Goal: Task Accomplishment & Management: Use online tool/utility

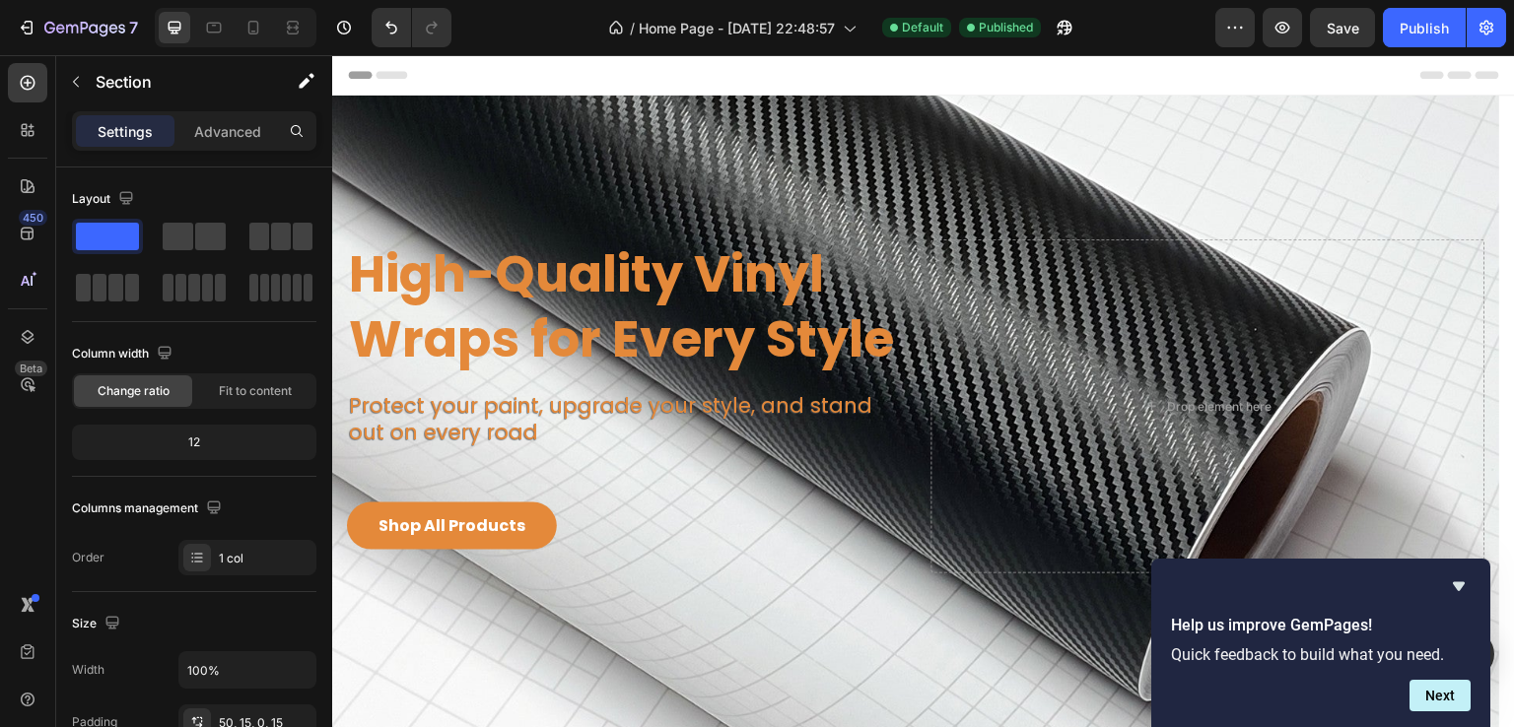
scroll to position [296, 0]
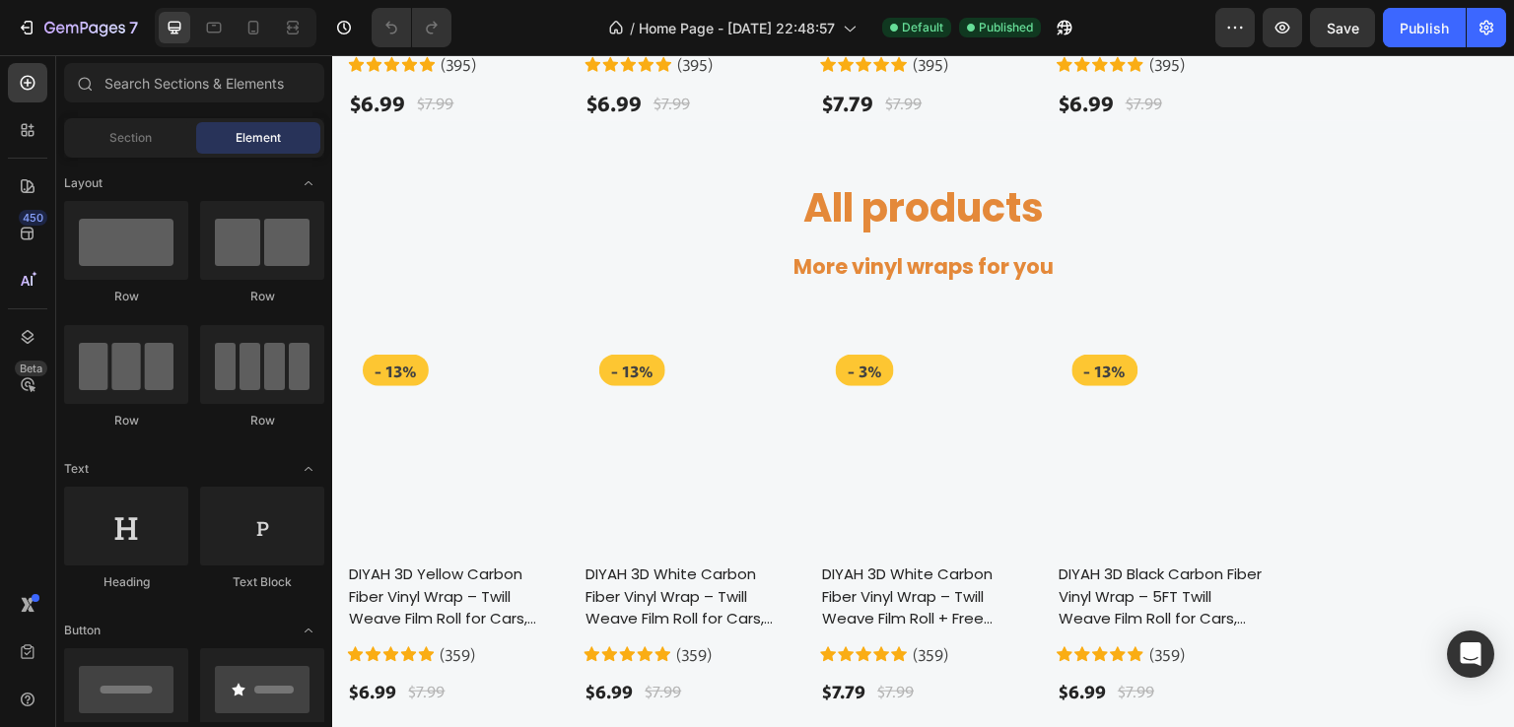
scroll to position [2070, 0]
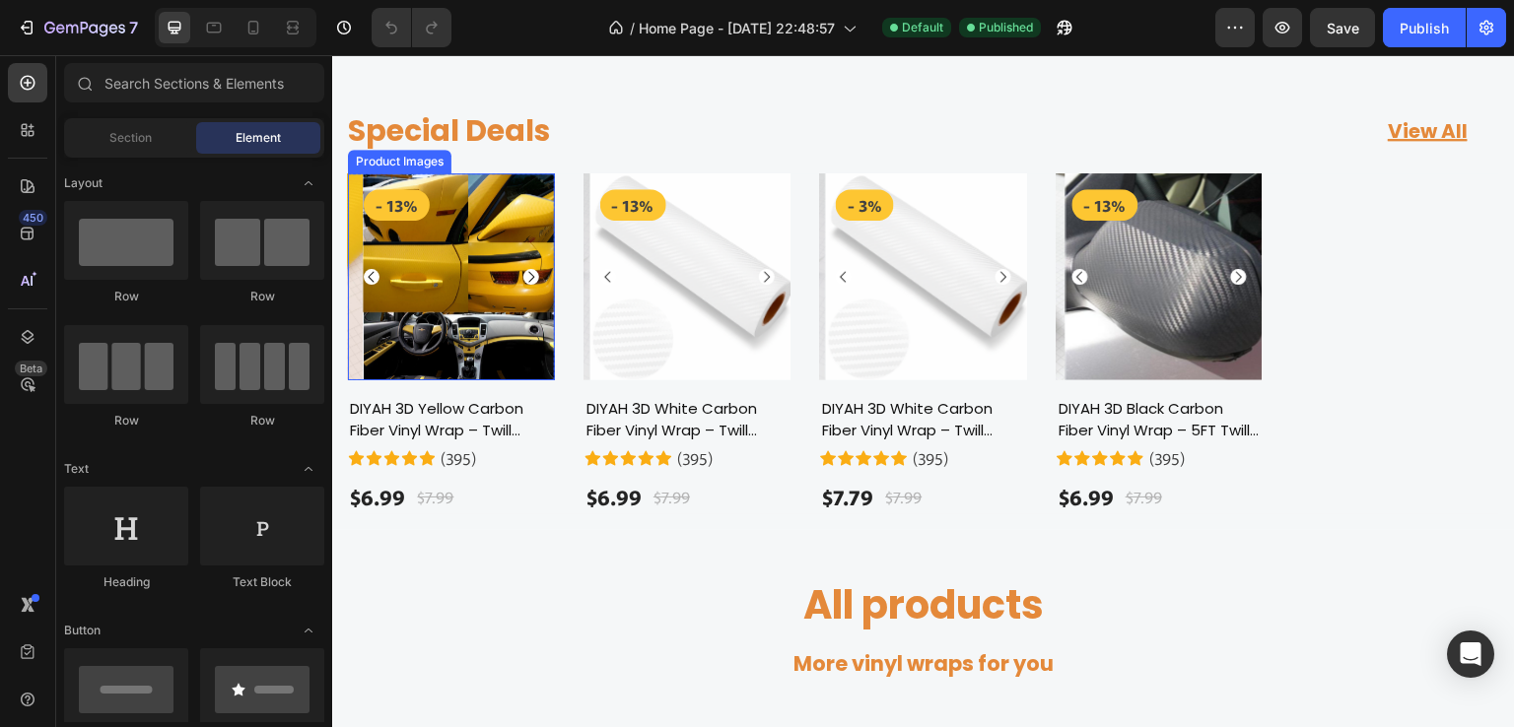
click at [528, 273] on icon "Carousel Next Arrow" at bounding box center [531, 276] width 6 height 11
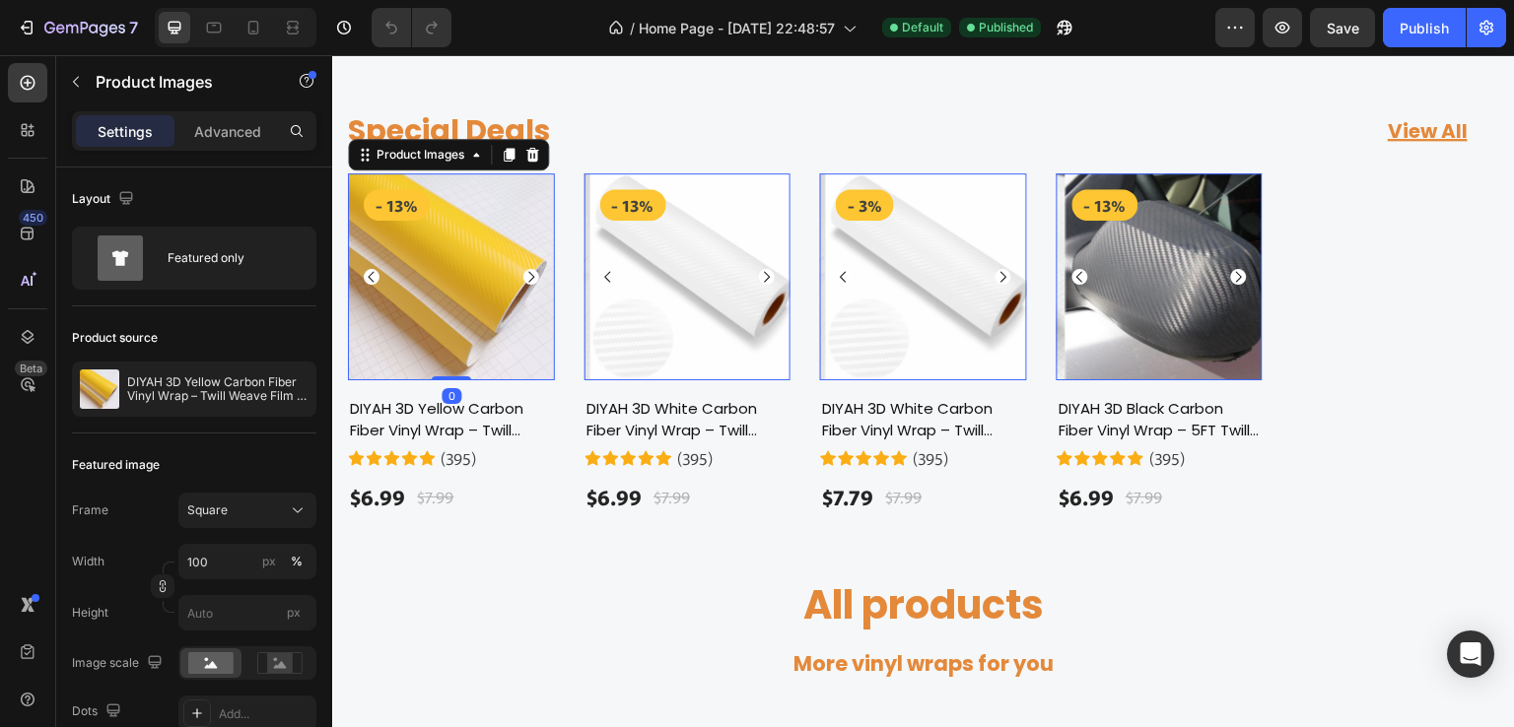
click at [528, 273] on icon "Carousel Next Arrow" at bounding box center [531, 276] width 6 height 11
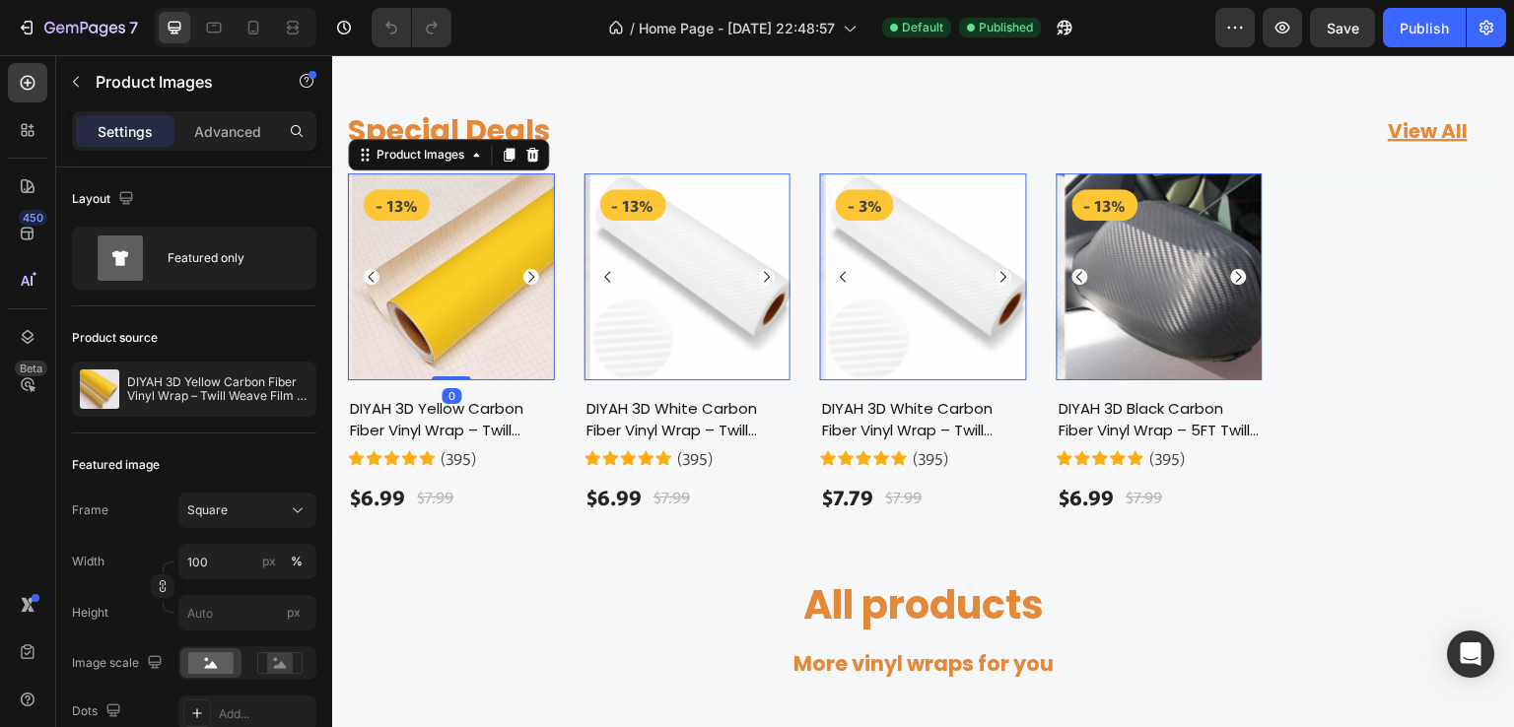
click at [528, 273] on icon "Carousel Next Arrow" at bounding box center [531, 276] width 6 height 11
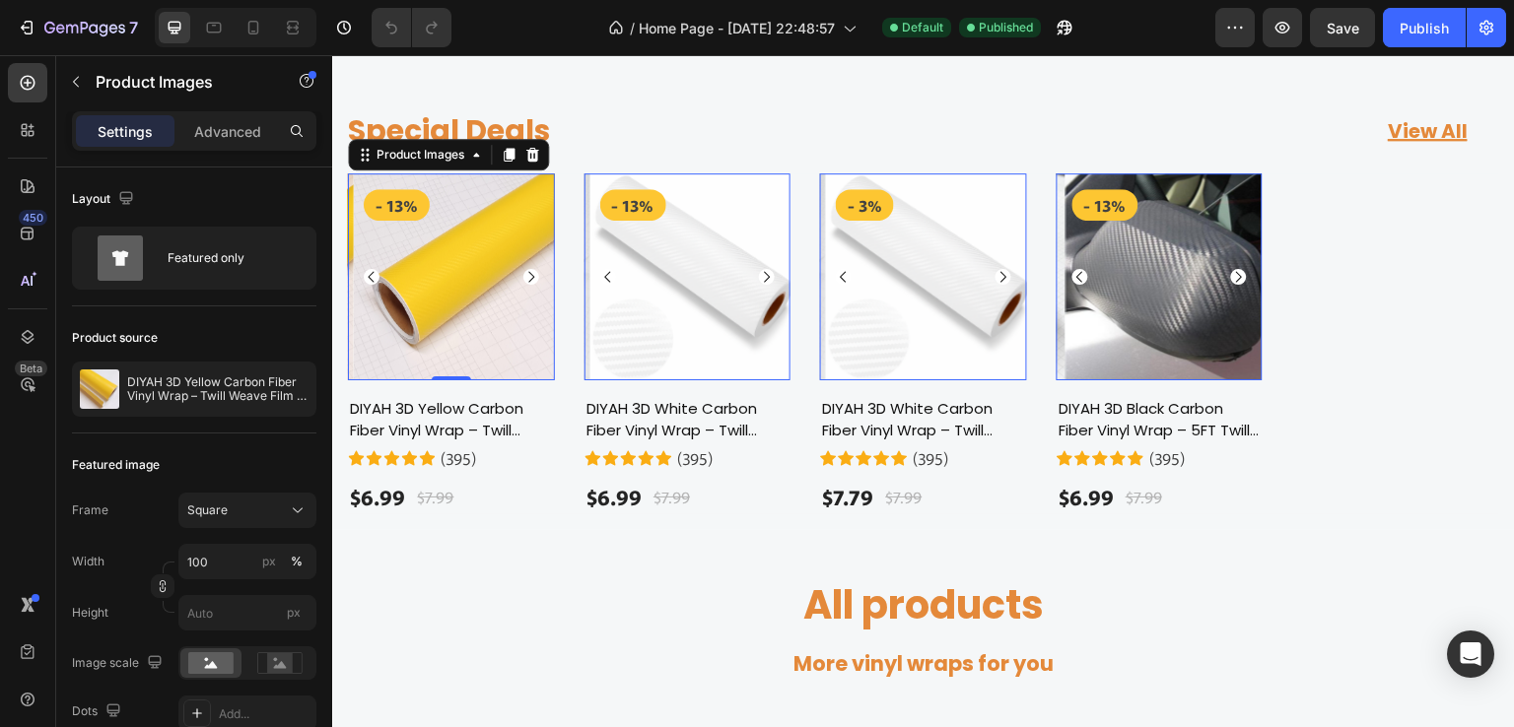
click at [528, 273] on icon "Carousel Next Arrow" at bounding box center [531, 276] width 6 height 11
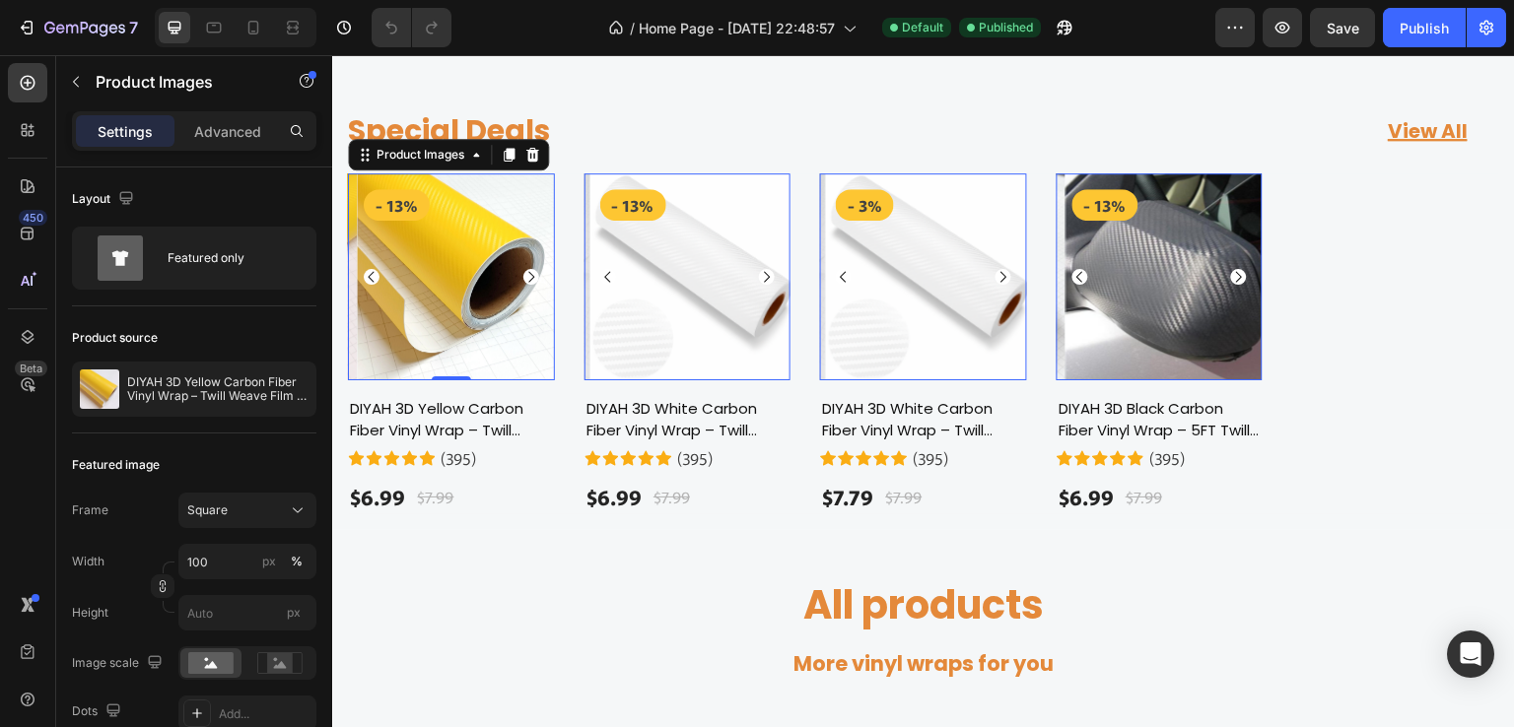
click at [528, 273] on icon "Carousel Next Arrow" at bounding box center [531, 276] width 6 height 11
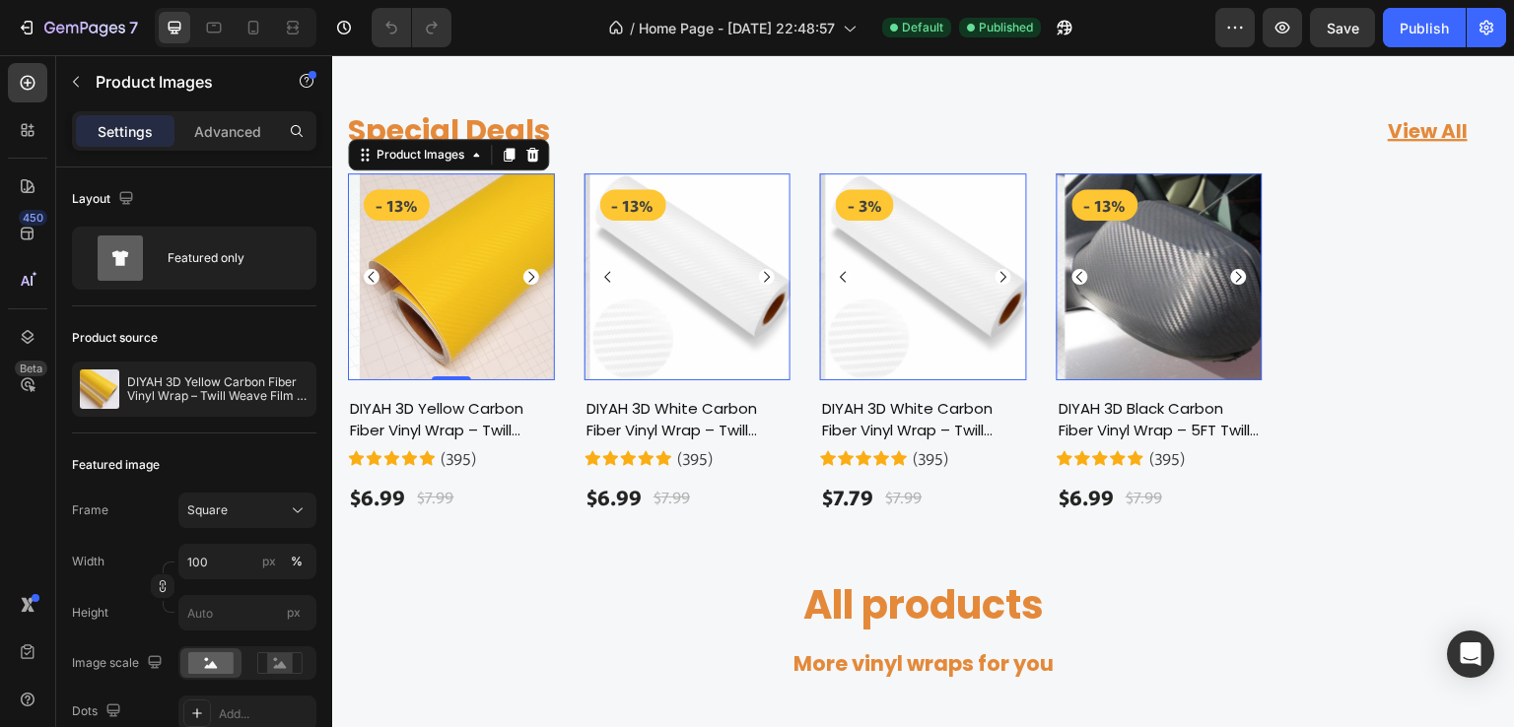
click at [528, 273] on icon "Carousel Next Arrow" at bounding box center [531, 276] width 6 height 11
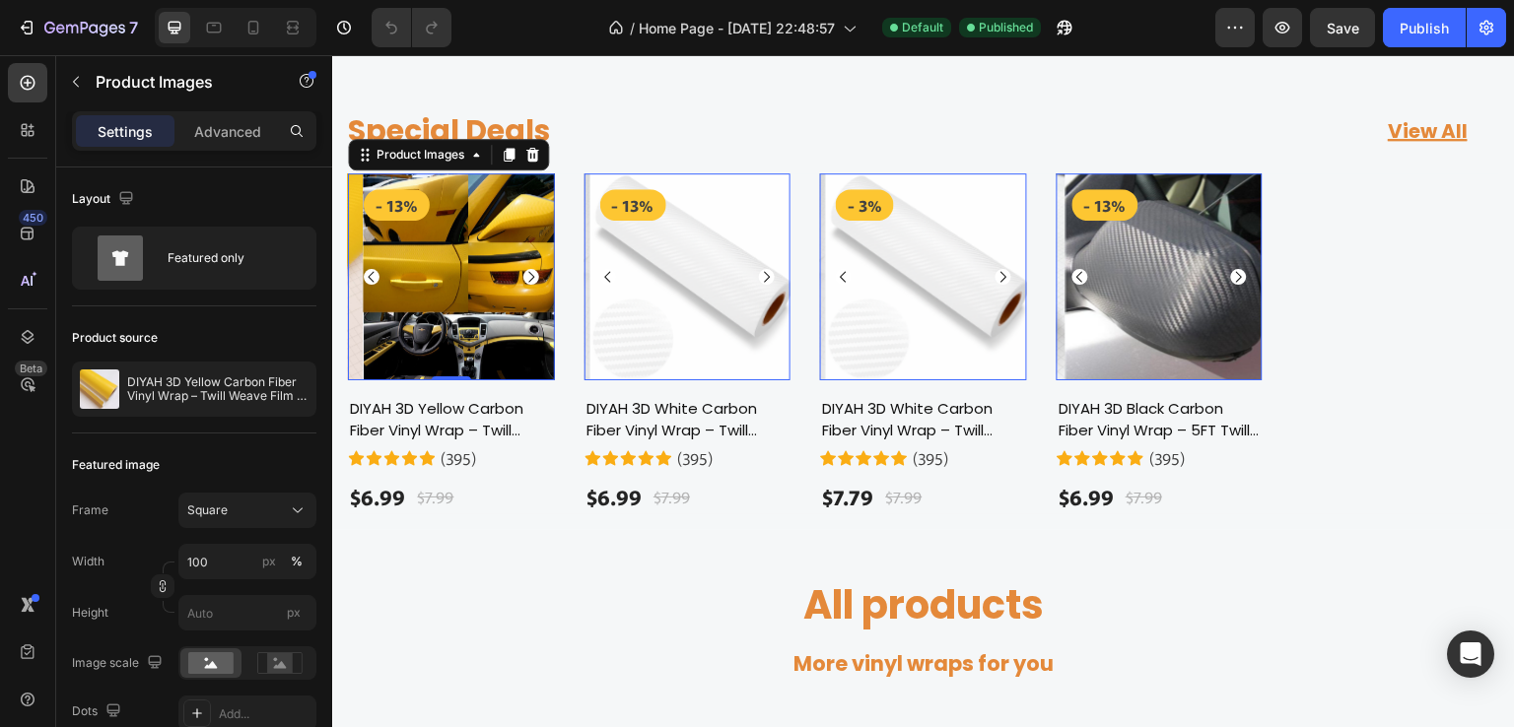
click at [528, 273] on icon "Carousel Next Arrow" at bounding box center [531, 276] width 6 height 11
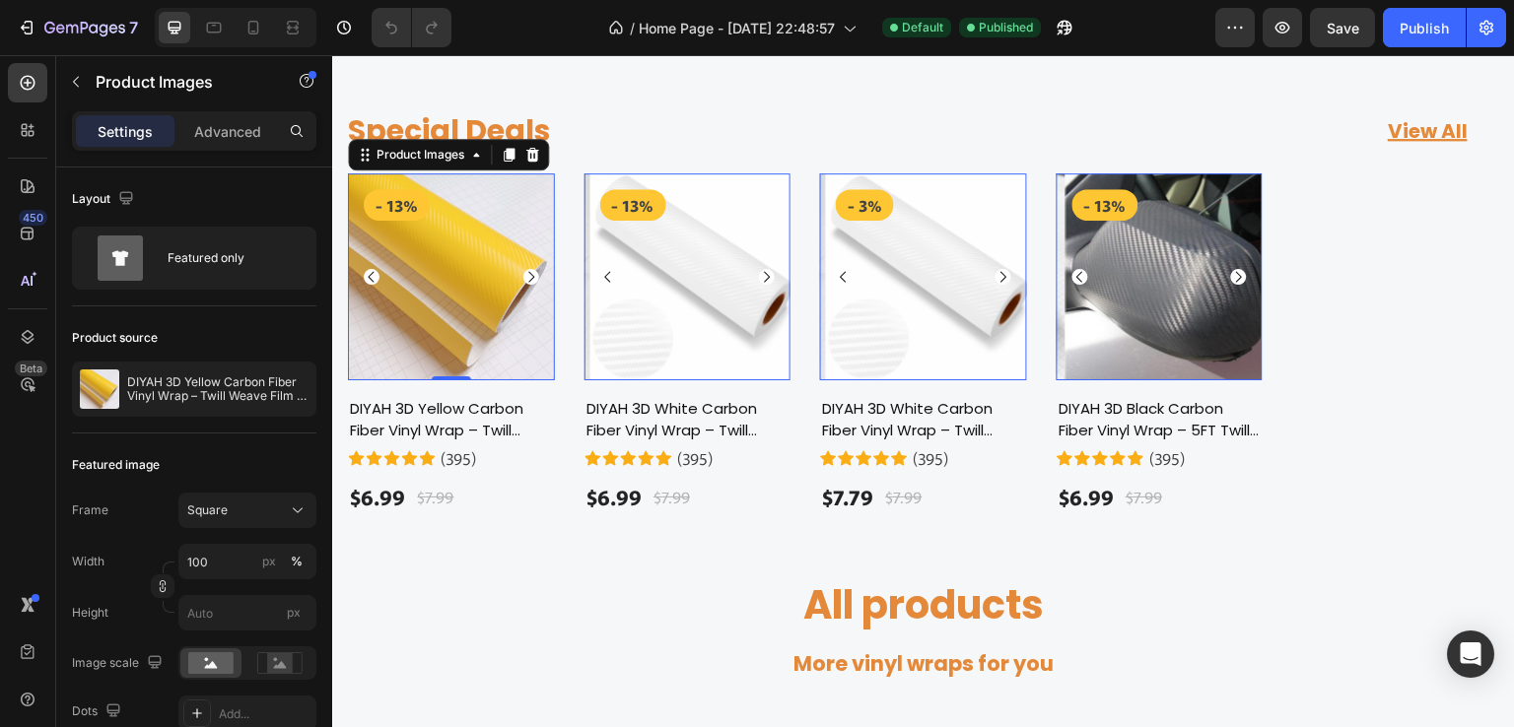
click at [528, 273] on icon "Carousel Next Arrow" at bounding box center [531, 276] width 6 height 11
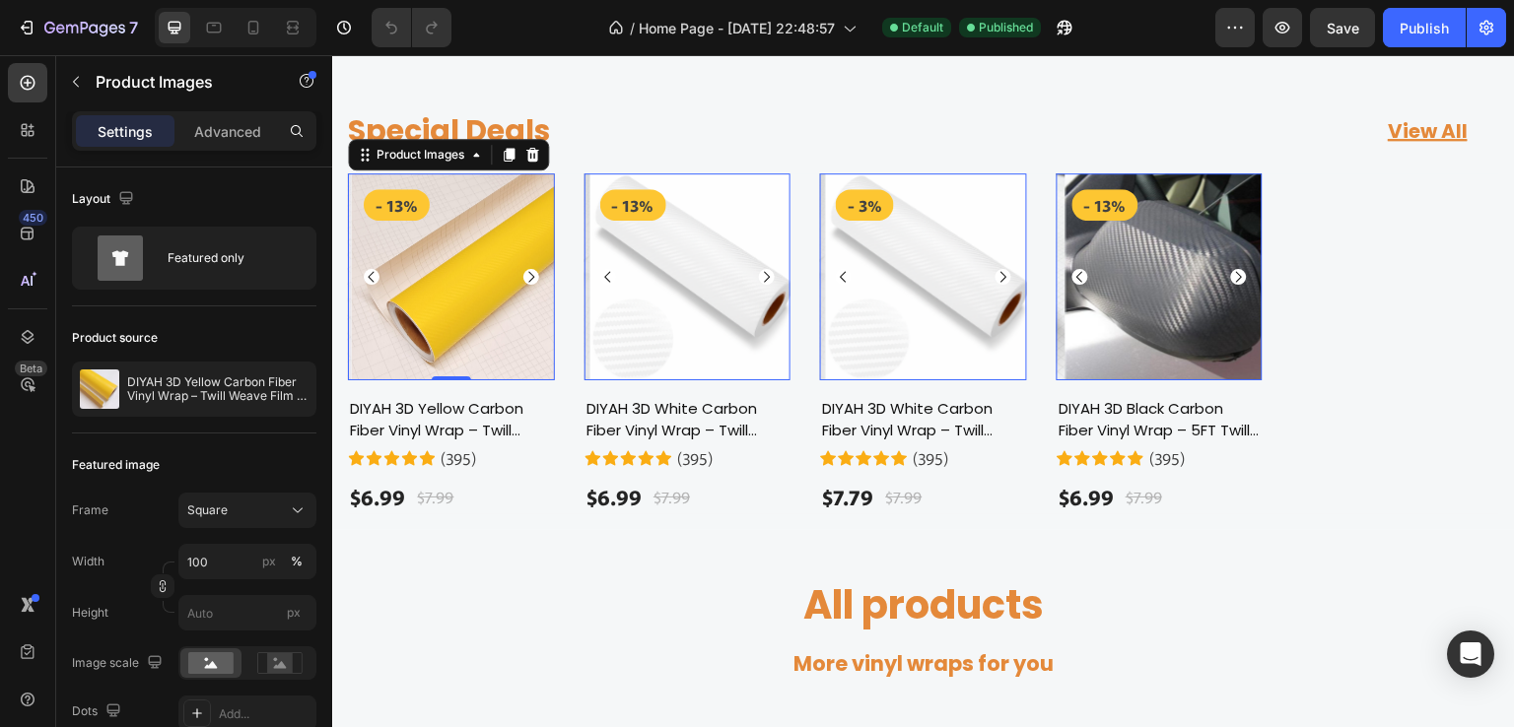
click at [528, 273] on icon "Carousel Next Arrow" at bounding box center [531, 276] width 6 height 11
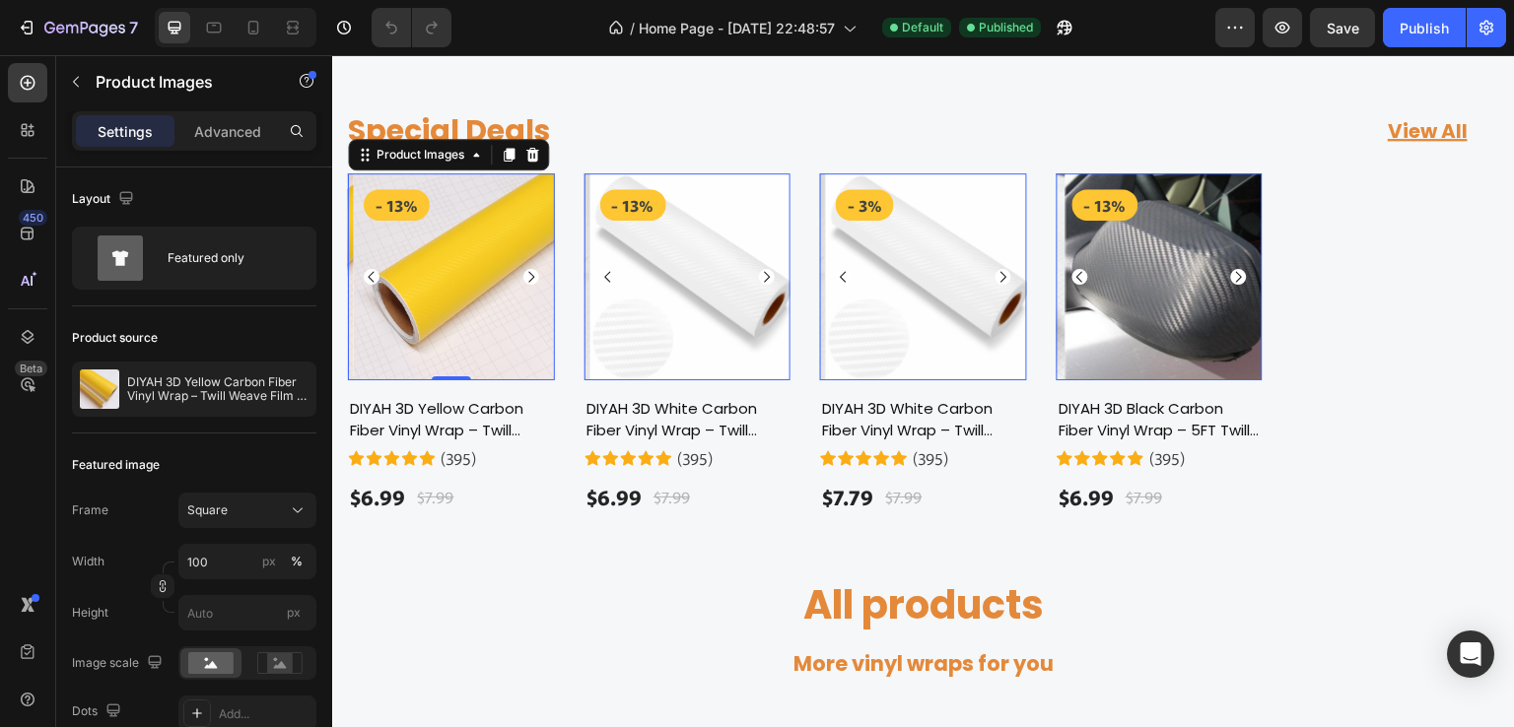
click at [528, 273] on icon "Carousel Next Arrow" at bounding box center [531, 276] width 6 height 11
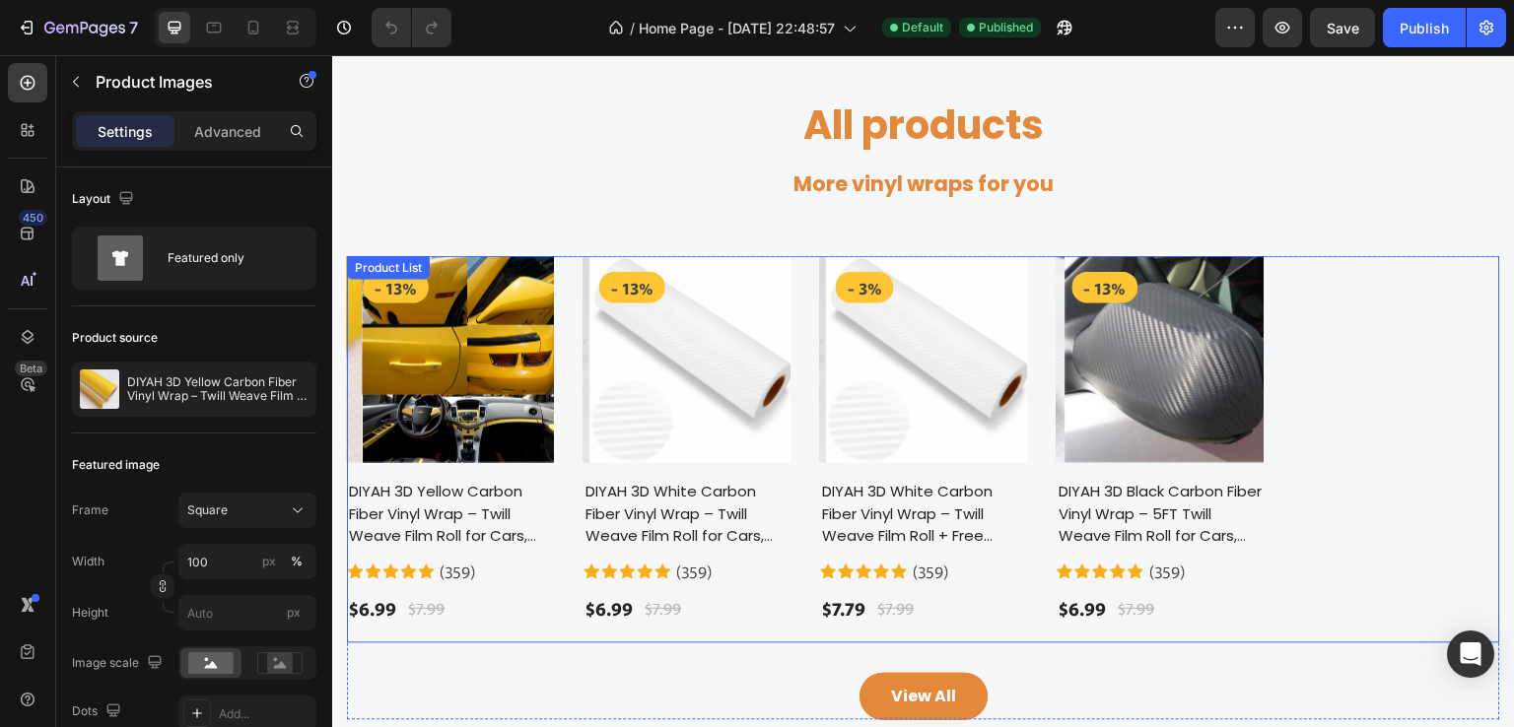
scroll to position [2760, 0]
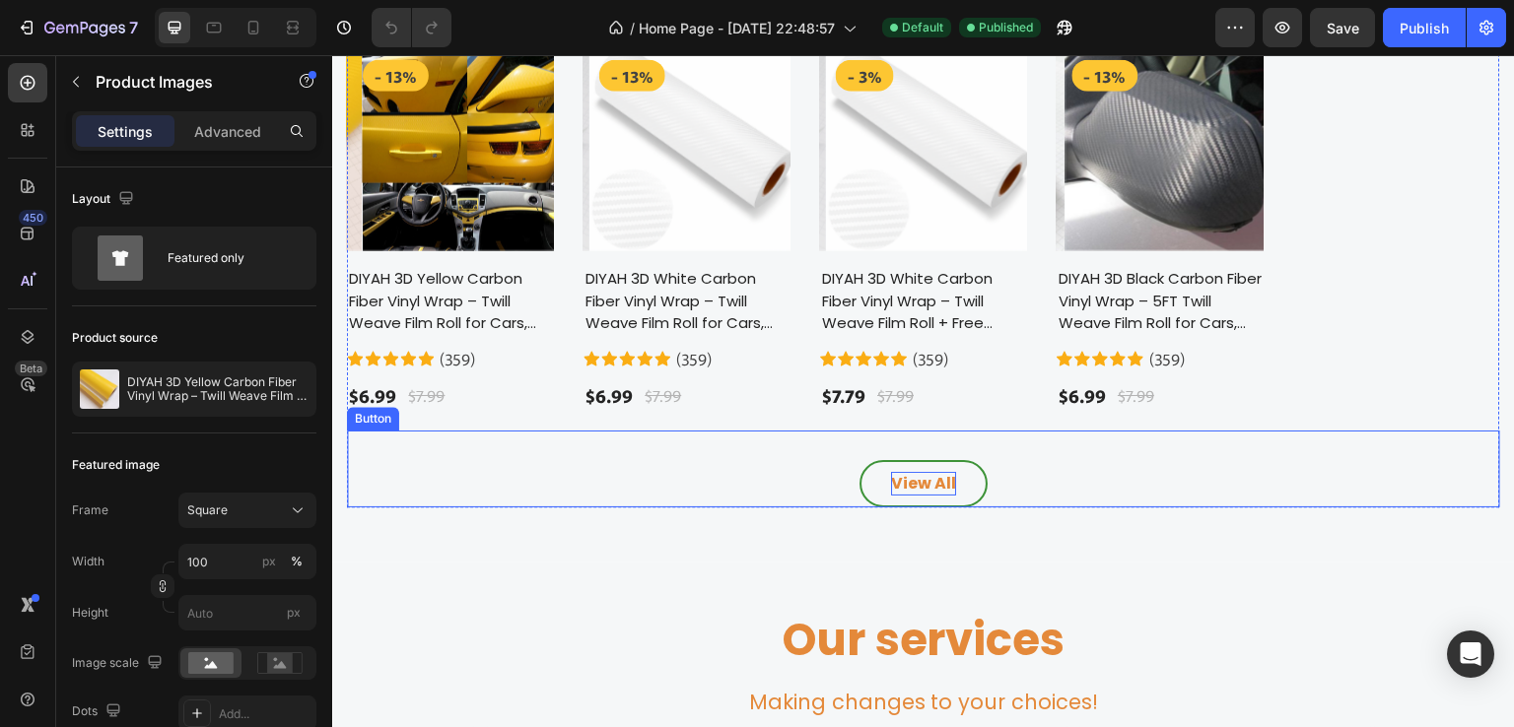
click at [917, 481] on div "View All" at bounding box center [923, 484] width 65 height 24
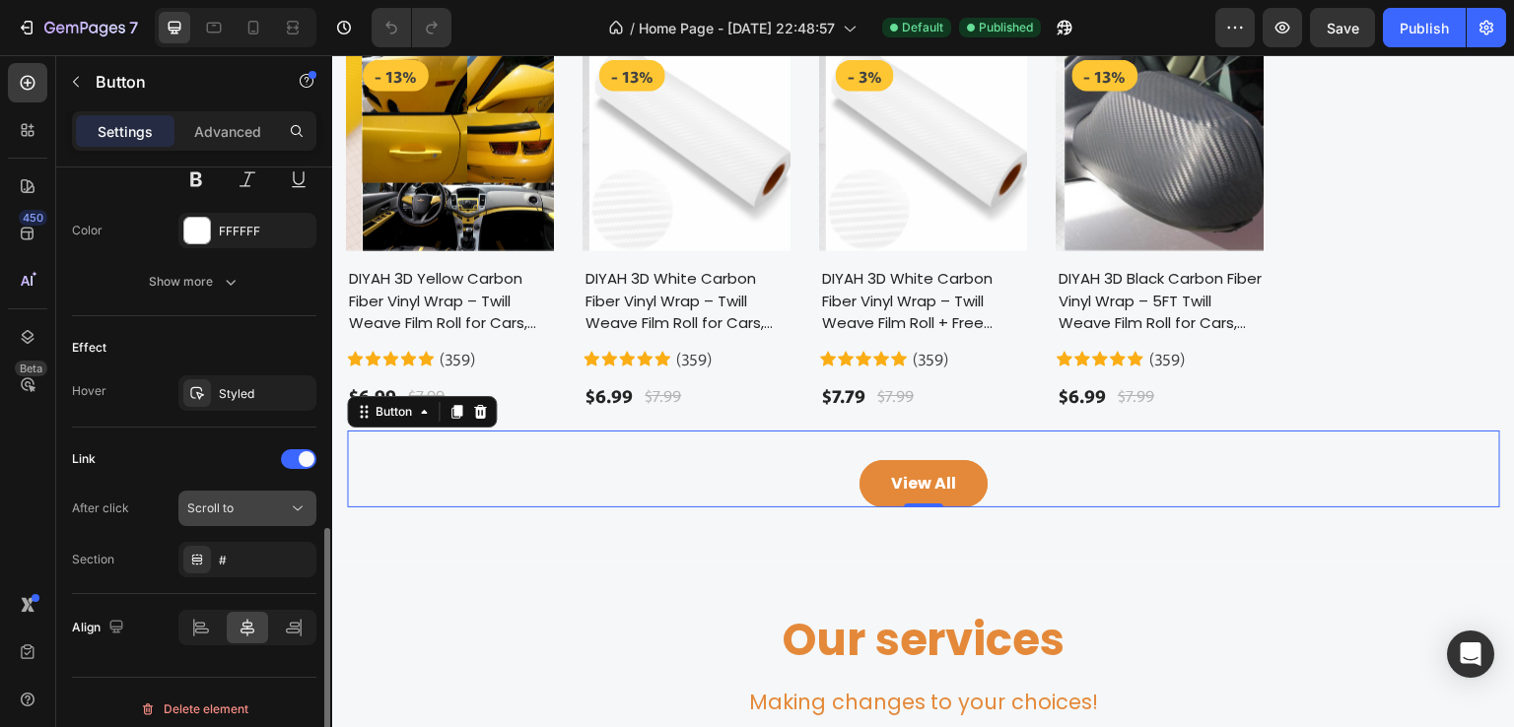
scroll to position [897, 0]
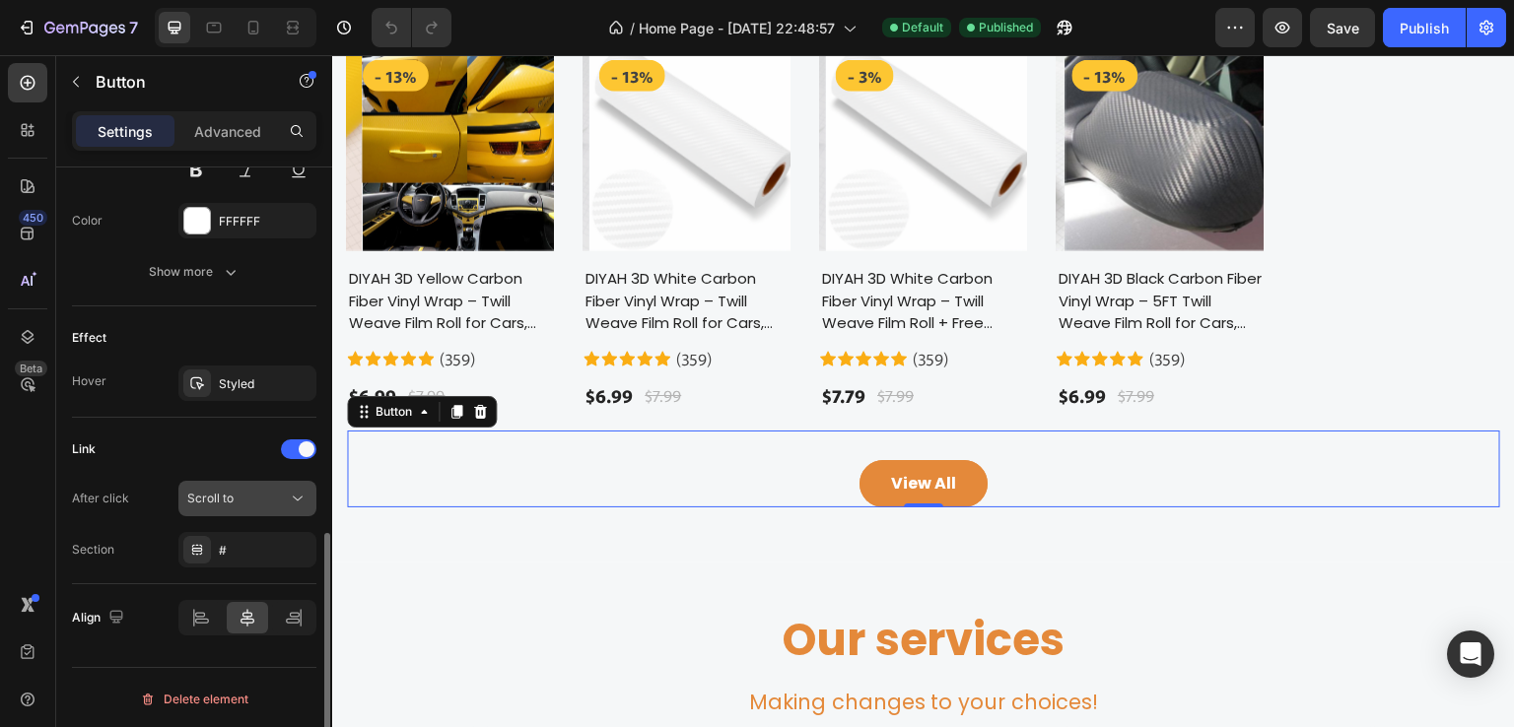
click at [256, 490] on div "Scroll to" at bounding box center [237, 499] width 101 height 18
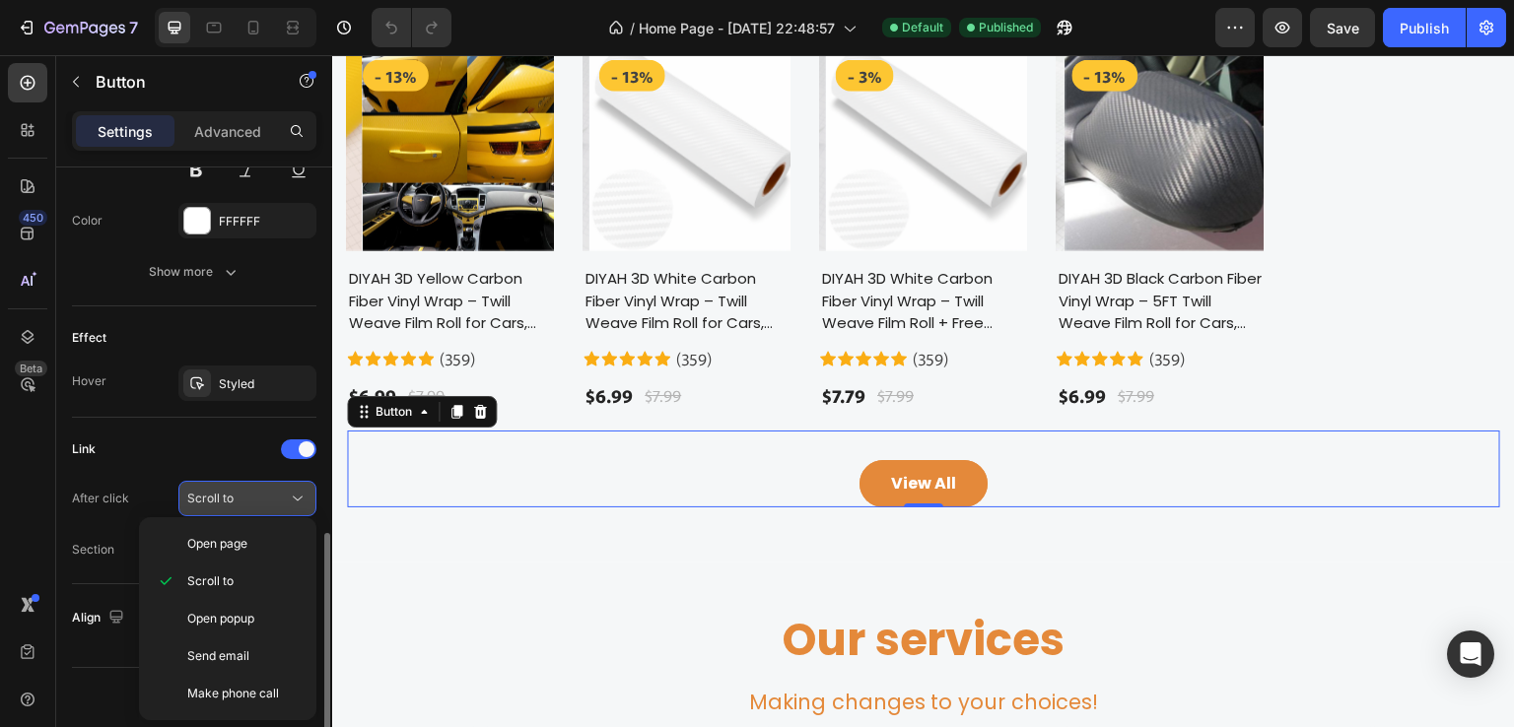
click at [256, 490] on div "Scroll to" at bounding box center [237, 499] width 101 height 18
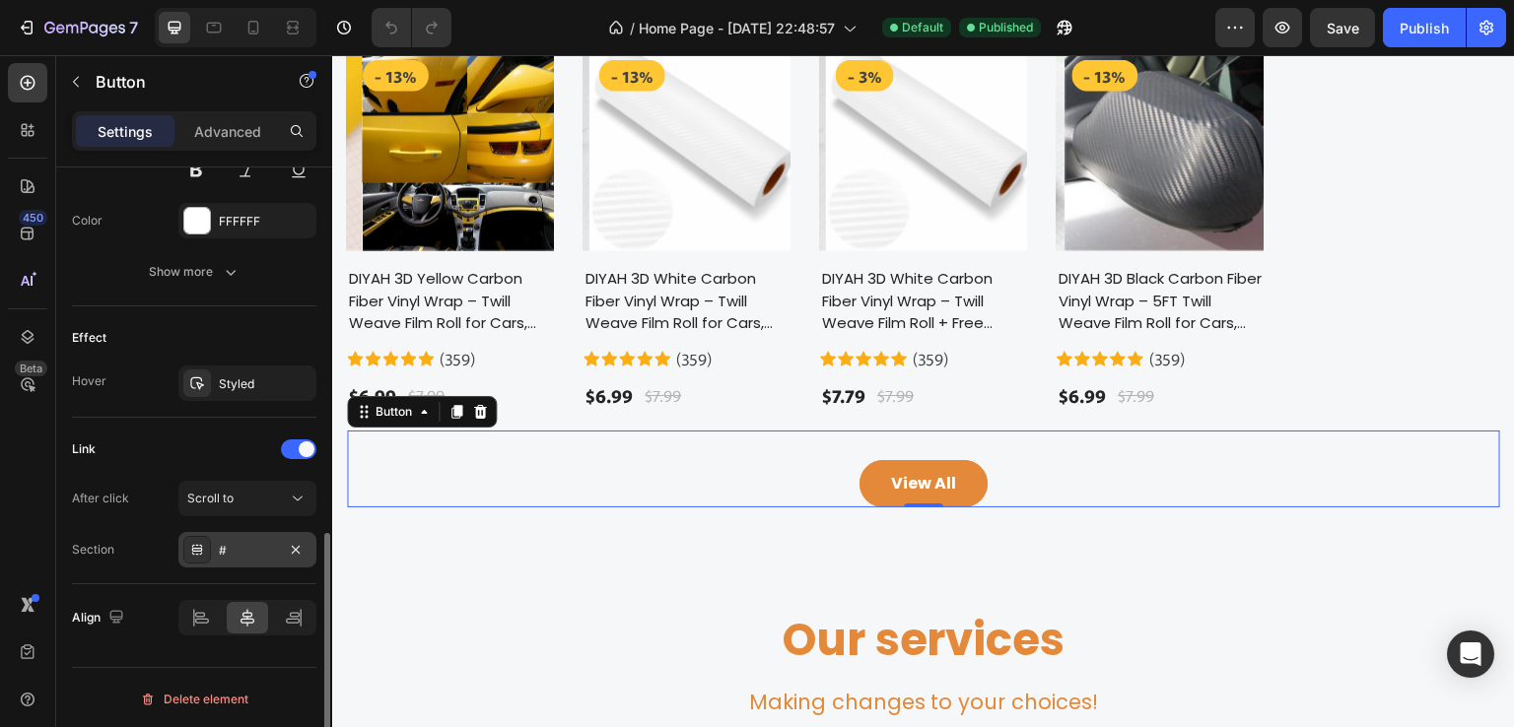
click at [255, 546] on div "#" at bounding box center [247, 551] width 57 height 18
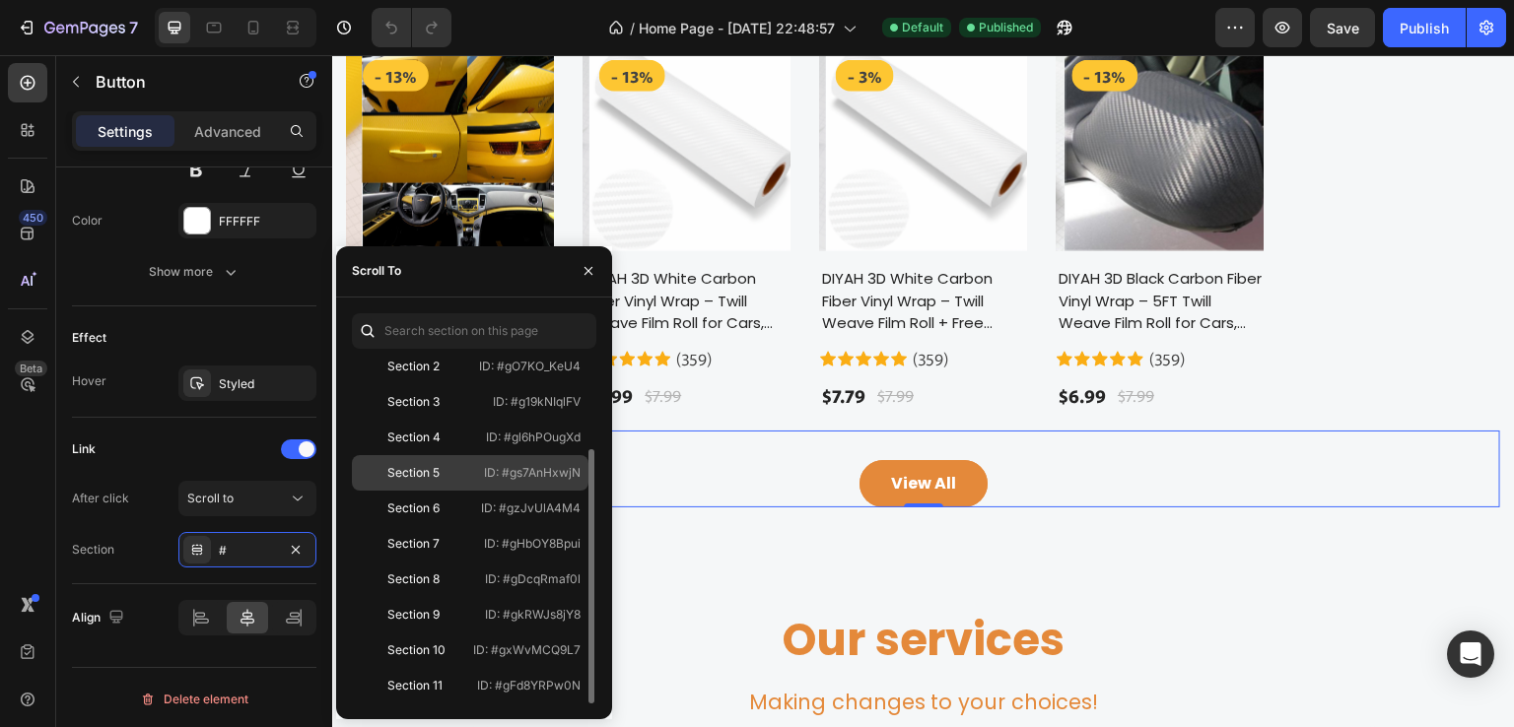
scroll to position [0, 0]
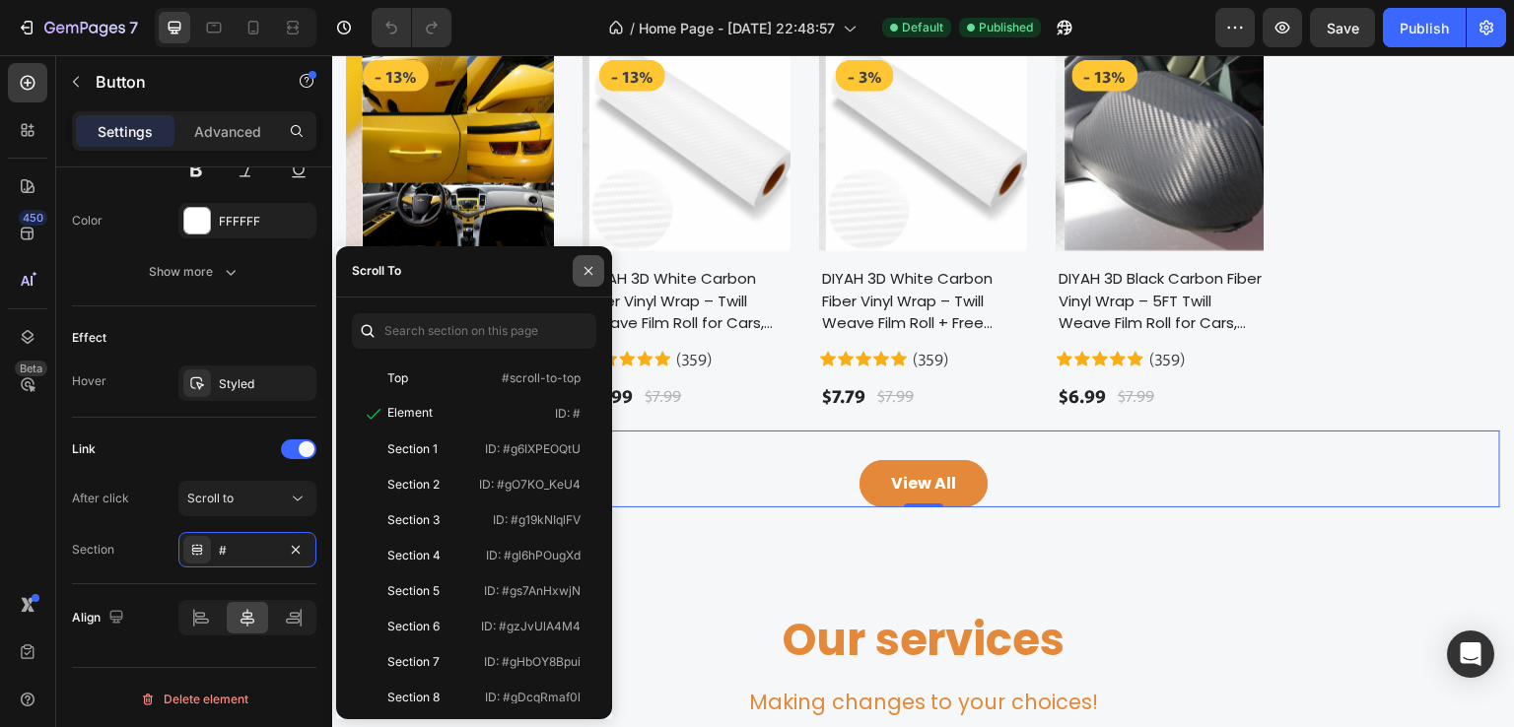
click at [586, 265] on icon "button" at bounding box center [589, 271] width 16 height 16
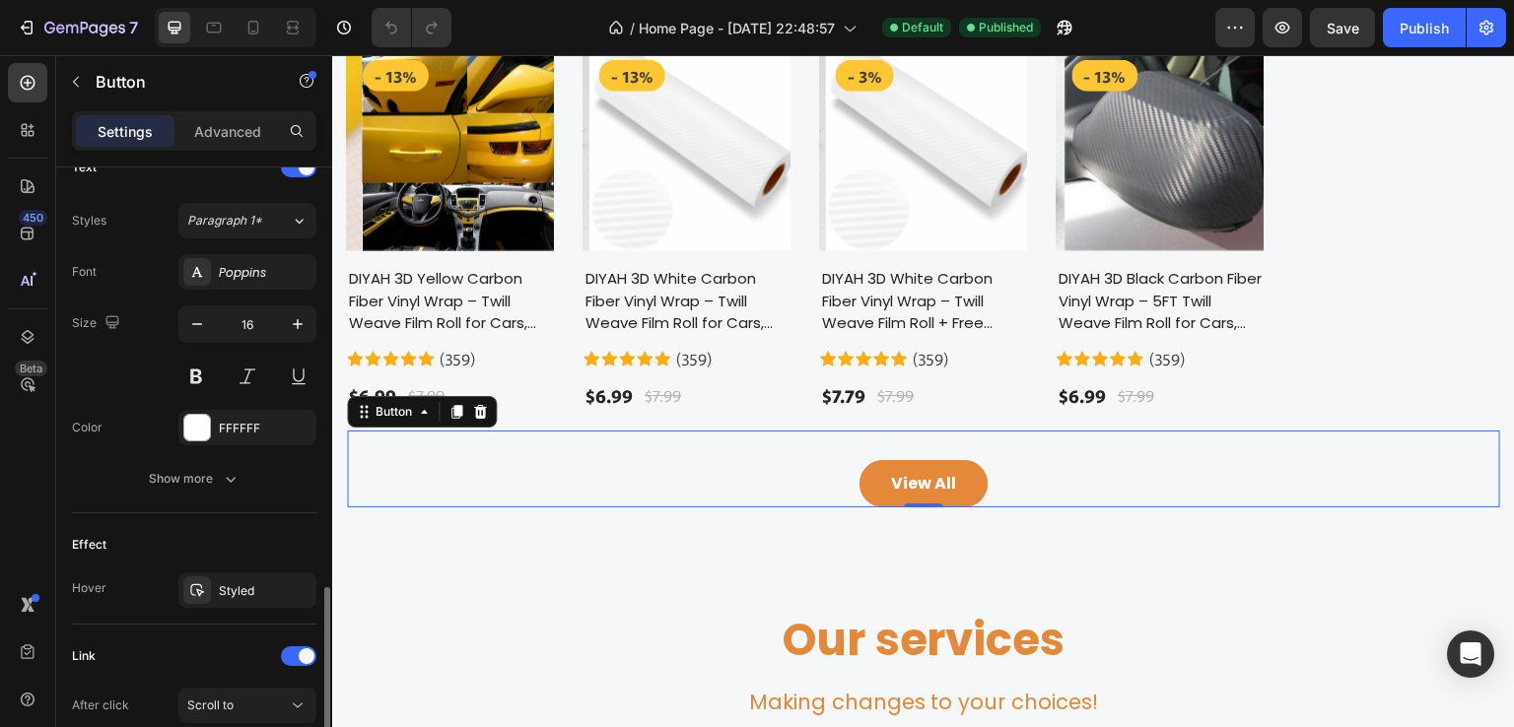
scroll to position [788, 0]
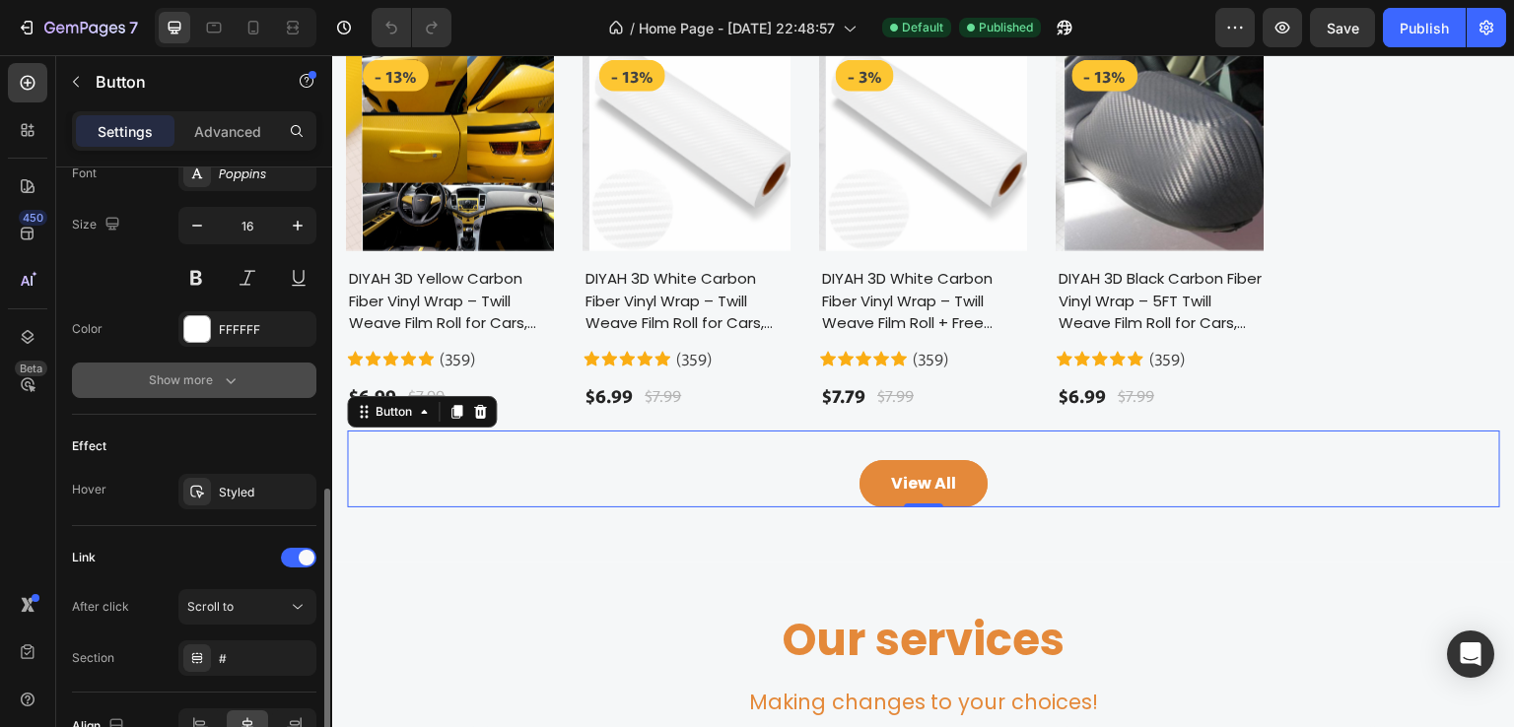
click at [226, 376] on icon "button" at bounding box center [231, 381] width 20 height 20
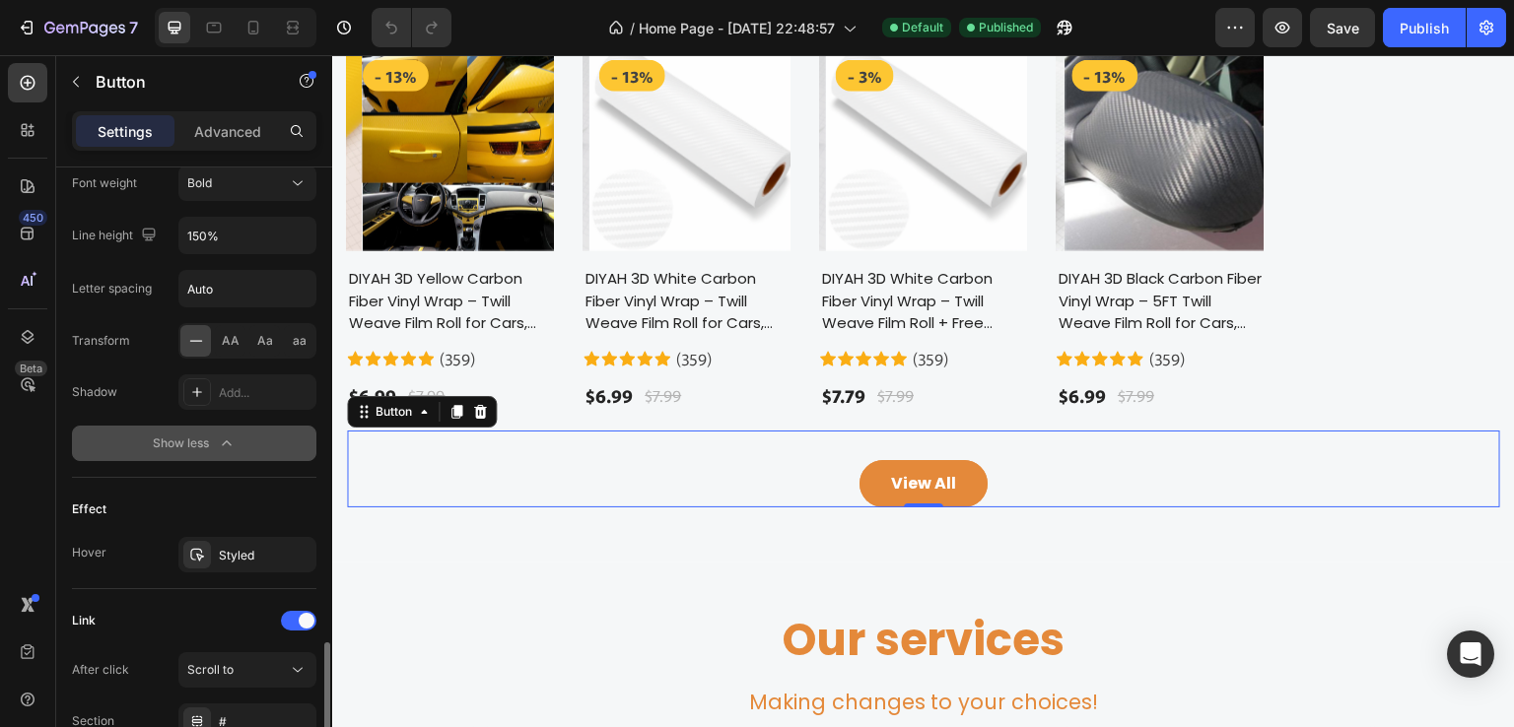
scroll to position [1156, 0]
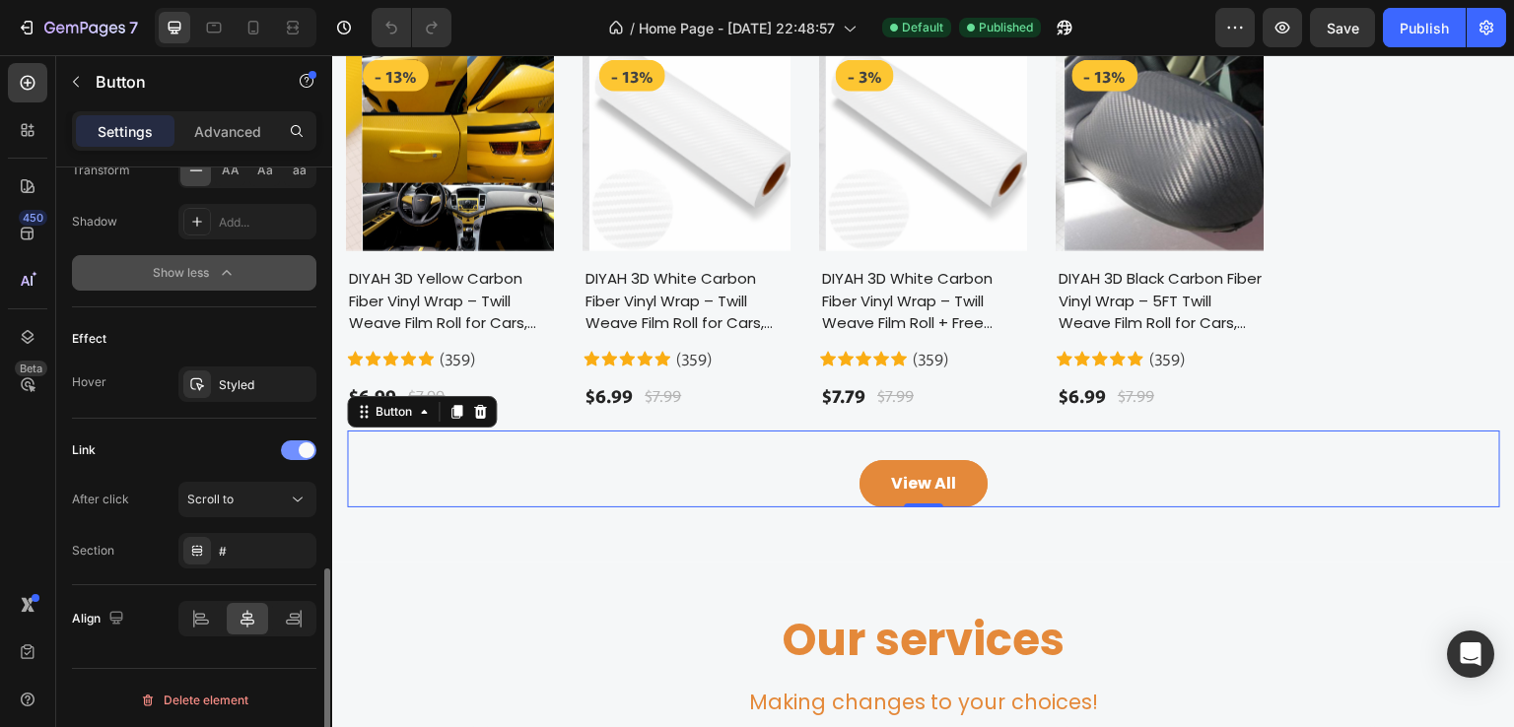
click at [293, 450] on div at bounding box center [298, 451] width 35 height 20
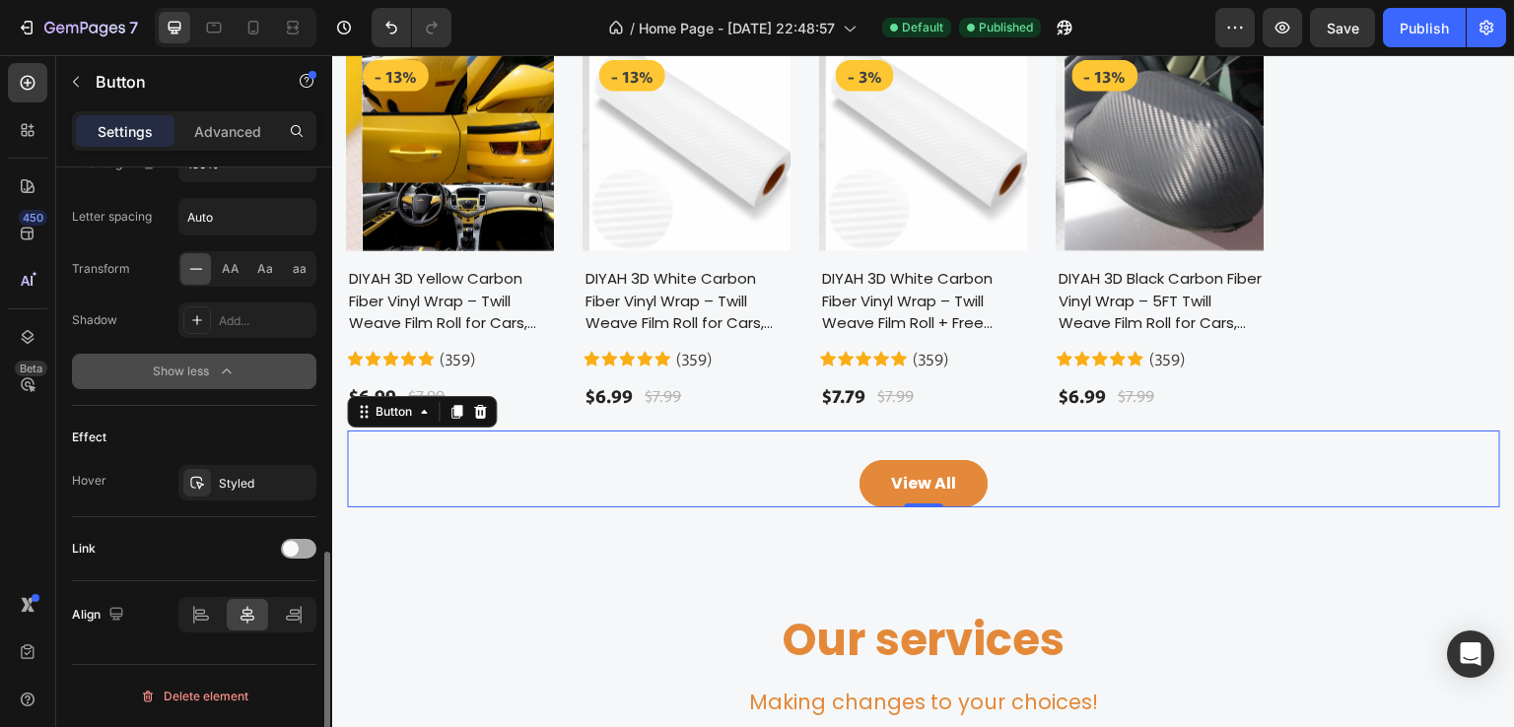
scroll to position [1054, 0]
click at [296, 553] on span at bounding box center [291, 553] width 16 height 16
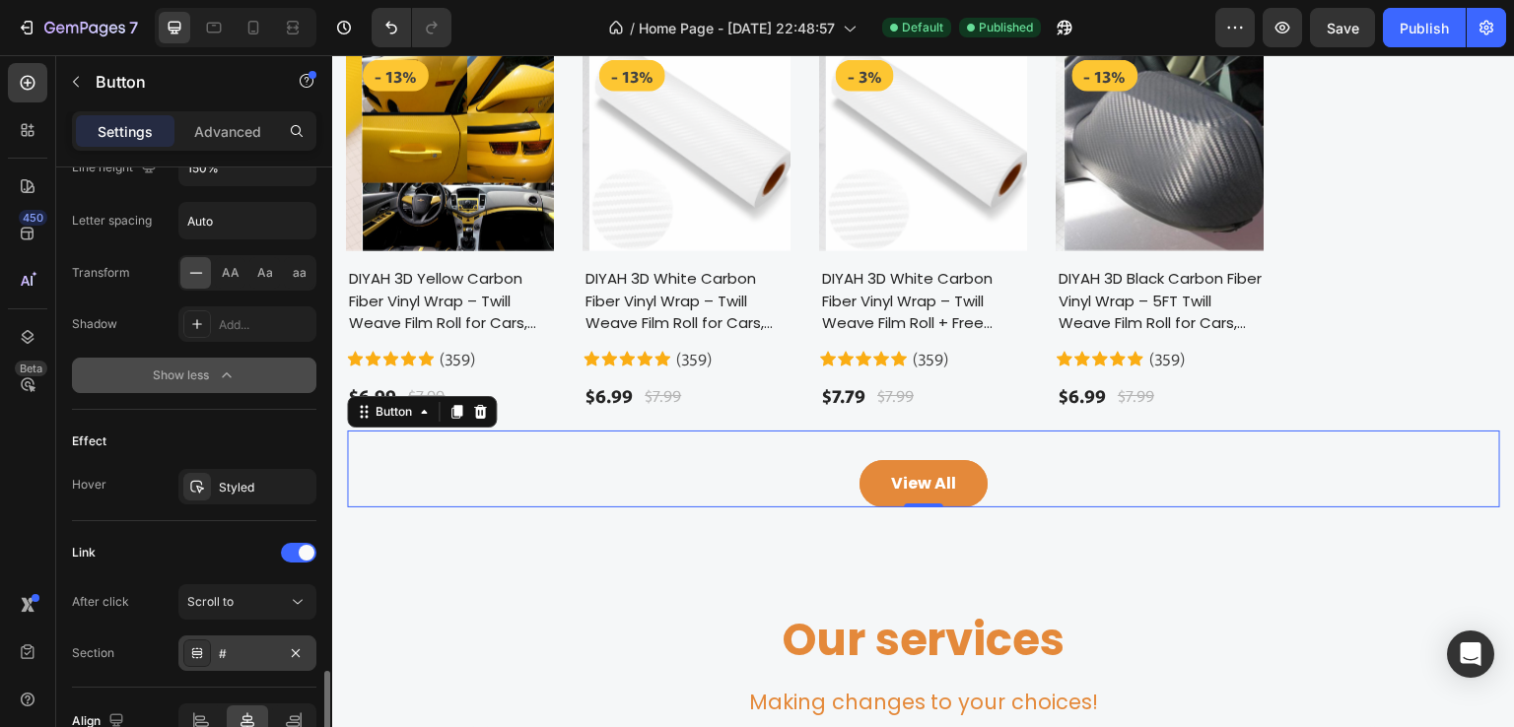
scroll to position [1156, 0]
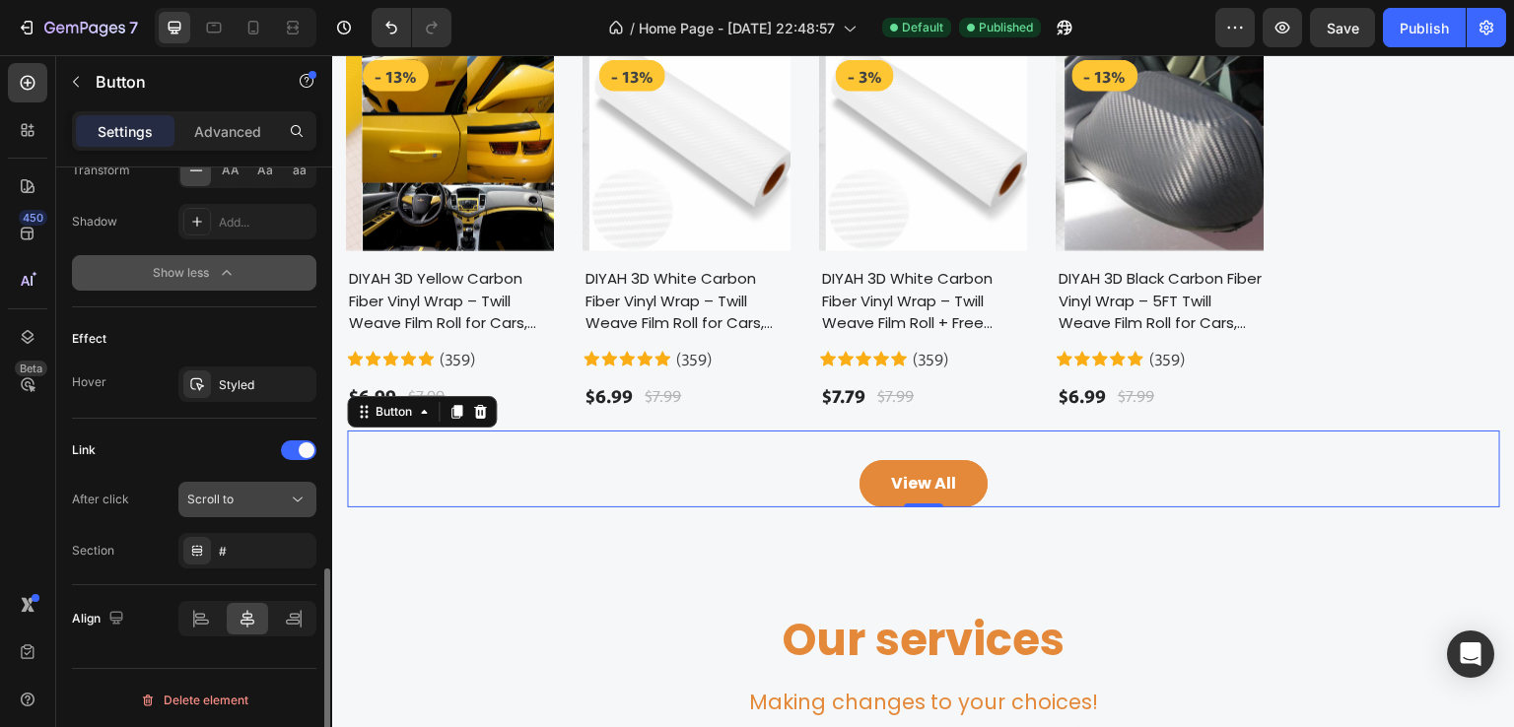
click at [253, 493] on div "Scroll to" at bounding box center [237, 500] width 101 height 18
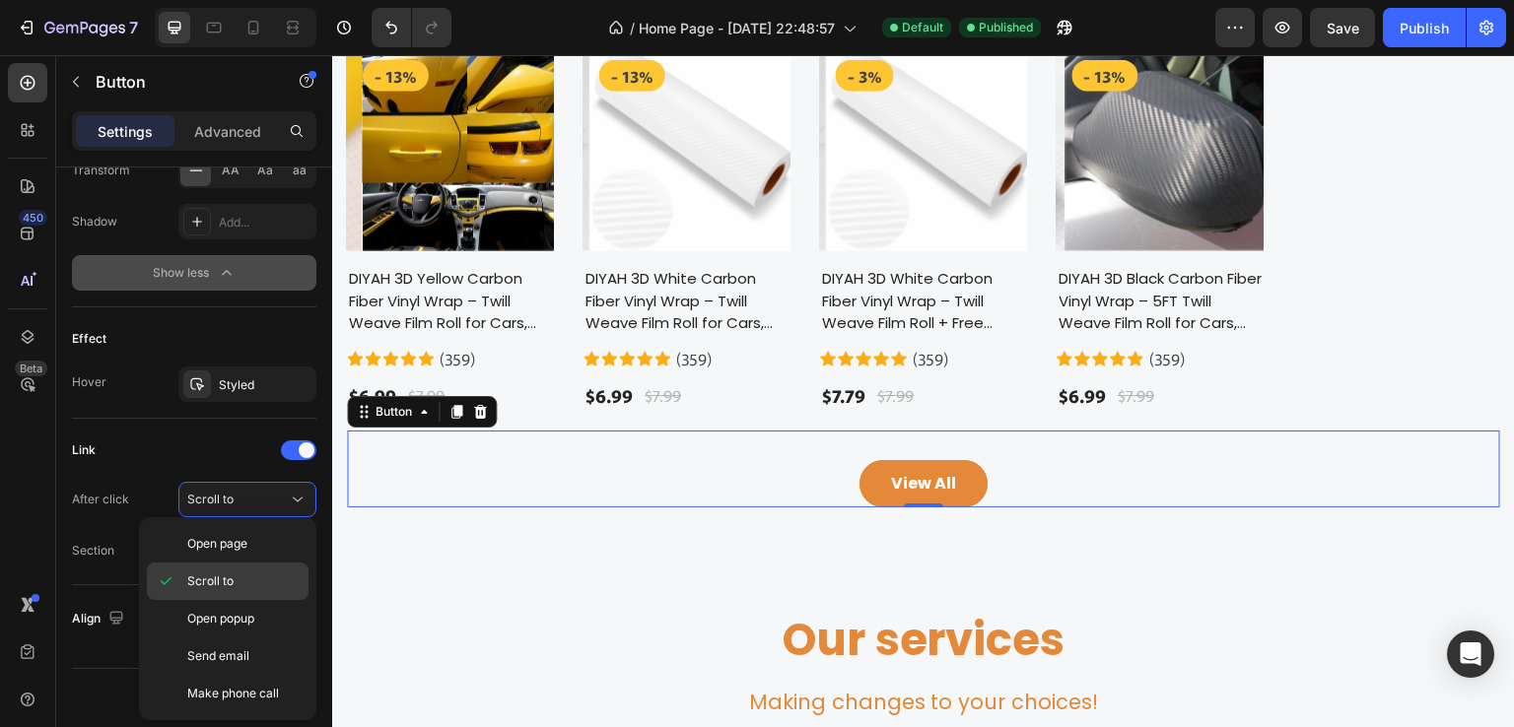
click at [235, 577] on p "Scroll to" at bounding box center [243, 582] width 112 height 18
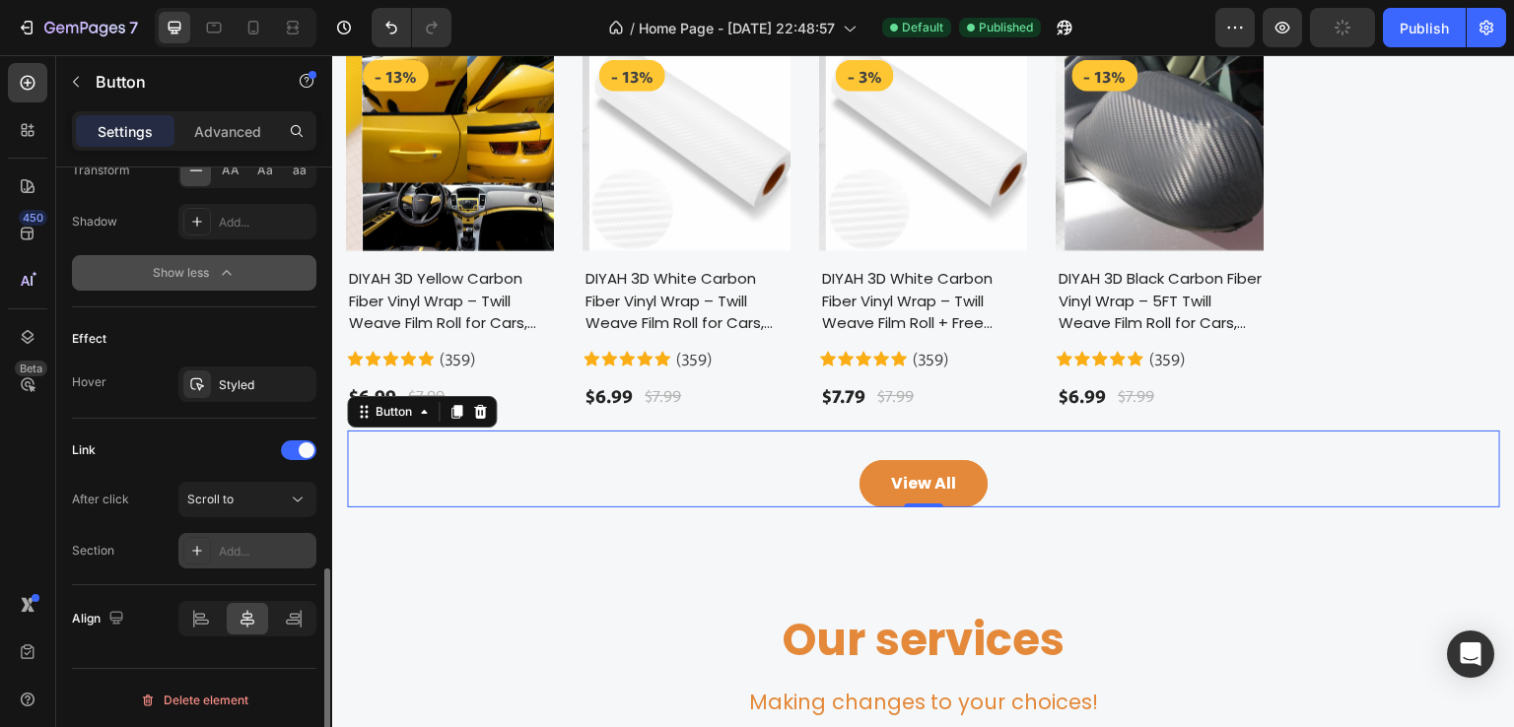
click at [245, 547] on div "Add..." at bounding box center [265, 552] width 93 height 18
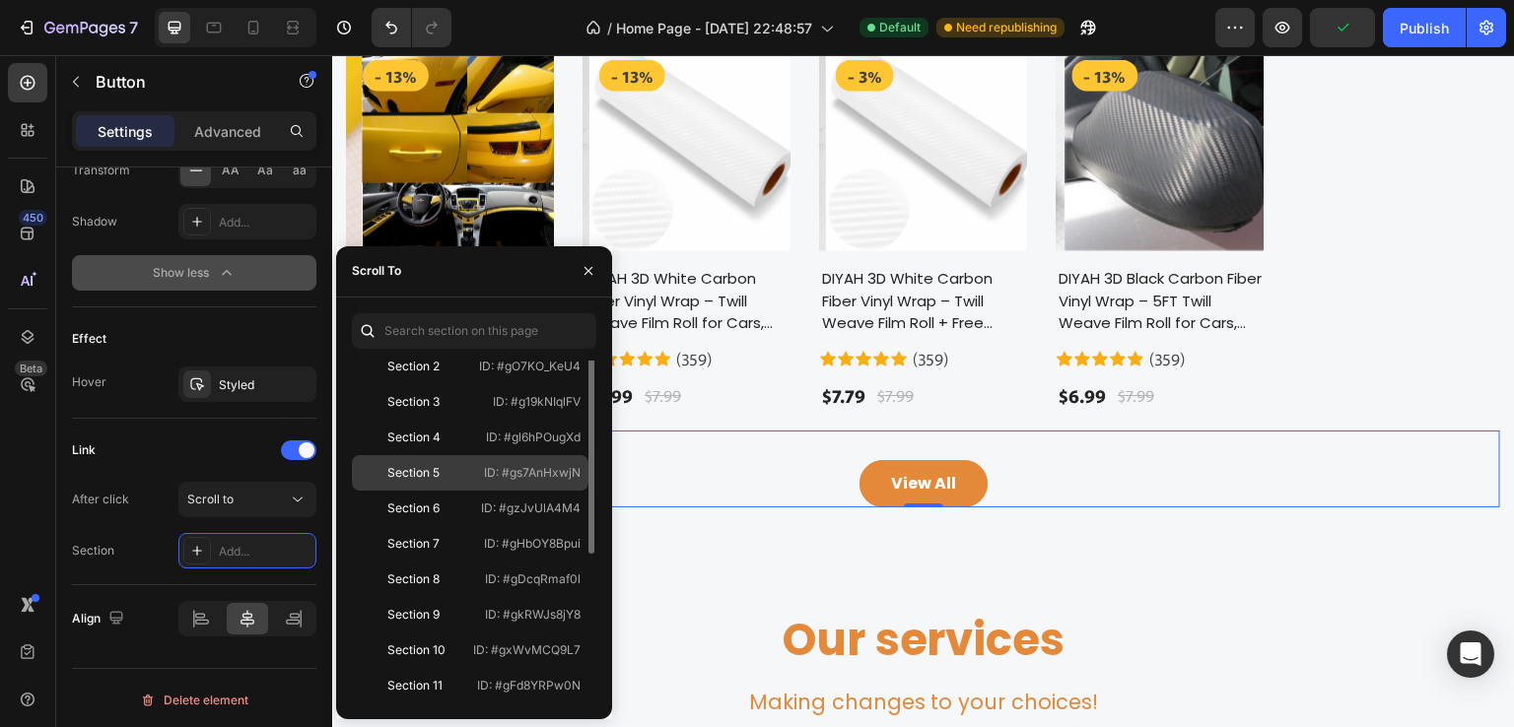
scroll to position [0, 0]
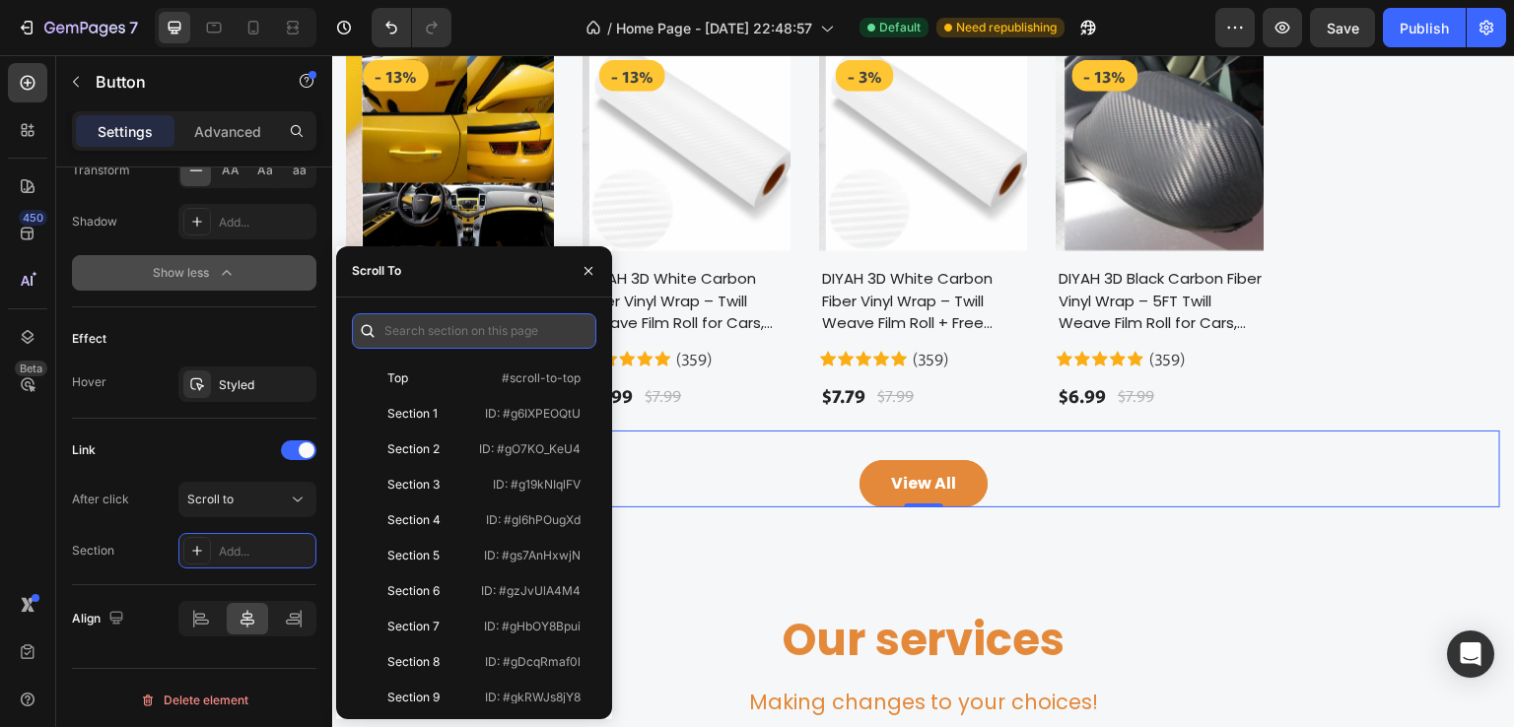
click at [426, 326] on input "text" at bounding box center [474, 330] width 244 height 35
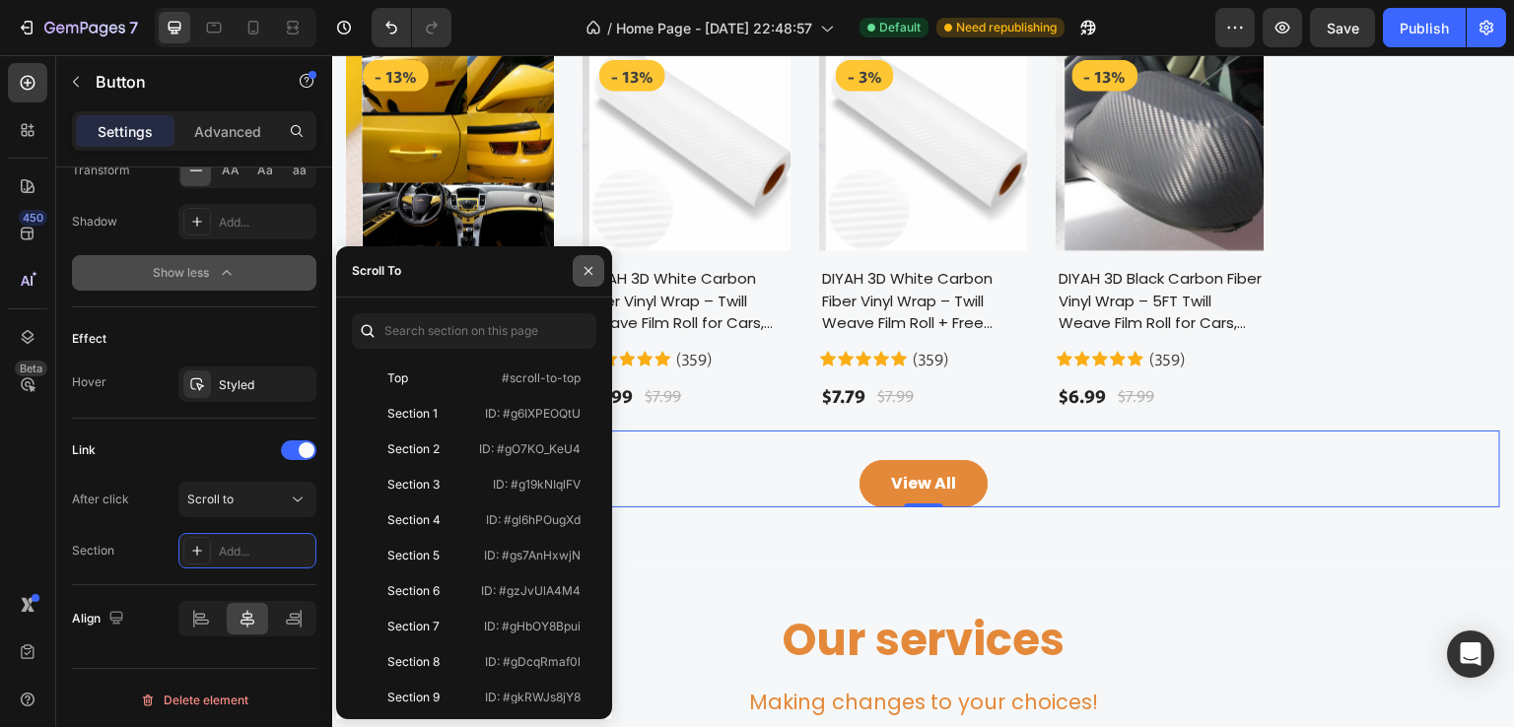
drag, startPoint x: 585, startPoint y: 280, endPoint x: 252, endPoint y: 224, distance: 337.8
click at [585, 280] on button "button" at bounding box center [589, 271] width 32 height 32
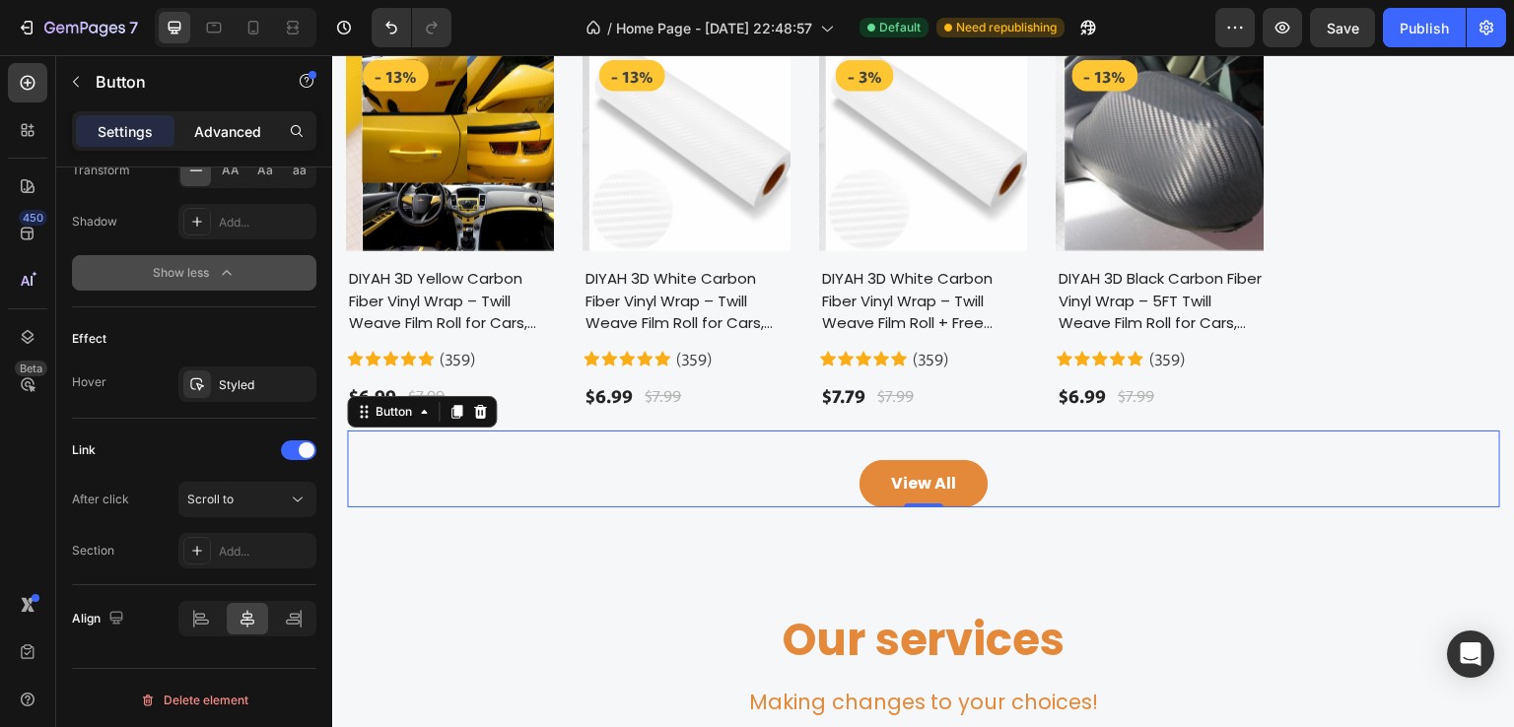
click at [229, 127] on p "Advanced" at bounding box center [227, 131] width 67 height 21
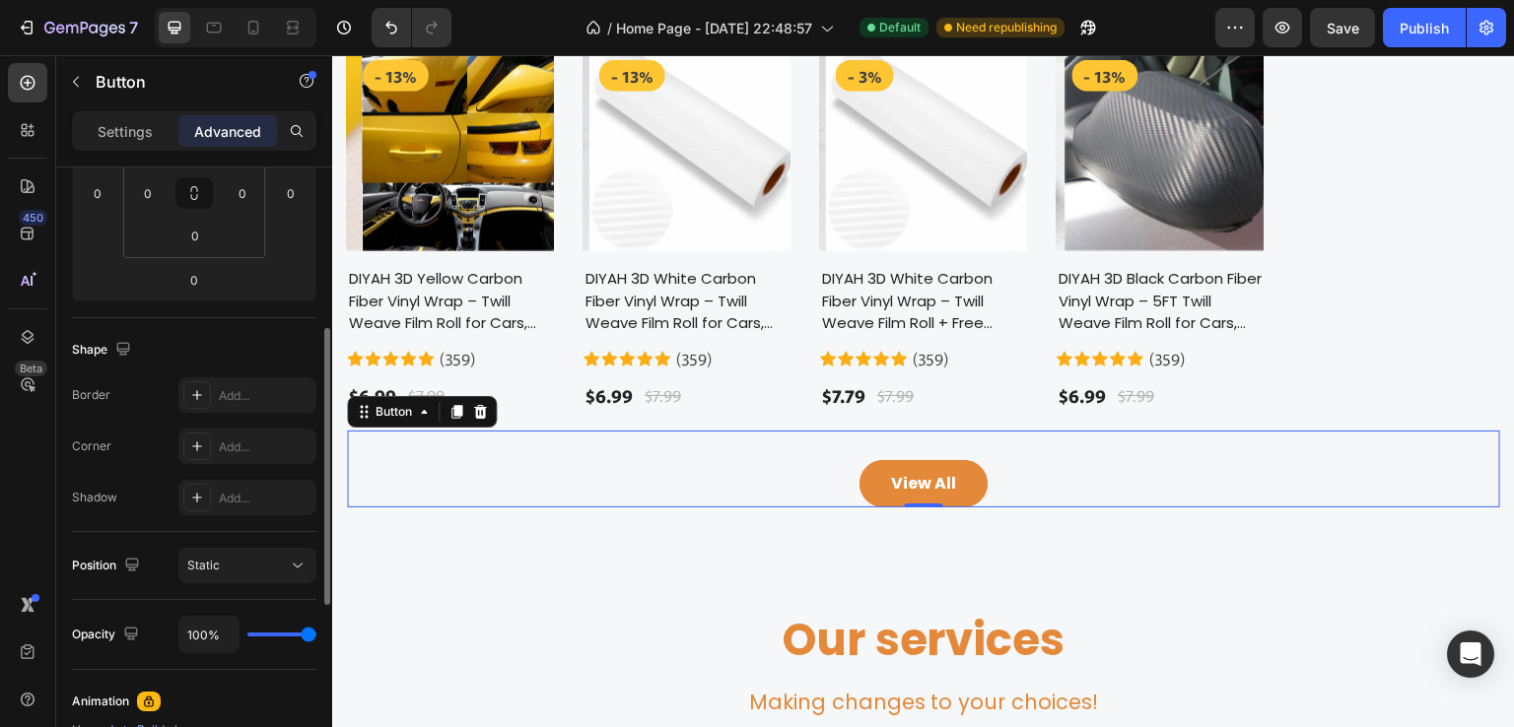
scroll to position [553, 0]
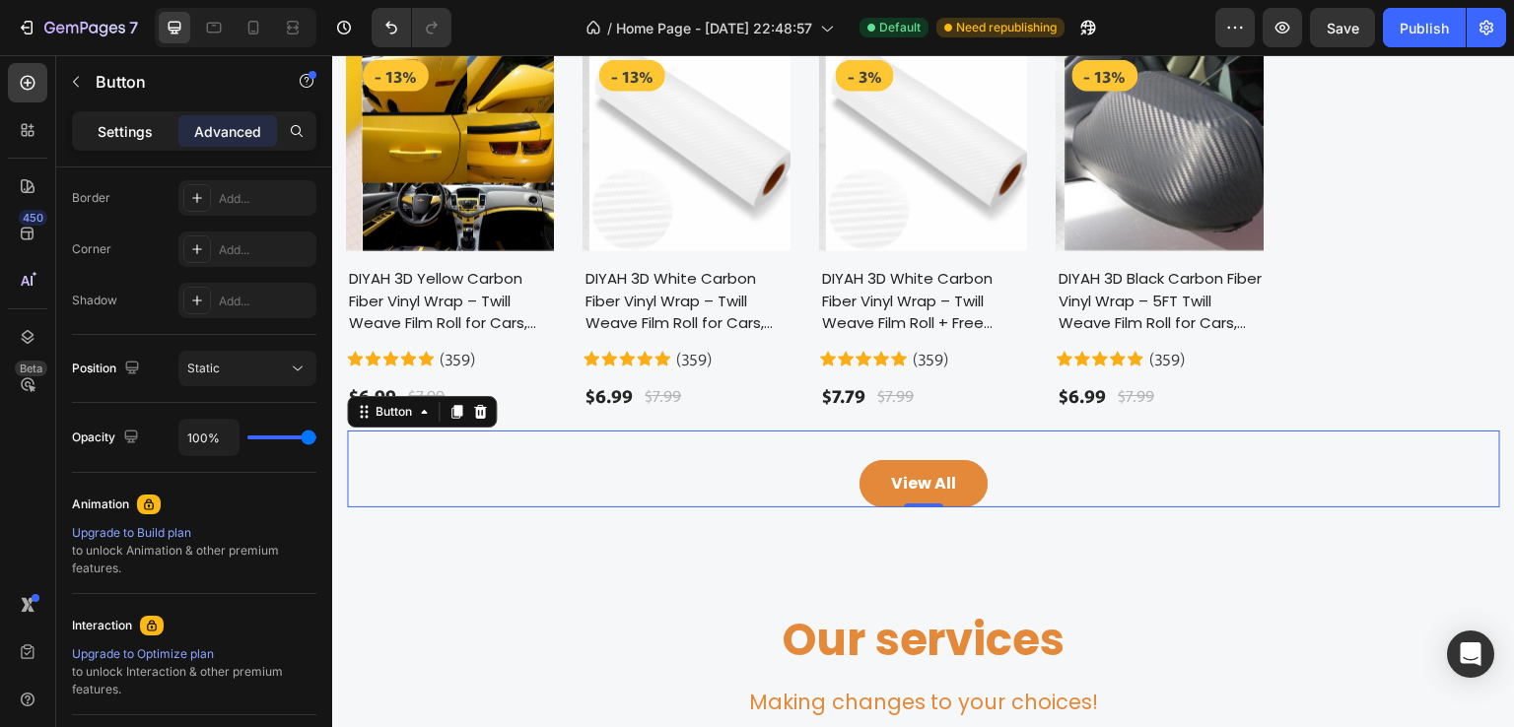
click at [118, 129] on p "Settings" at bounding box center [125, 131] width 55 height 21
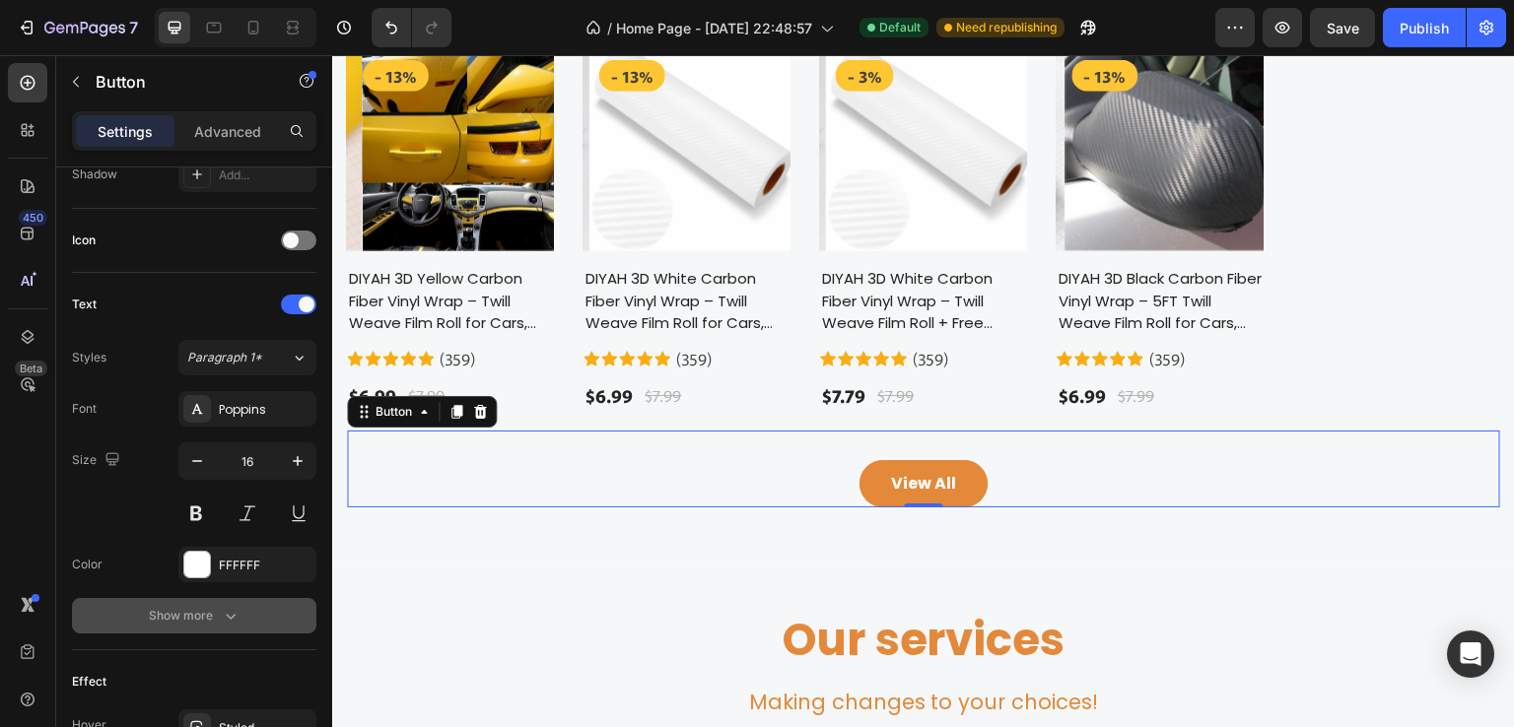
scroll to position [897, 0]
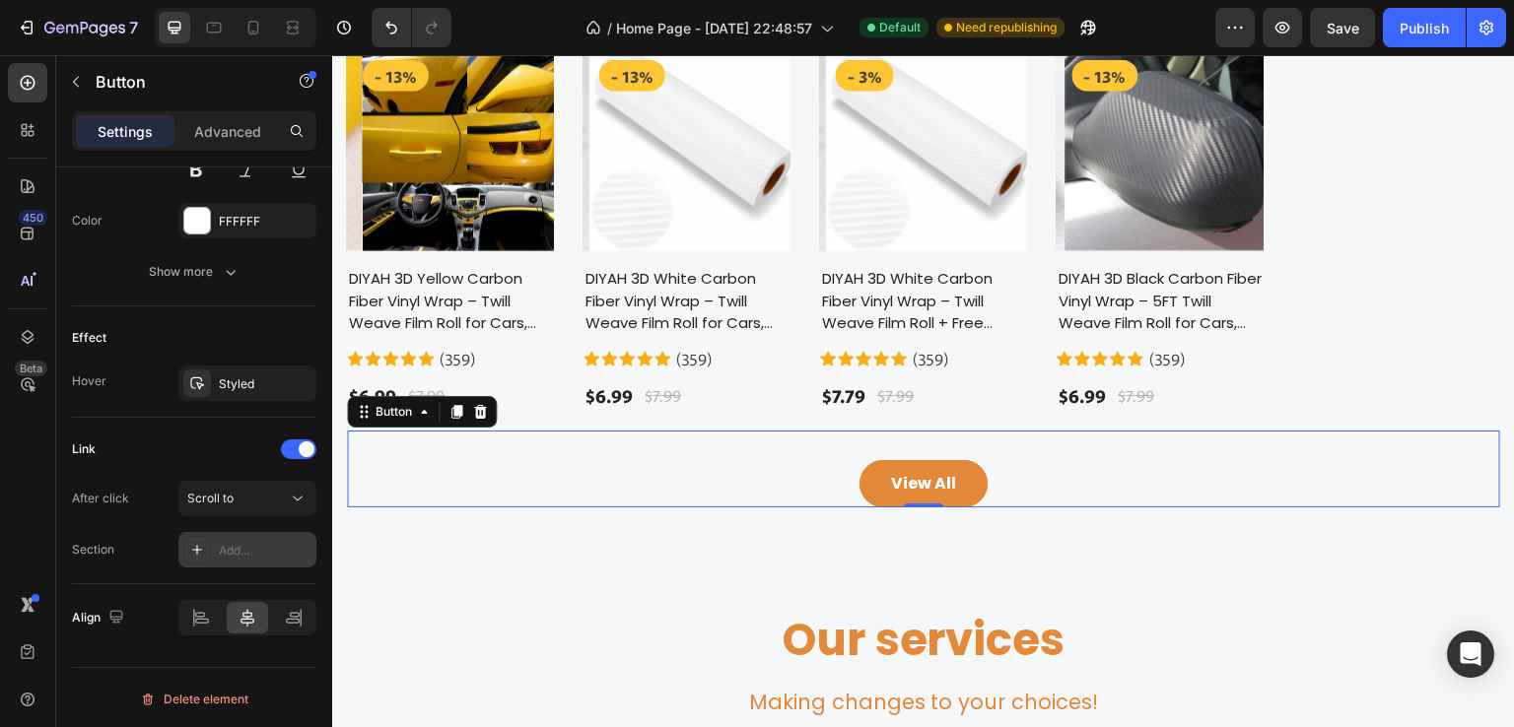
click at [196, 547] on icon at bounding box center [197, 550] width 10 height 10
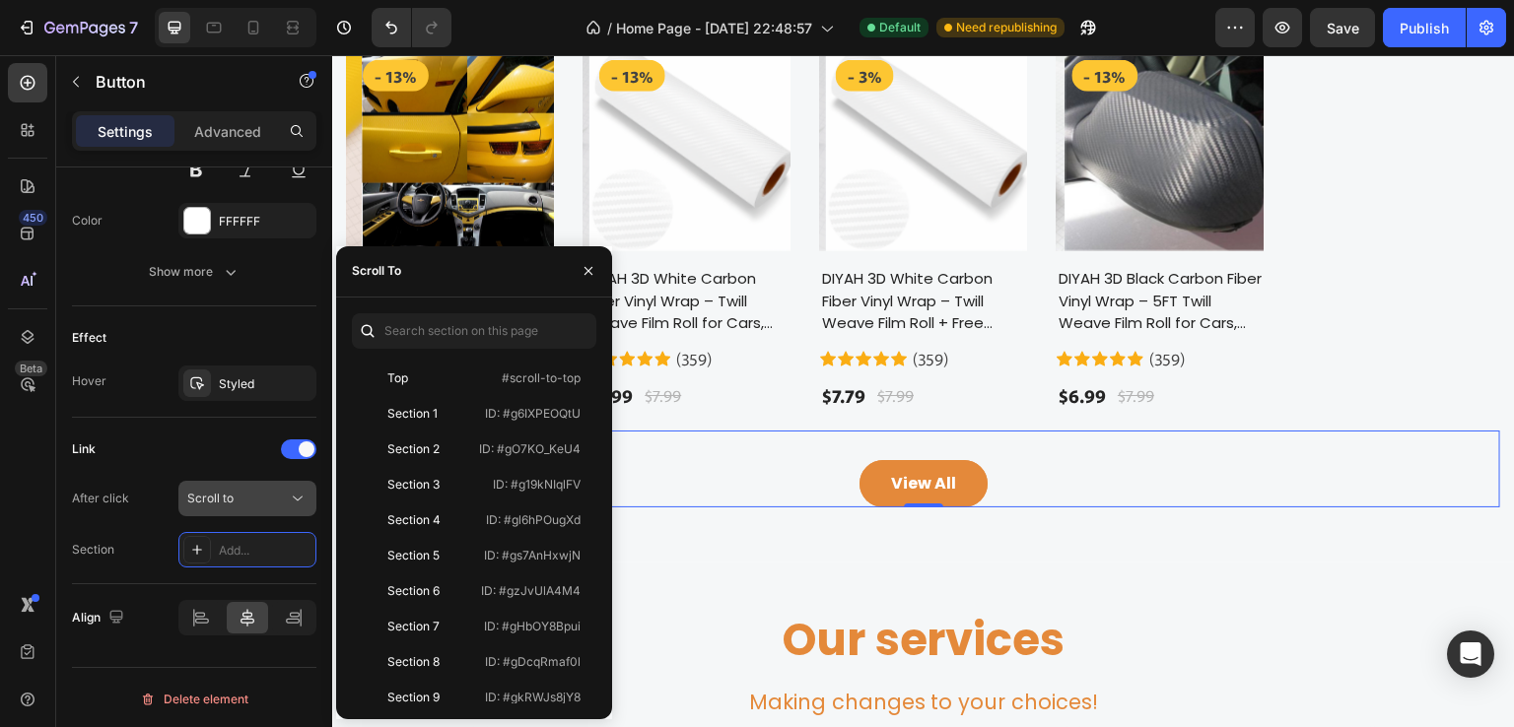
click at [216, 491] on span "Scroll to" at bounding box center [210, 498] width 46 height 15
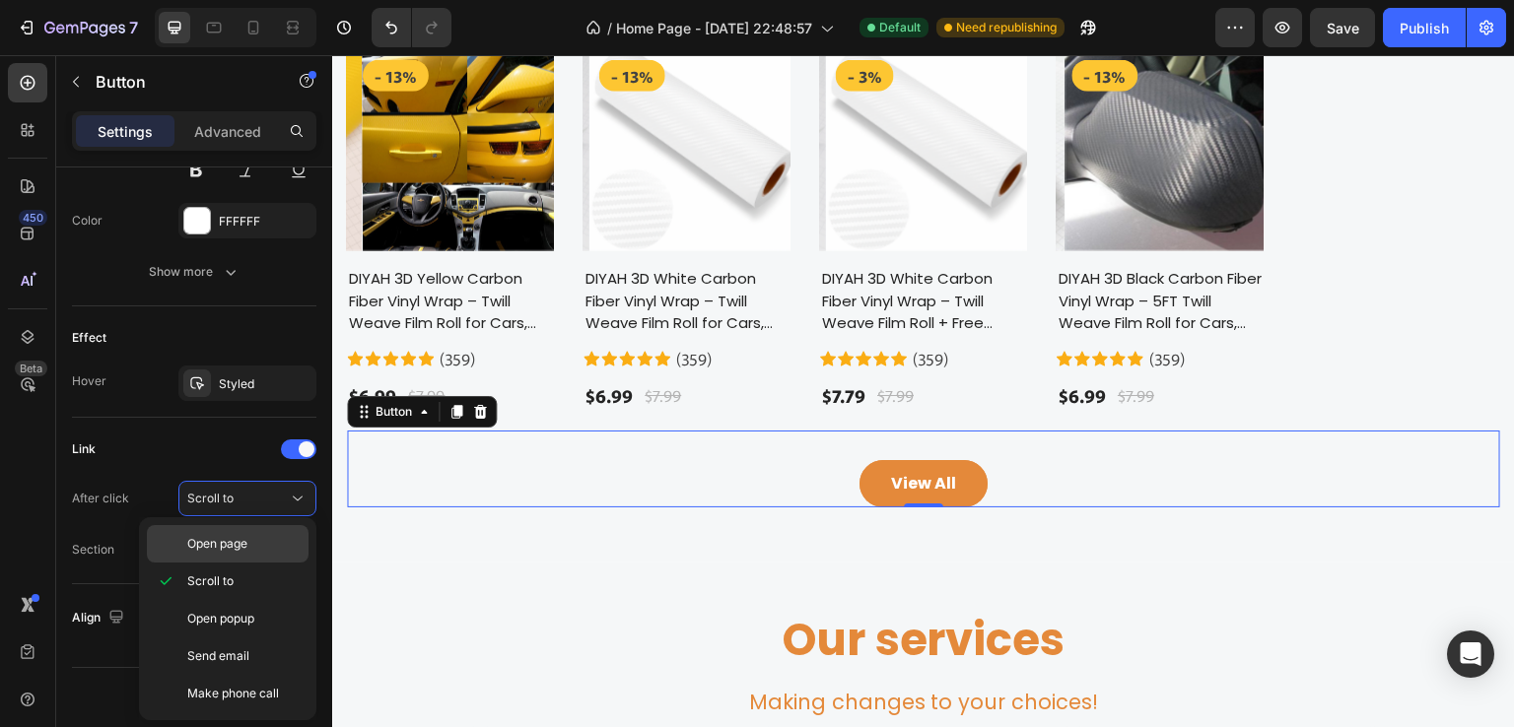
click at [225, 545] on span "Open page" at bounding box center [217, 544] width 60 height 18
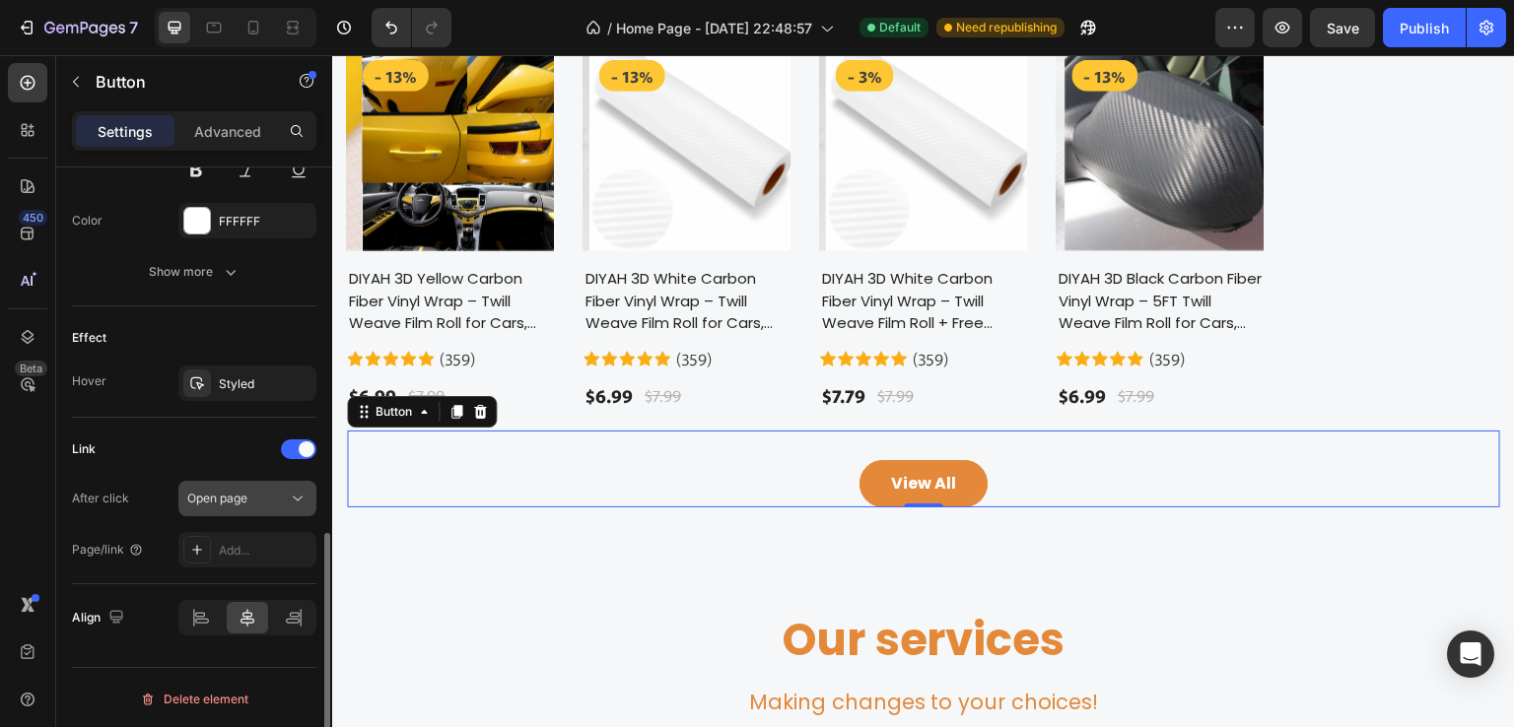
click at [242, 493] on span "Open page" at bounding box center [217, 498] width 60 height 15
click at [162, 486] on div "After click Open page" at bounding box center [194, 498] width 244 height 35
click at [238, 549] on div "Add..." at bounding box center [265, 551] width 93 height 18
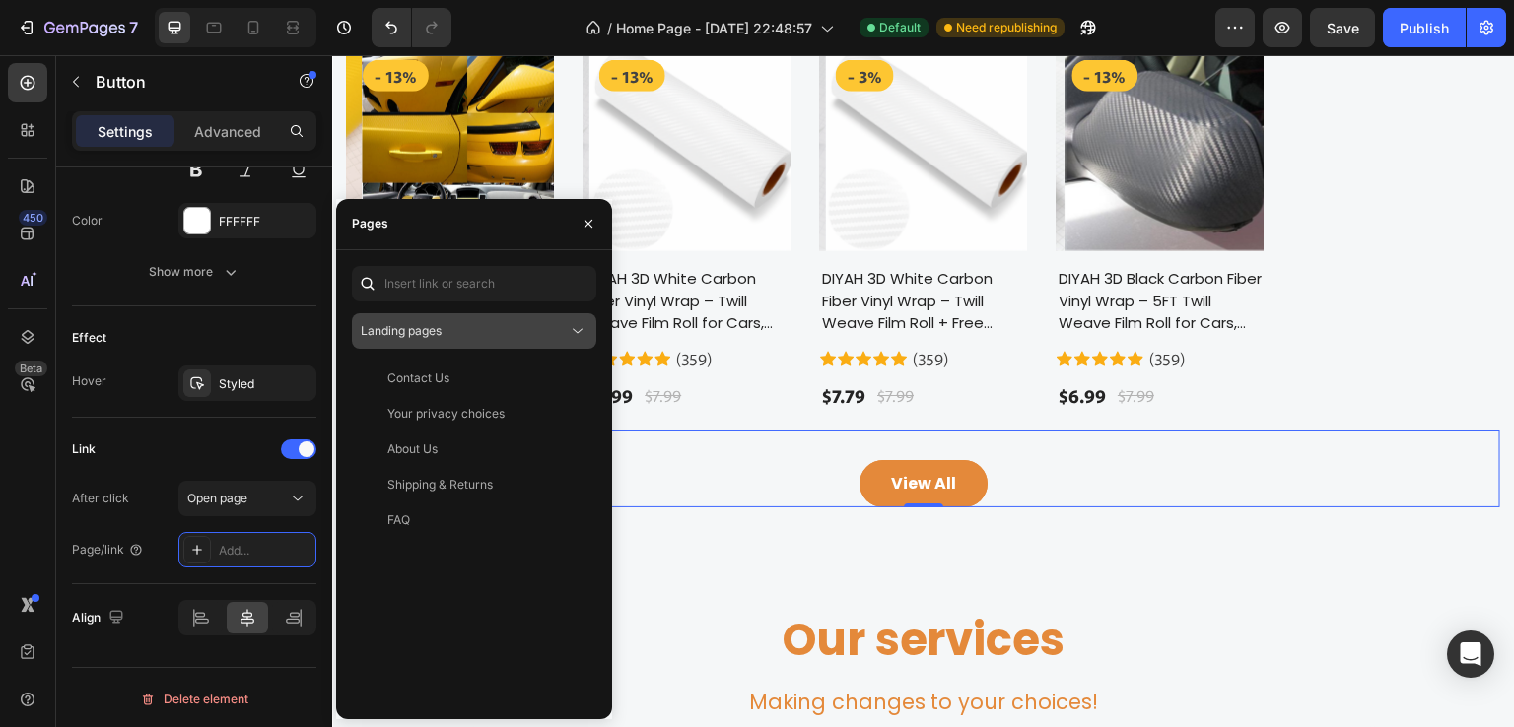
click at [566, 326] on div "Landing pages" at bounding box center [464, 331] width 207 height 18
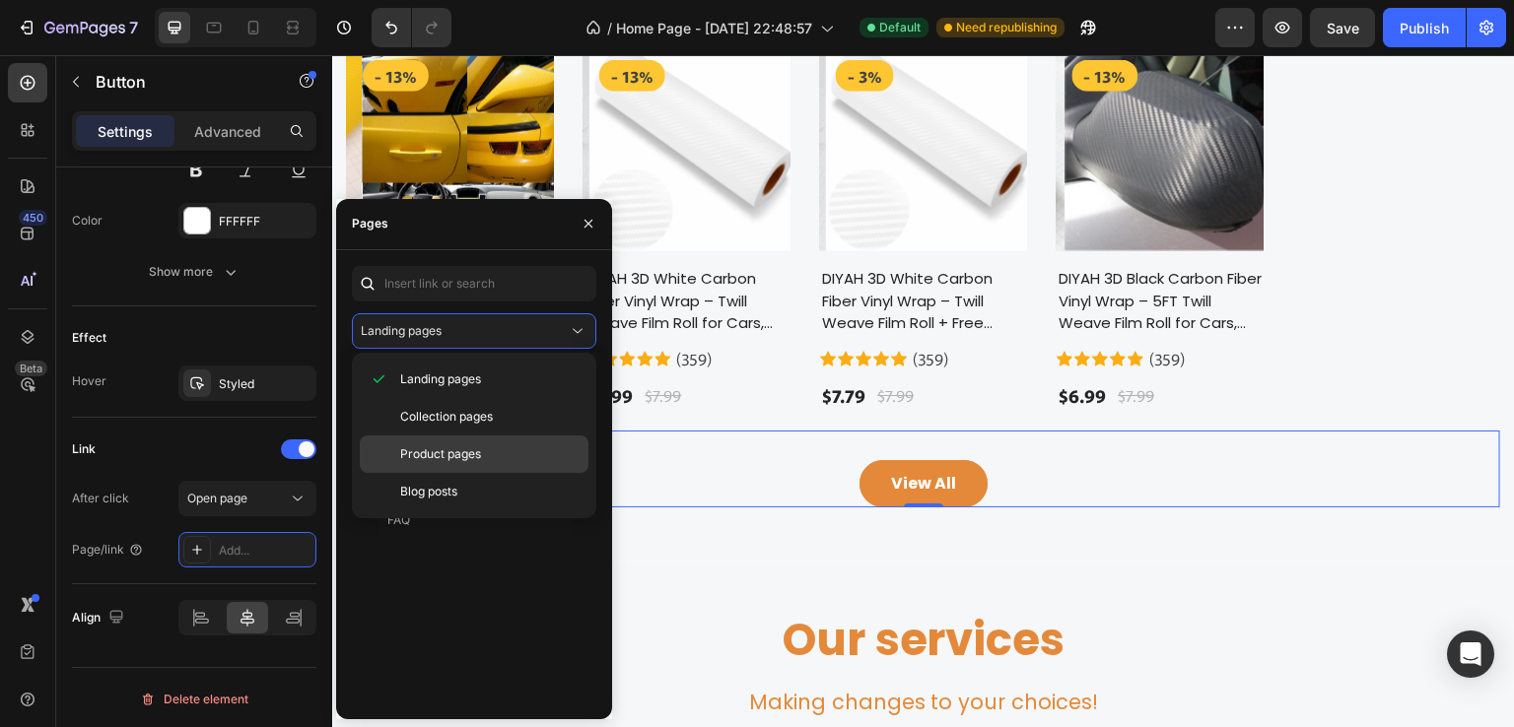
click at [442, 442] on div "Product pages" at bounding box center [474, 454] width 229 height 37
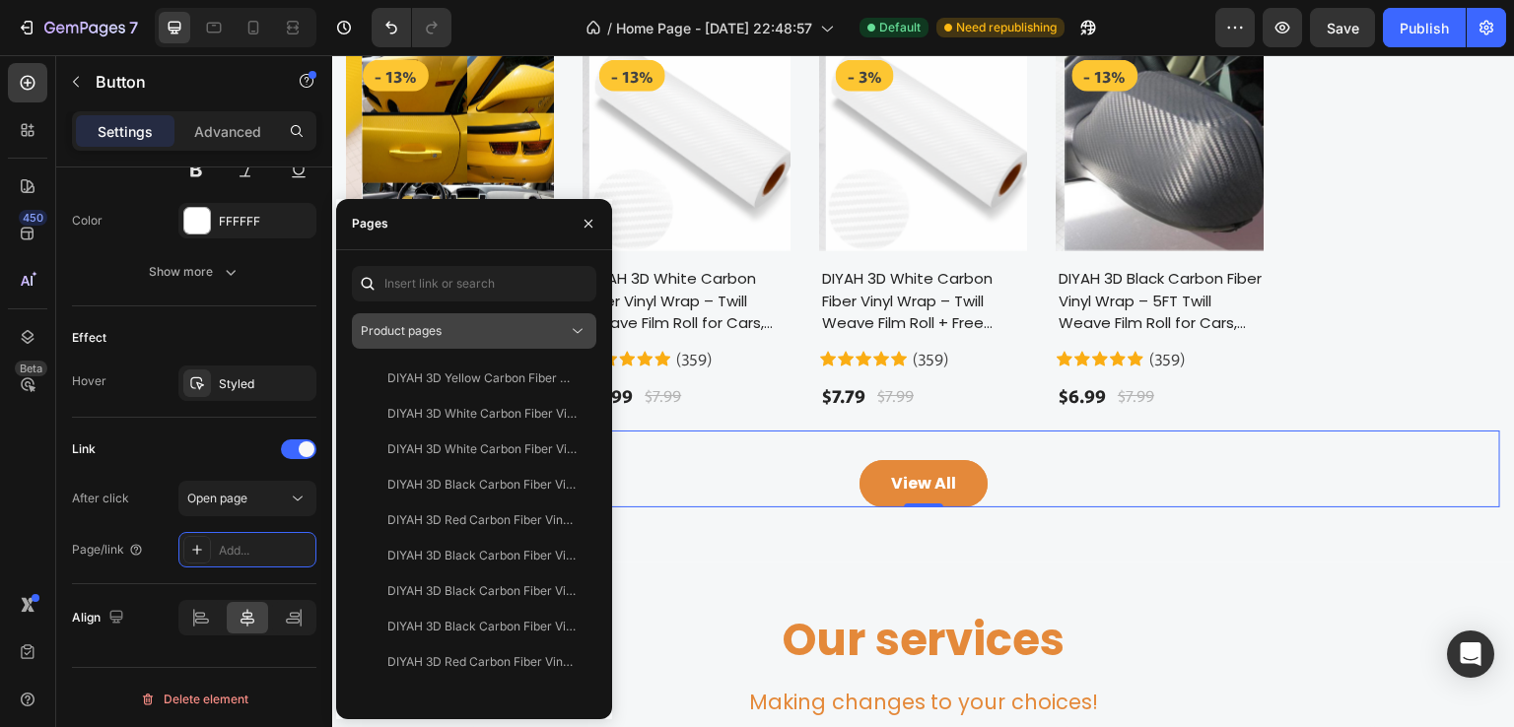
click at [520, 334] on div "Product pages" at bounding box center [464, 331] width 207 height 18
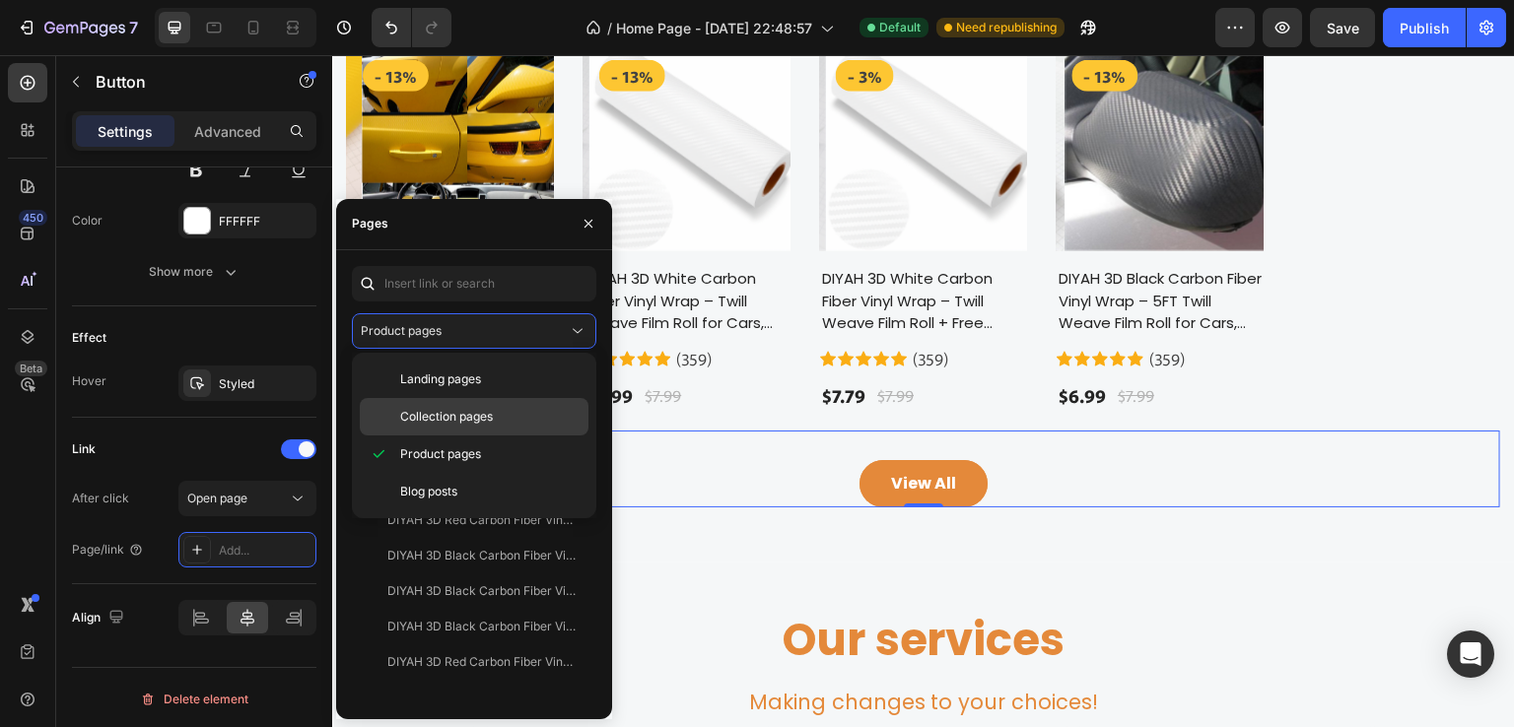
click at [464, 411] on span "Collection pages" at bounding box center [446, 417] width 93 height 18
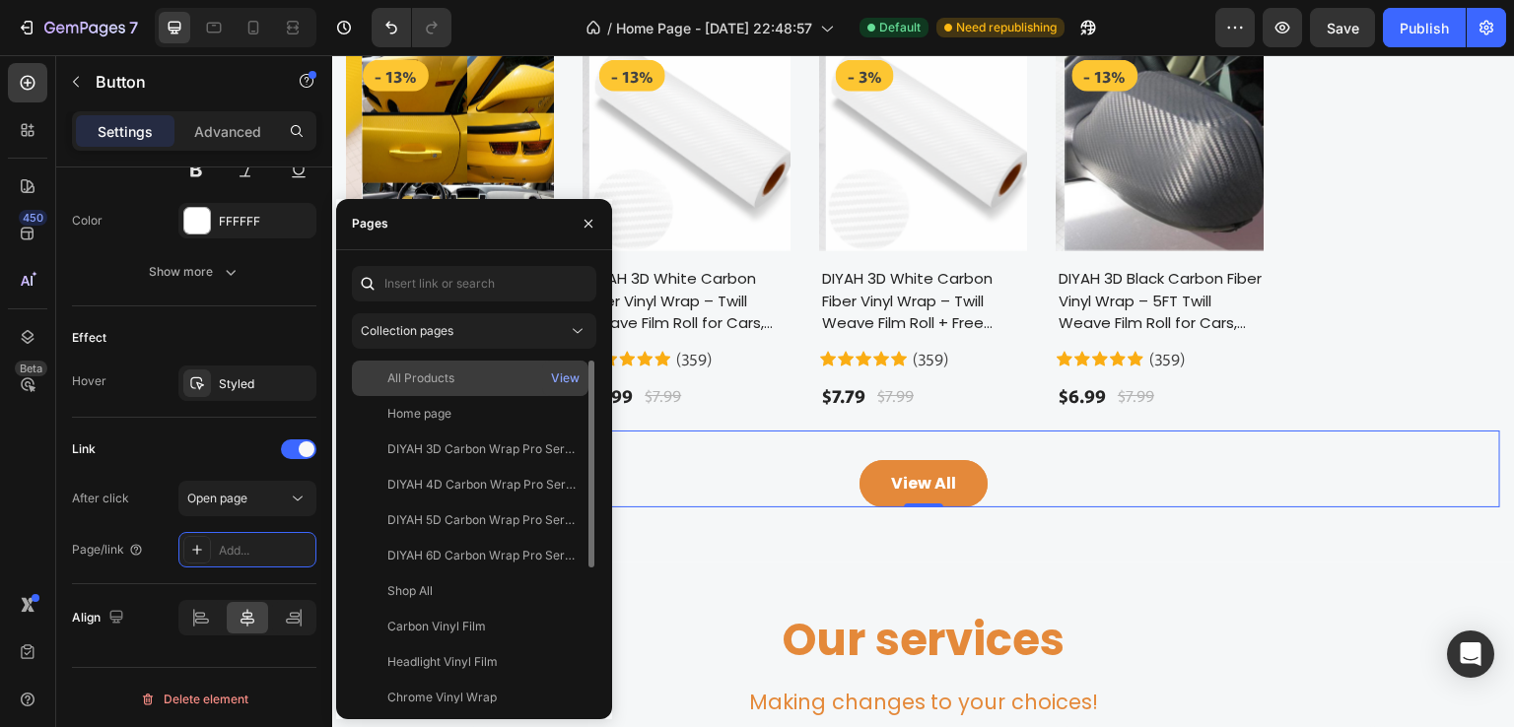
click at [447, 372] on div "All Products" at bounding box center [420, 379] width 67 height 18
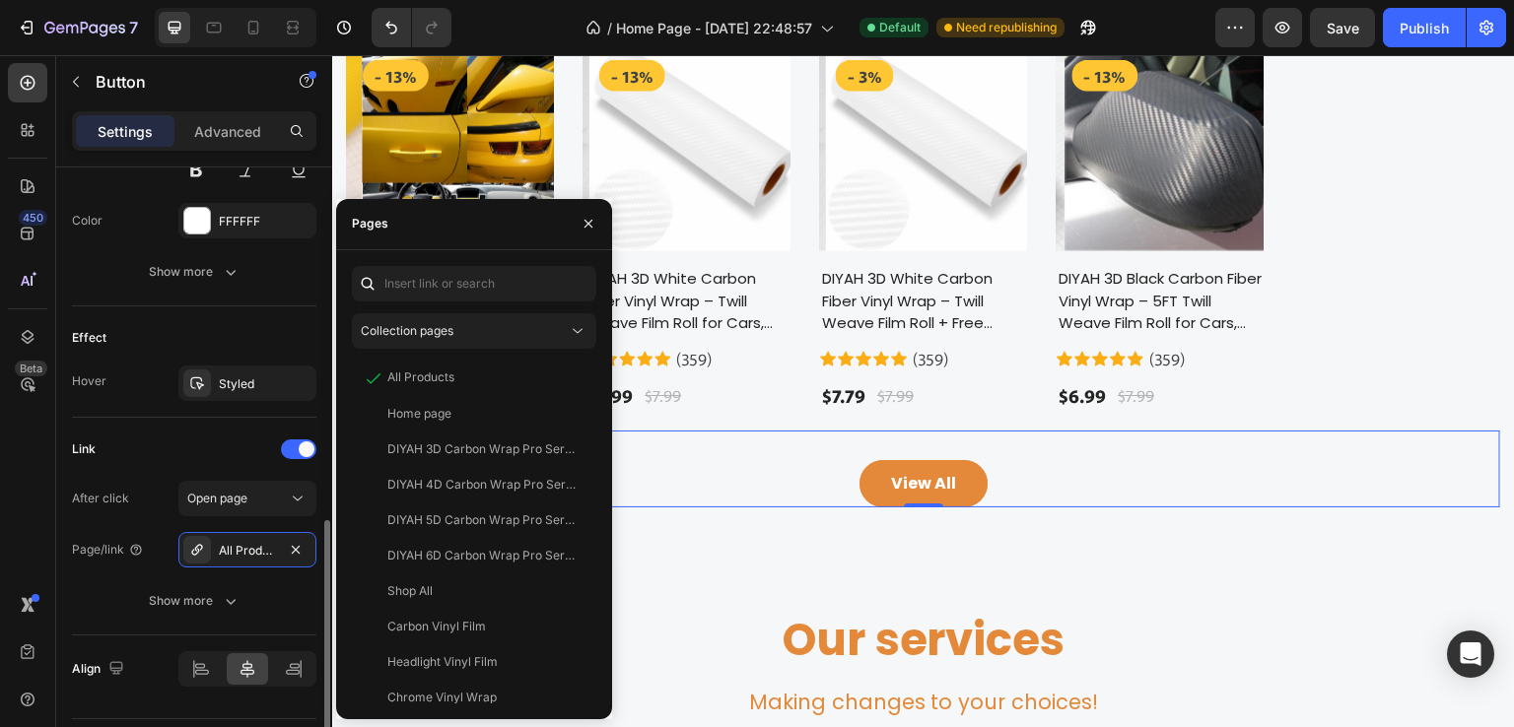
click at [247, 411] on div "Effect Hover Styled" at bounding box center [194, 362] width 244 height 111
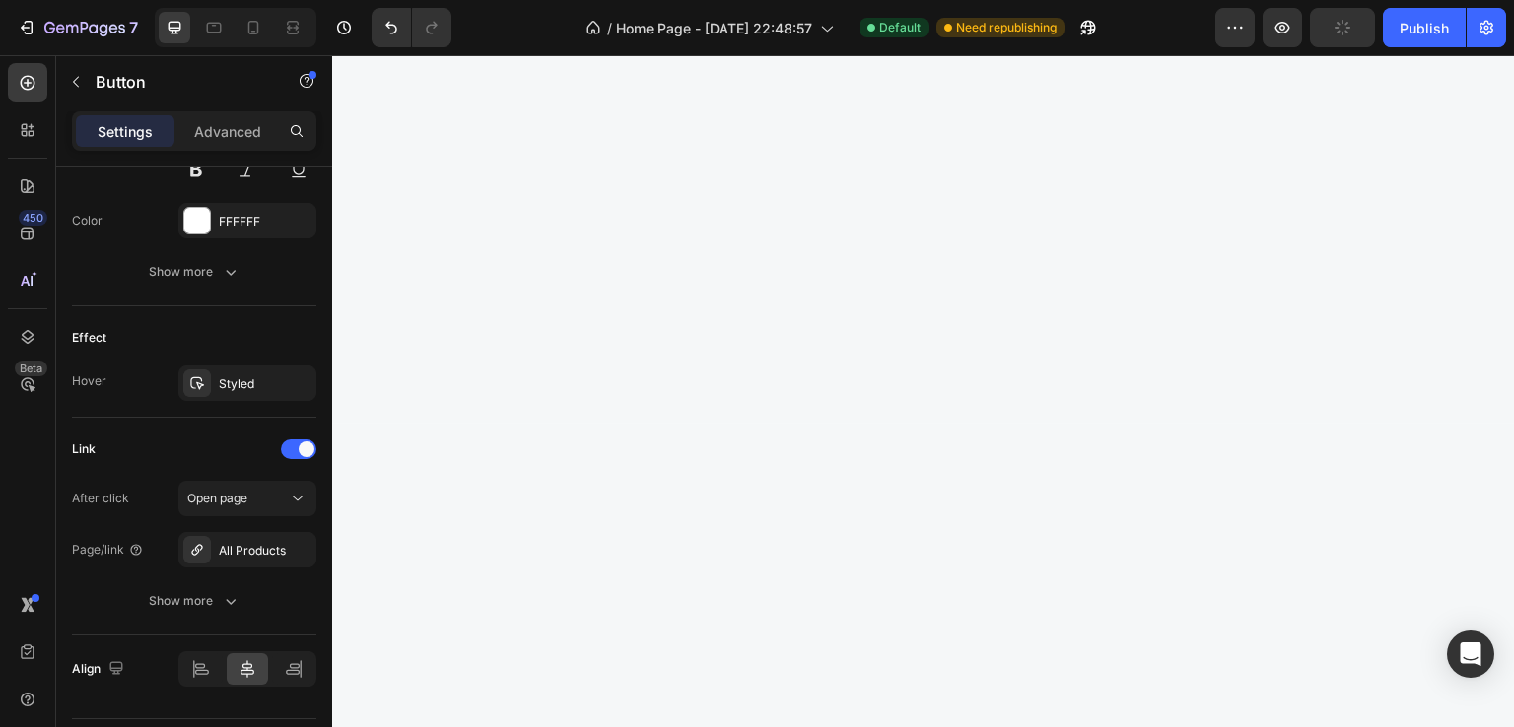
scroll to position [0, 0]
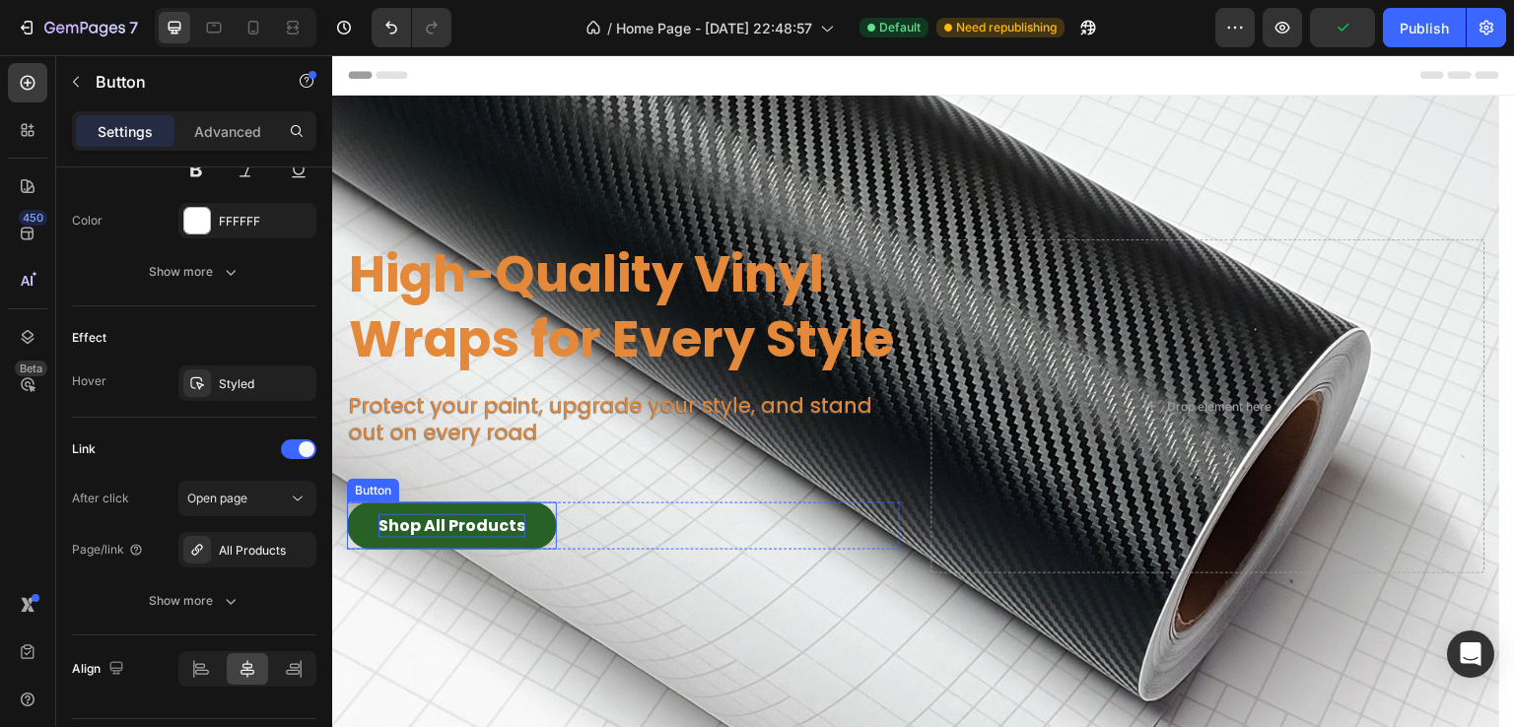
click at [443, 529] on p "Shop All Products" at bounding box center [451, 526] width 147 height 24
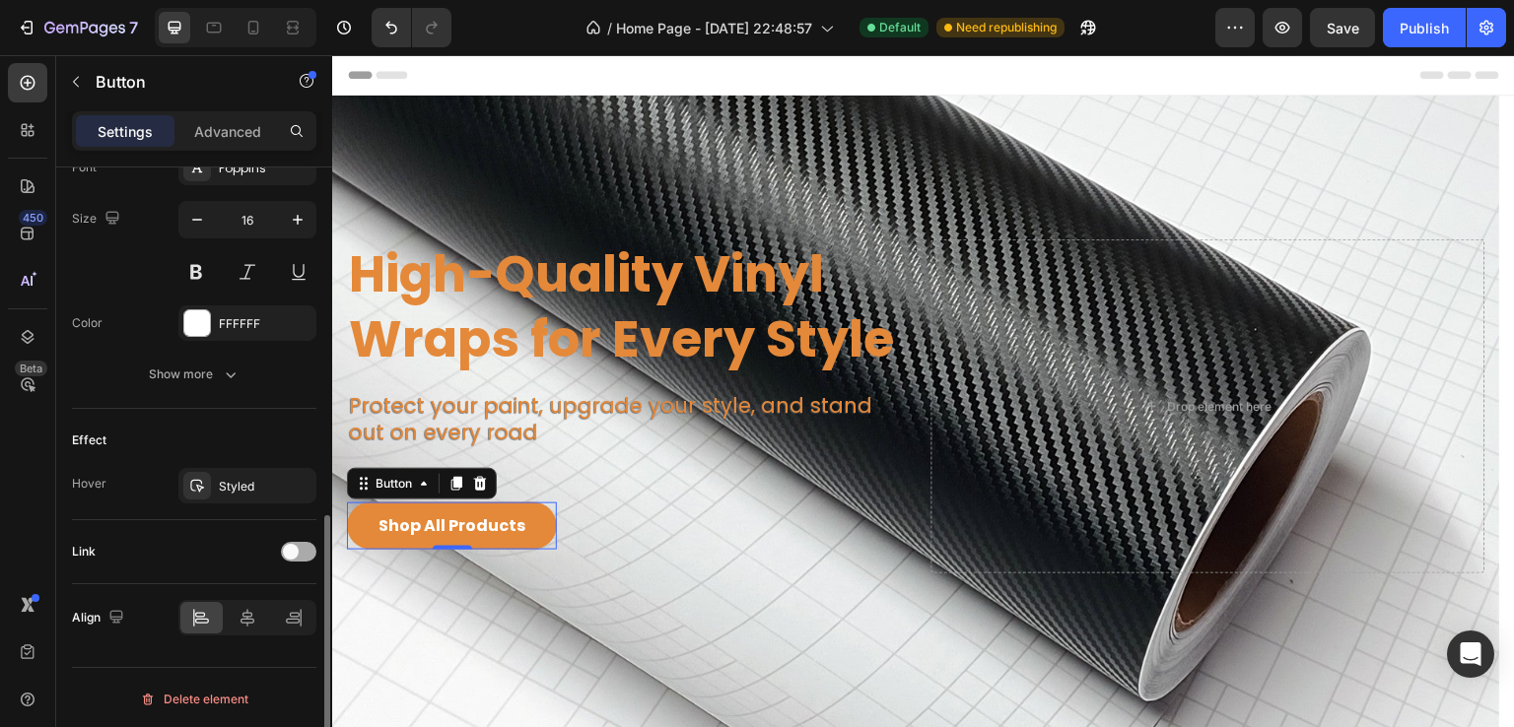
click at [301, 543] on div at bounding box center [298, 552] width 35 height 20
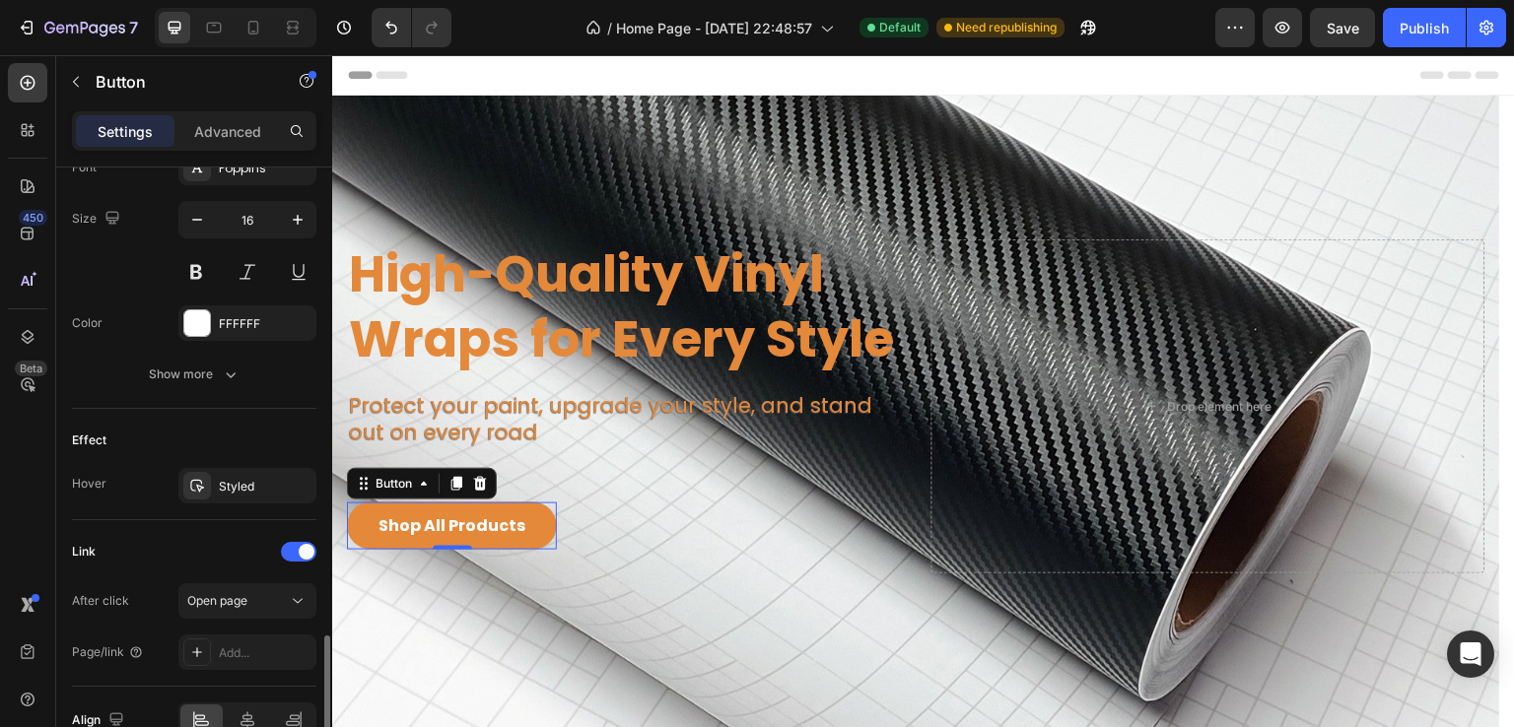
scroll to position [897, 0]
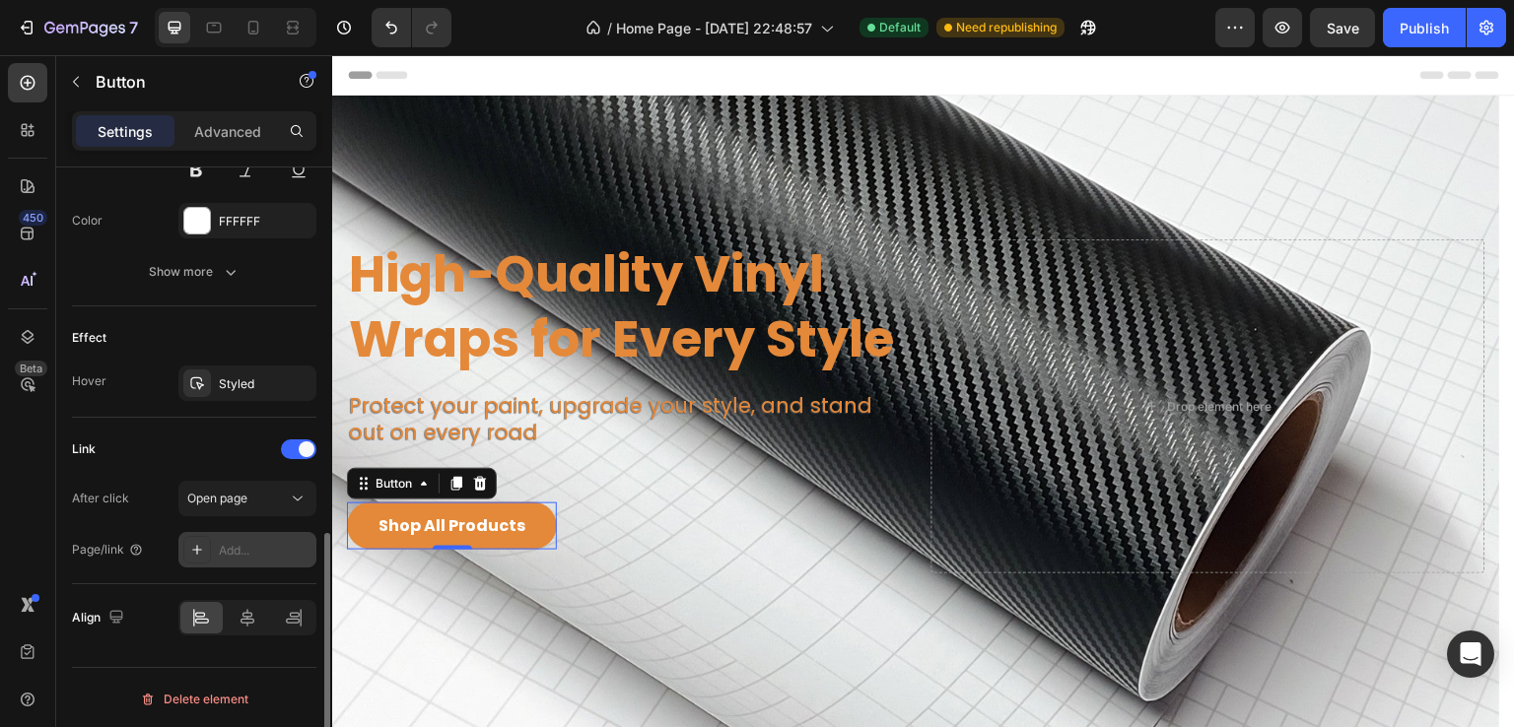
click at [231, 543] on div "Add..." at bounding box center [265, 551] width 93 height 18
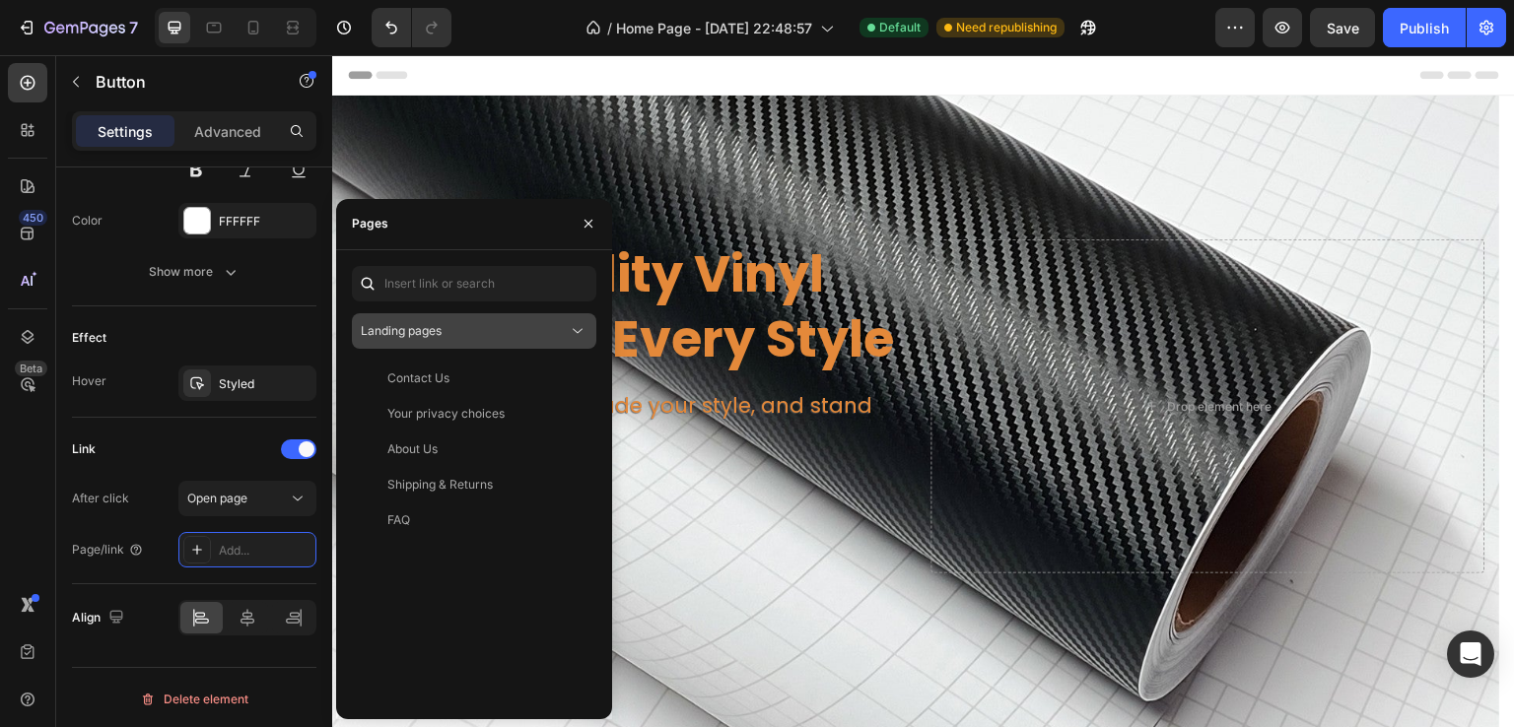
click at [452, 334] on div "Landing pages" at bounding box center [464, 331] width 207 height 18
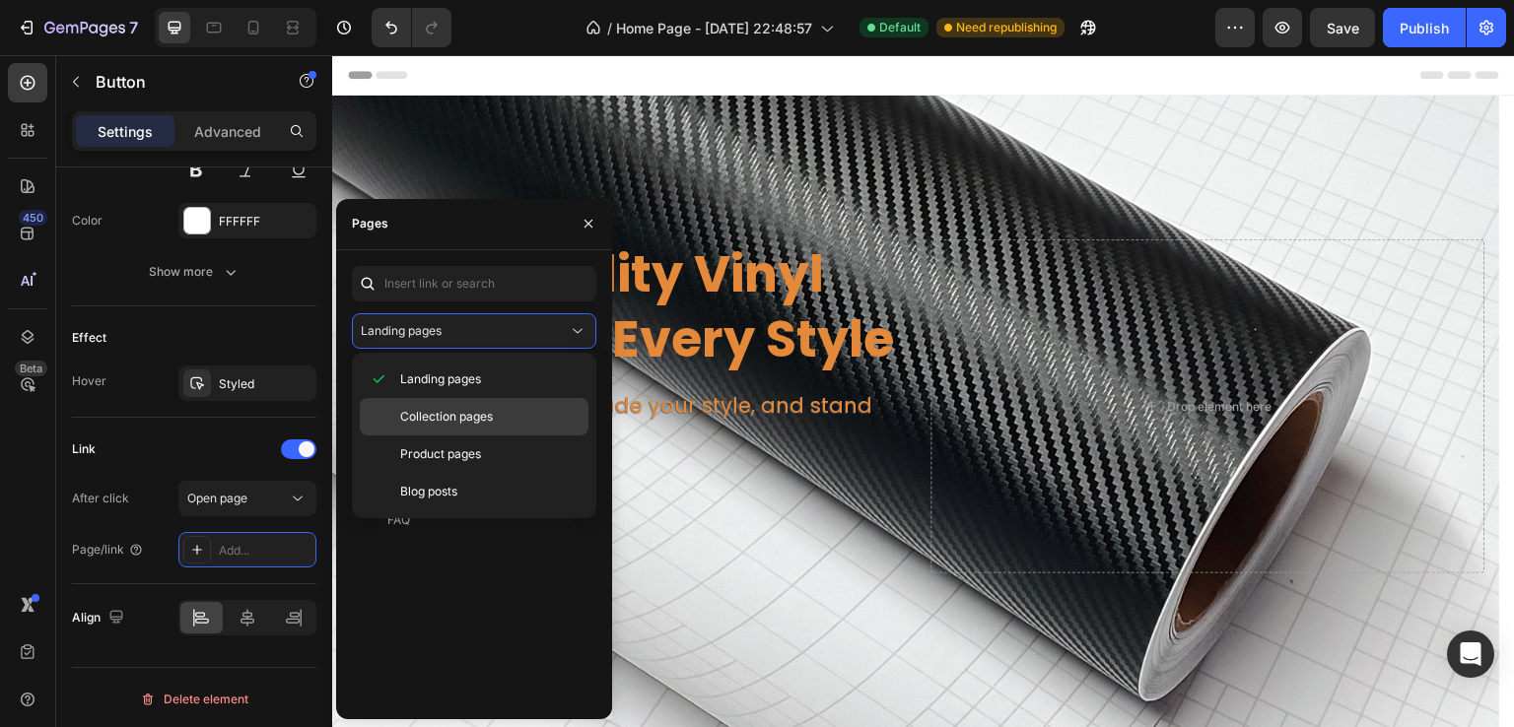
click at [449, 413] on span "Collection pages" at bounding box center [446, 417] width 93 height 18
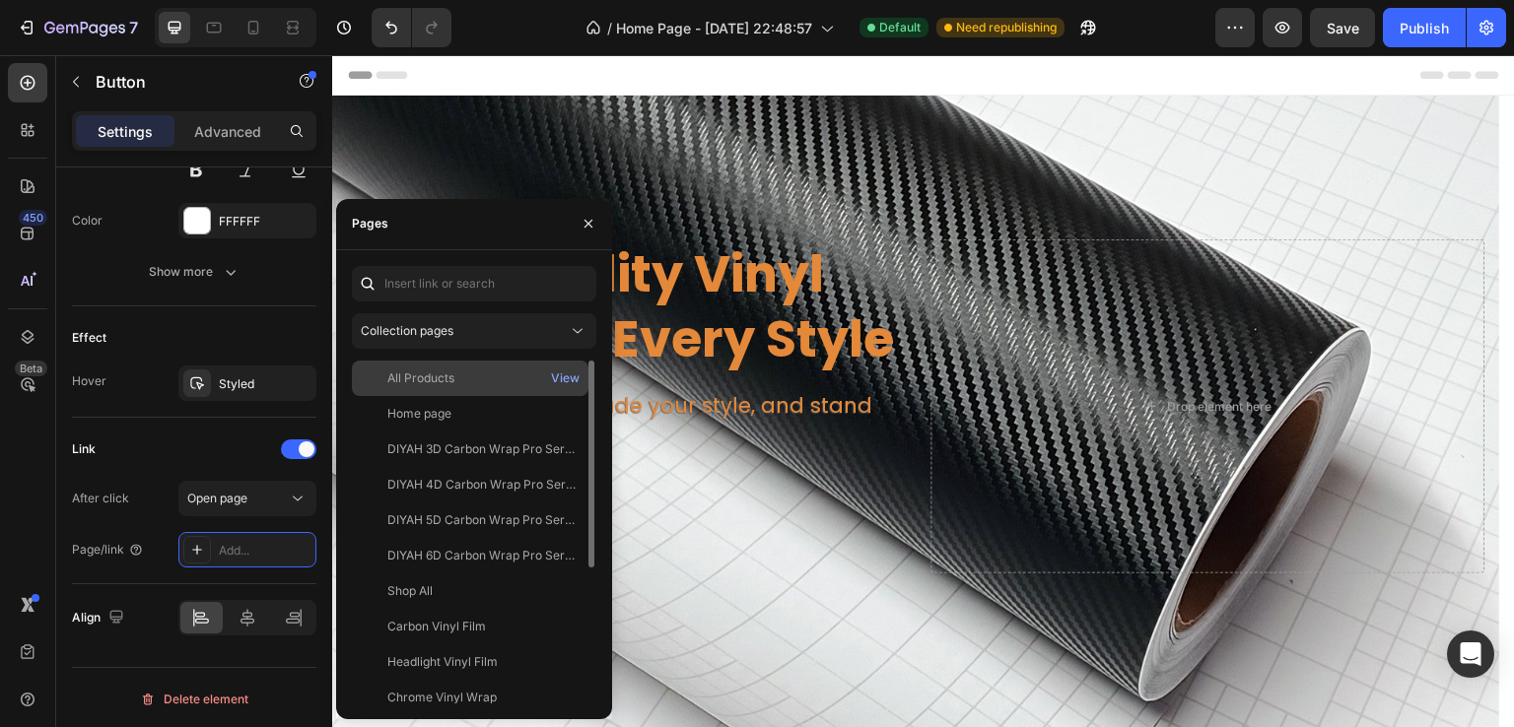
click at [465, 383] on div "All Products" at bounding box center [470, 379] width 221 height 18
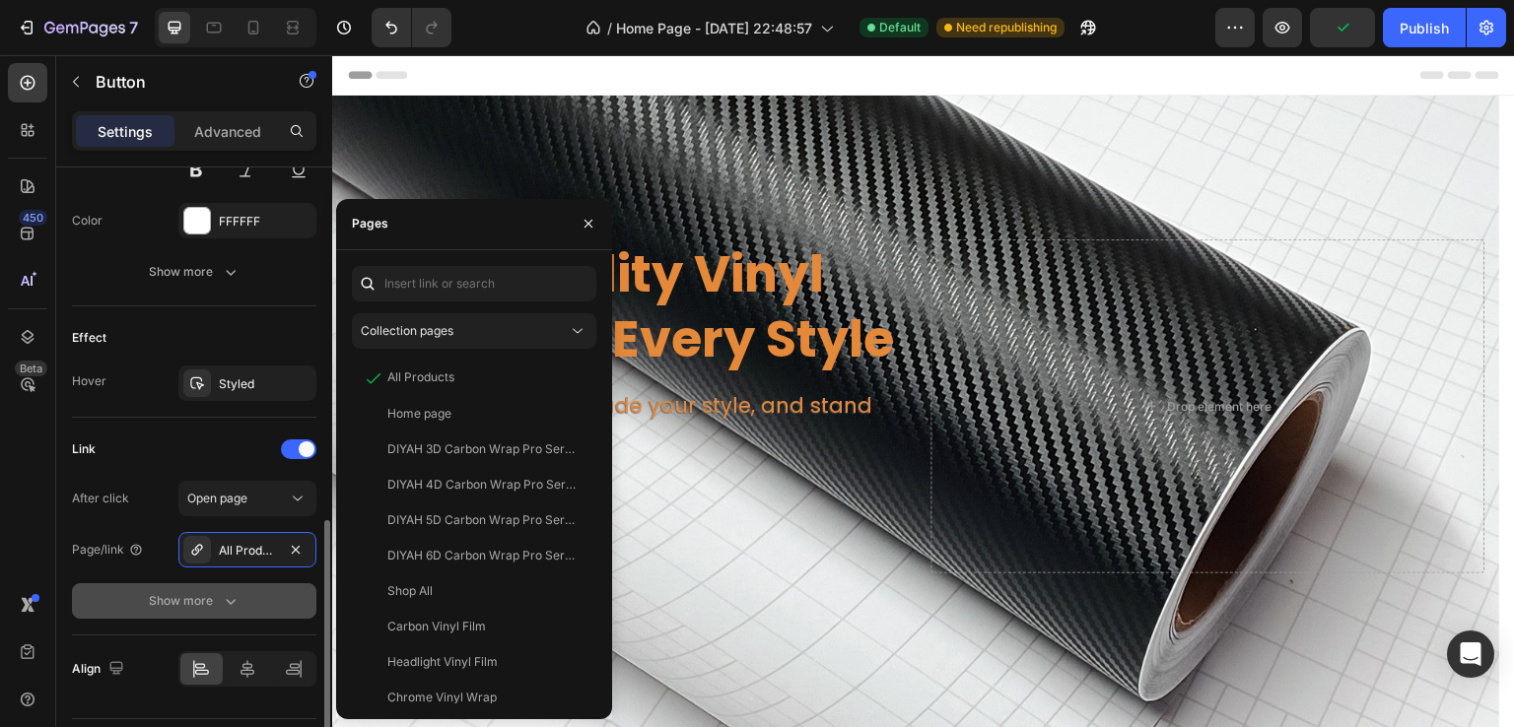
click at [226, 591] on icon "button" at bounding box center [231, 601] width 20 height 20
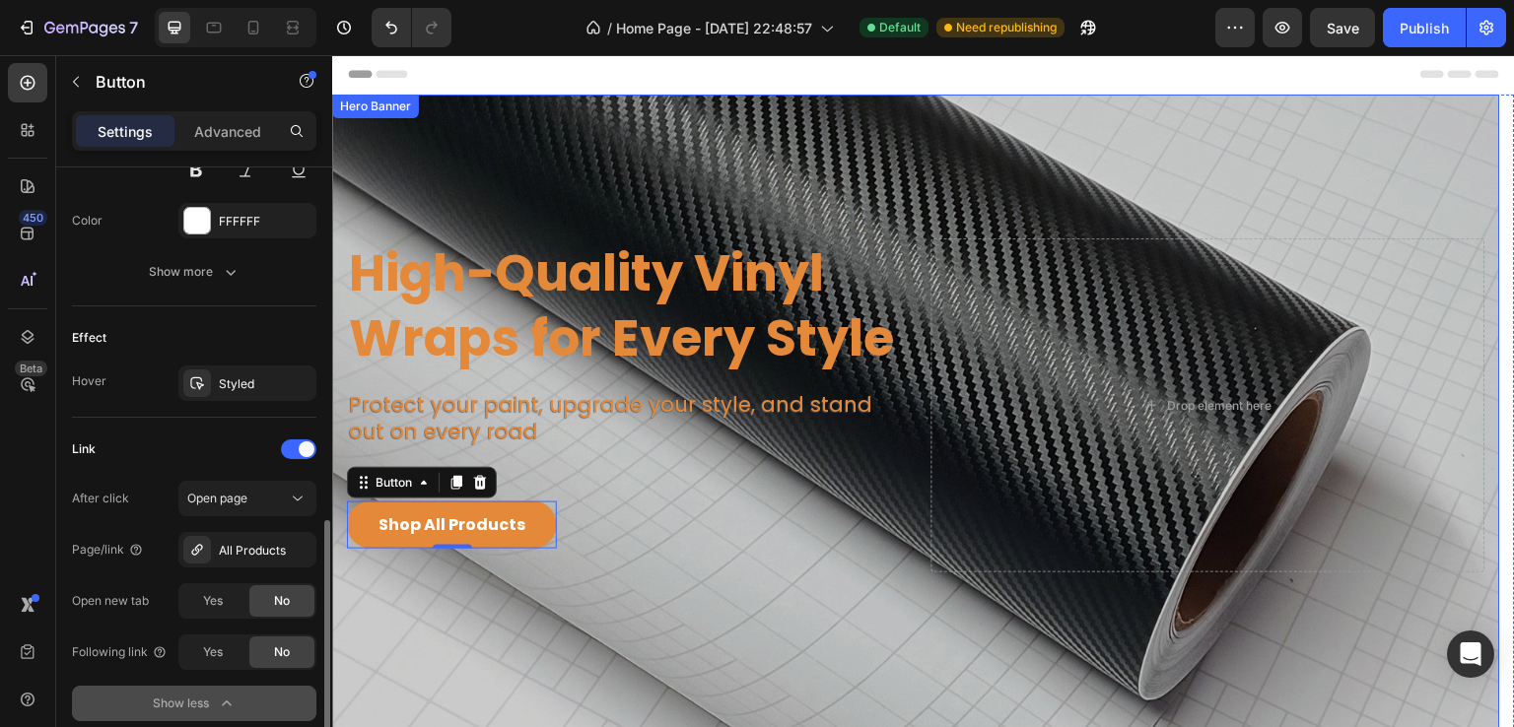
scroll to position [197, 0]
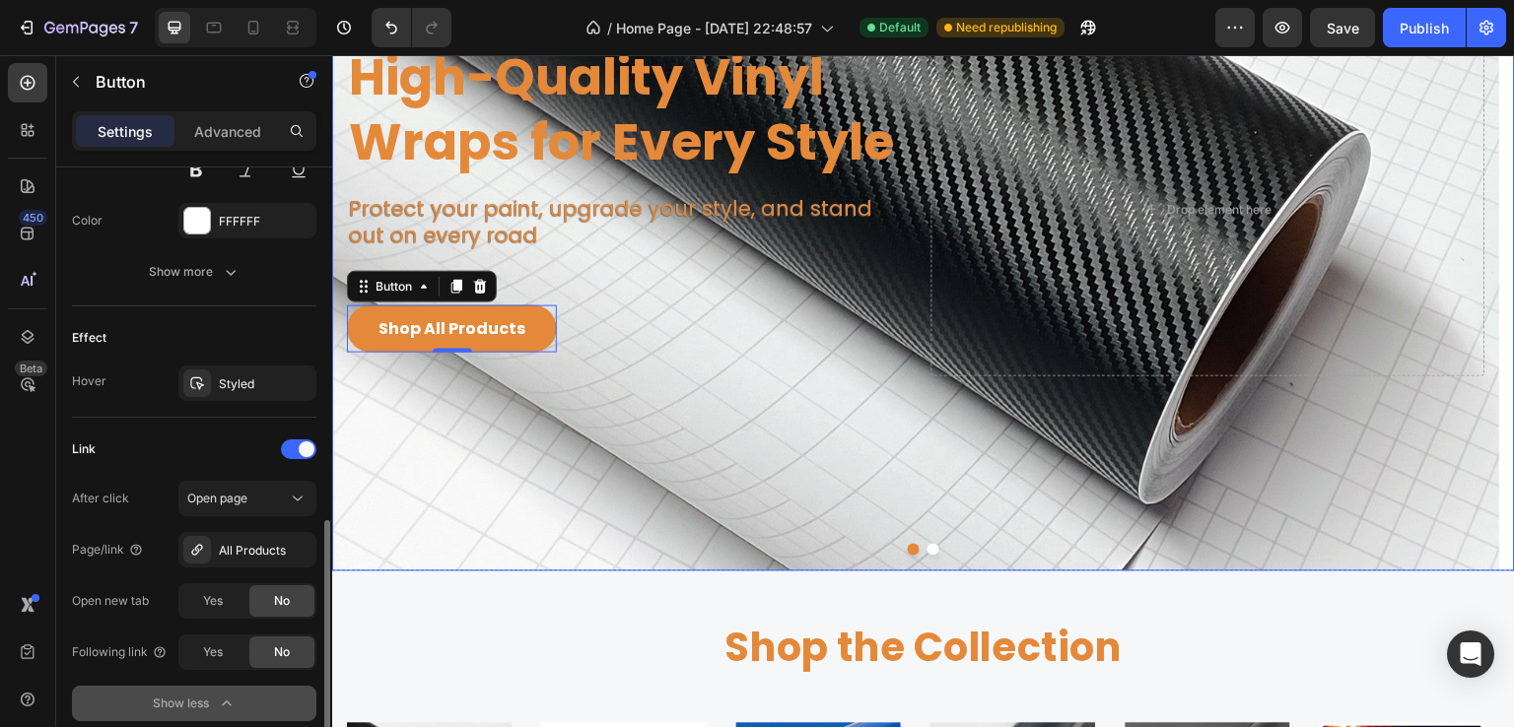
click at [927, 549] on button "Dot" at bounding box center [933, 550] width 12 height 12
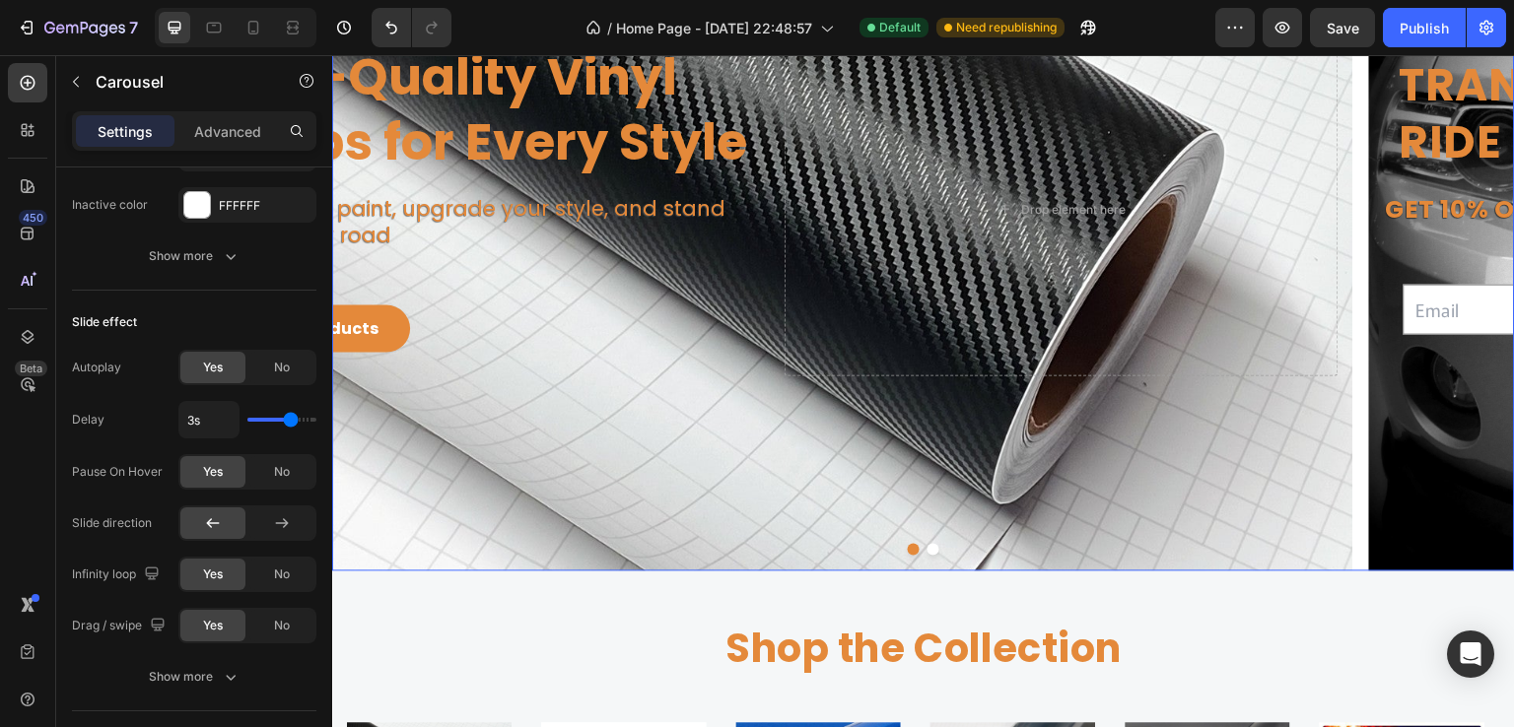
scroll to position [0, 0]
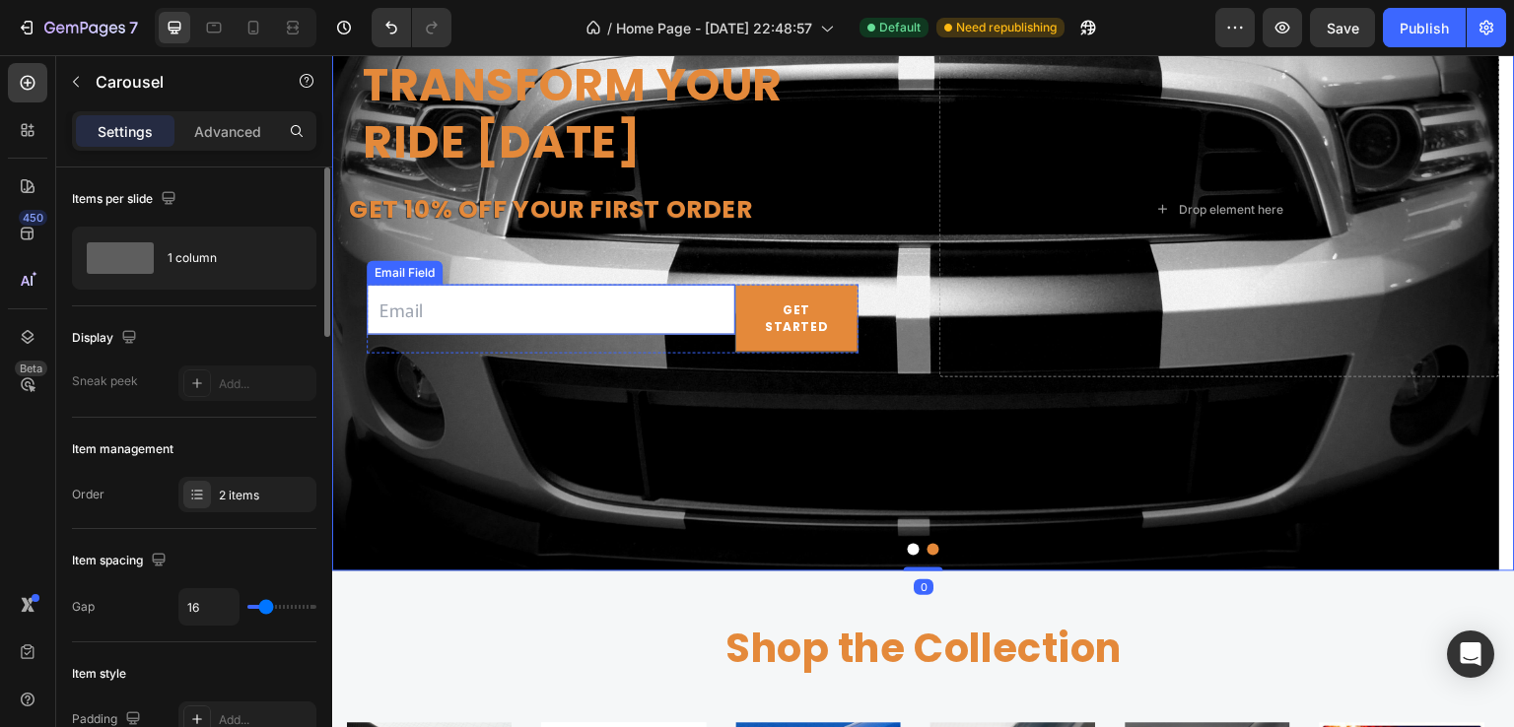
click at [635, 313] on input "email" at bounding box center [551, 310] width 369 height 50
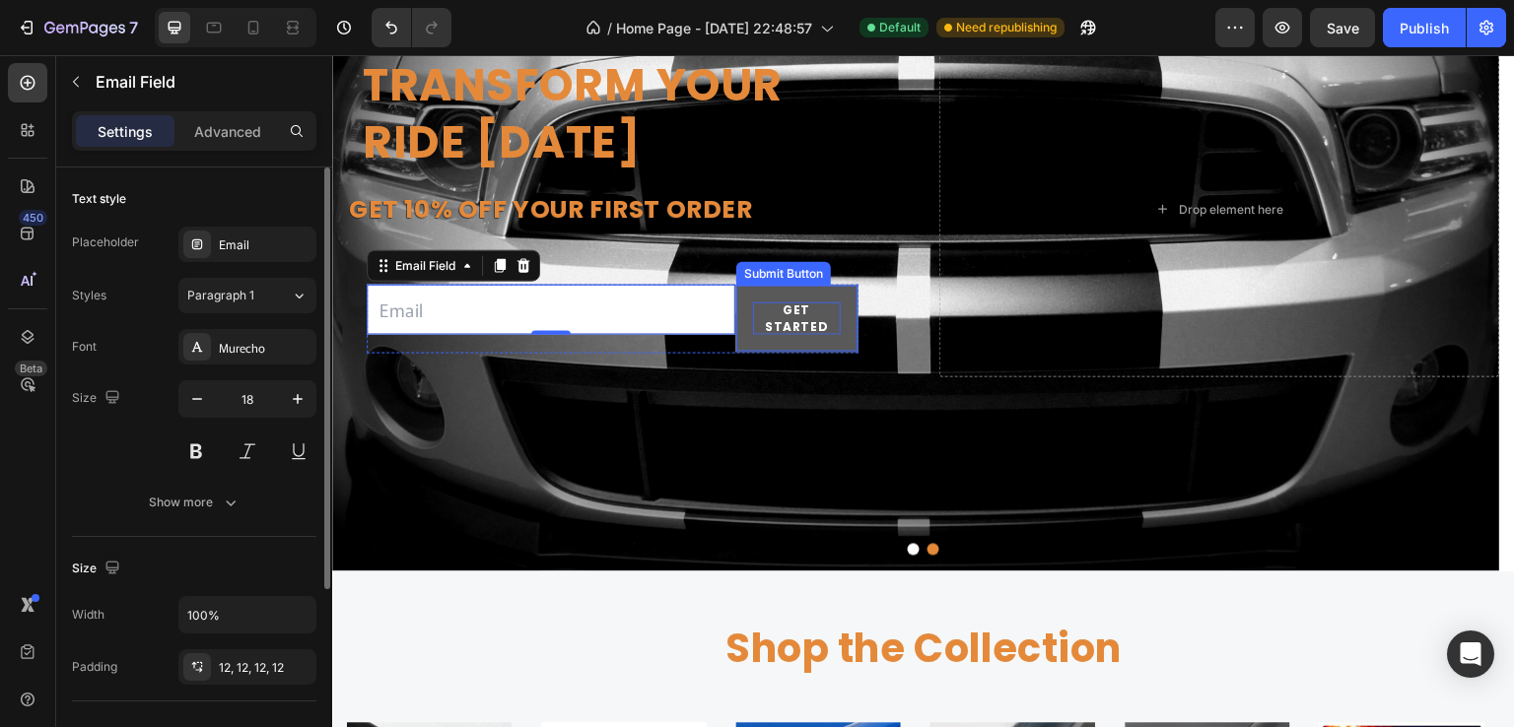
click at [814, 317] on div "GET STARTED" at bounding box center [797, 320] width 88 height 34
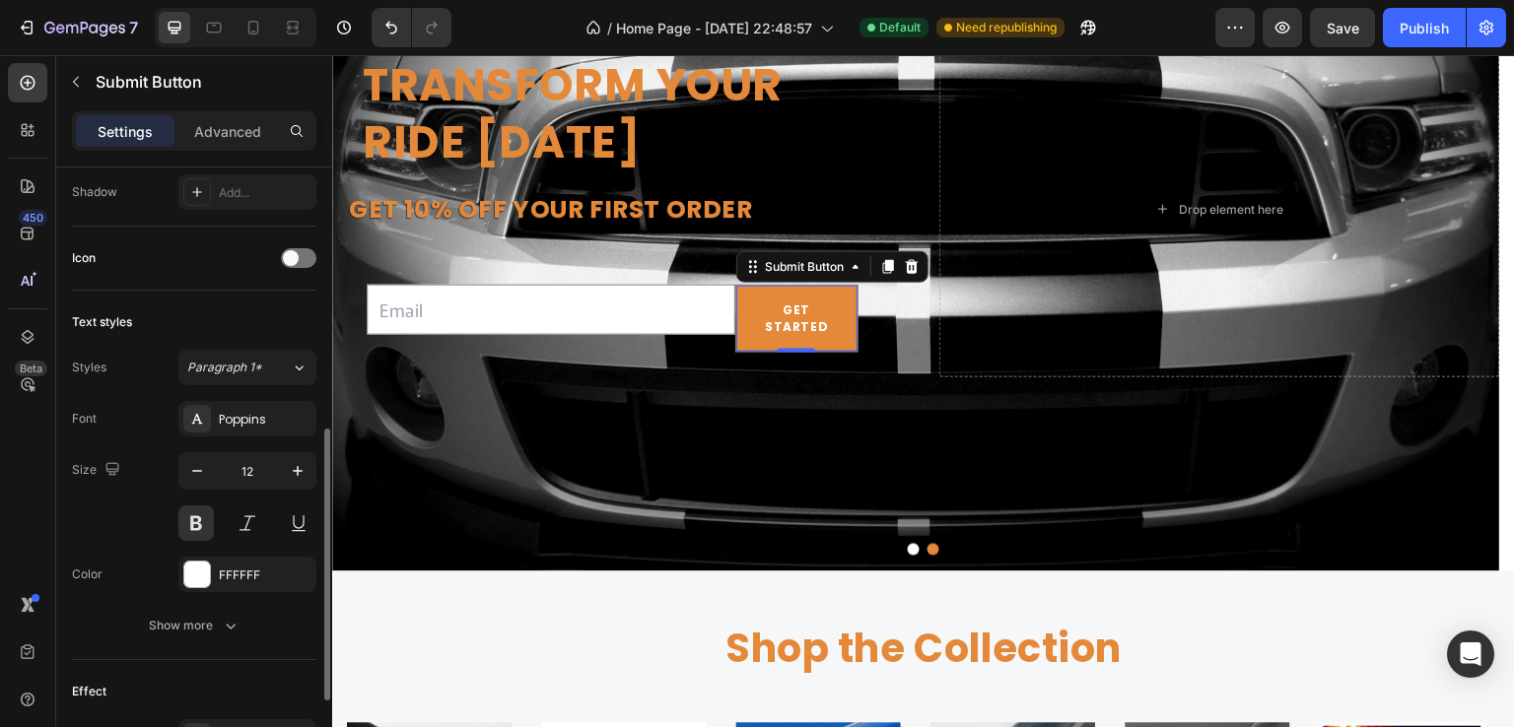
scroll to position [779, 0]
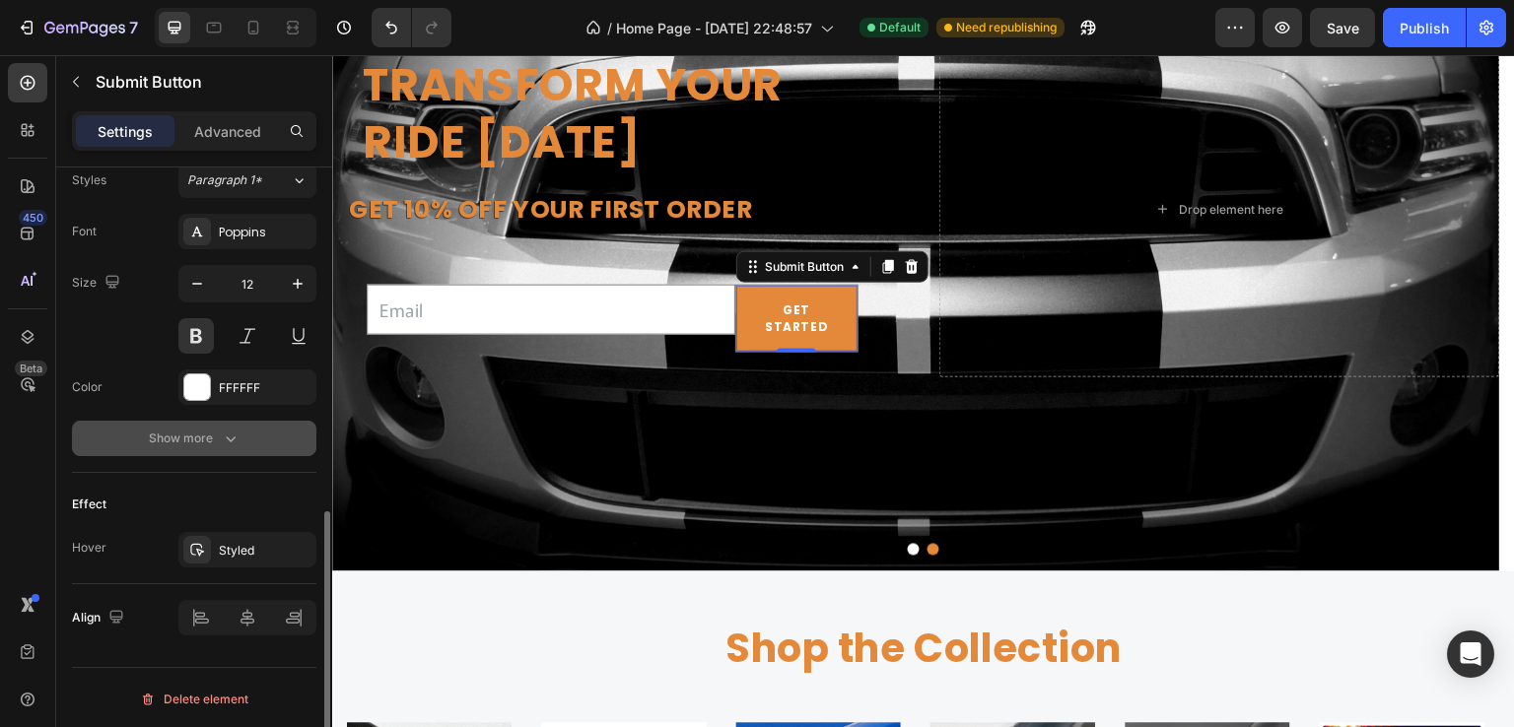
click at [228, 434] on icon "button" at bounding box center [231, 439] width 20 height 20
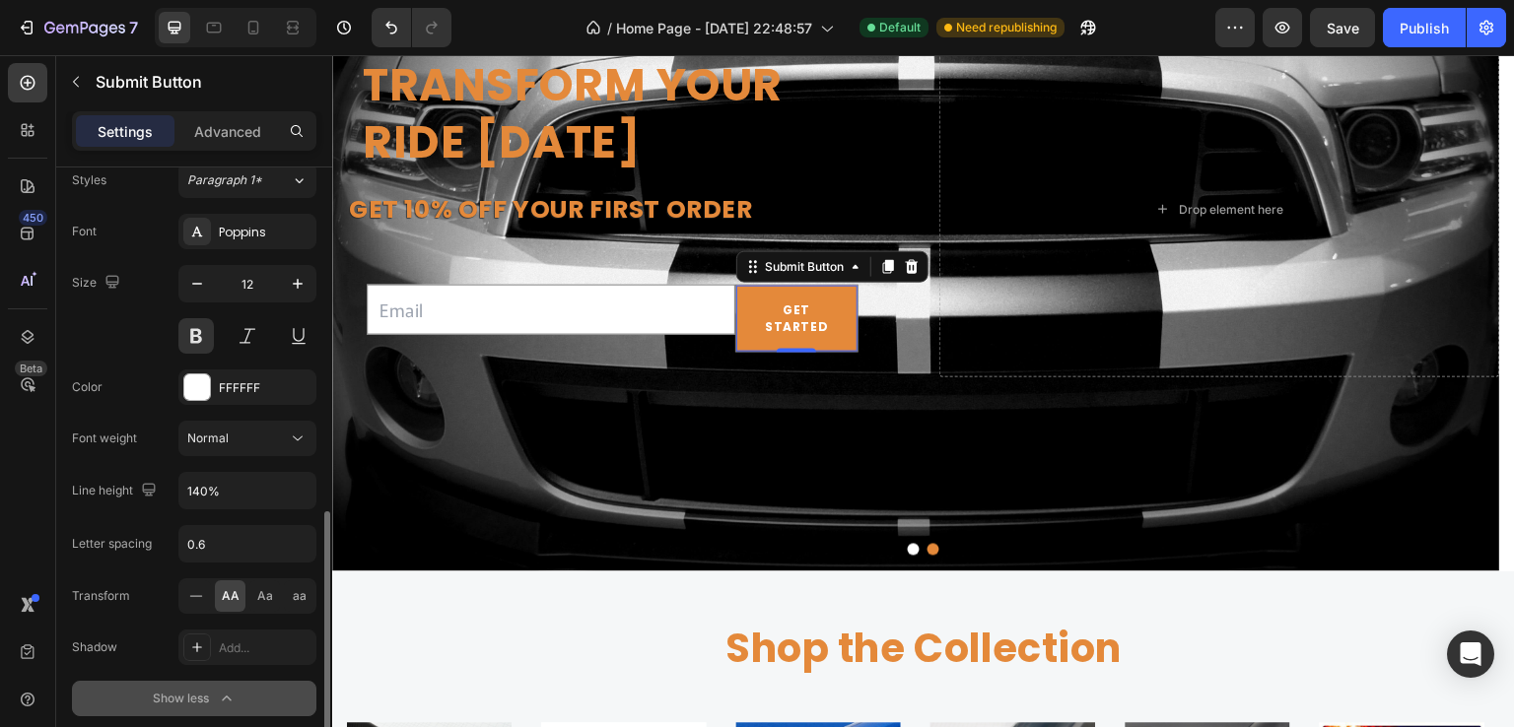
scroll to position [1038, 0]
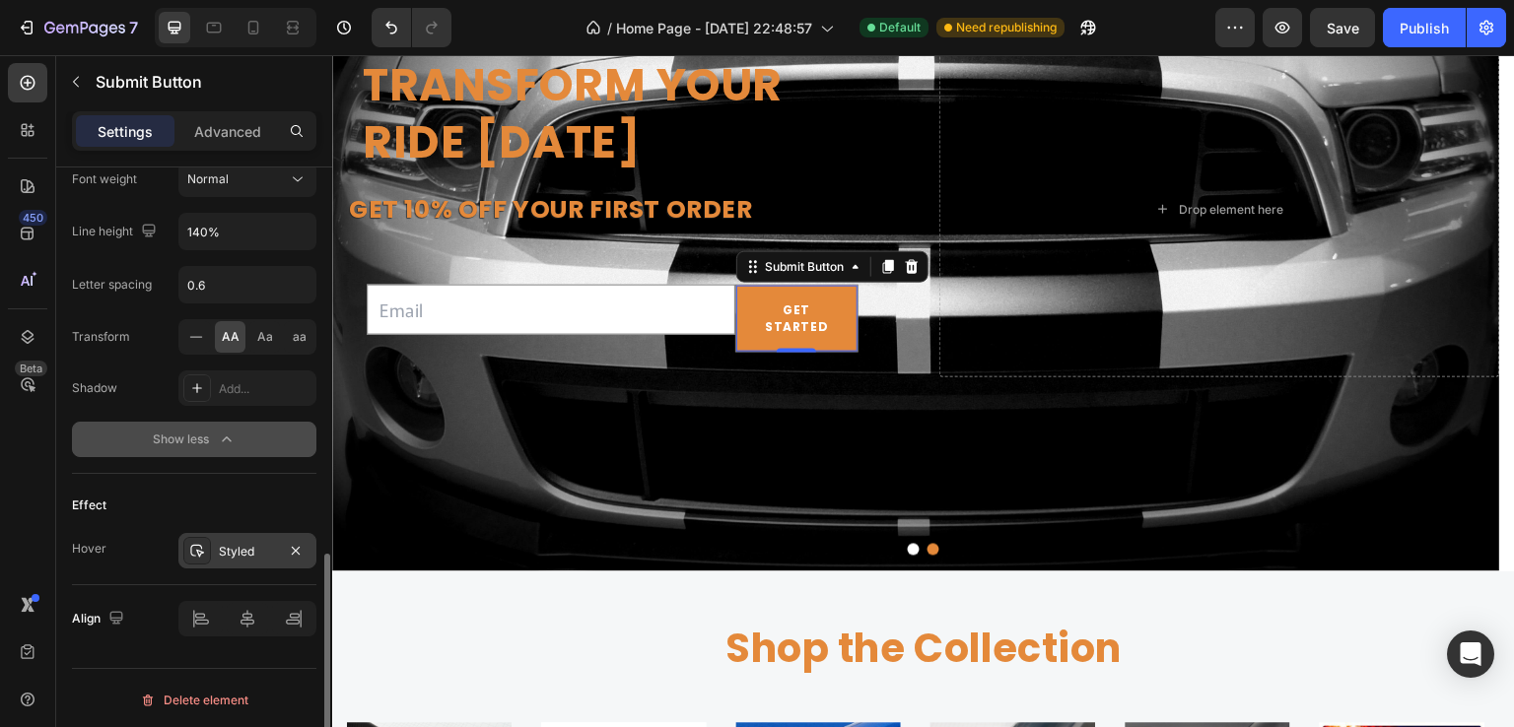
click at [216, 548] on div "Styled" at bounding box center [247, 550] width 138 height 35
click at [171, 490] on div "Effect" at bounding box center [194, 506] width 244 height 32
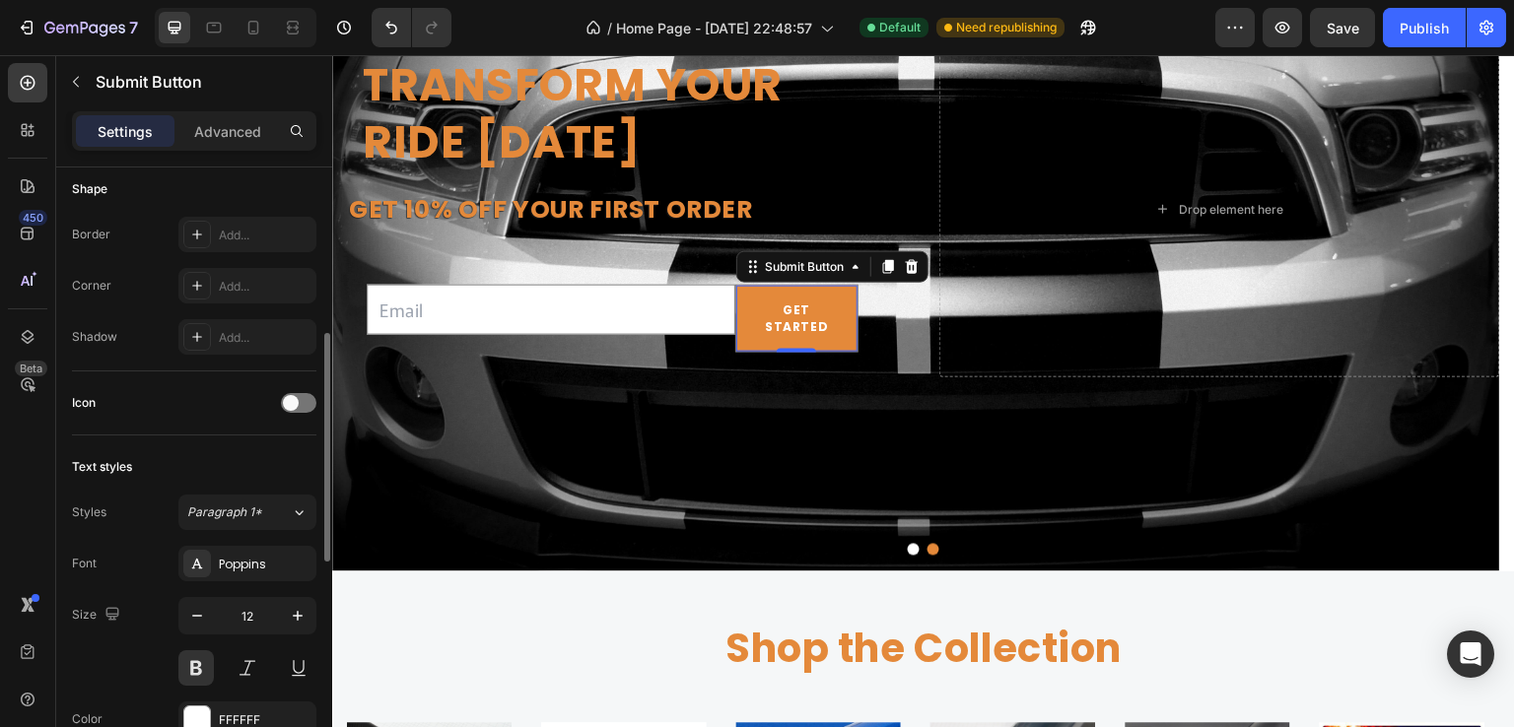
scroll to position [249, 0]
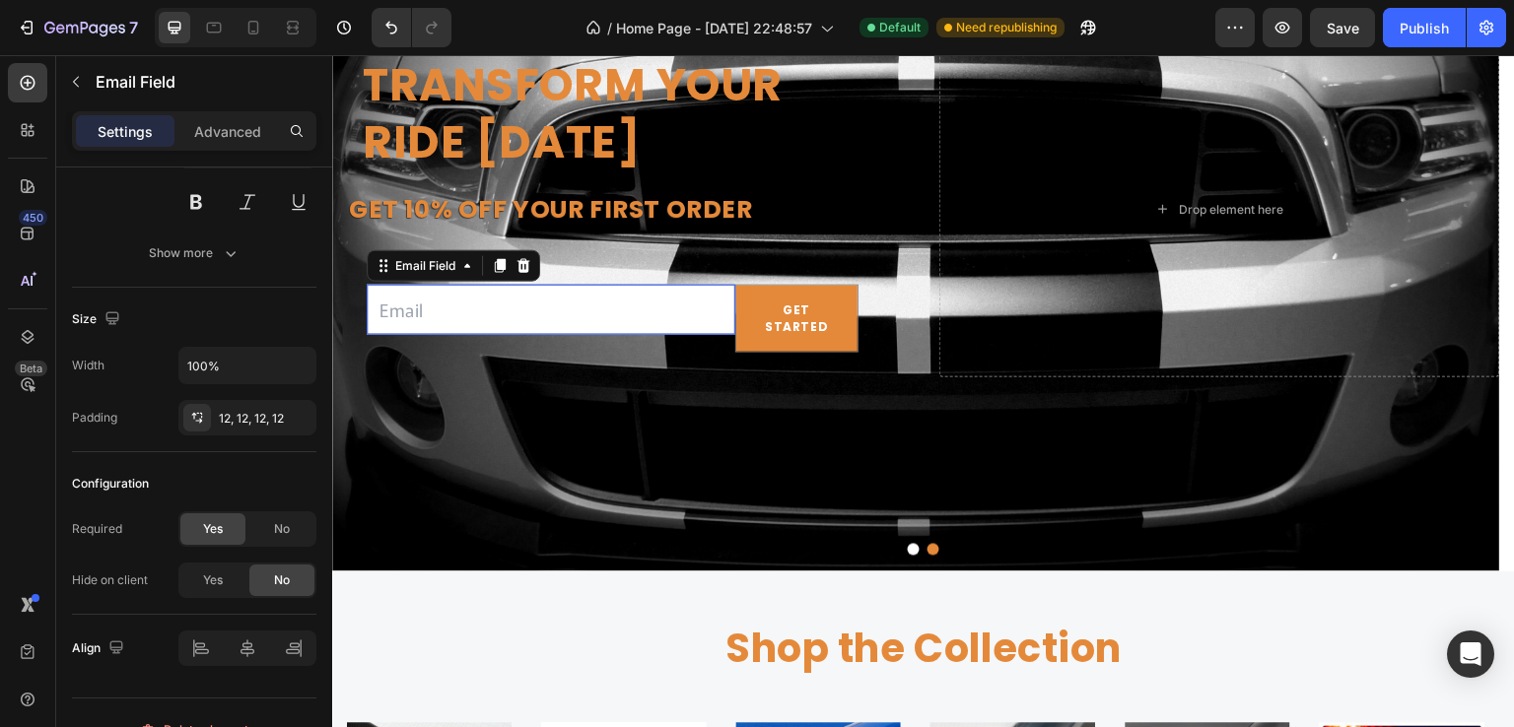
click at [603, 328] on input "email" at bounding box center [551, 310] width 369 height 50
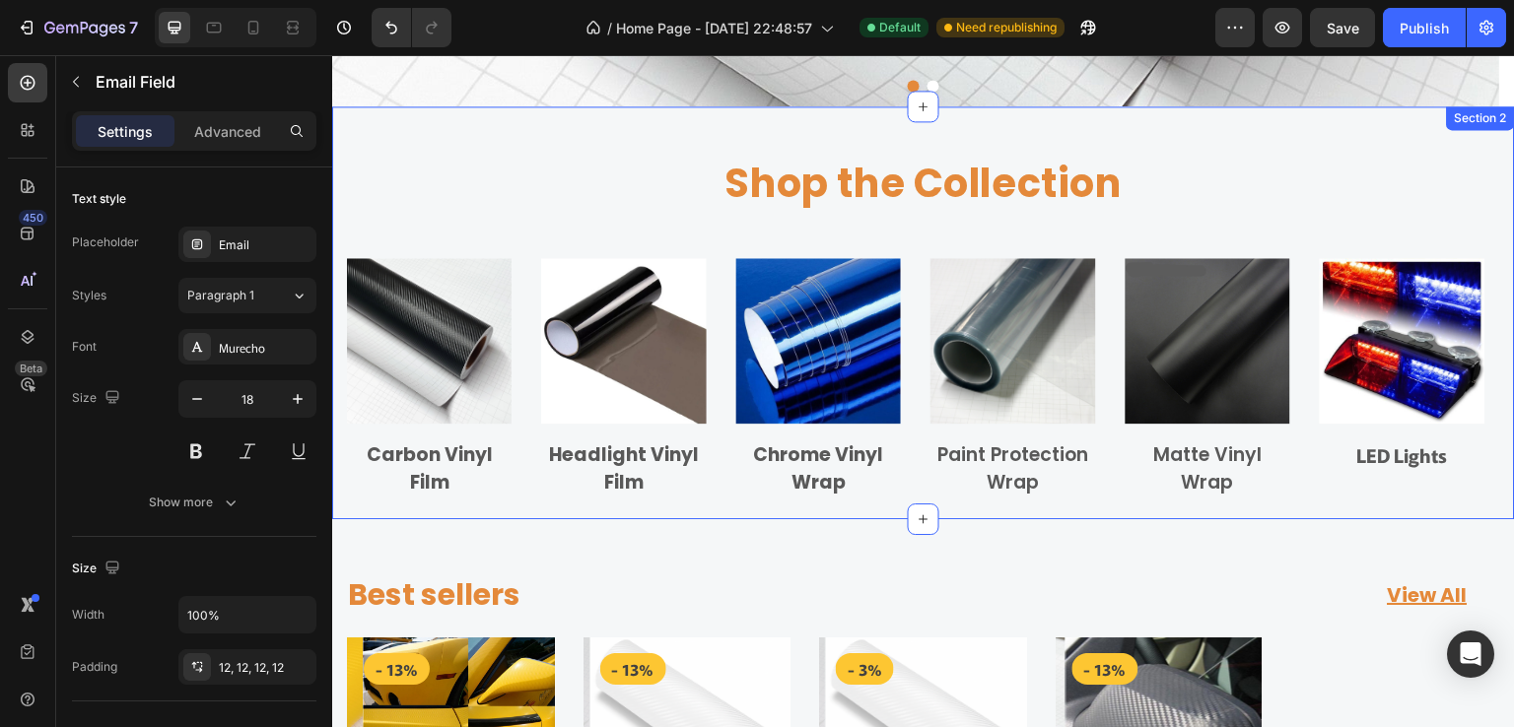
scroll to position [591, 0]
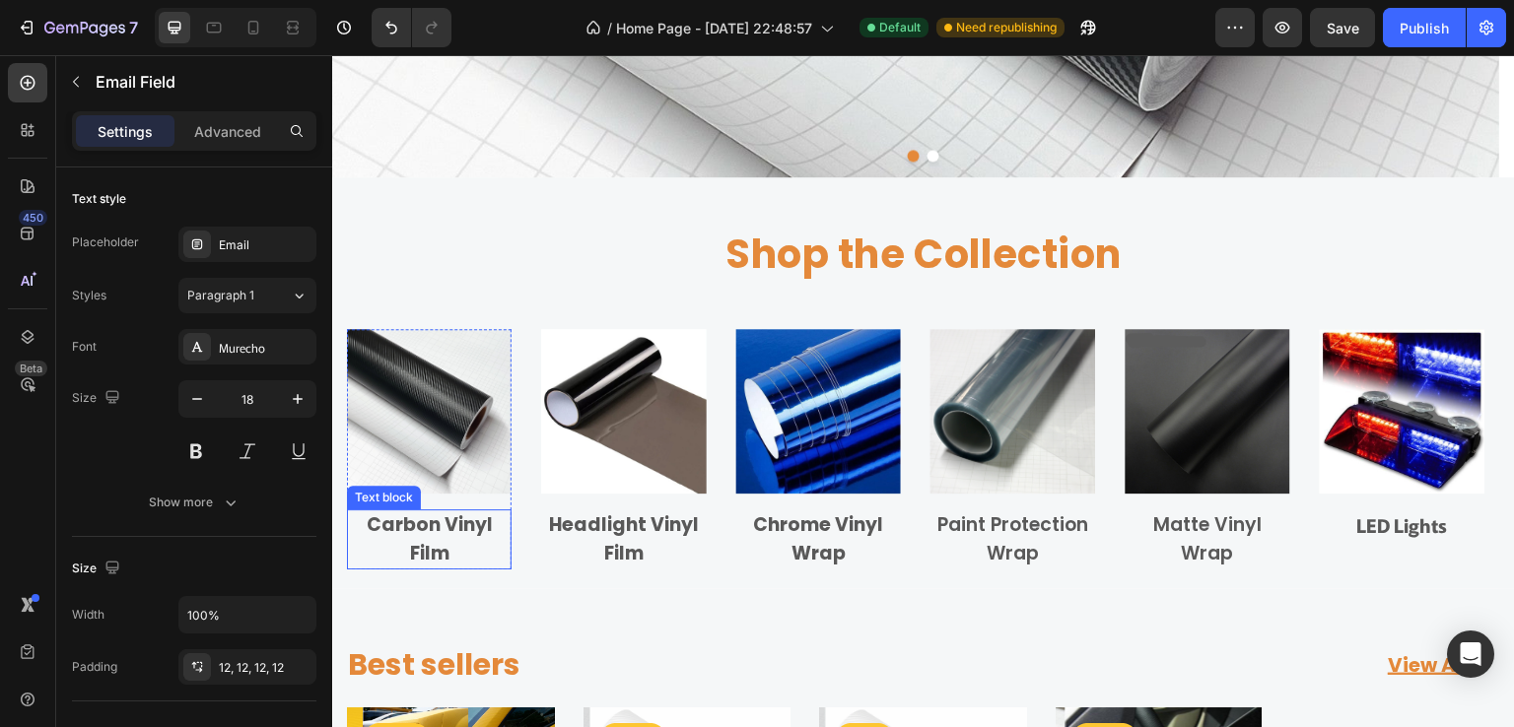
click at [426, 541] on p "Carbon Vinyl Film" at bounding box center [429, 540] width 161 height 56
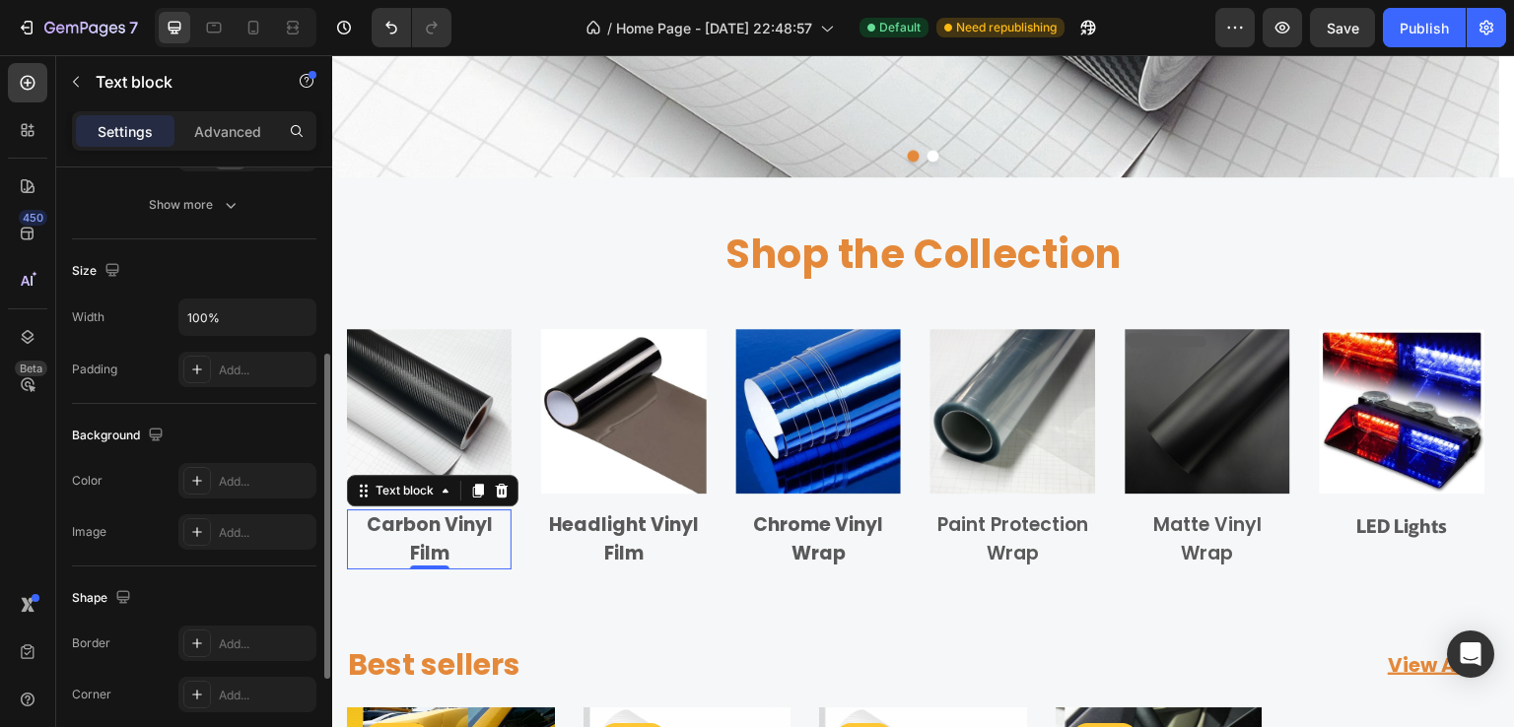
scroll to position [156, 0]
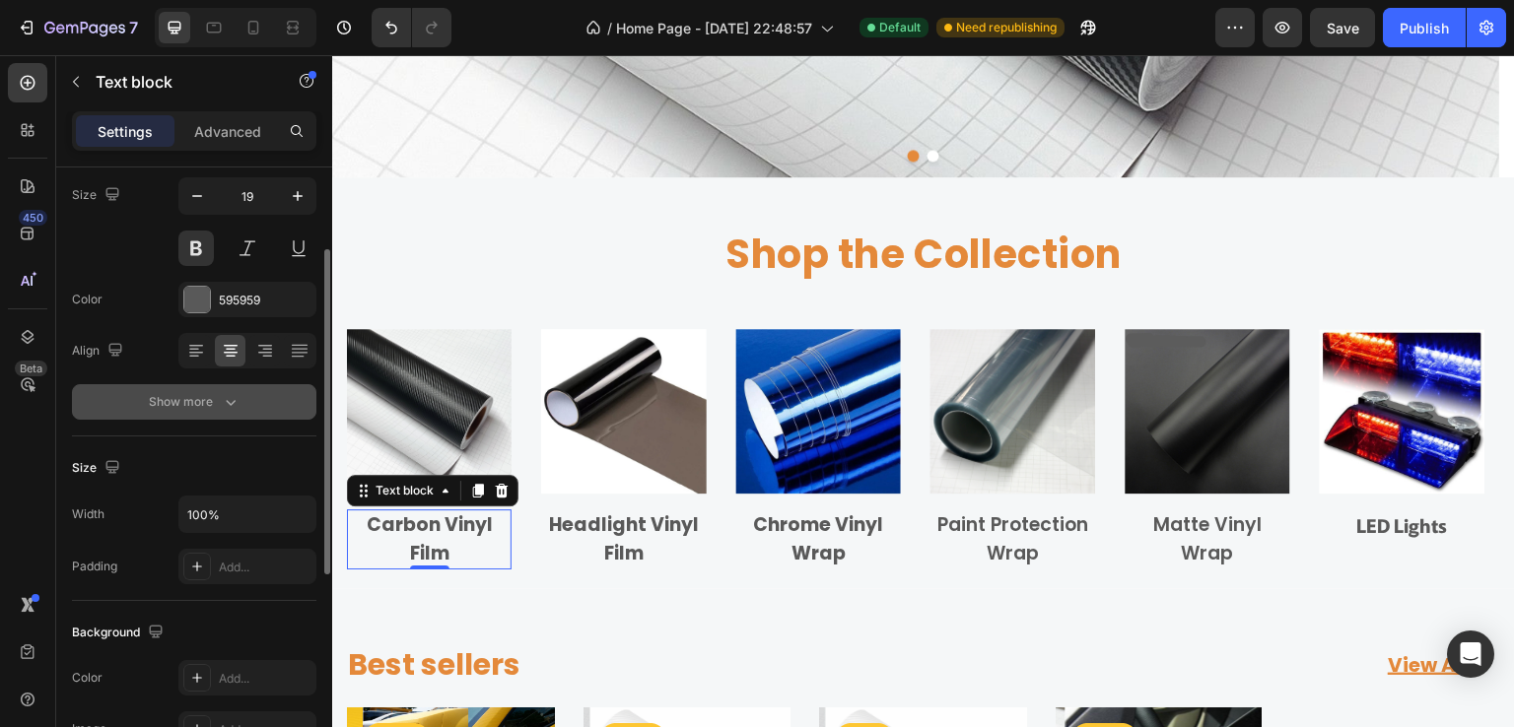
click at [226, 392] on icon "button" at bounding box center [231, 402] width 20 height 20
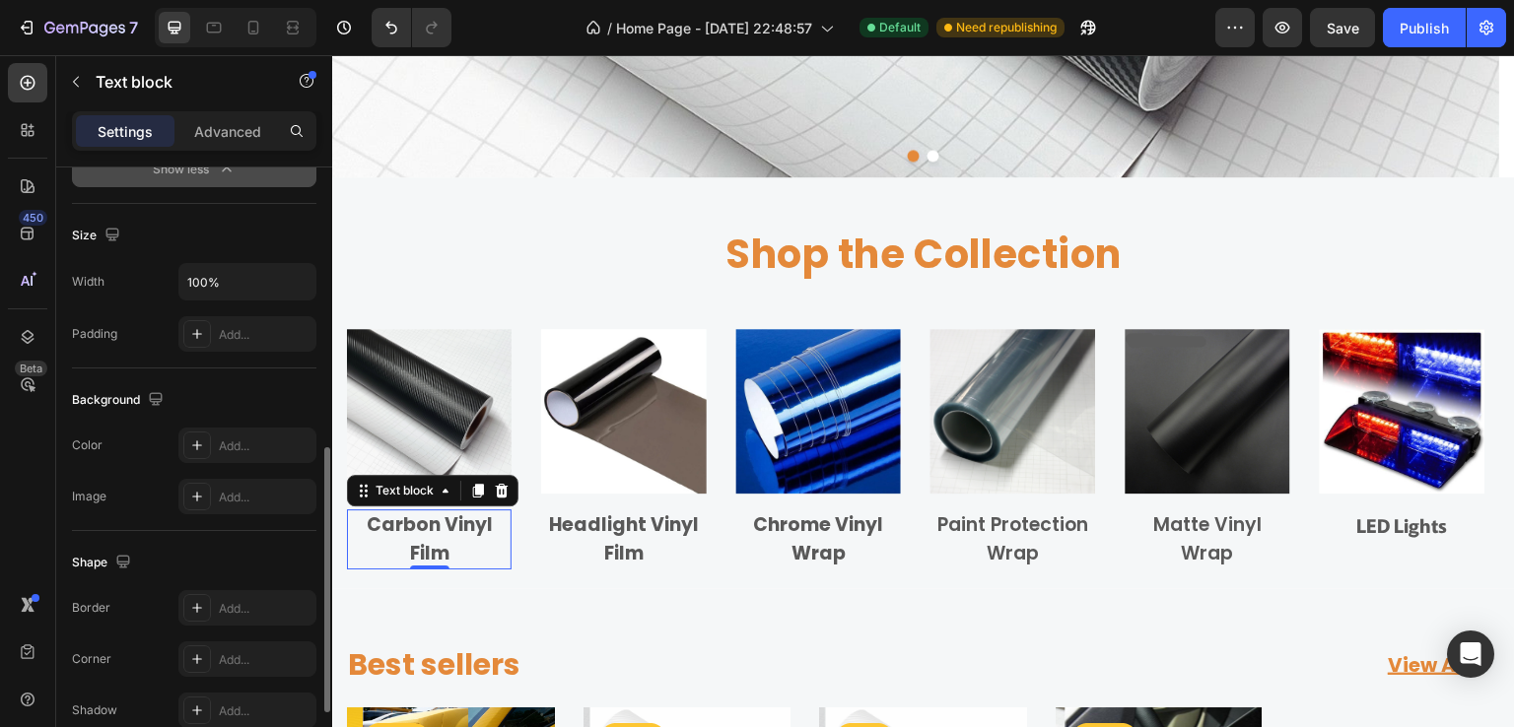
scroll to position [809, 0]
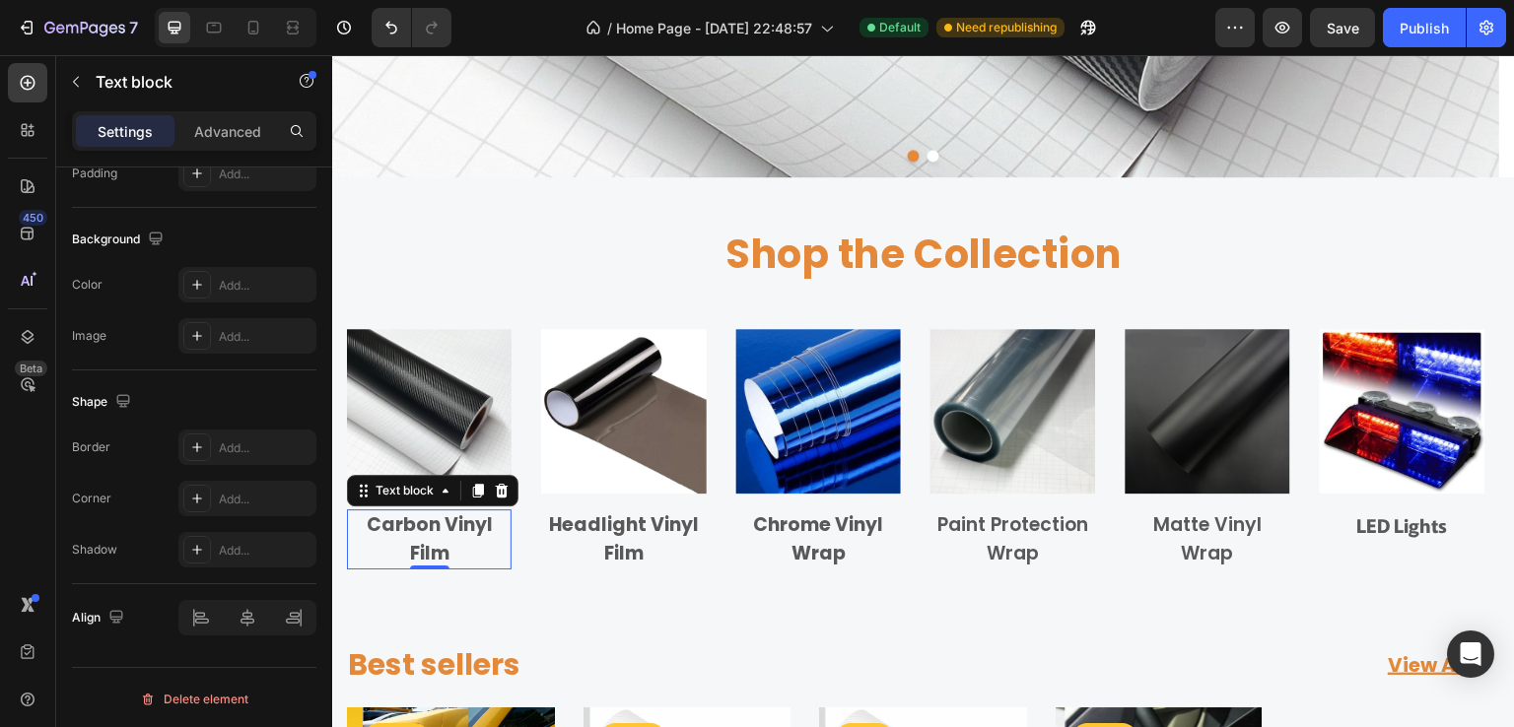
click at [505, 544] on p "Carbon Vinyl Film" at bounding box center [429, 540] width 161 height 56
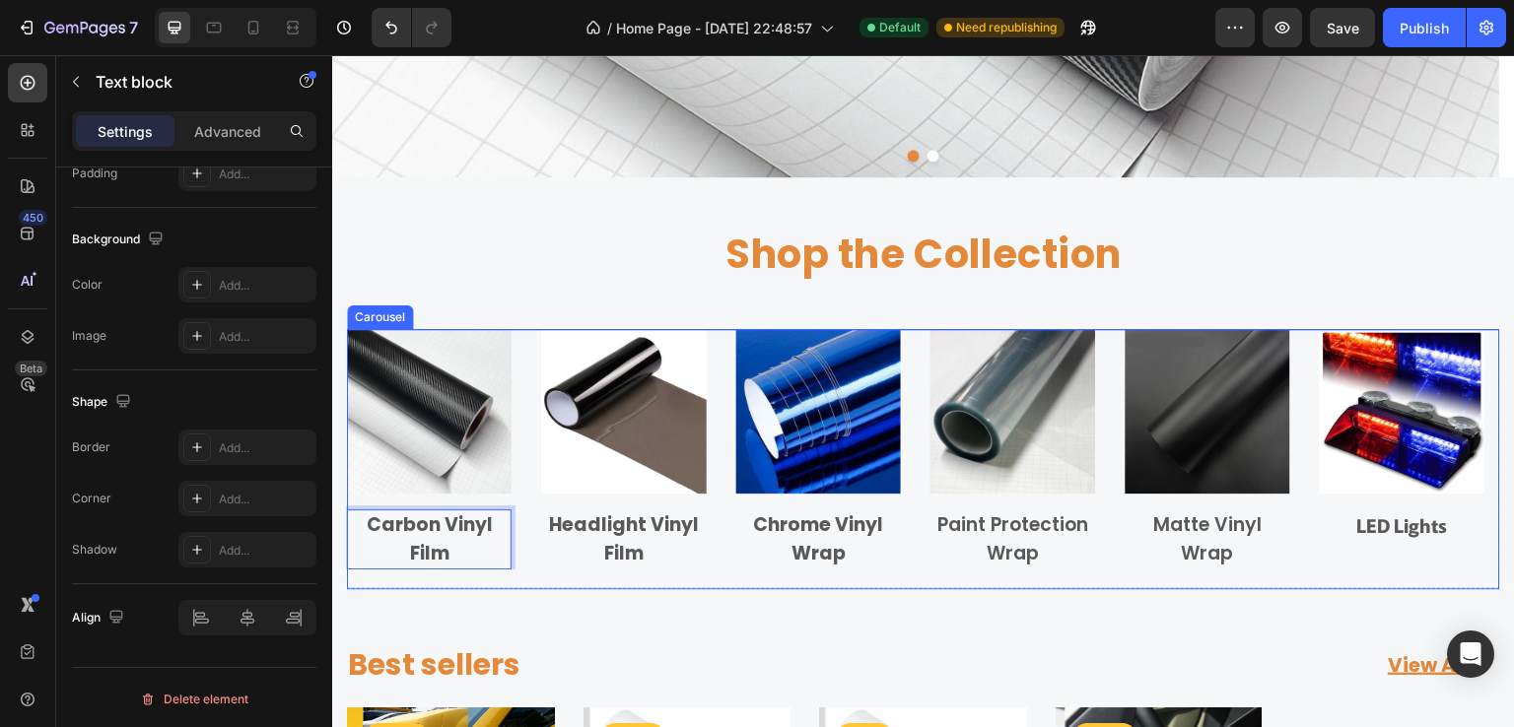
click at [523, 521] on div "Image Carbon Vinyl Film Text block 0 Row Image Headlight Vinyl Film Text block …" at bounding box center [923, 449] width 1153 height 240
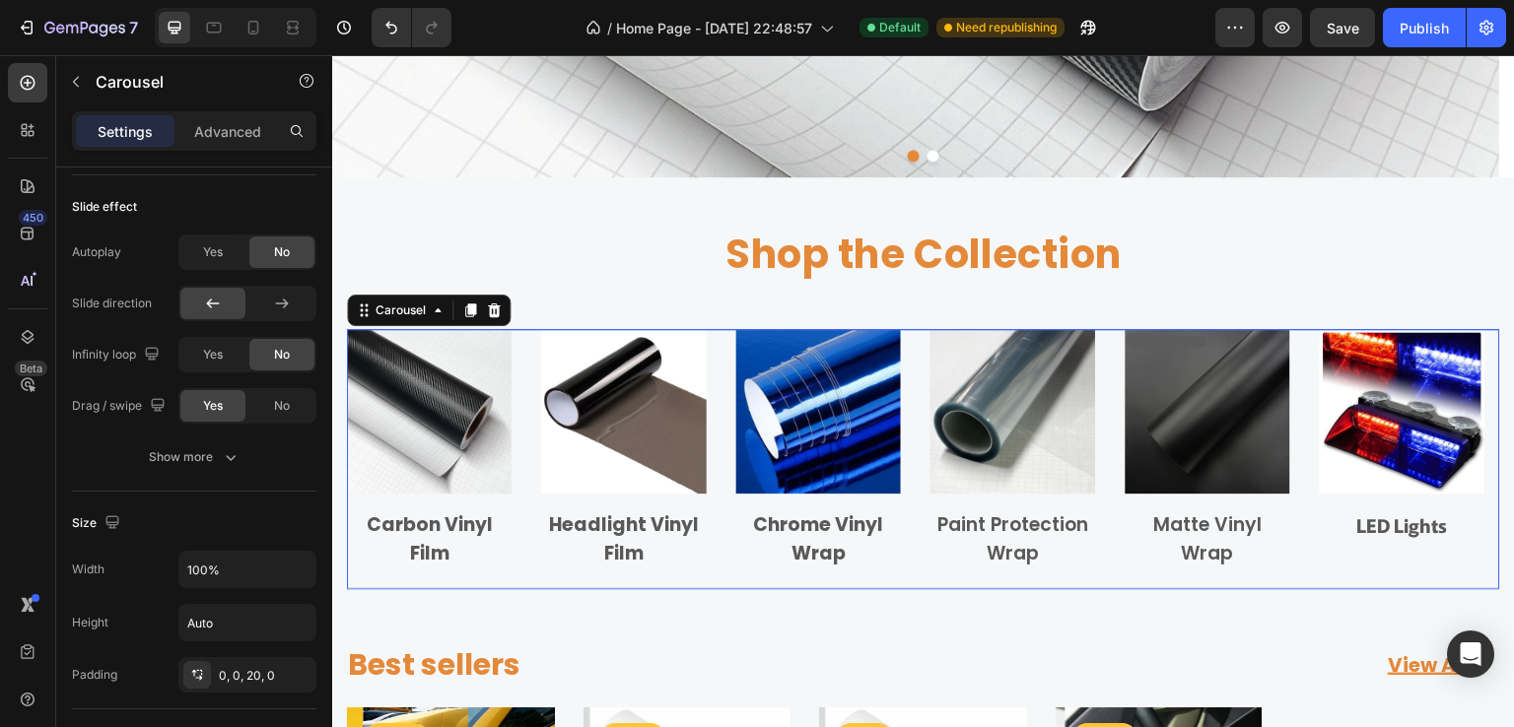
scroll to position [0, 0]
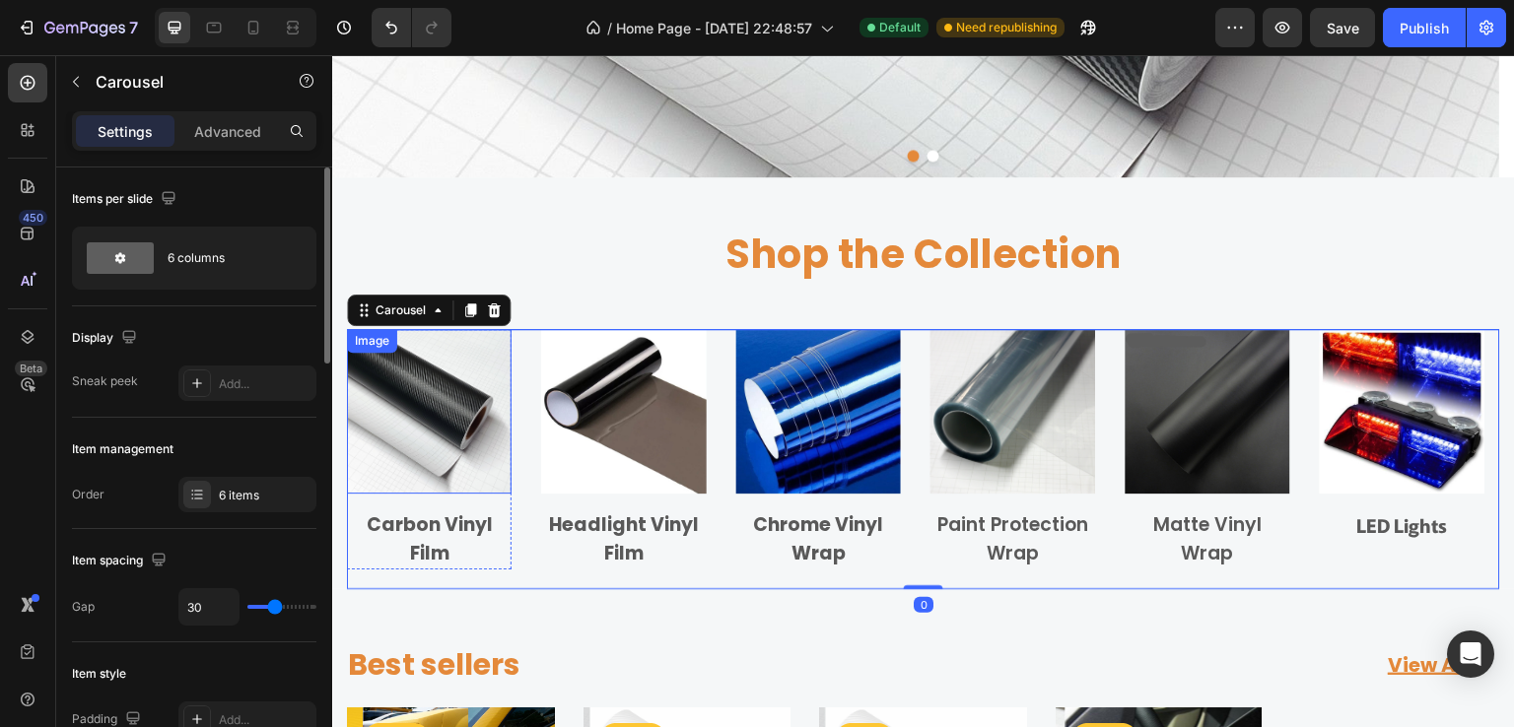
click at [493, 482] on img at bounding box center [429, 411] width 165 height 165
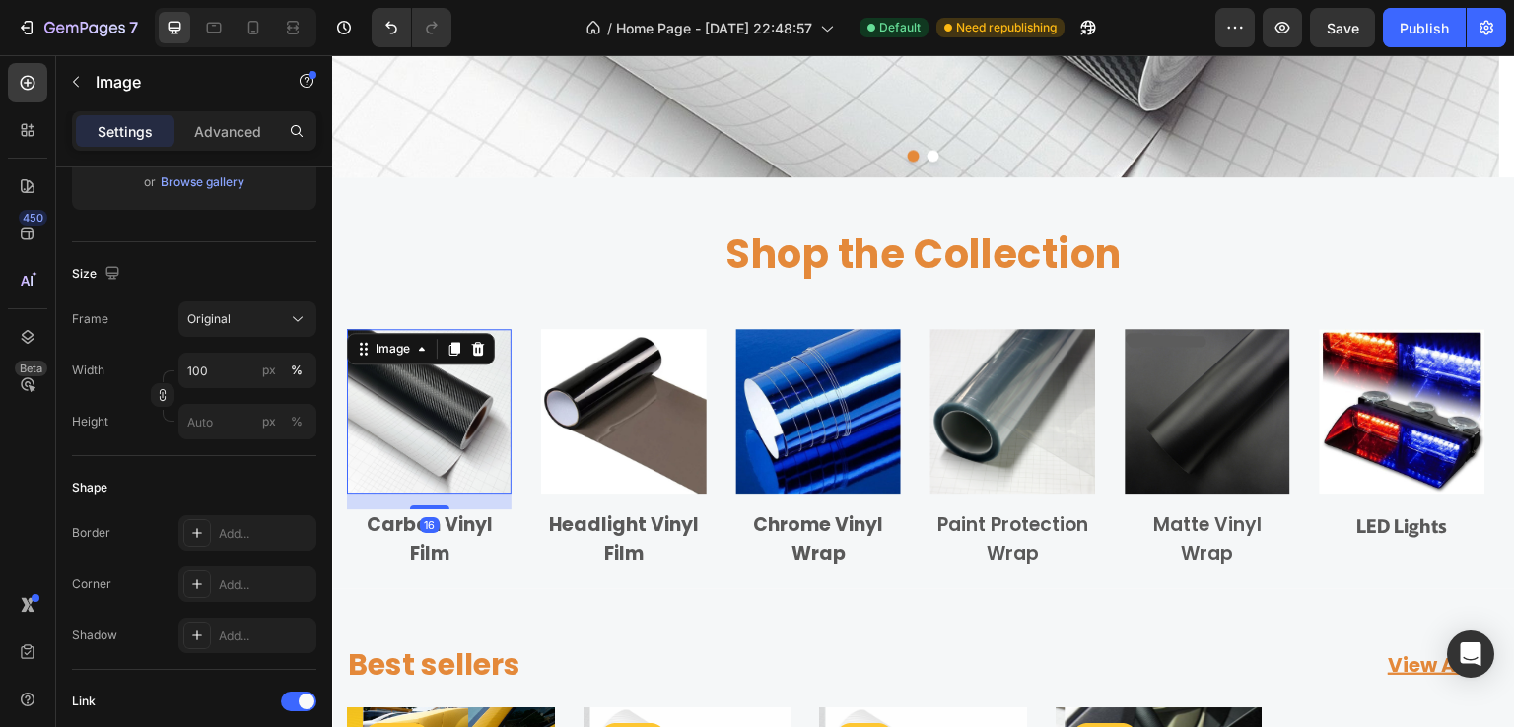
scroll to position [974, 0]
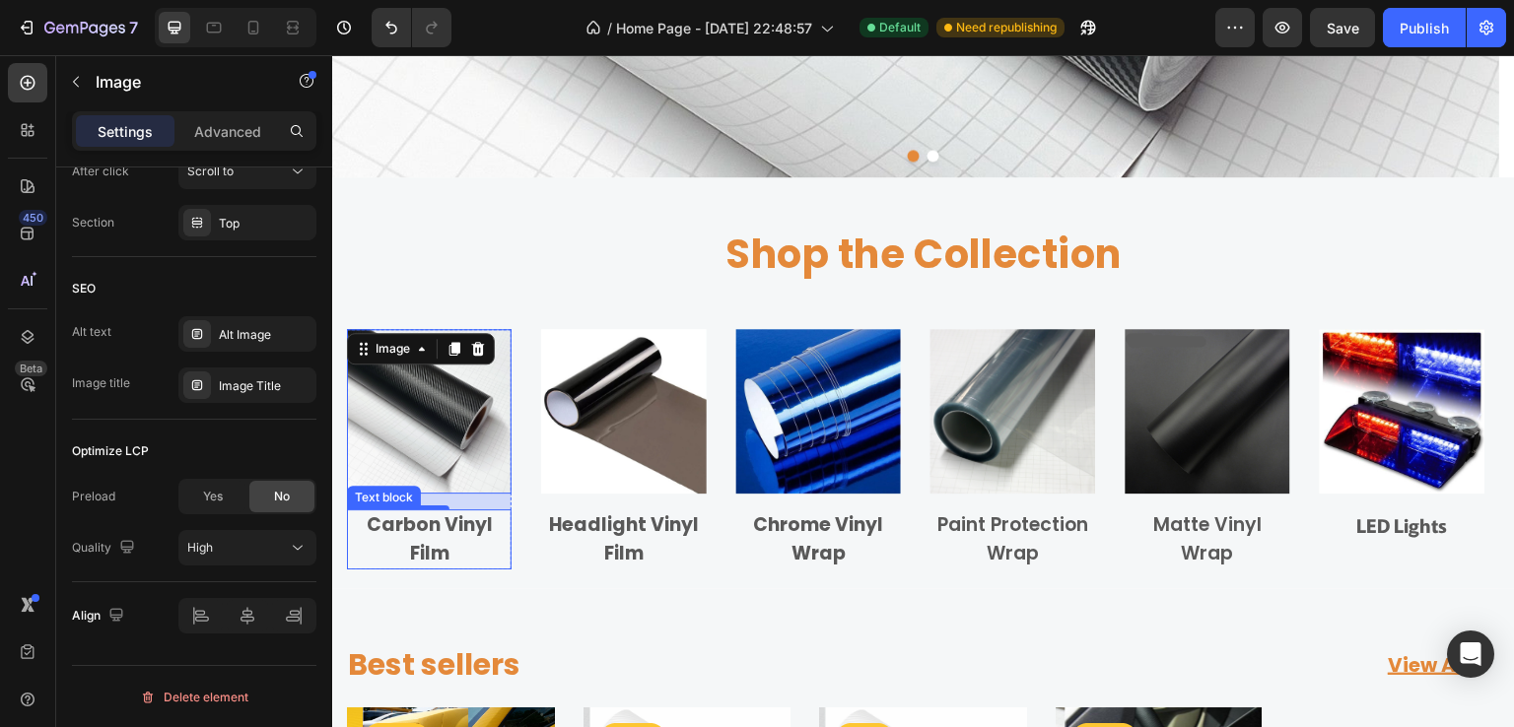
click at [442, 543] on p "Carbon Vinyl Film" at bounding box center [429, 540] width 161 height 56
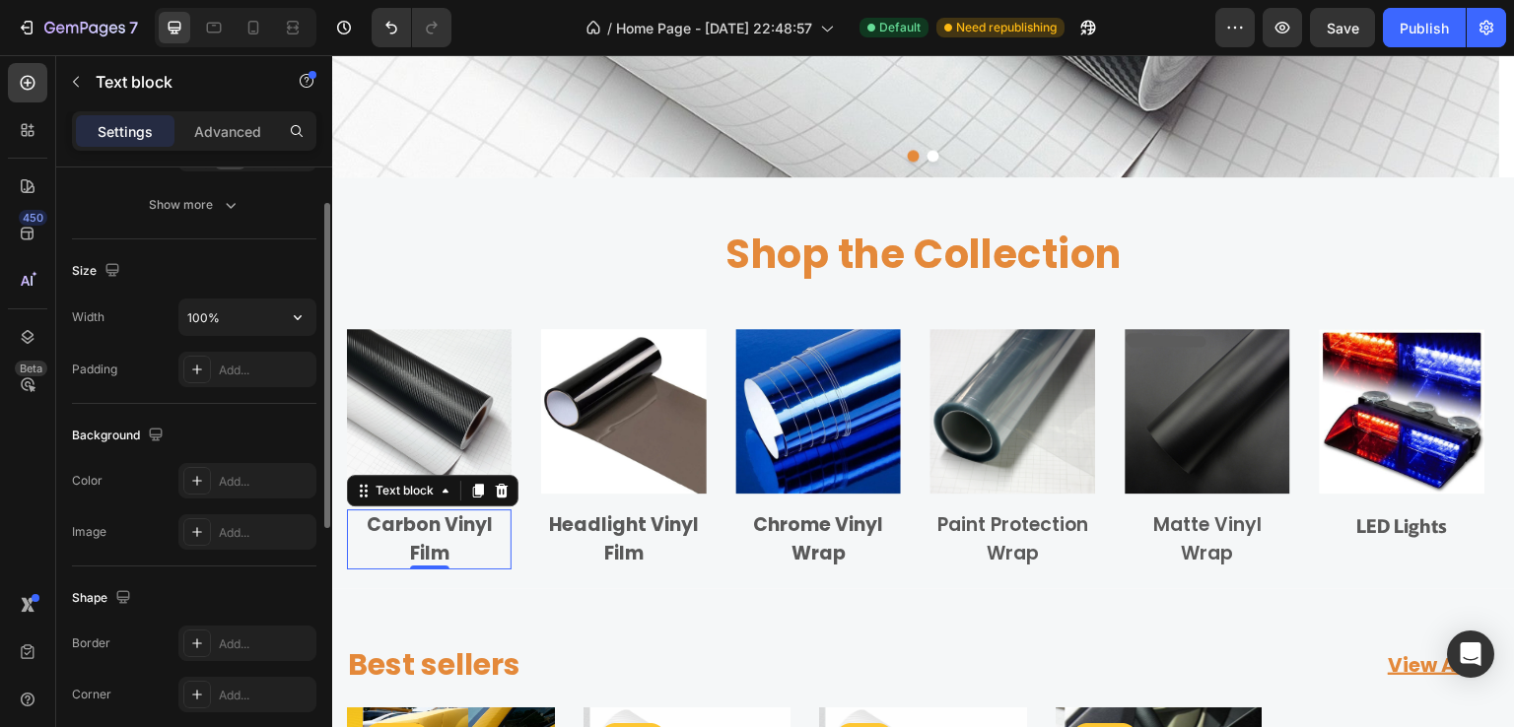
scroll to position [254, 0]
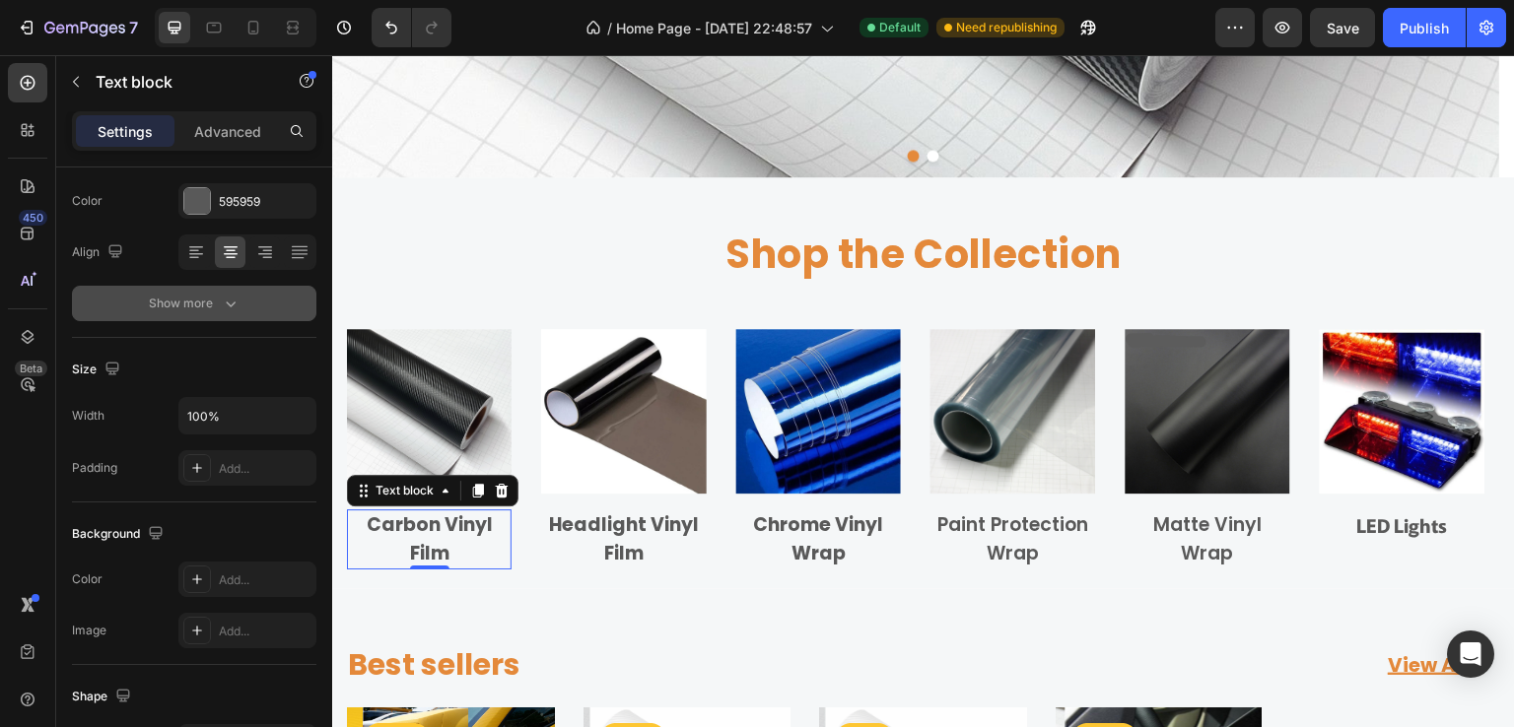
click at [233, 296] on icon "button" at bounding box center [231, 304] width 20 height 20
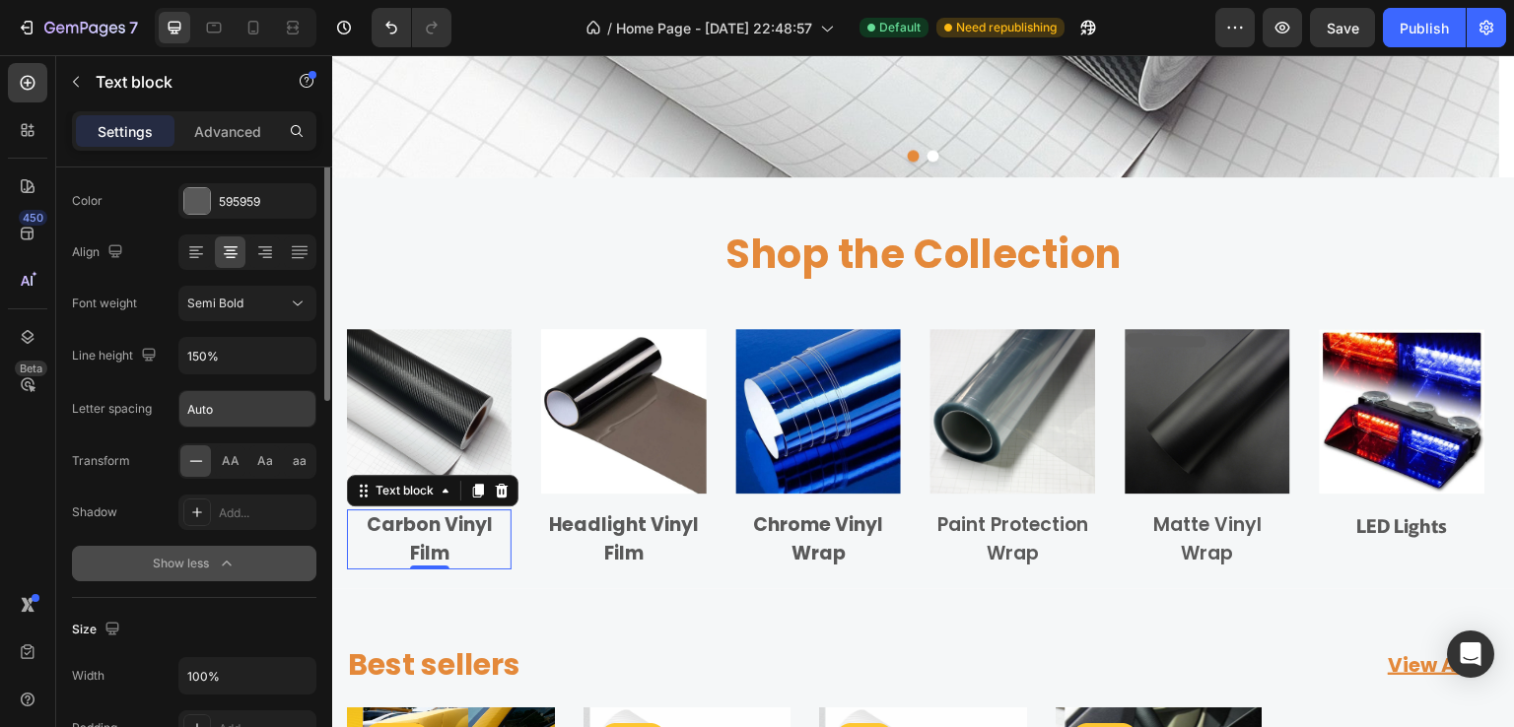
scroll to position [0, 0]
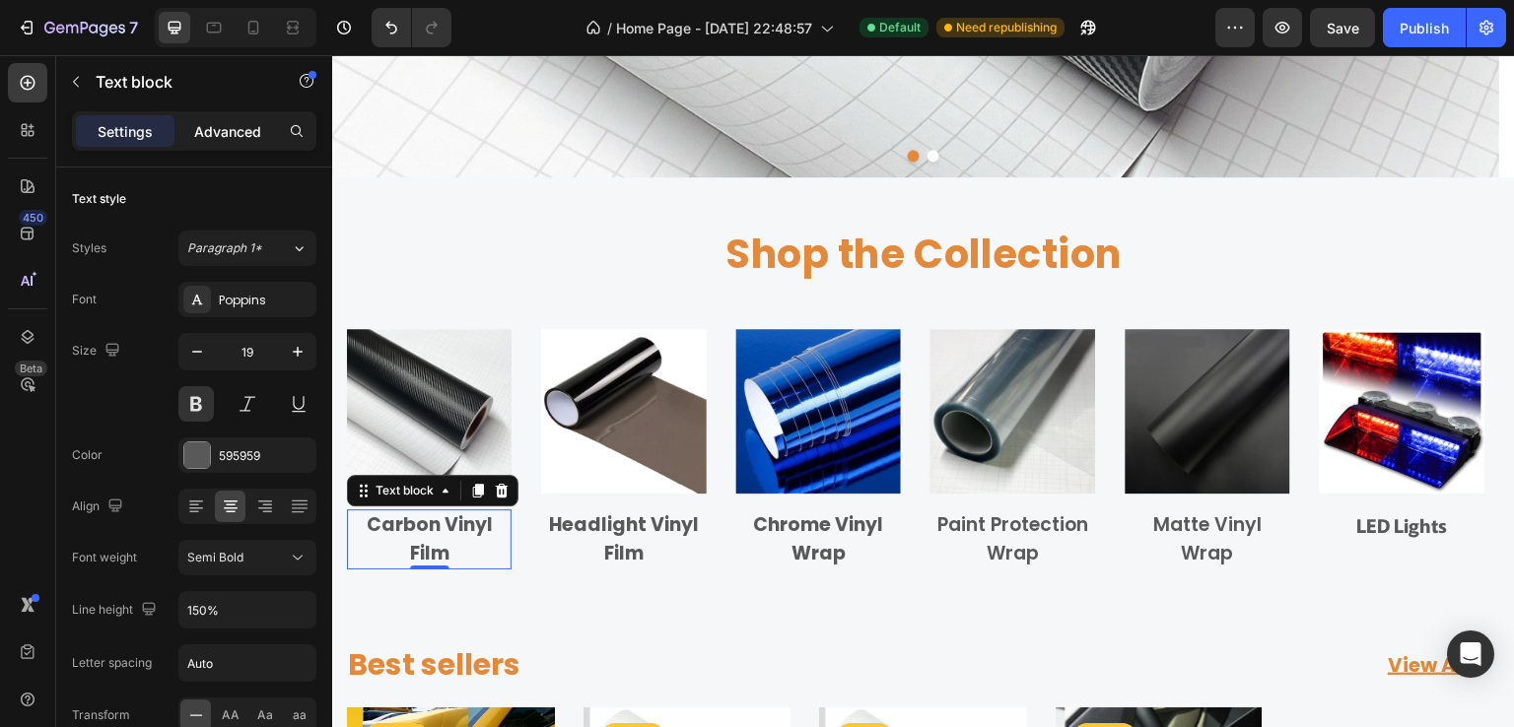
click at [215, 123] on p "Advanced" at bounding box center [227, 131] width 67 height 21
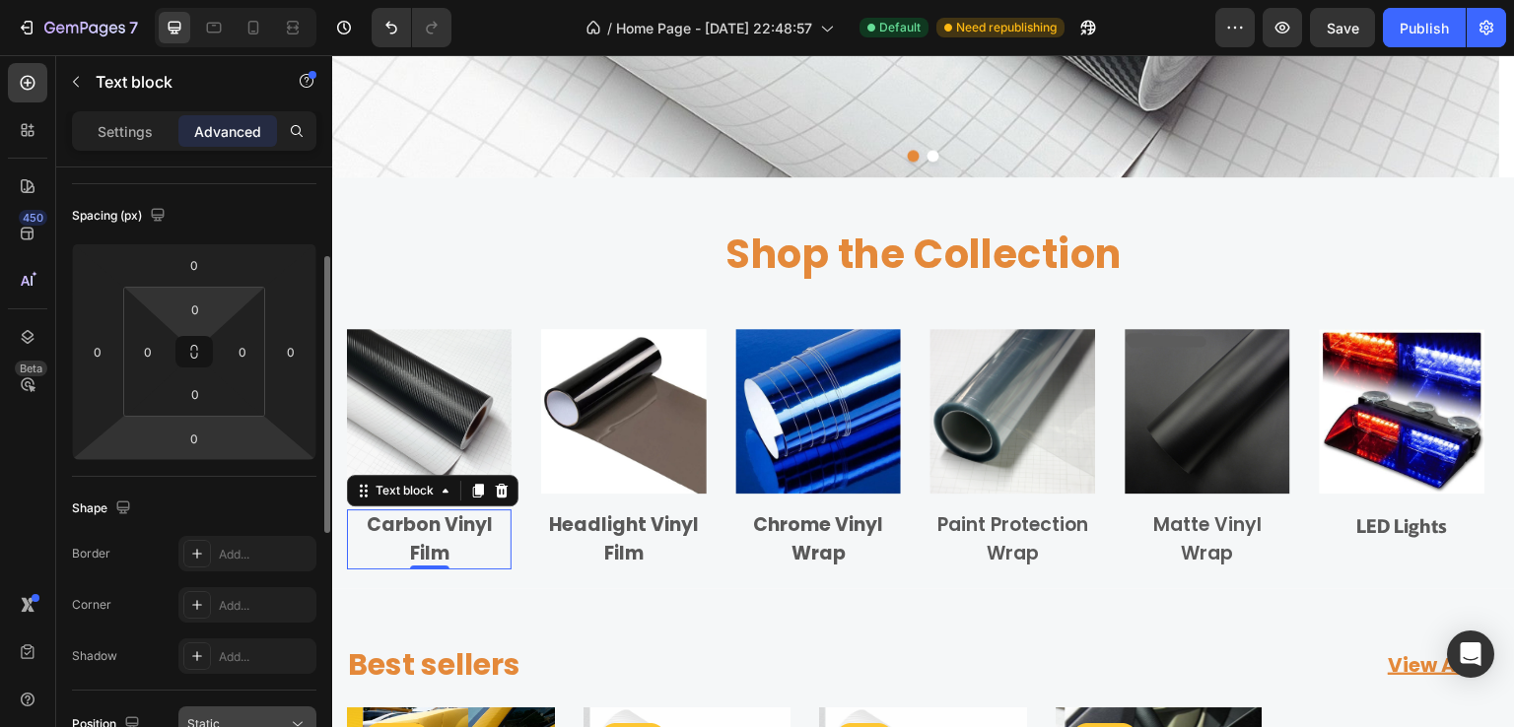
scroll to position [394, 0]
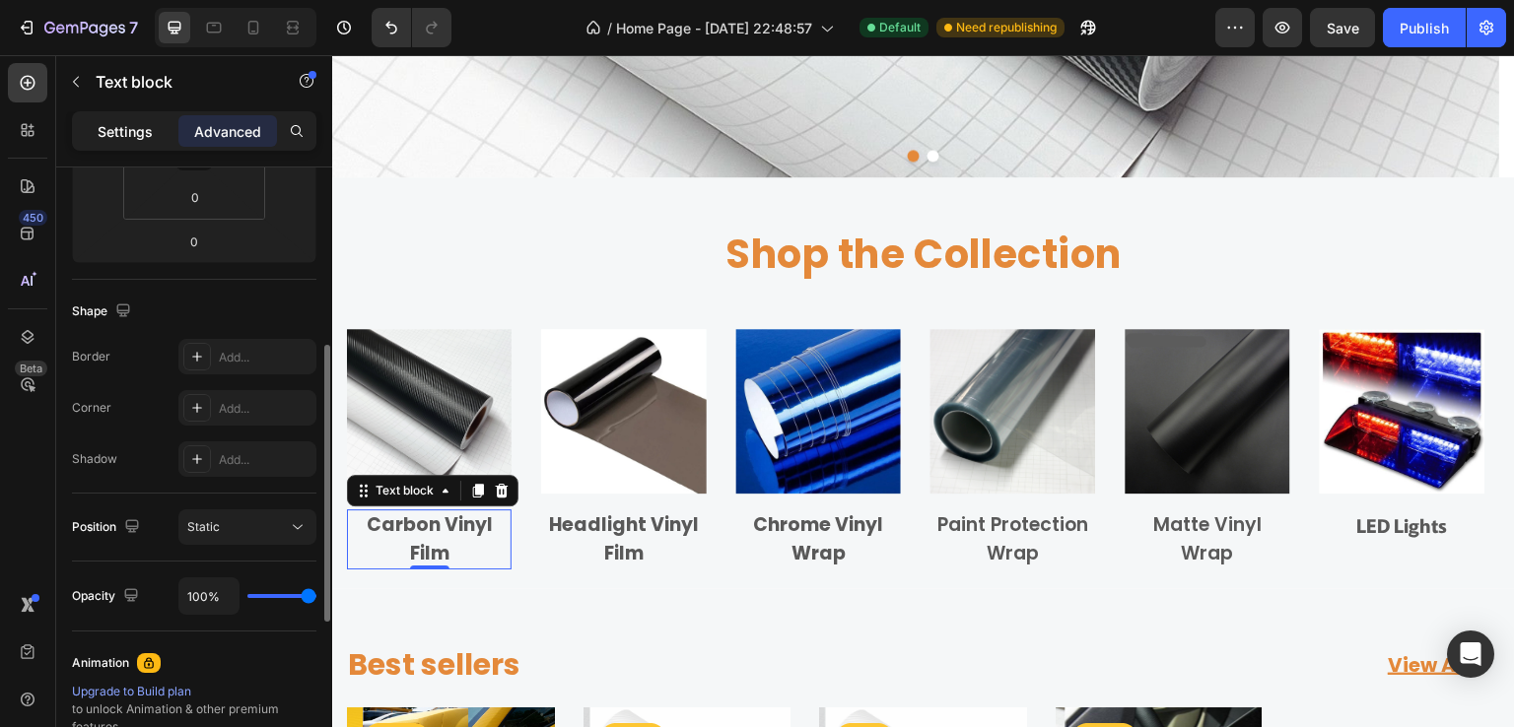
click at [128, 126] on p "Settings" at bounding box center [125, 131] width 55 height 21
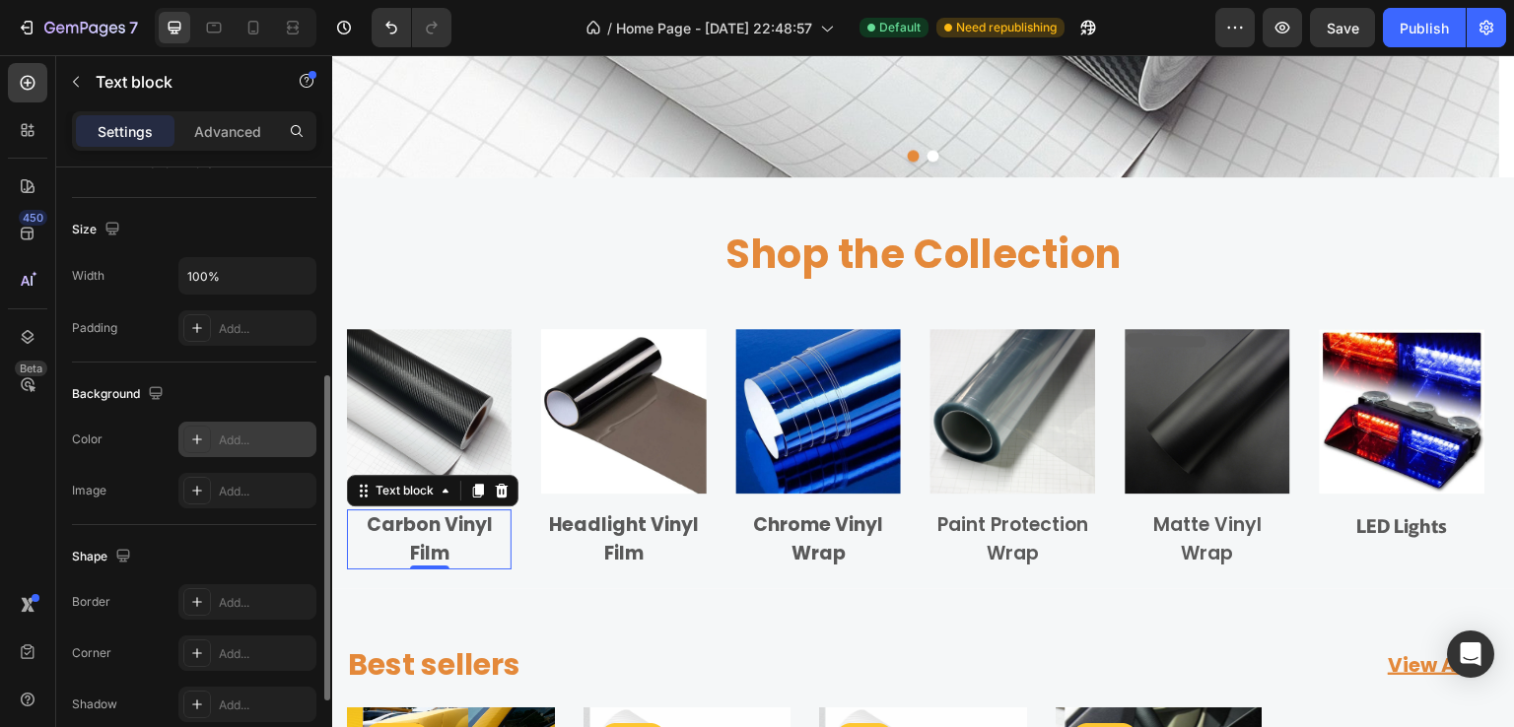
scroll to position [550, 0]
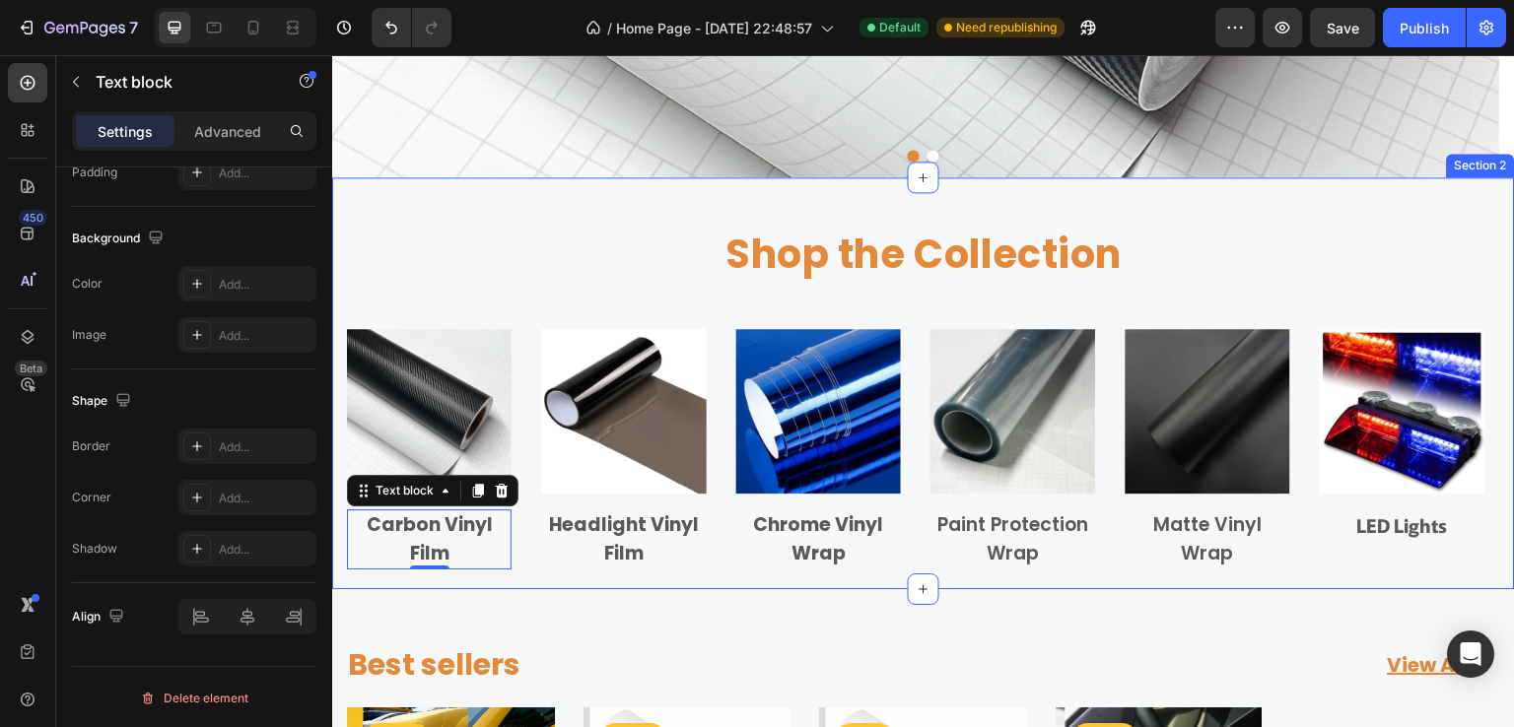
click at [552, 317] on div "Shop the Collection Heading Row Image Carbon Vinyl Film Text block 0 Row Image …" at bounding box center [923, 408] width 1153 height 363
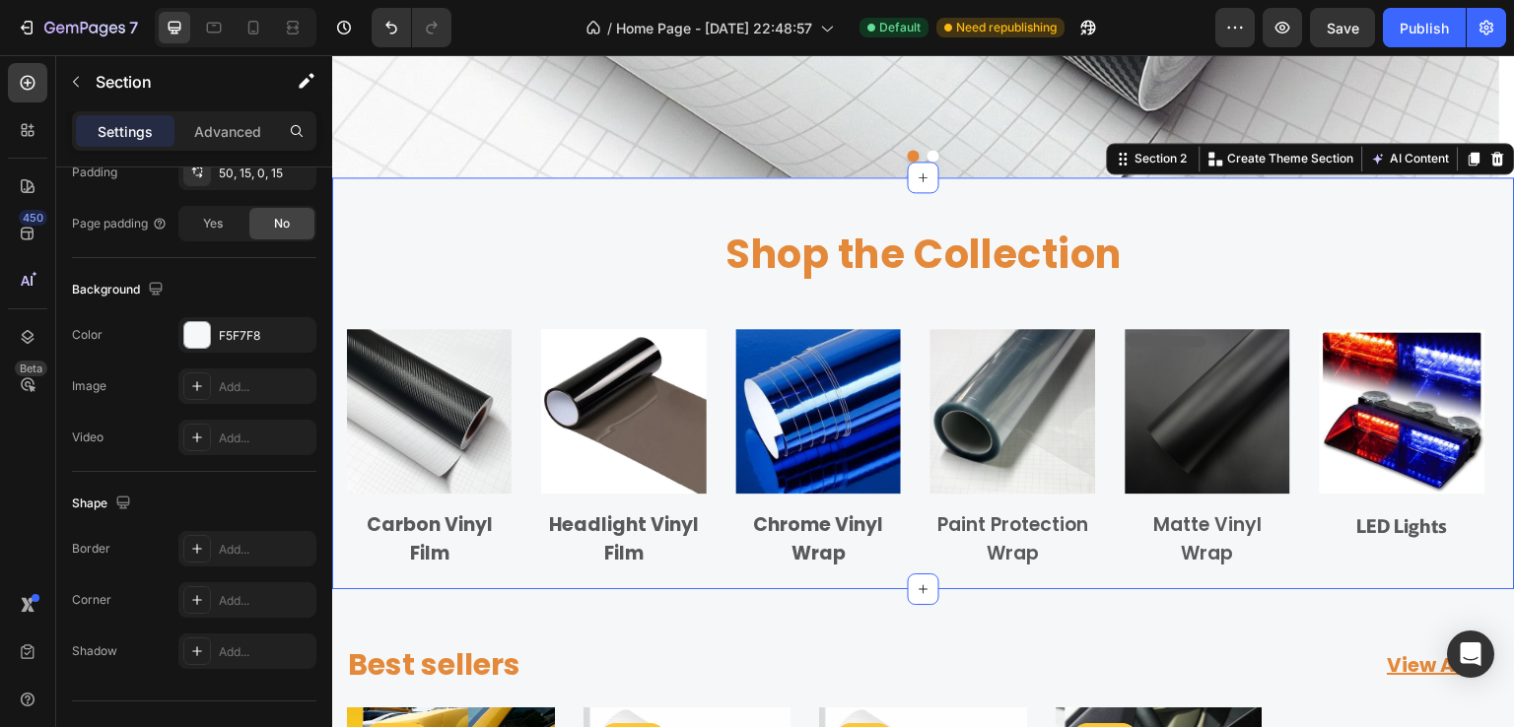
scroll to position [0, 0]
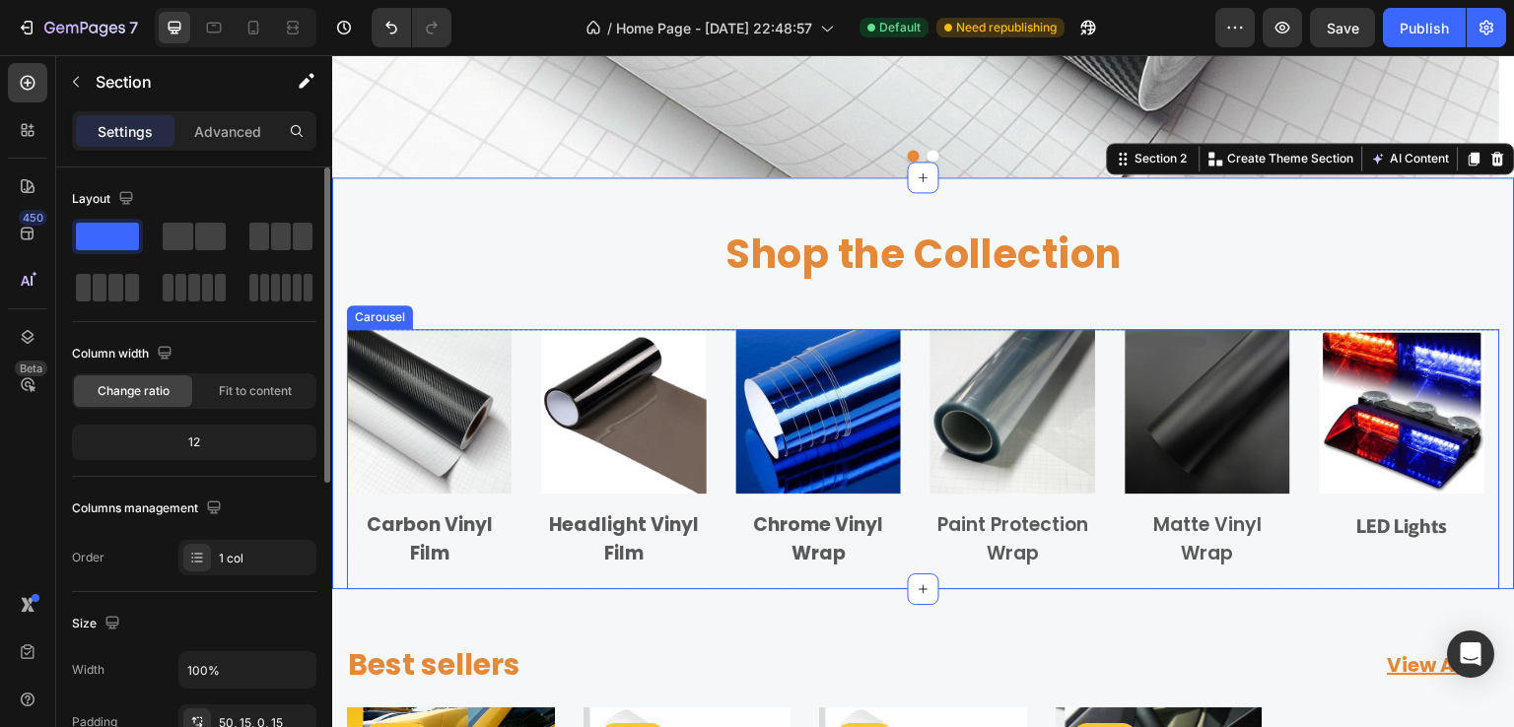
click at [522, 346] on div "Image Carbon Vinyl Film Text block Row Image Headlight Vinyl Film Text block Ro…" at bounding box center [923, 449] width 1153 height 240
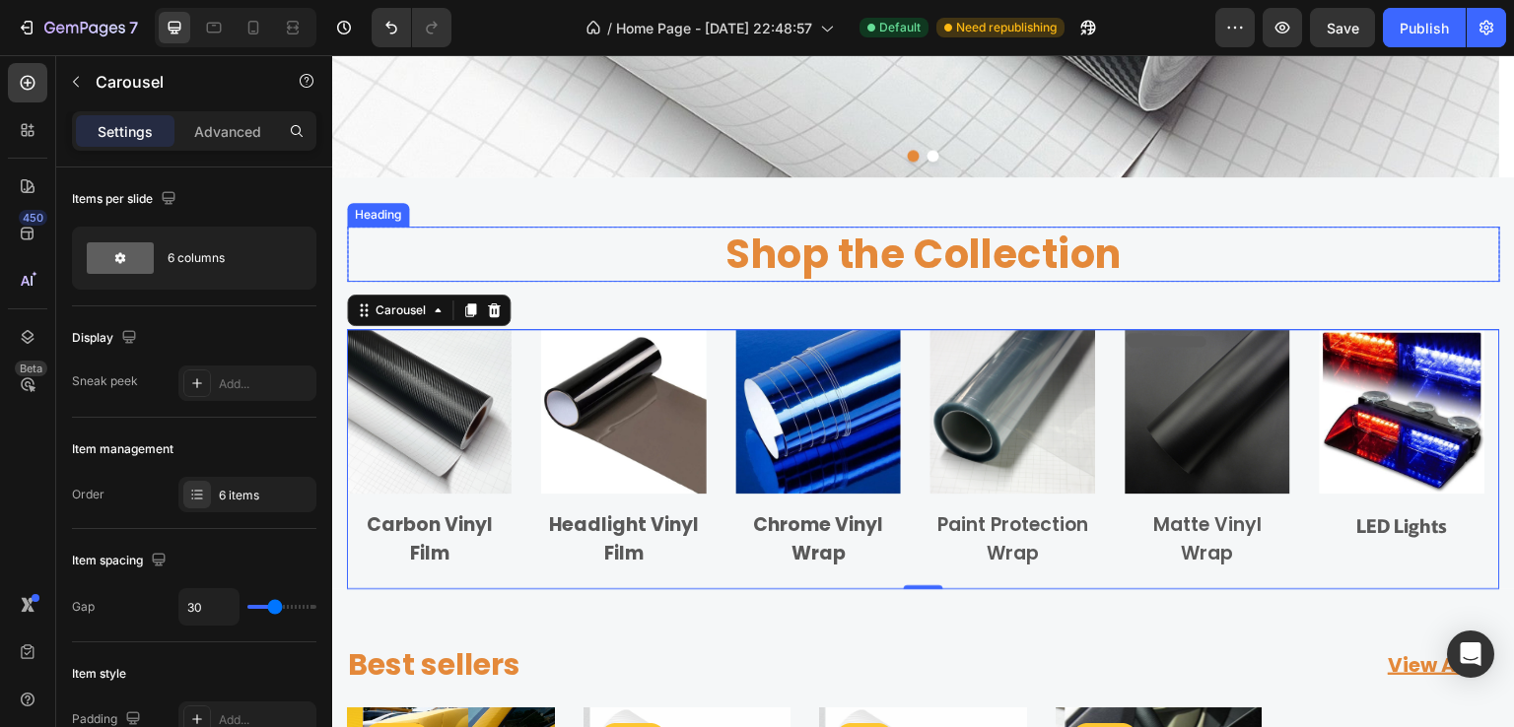
click at [813, 260] on h2 "Shop the Collection" at bounding box center [923, 254] width 1153 height 55
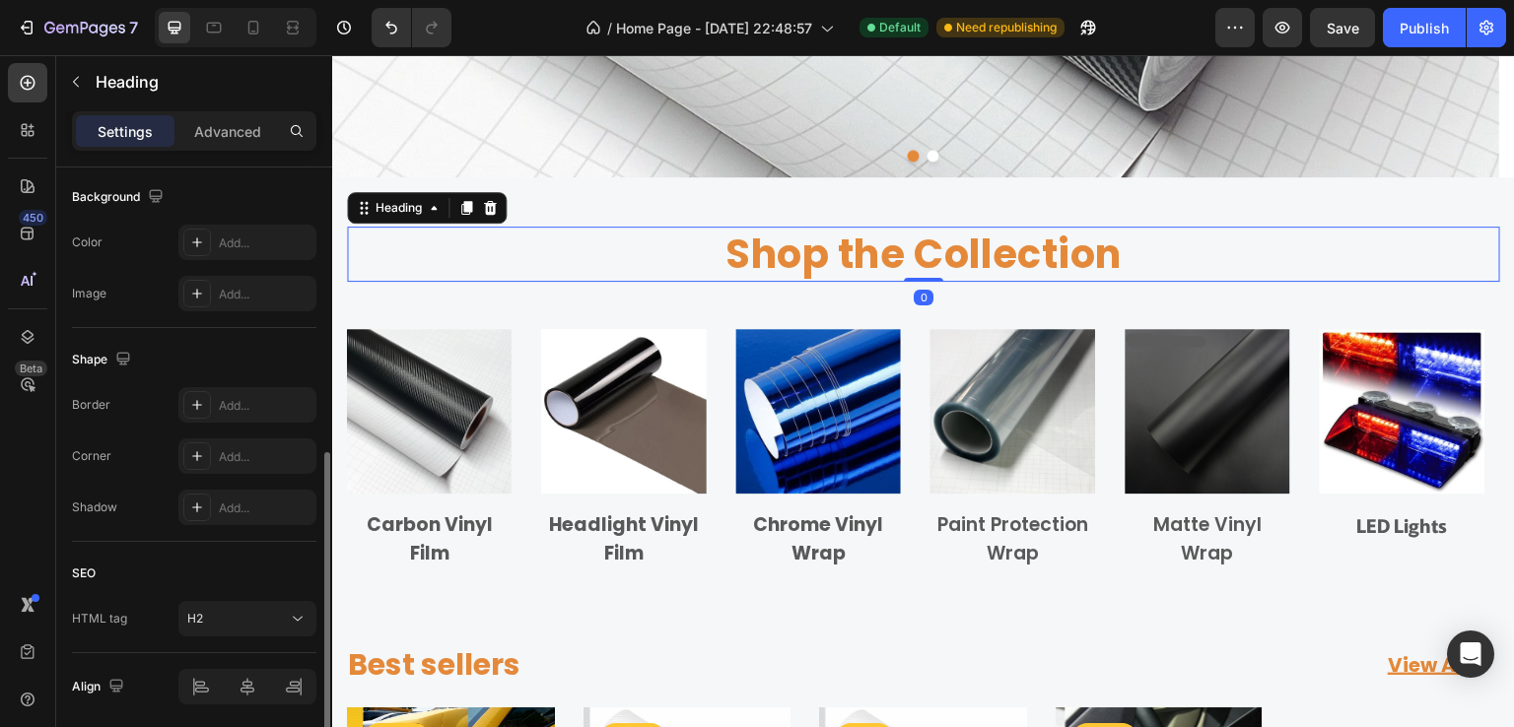
scroll to position [661, 0]
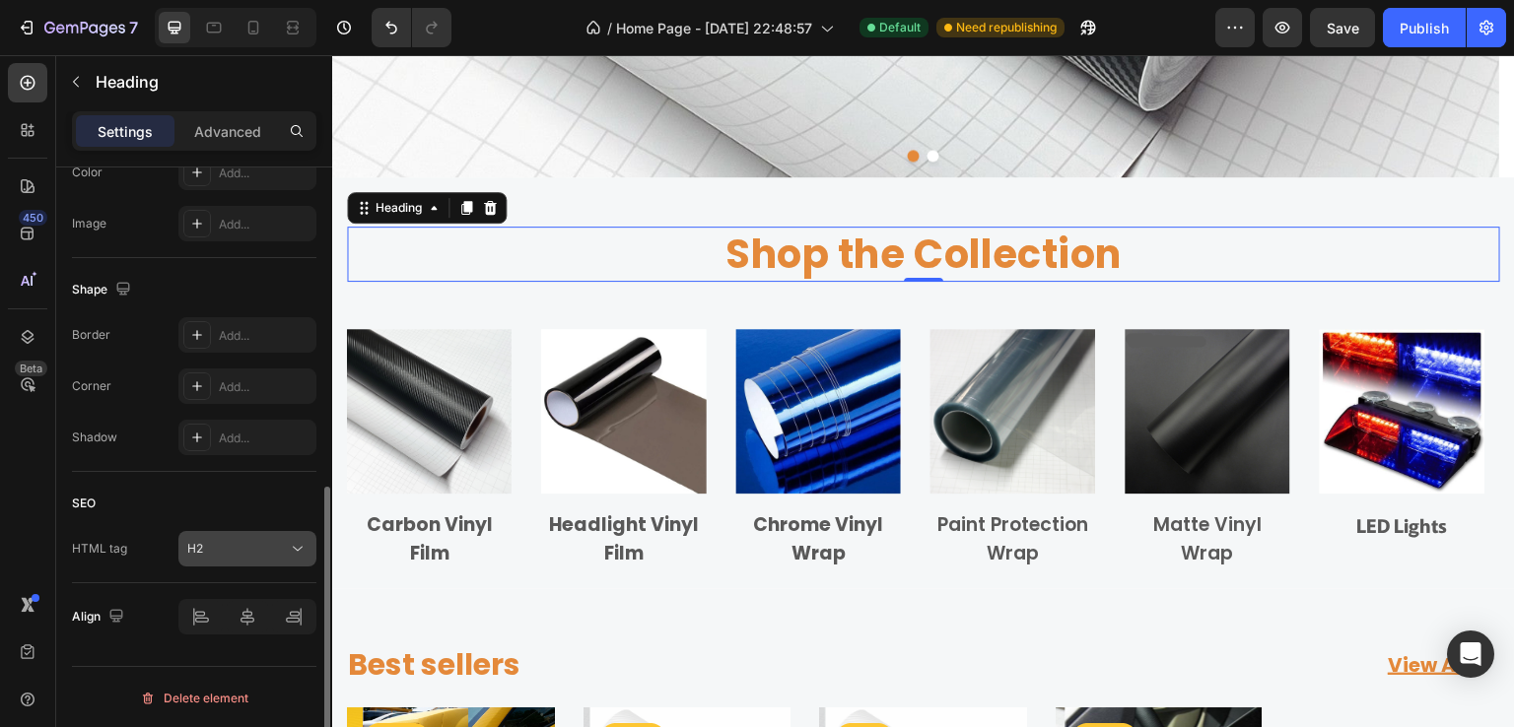
click at [240, 540] on div "H2" at bounding box center [237, 549] width 101 height 18
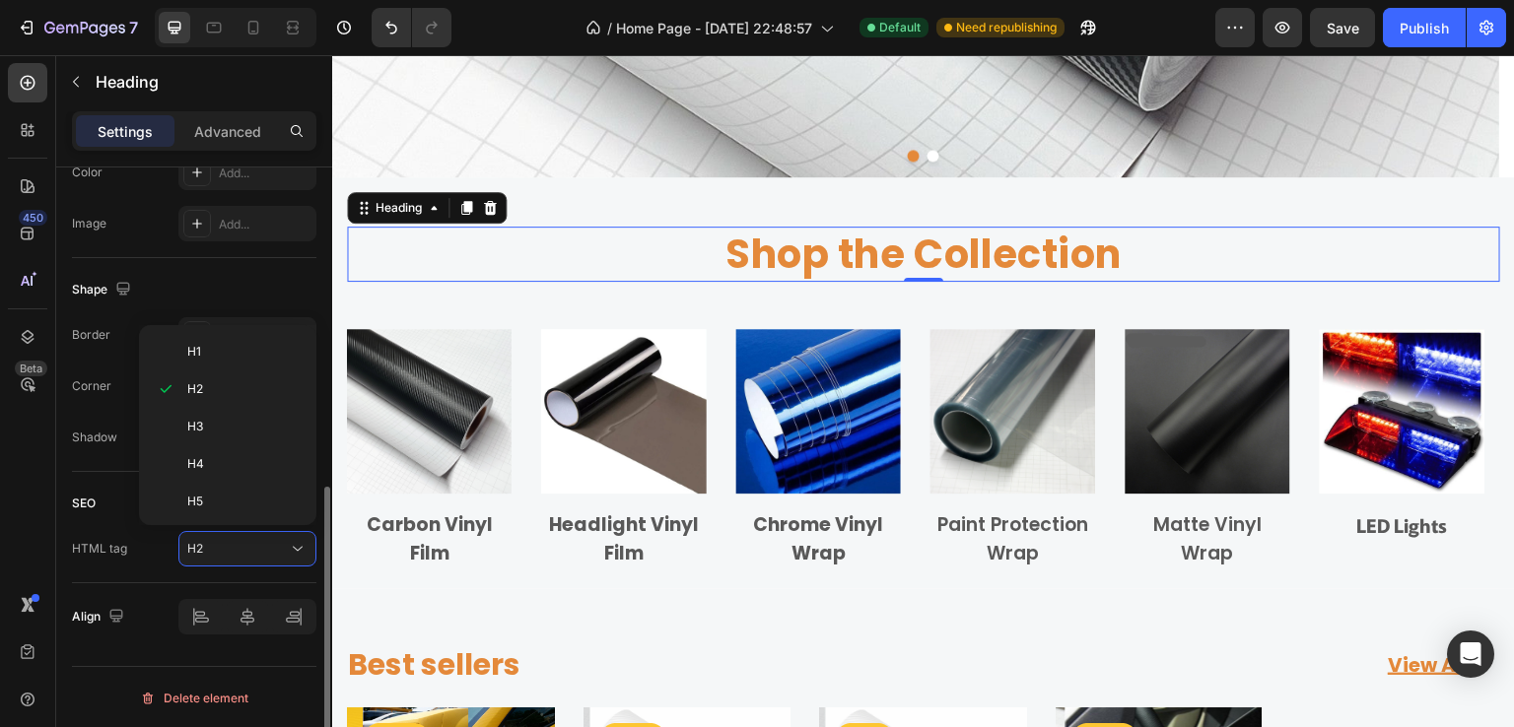
click at [116, 559] on div "HTML tag" at bounding box center [99, 549] width 55 height 32
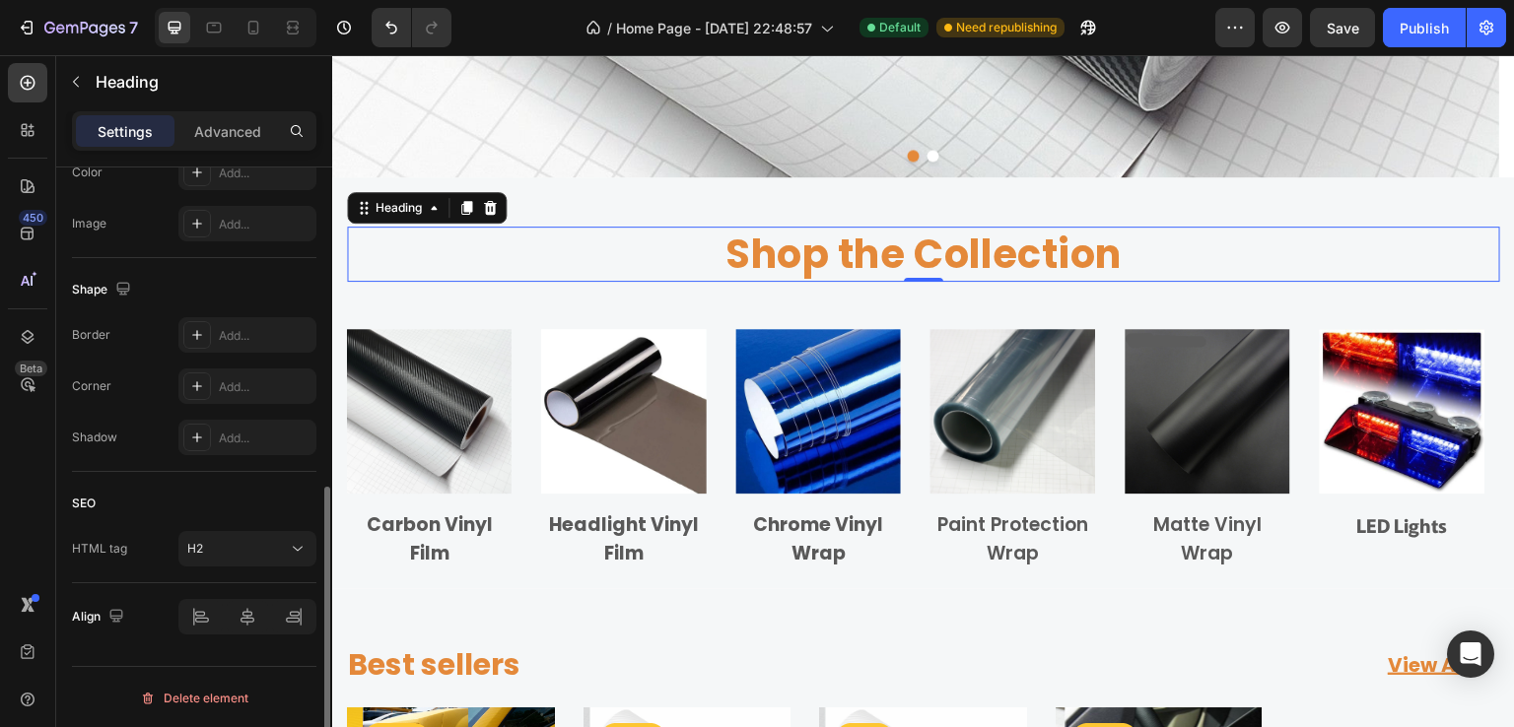
scroll to position [563, 0]
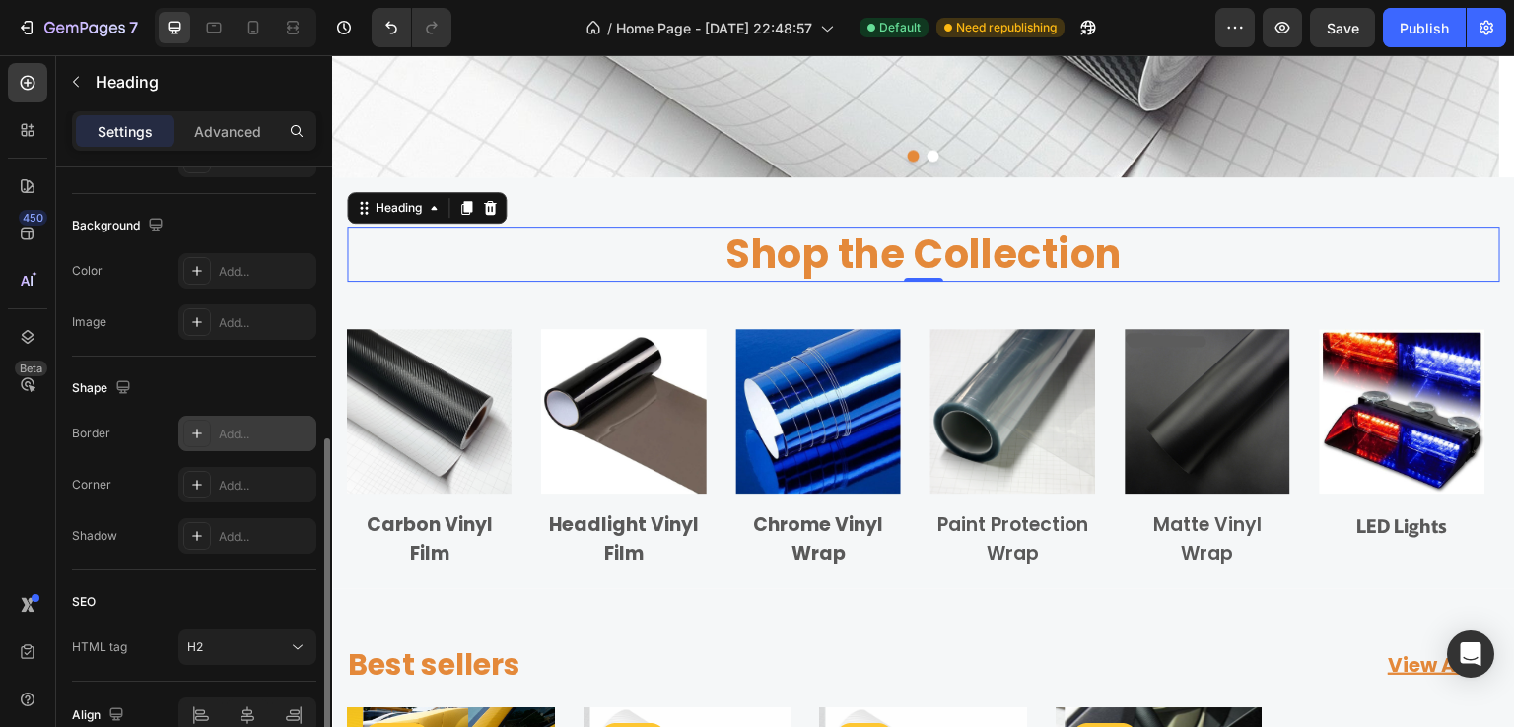
click at [221, 431] on div "Add..." at bounding box center [265, 435] width 93 height 18
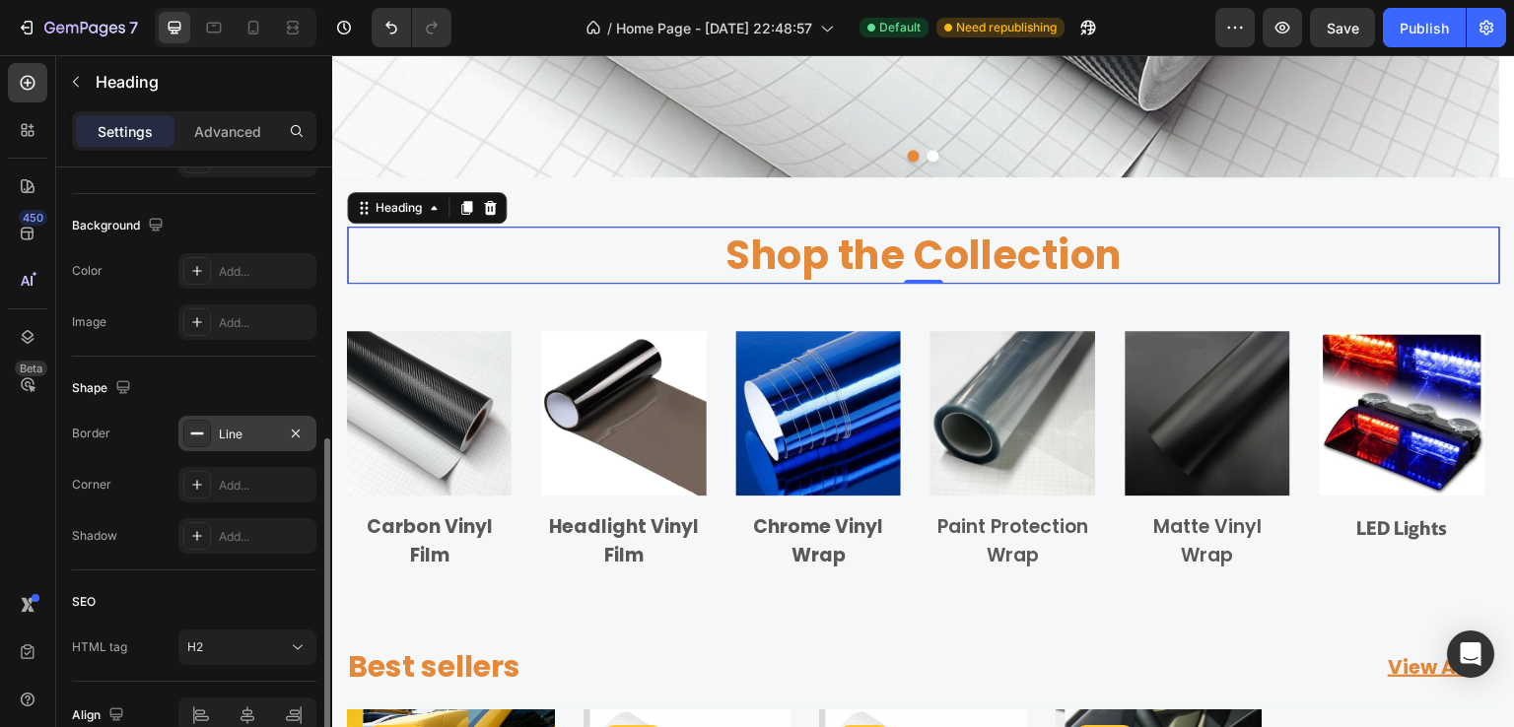
click at [239, 383] on div "Shape" at bounding box center [194, 389] width 244 height 32
click at [295, 431] on icon "button" at bounding box center [296, 433] width 8 height 8
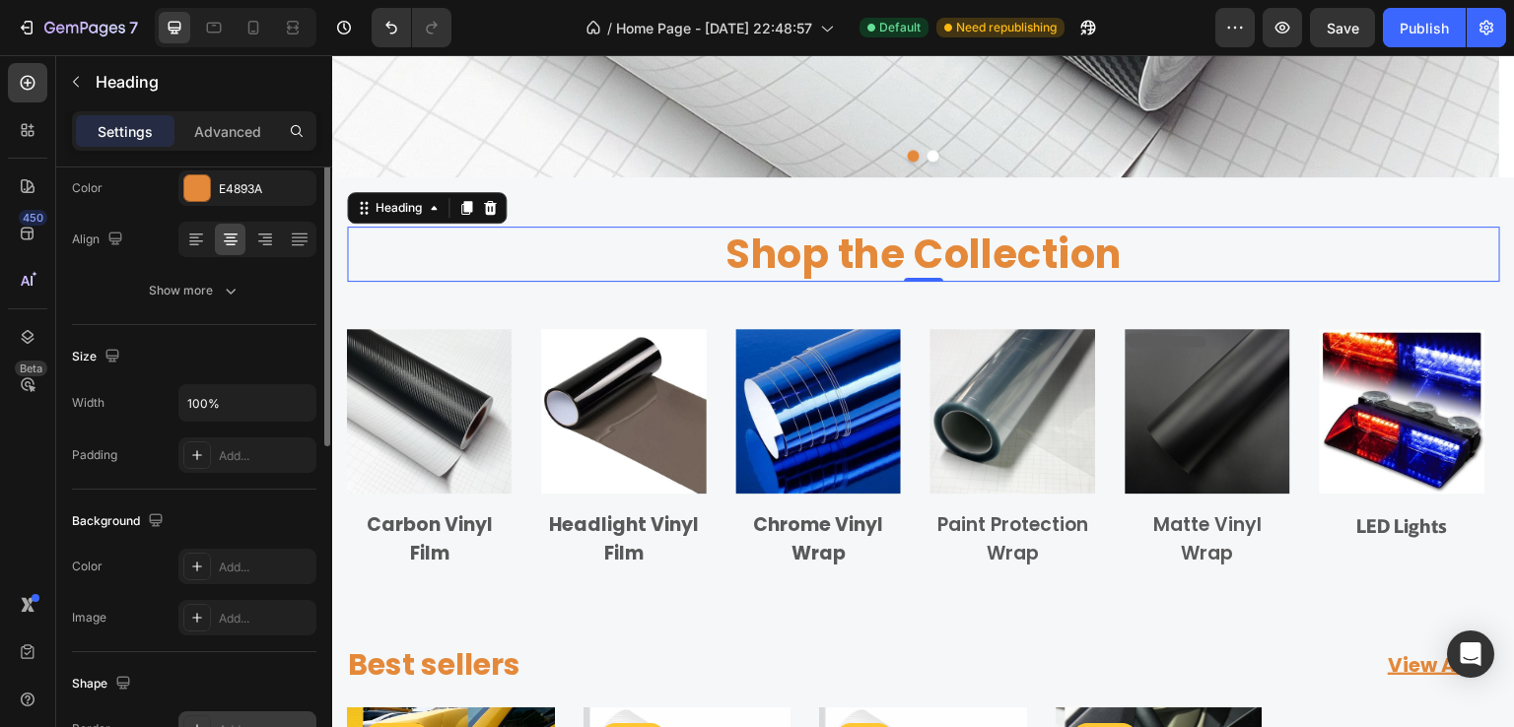
scroll to position [169, 0]
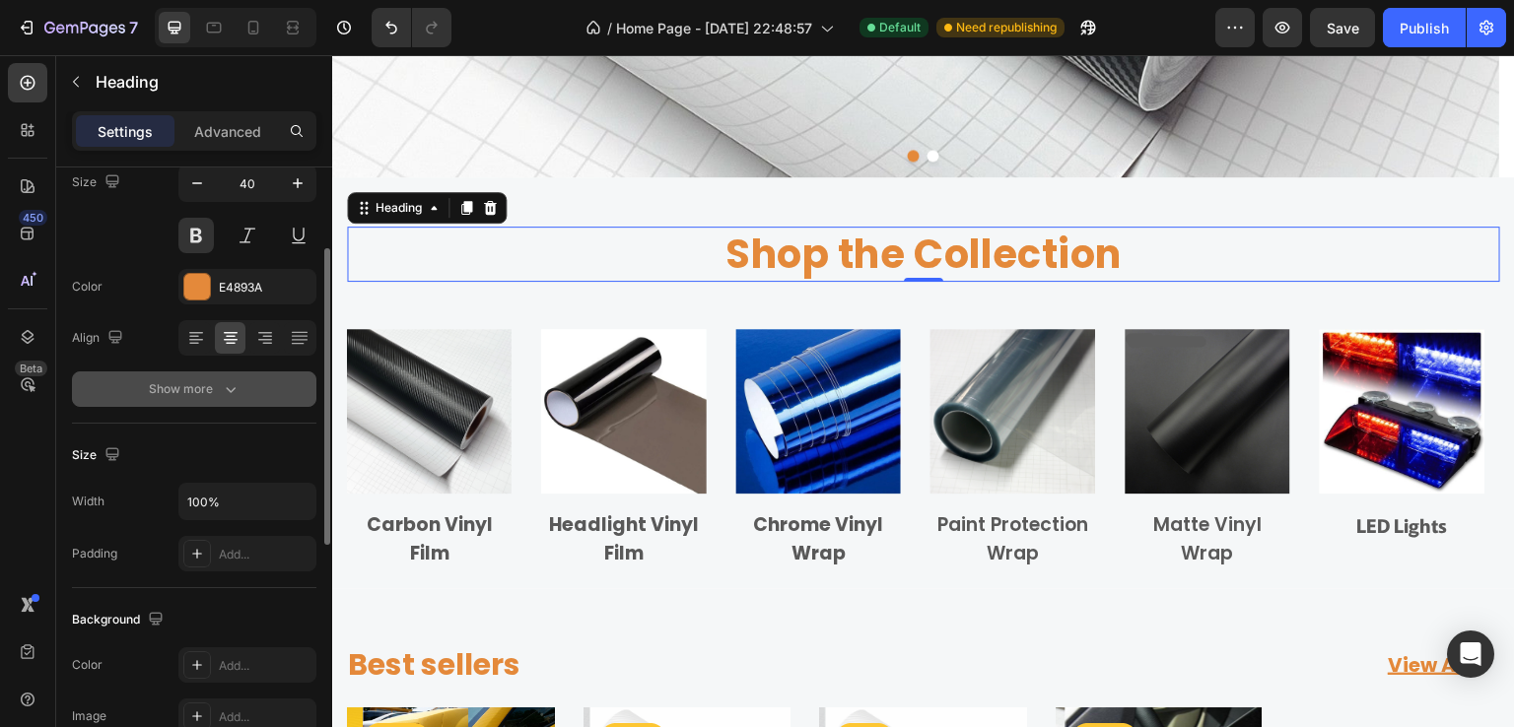
click at [180, 391] on div "Show more" at bounding box center [195, 389] width 92 height 20
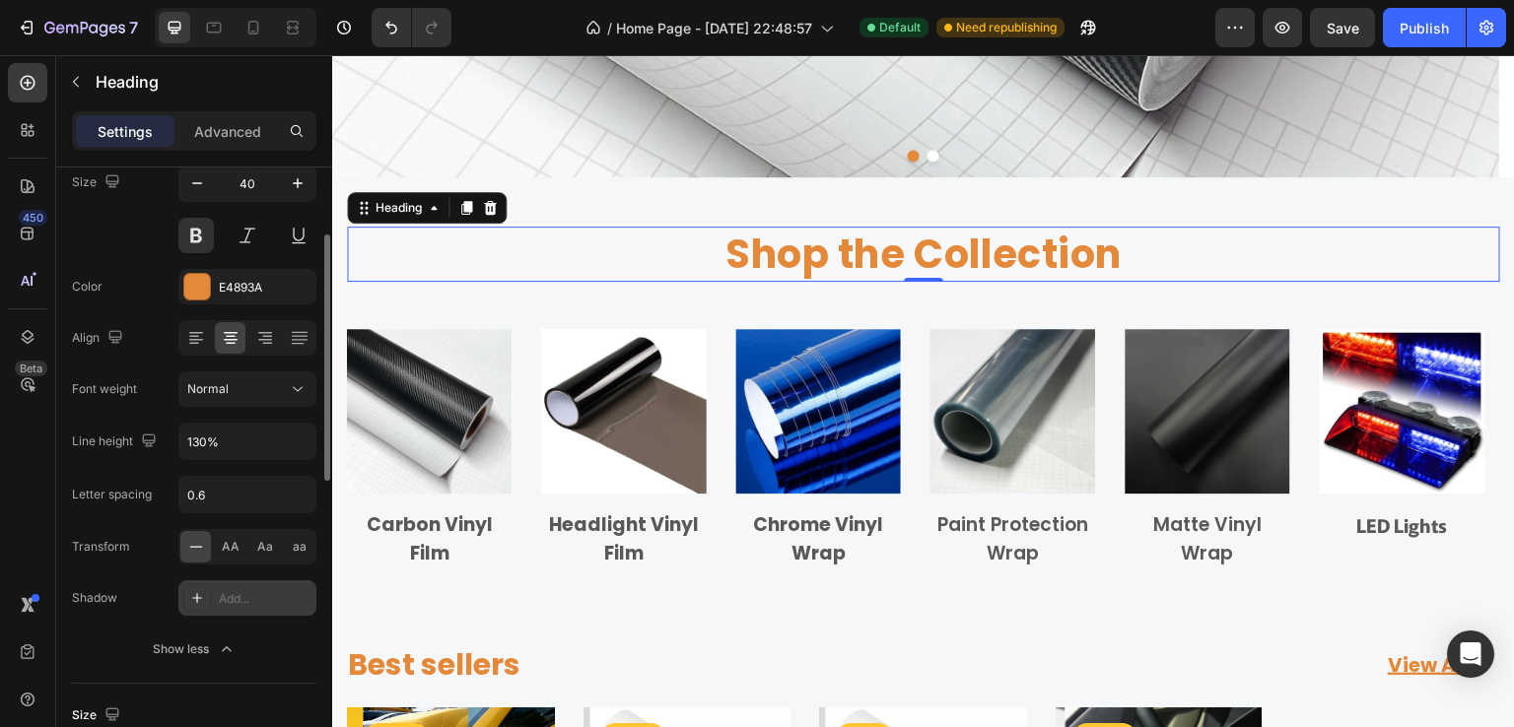
scroll to position [0, 0]
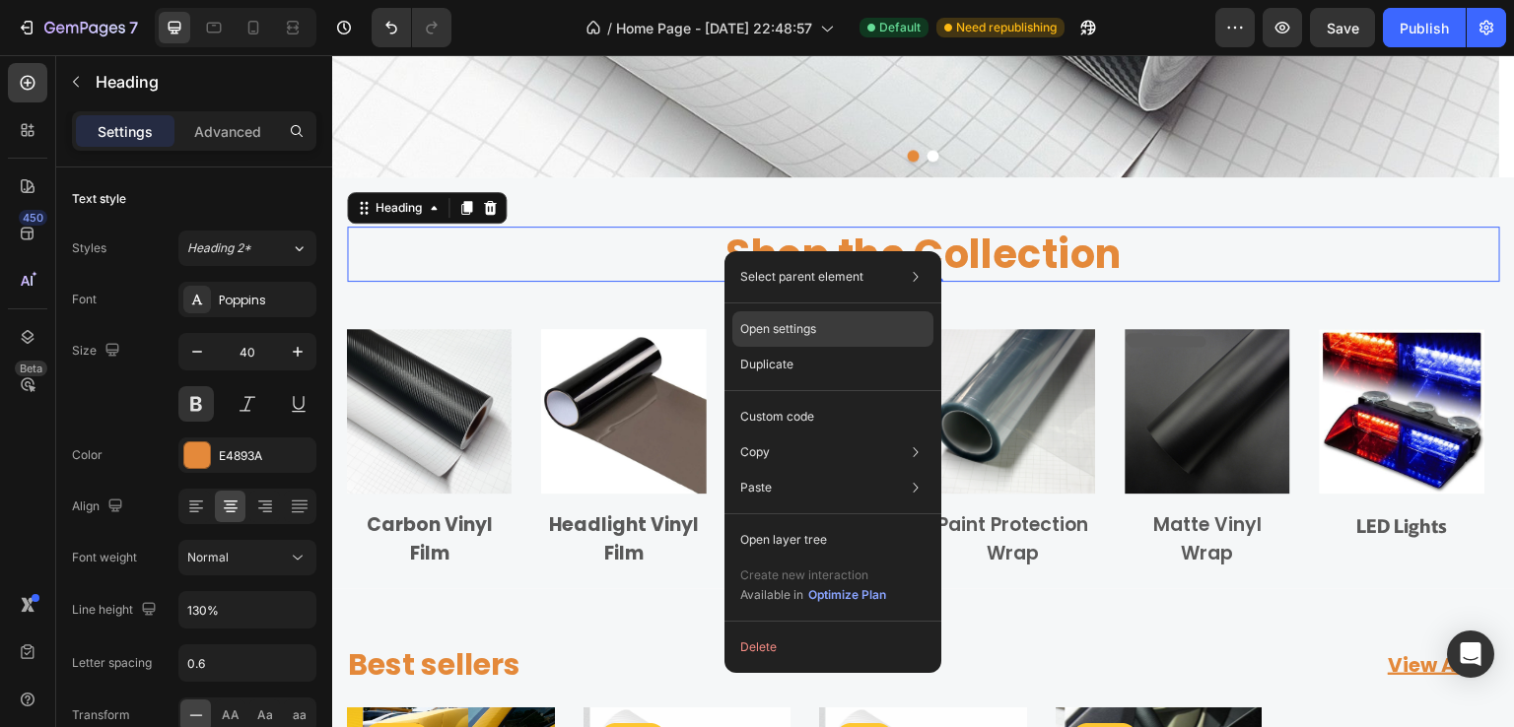
click at [843, 327] on div "Open settings" at bounding box center [832, 328] width 201 height 35
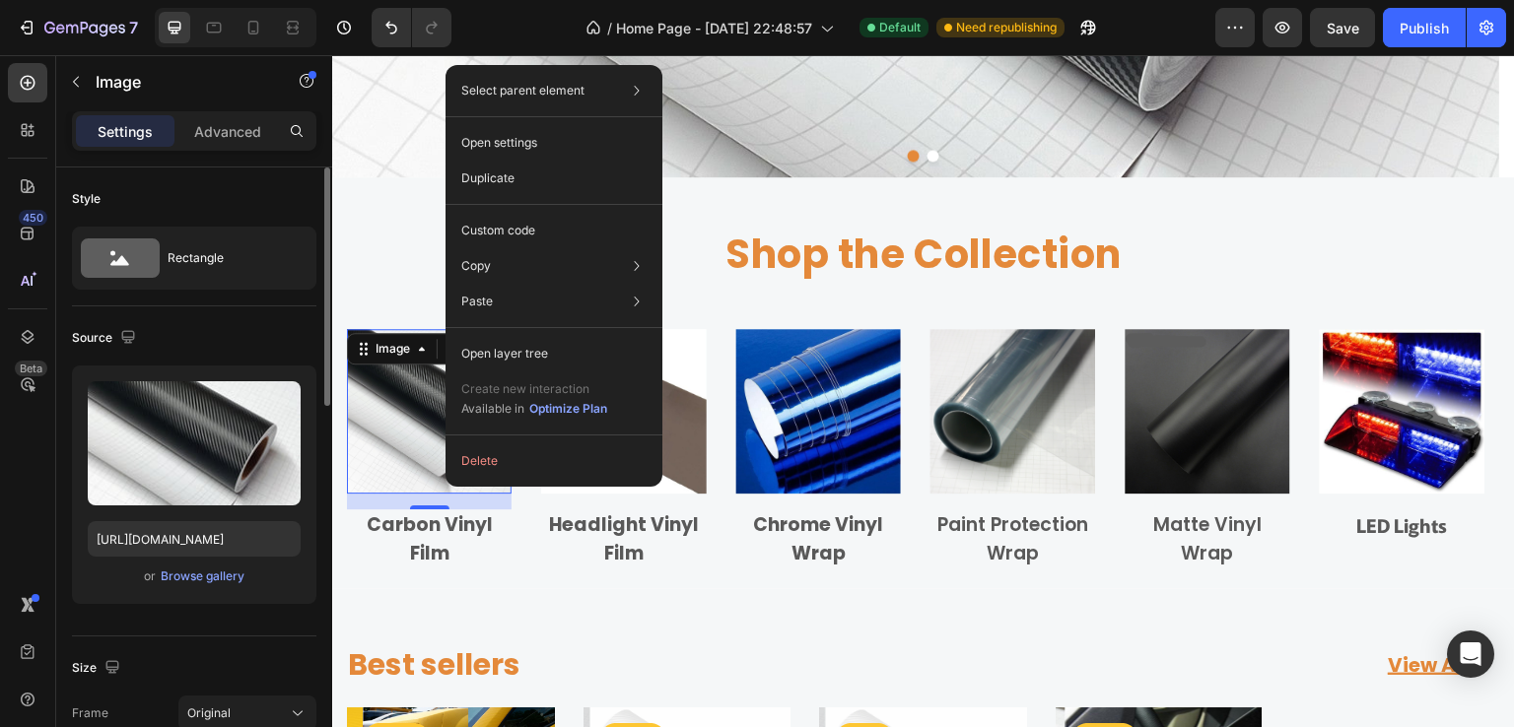
click at [260, 308] on div "Source Upload Image [URL][DOMAIN_NAME] or Browse gallery" at bounding box center [194, 472] width 244 height 330
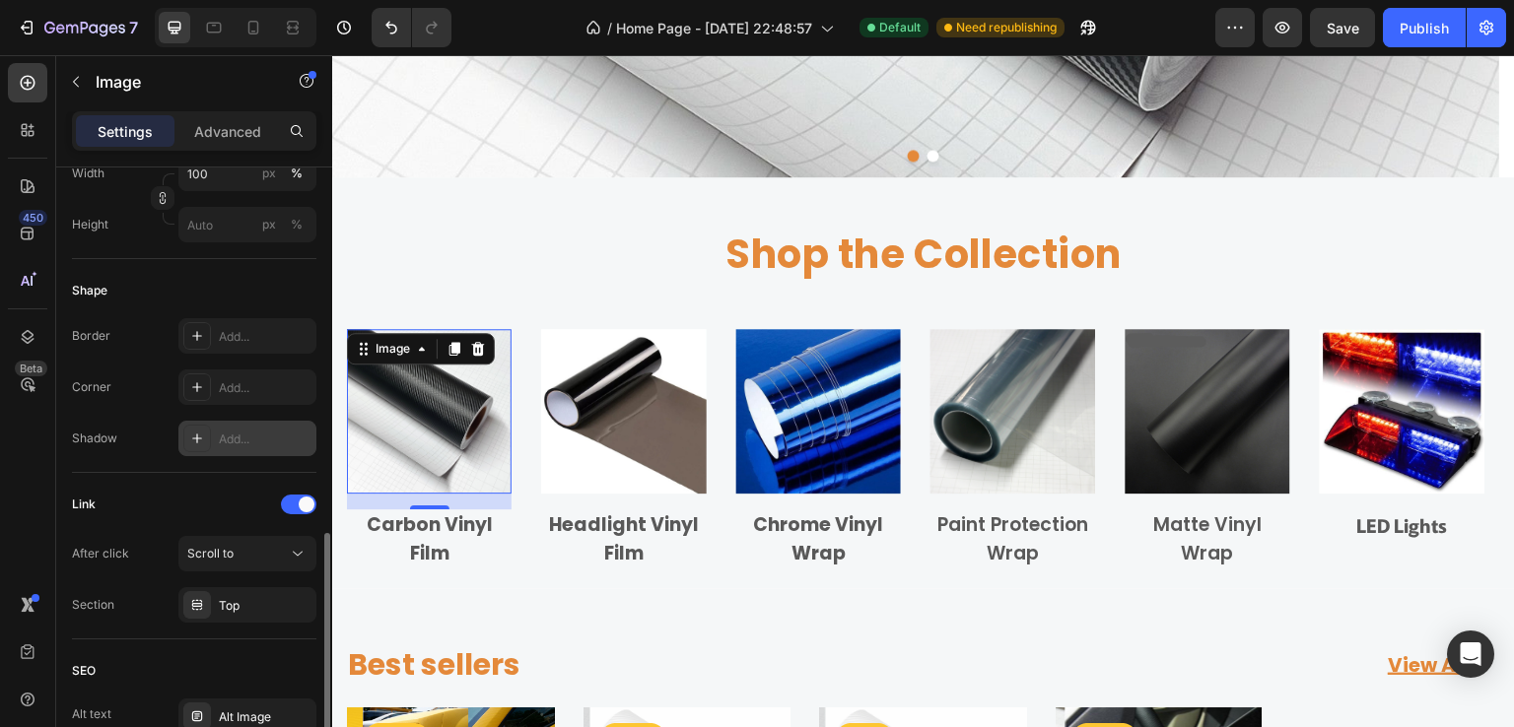
scroll to position [690, 0]
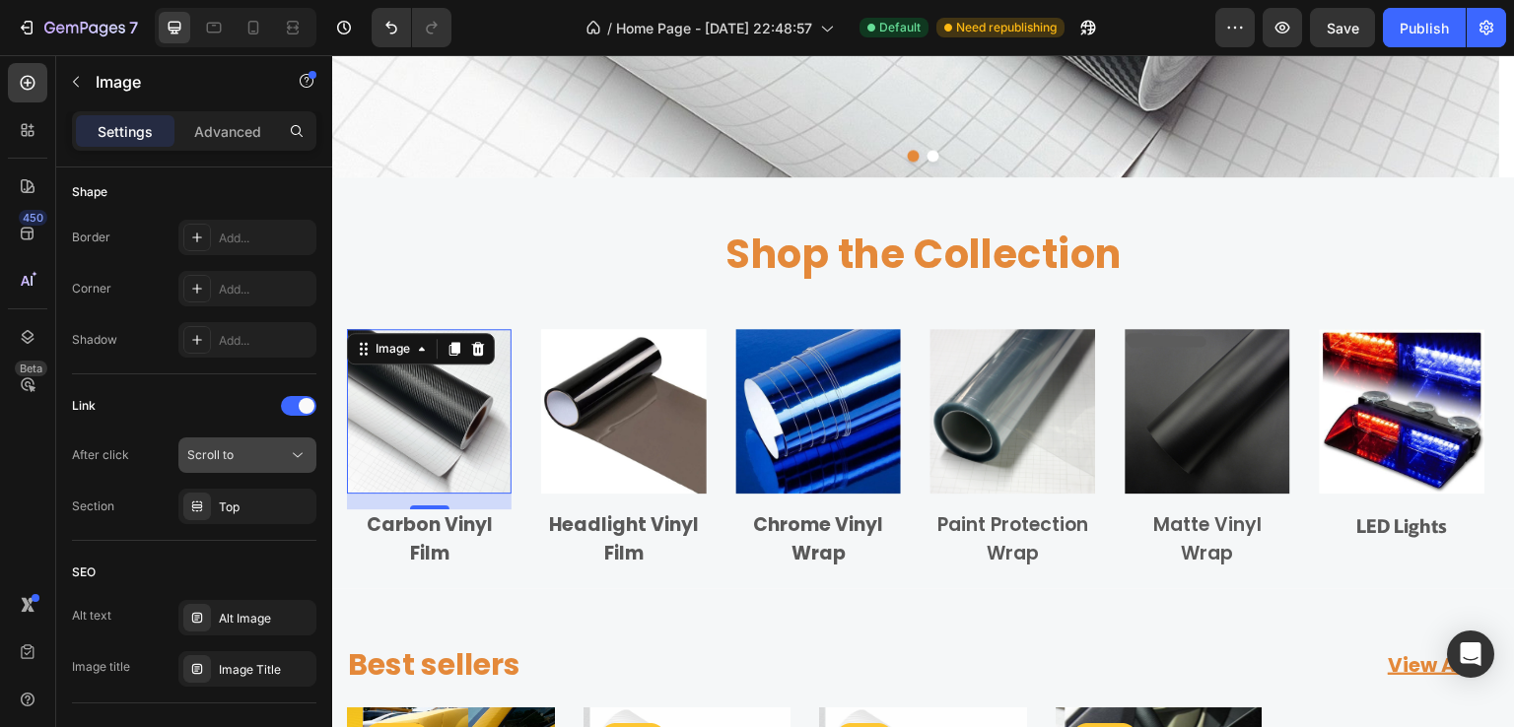
click at [278, 458] on div "Scroll to" at bounding box center [237, 455] width 101 height 18
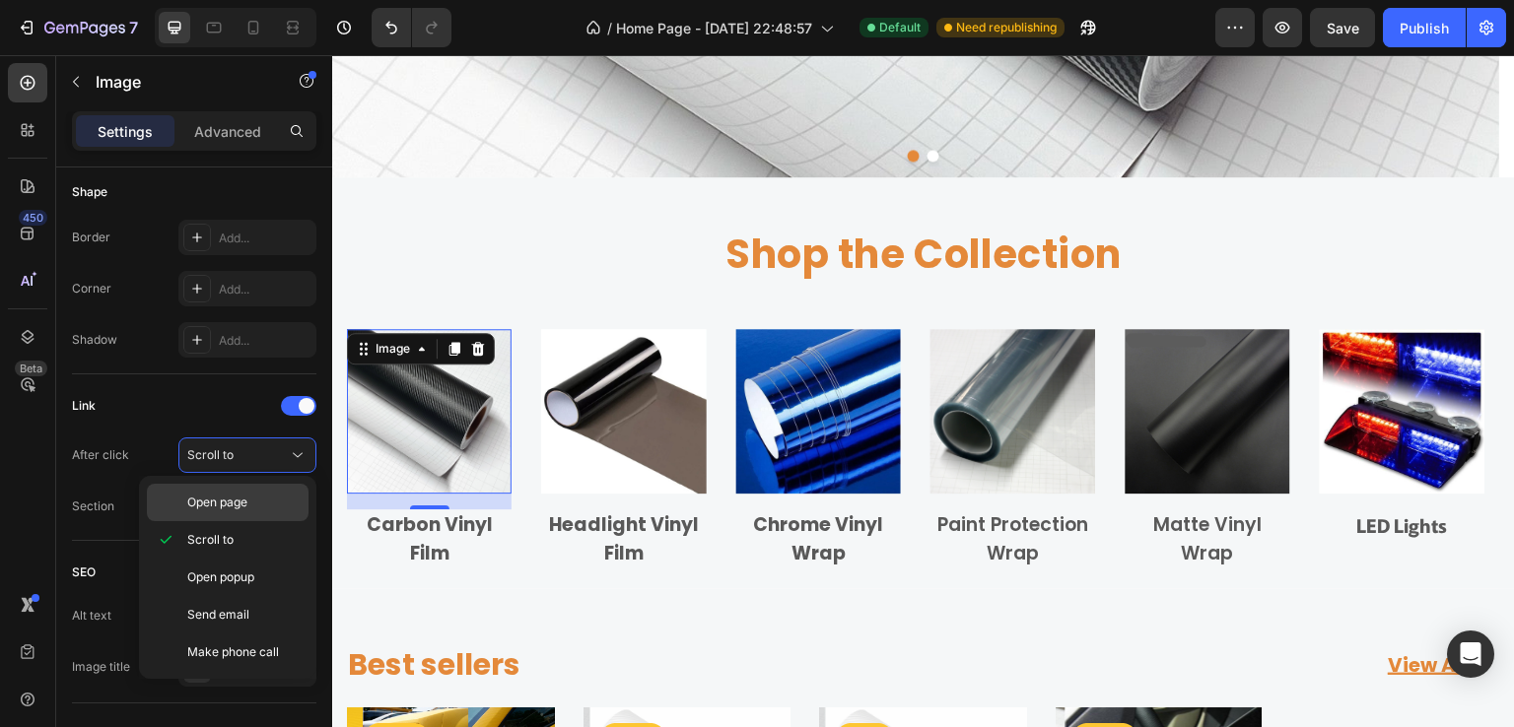
click at [250, 507] on p "Open page" at bounding box center [243, 503] width 112 height 18
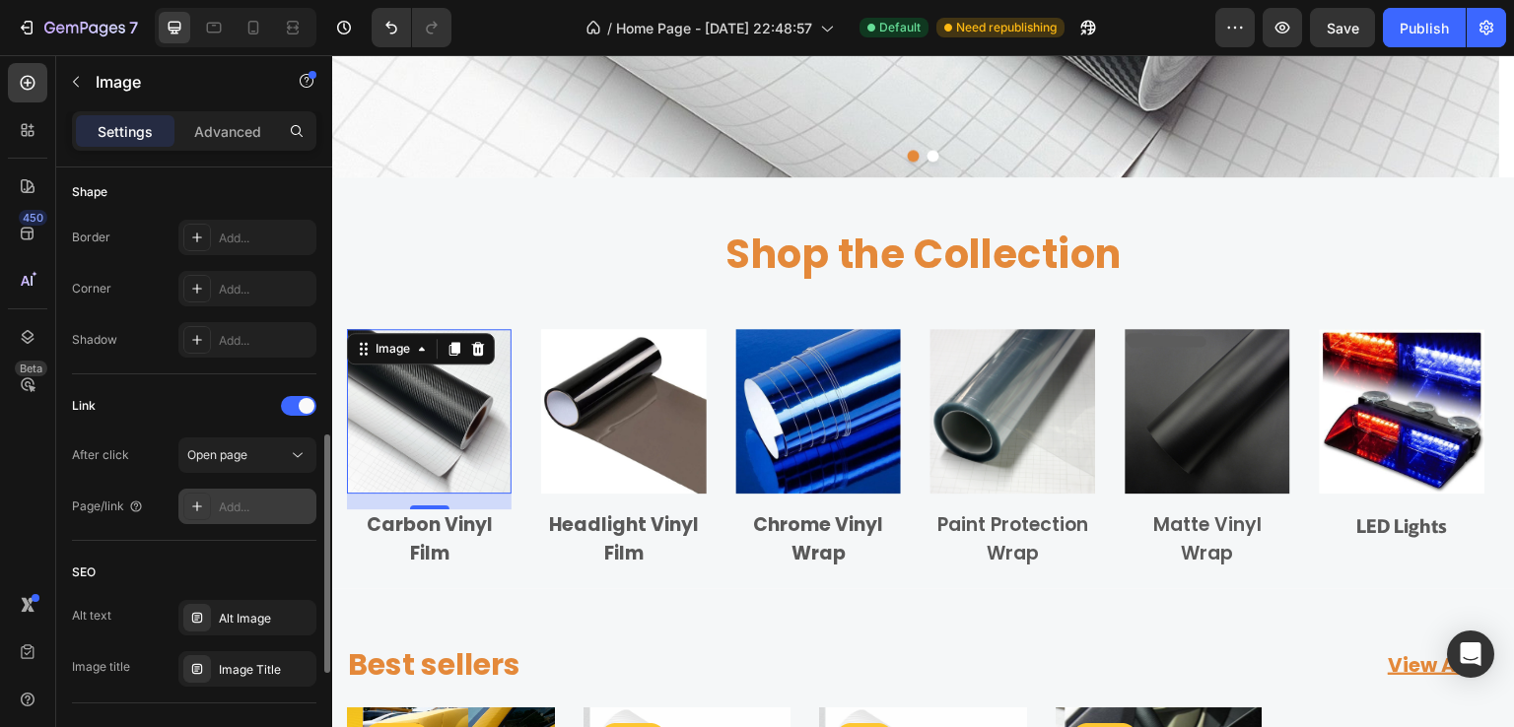
click at [239, 510] on div "Add..." at bounding box center [265, 508] width 93 height 18
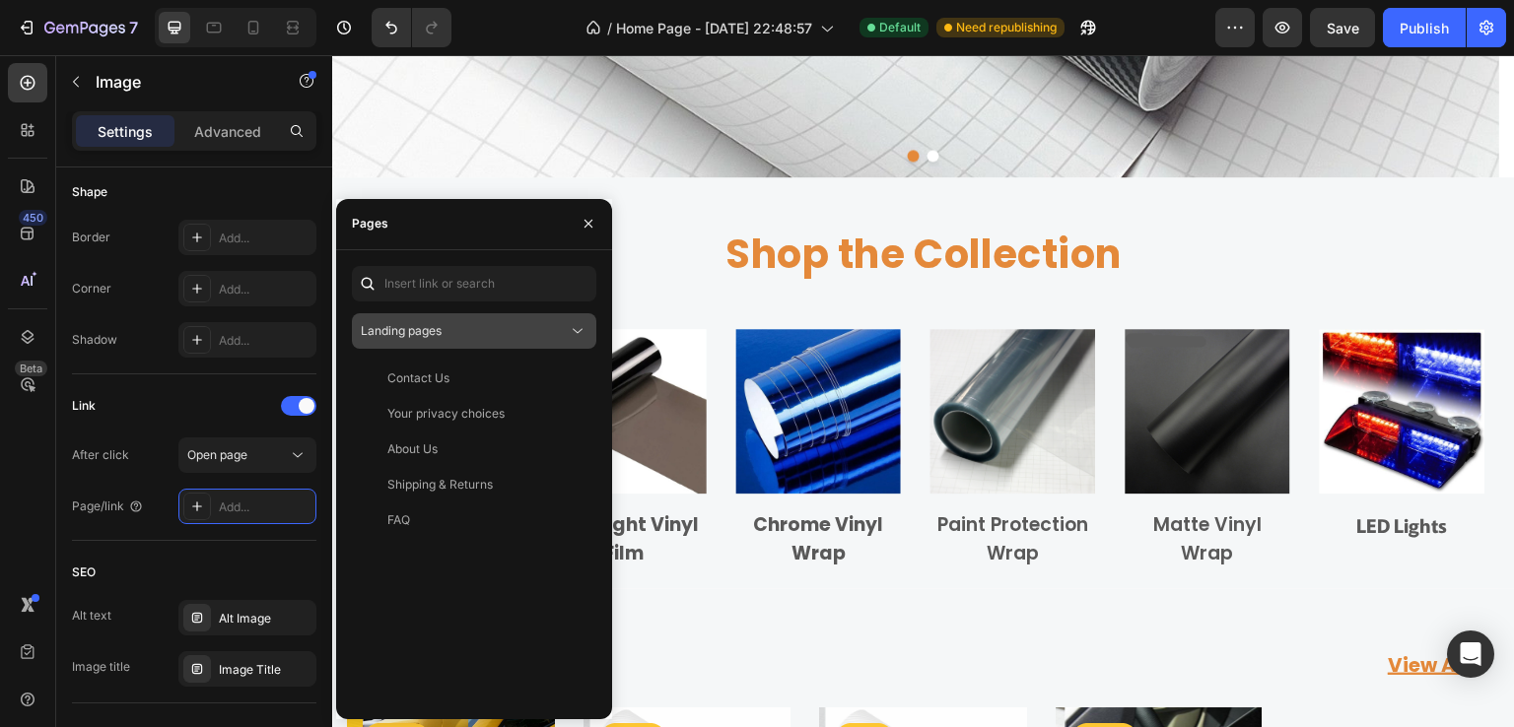
click at [472, 329] on div "Landing pages" at bounding box center [464, 331] width 207 height 18
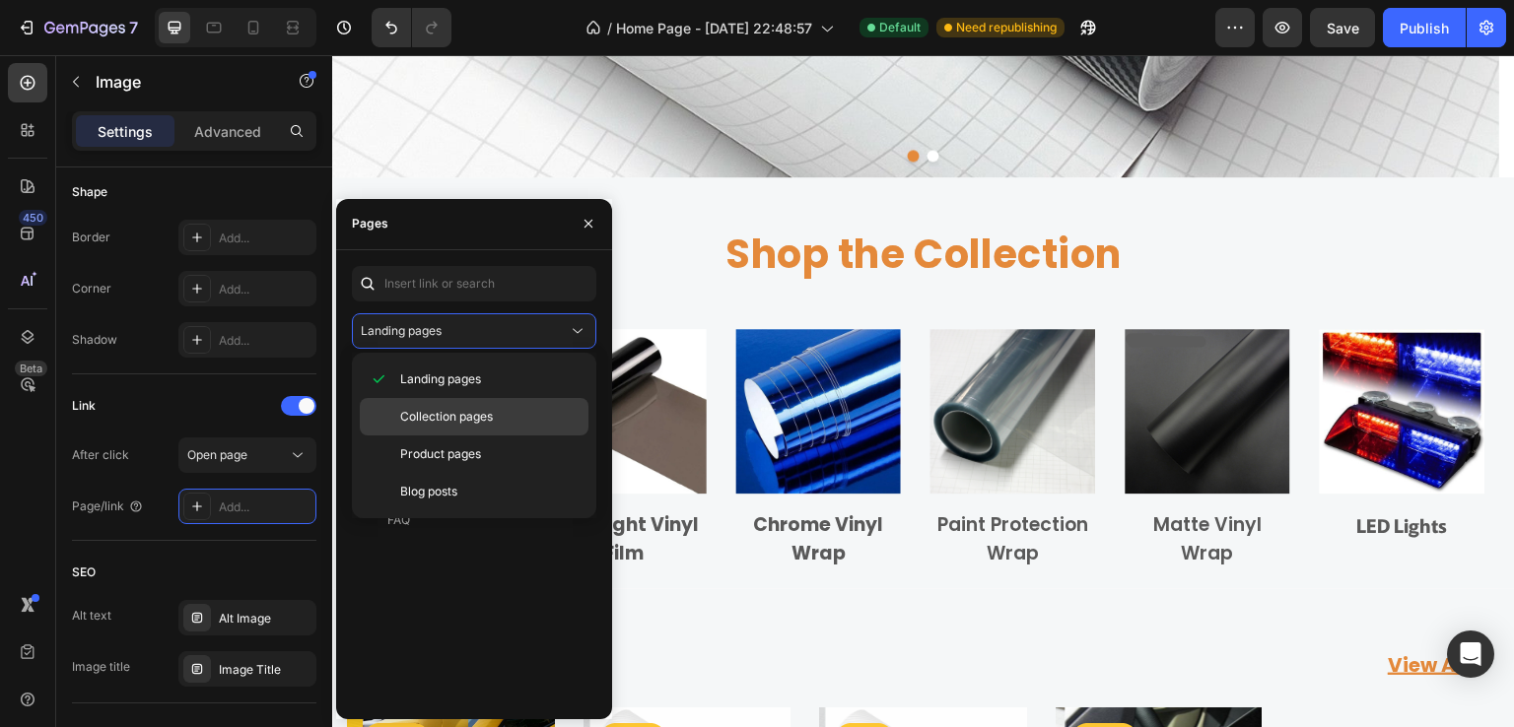
click at [465, 424] on span "Collection pages" at bounding box center [446, 417] width 93 height 18
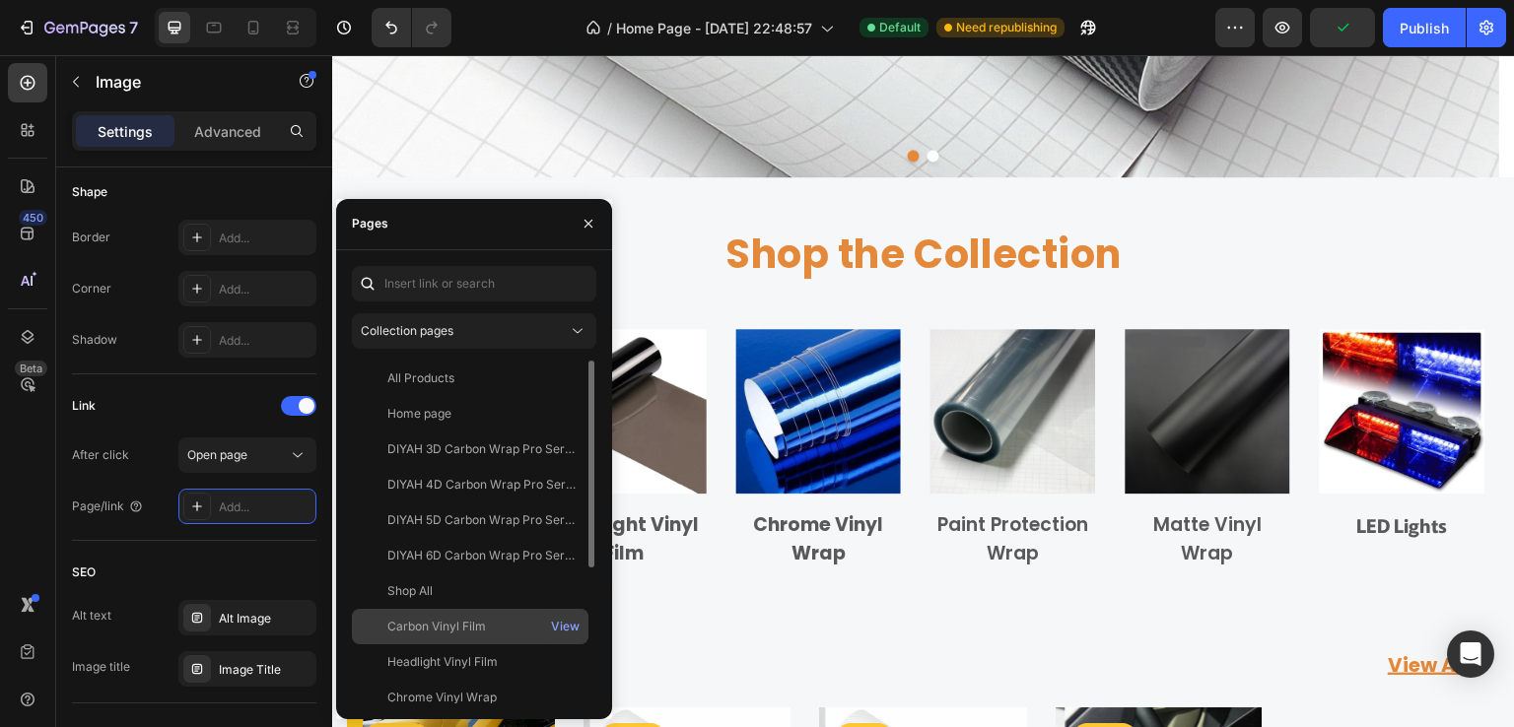
click at [454, 620] on div "Carbon Vinyl Film" at bounding box center [436, 627] width 99 height 18
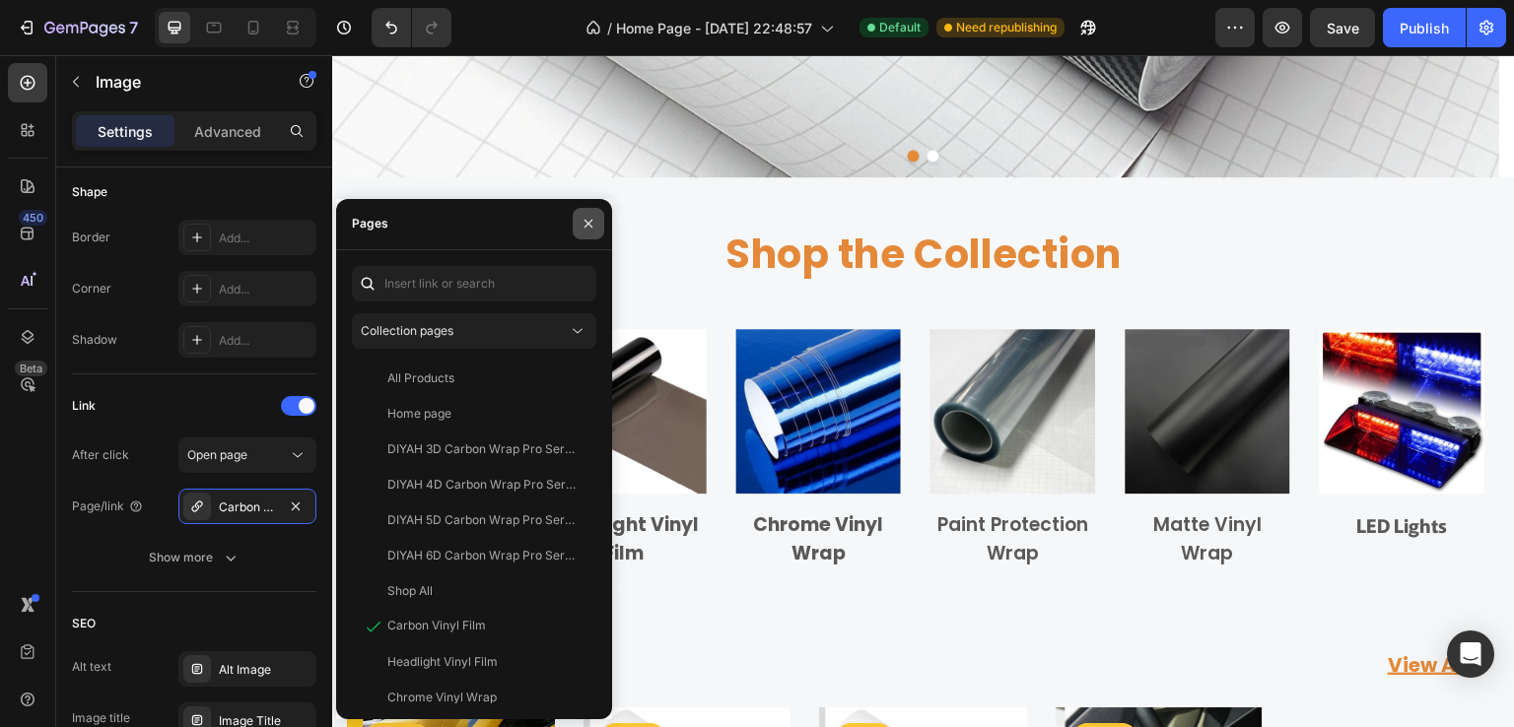
click at [586, 224] on icon "button" at bounding box center [589, 224] width 16 height 16
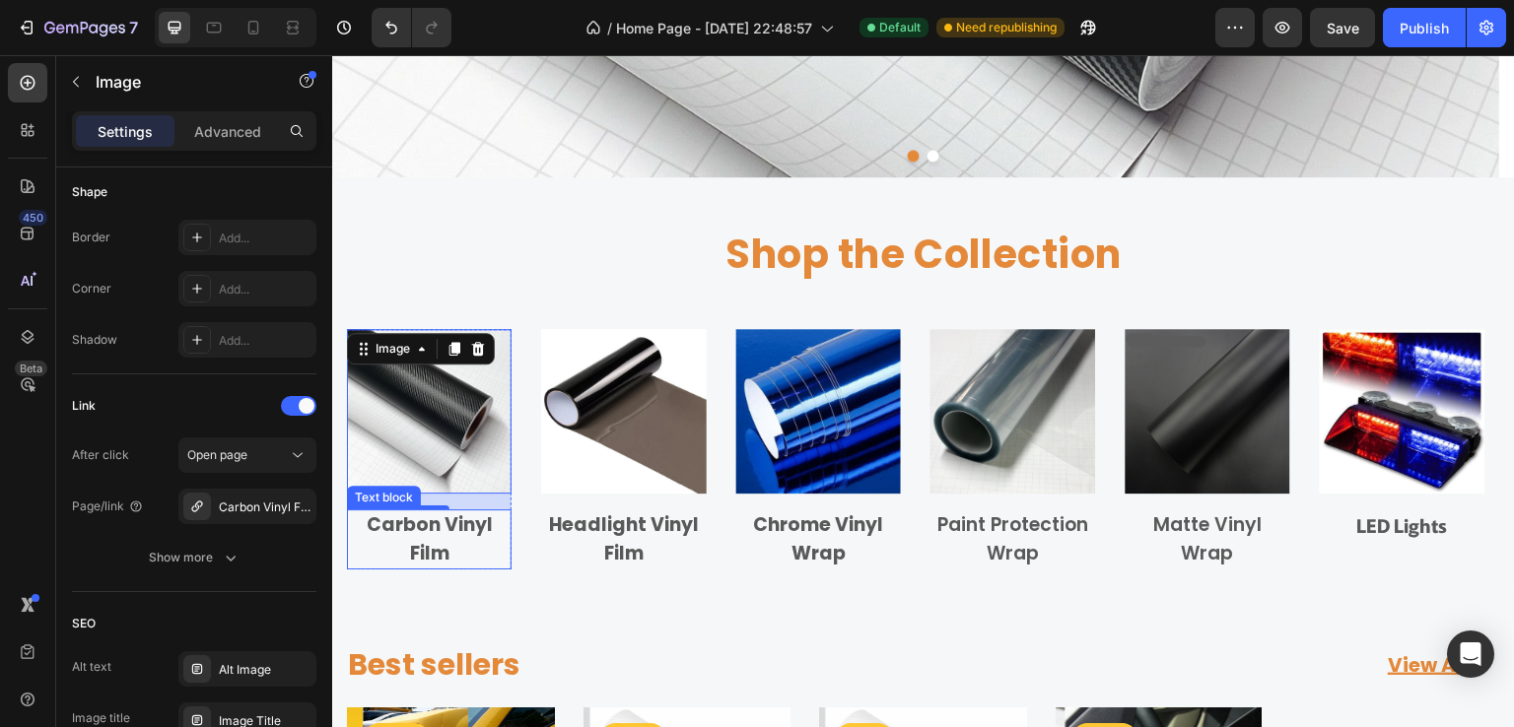
click at [434, 543] on p "Carbon Vinyl Film" at bounding box center [429, 540] width 161 height 56
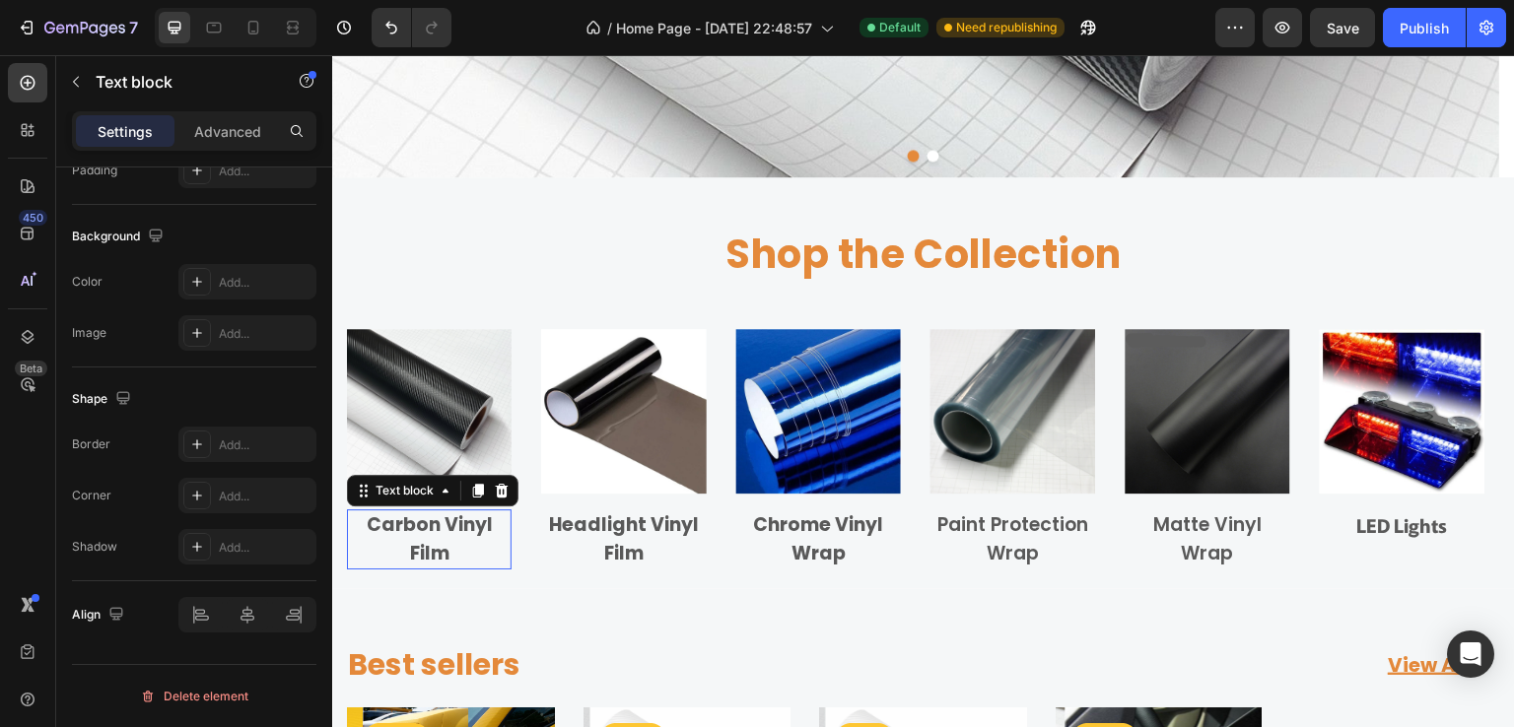
scroll to position [0, 0]
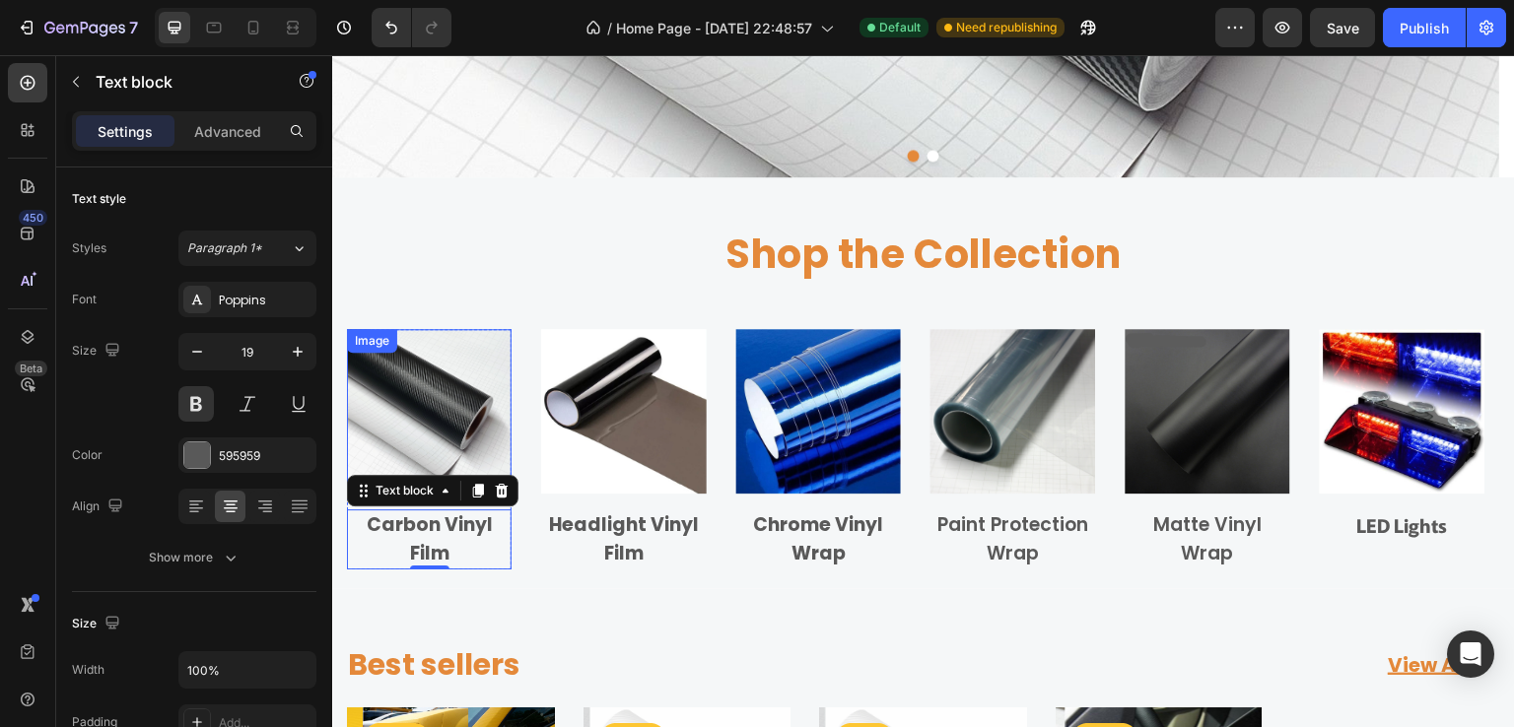
click at [382, 445] on img at bounding box center [429, 411] width 165 height 165
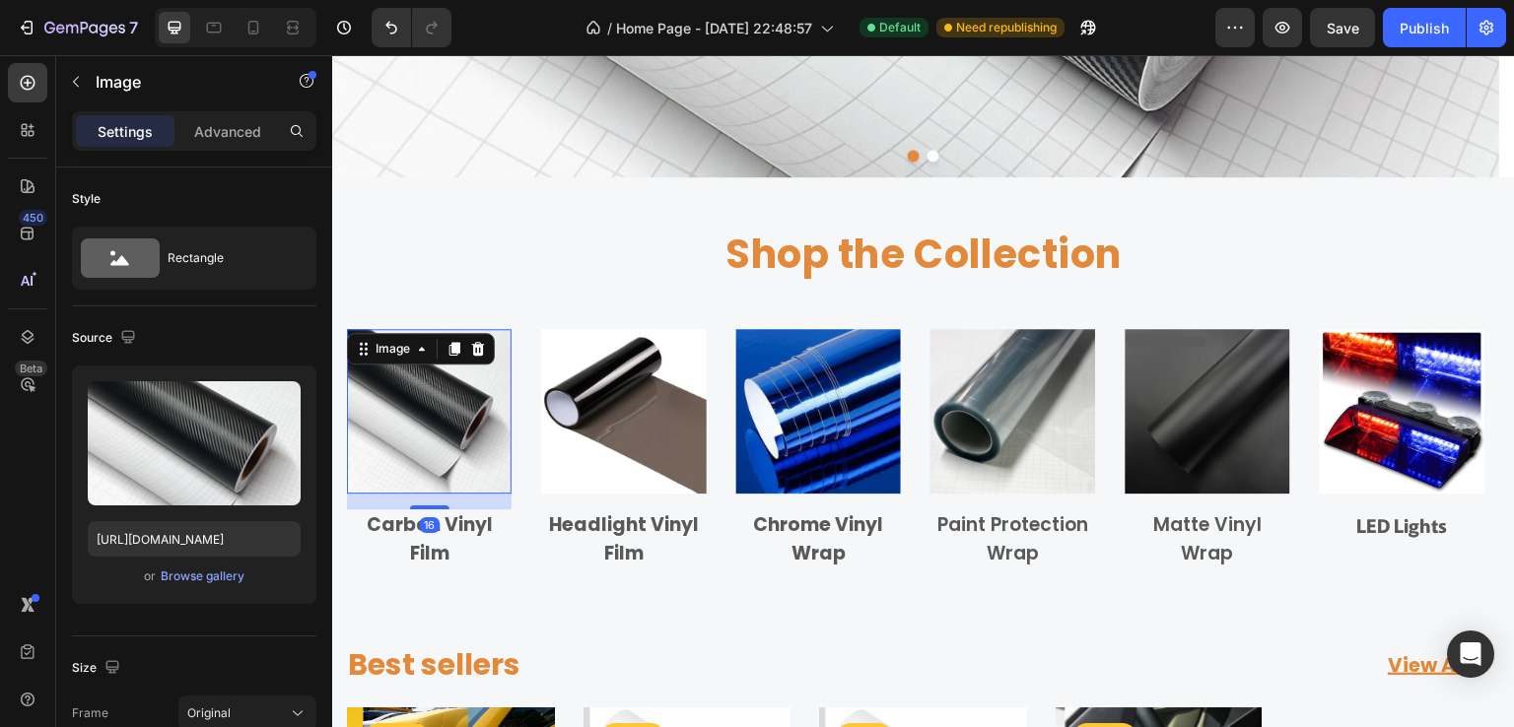
click at [365, 510] on div "Carbon Vinyl Film" at bounding box center [429, 540] width 165 height 60
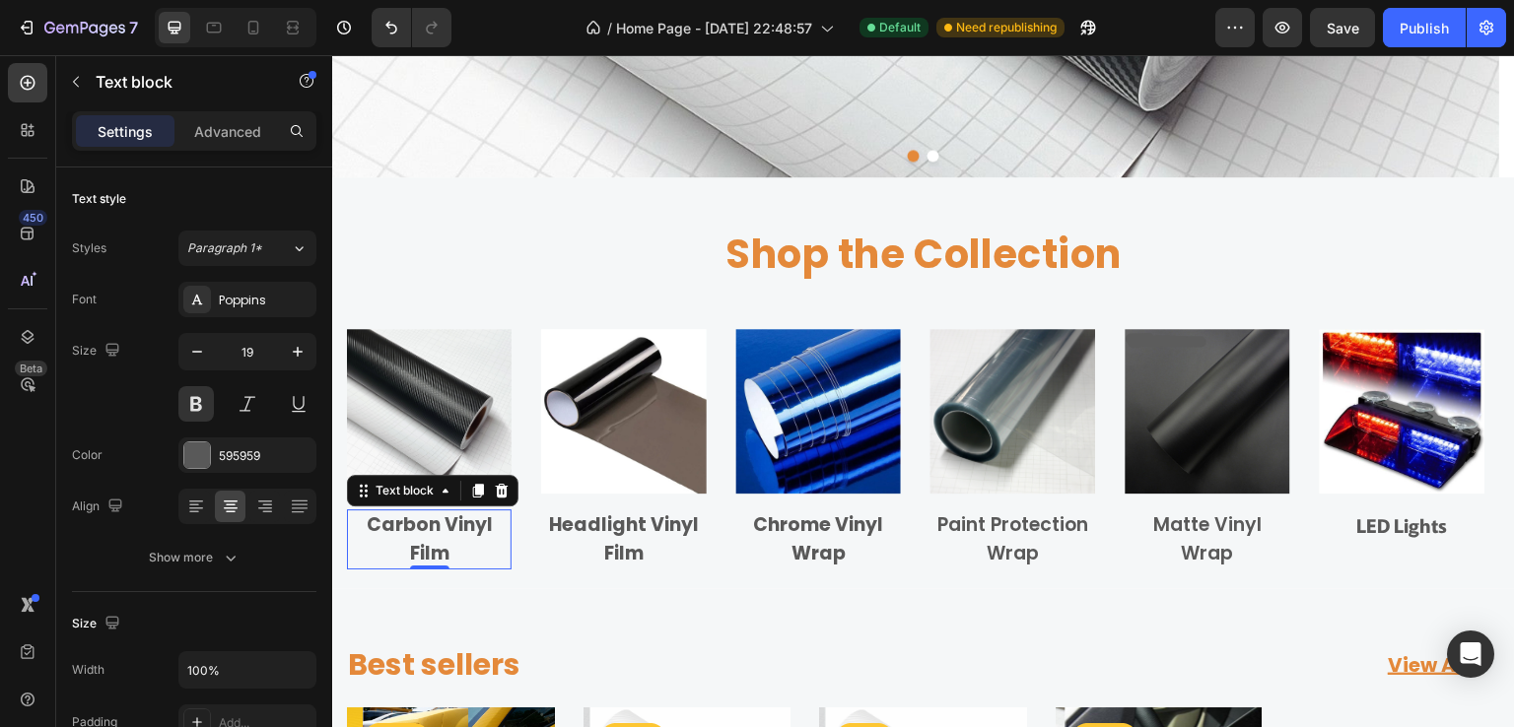
click at [349, 503] on div "Text block" at bounding box center [432, 491] width 171 height 32
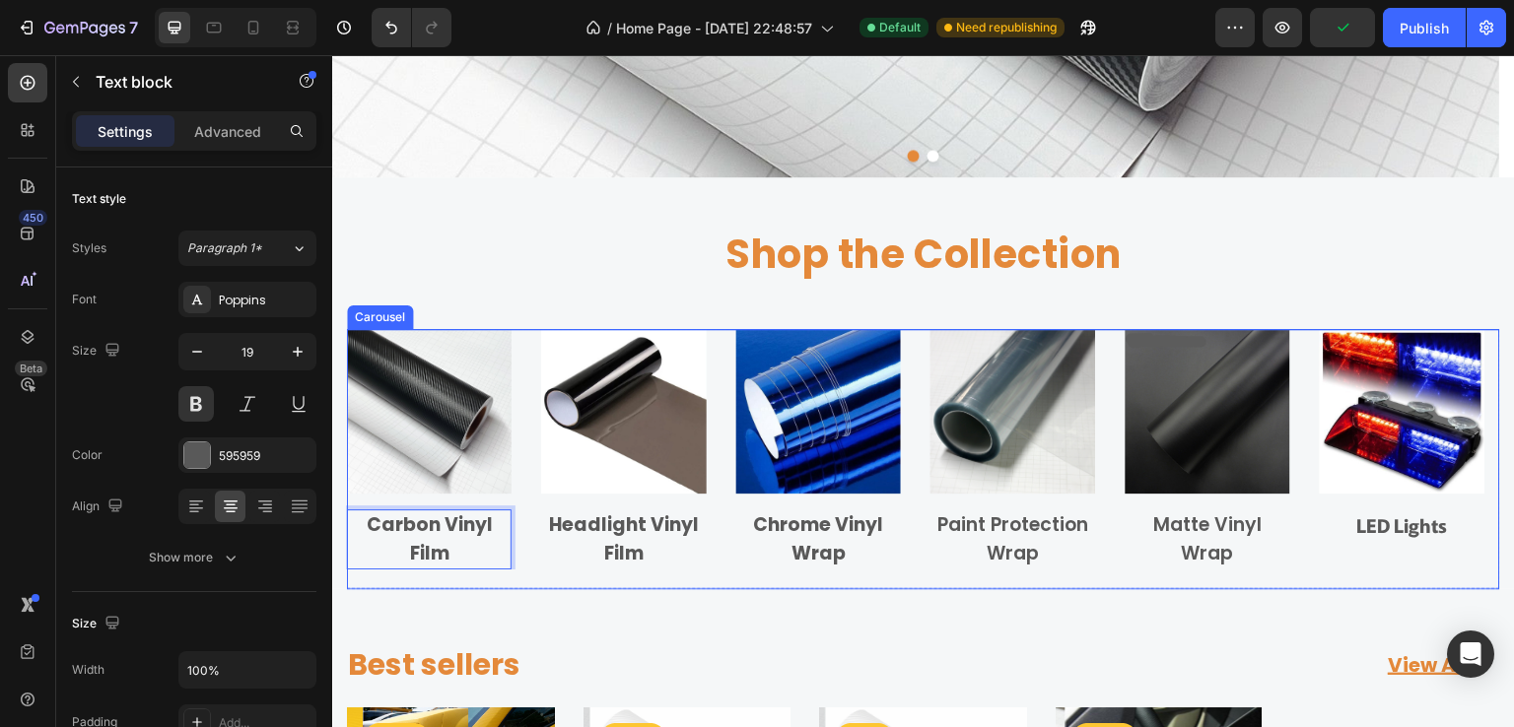
click at [524, 509] on div "Image Carbon Vinyl Film Text block 0 Row Image Headlight Vinyl Film Text block …" at bounding box center [923, 449] width 1153 height 240
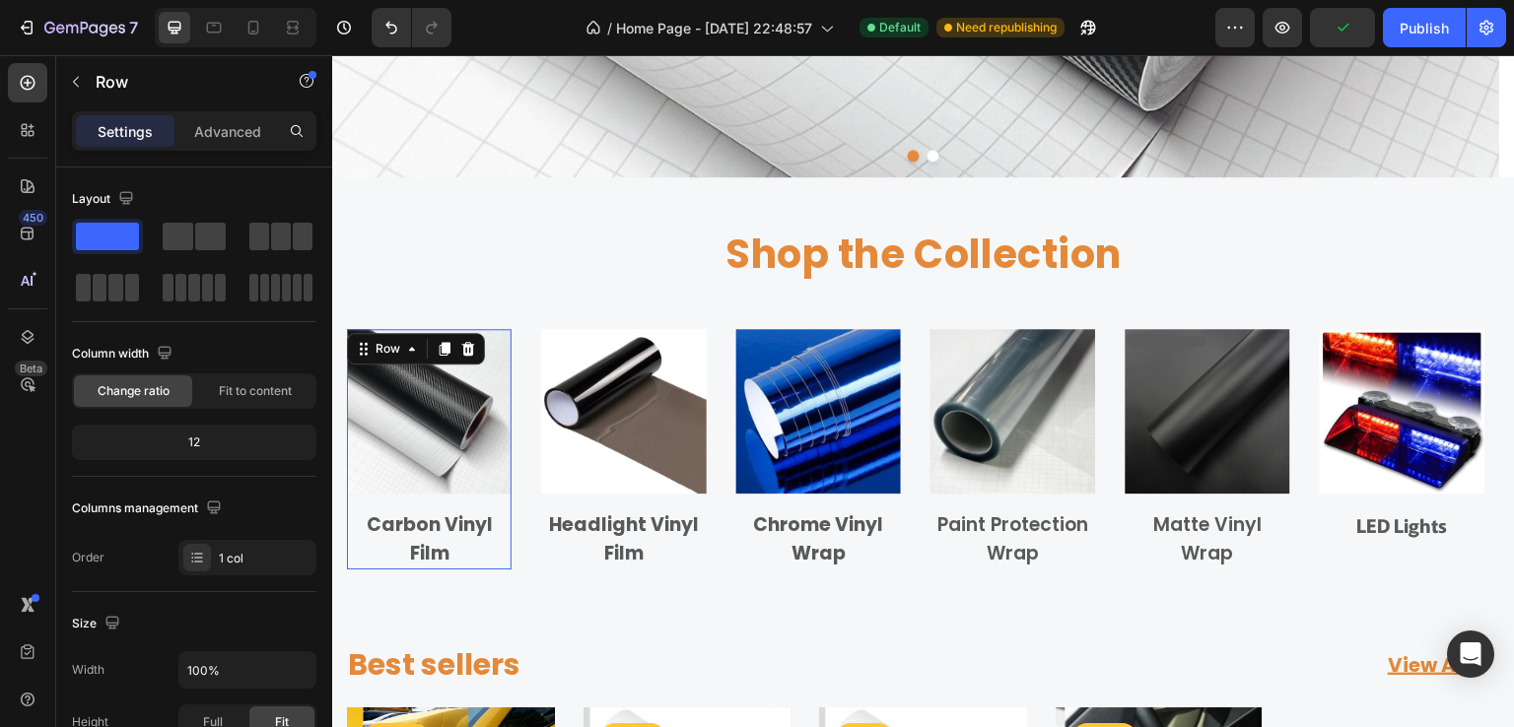
click at [508, 500] on div "Image Carbon Vinyl Film Text block" at bounding box center [429, 449] width 165 height 240
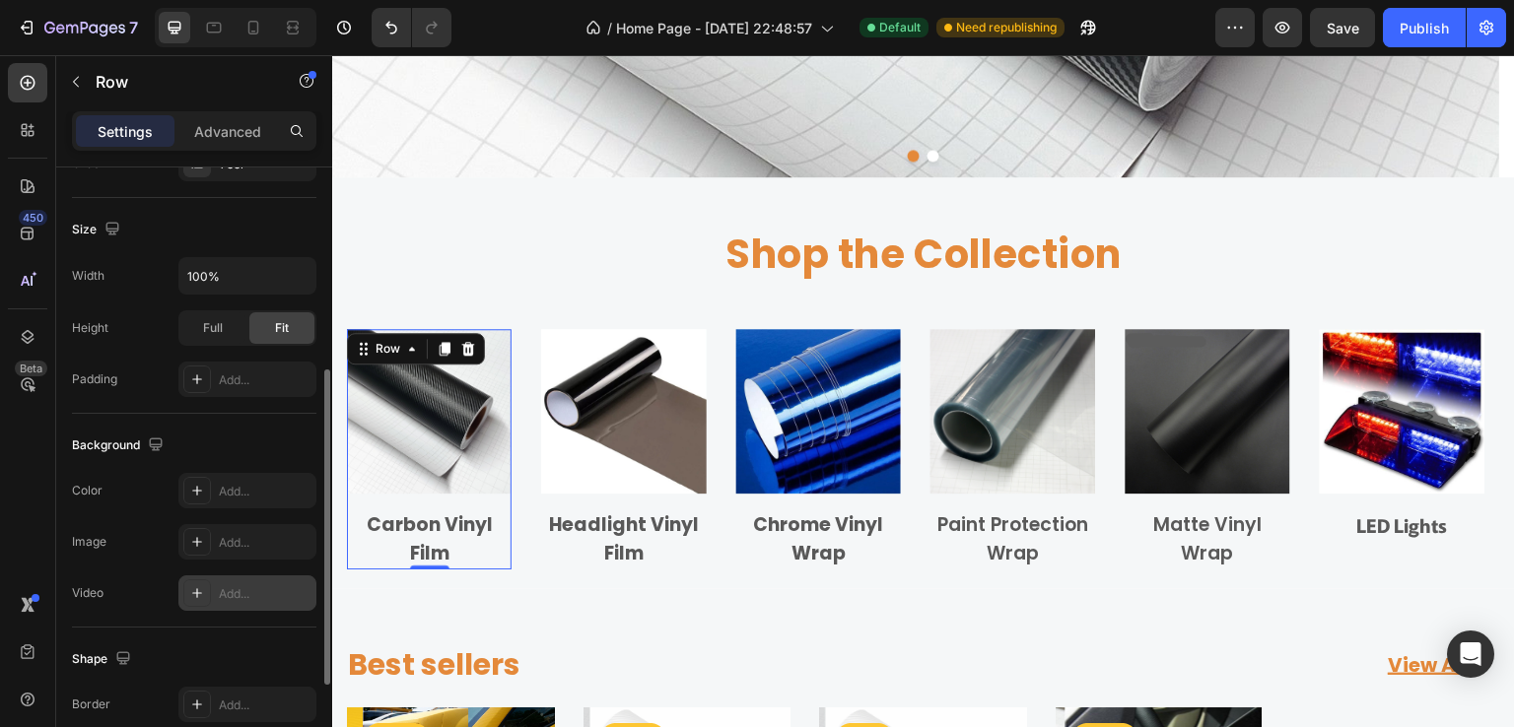
scroll to position [584, 0]
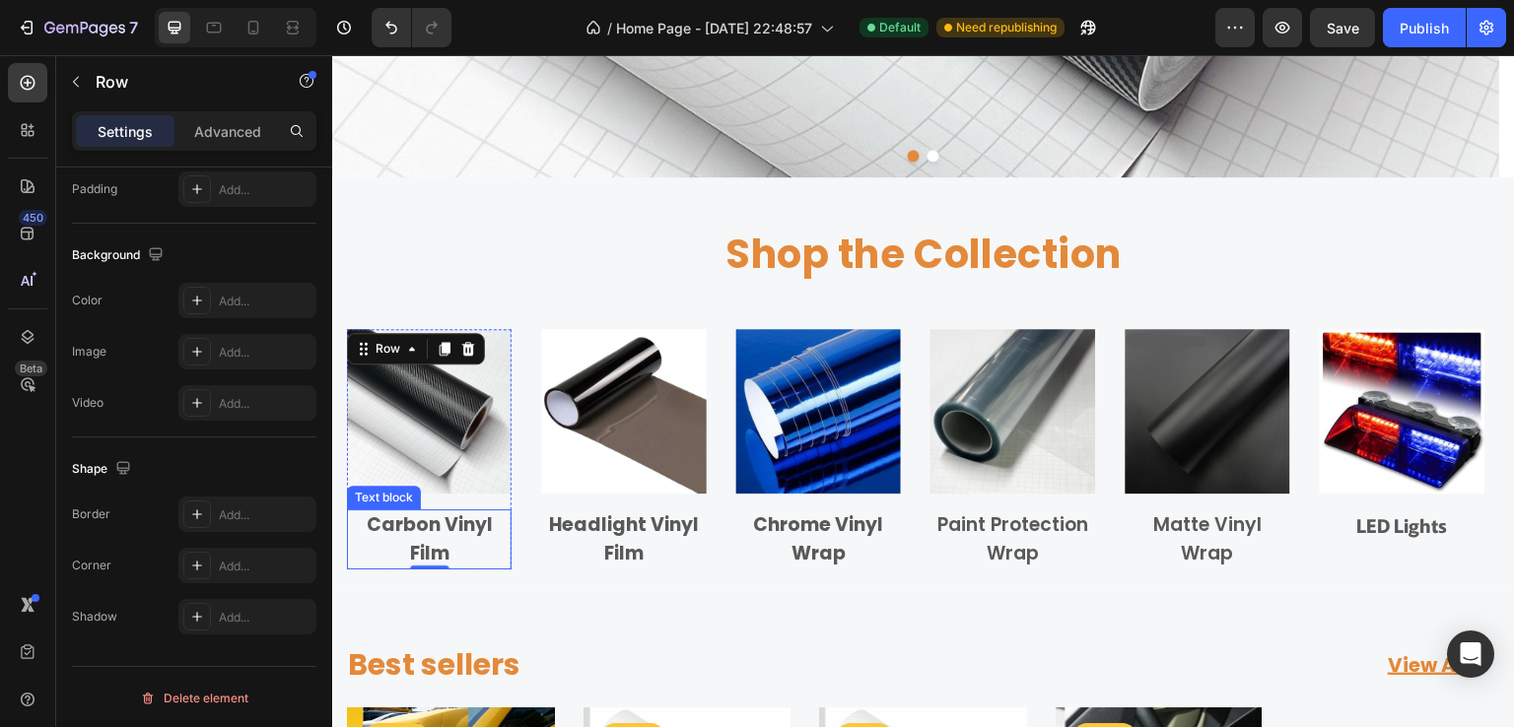
click at [457, 554] on p "Carbon Vinyl Film" at bounding box center [429, 540] width 161 height 56
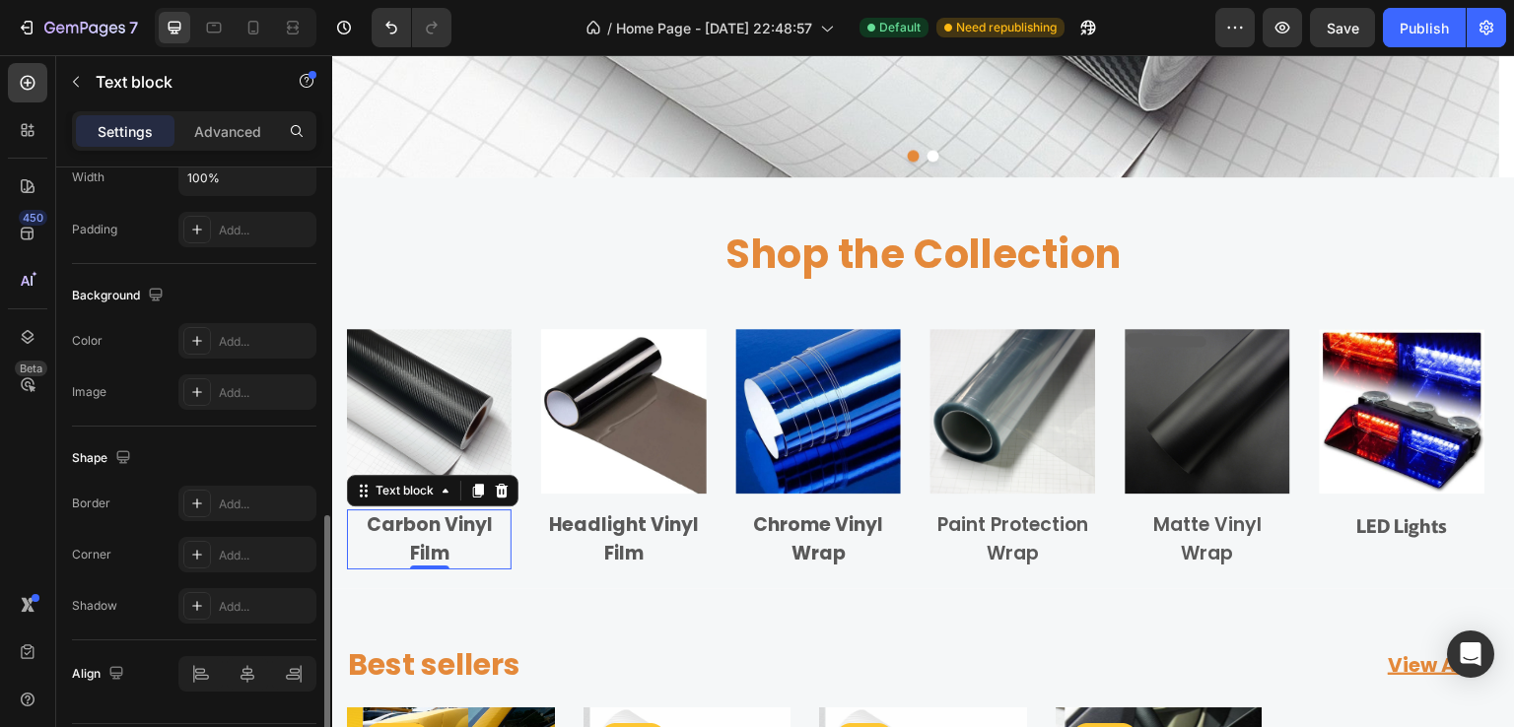
scroll to position [550, 0]
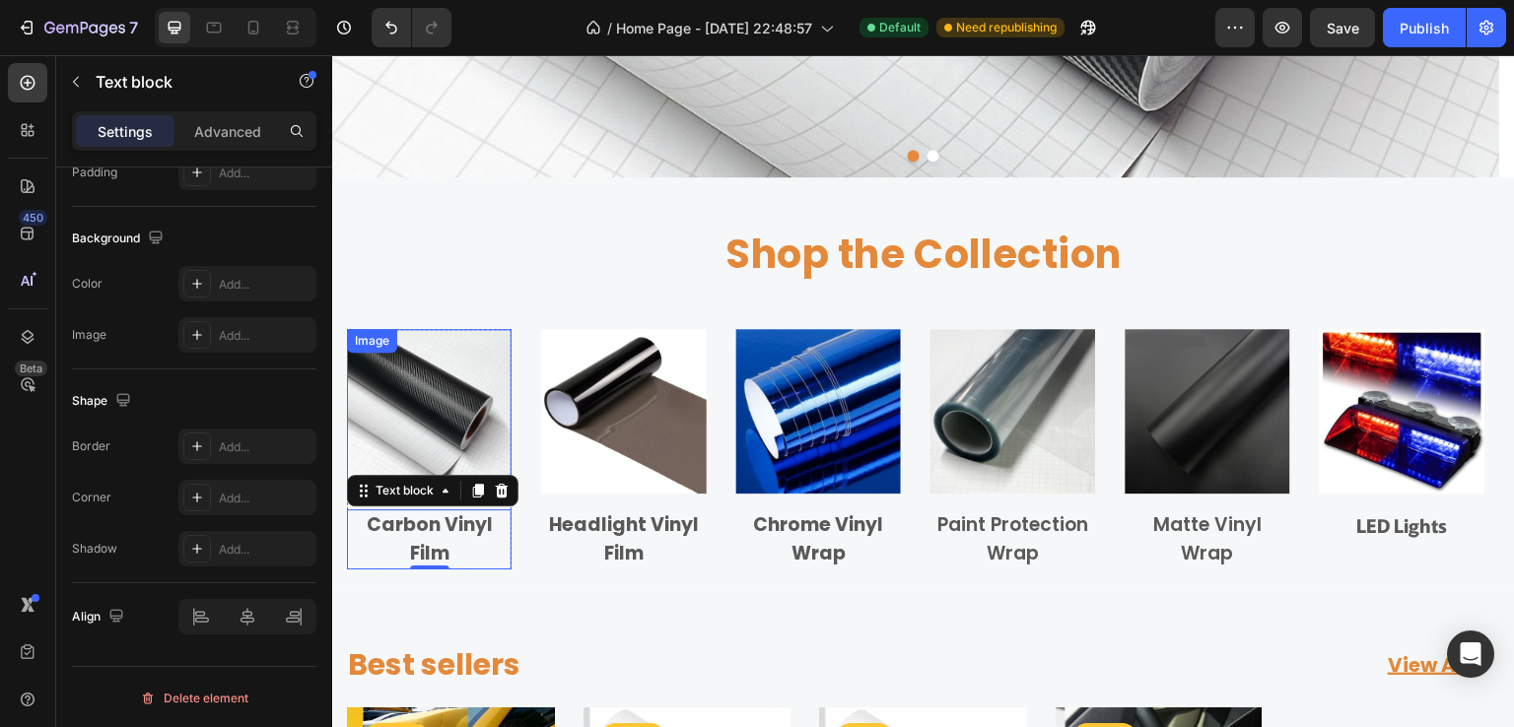
click at [391, 418] on img at bounding box center [429, 411] width 165 height 165
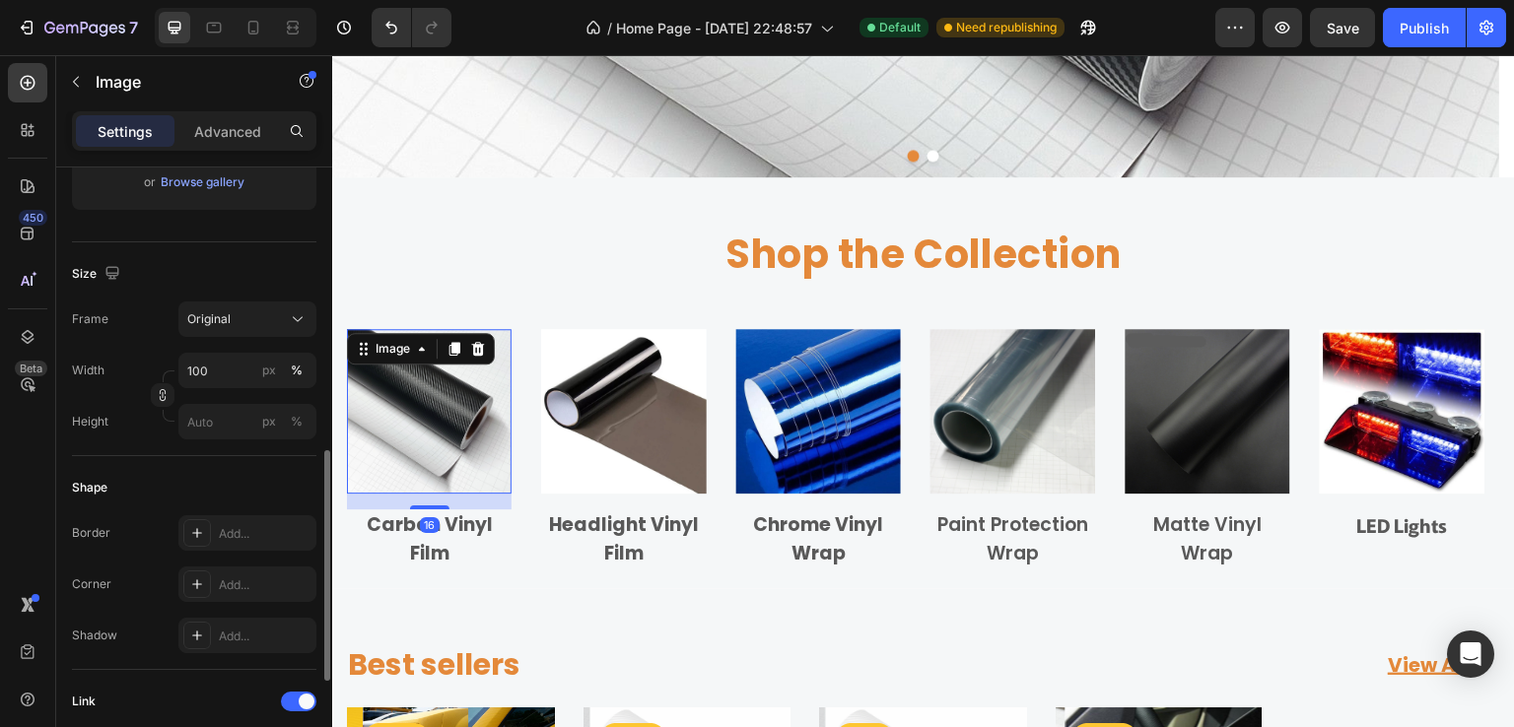
scroll to position [690, 0]
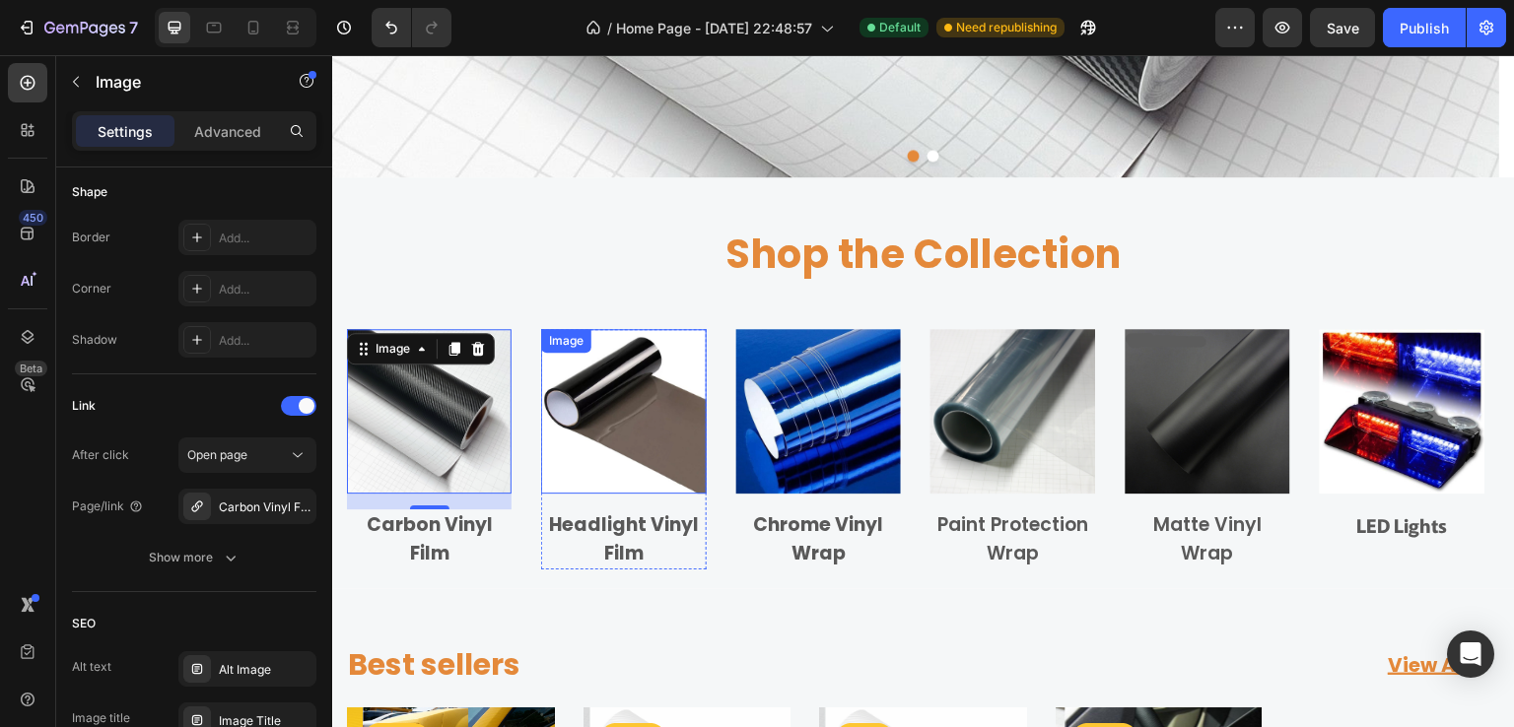
click at [603, 455] on img at bounding box center [623, 411] width 165 height 165
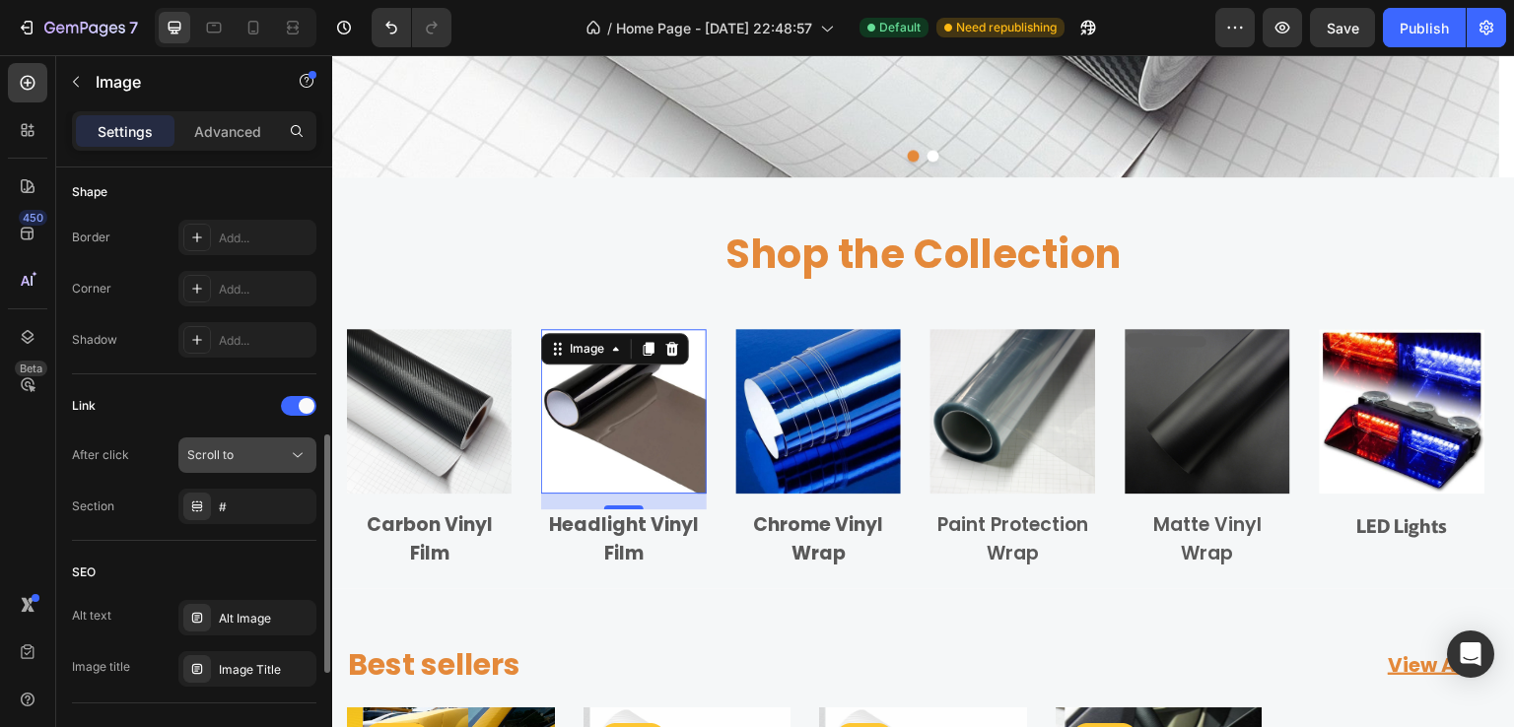
click at [240, 456] on div "Scroll to" at bounding box center [237, 455] width 101 height 18
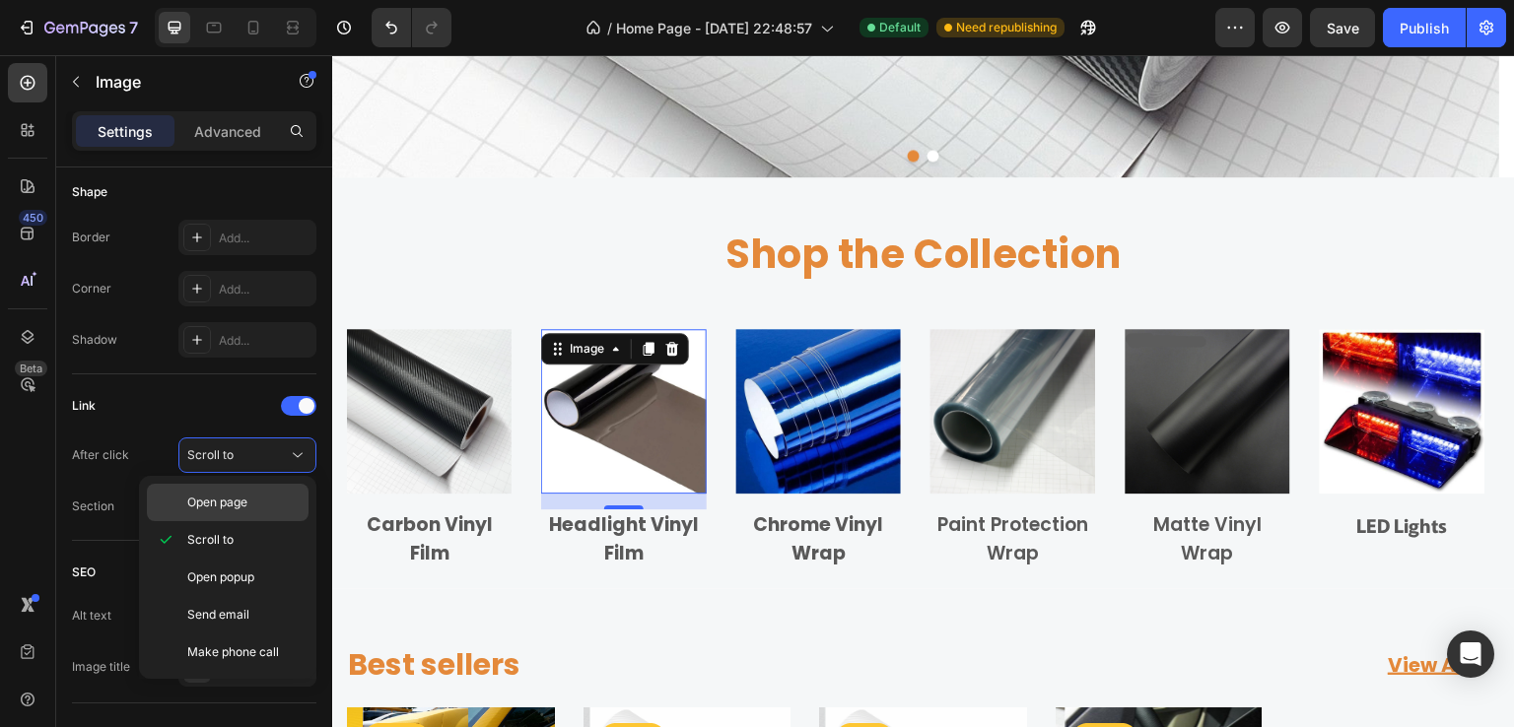
click at [237, 497] on span "Open page" at bounding box center [217, 503] width 60 height 18
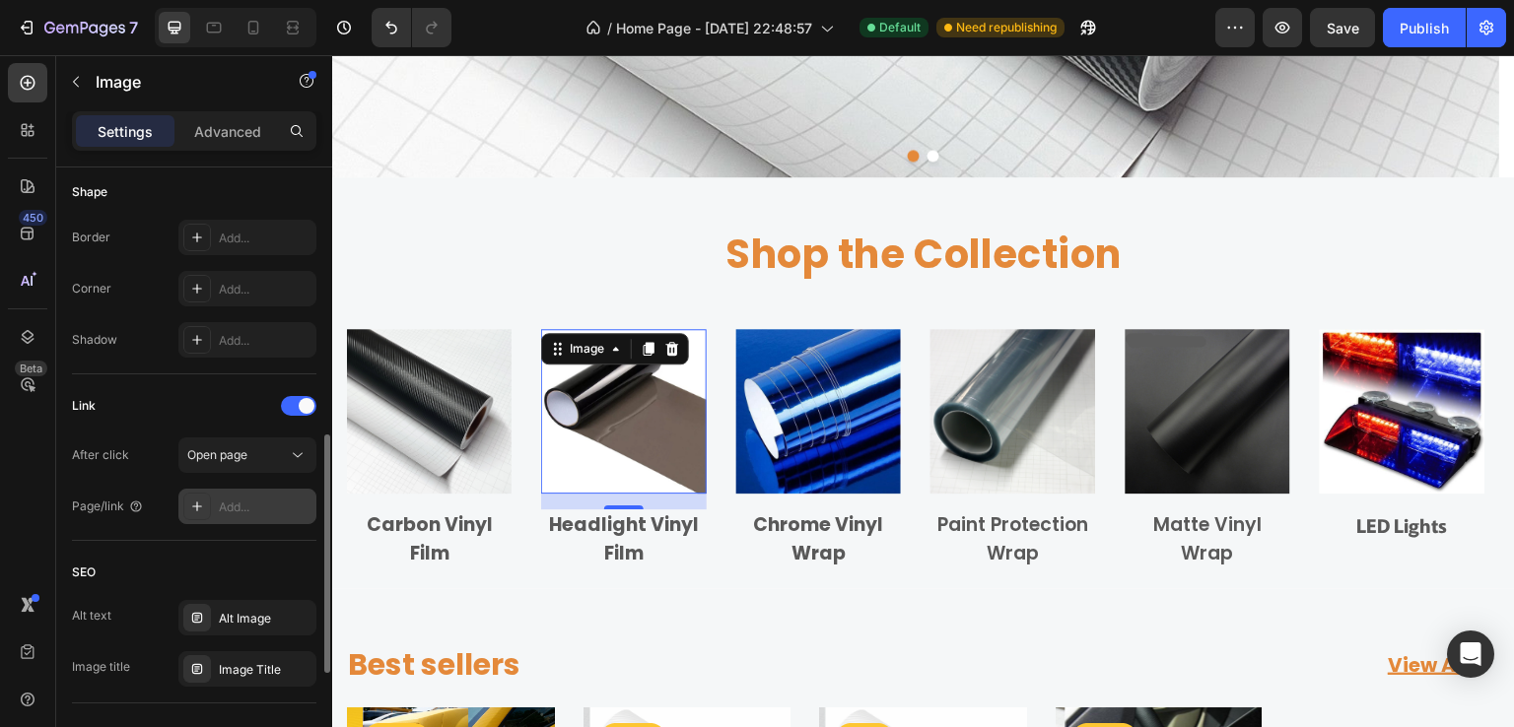
click at [226, 513] on div "Add..." at bounding box center [265, 508] width 93 height 18
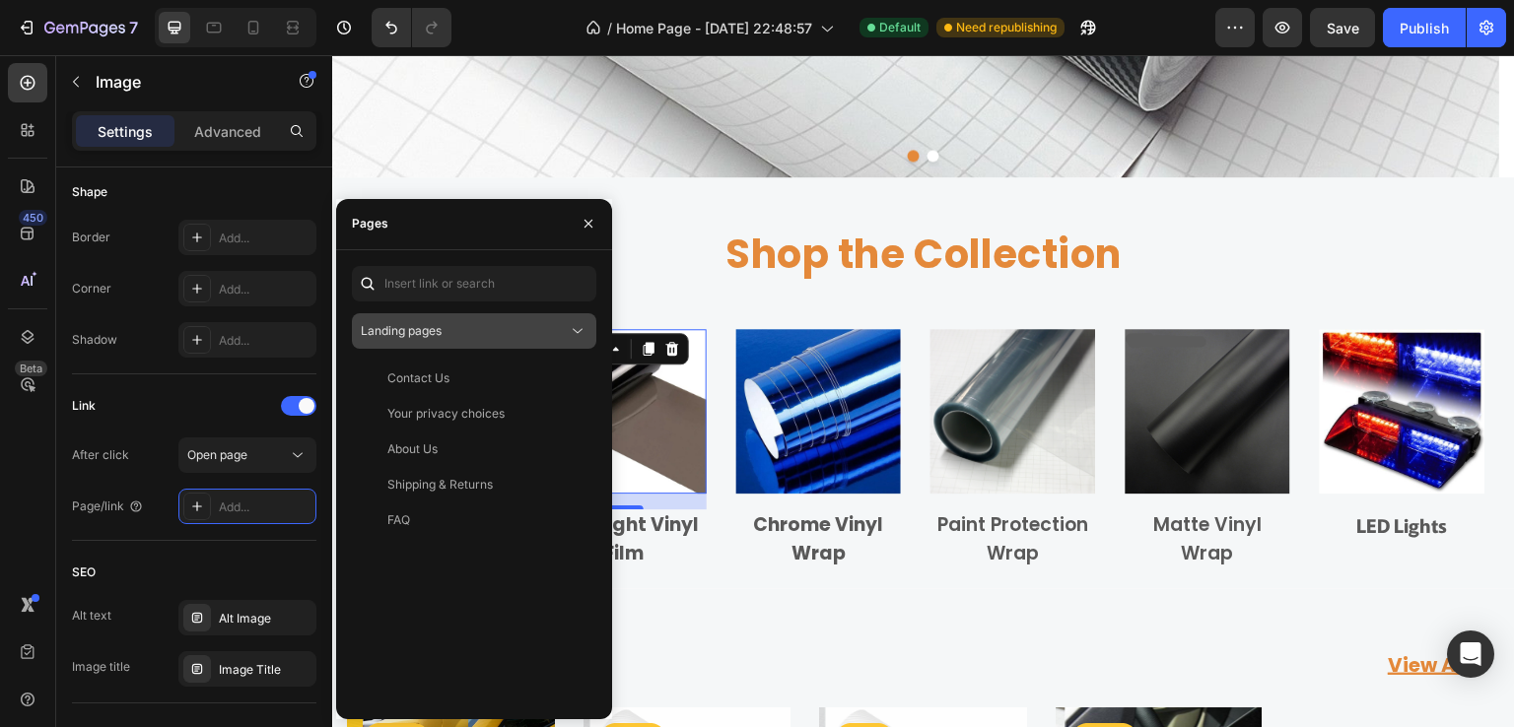
click at [492, 338] on div "Landing pages" at bounding box center [464, 331] width 207 height 18
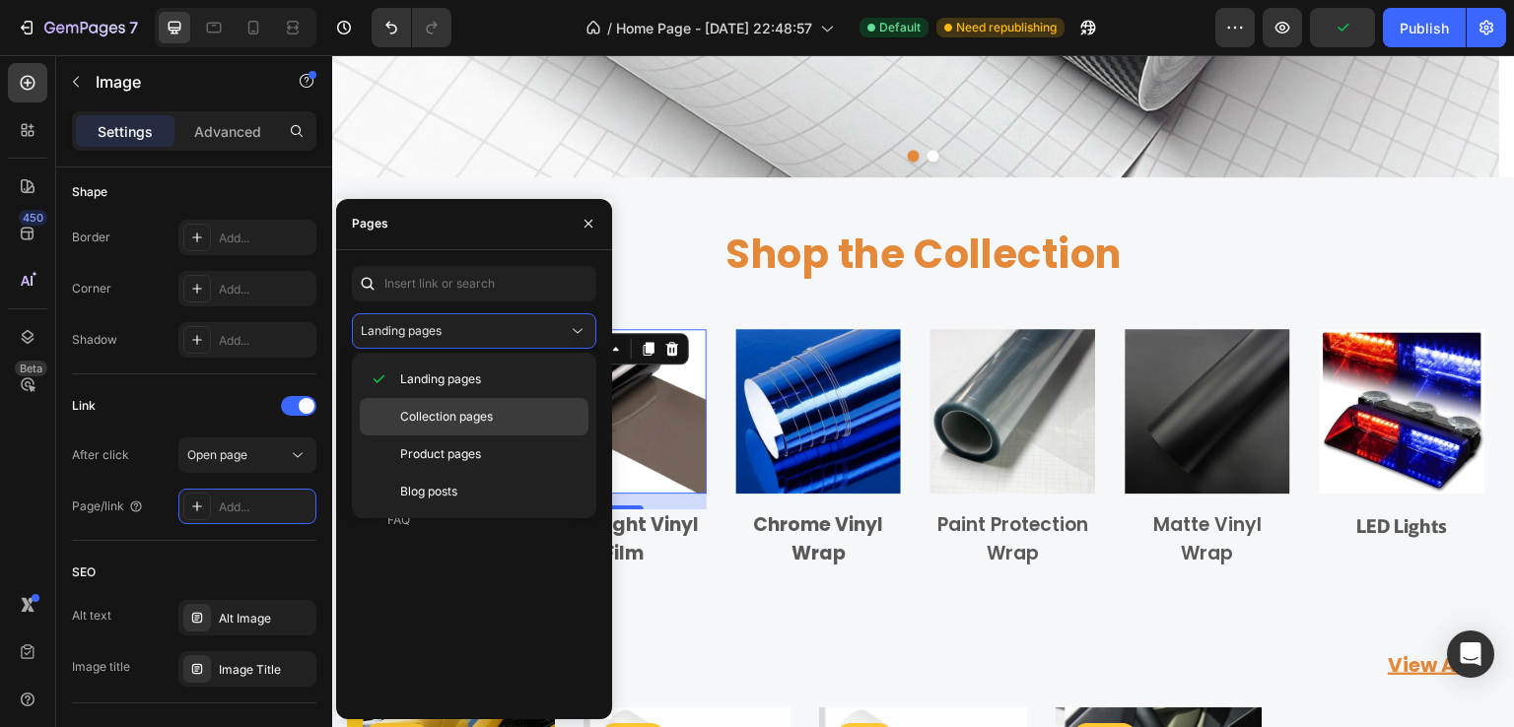
click at [473, 409] on span "Collection pages" at bounding box center [446, 417] width 93 height 18
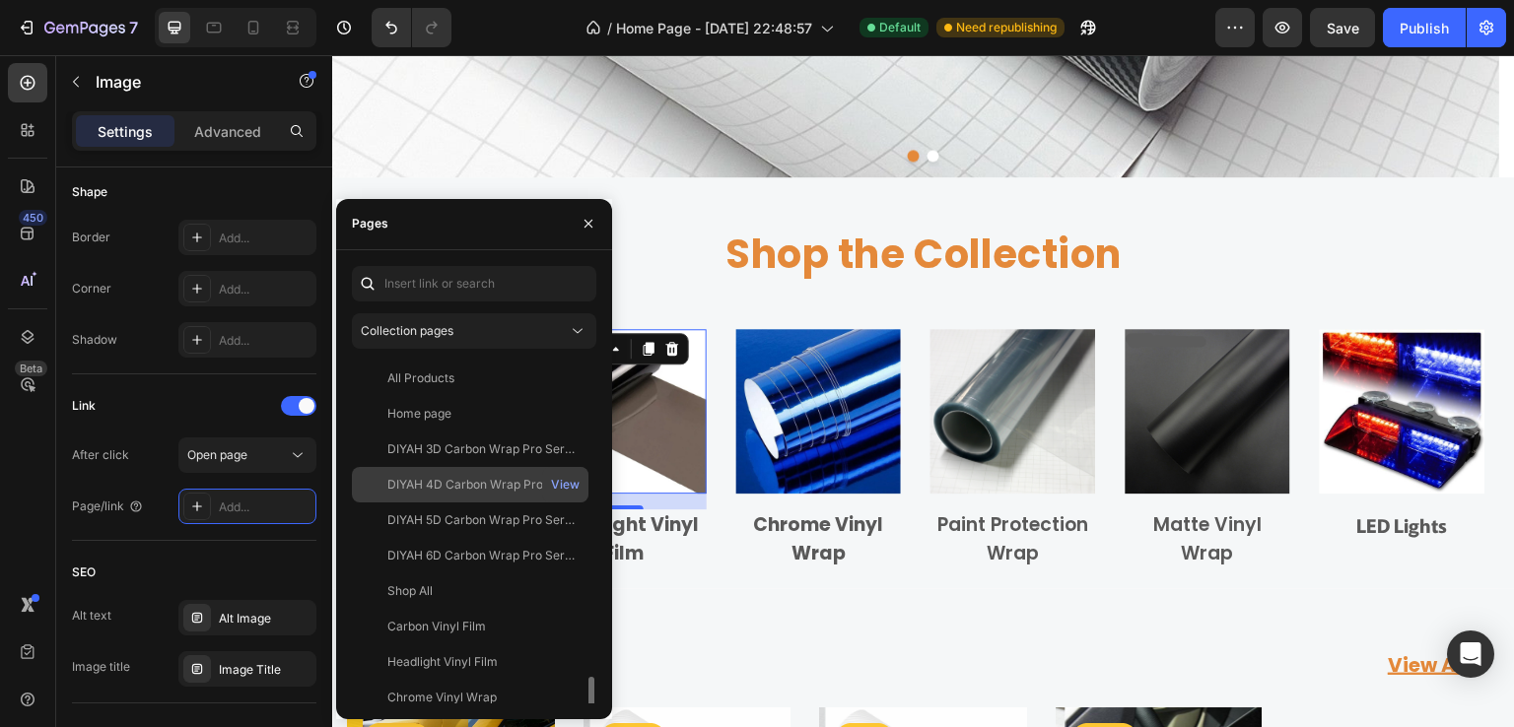
scroll to position [197, 0]
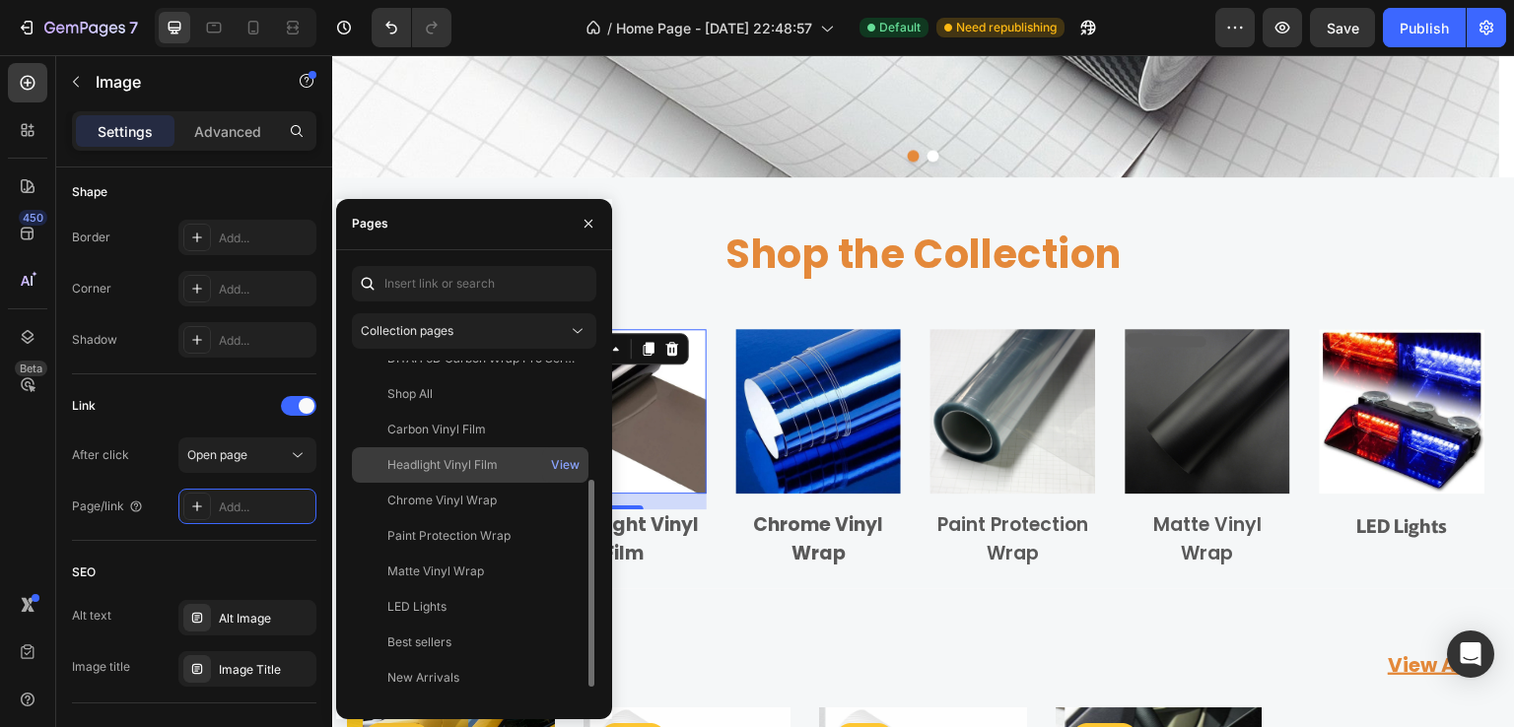
click at [461, 456] on div "Headlight Vinyl Film" at bounding box center [442, 465] width 110 height 18
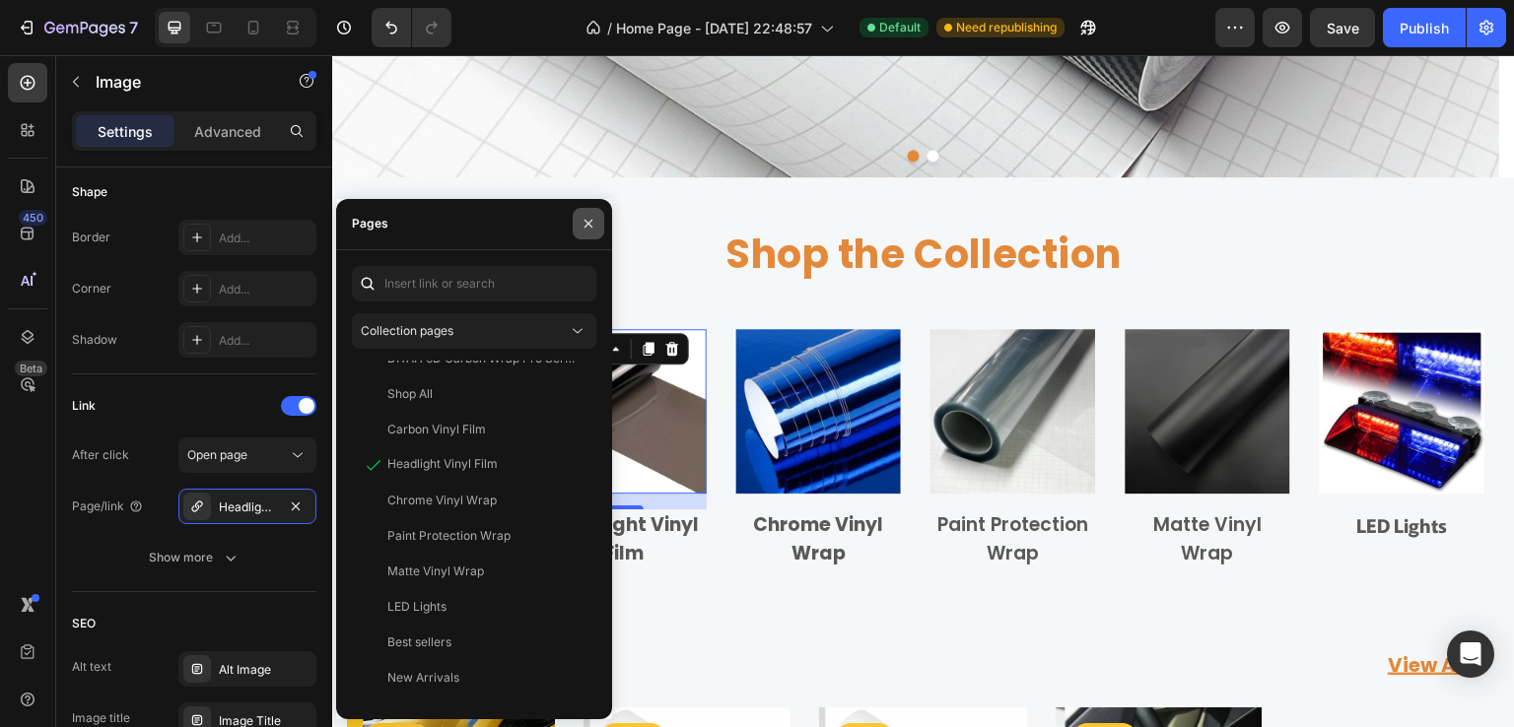
click at [591, 222] on icon "button" at bounding box center [589, 224] width 16 height 16
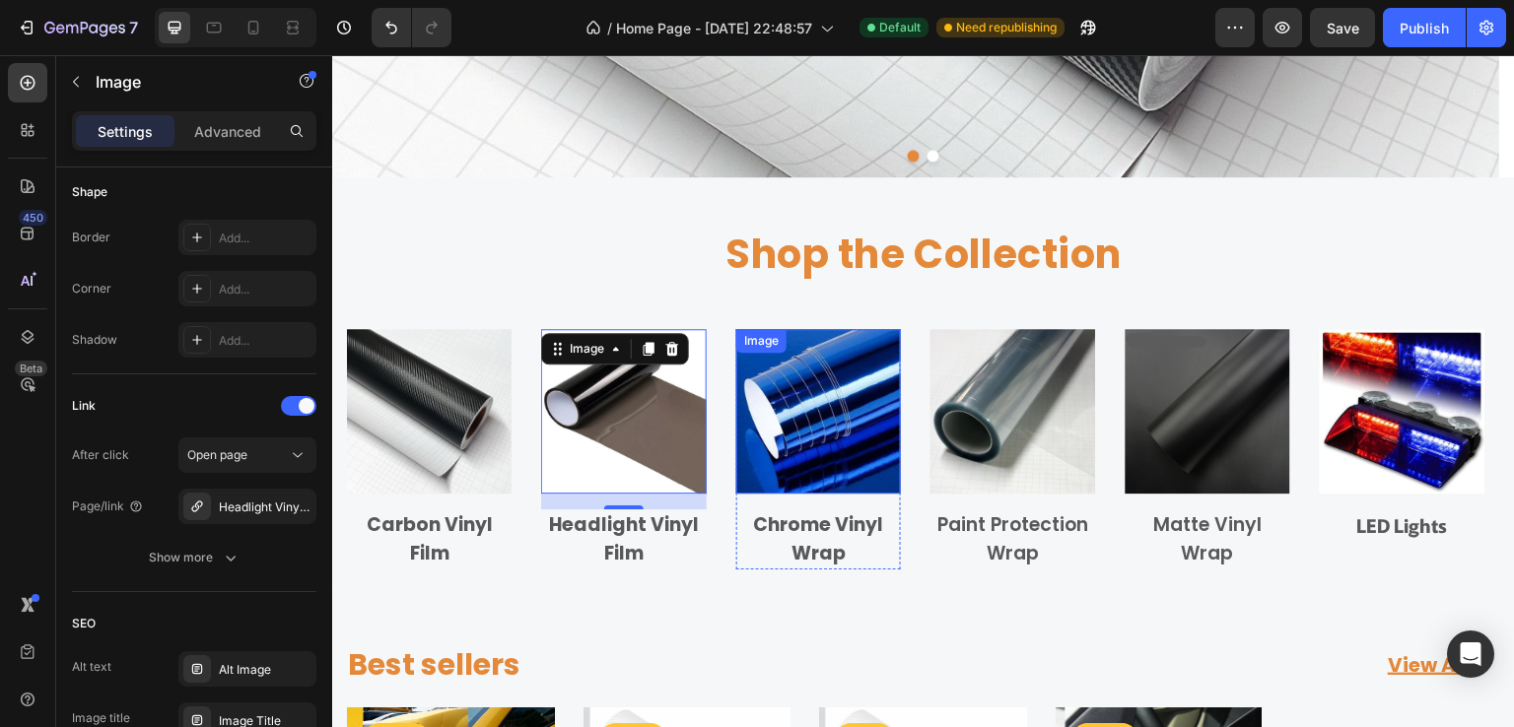
click at [804, 440] on img at bounding box center [818, 411] width 165 height 165
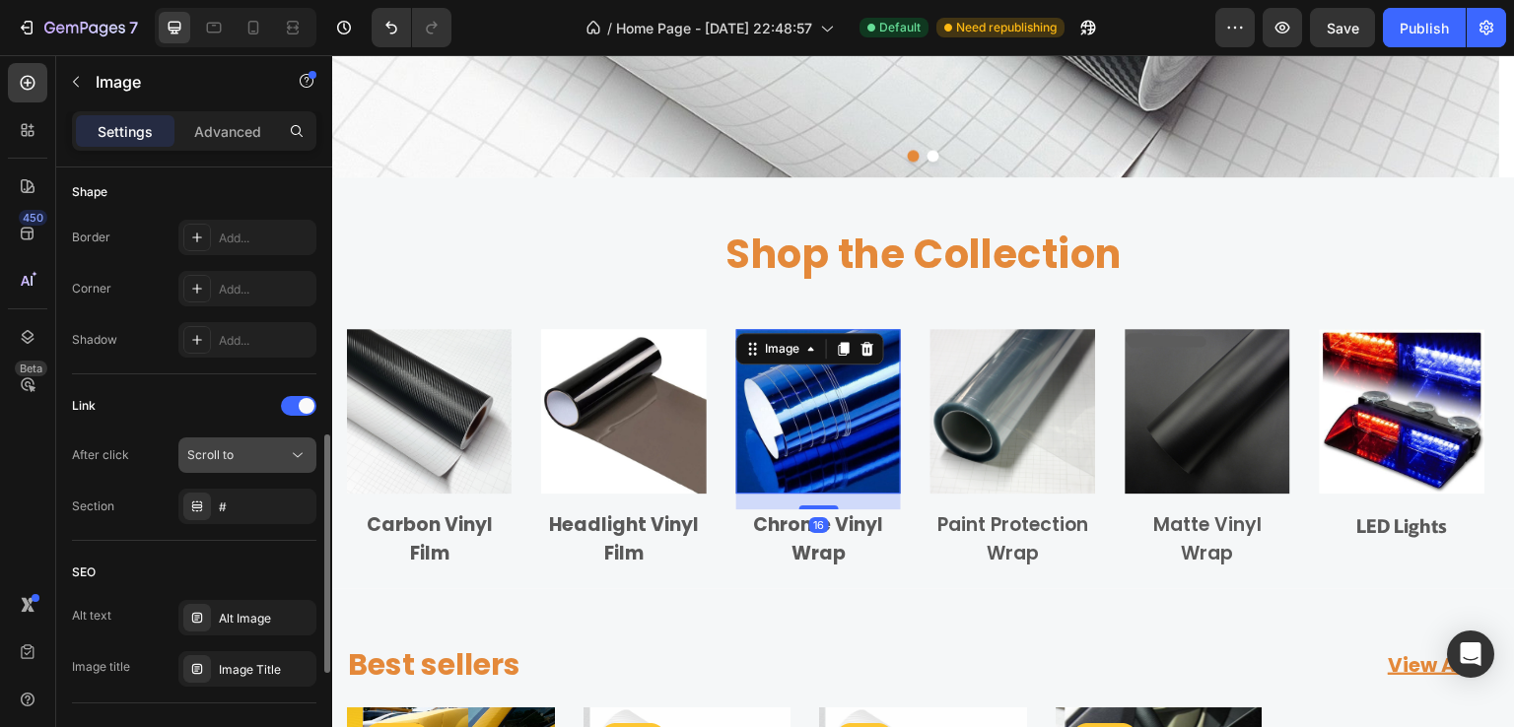
click at [245, 452] on div "Scroll to" at bounding box center [237, 455] width 101 height 18
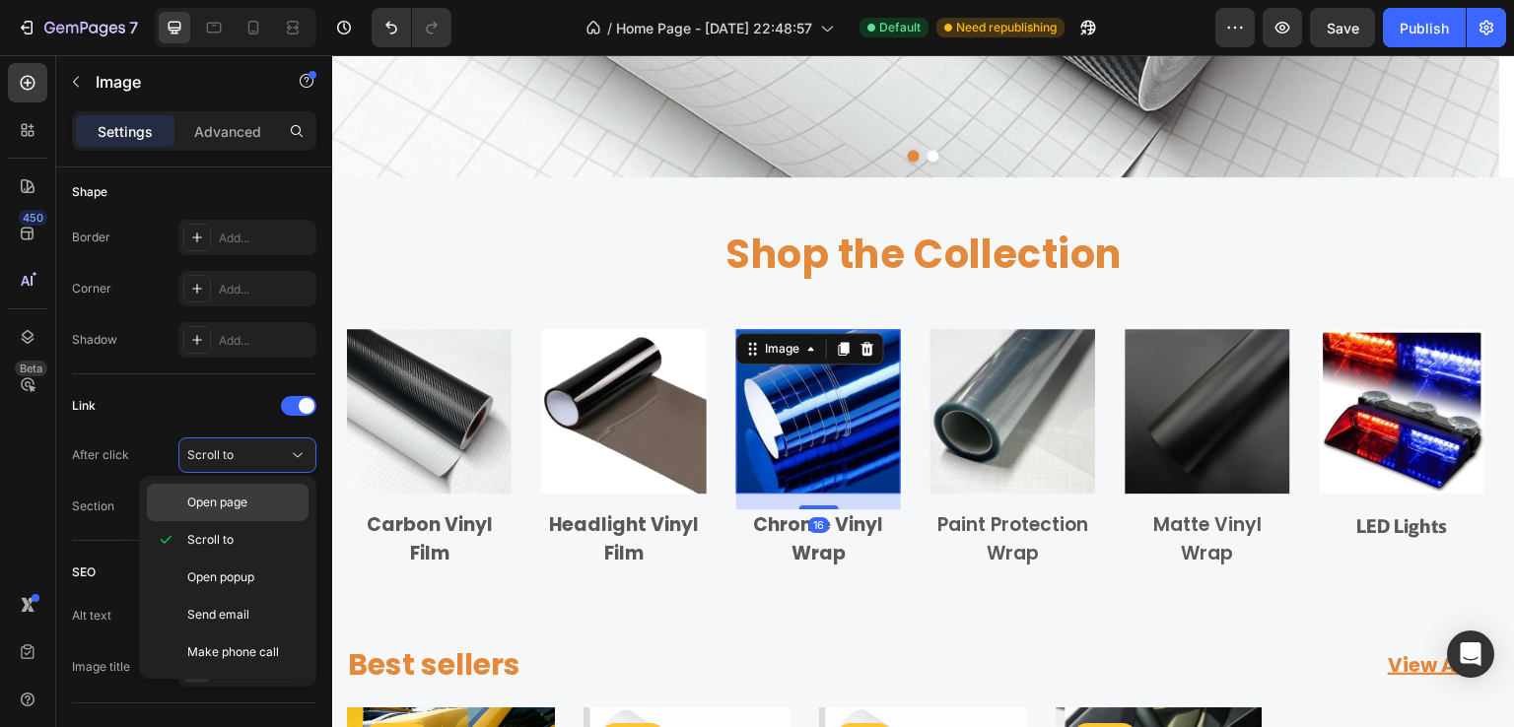
click at [226, 501] on span "Open page" at bounding box center [217, 503] width 60 height 18
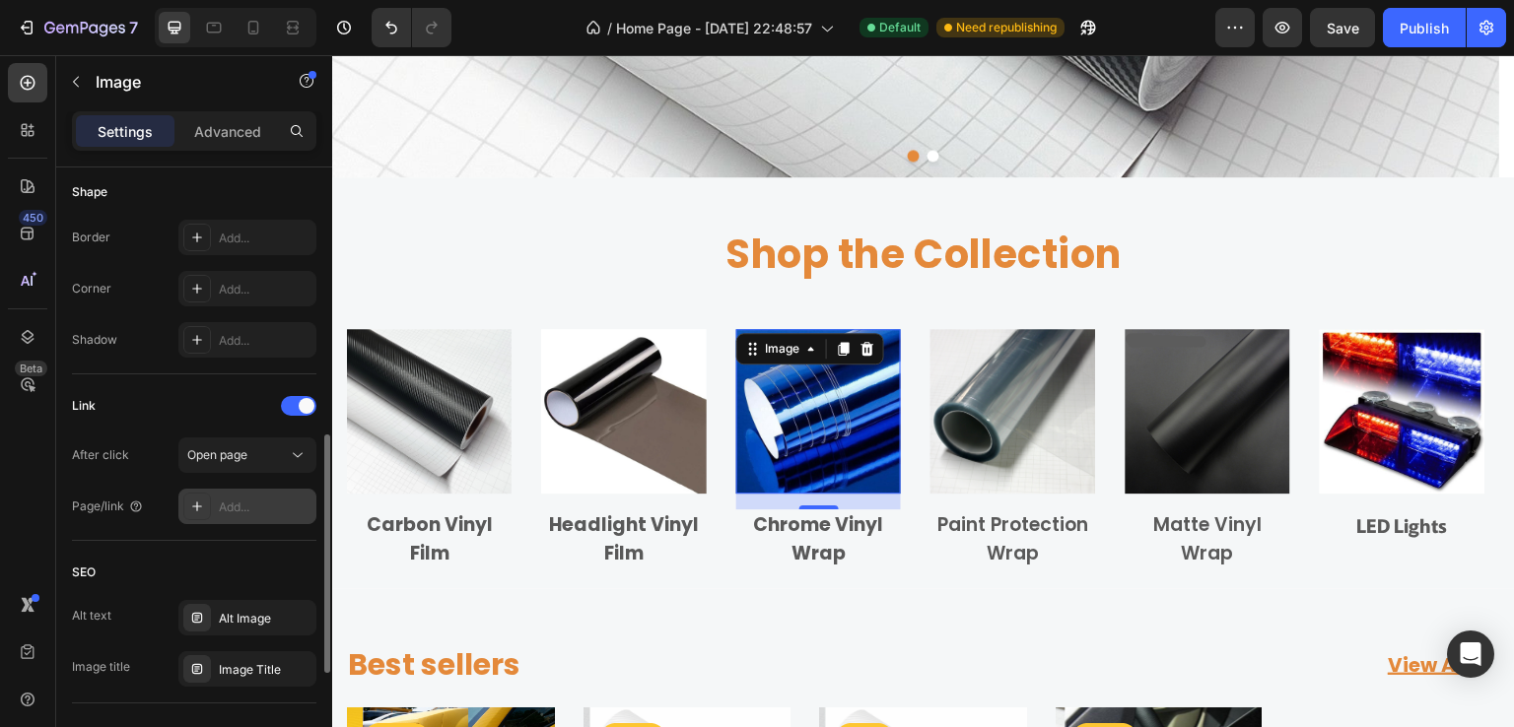
click at [225, 503] on div "Add..." at bounding box center [265, 508] width 93 height 18
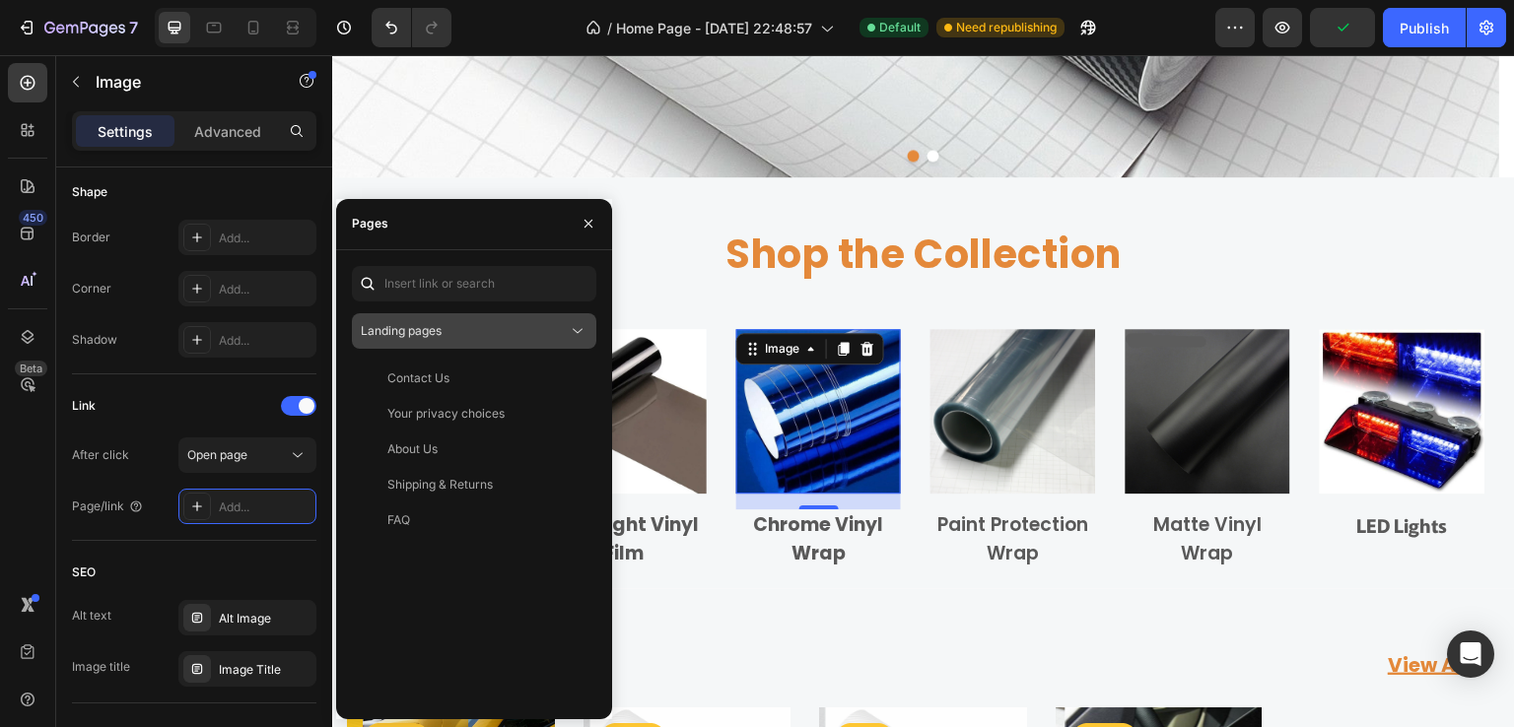
click at [513, 337] on div "Landing pages" at bounding box center [464, 331] width 207 height 18
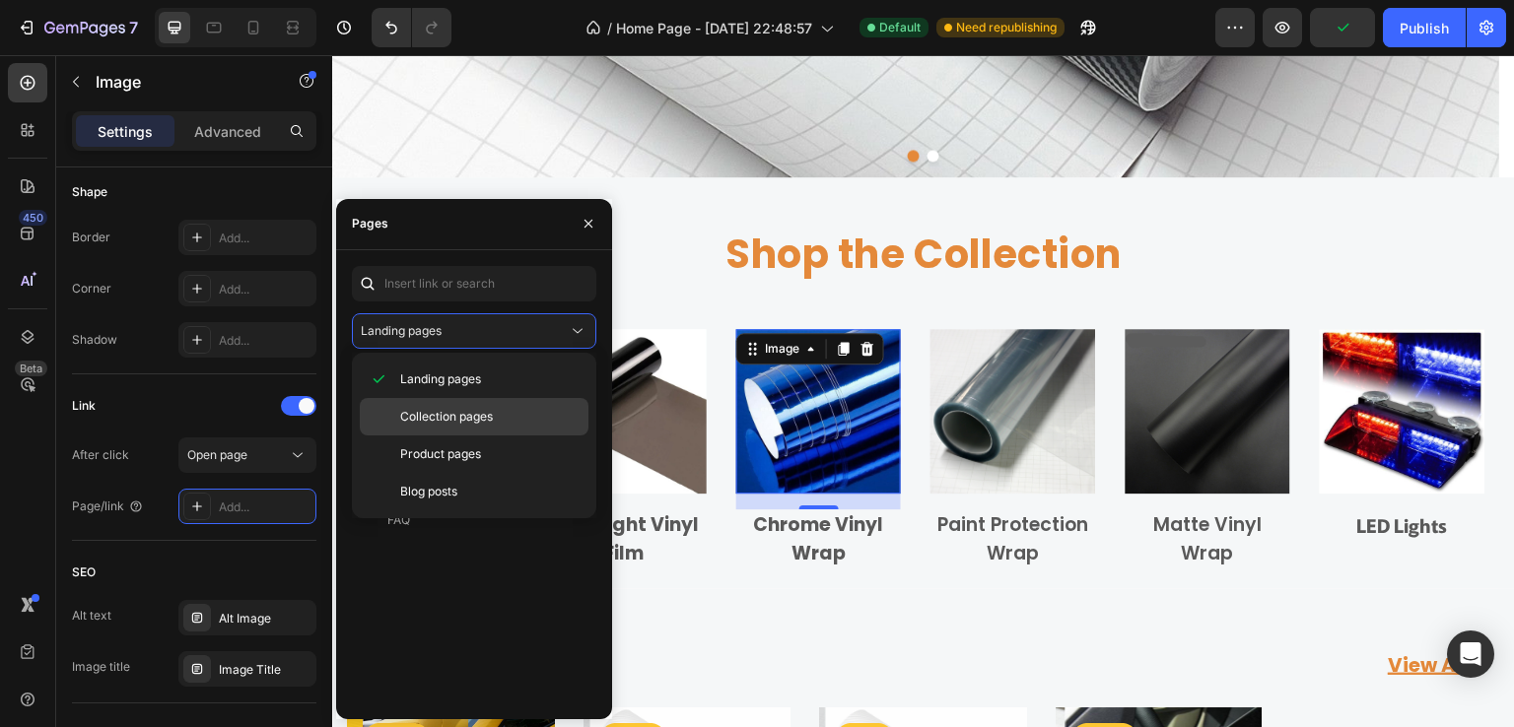
click at [486, 423] on span "Collection pages" at bounding box center [446, 417] width 93 height 18
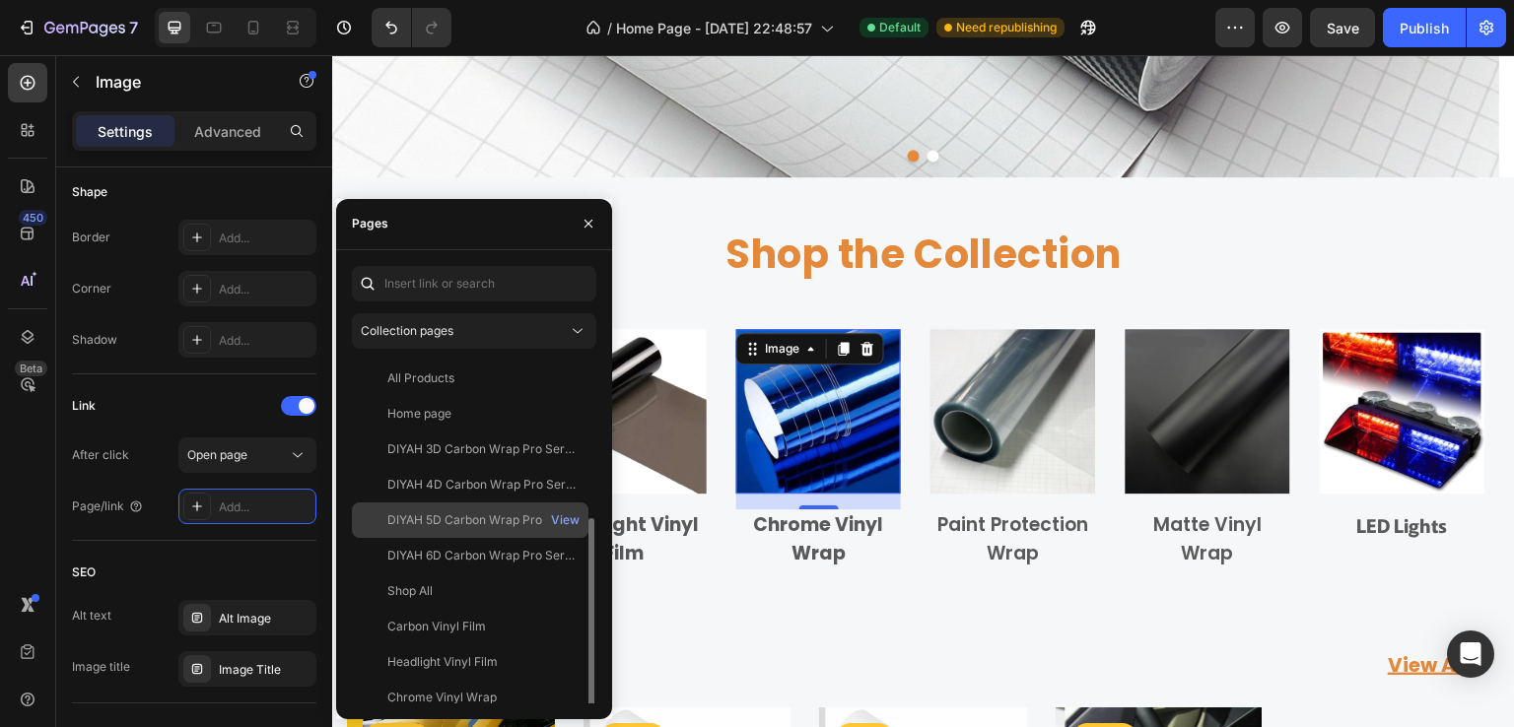
scroll to position [99, 0]
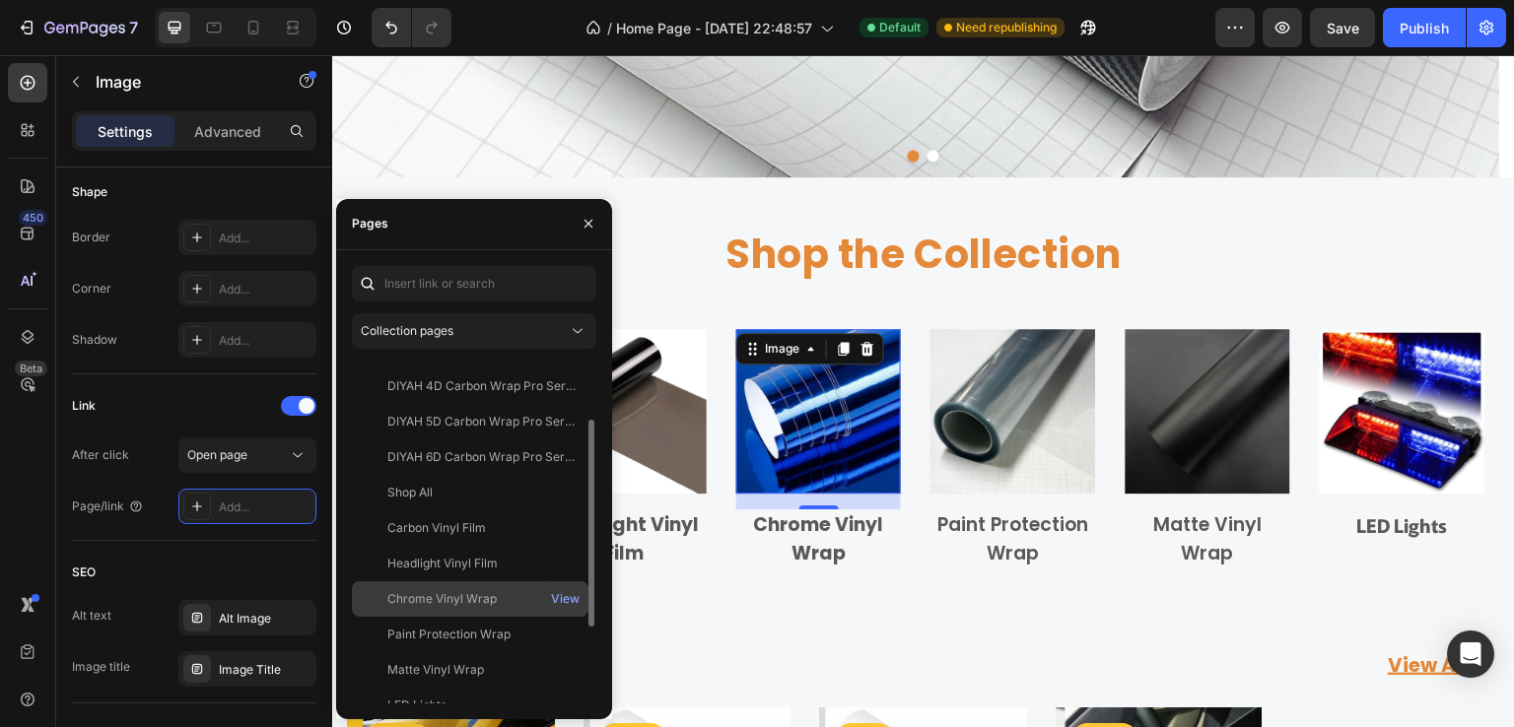
click at [453, 588] on div "Chrome Vinyl Wrap View" at bounding box center [470, 598] width 237 height 35
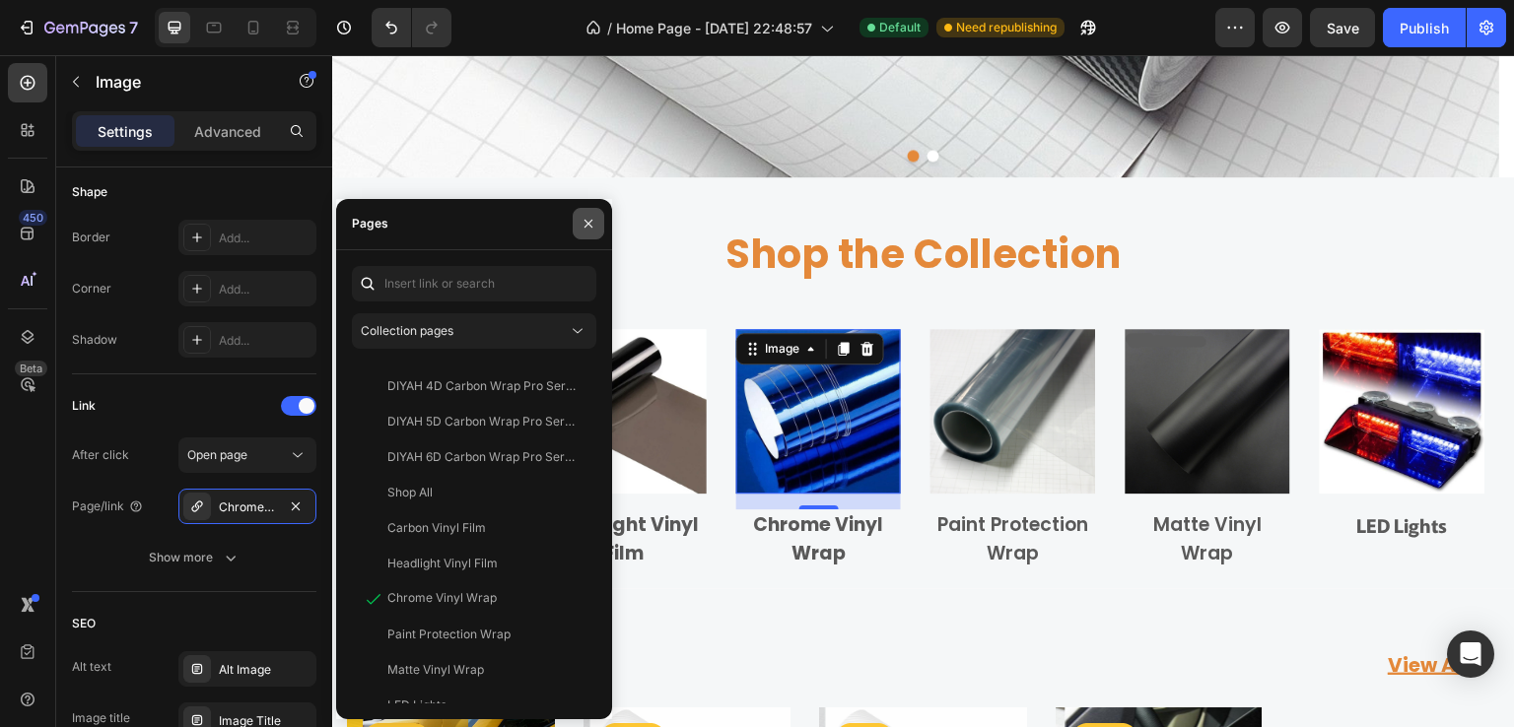
drag, startPoint x: 594, startPoint y: 217, endPoint x: 445, endPoint y: 249, distance: 152.3
click at [594, 217] on icon "button" at bounding box center [589, 224] width 16 height 16
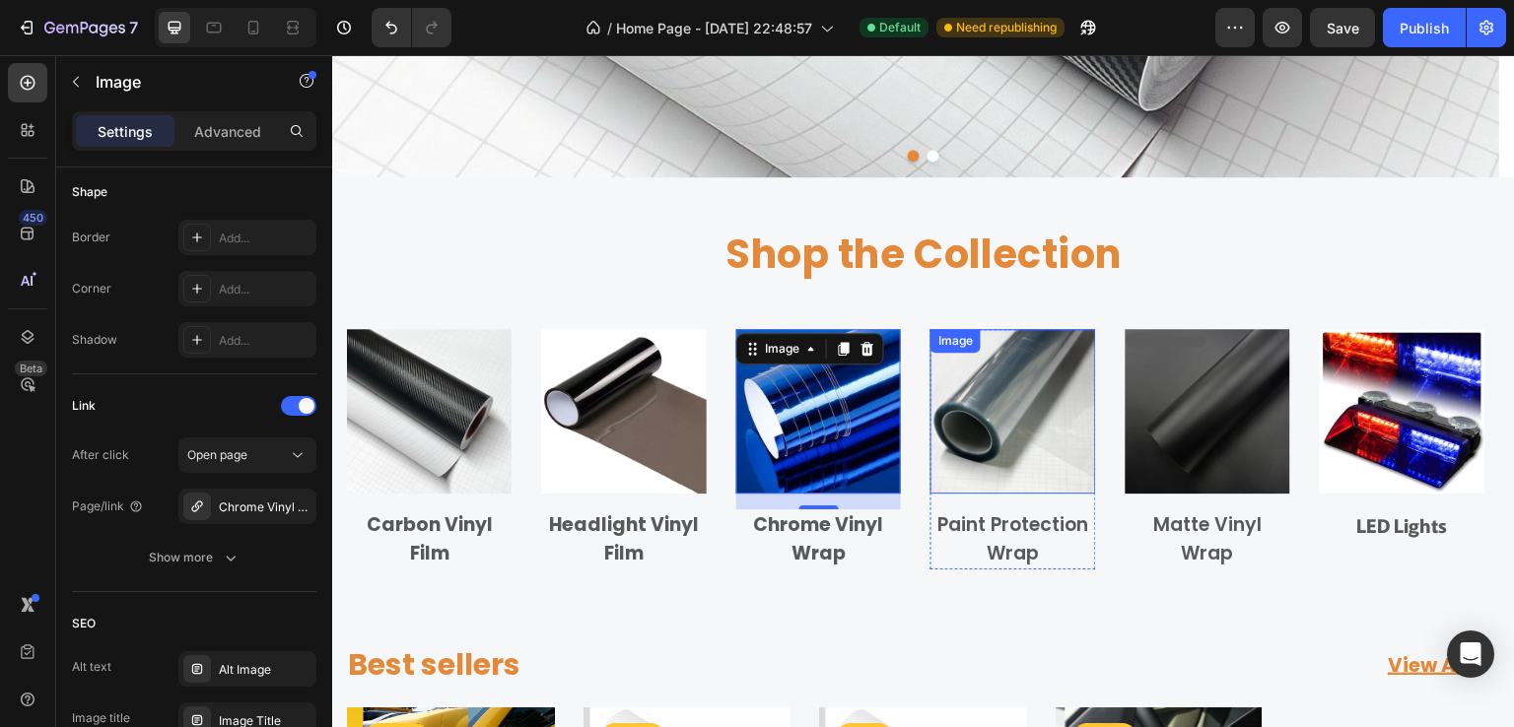
click at [1012, 429] on img at bounding box center [1012, 411] width 165 height 165
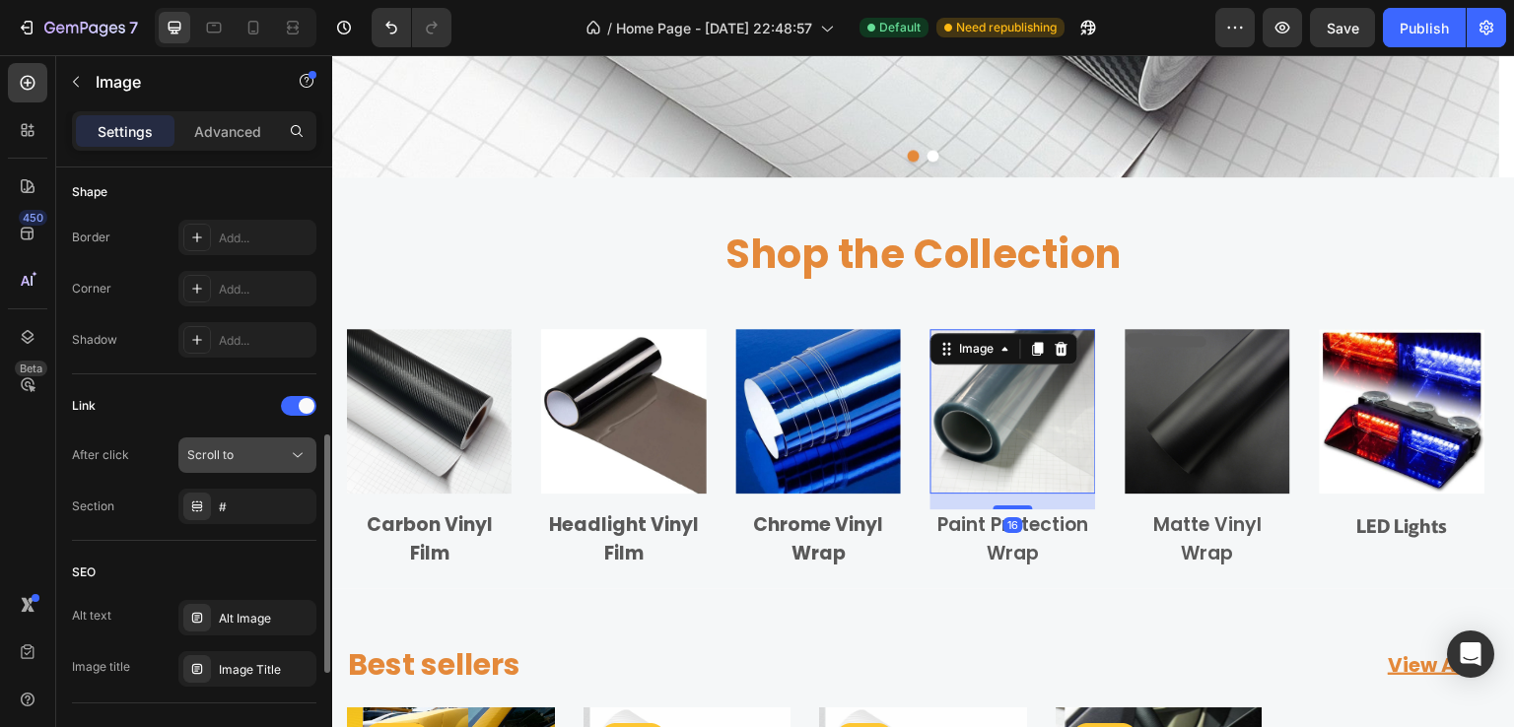
click at [245, 452] on div "Scroll to" at bounding box center [237, 455] width 101 height 18
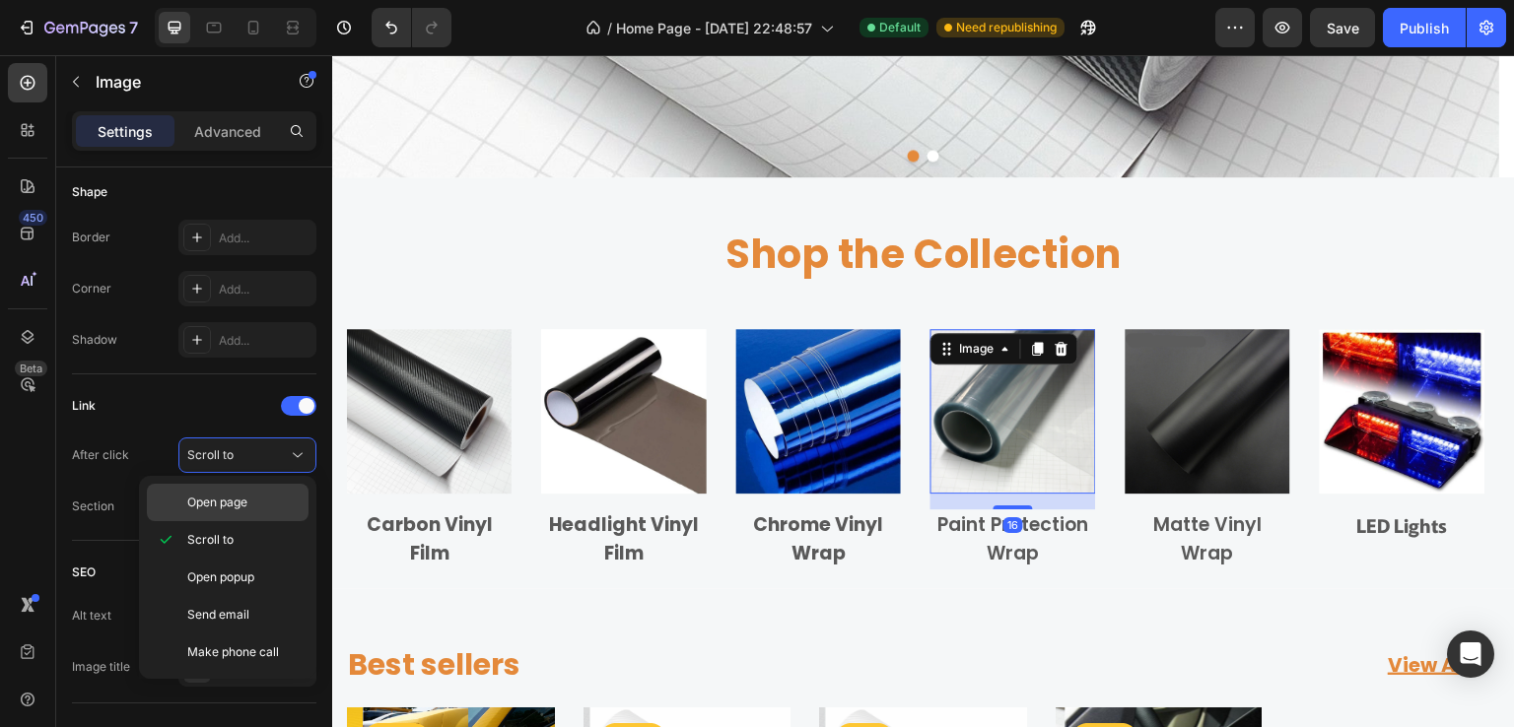
click at [244, 494] on span "Open page" at bounding box center [217, 503] width 60 height 18
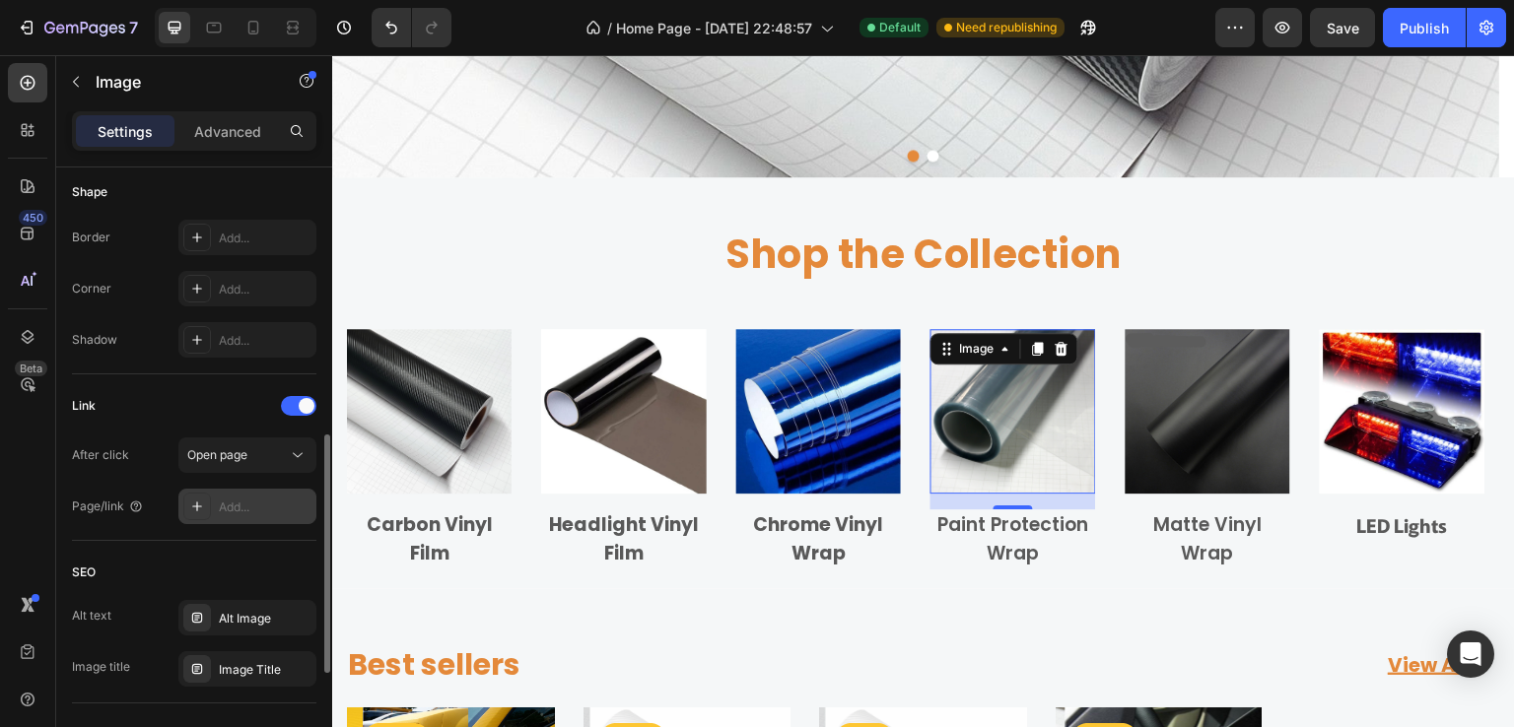
click at [234, 502] on div "Add..." at bounding box center [265, 508] width 93 height 18
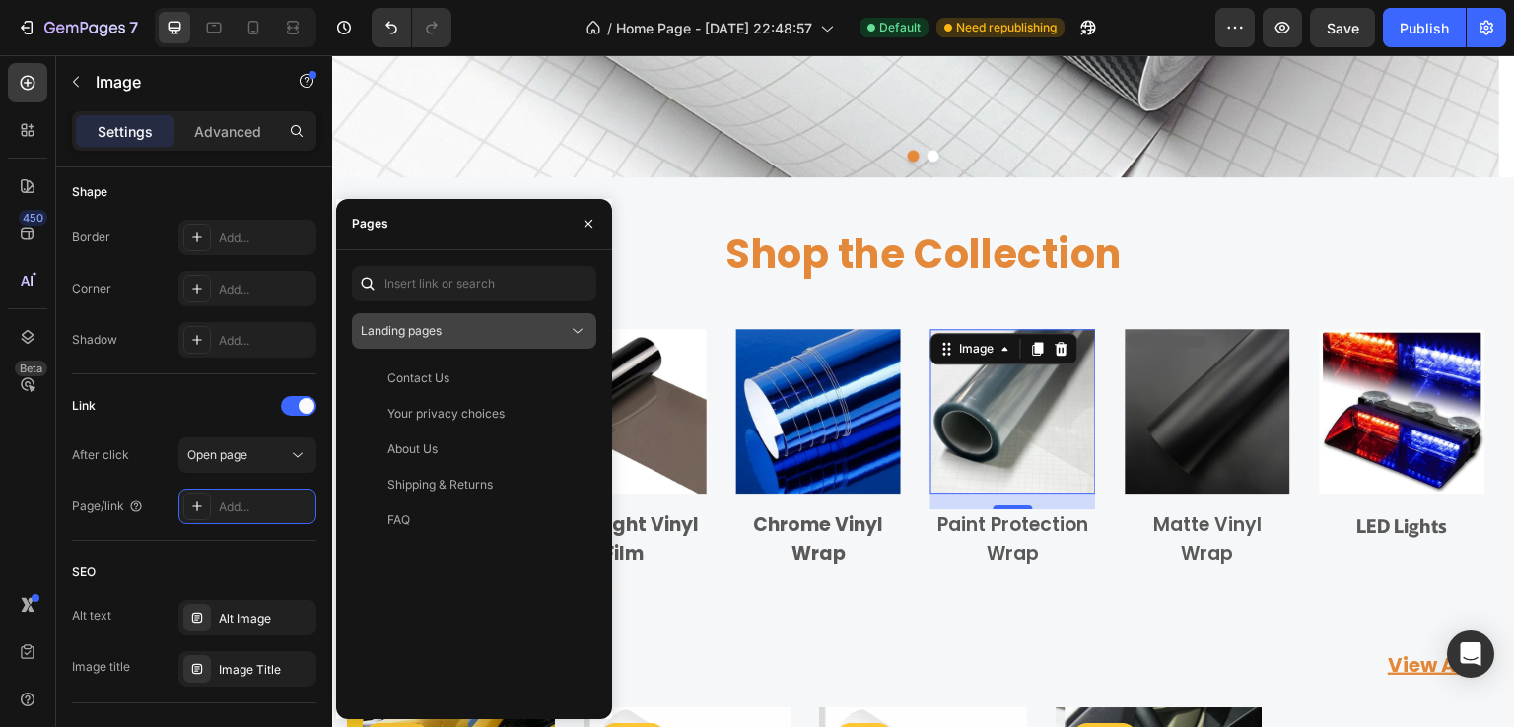
click at [449, 336] on div "Landing pages" at bounding box center [464, 331] width 207 height 18
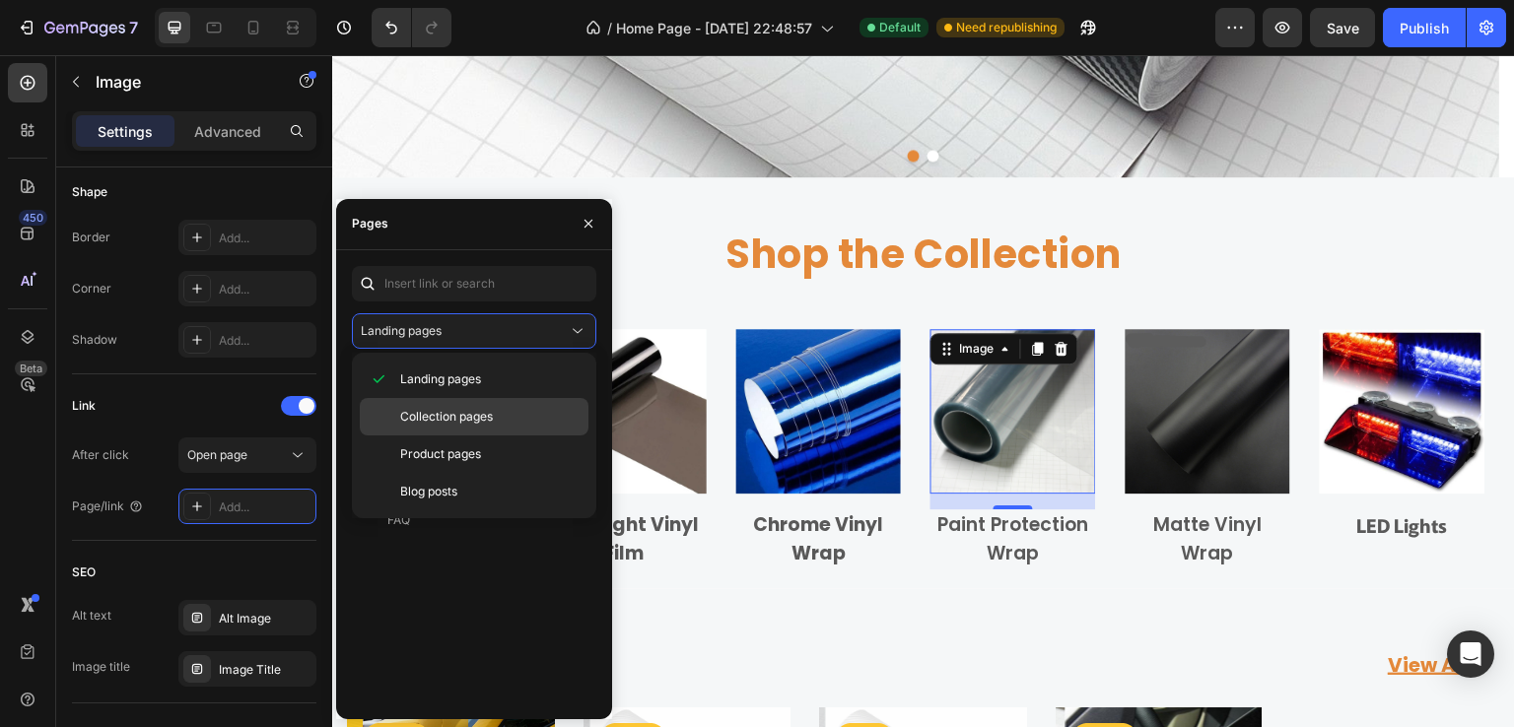
click at [444, 410] on span "Collection pages" at bounding box center [446, 417] width 93 height 18
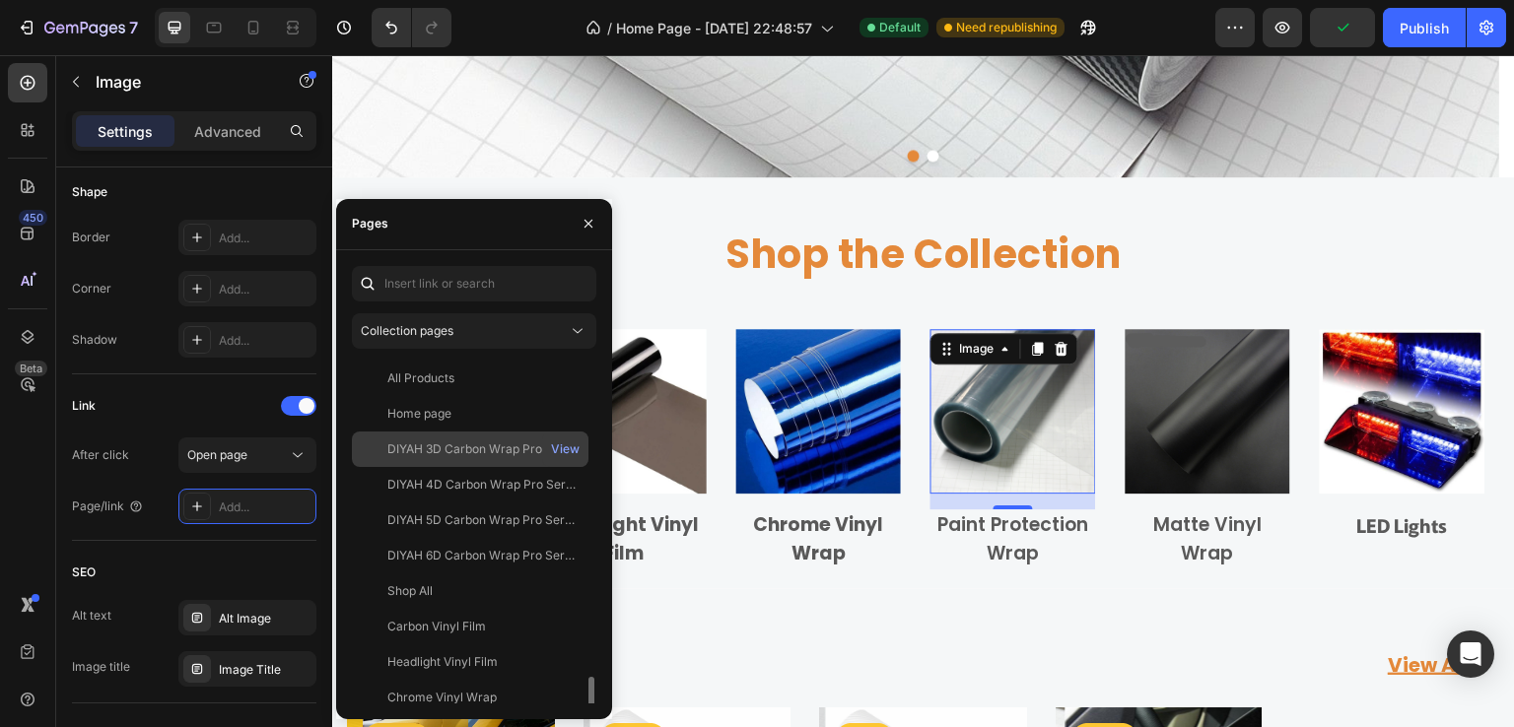
scroll to position [197, 0]
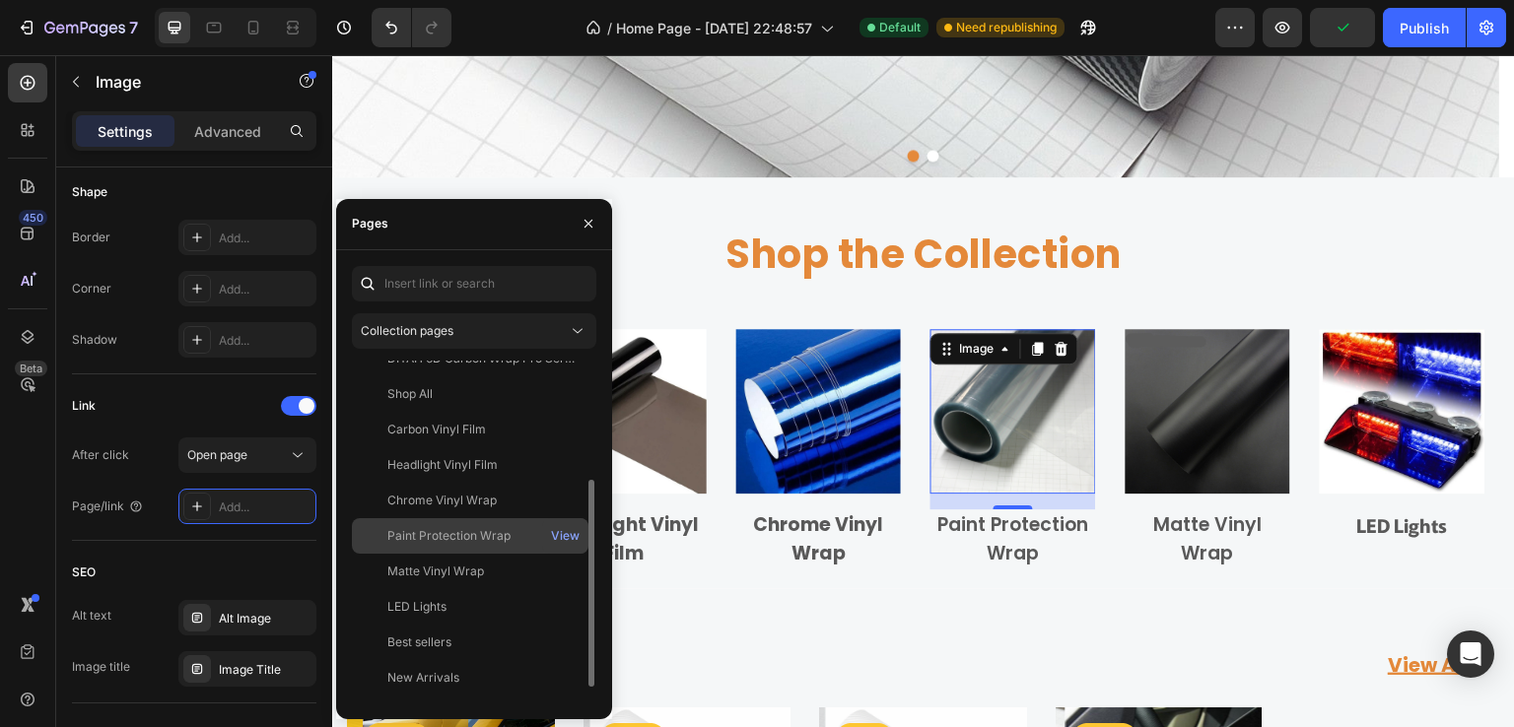
click at [438, 537] on div "Paint Protection Wrap" at bounding box center [448, 536] width 123 height 18
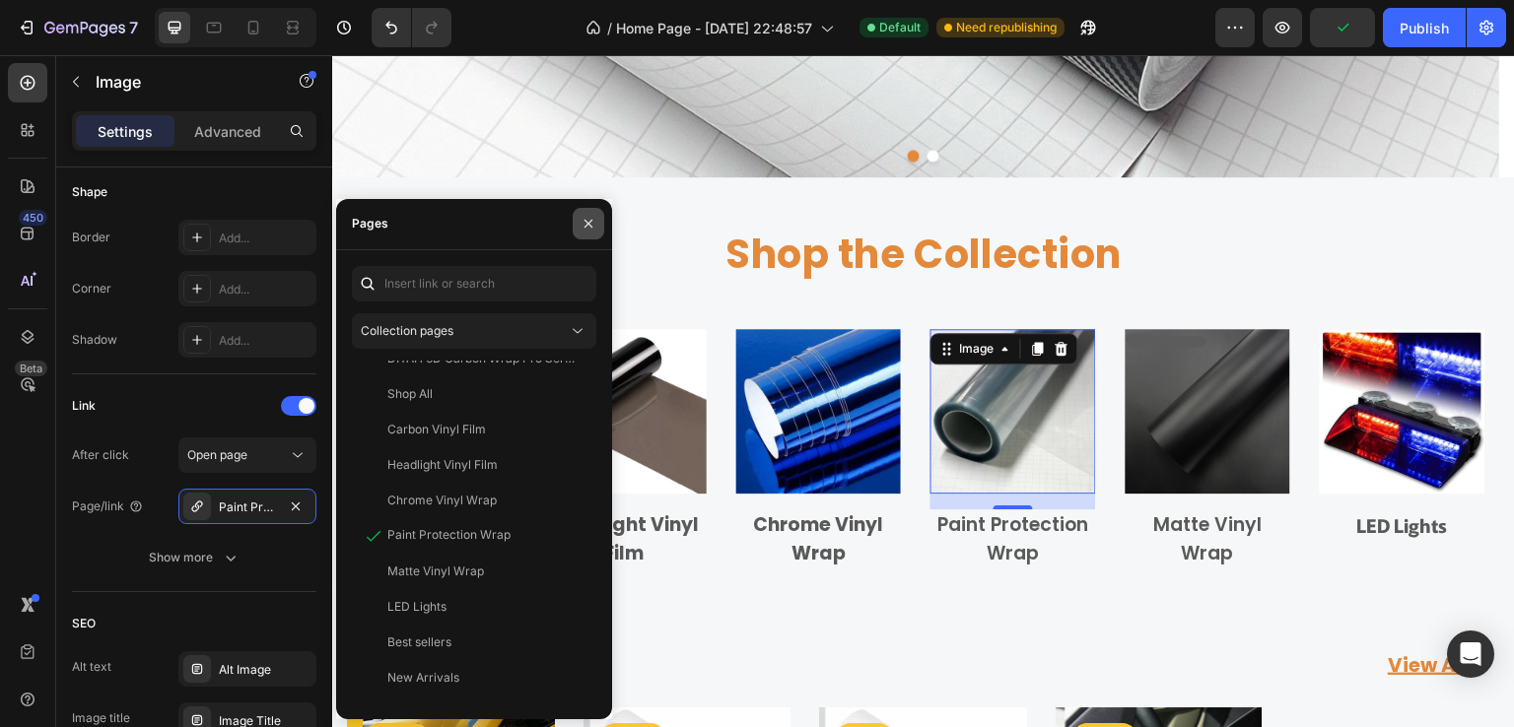
click at [582, 221] on icon "button" at bounding box center [589, 224] width 16 height 16
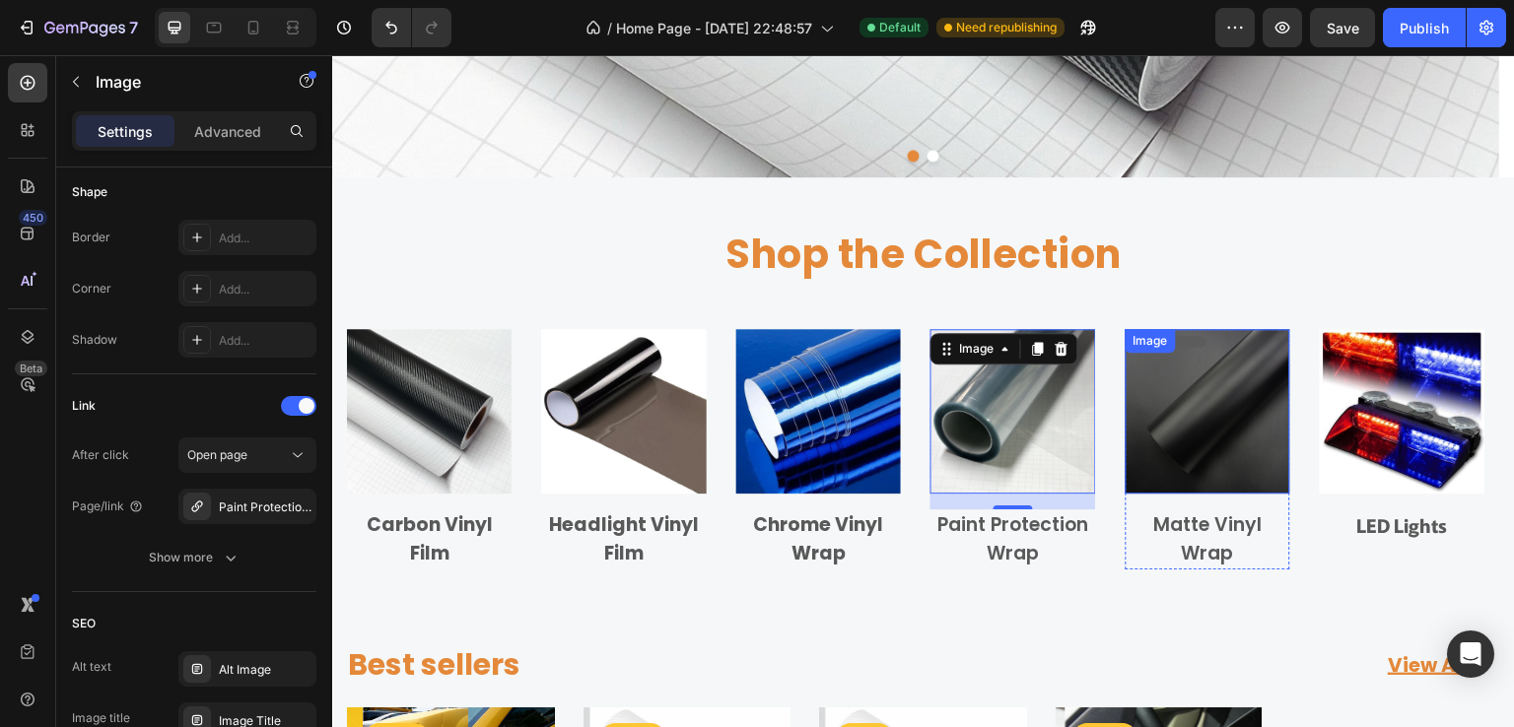
click at [1170, 415] on img at bounding box center [1208, 411] width 165 height 165
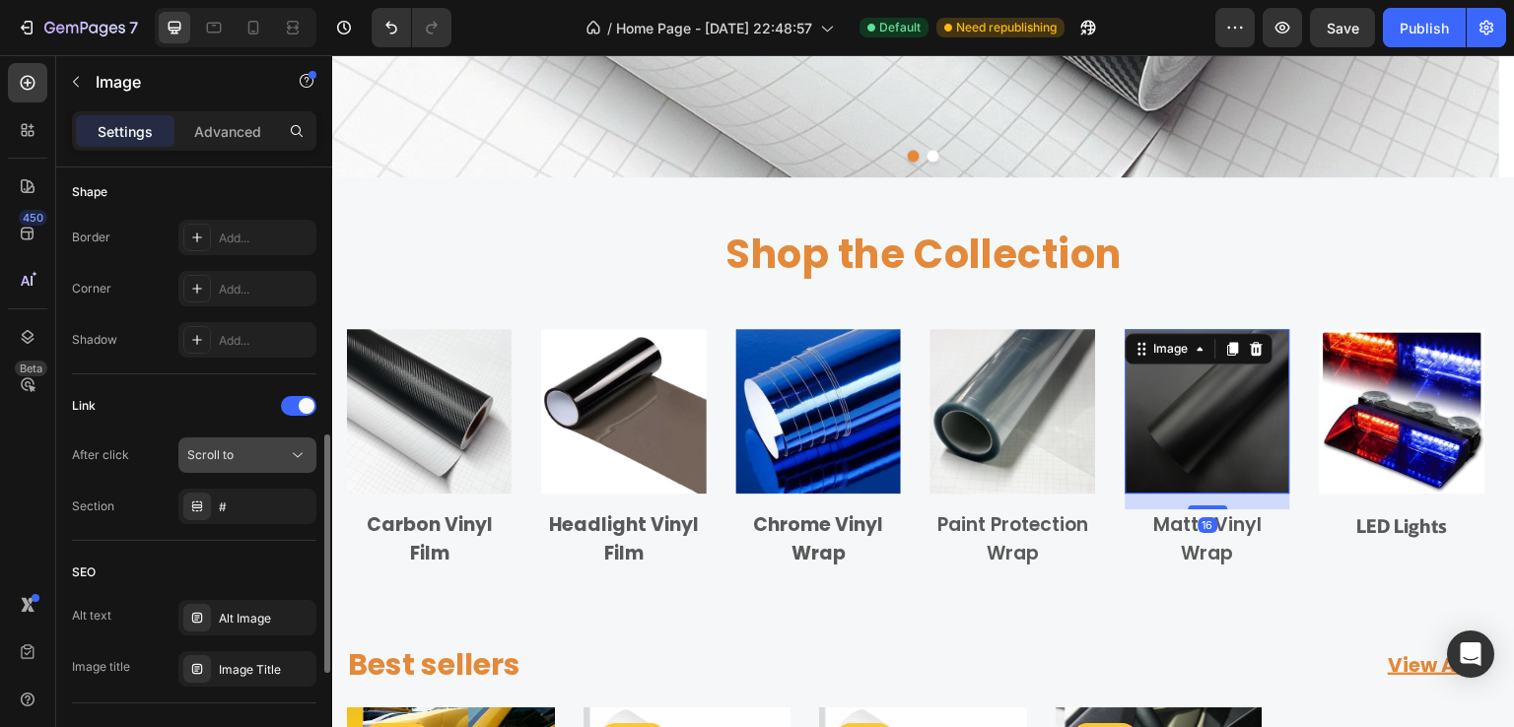
click at [256, 451] on div "Scroll to" at bounding box center [237, 455] width 101 height 18
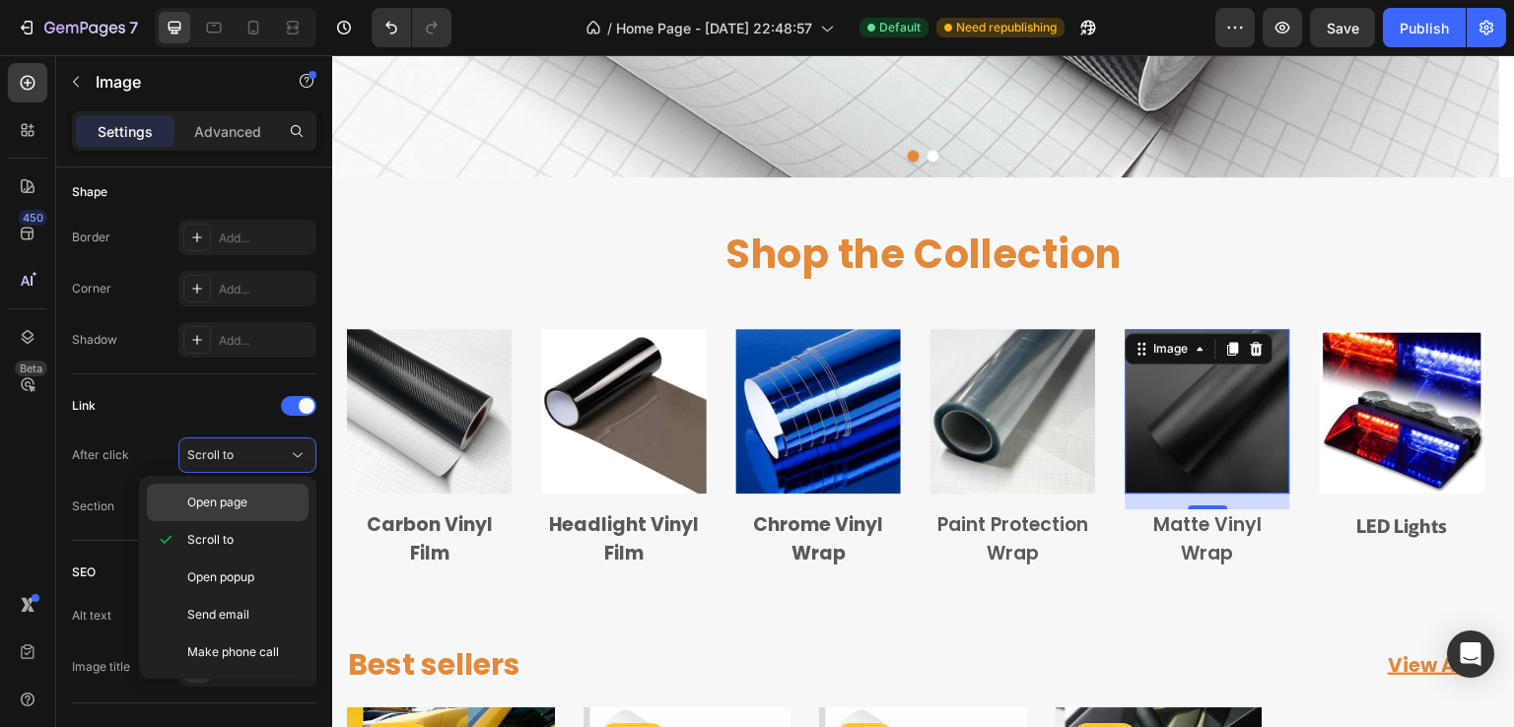
click at [246, 500] on span "Open page" at bounding box center [217, 503] width 60 height 18
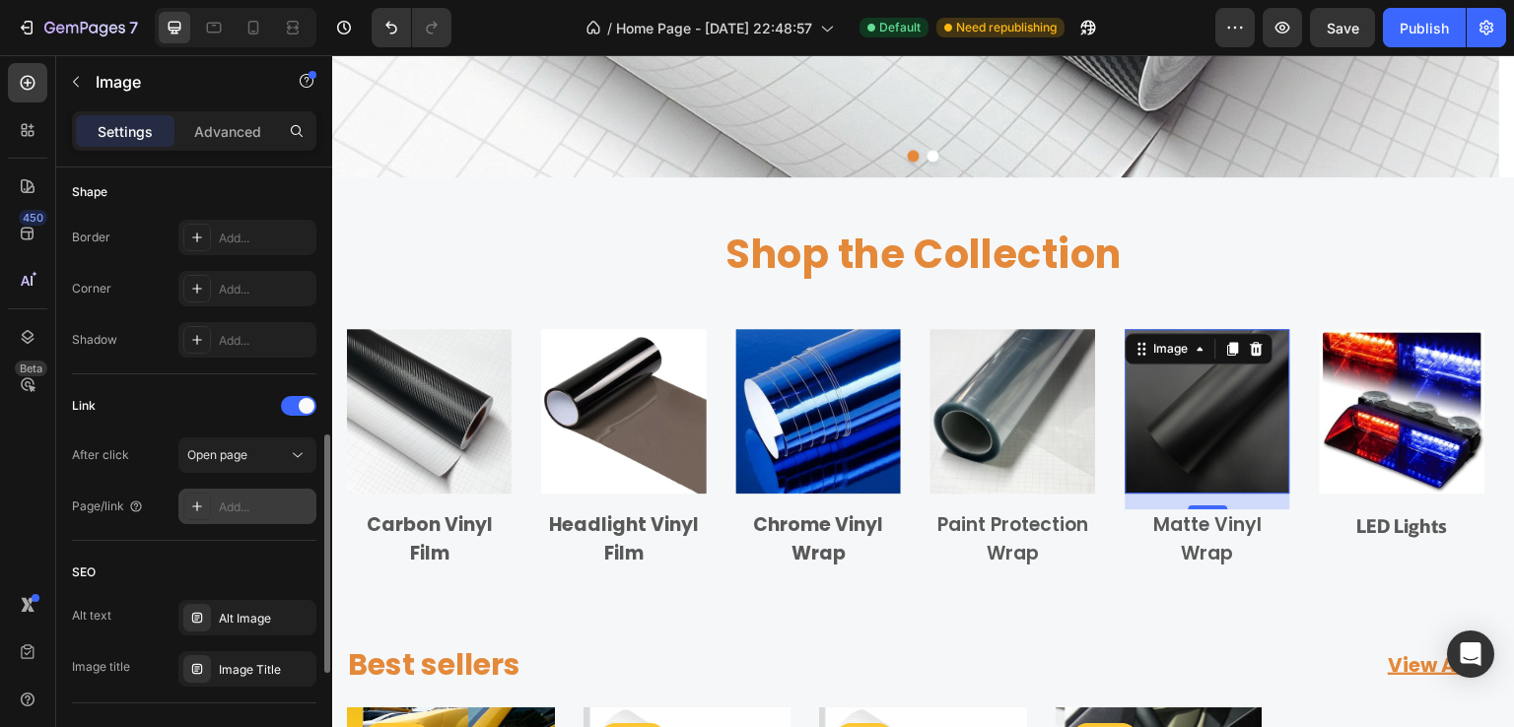
click at [237, 509] on div "Add..." at bounding box center [265, 508] width 93 height 18
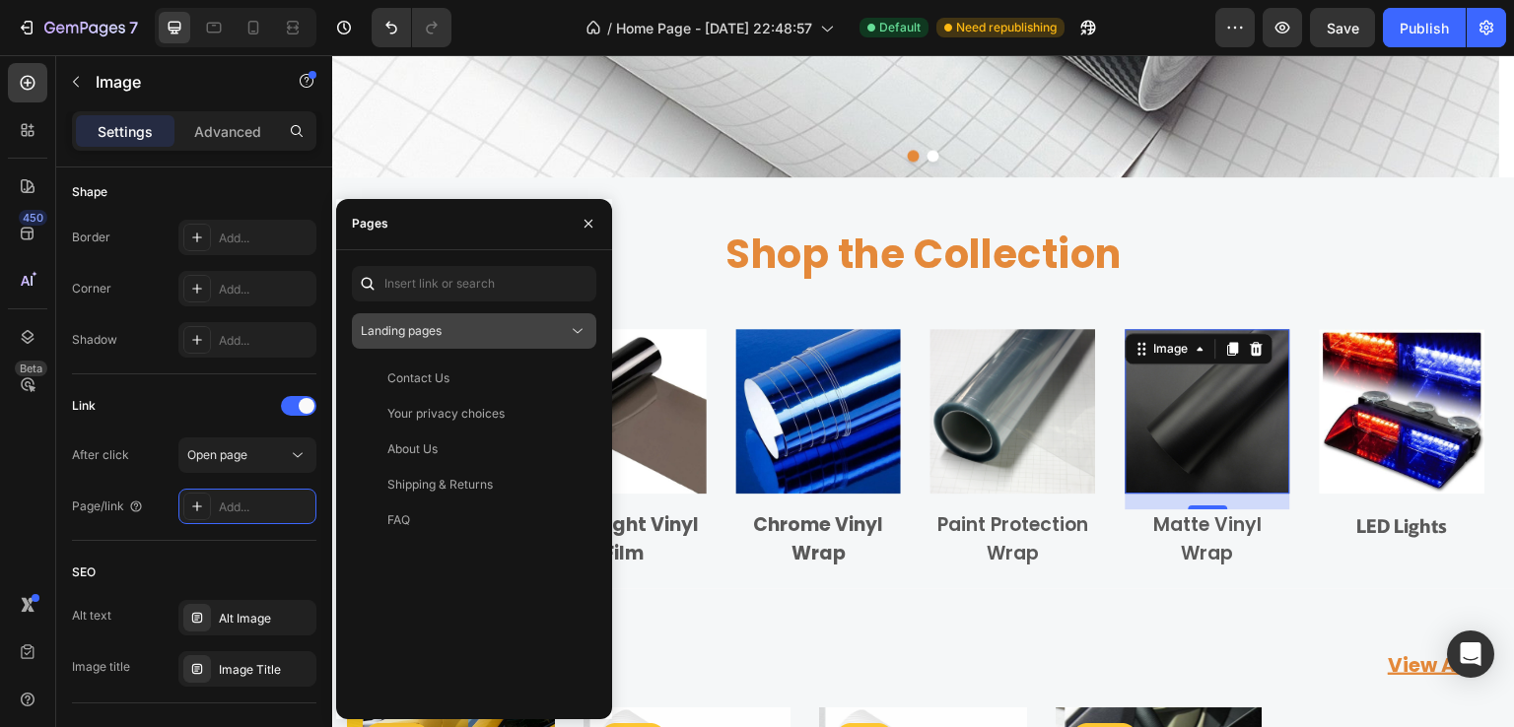
click at [472, 334] on div "Landing pages" at bounding box center [464, 331] width 207 height 18
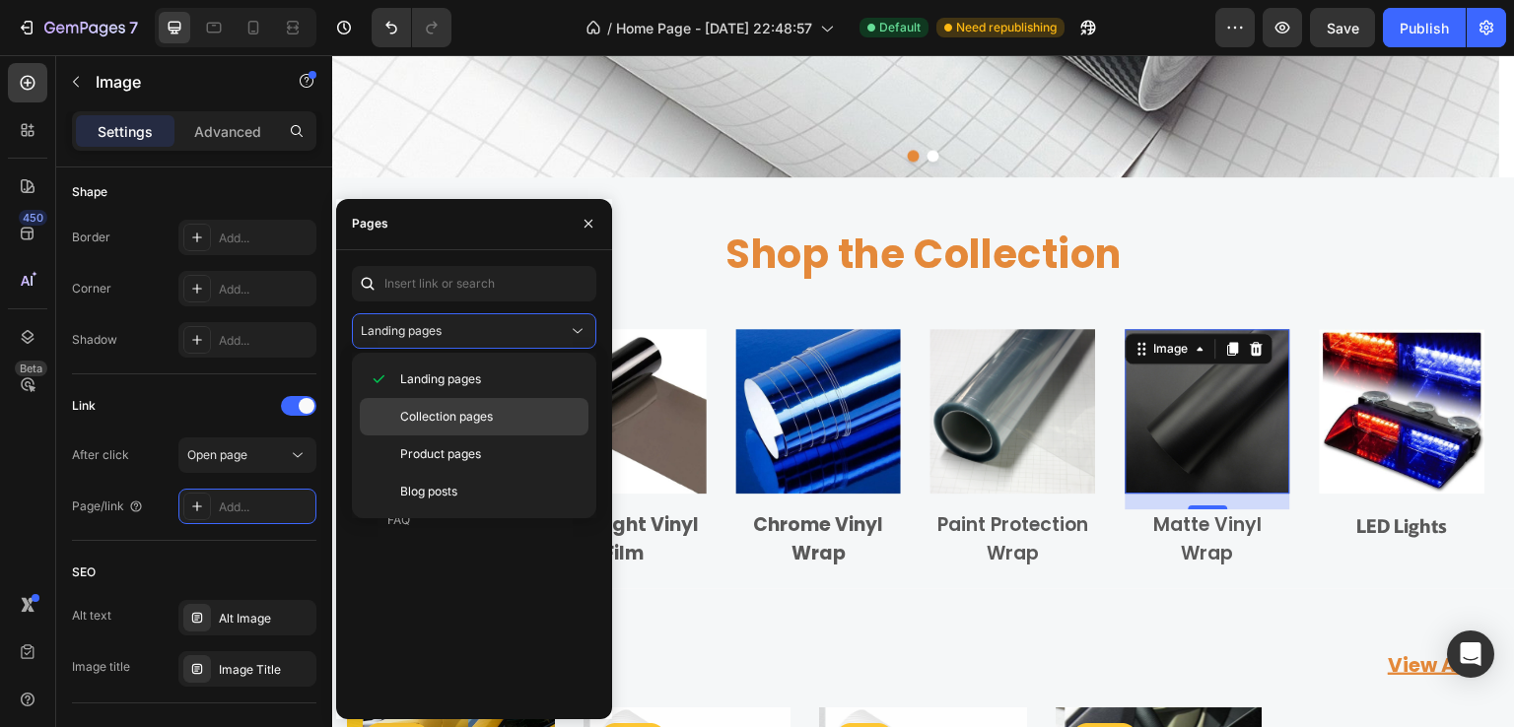
click at [472, 422] on span "Collection pages" at bounding box center [446, 417] width 93 height 18
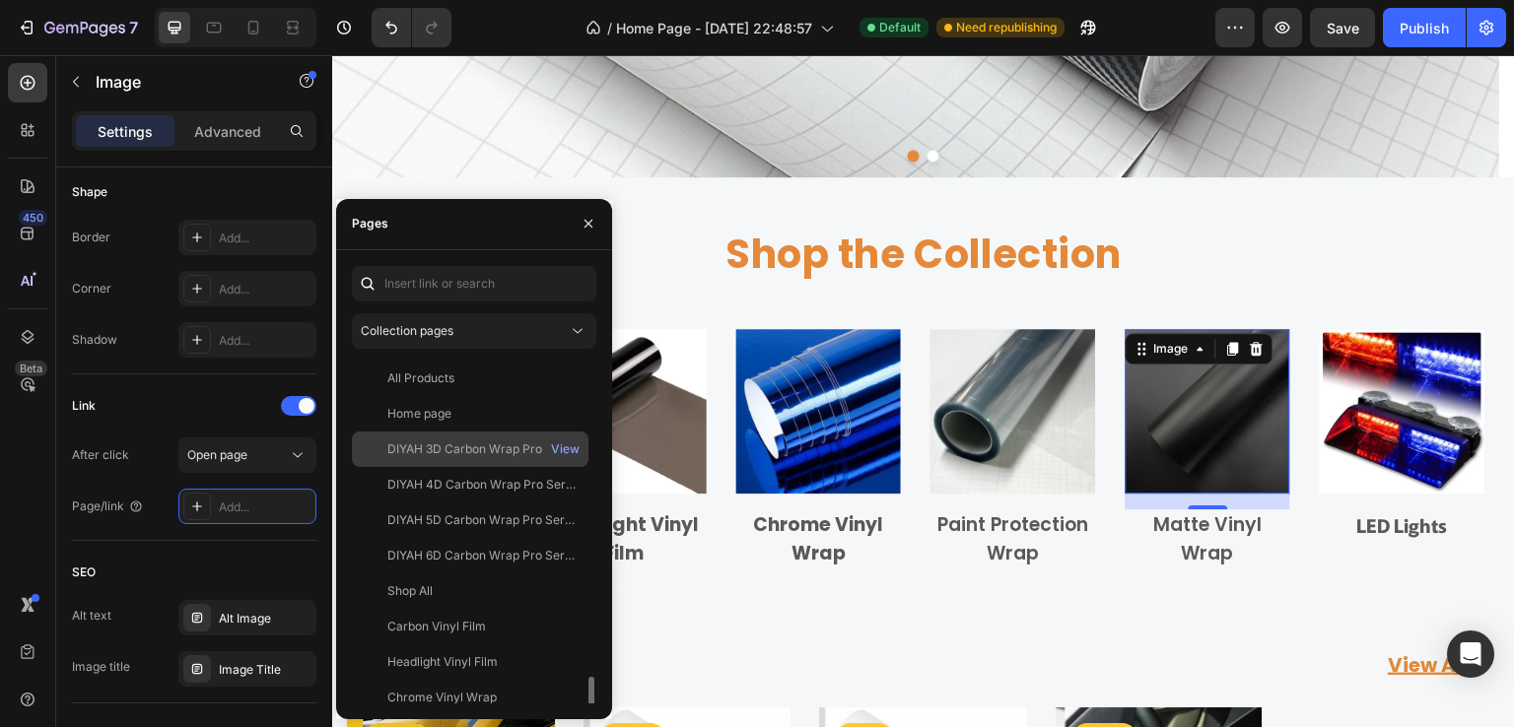
scroll to position [225, 0]
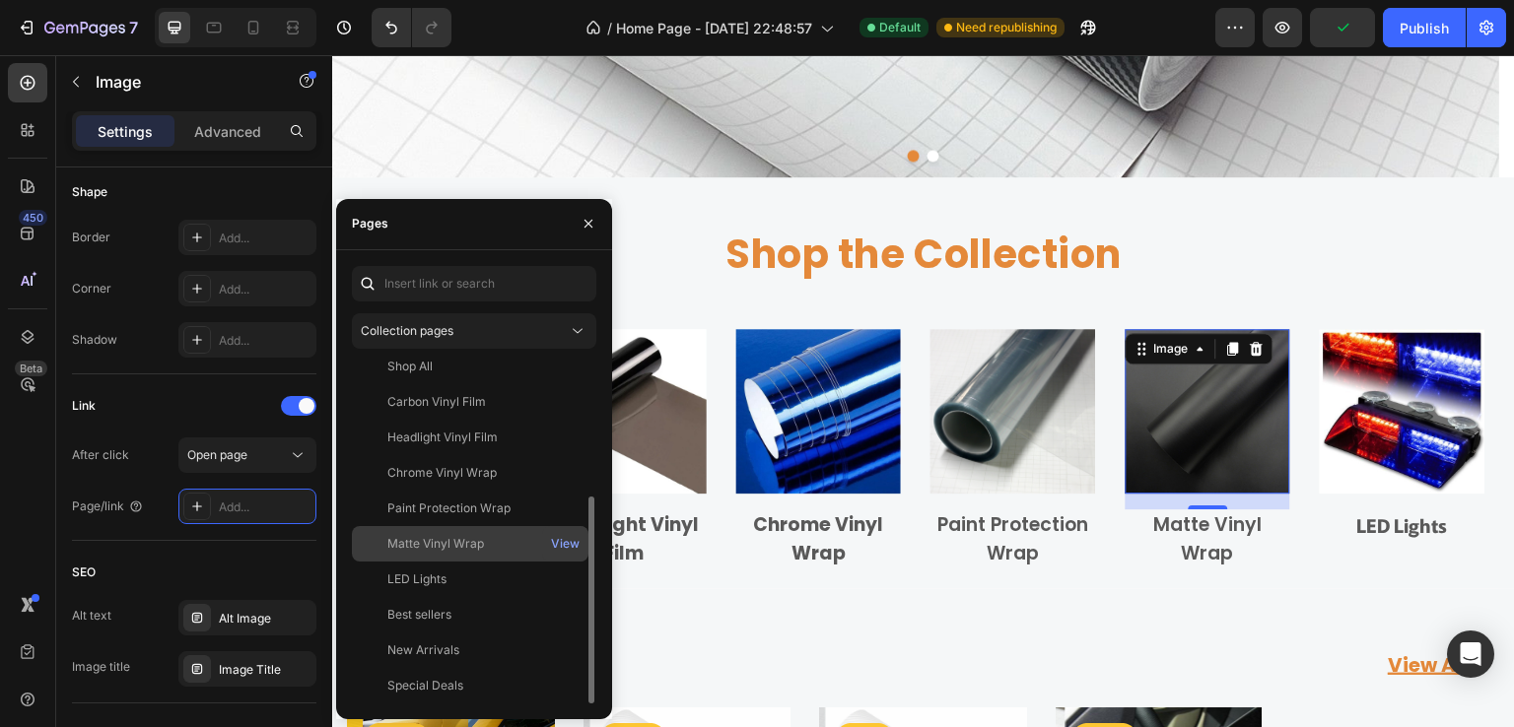
click at [456, 544] on div "Matte Vinyl Wrap" at bounding box center [435, 544] width 97 height 18
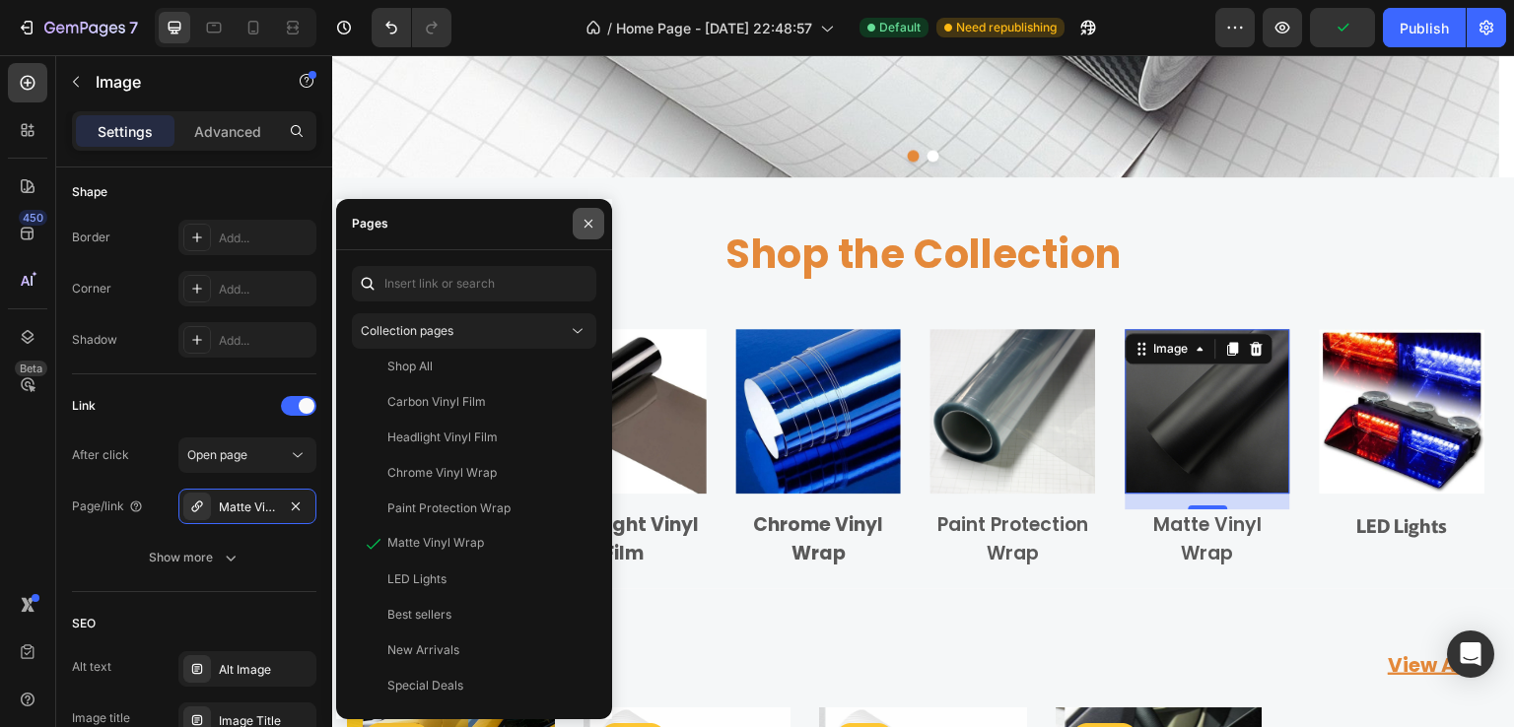
drag, startPoint x: 583, startPoint y: 226, endPoint x: 329, endPoint y: 211, distance: 254.7
click at [583, 226] on icon "button" at bounding box center [589, 224] width 16 height 16
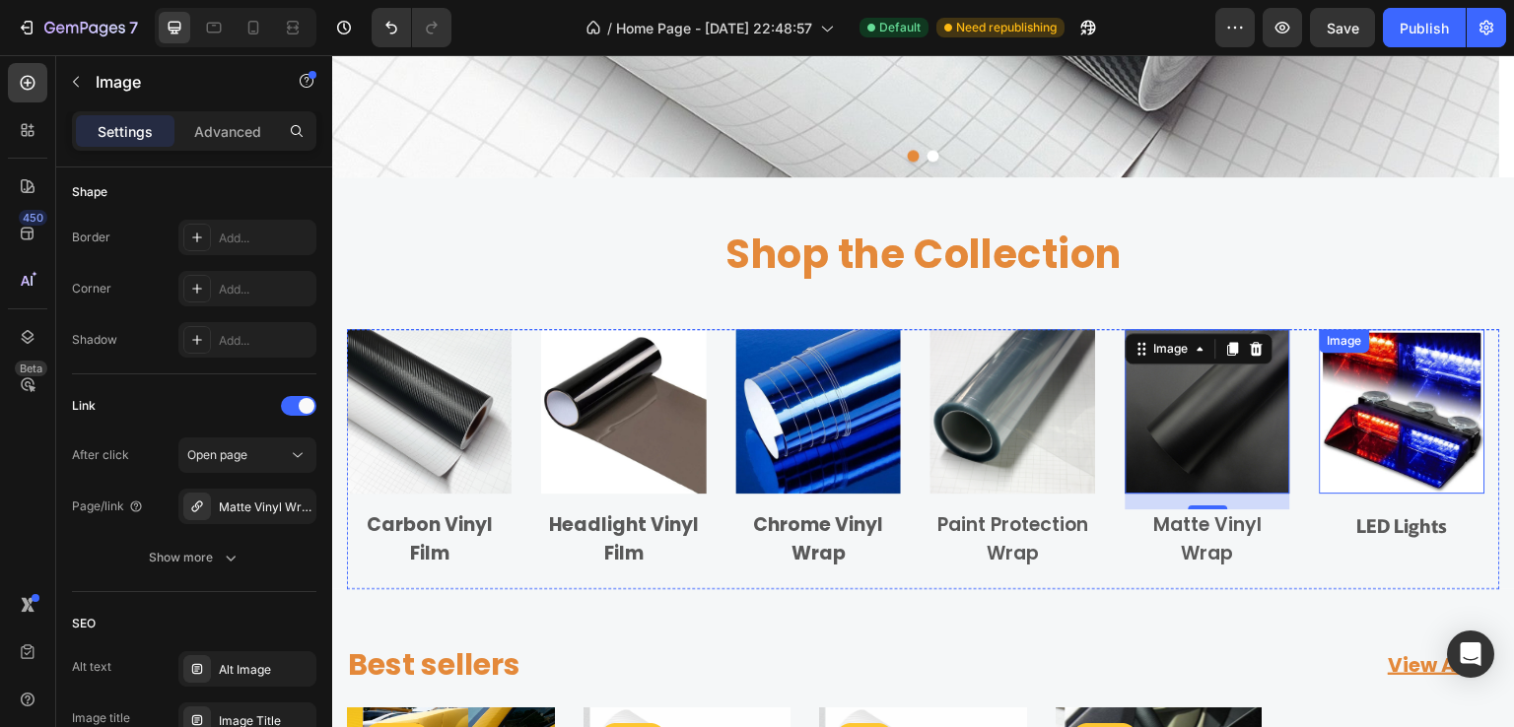
click at [1365, 438] on img at bounding box center [1402, 411] width 165 height 165
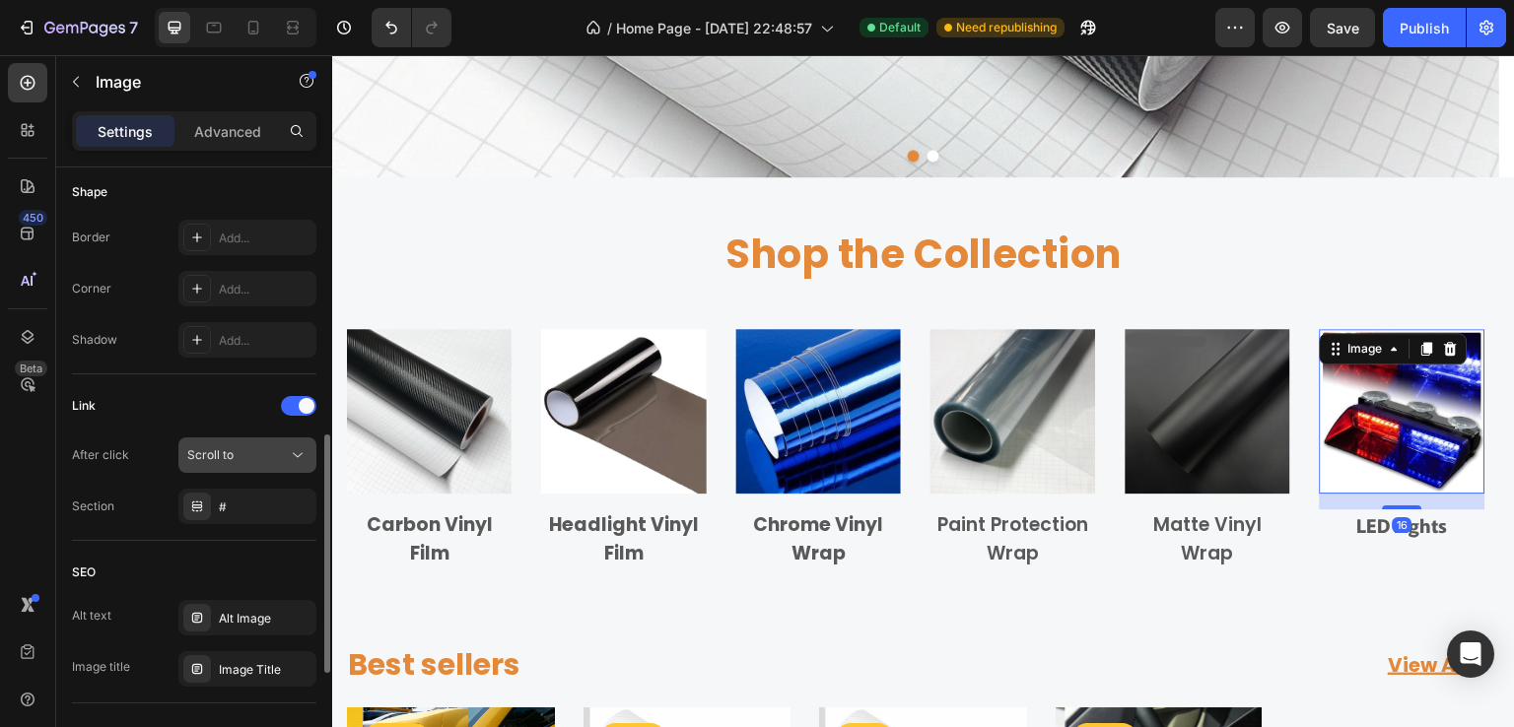
click at [234, 454] on div "Scroll to" at bounding box center [237, 455] width 101 height 18
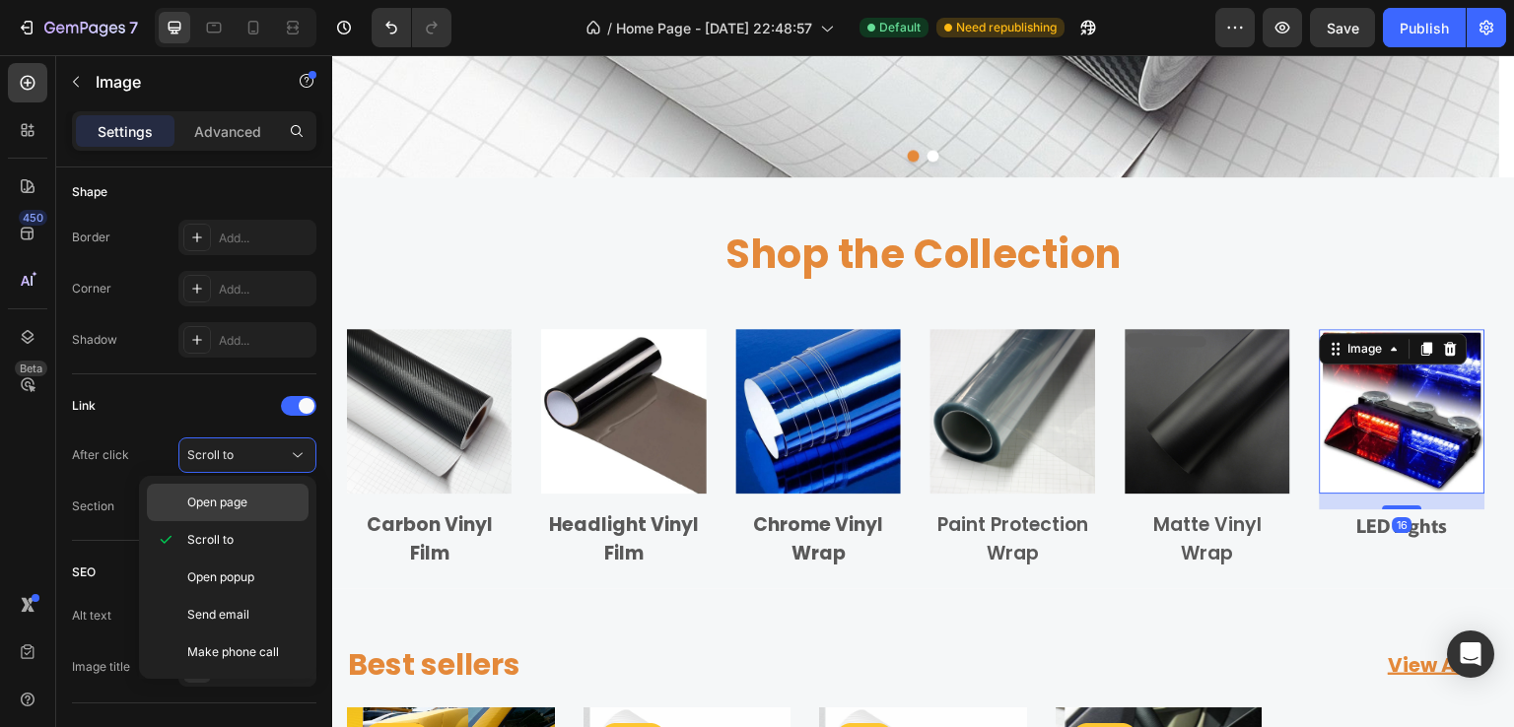
click at [227, 503] on span "Open page" at bounding box center [217, 503] width 60 height 18
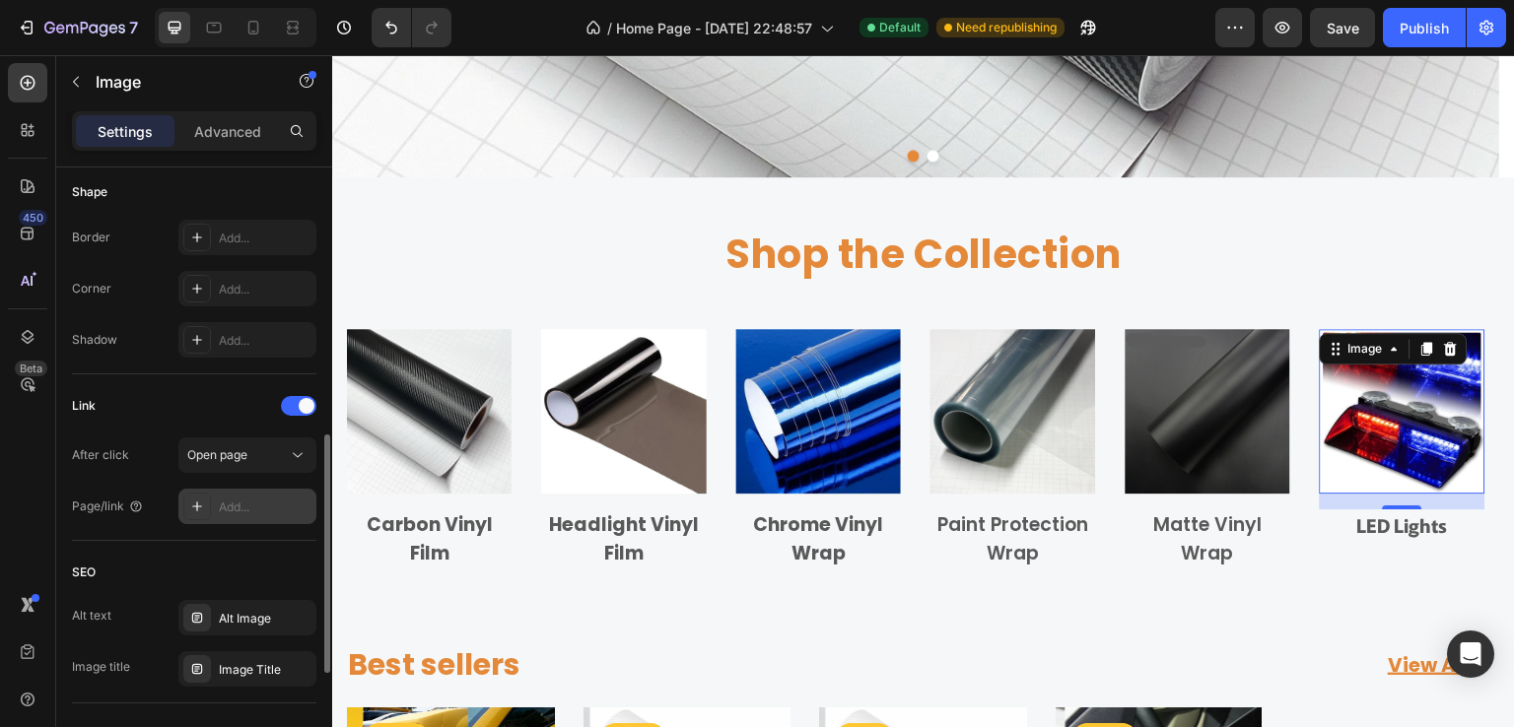
click at [233, 499] on div "Add..." at bounding box center [265, 508] width 93 height 18
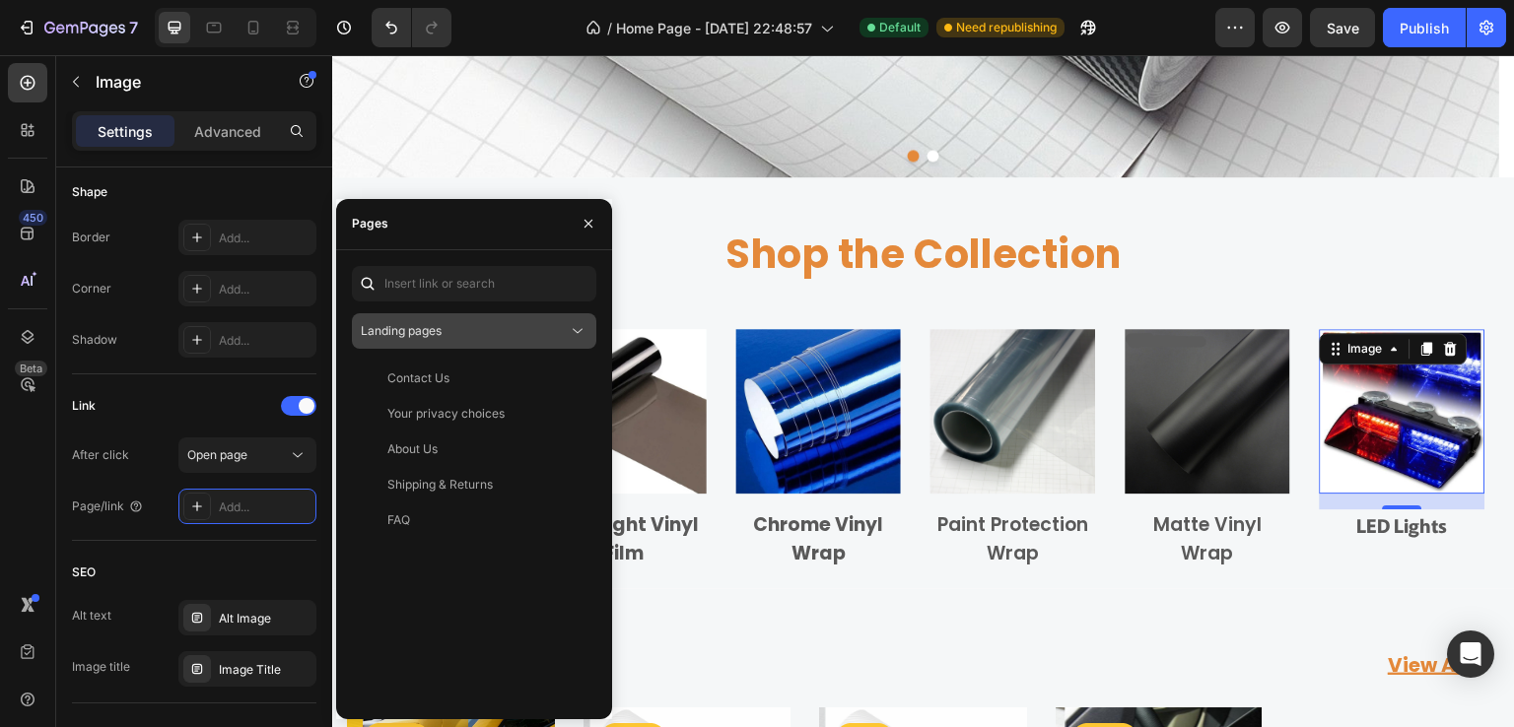
click at [467, 327] on div "Landing pages" at bounding box center [464, 331] width 207 height 18
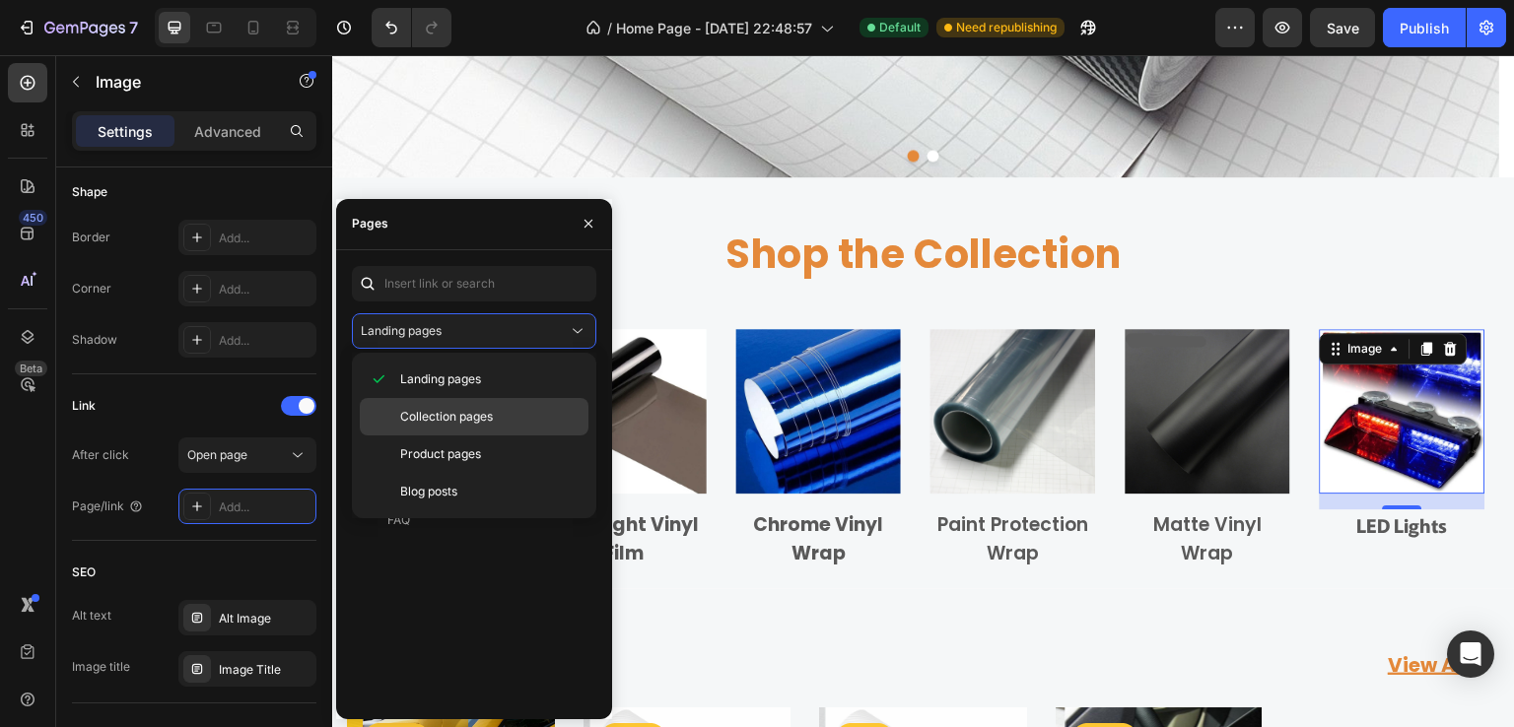
click at [456, 420] on span "Collection pages" at bounding box center [446, 417] width 93 height 18
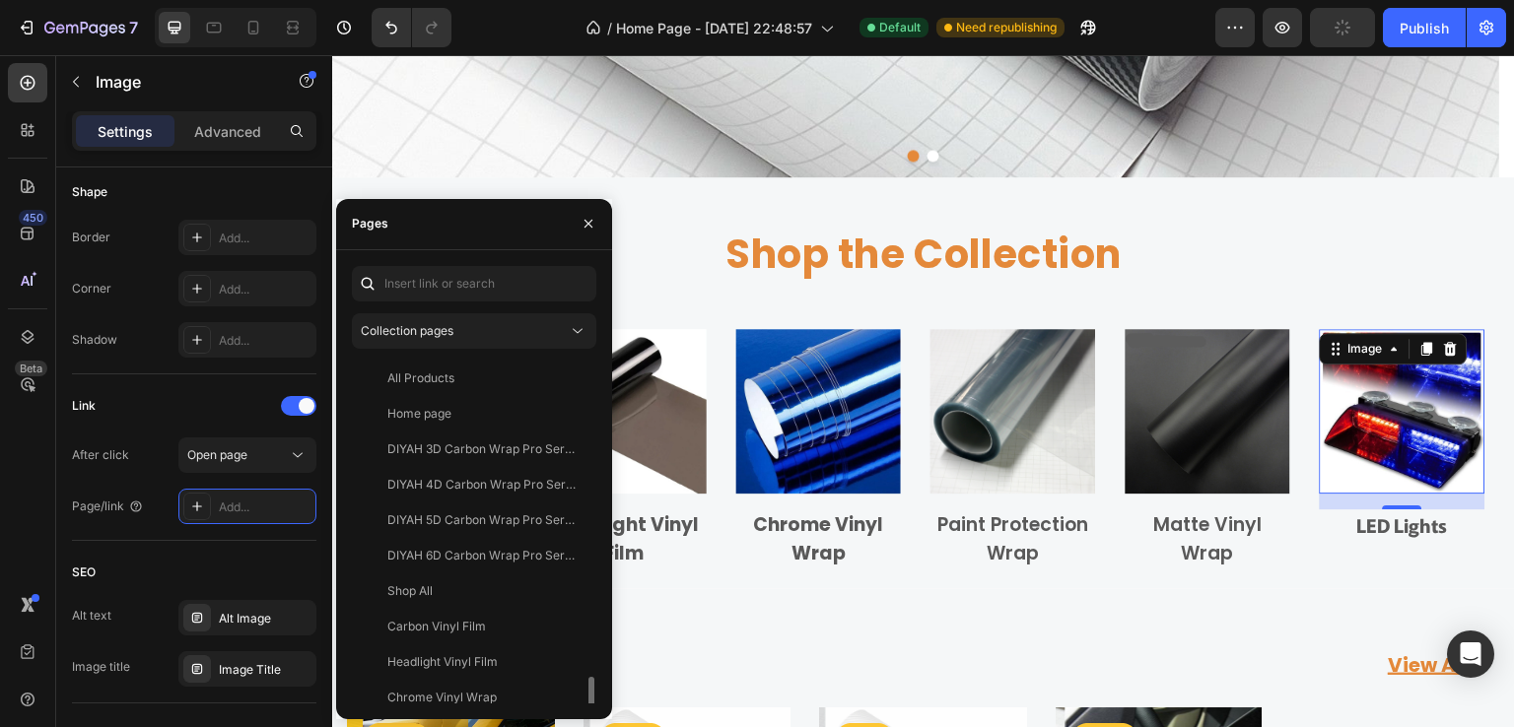
scroll to position [197, 0]
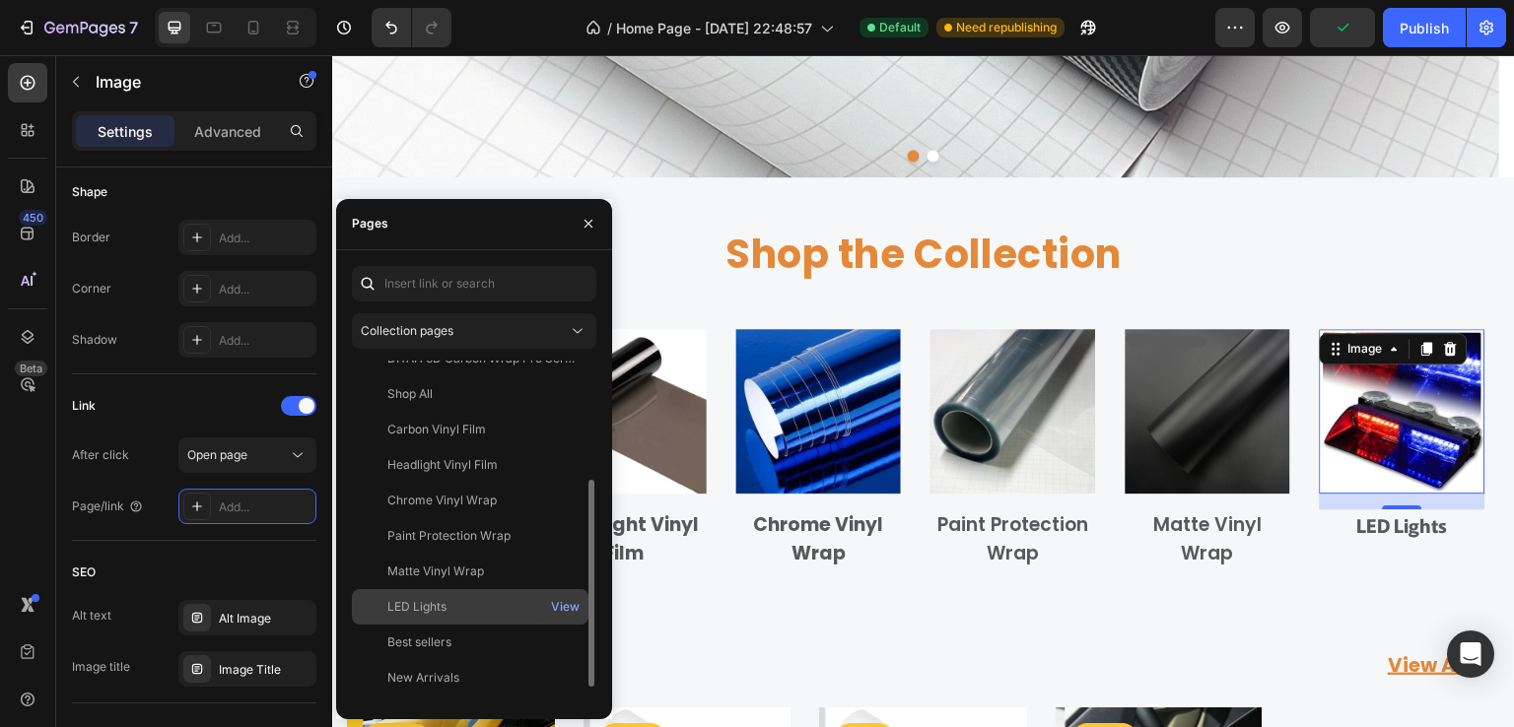
click at [432, 604] on div "LED Lights" at bounding box center [416, 607] width 59 height 18
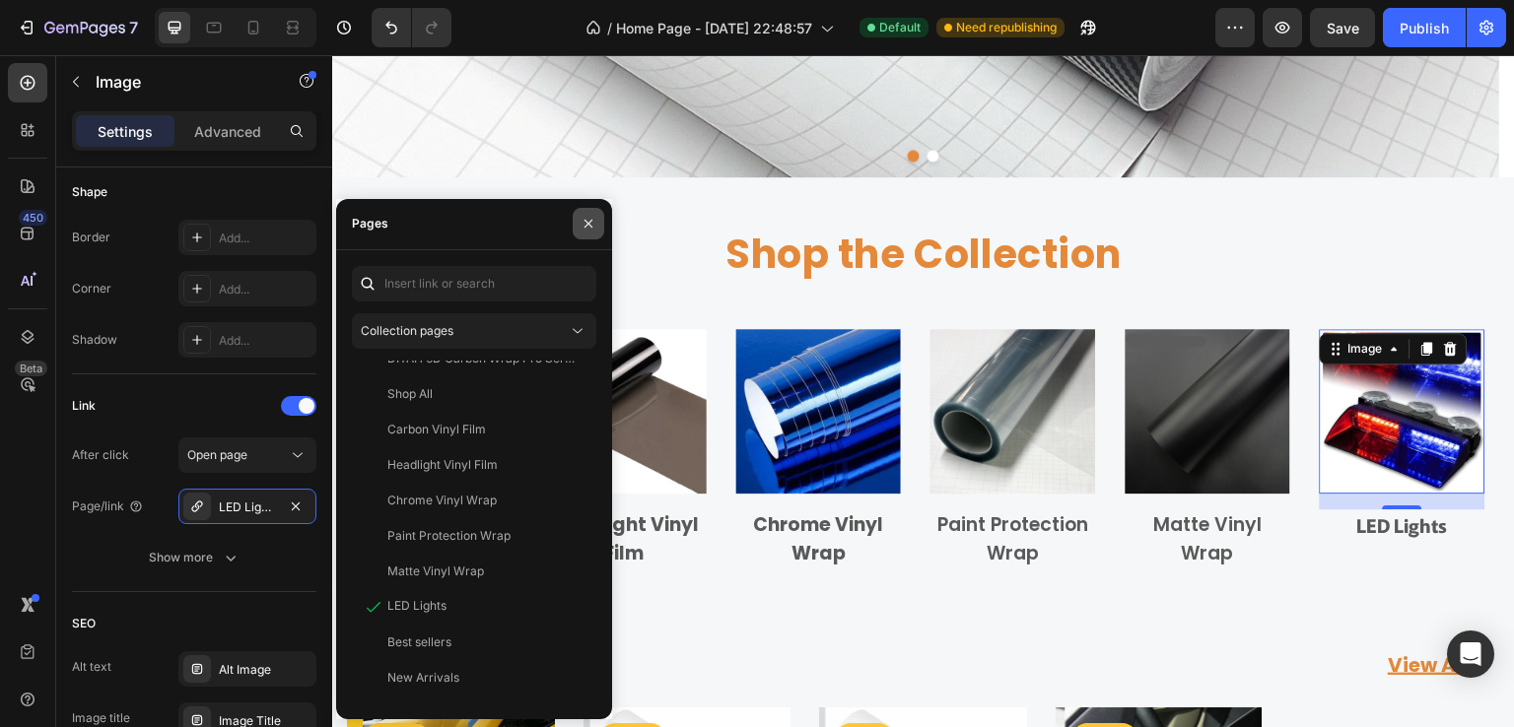
click at [593, 222] on icon "button" at bounding box center [589, 224] width 16 height 16
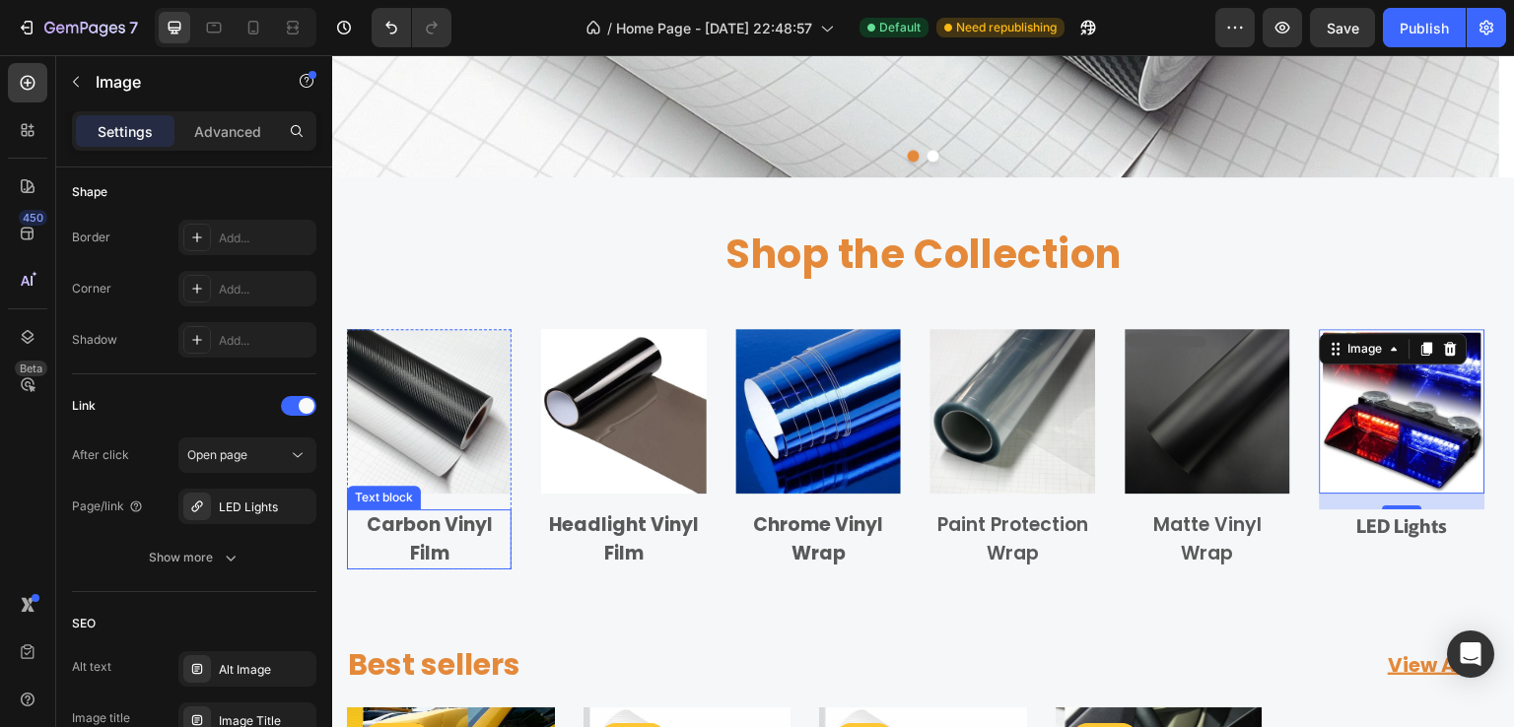
click at [432, 551] on p "Carbon Vinyl Film" at bounding box center [429, 540] width 161 height 56
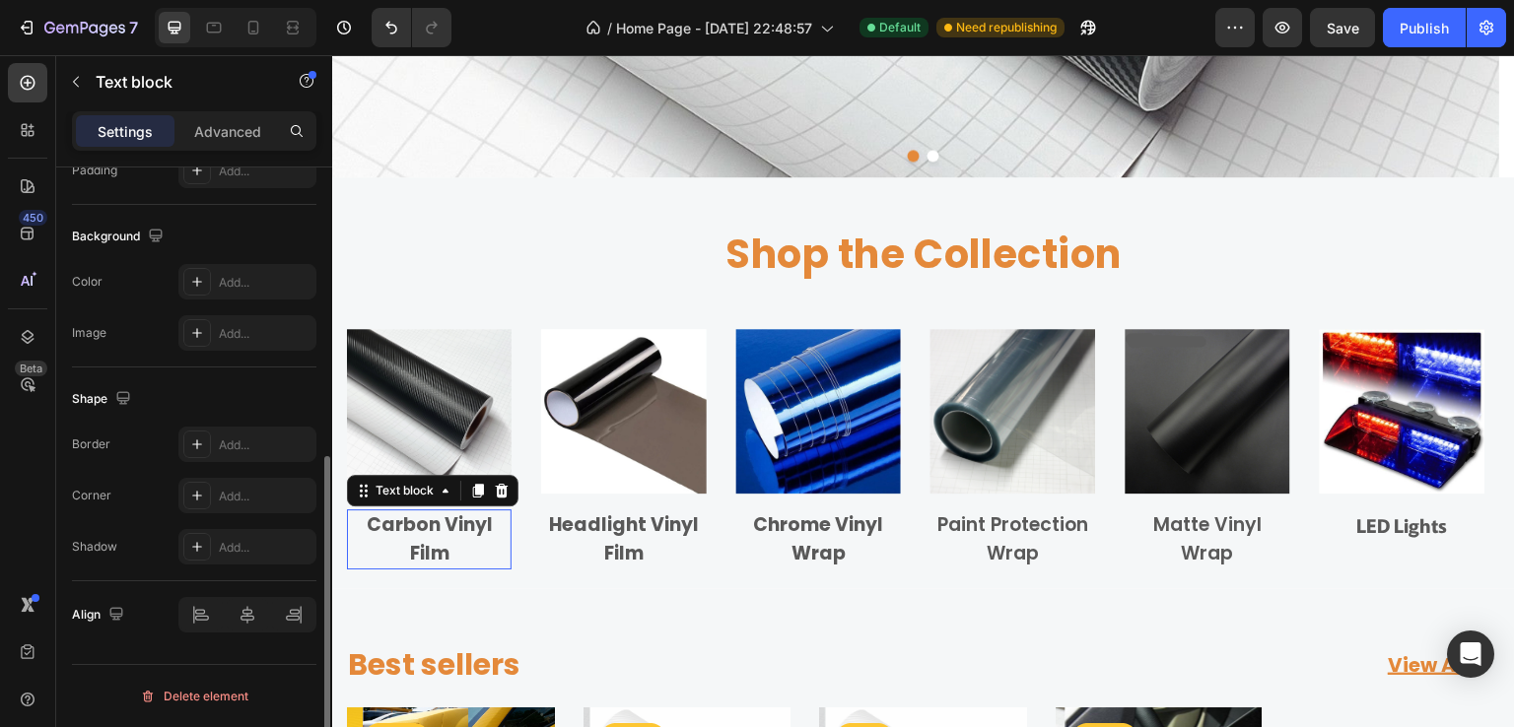
scroll to position [0, 0]
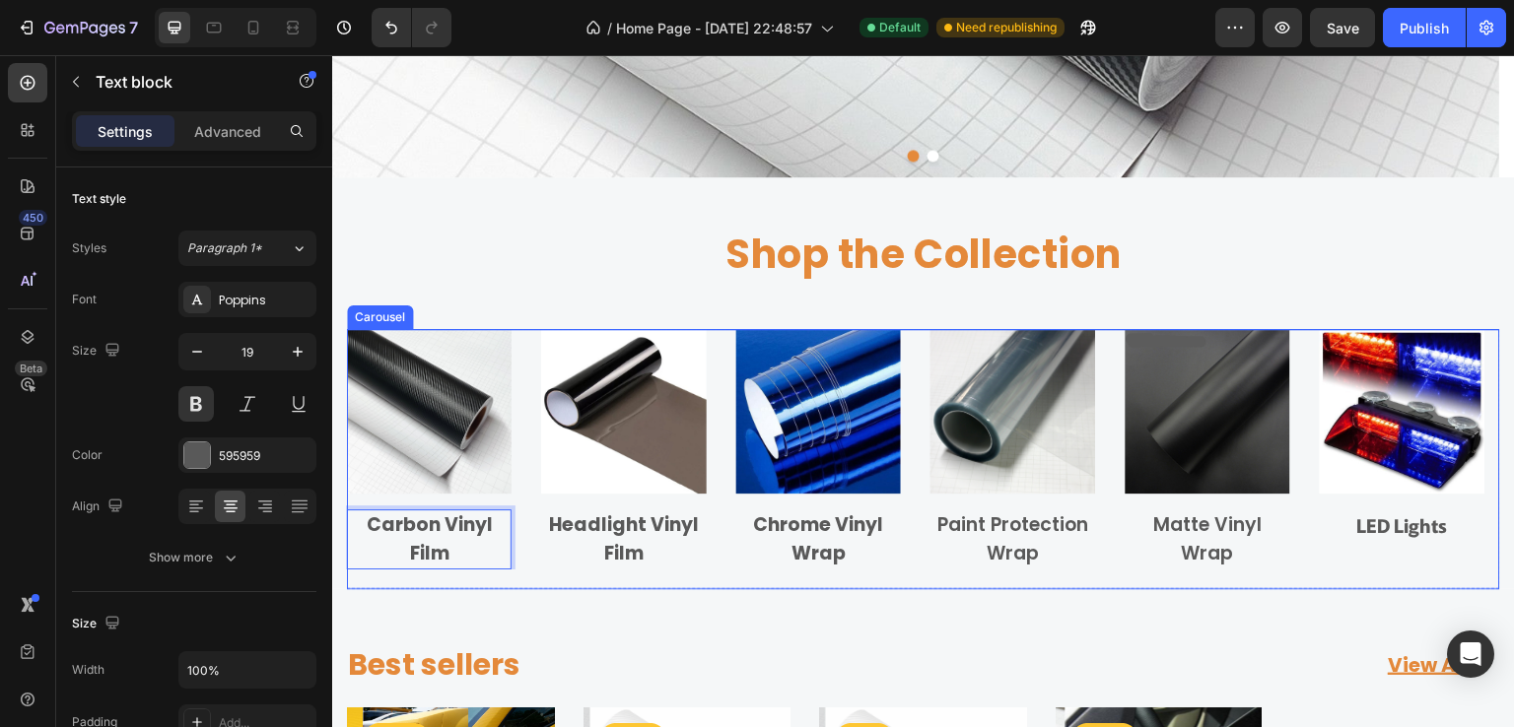
click at [390, 582] on div "Image Carbon Vinyl Film Text block 0 Row Image Headlight Vinyl Film Text block …" at bounding box center [923, 459] width 1153 height 260
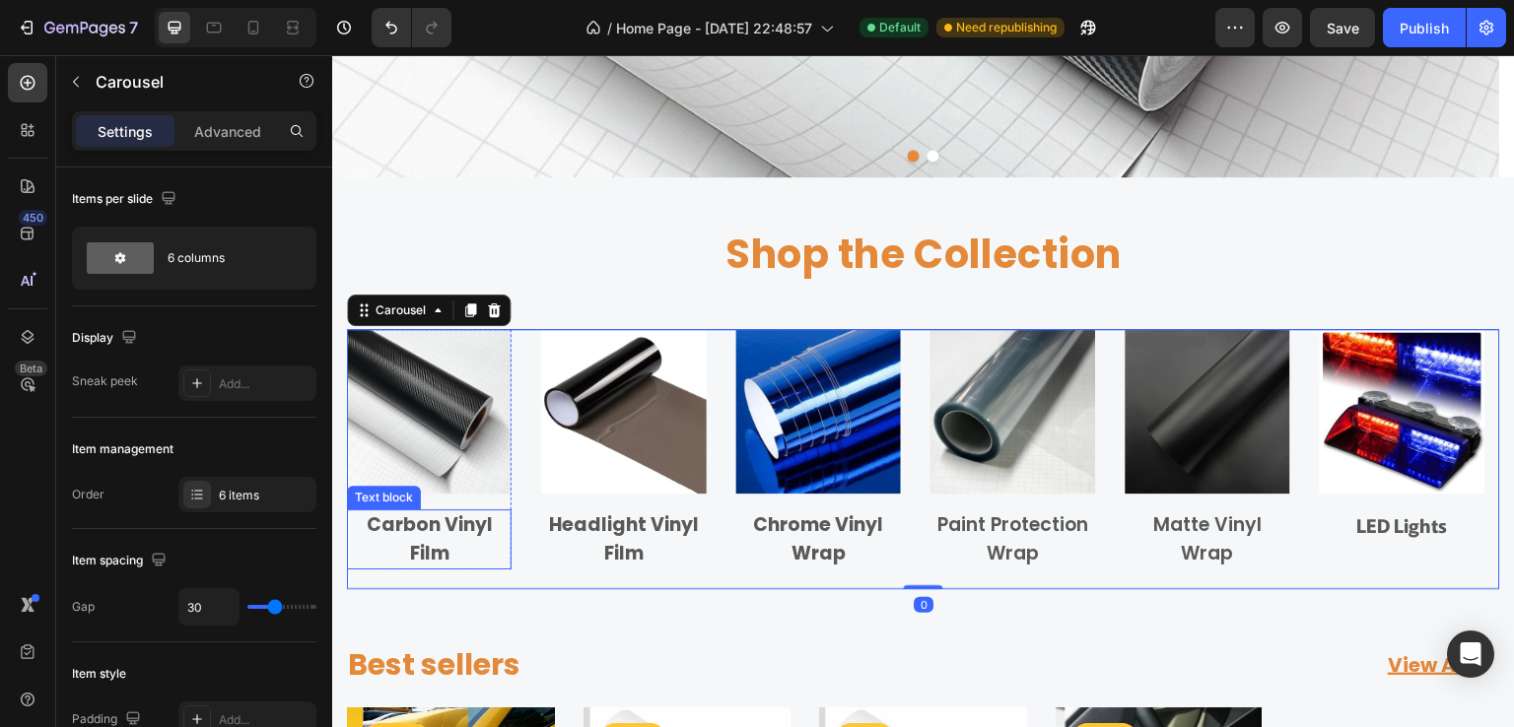
click at [429, 549] on p "Carbon Vinyl Film" at bounding box center [429, 540] width 161 height 56
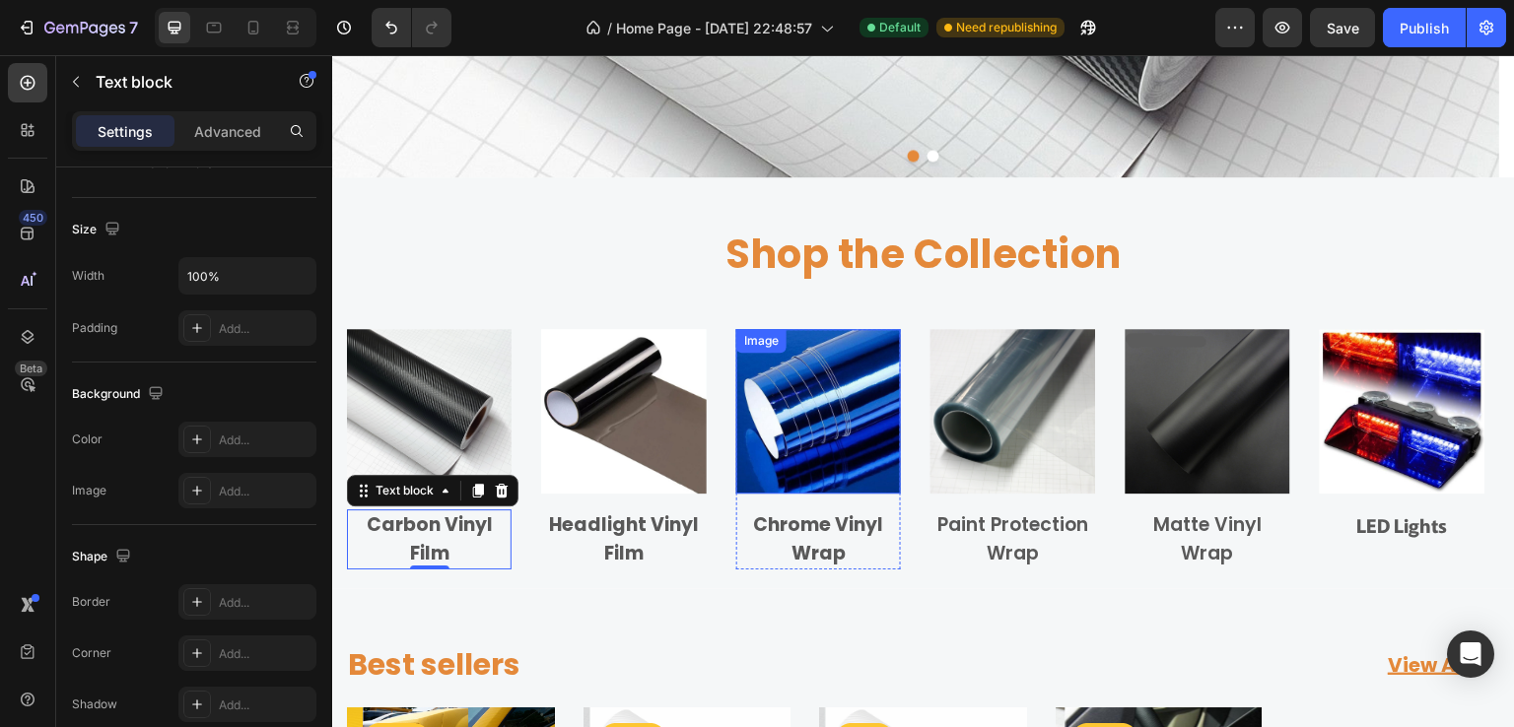
scroll to position [788, 0]
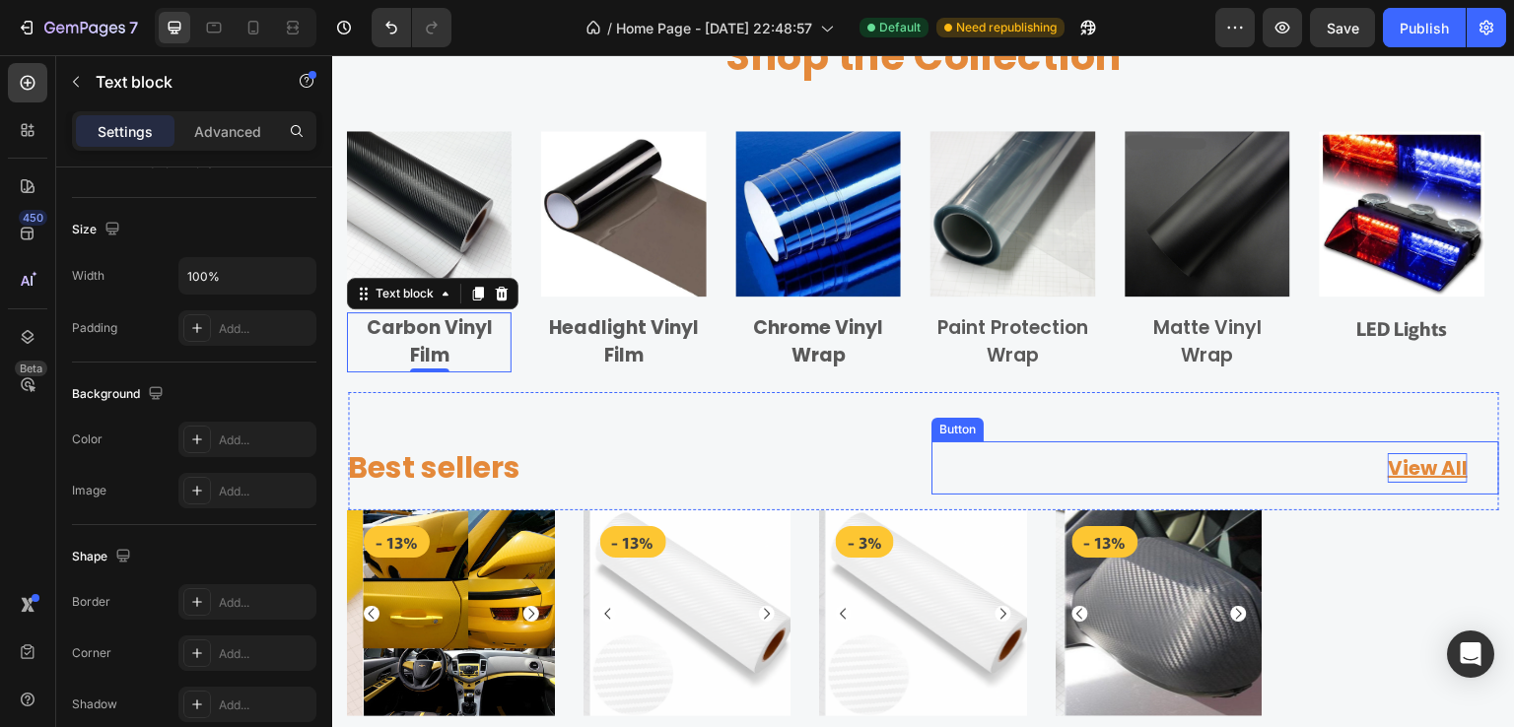
click at [1388, 464] on div "View All" at bounding box center [1428, 468] width 80 height 30
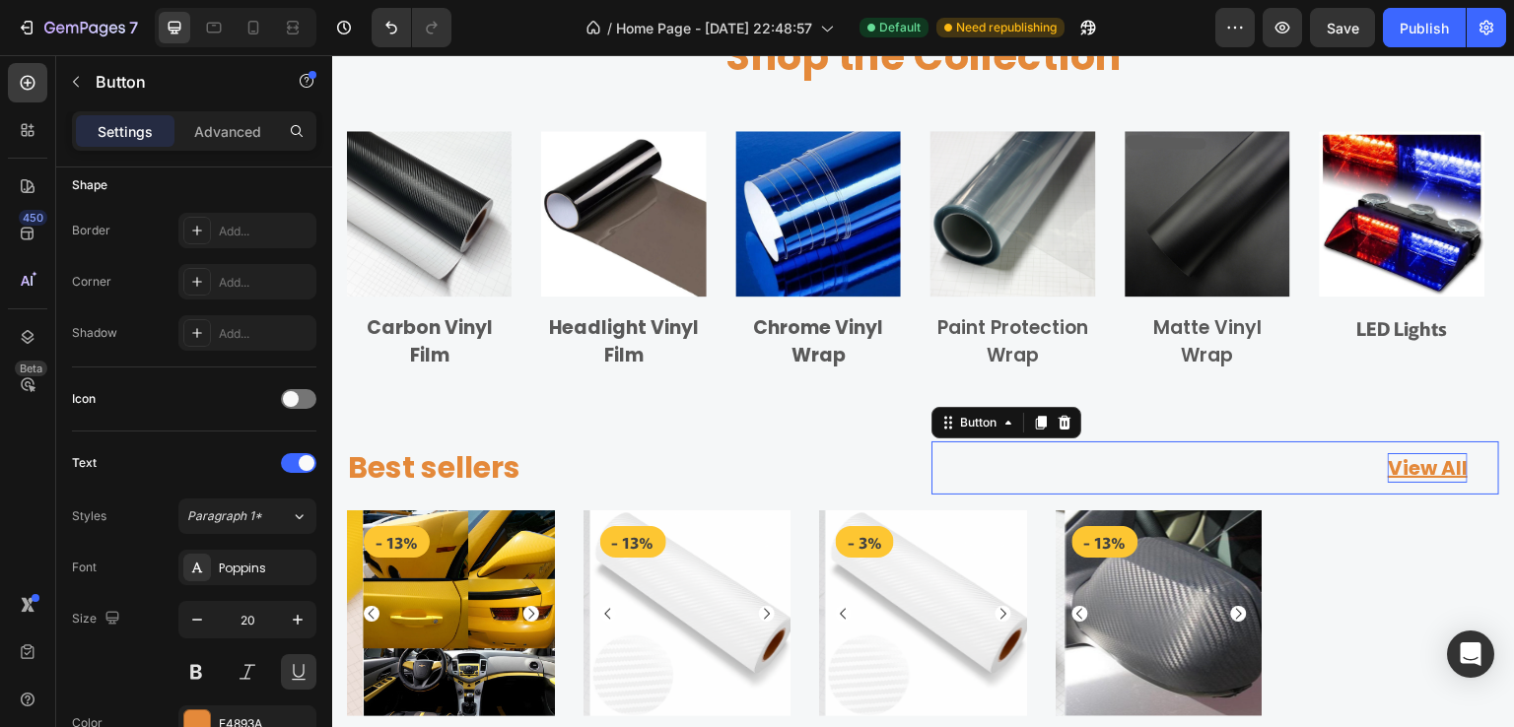
scroll to position [0, 0]
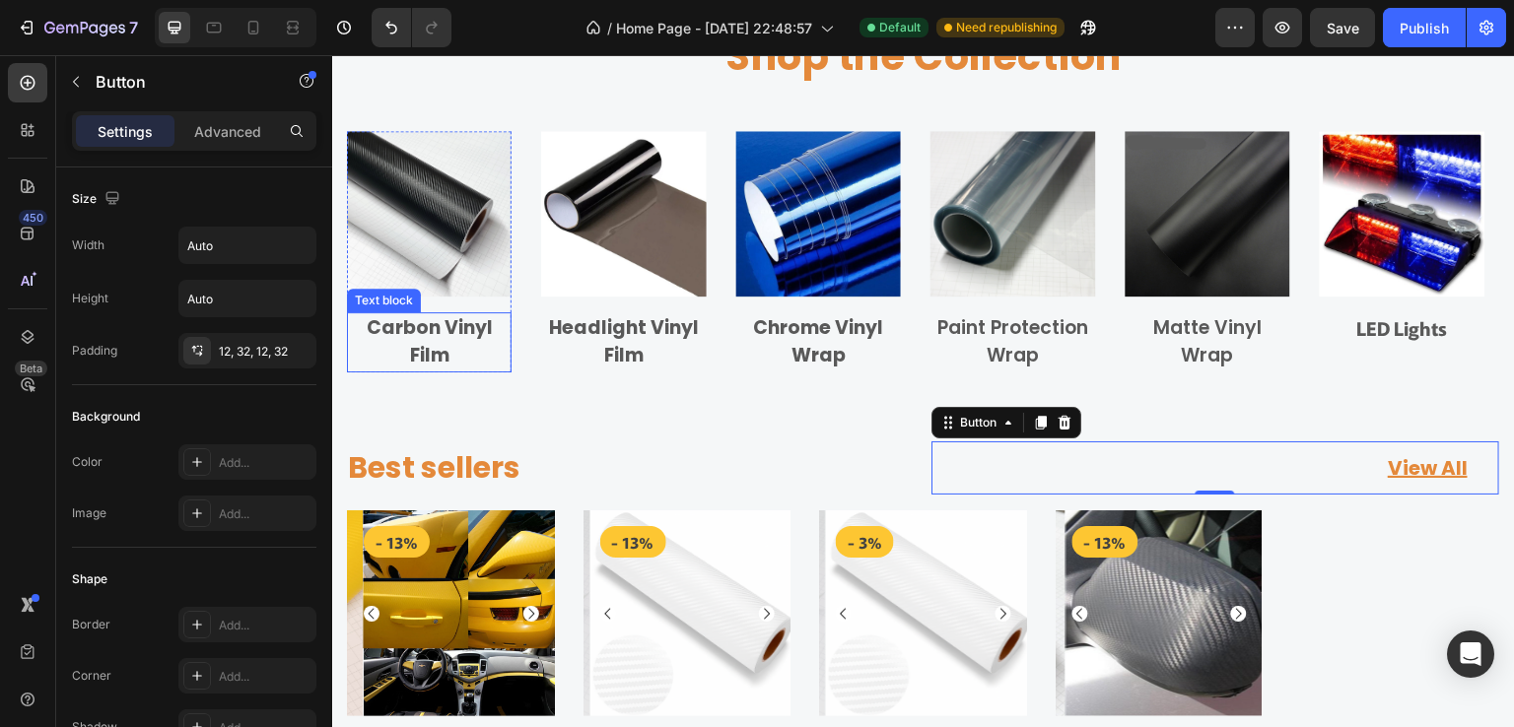
click at [451, 333] on p "Carbon Vinyl Film" at bounding box center [429, 342] width 161 height 56
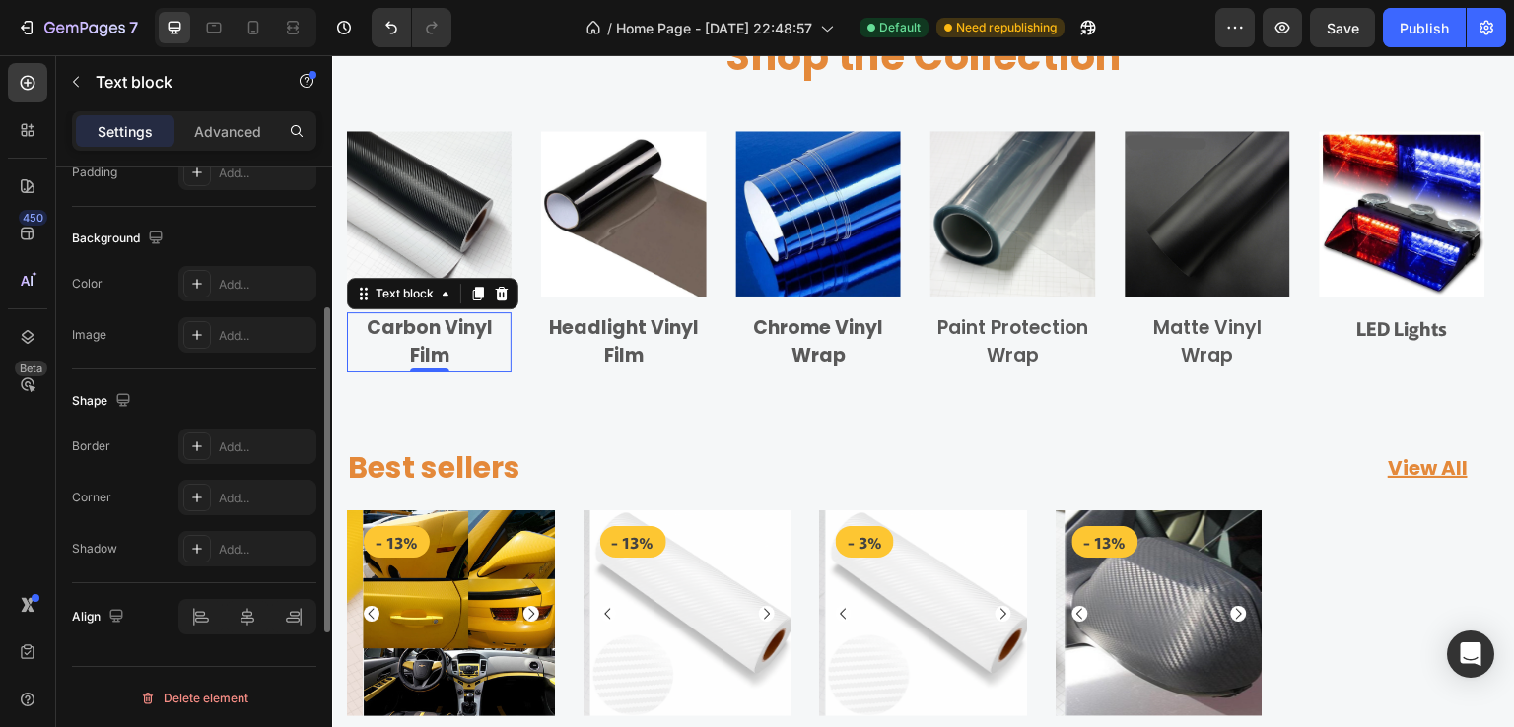
scroll to position [353, 0]
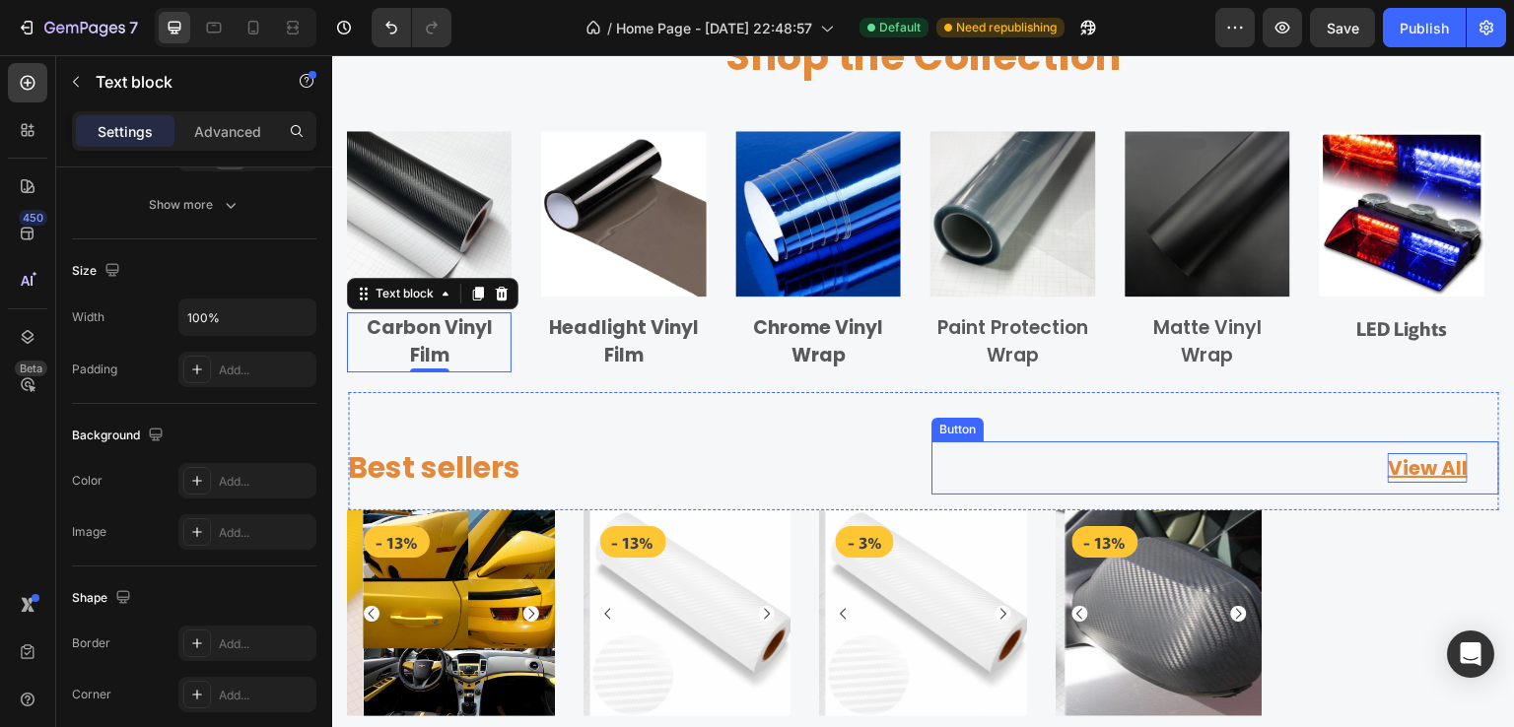
click at [1413, 473] on div "View All" at bounding box center [1428, 468] width 80 height 30
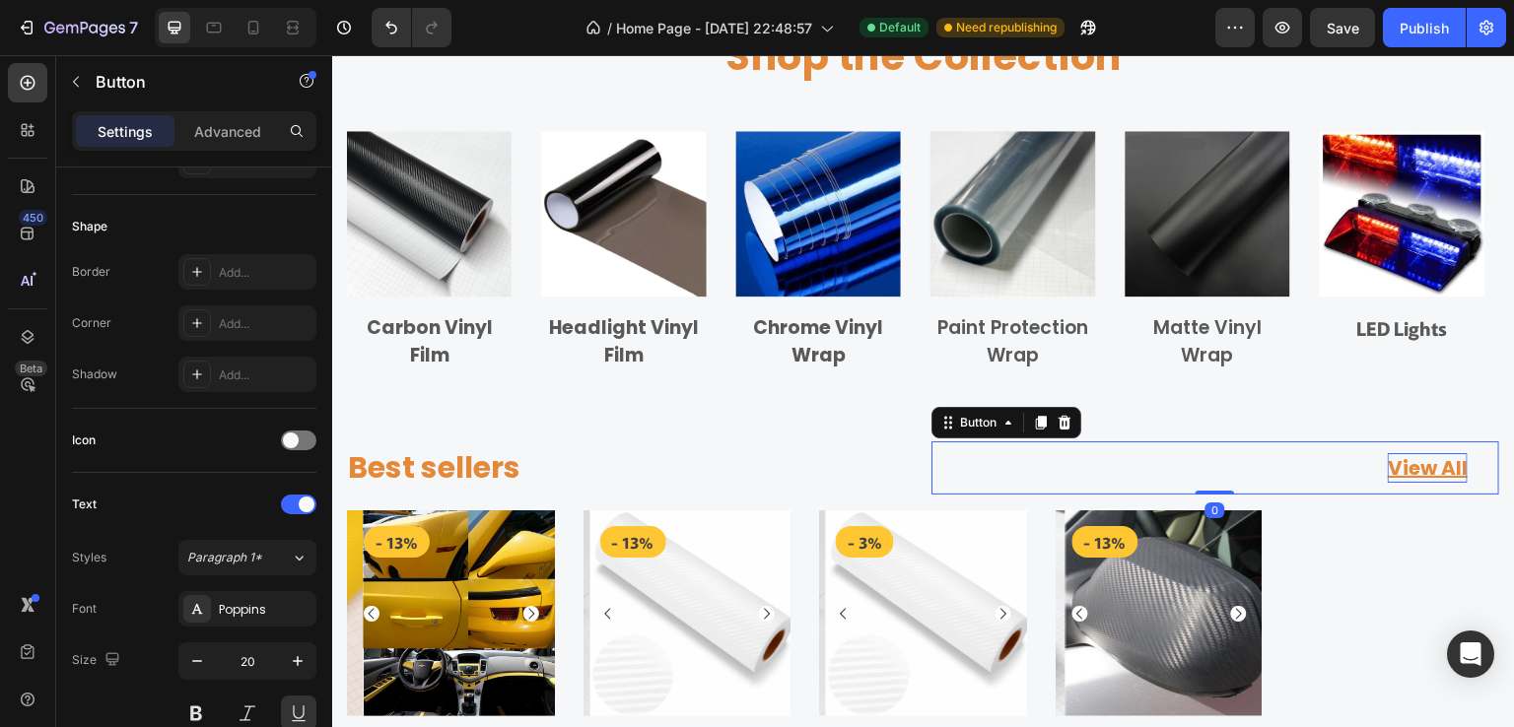
scroll to position [0, 0]
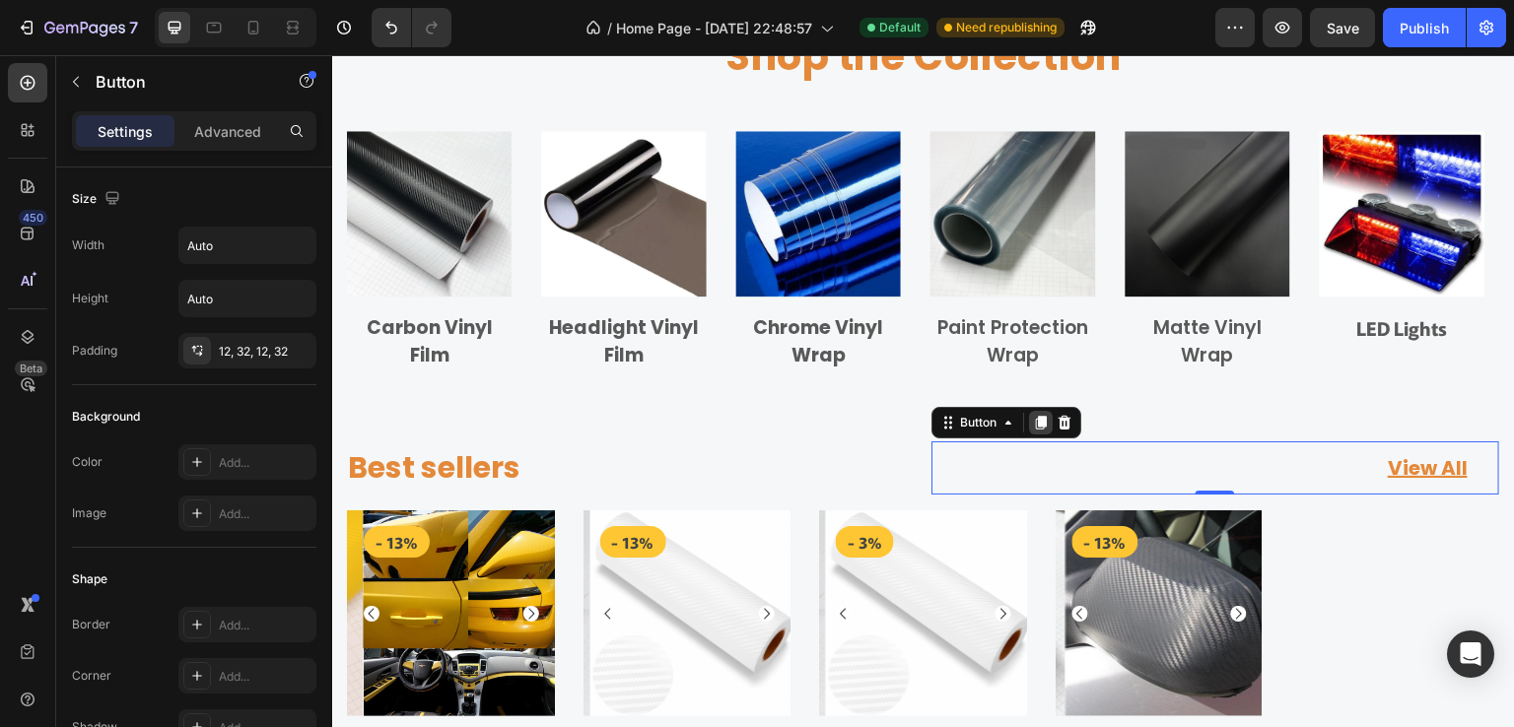
click at [1033, 427] on icon at bounding box center [1041, 423] width 16 height 16
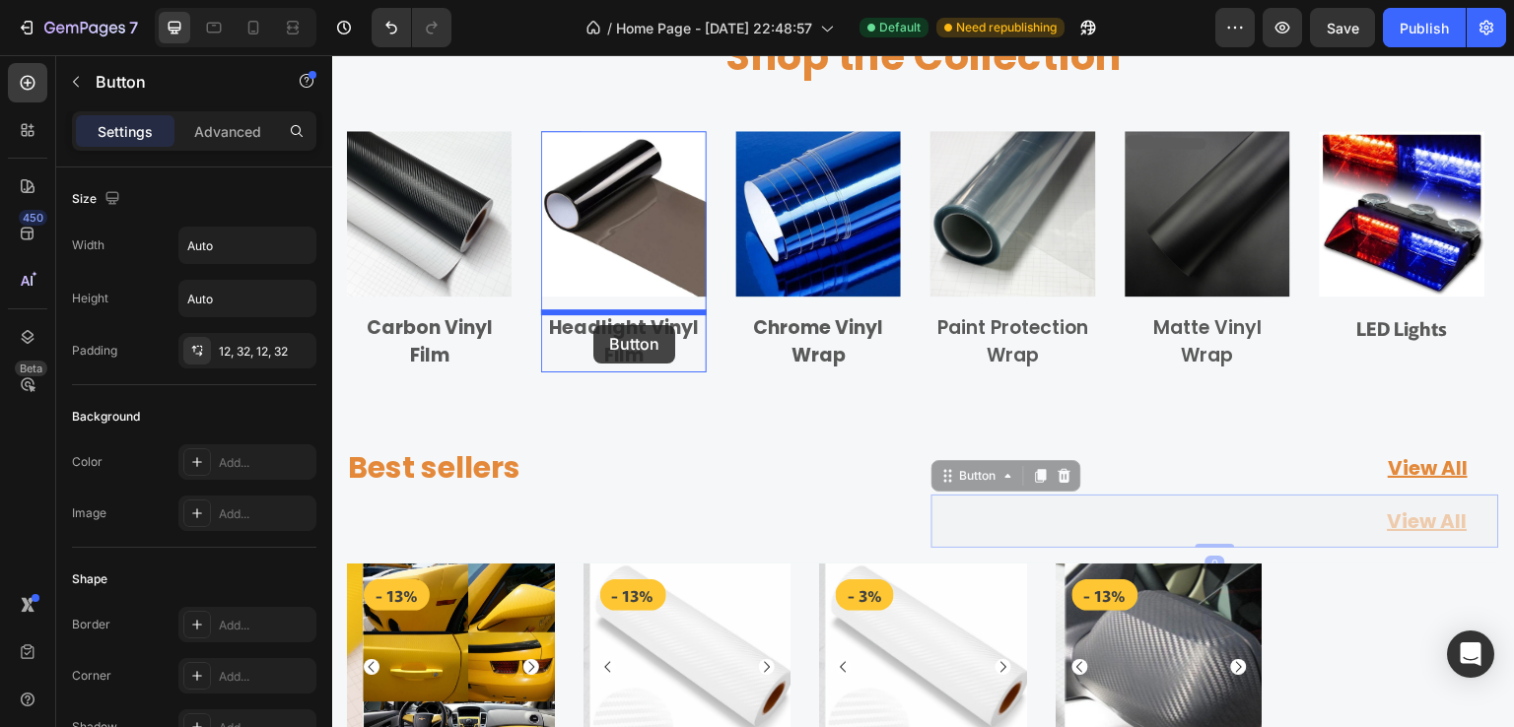
drag, startPoint x: 937, startPoint y: 479, endPoint x: 593, endPoint y: 325, distance: 376.8
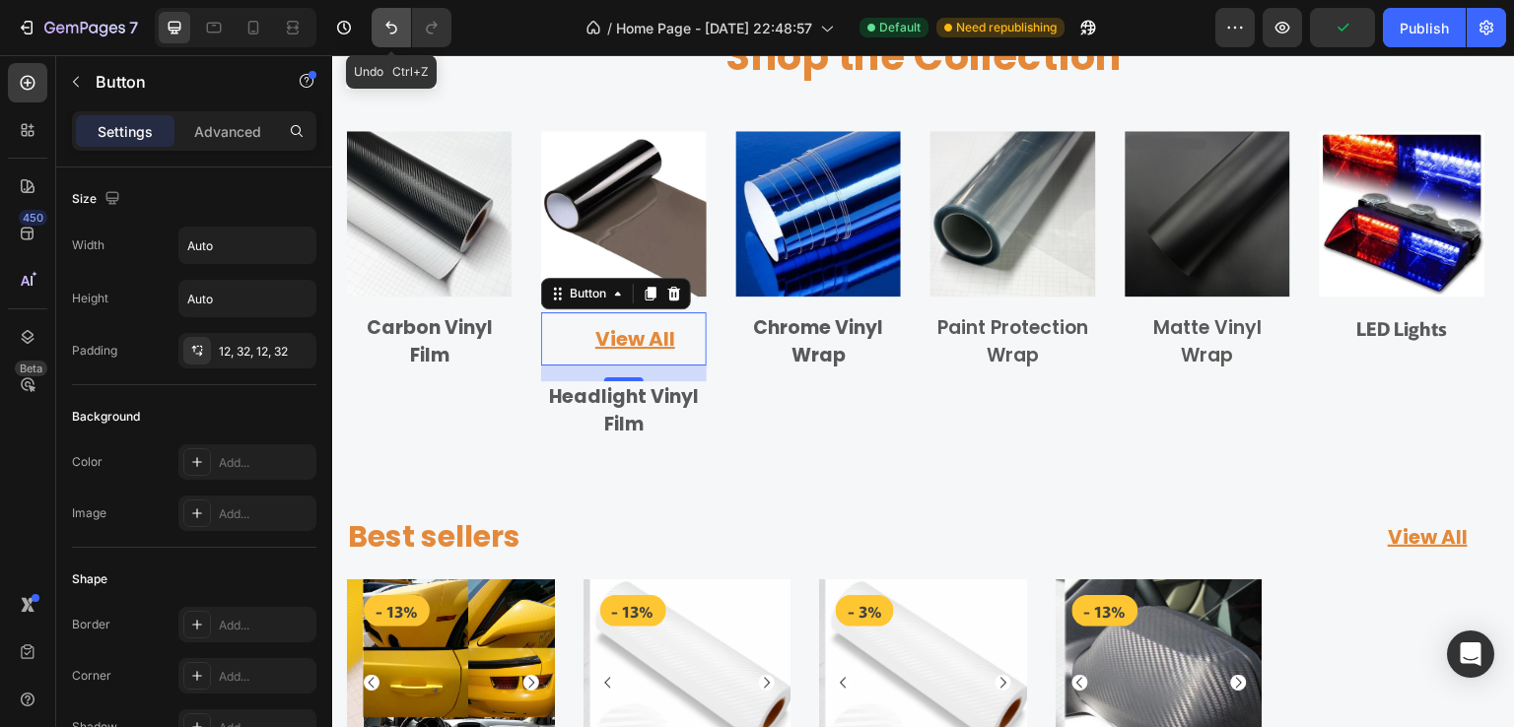
click at [387, 26] on icon "Undo/Redo" at bounding box center [391, 28] width 12 height 13
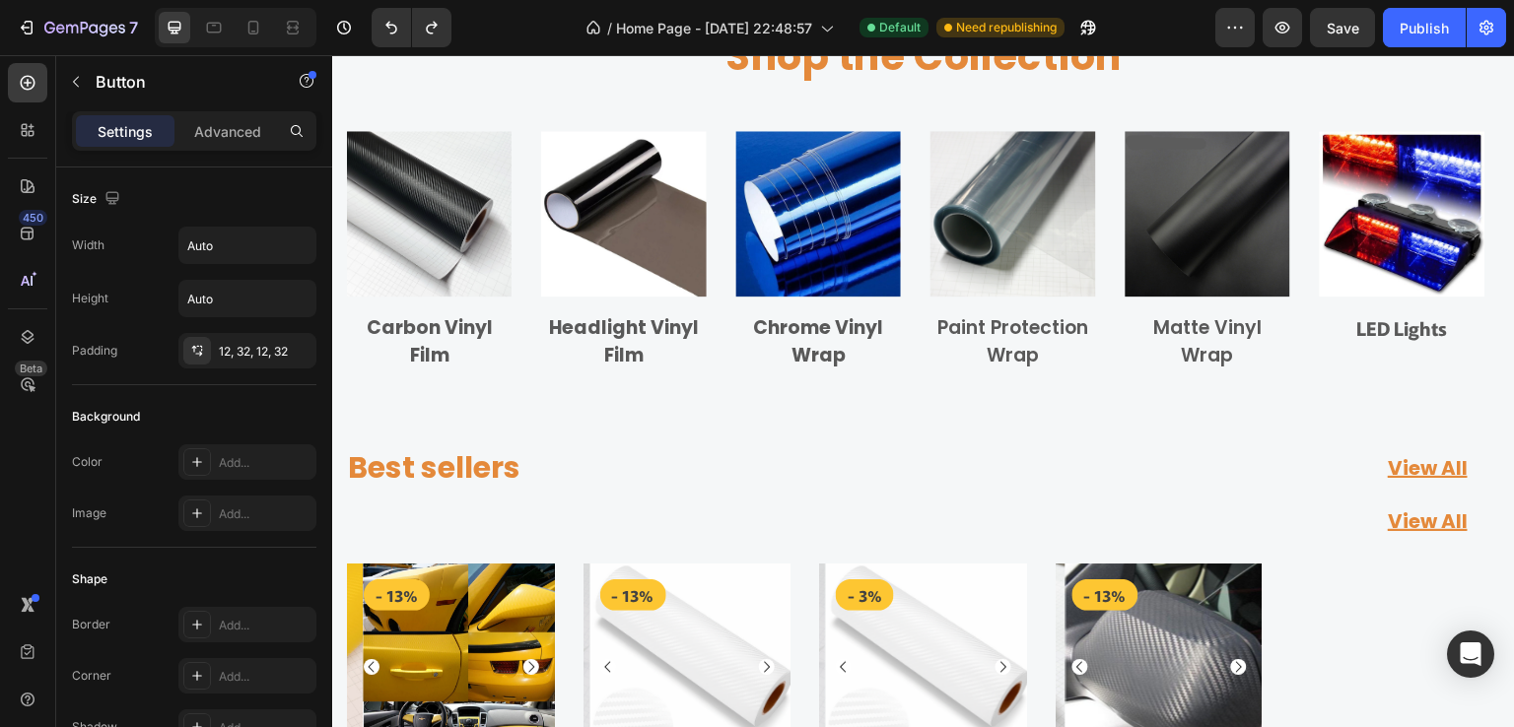
click at [1169, 537] on div "View All Button" at bounding box center [1215, 521] width 568 height 53
click at [1371, 533] on link "View All" at bounding box center [1427, 521] width 143 height 53
click at [1388, 521] on div "View All" at bounding box center [1428, 522] width 80 height 30
click at [1430, 460] on div "View All" at bounding box center [1428, 468] width 80 height 30
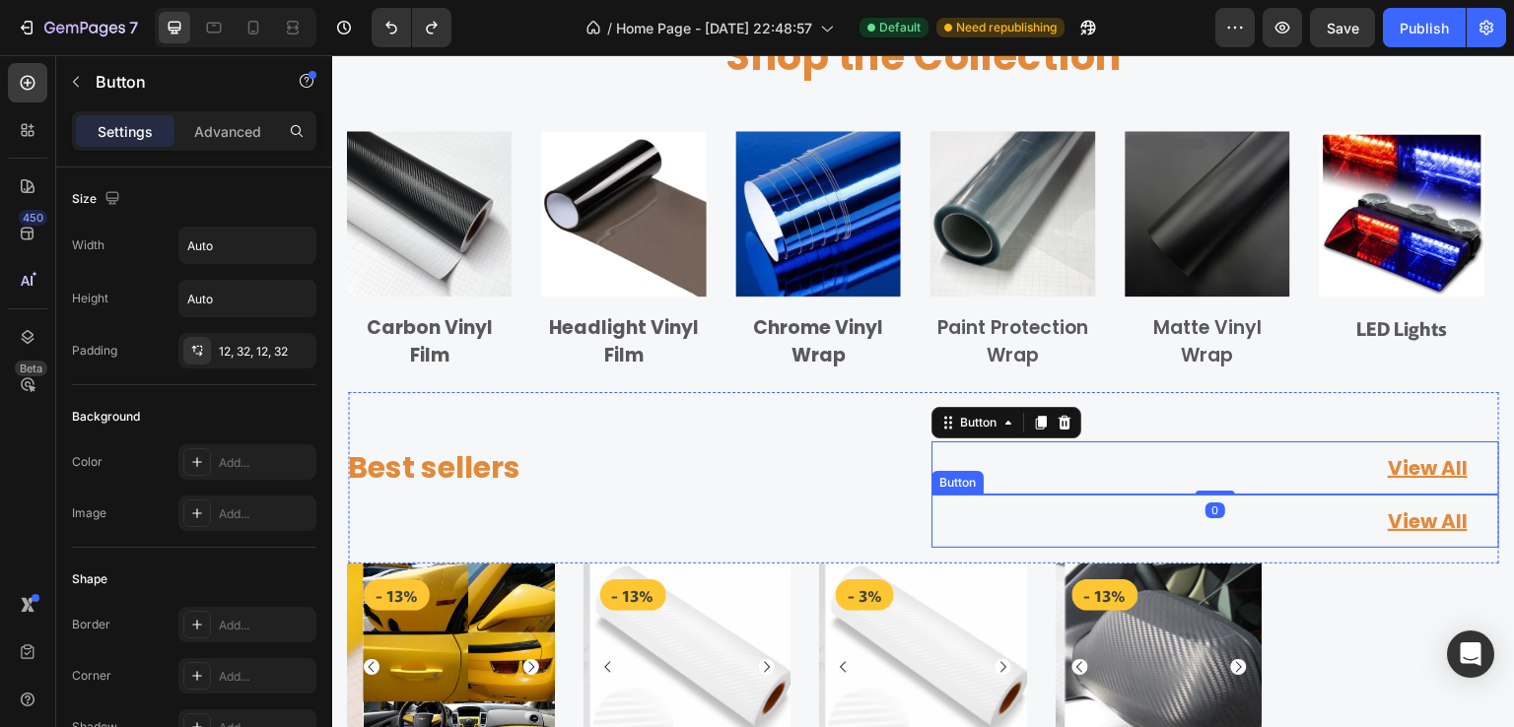
click at [1396, 538] on link "View All" at bounding box center [1427, 521] width 143 height 53
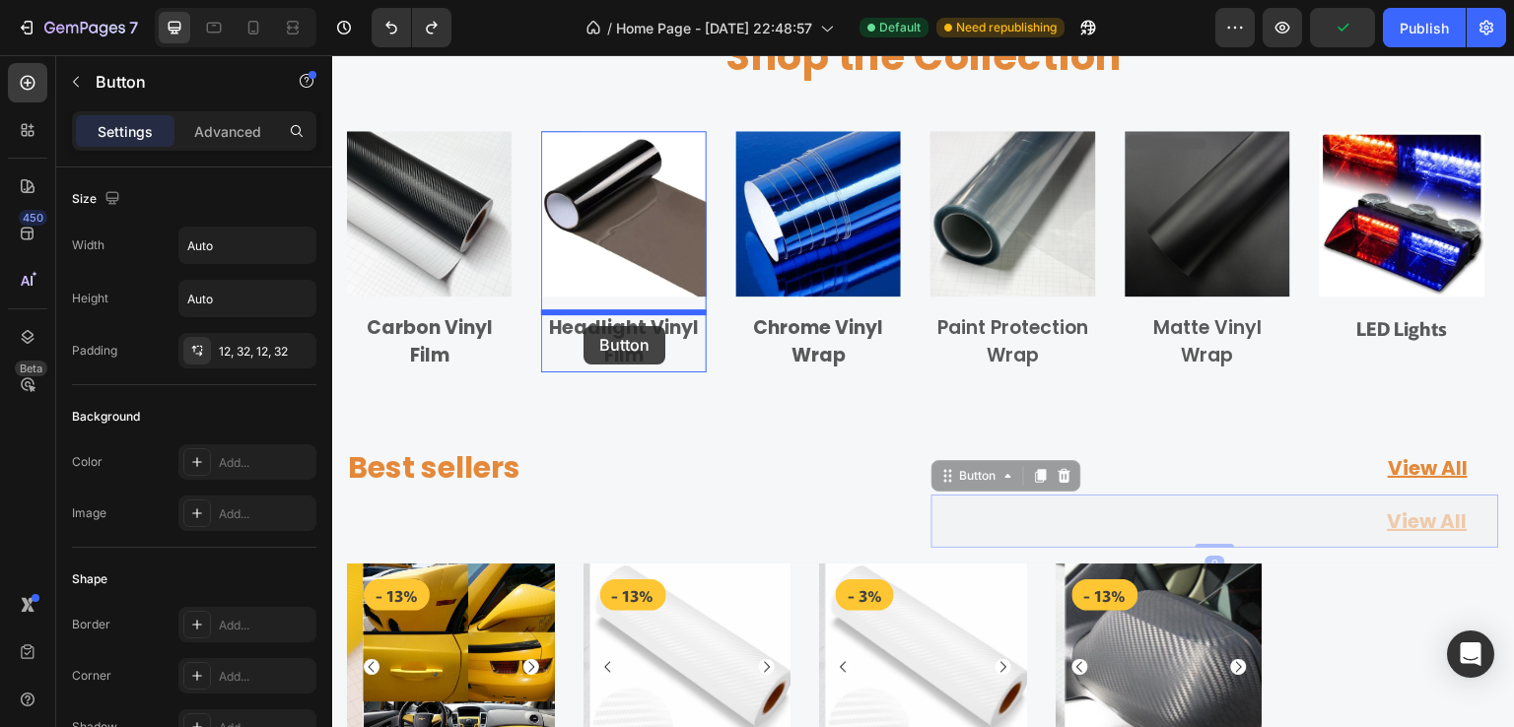
drag, startPoint x: 943, startPoint y: 481, endPoint x: 583, endPoint y: 326, distance: 391.6
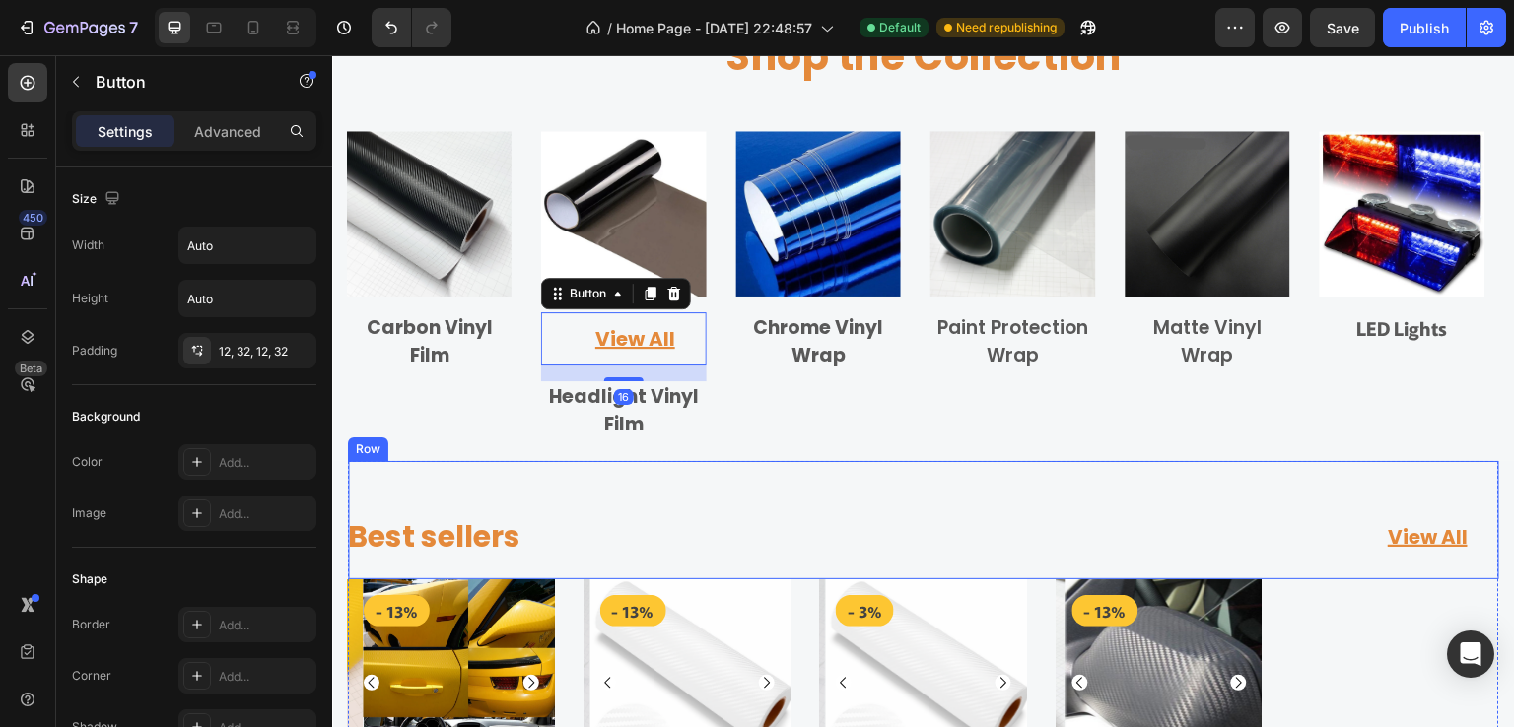
click at [766, 491] on div "Best sellers Heading View All Button Row" at bounding box center [923, 520] width 1151 height 118
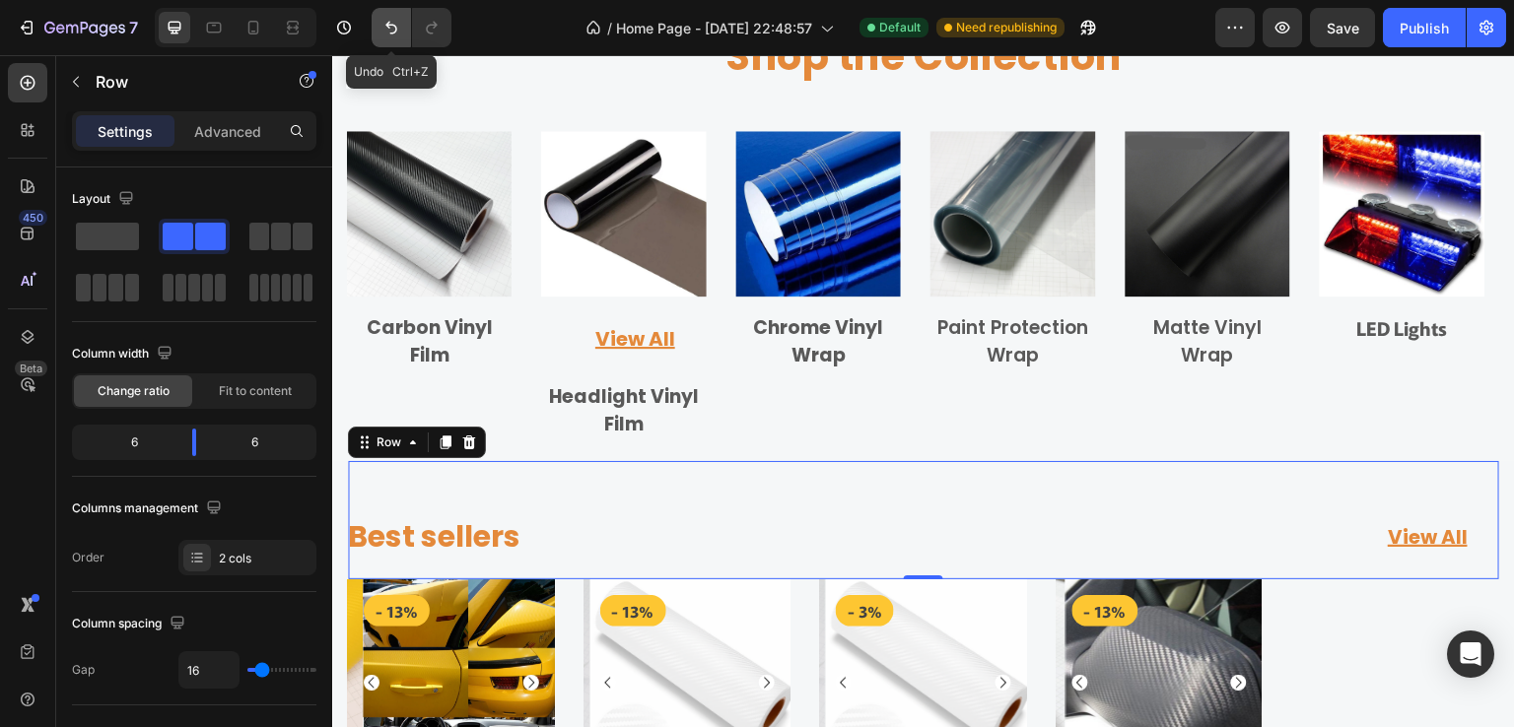
click at [389, 30] on icon "Undo/Redo" at bounding box center [391, 28] width 20 height 20
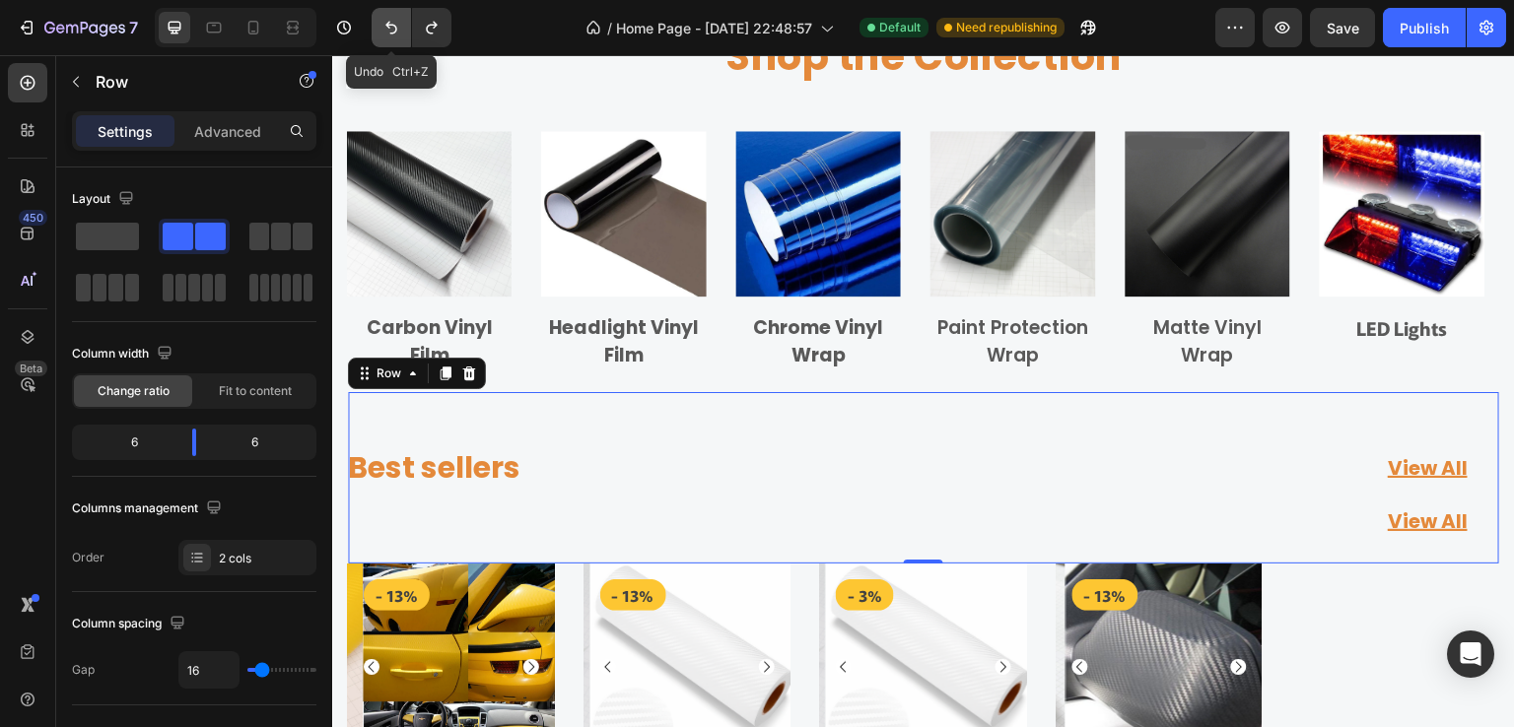
click at [389, 30] on icon "Undo/Redo" at bounding box center [391, 28] width 20 height 20
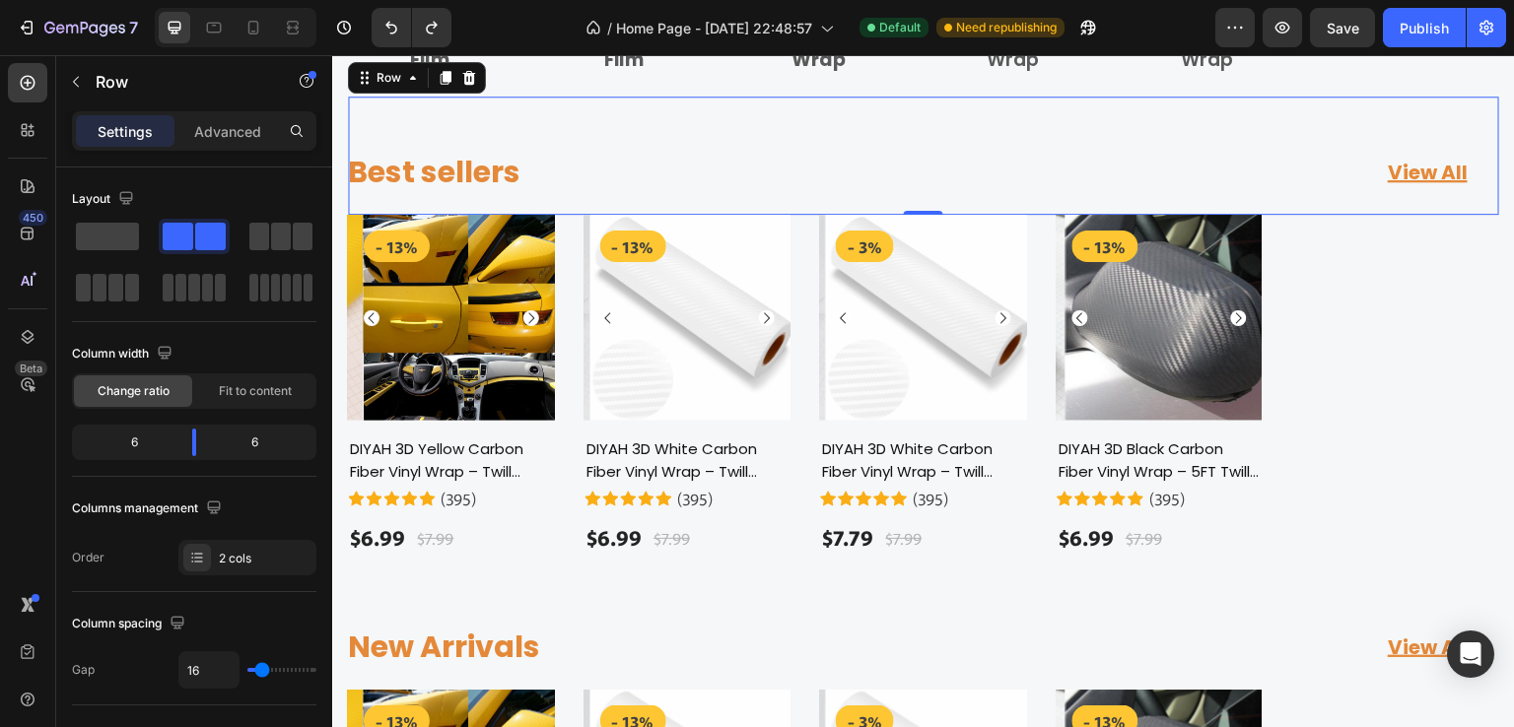
scroll to position [788, 0]
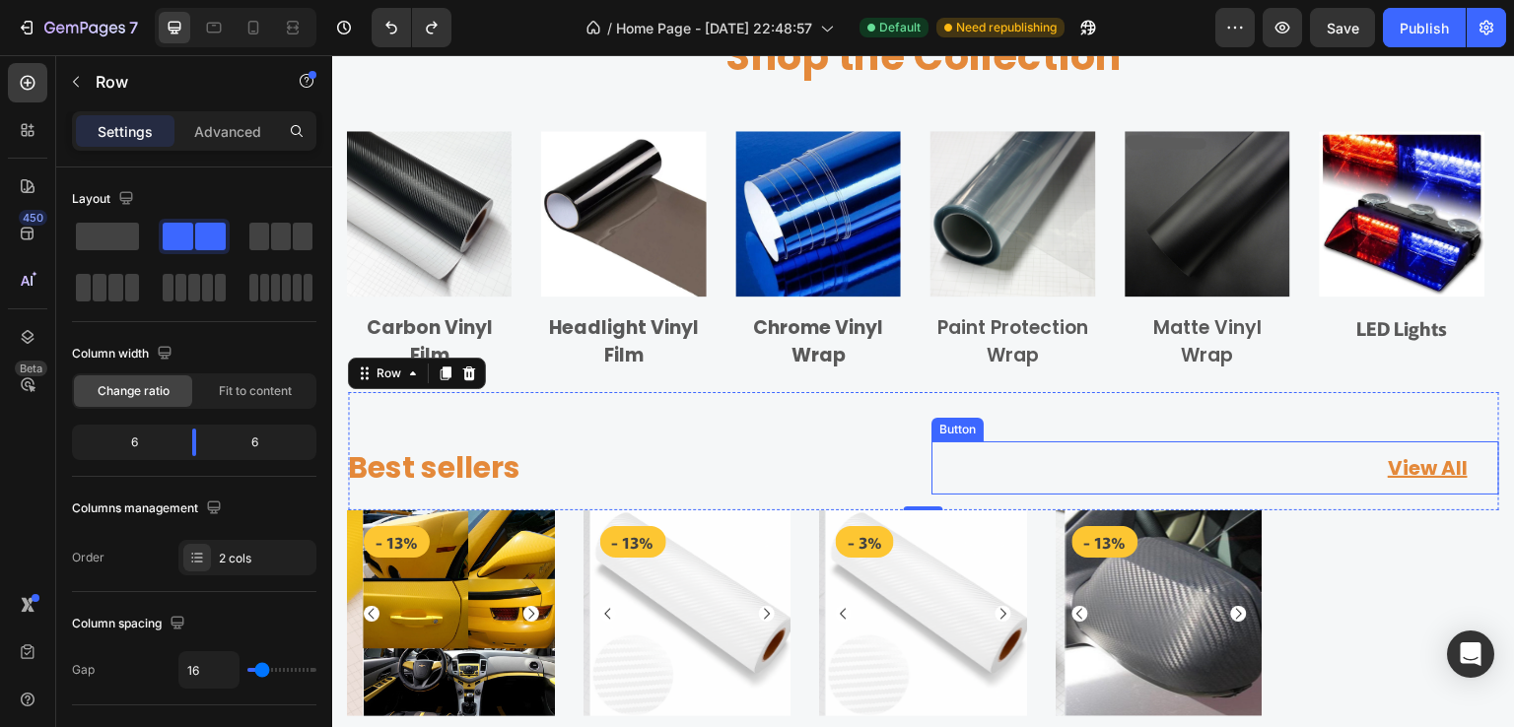
click at [1307, 483] on div "View All Button" at bounding box center [1215, 468] width 568 height 53
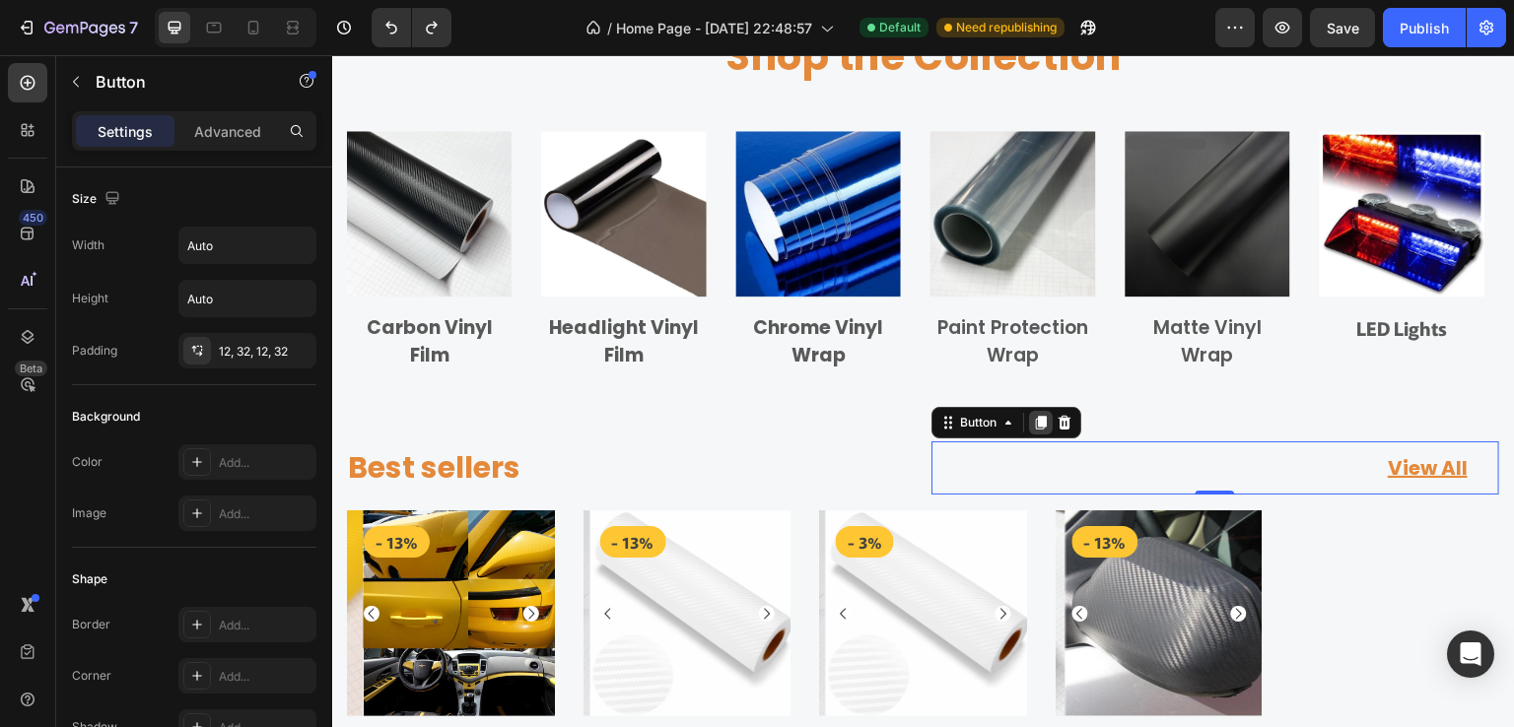
click at [1036, 418] on icon at bounding box center [1041, 423] width 11 height 14
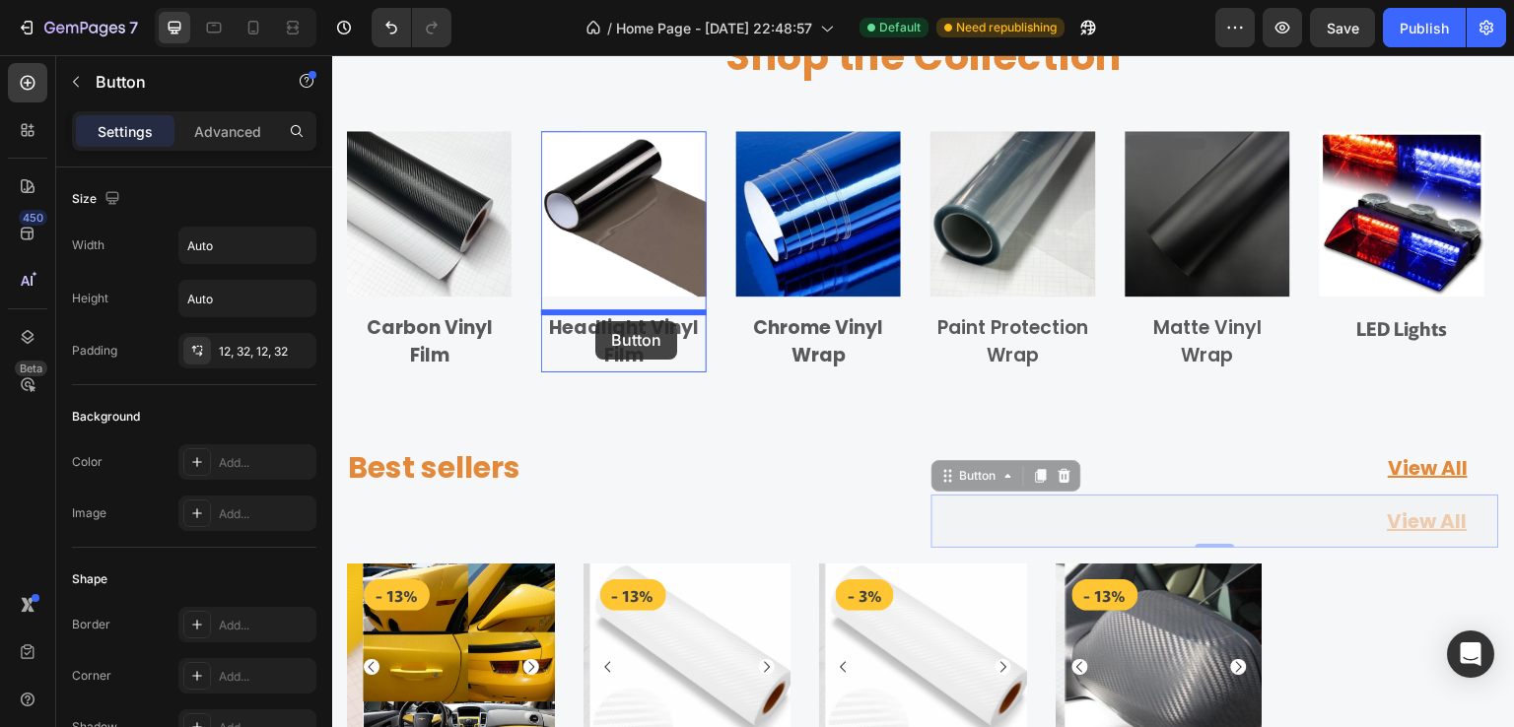
drag, startPoint x: 939, startPoint y: 480, endPoint x: 595, endPoint y: 321, distance: 378.8
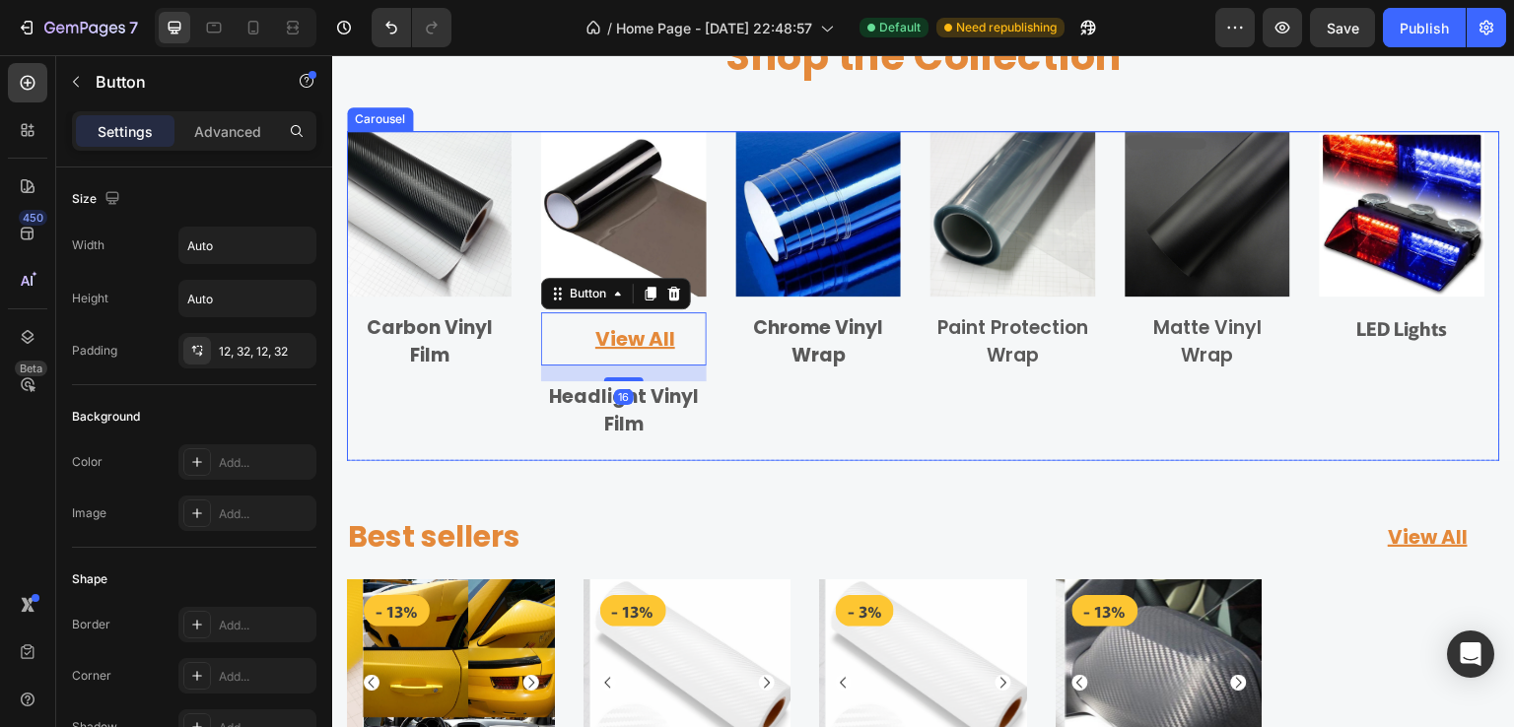
click at [856, 410] on div "Image Chrome Vinyl Wrap Text block Row" at bounding box center [818, 285] width 165 height 309
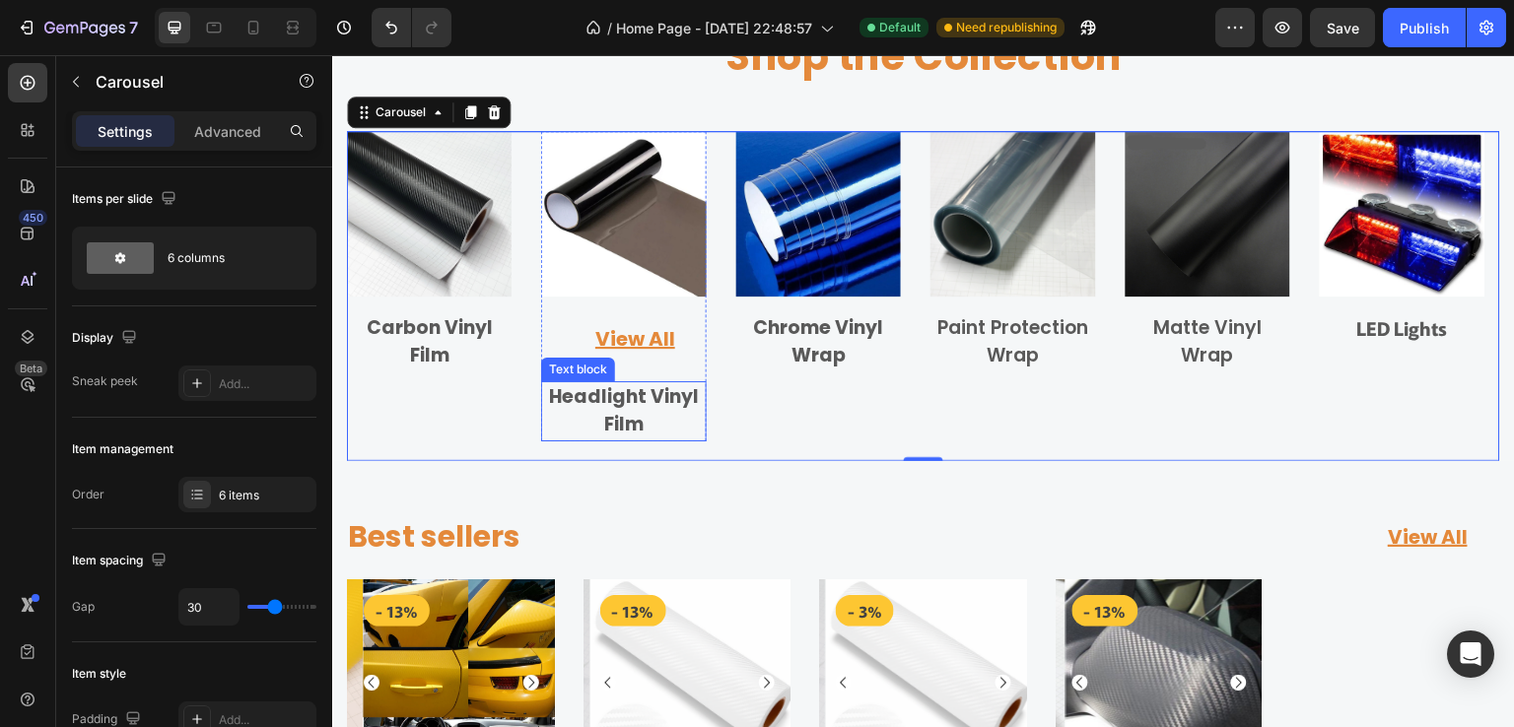
click at [625, 404] on p "Headlight Vinyl Film" at bounding box center [623, 411] width 161 height 56
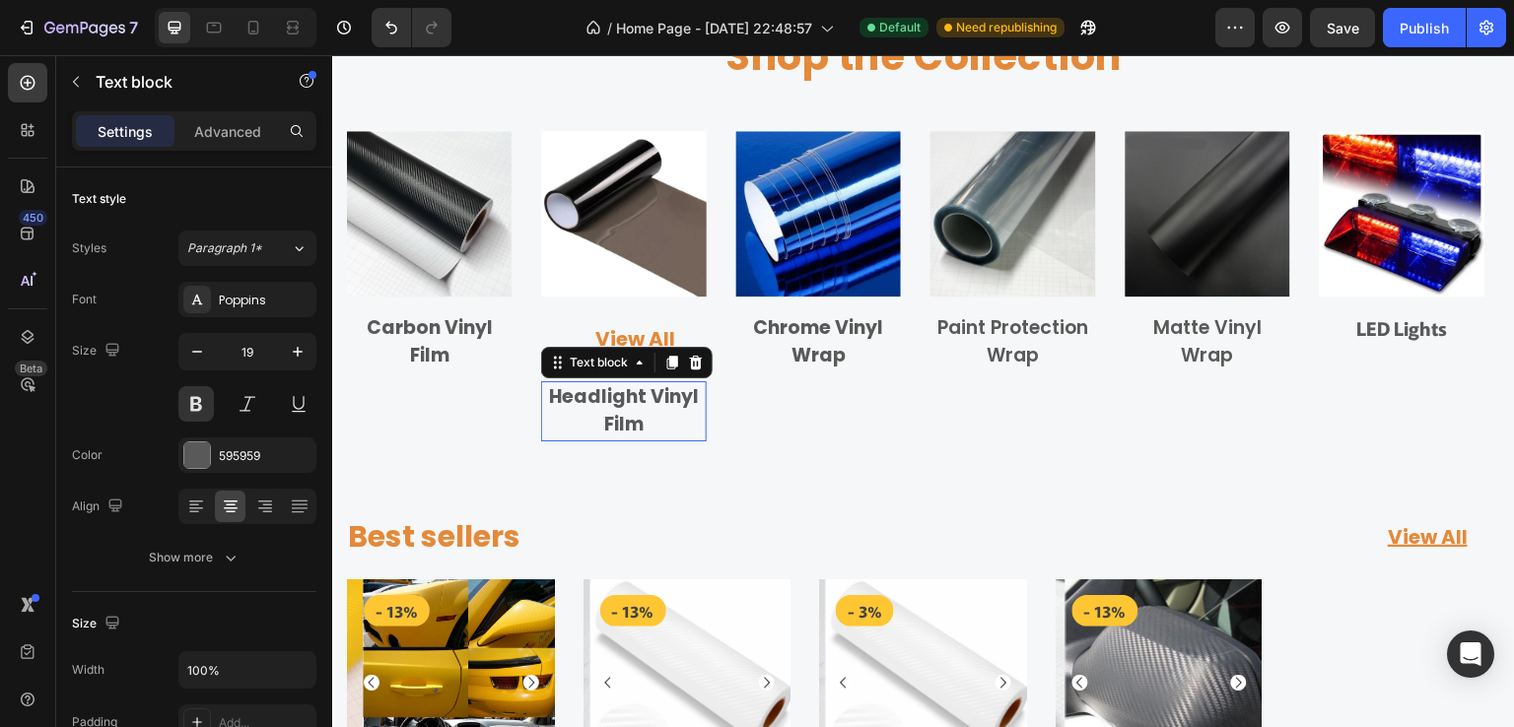
click at [625, 404] on p "Headlight Vinyl Film" at bounding box center [623, 411] width 161 height 56
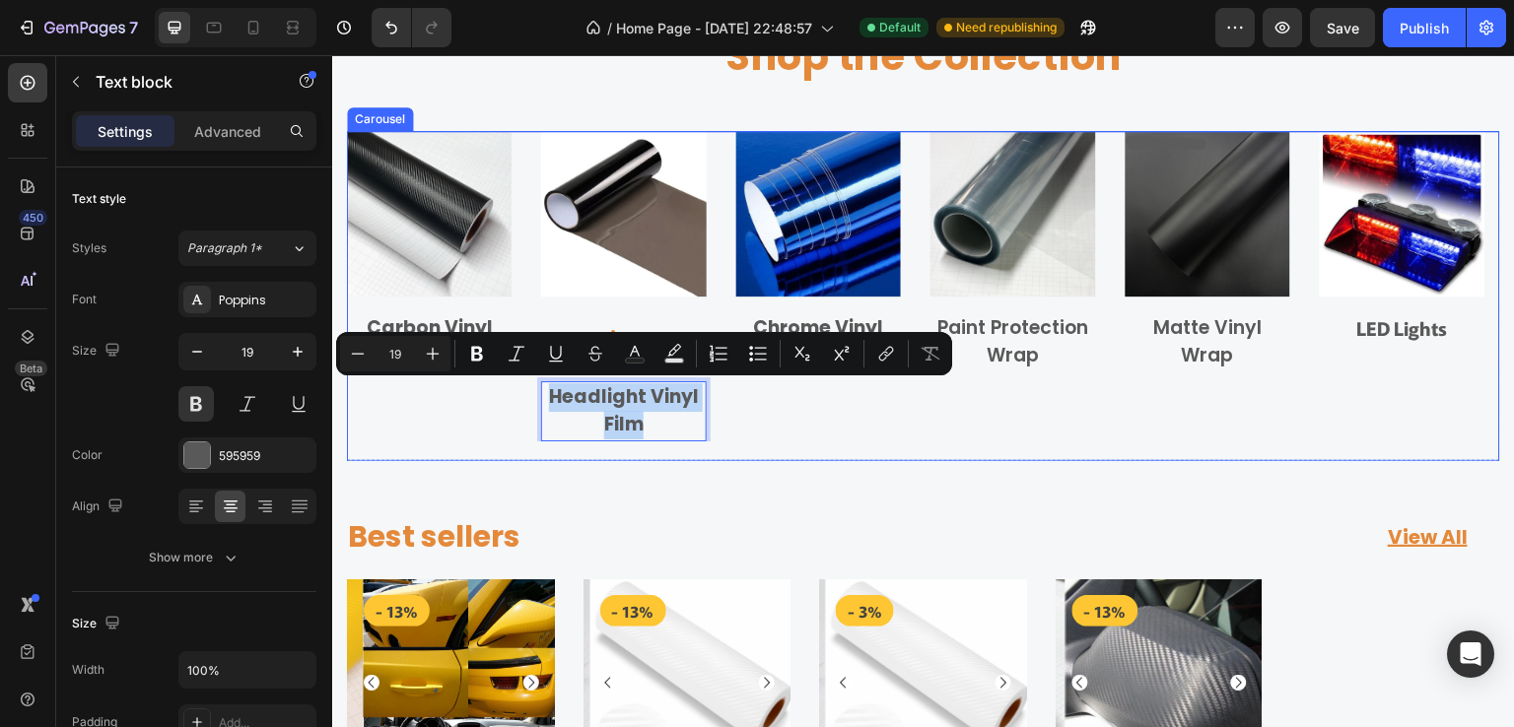
click at [747, 434] on div "Image Chrome Vinyl Wrap Text block Row" at bounding box center [818, 285] width 165 height 309
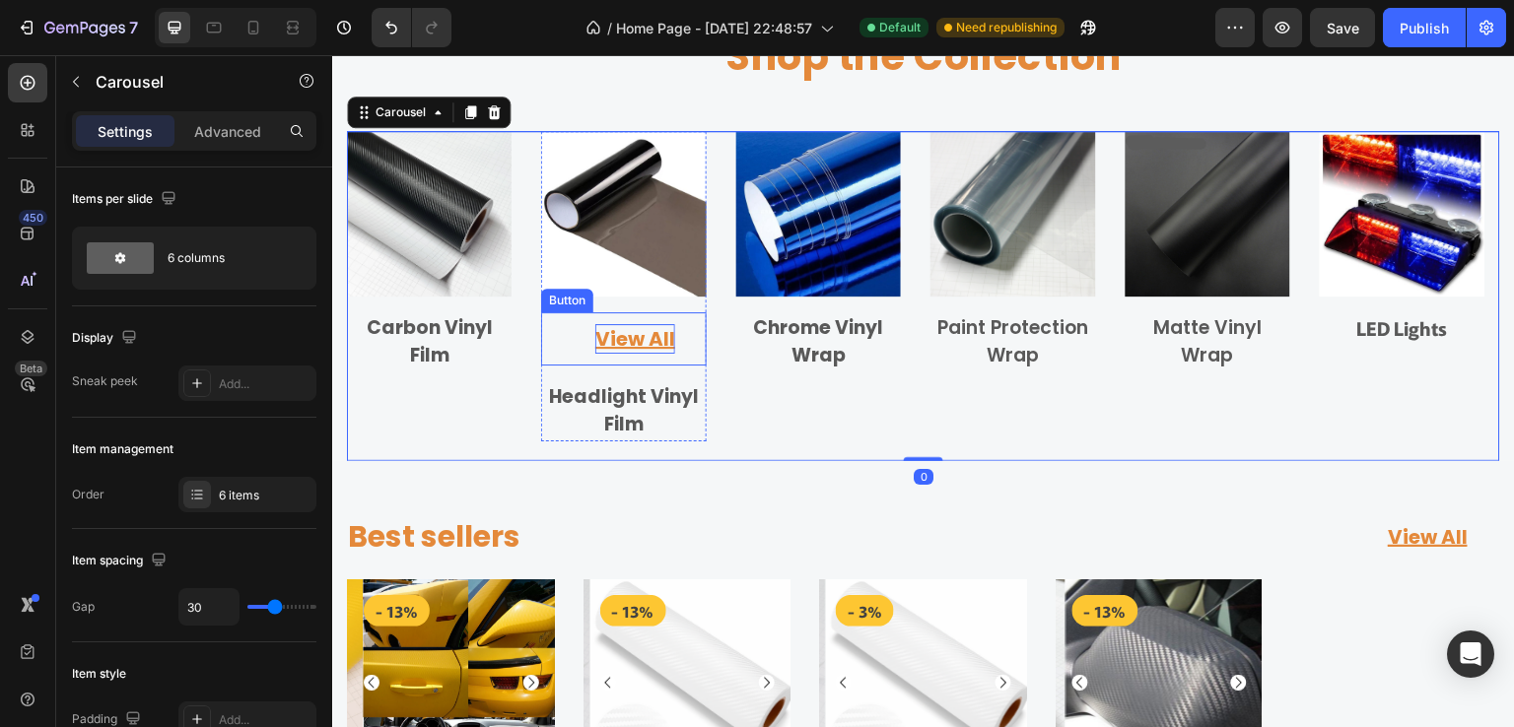
click at [657, 349] on div "View All" at bounding box center [635, 339] width 80 height 30
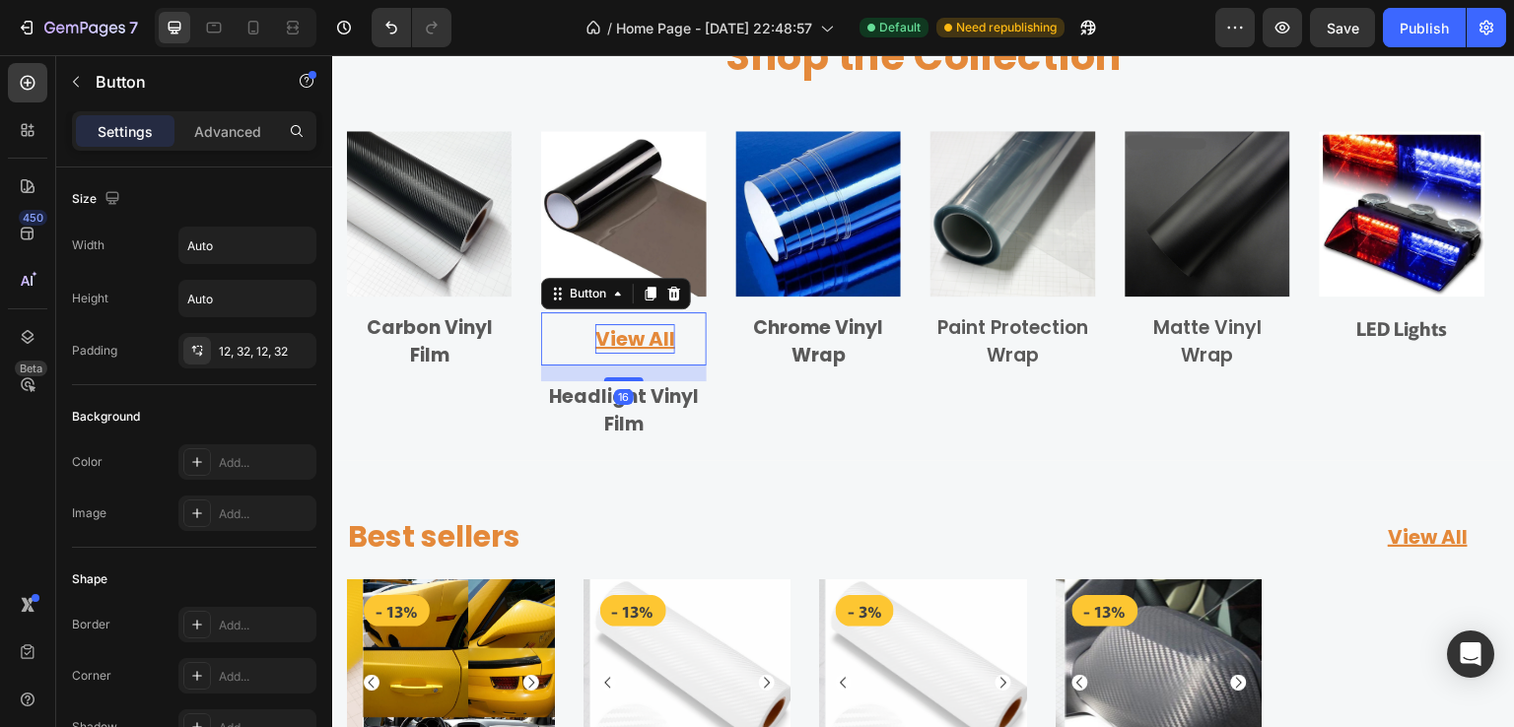
click at [655, 342] on div "View All" at bounding box center [635, 339] width 80 height 30
click at [655, 342] on p "View All" at bounding box center [635, 339] width 80 height 30
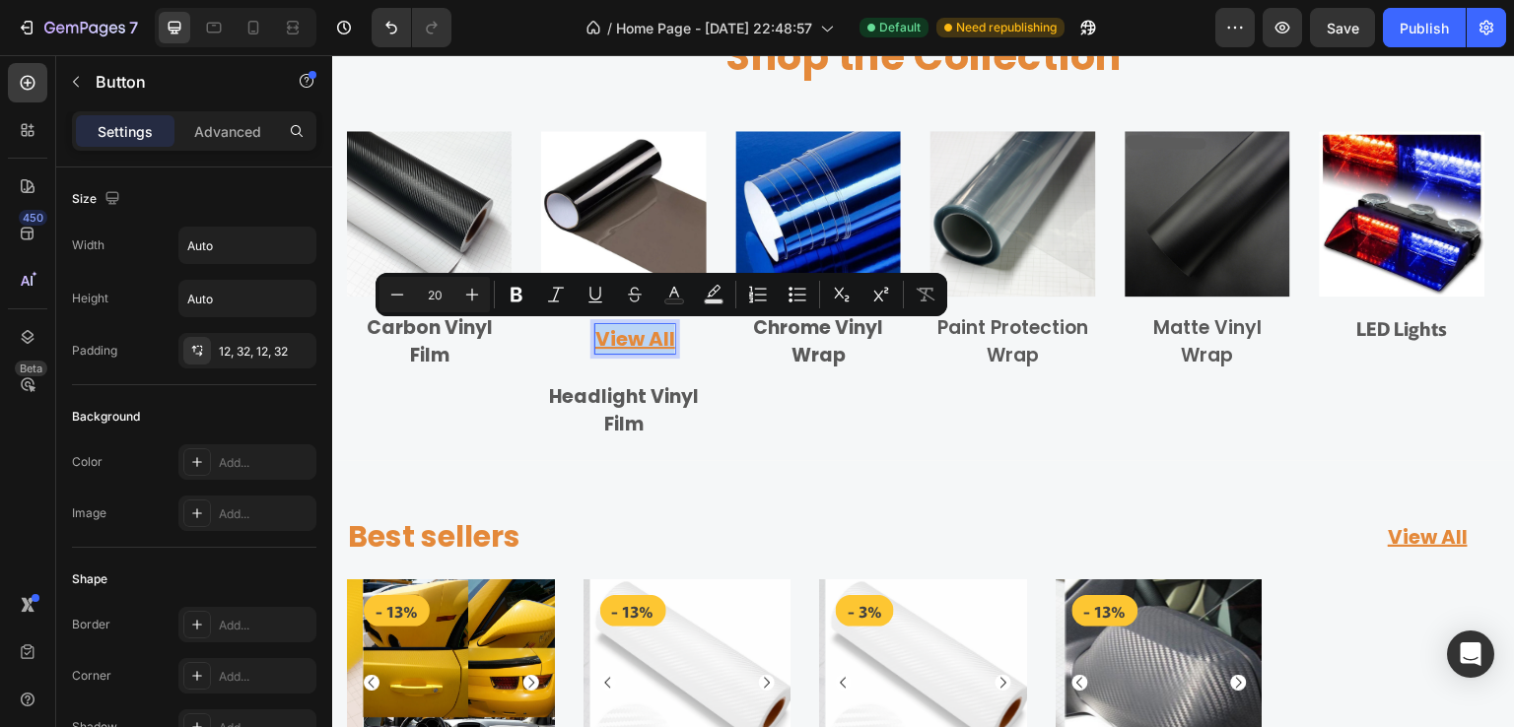
click at [655, 342] on p "View All" at bounding box center [635, 339] width 80 height 30
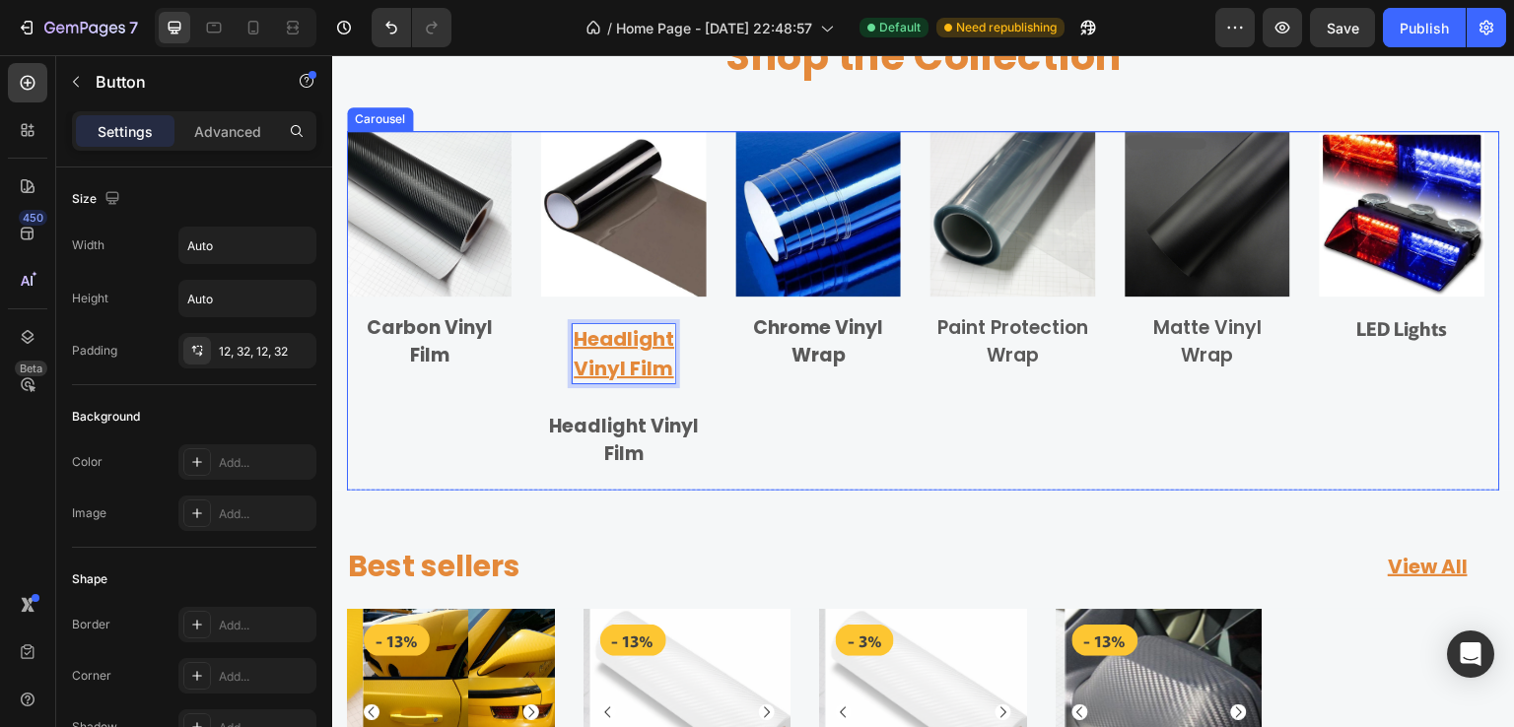
click at [708, 375] on div "Image Carbon Vinyl Film Text block Row Image Headlight Vinyl Film Button 16 Hea…" at bounding box center [923, 300] width 1153 height 339
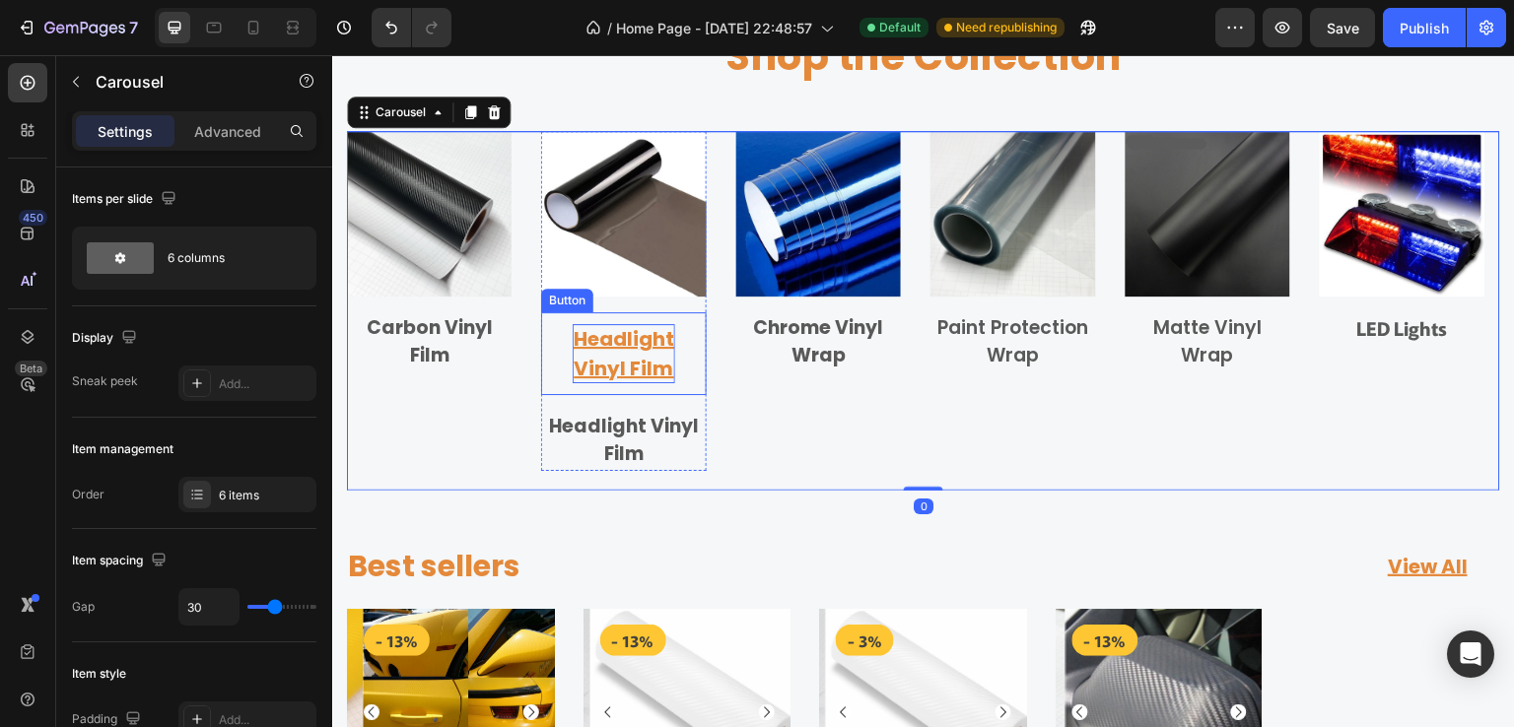
click at [659, 363] on p "Headlight Vinyl Film" at bounding box center [624, 353] width 102 height 59
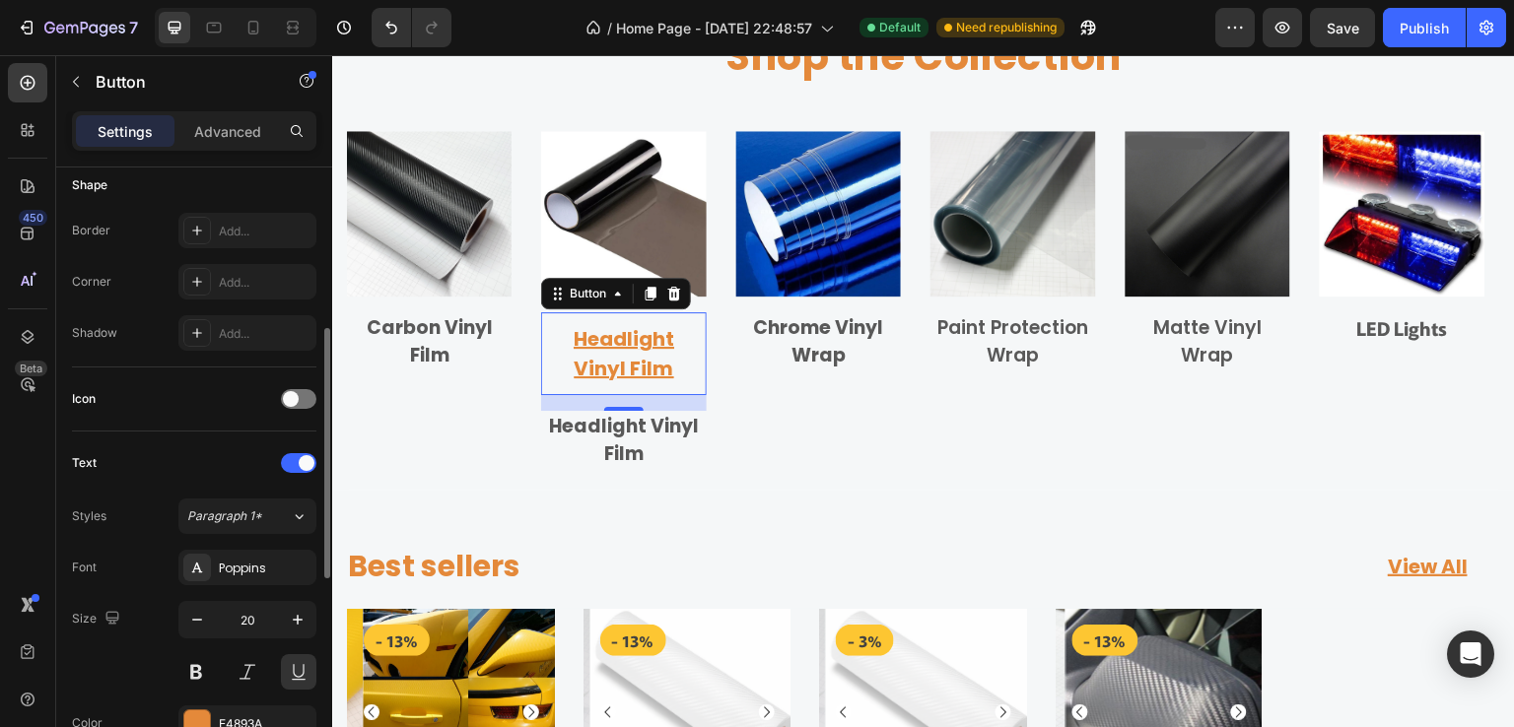
scroll to position [591, 0]
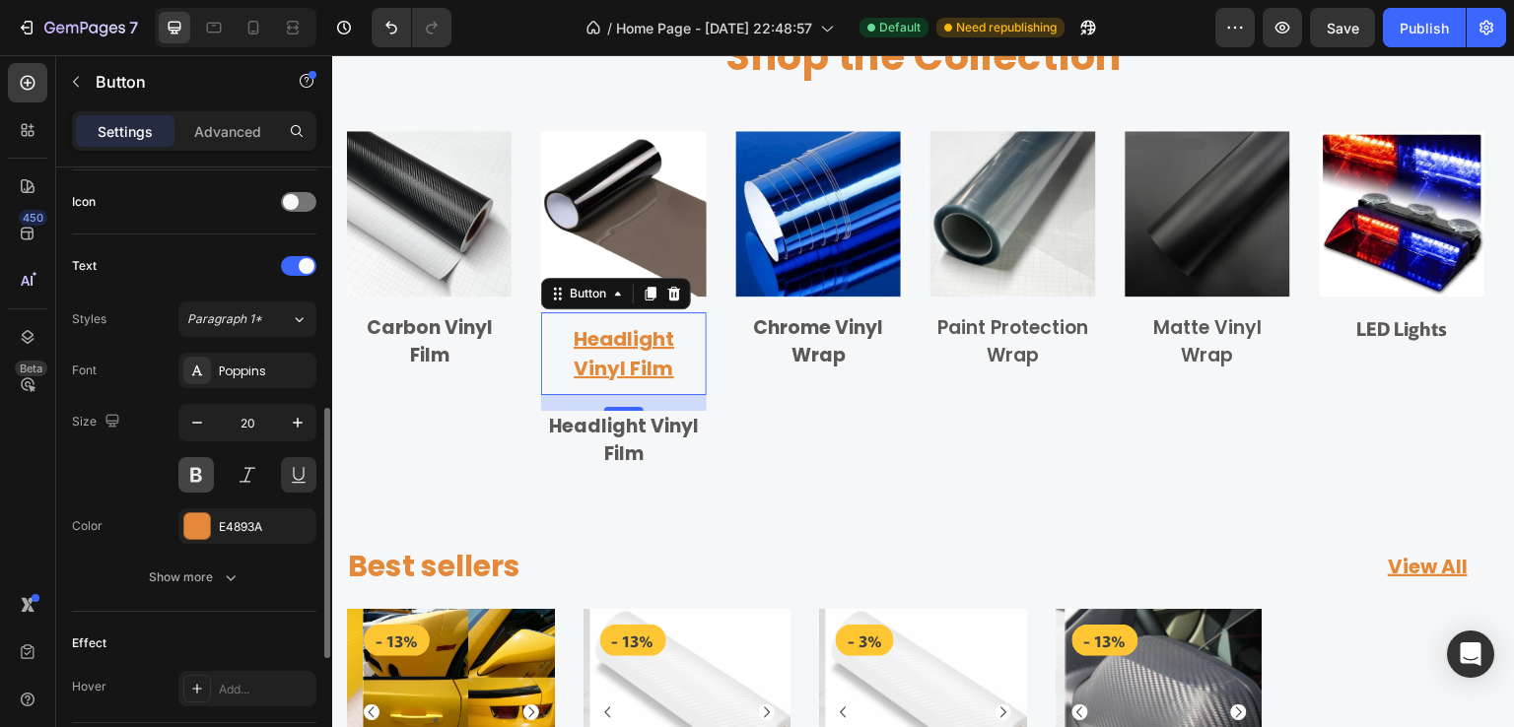
click at [201, 474] on button at bounding box center [195, 474] width 35 height 35
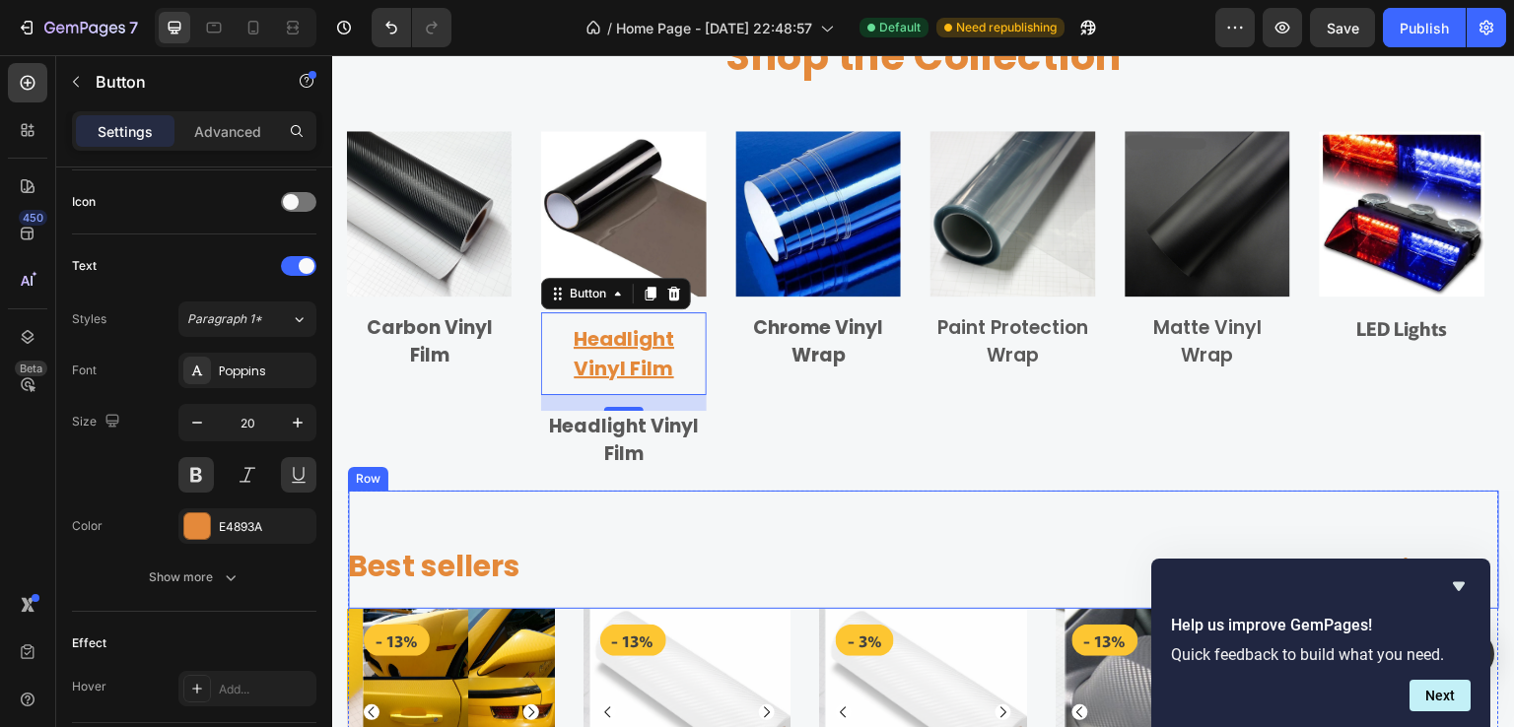
click at [1385, 493] on div "Best sellers Heading View All Button Row" at bounding box center [923, 550] width 1151 height 118
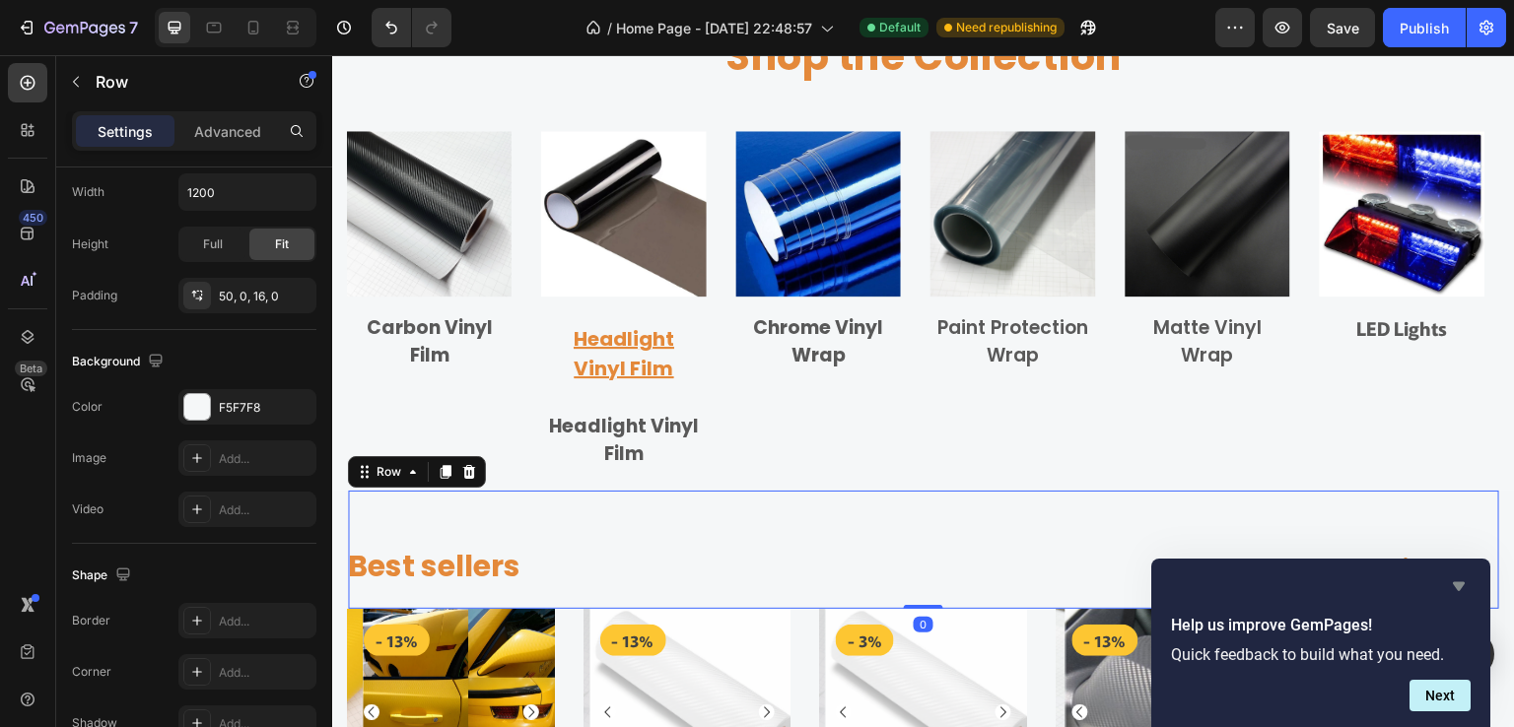
scroll to position [0, 0]
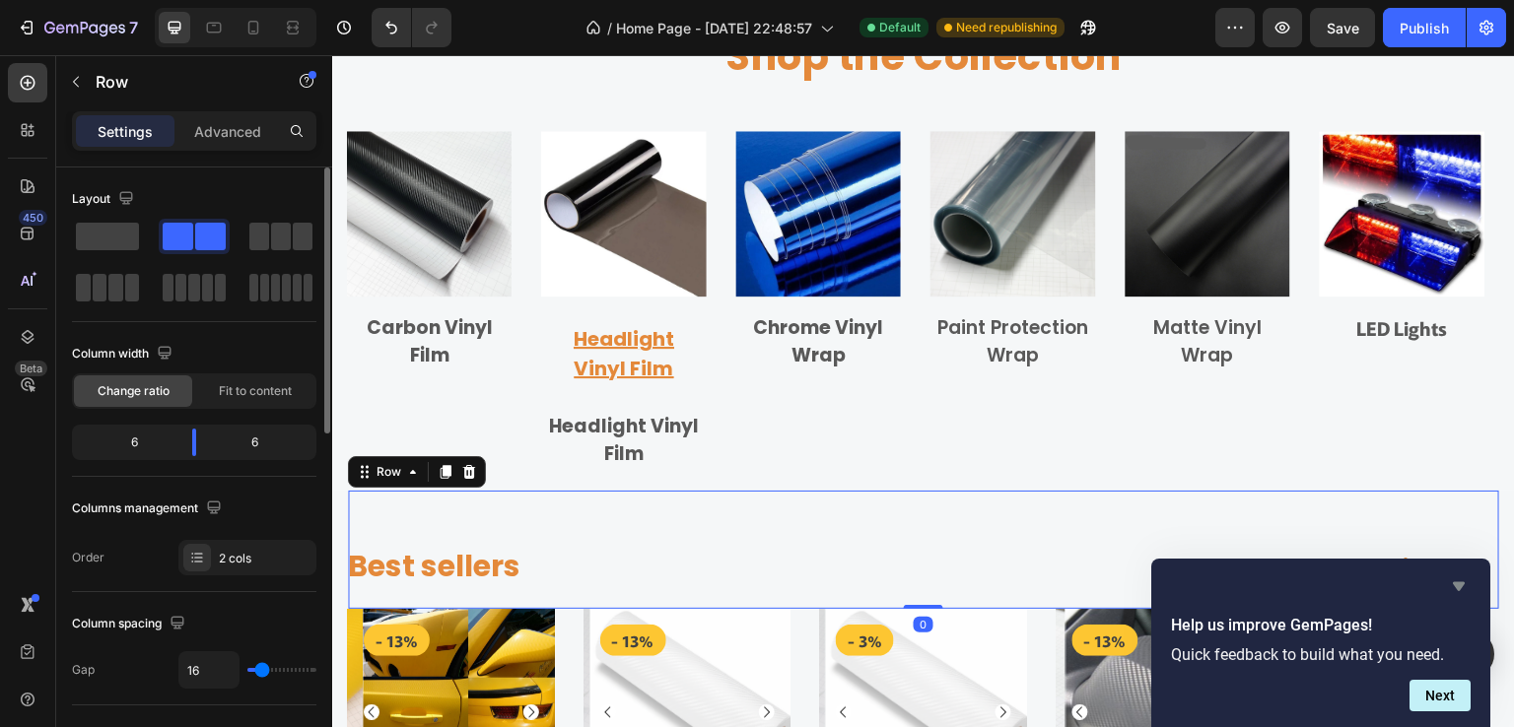
drag, startPoint x: 1462, startPoint y: 583, endPoint x: 1128, endPoint y: 530, distance: 338.3
click at [1462, 583] on icon "Hide survey" at bounding box center [1459, 586] width 12 height 9
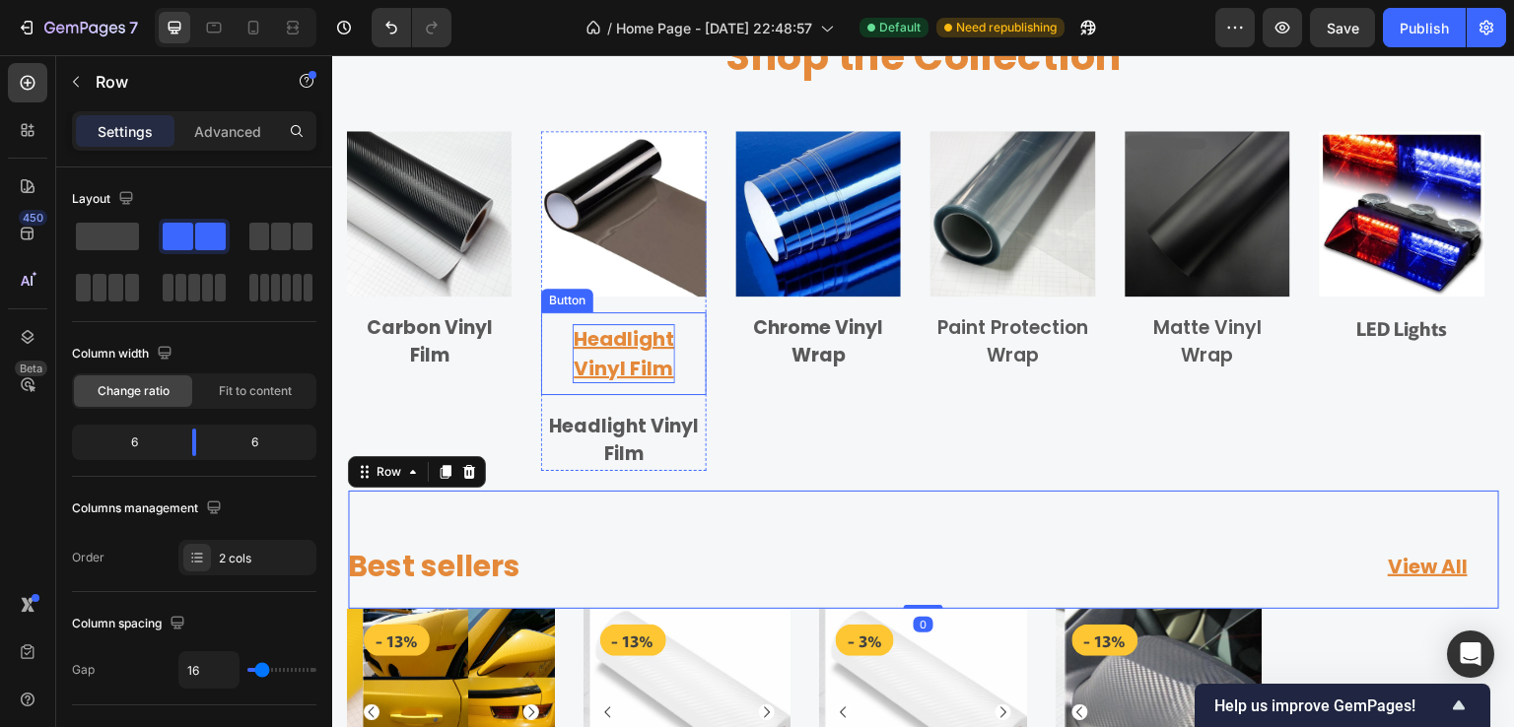
click at [659, 361] on p "Headlight Vinyl Film" at bounding box center [624, 353] width 102 height 59
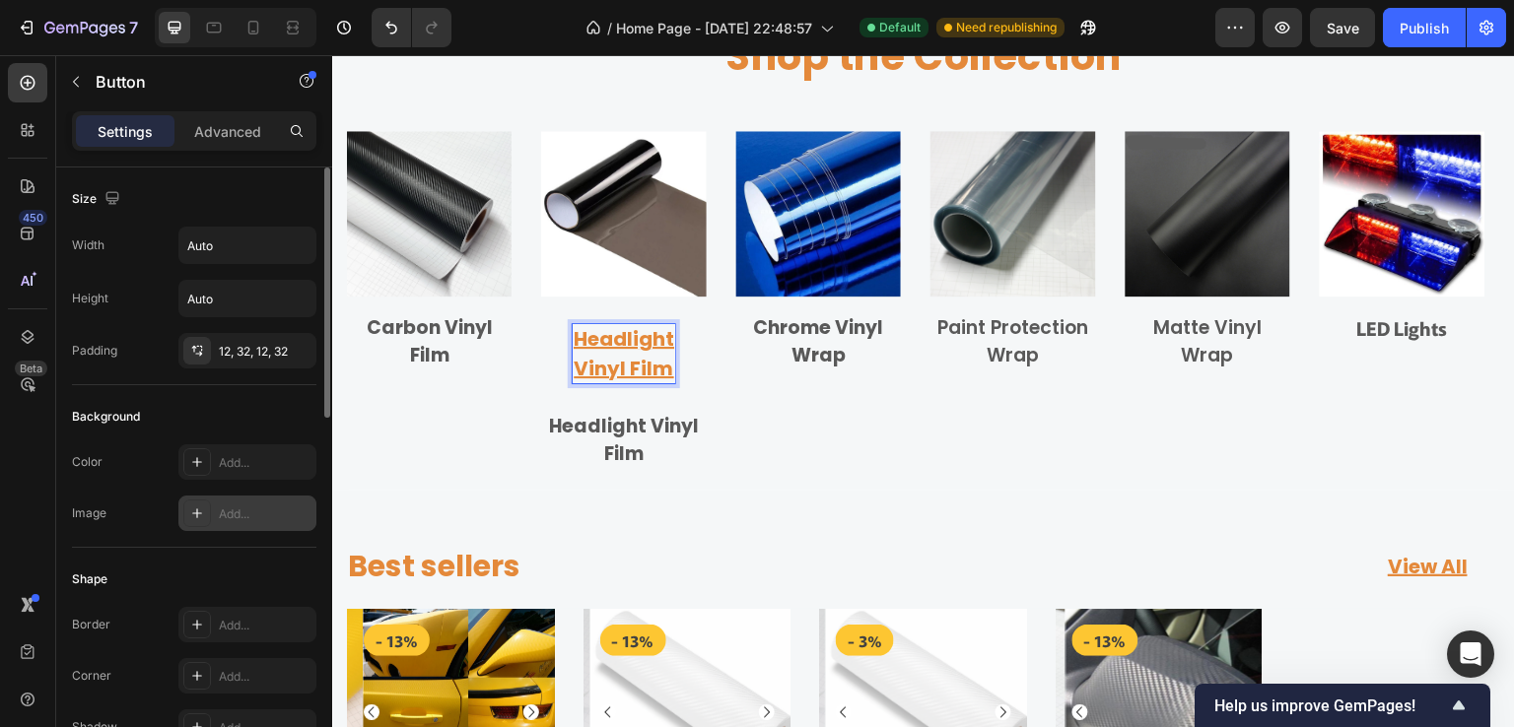
scroll to position [394, 0]
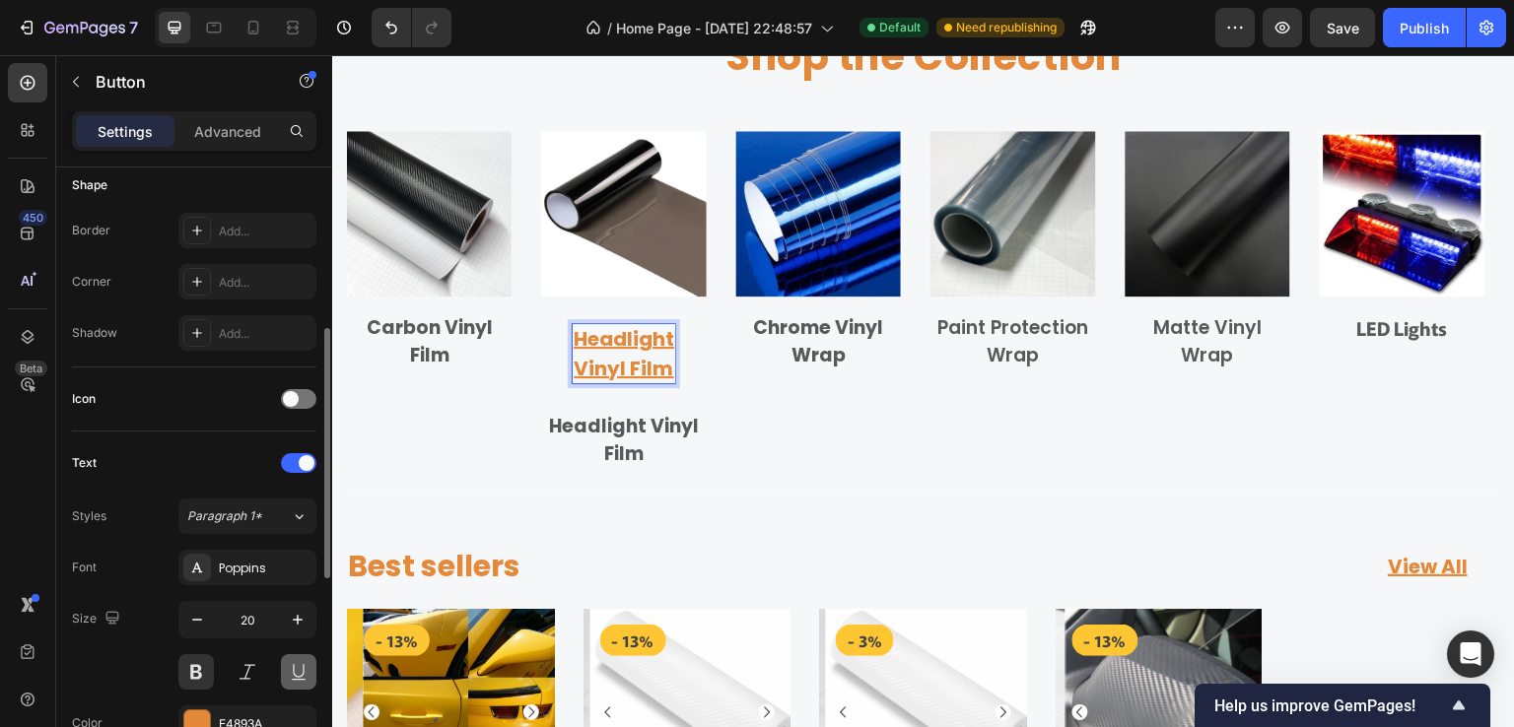
drag, startPoint x: 294, startPoint y: 674, endPoint x: 304, endPoint y: 675, distance: 9.9
click at [295, 674] on button at bounding box center [298, 671] width 35 height 35
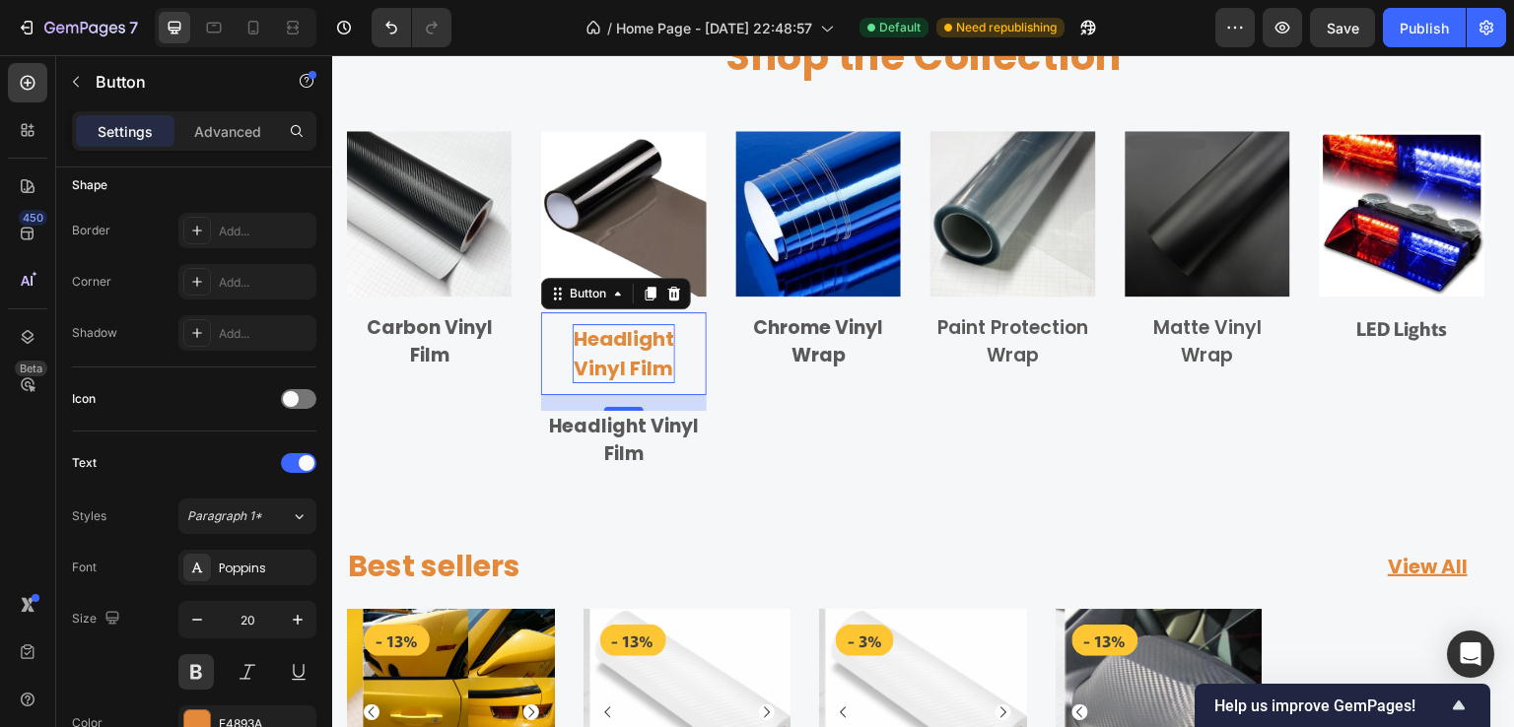
click at [640, 361] on p "Headlight Vinyl Film" at bounding box center [624, 353] width 102 height 59
click at [567, 337] on link "Headlight Vinyl Film" at bounding box center [623, 353] width 165 height 83
click at [593, 351] on p "Headlight Vinyl Film" at bounding box center [624, 353] width 102 height 59
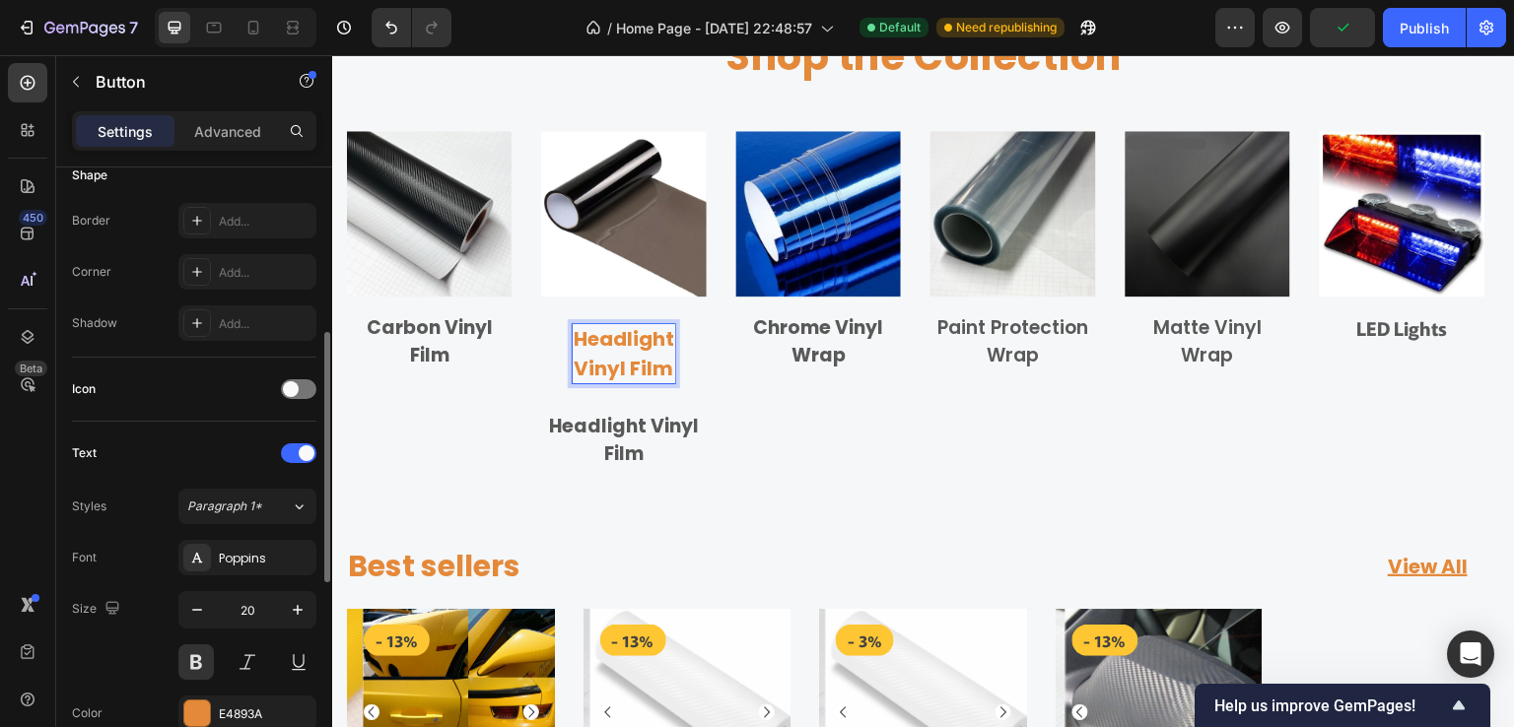
scroll to position [700, 0]
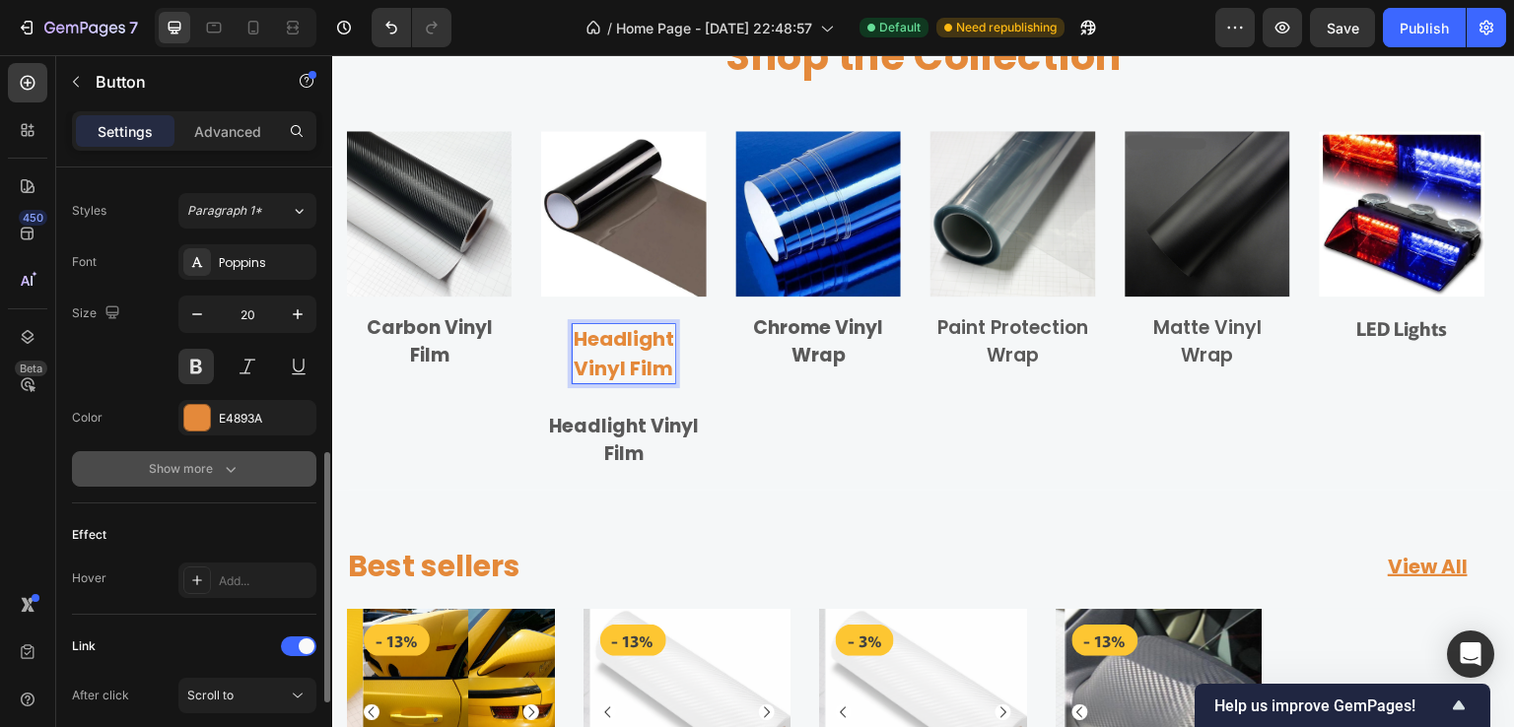
click at [217, 468] on div "Show more" at bounding box center [195, 469] width 92 height 20
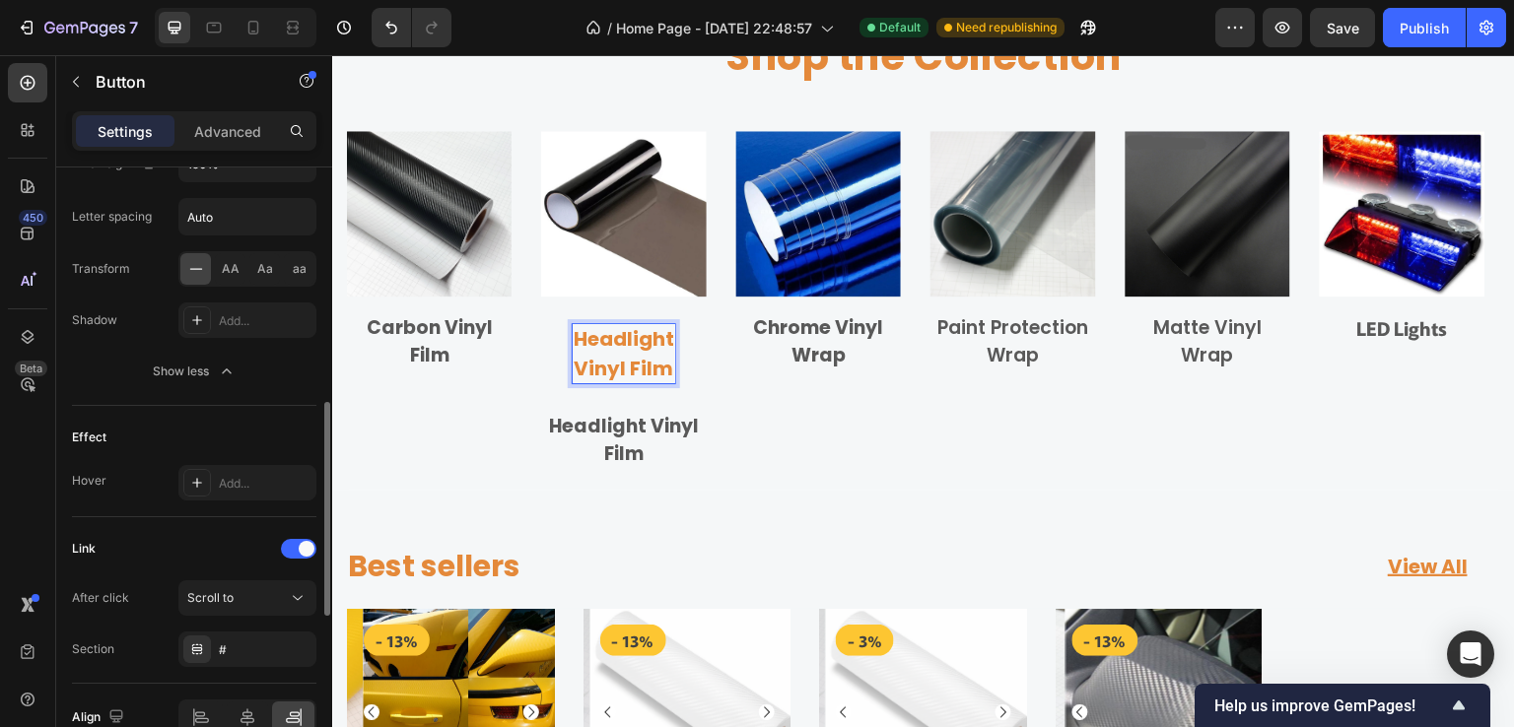
scroll to position [860, 0]
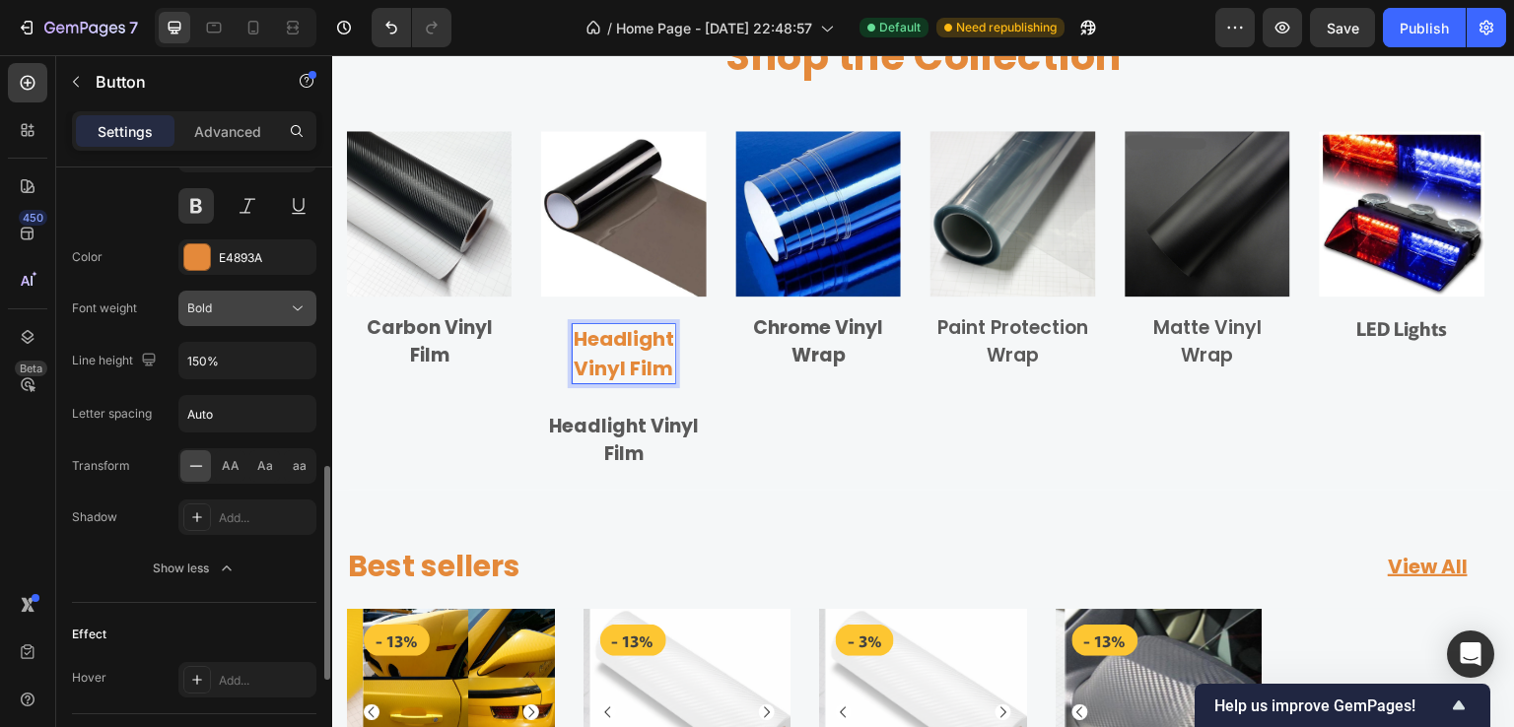
click at [254, 301] on div "Bold" at bounding box center [237, 309] width 101 height 18
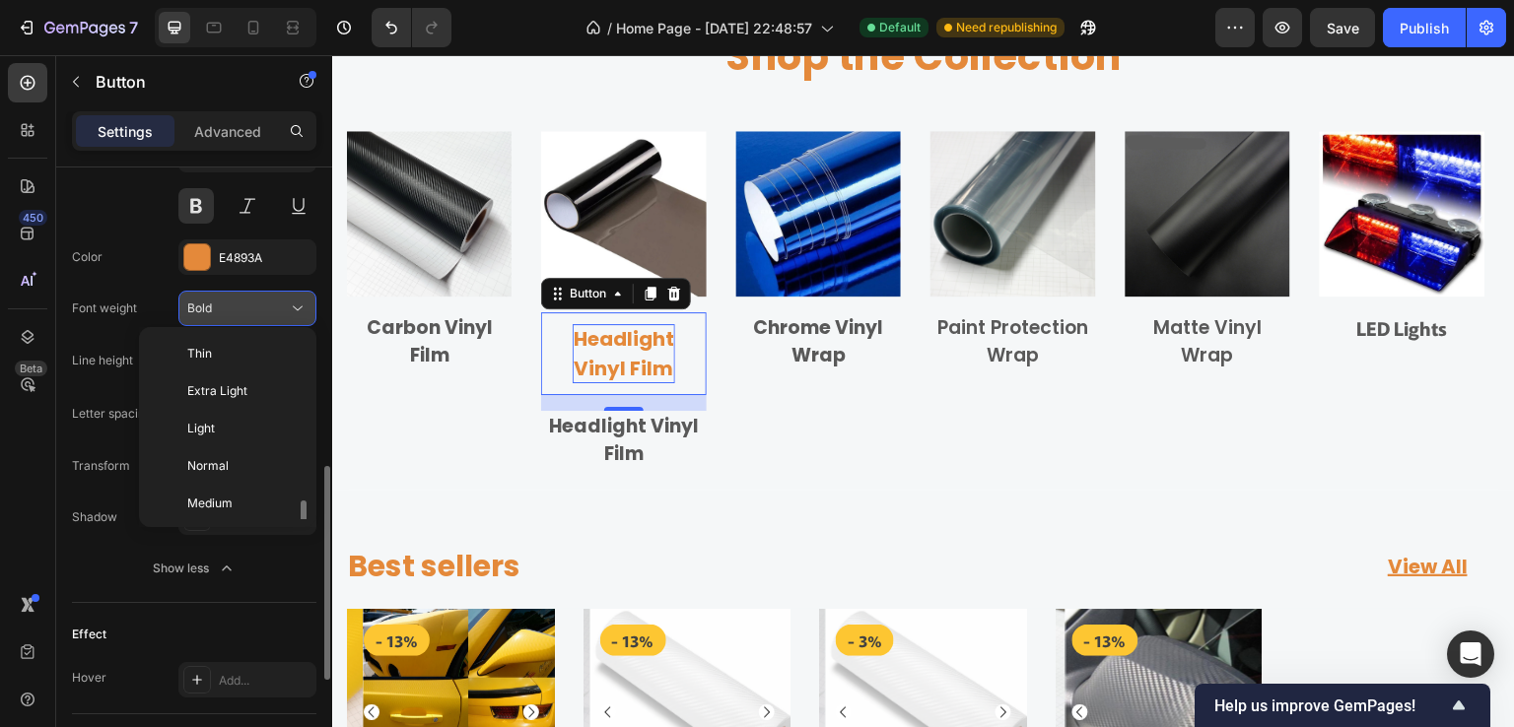
scroll to position [106, 0]
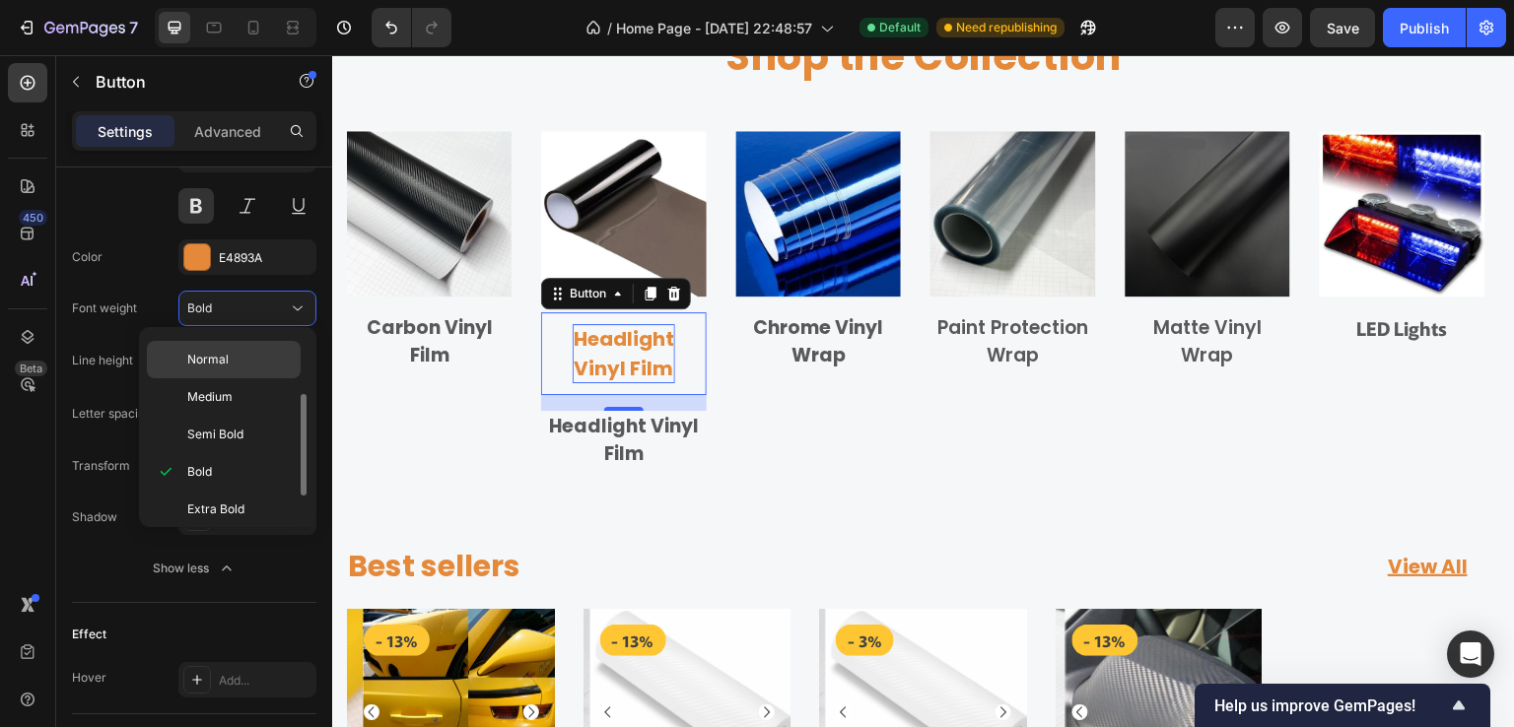
click at [240, 358] on p "Normal" at bounding box center [239, 360] width 104 height 18
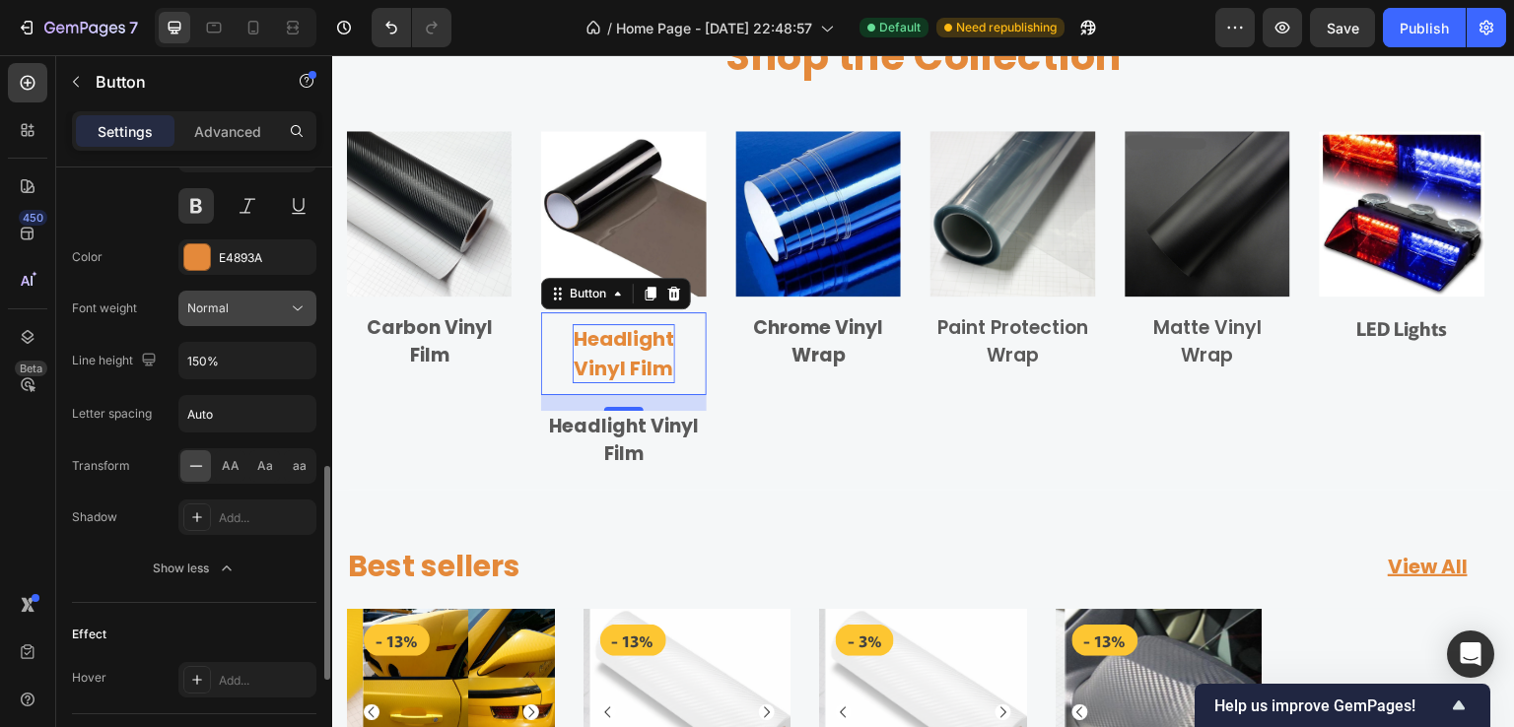
click at [264, 305] on div "Normal" at bounding box center [237, 309] width 101 height 18
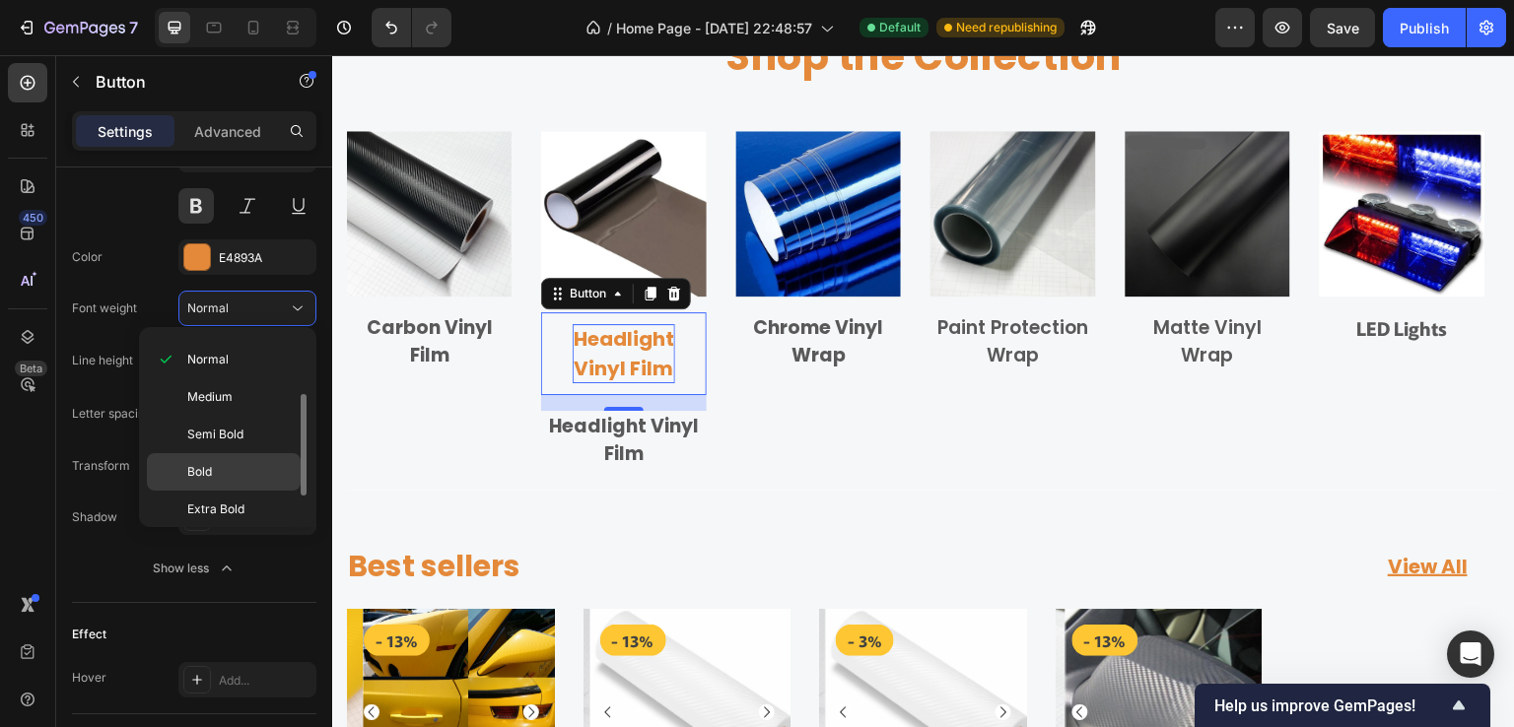
click at [217, 473] on p "Bold" at bounding box center [239, 472] width 104 height 18
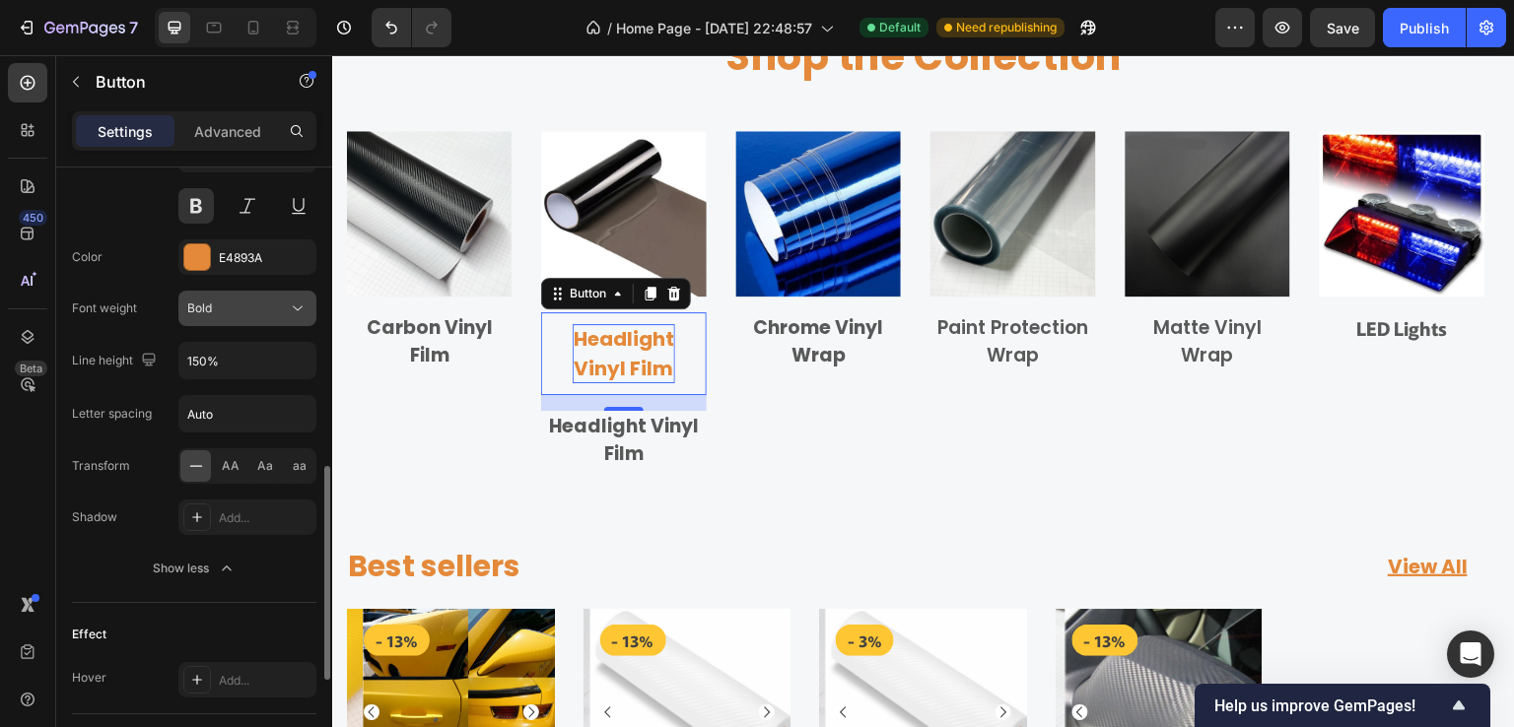
click at [268, 301] on div "Bold" at bounding box center [237, 309] width 101 height 18
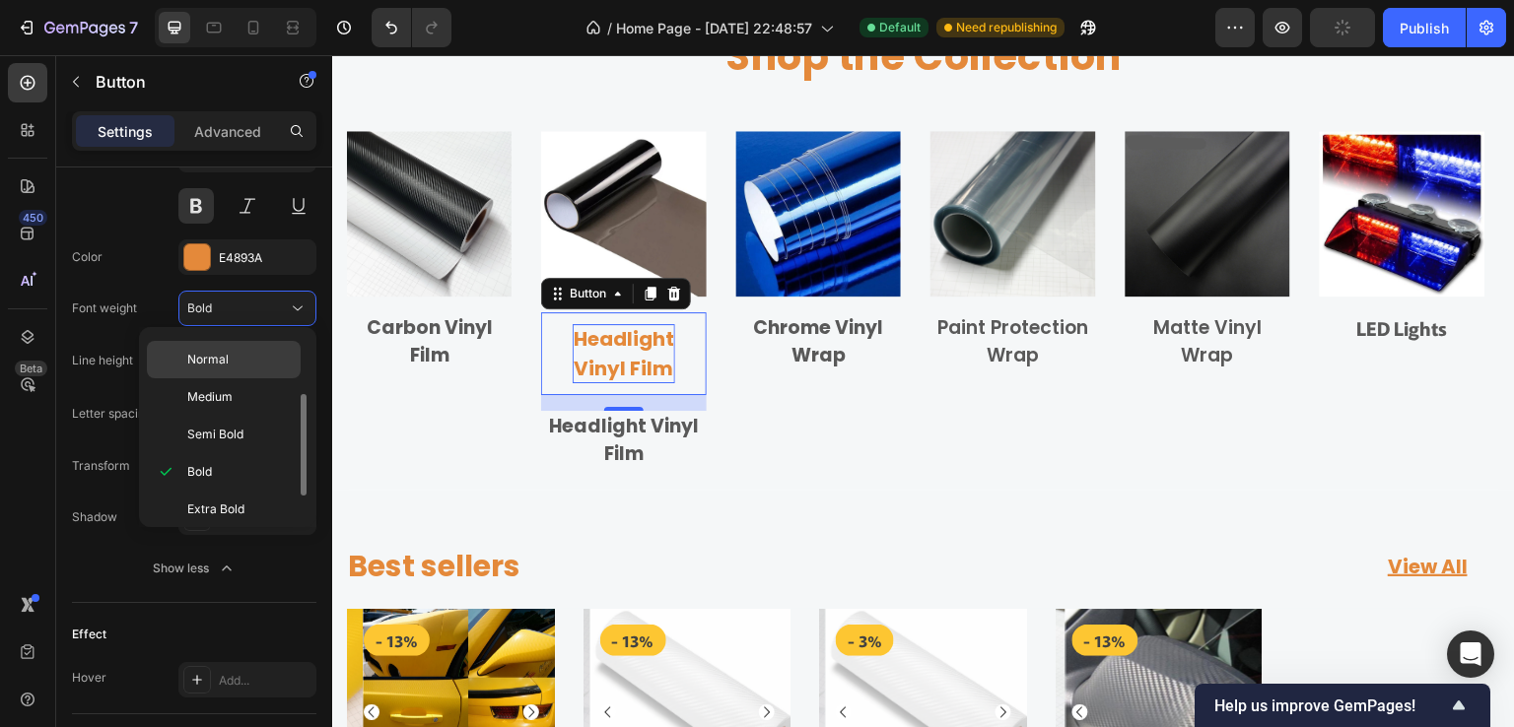
click at [236, 364] on p "Normal" at bounding box center [239, 360] width 104 height 18
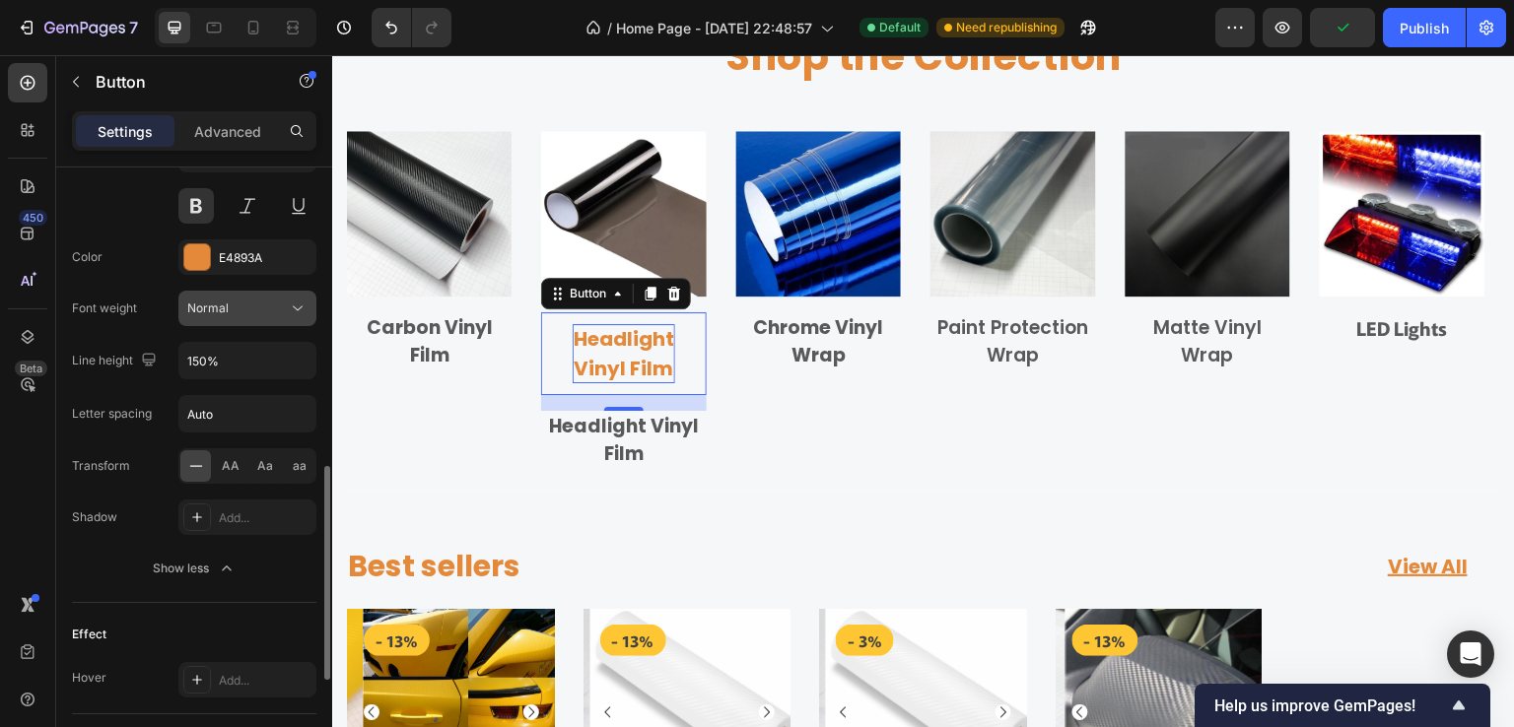
click at [262, 309] on div "Normal" at bounding box center [237, 309] width 101 height 18
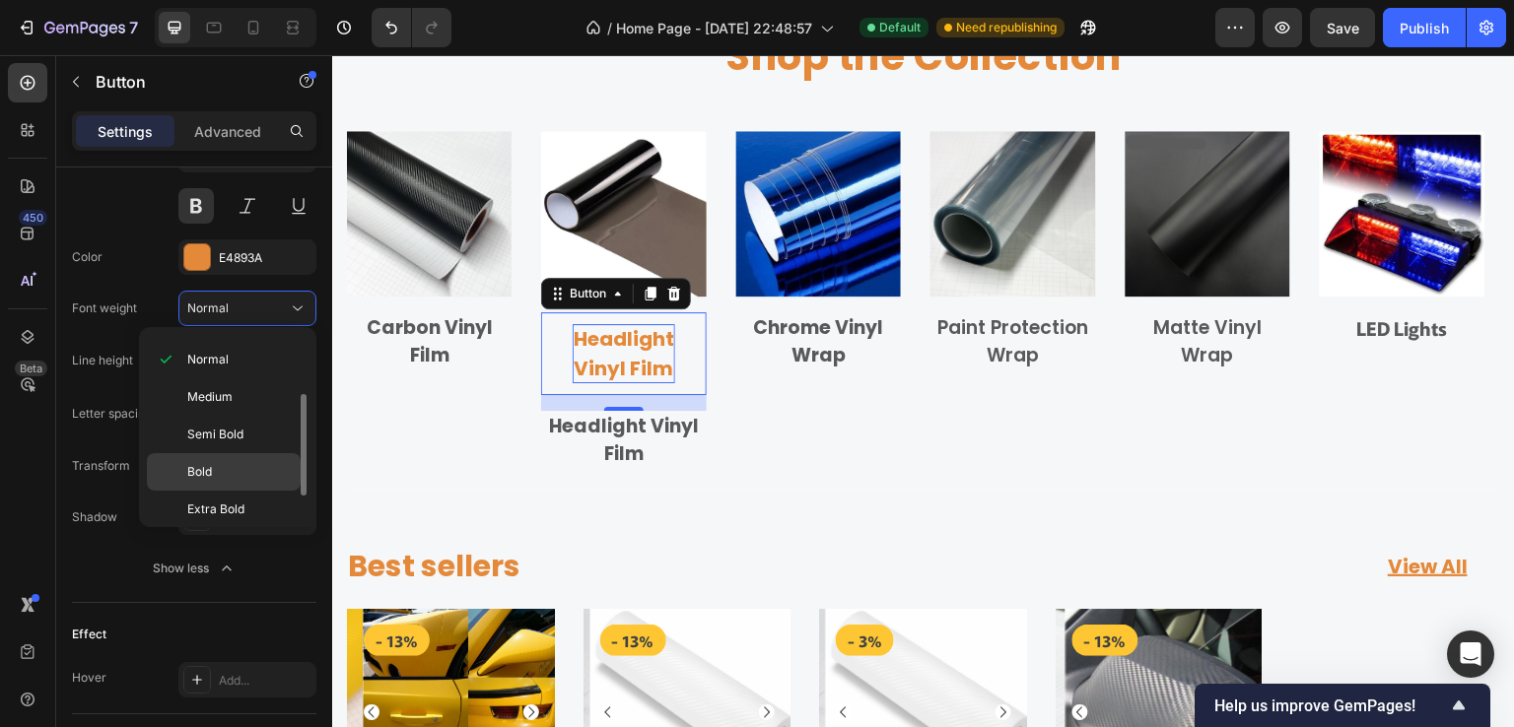
click at [218, 466] on p "Bold" at bounding box center [239, 472] width 104 height 18
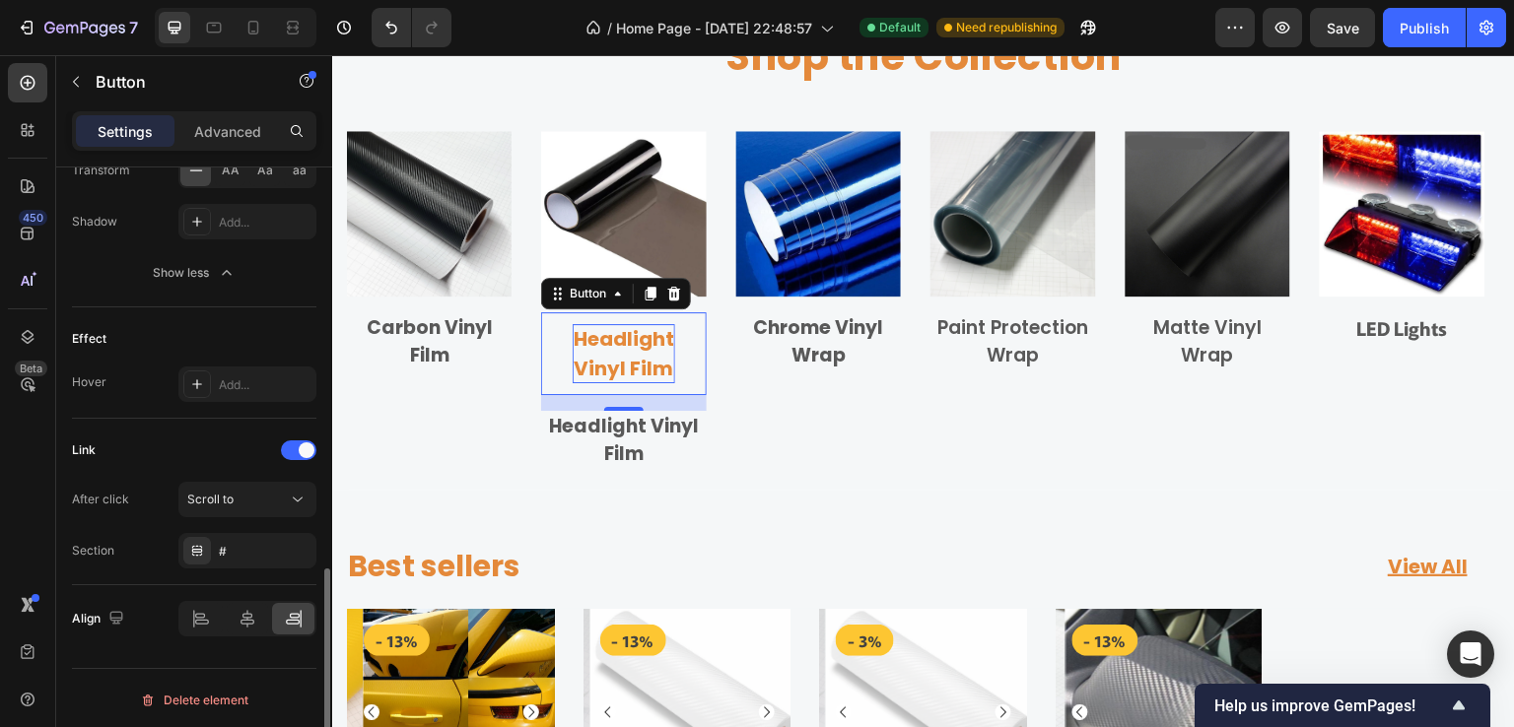
scroll to position [860, 0]
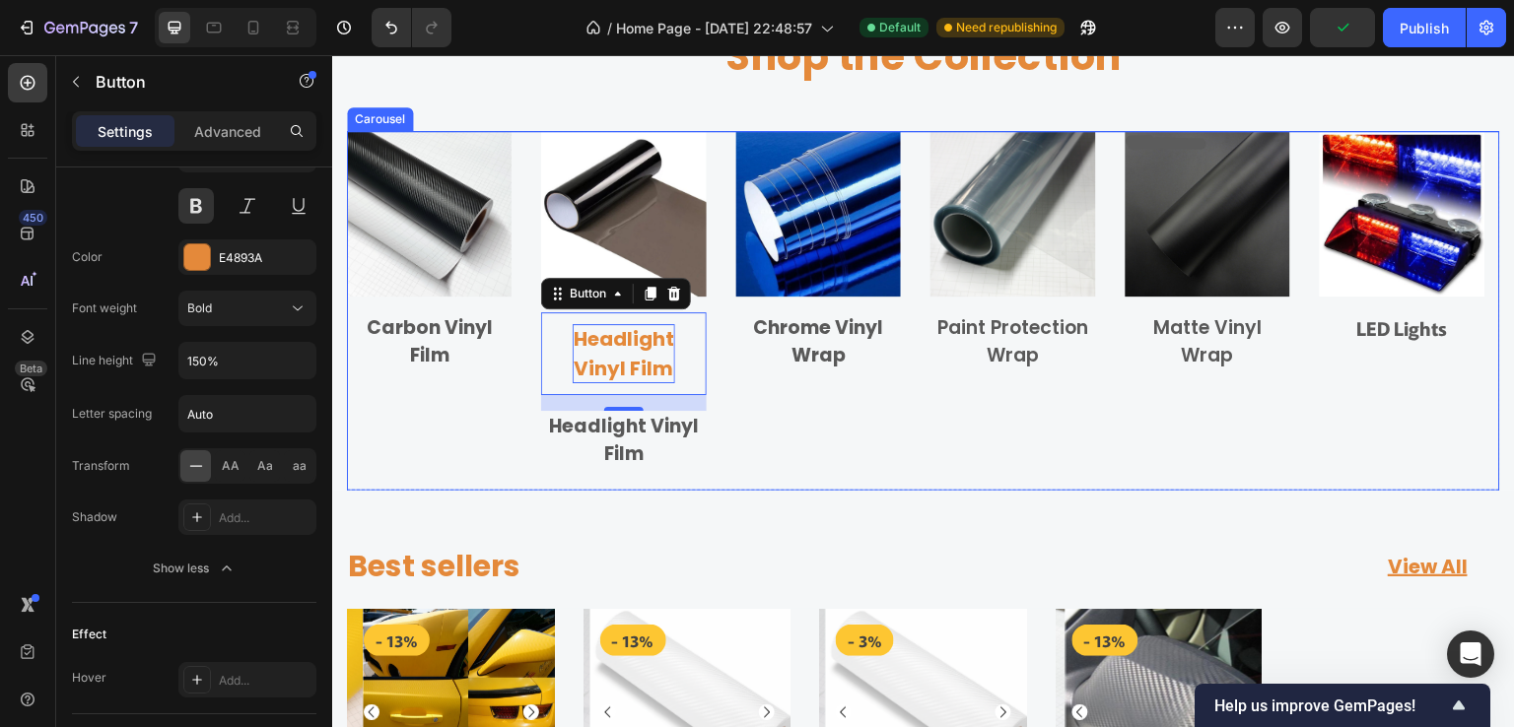
click at [736, 415] on div "Image Chrome Vinyl Wrap Text block Row" at bounding box center [818, 300] width 165 height 339
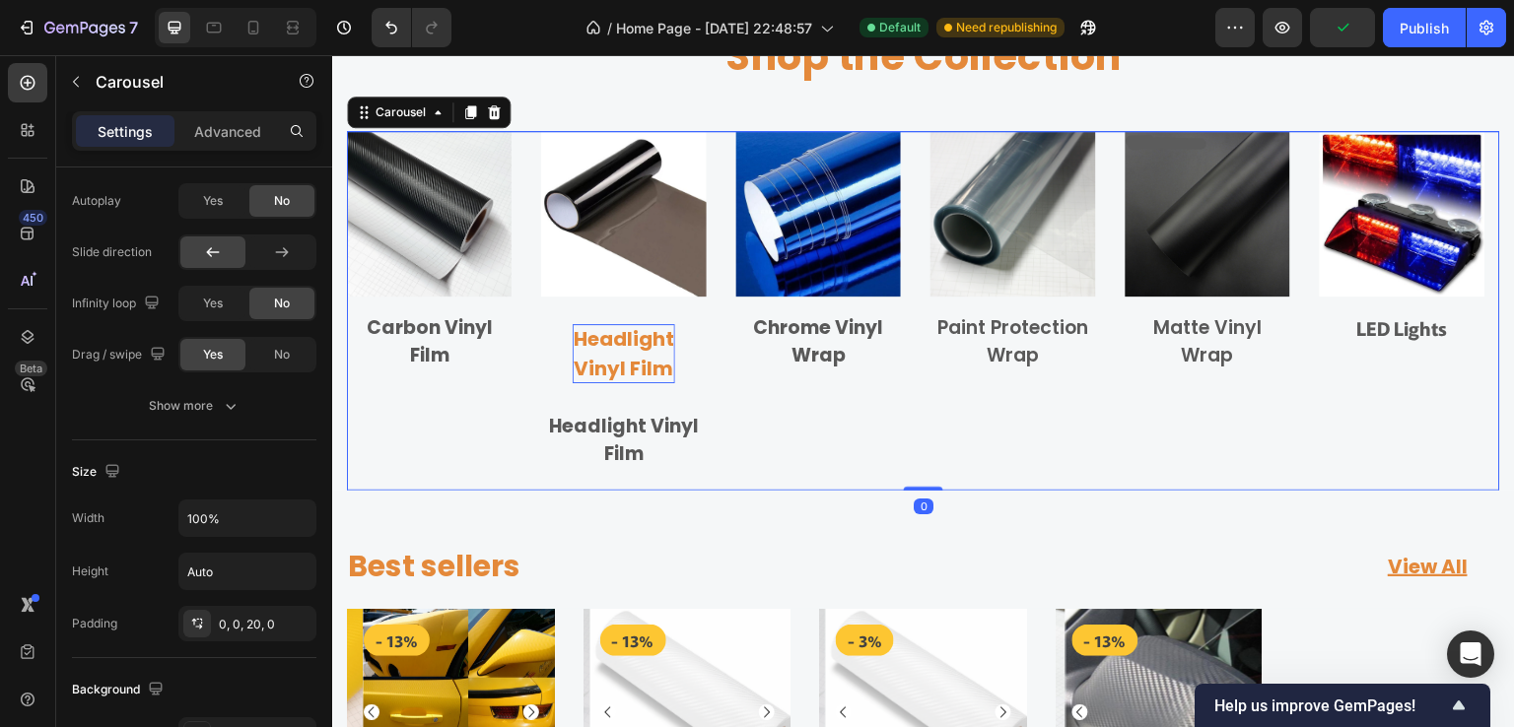
scroll to position [0, 0]
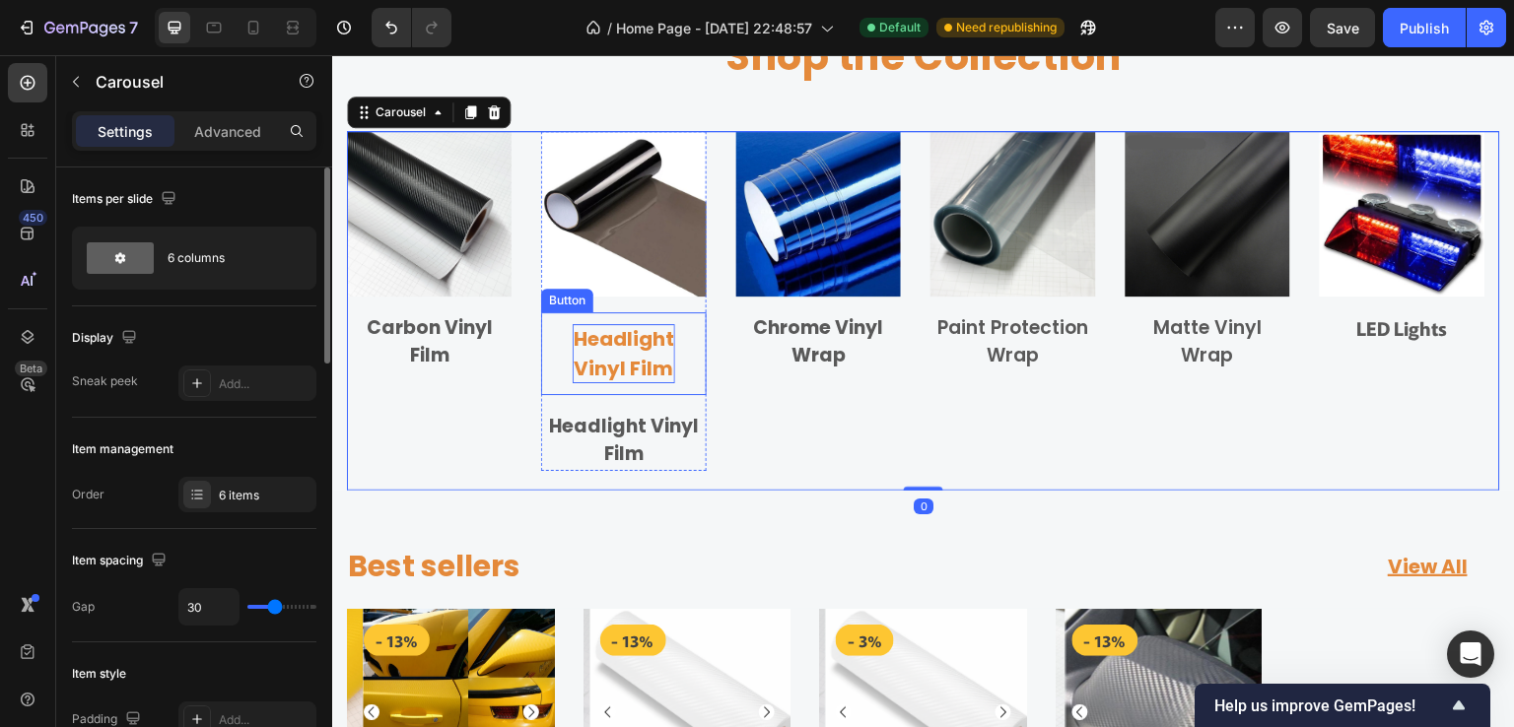
click at [668, 352] on p "Headlight Vinyl Film" at bounding box center [624, 353] width 102 height 59
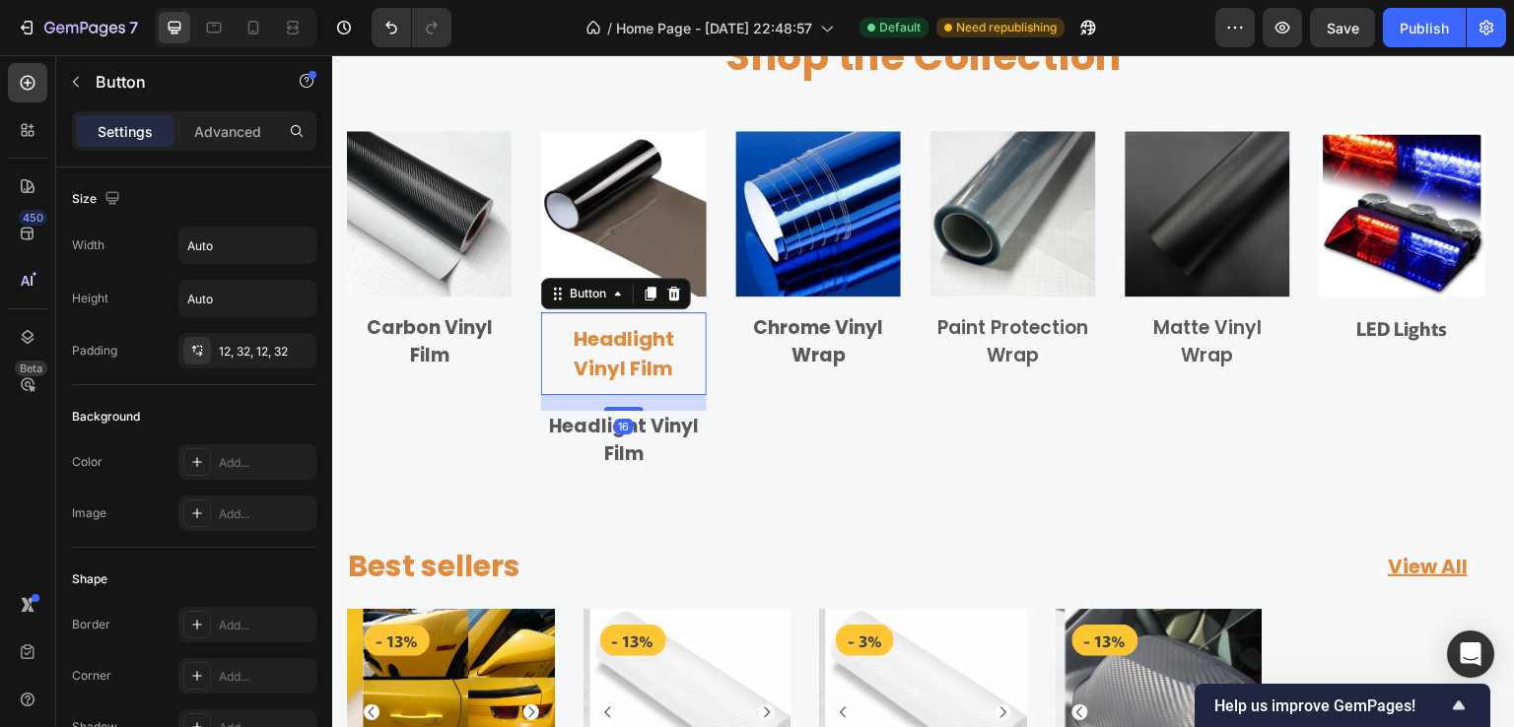
click at [691, 359] on link "Headlight Vinyl Film" at bounding box center [623, 353] width 165 height 83
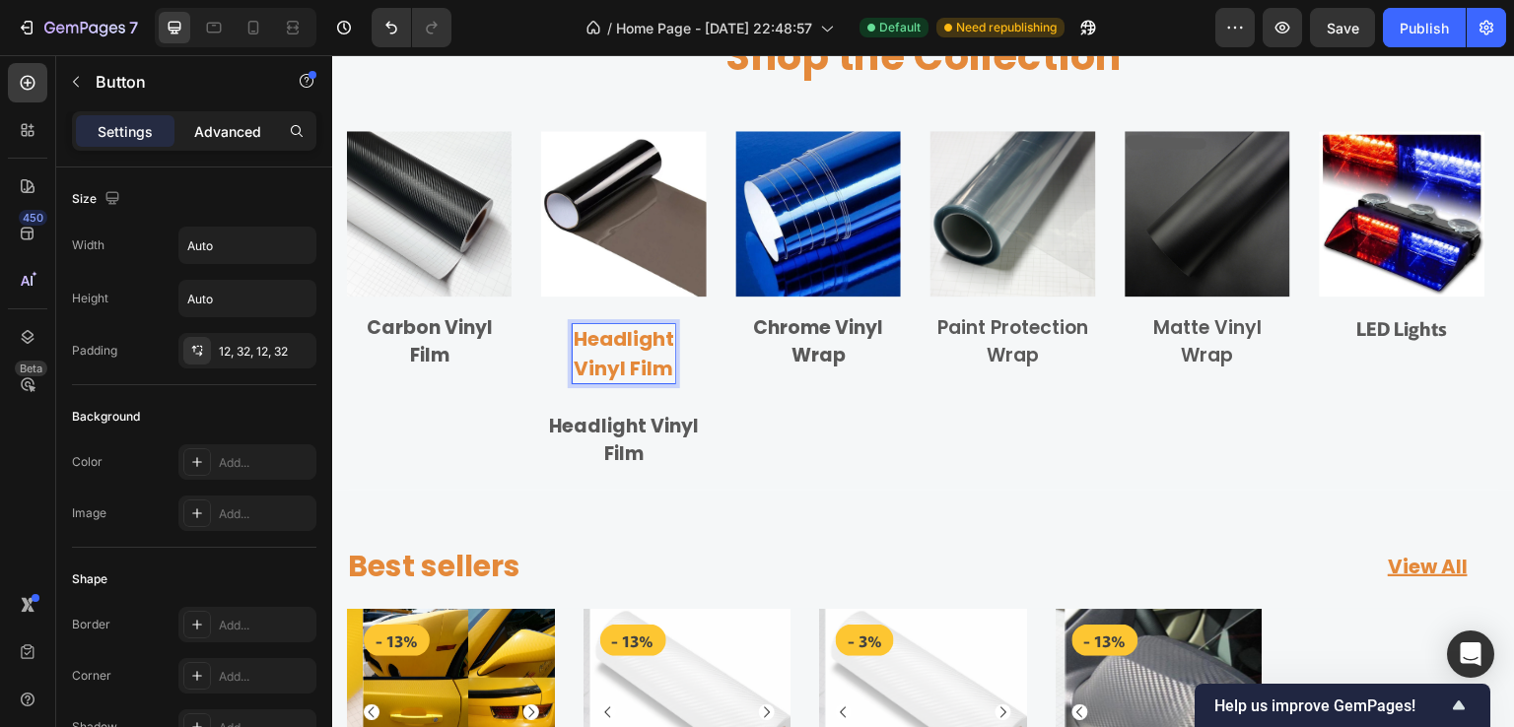
click at [238, 127] on p "Advanced" at bounding box center [227, 131] width 67 height 21
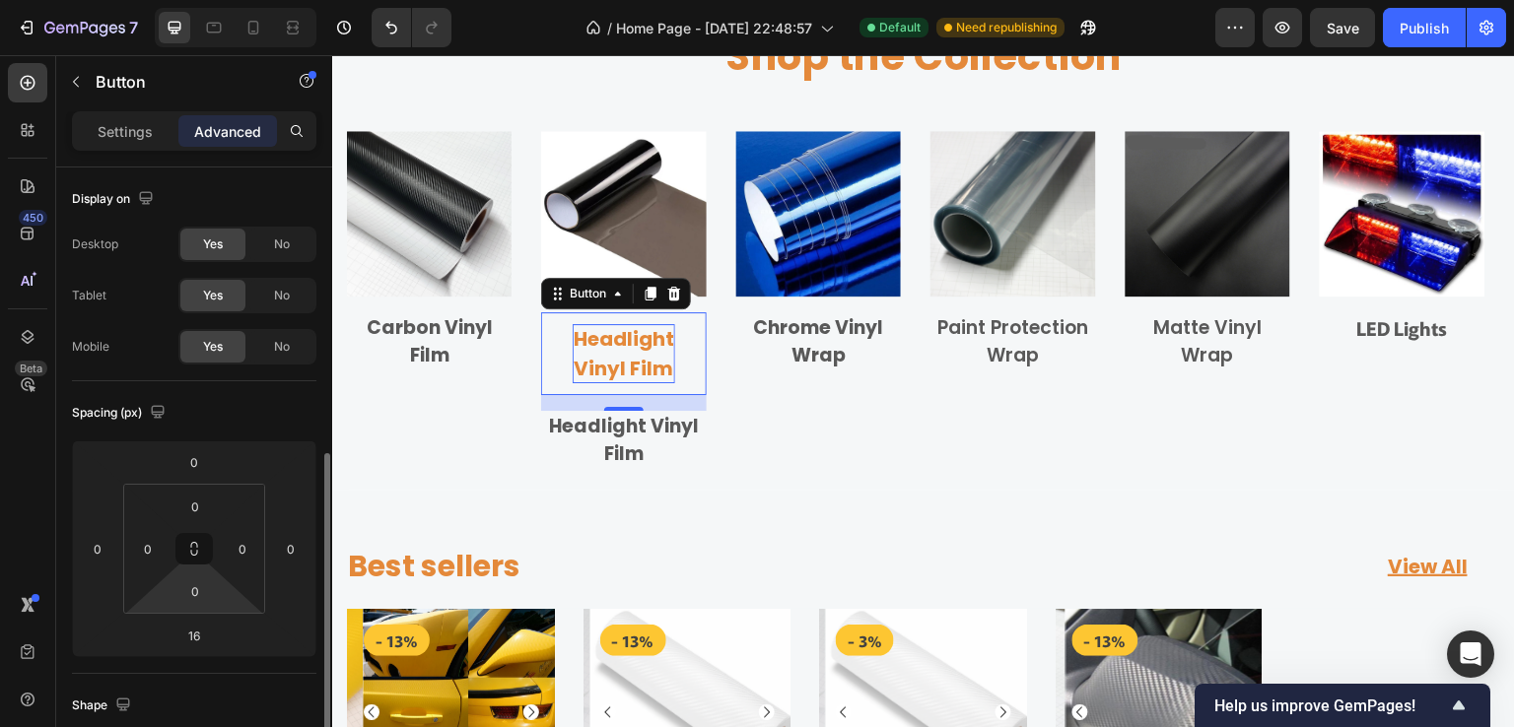
scroll to position [296, 0]
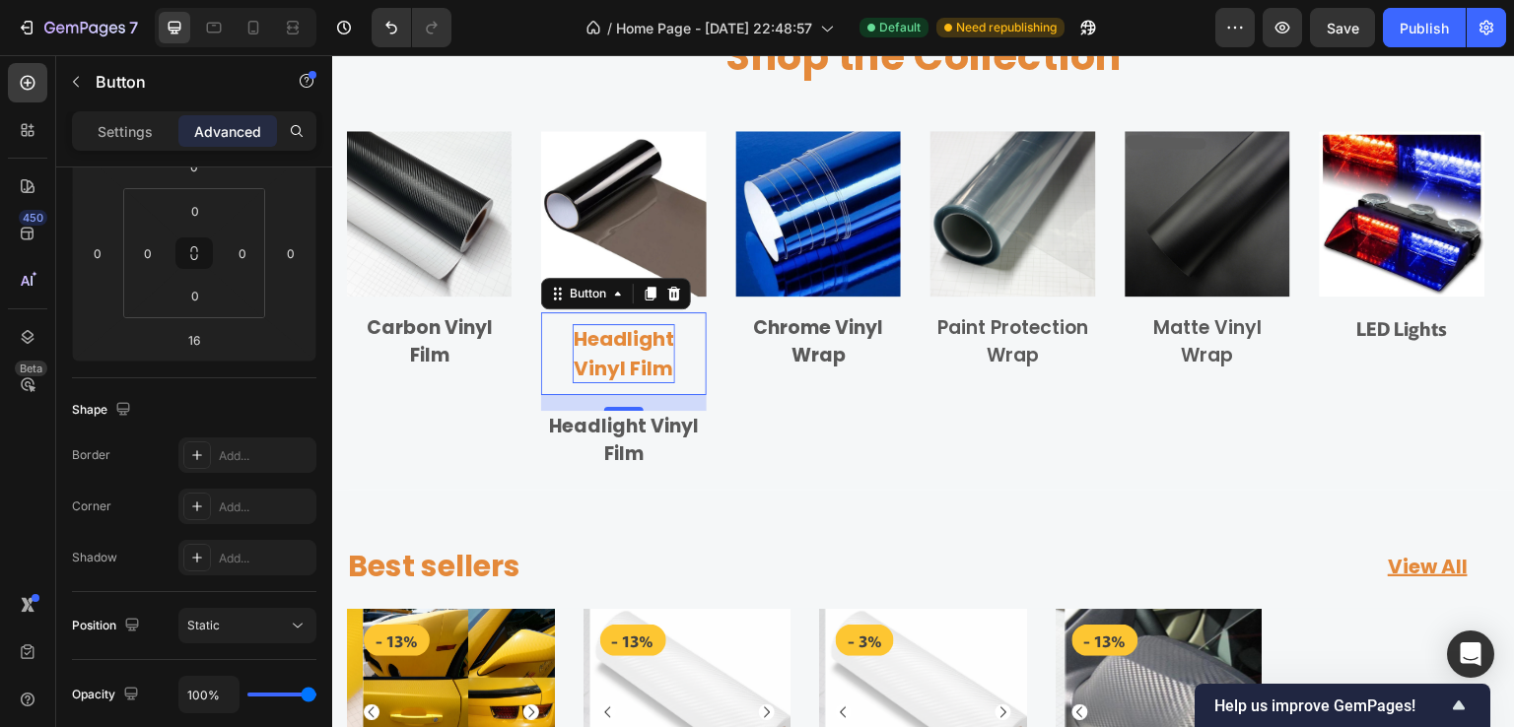
click at [695, 349] on link "Headlight Vinyl Film" at bounding box center [623, 353] width 165 height 83
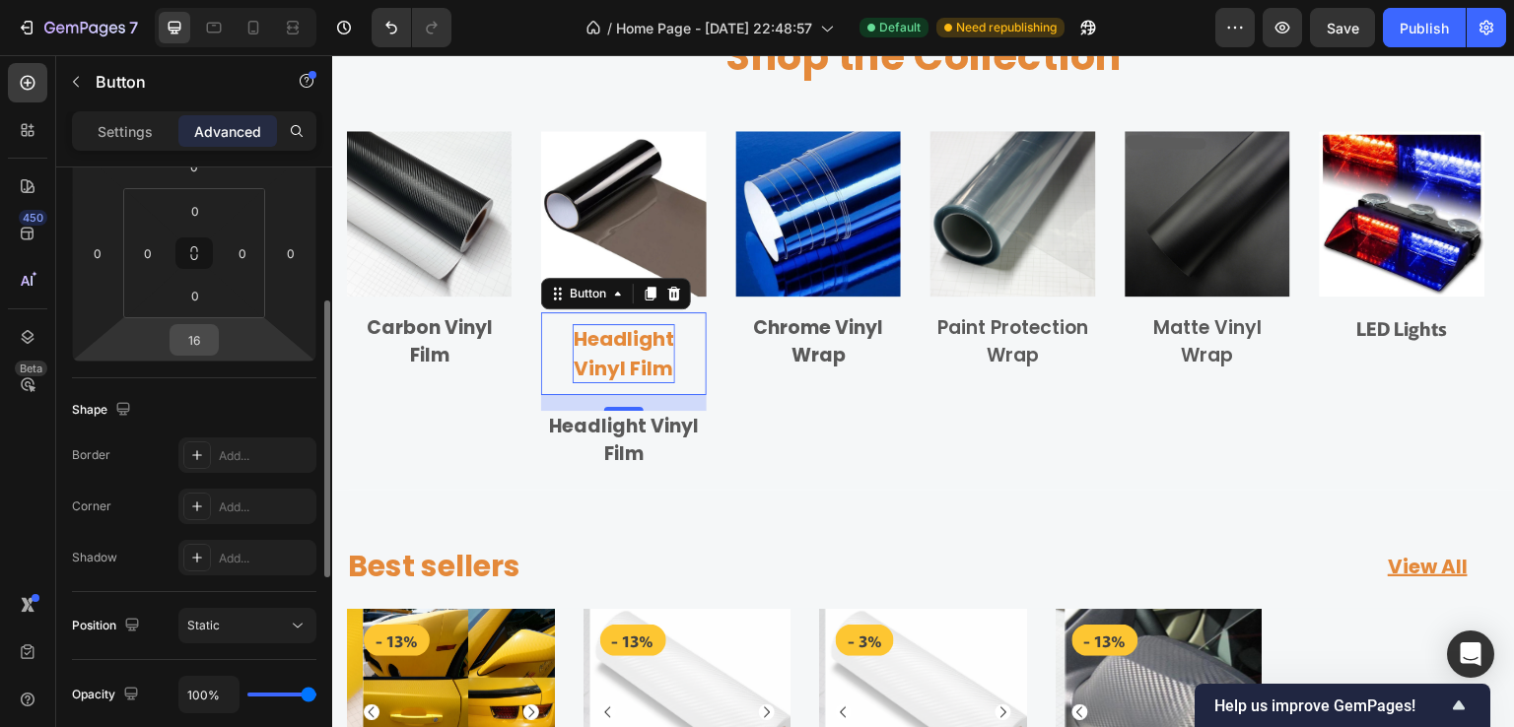
click at [193, 338] on input "16" at bounding box center [193, 340] width 39 height 30
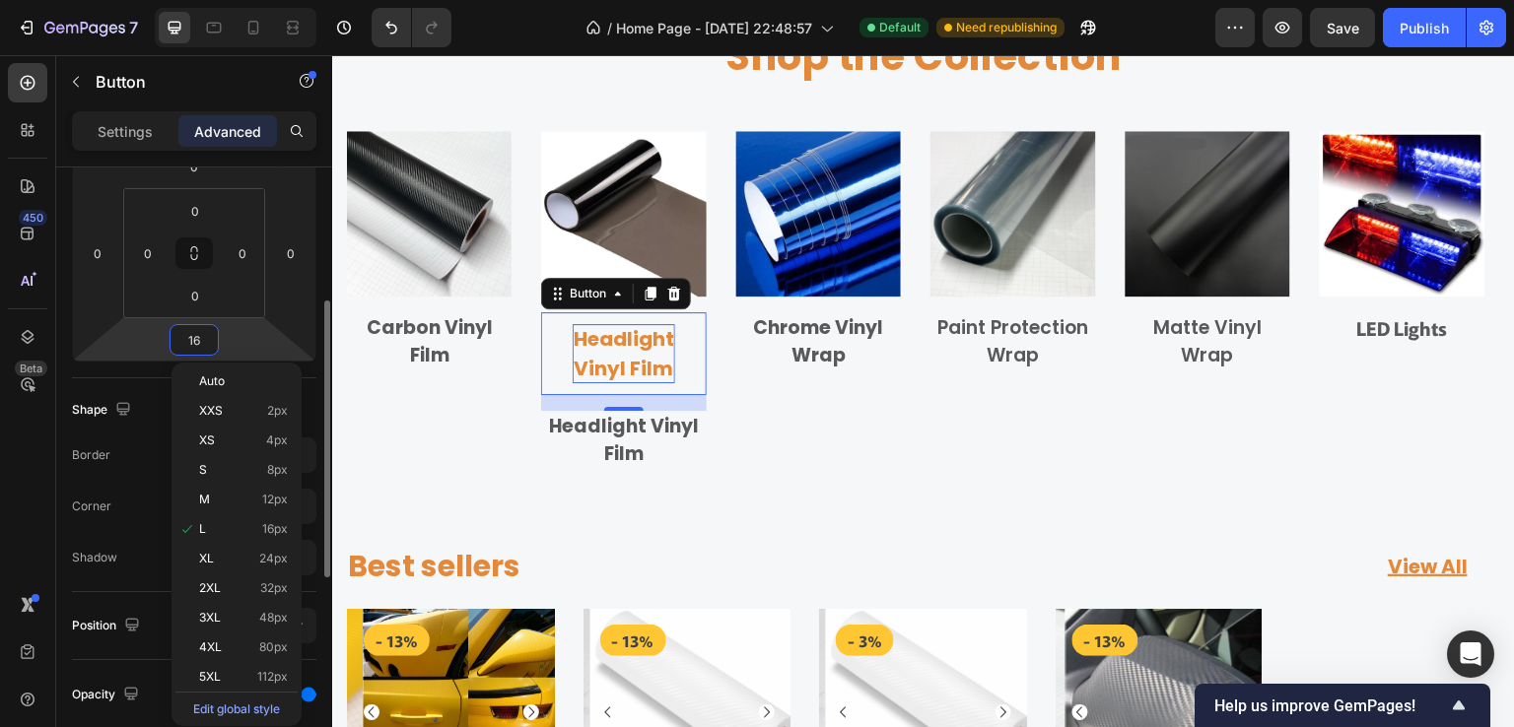
click at [193, 338] on input "16" at bounding box center [193, 340] width 39 height 30
type input "0"
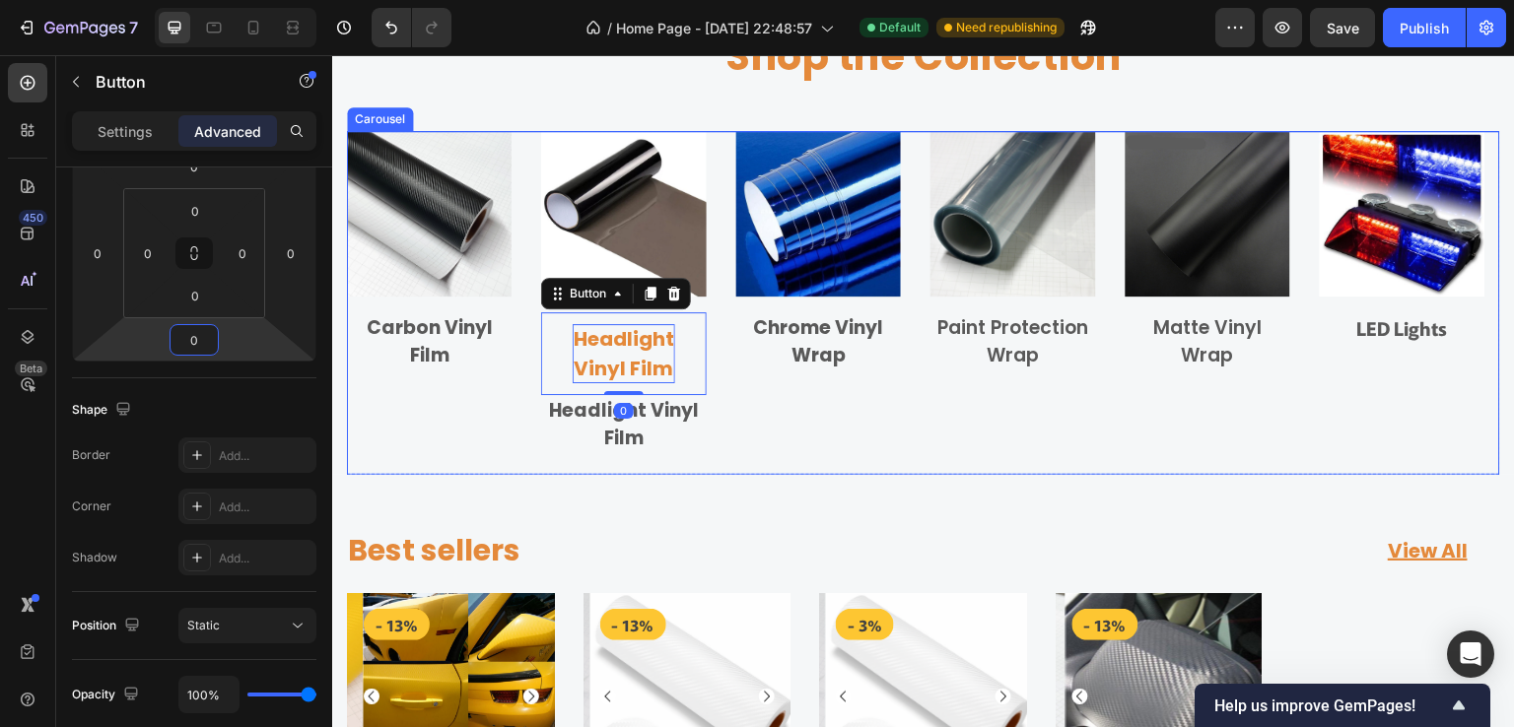
click at [722, 424] on div "Image Carbon Vinyl Film Text block Row Image Headlight Vinyl Film Button 0 Head…" at bounding box center [923, 292] width 1153 height 323
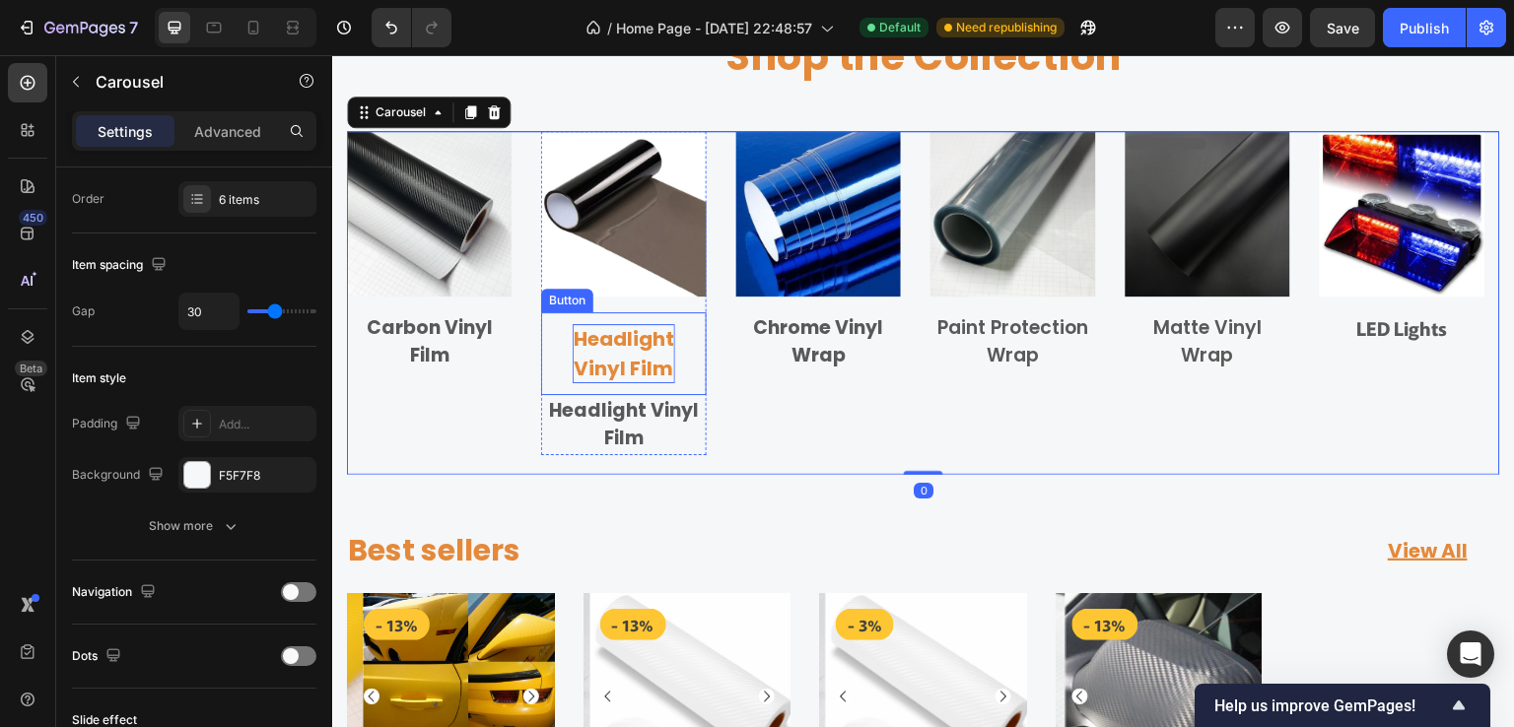
scroll to position [0, 0]
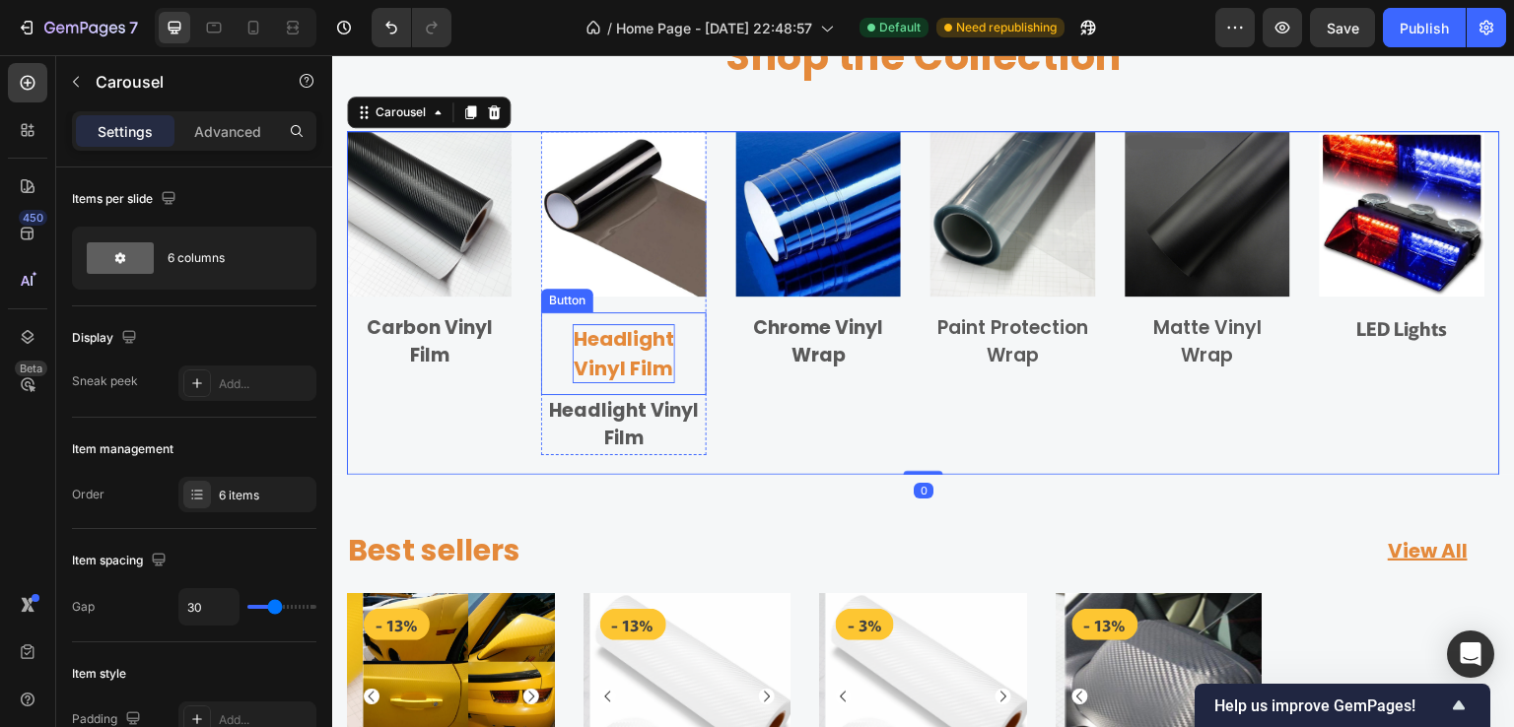
click at [667, 359] on p "Headlight Vinyl Film" at bounding box center [624, 353] width 102 height 59
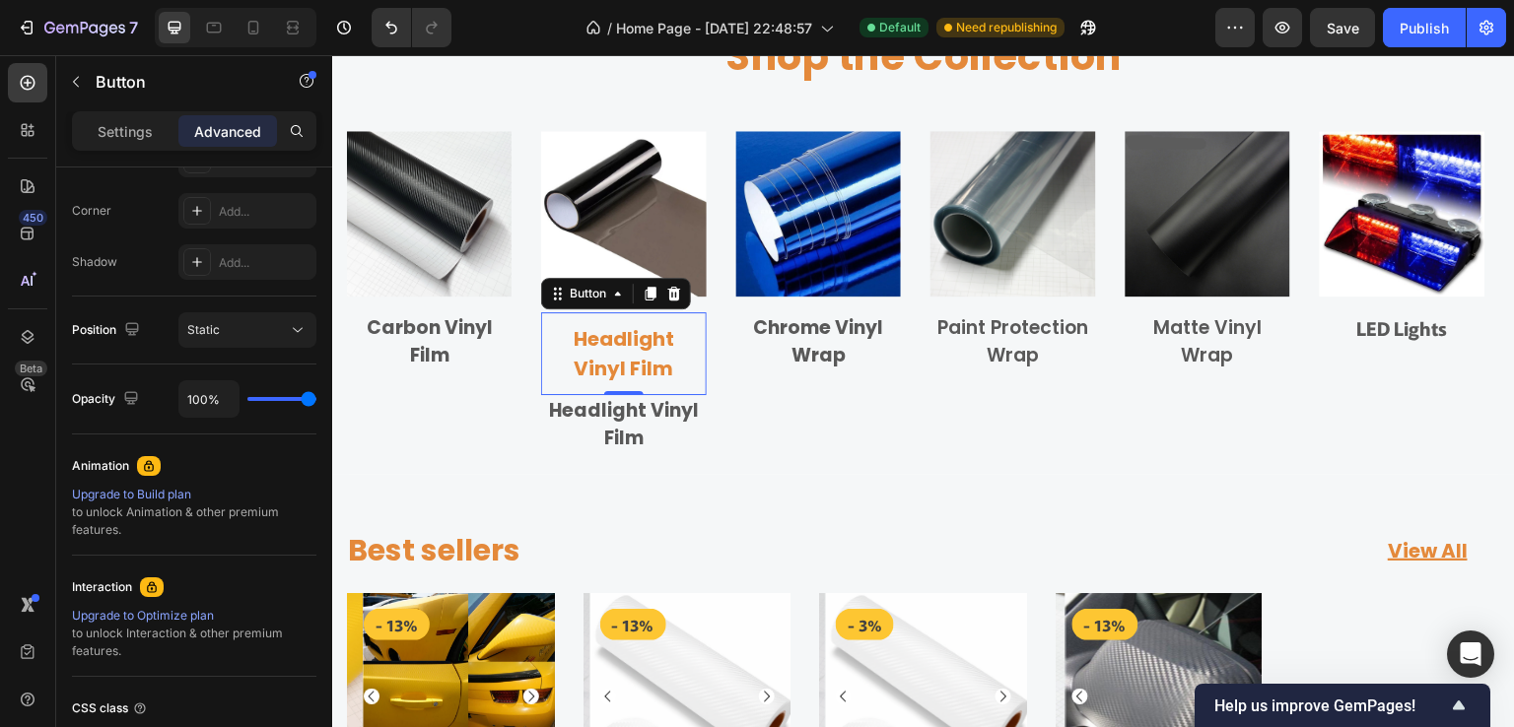
scroll to position [99, 0]
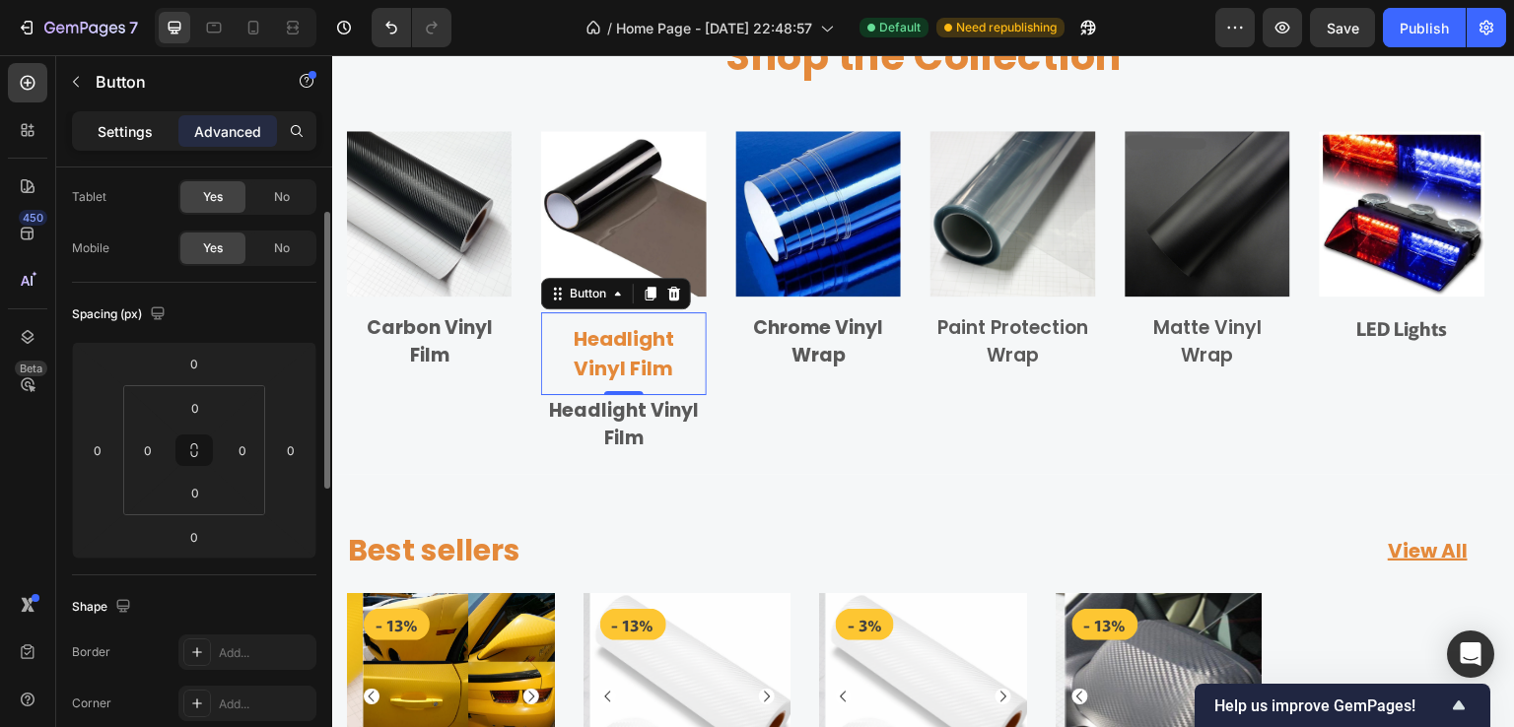
click at [132, 131] on p "Settings" at bounding box center [125, 131] width 55 height 21
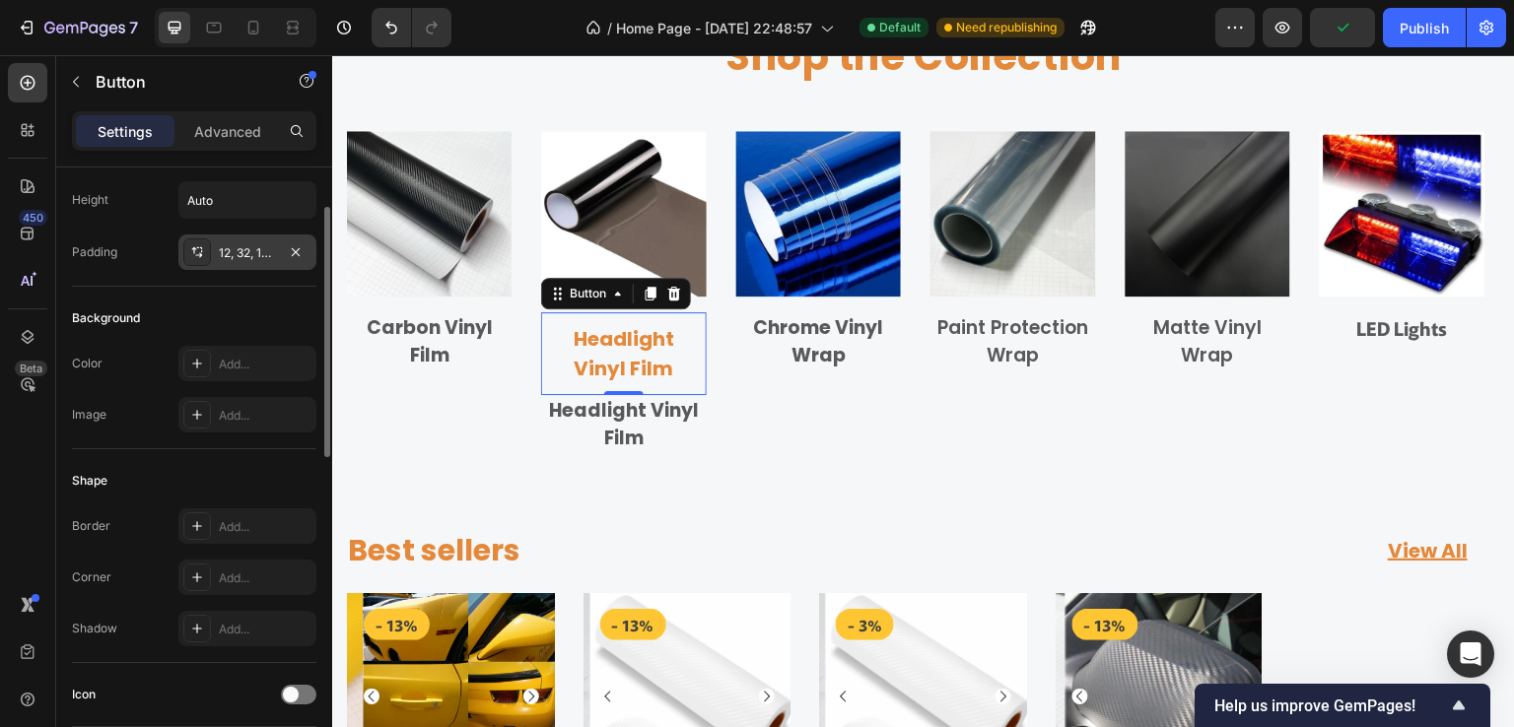
click at [247, 249] on div "12, 32, 12, 32" at bounding box center [247, 253] width 57 height 18
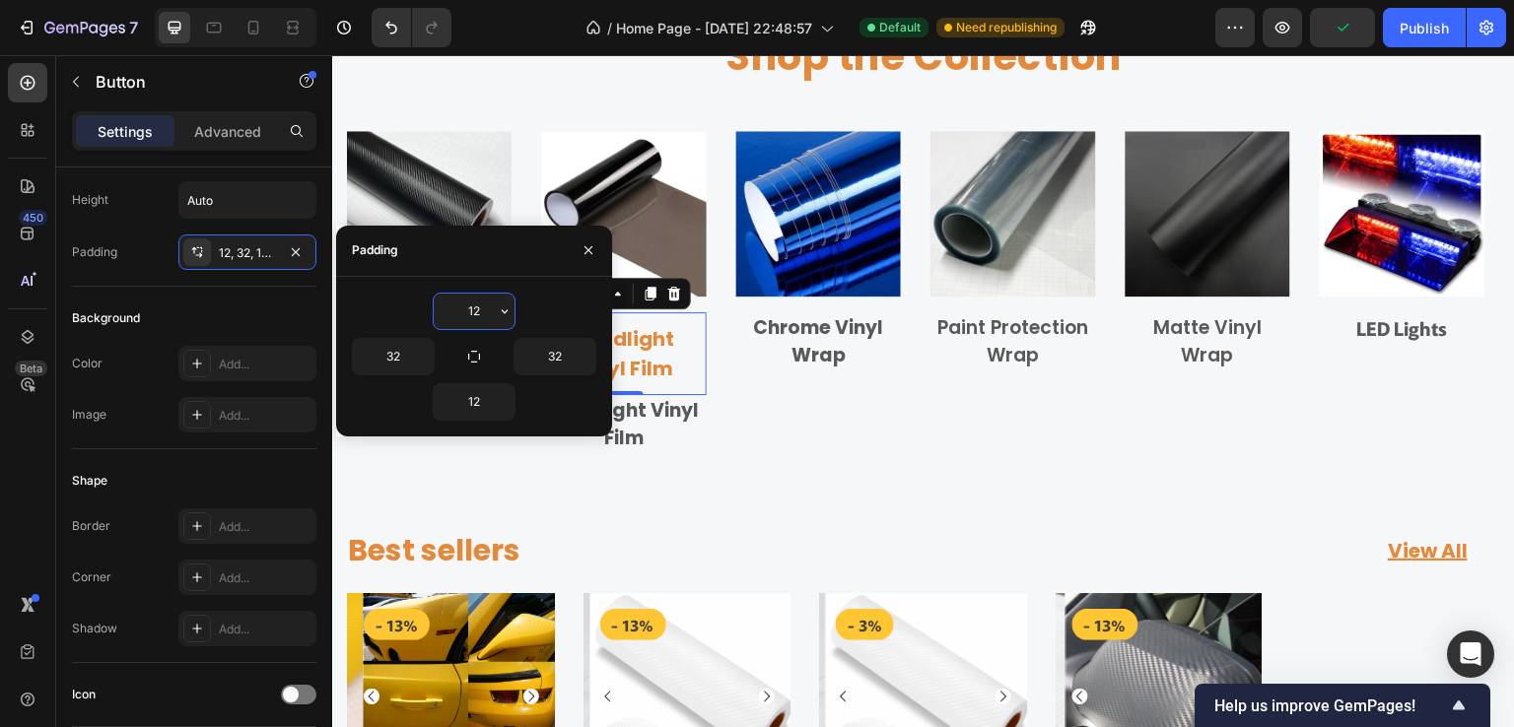
click at [472, 307] on input "12" at bounding box center [474, 311] width 81 height 35
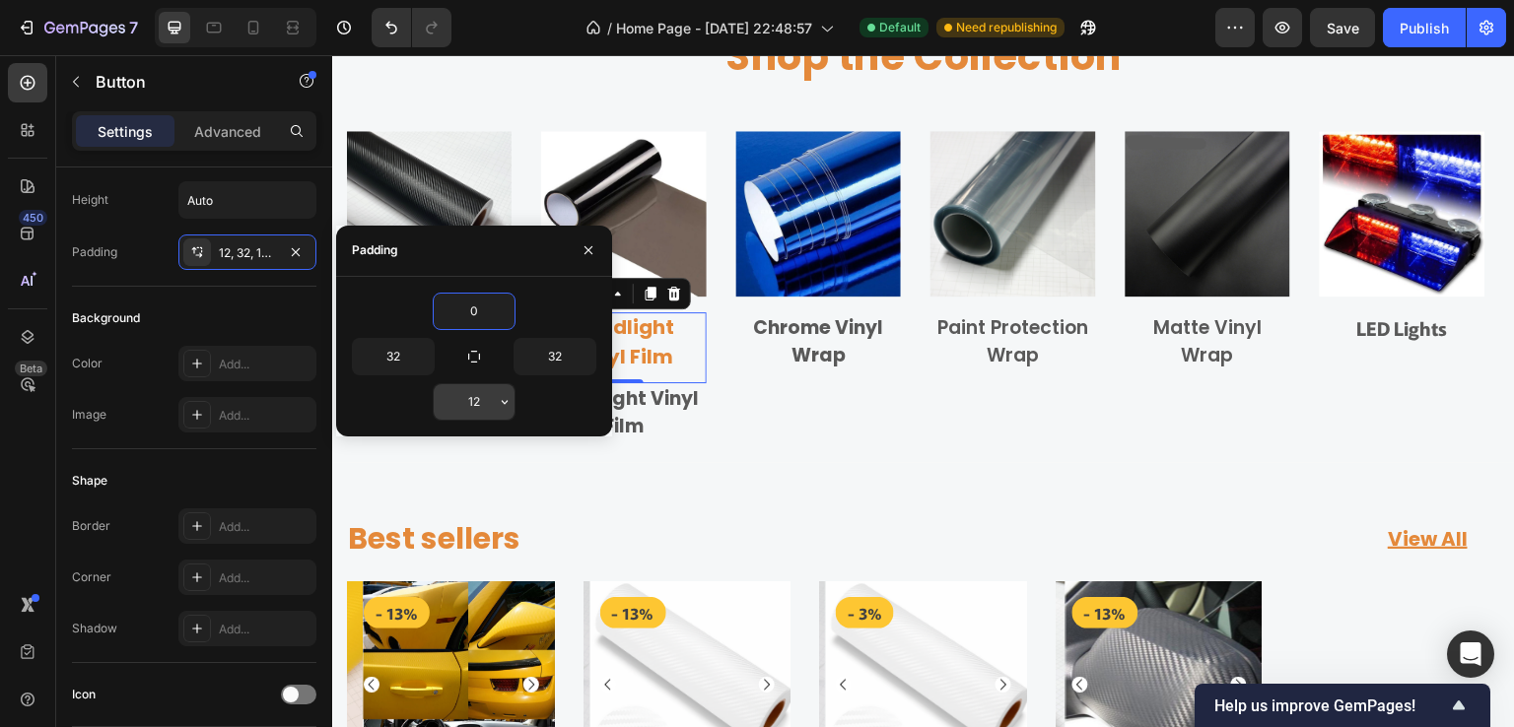
type input "0"
click at [473, 402] on input "12" at bounding box center [474, 401] width 81 height 35
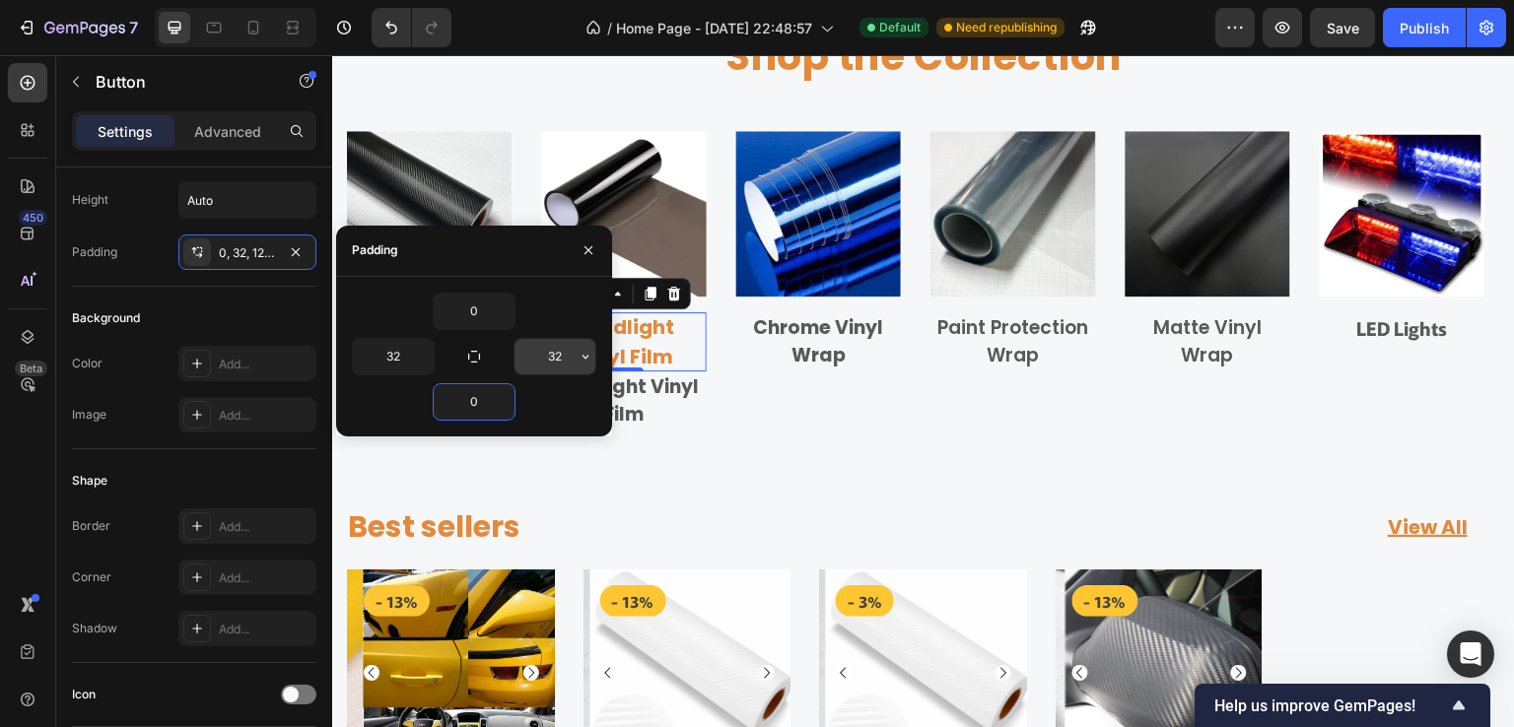
type input "0"
click at [558, 361] on input "32" at bounding box center [554, 356] width 81 height 35
type input "0"
click at [380, 358] on input "32" at bounding box center [393, 356] width 81 height 35
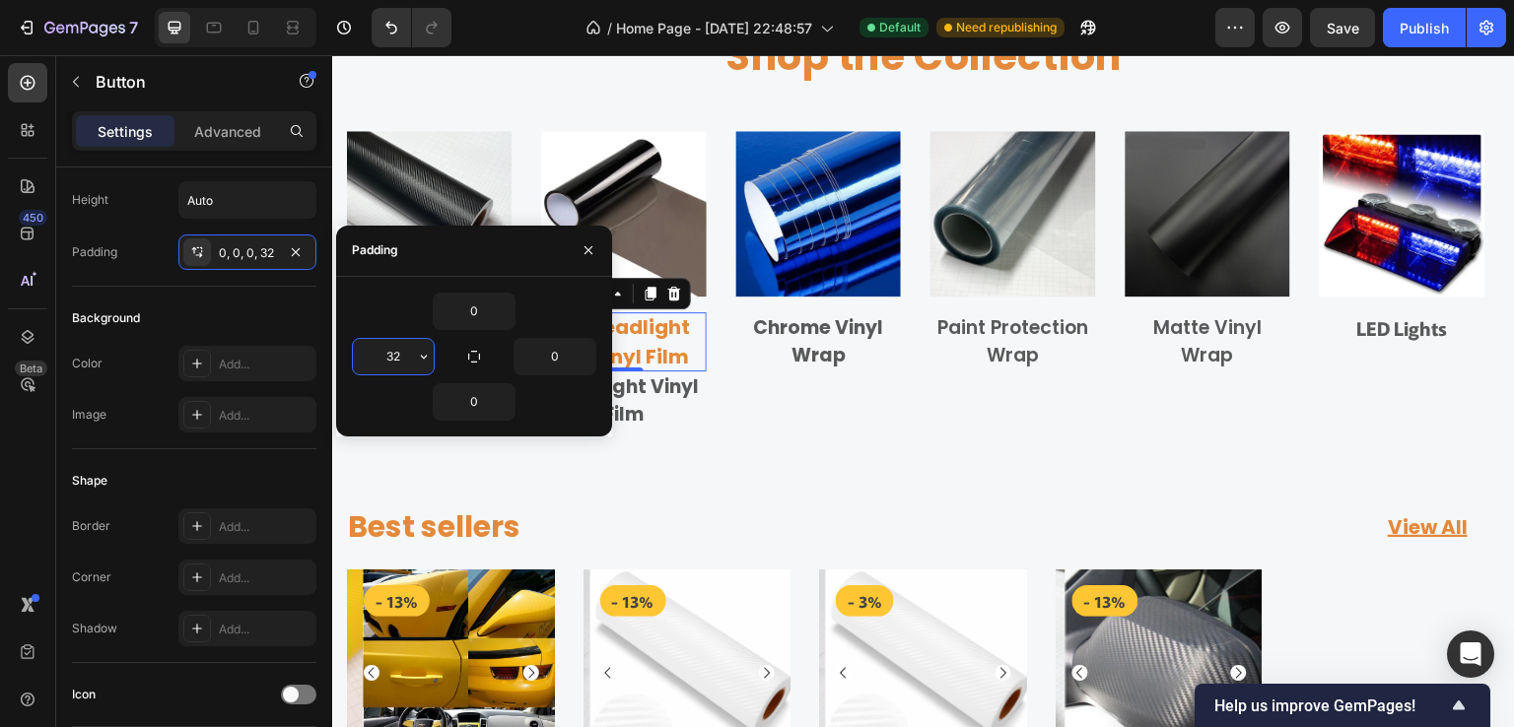
click at [380, 358] on input "32" at bounding box center [393, 356] width 81 height 35
type input "0"
click at [588, 245] on icon "button" at bounding box center [589, 250] width 16 height 16
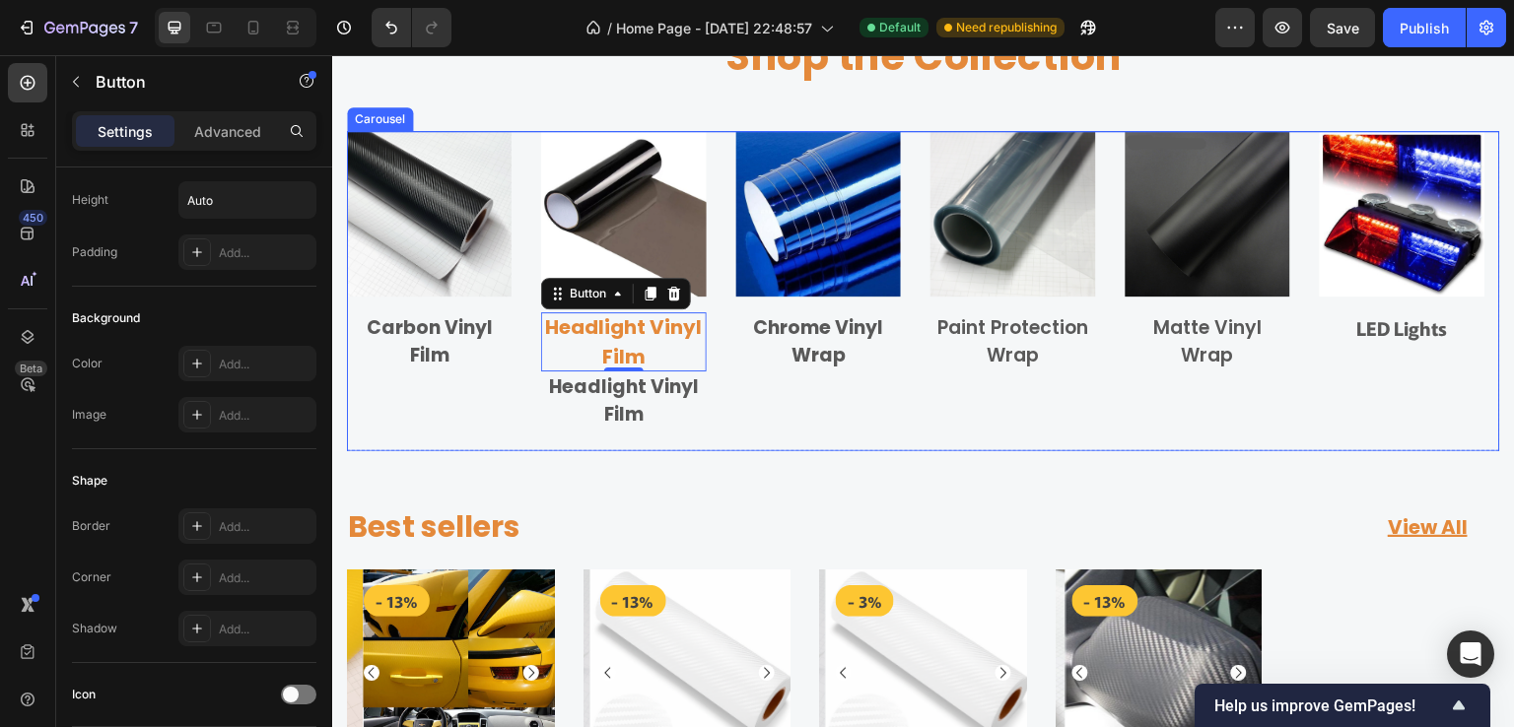
click at [736, 417] on div "Image Chrome Vinyl Wrap Text block Row" at bounding box center [818, 281] width 165 height 300
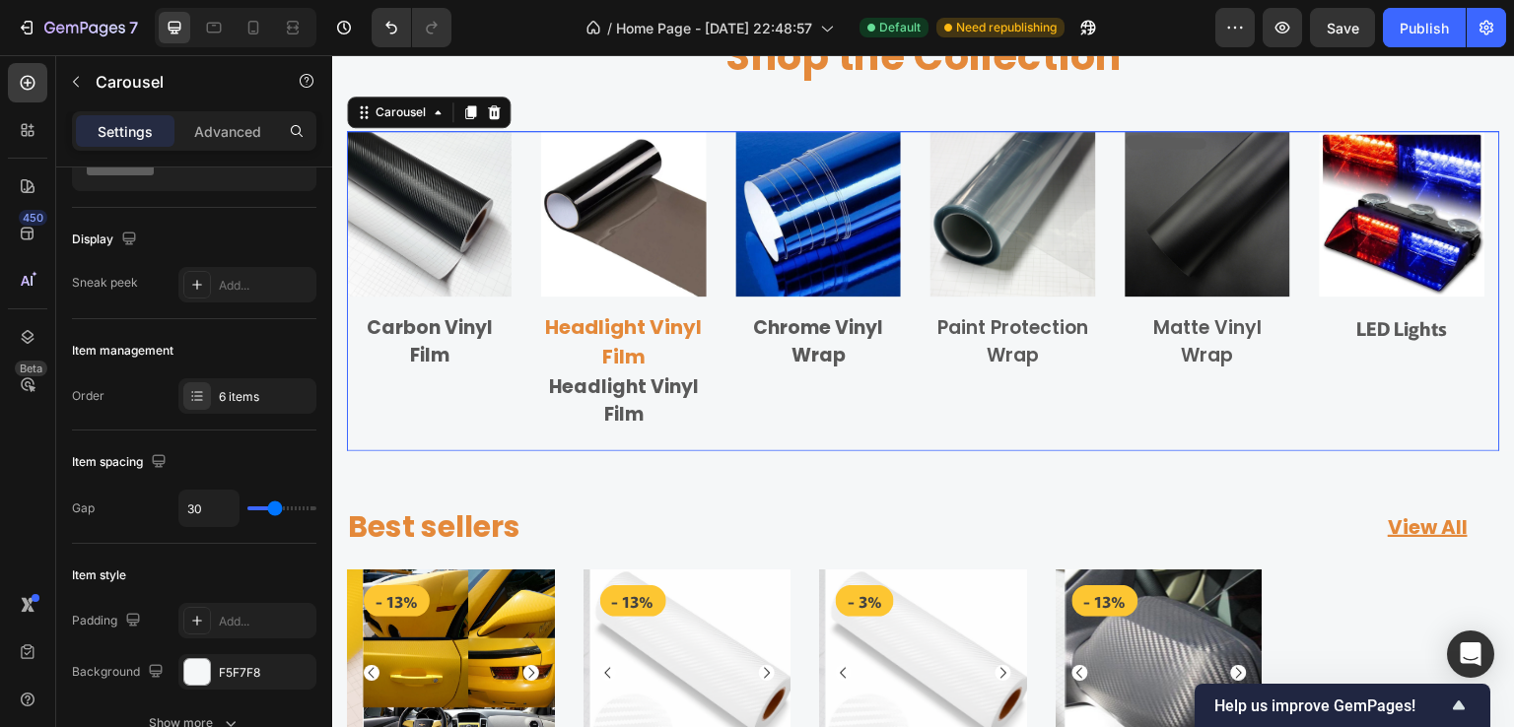
scroll to position [0, 0]
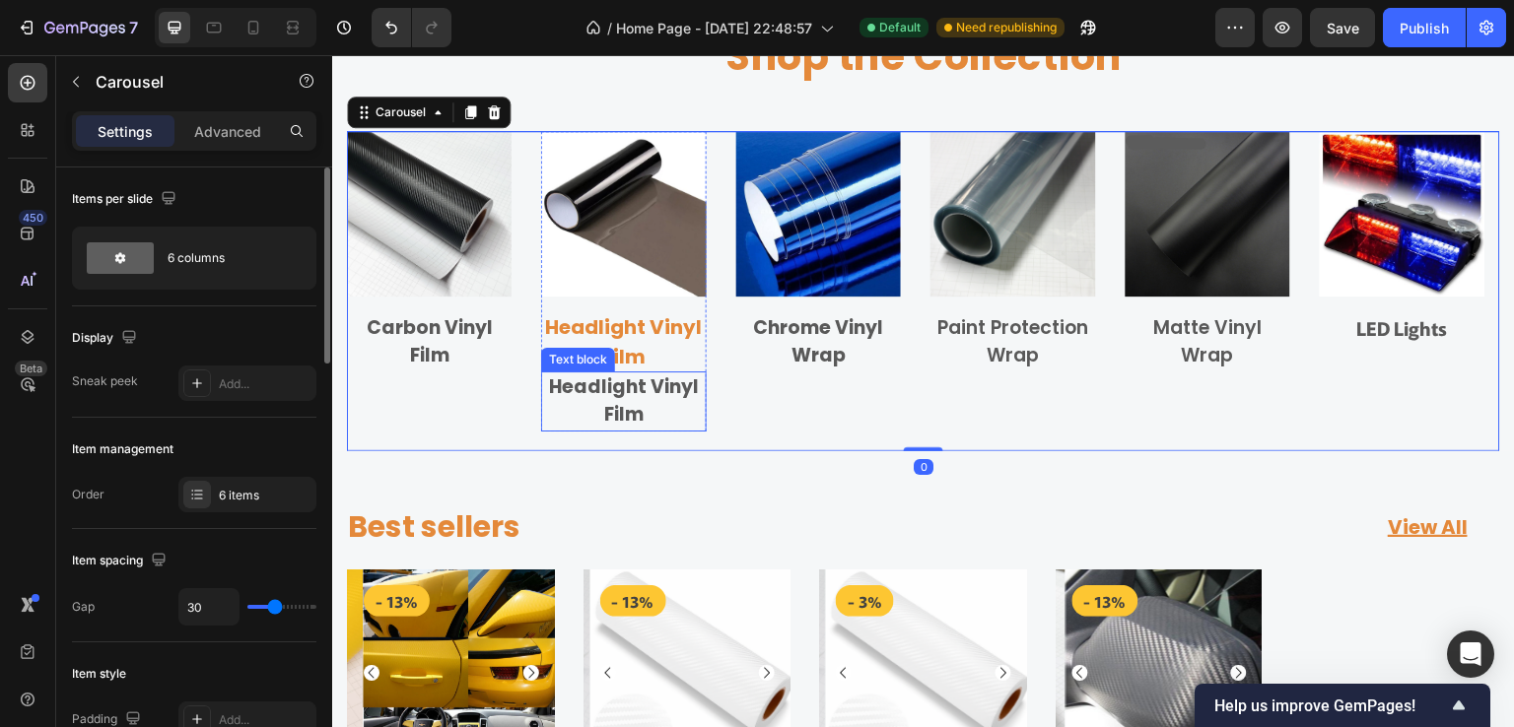
click at [662, 401] on p "Headlight Vinyl Film" at bounding box center [623, 402] width 161 height 56
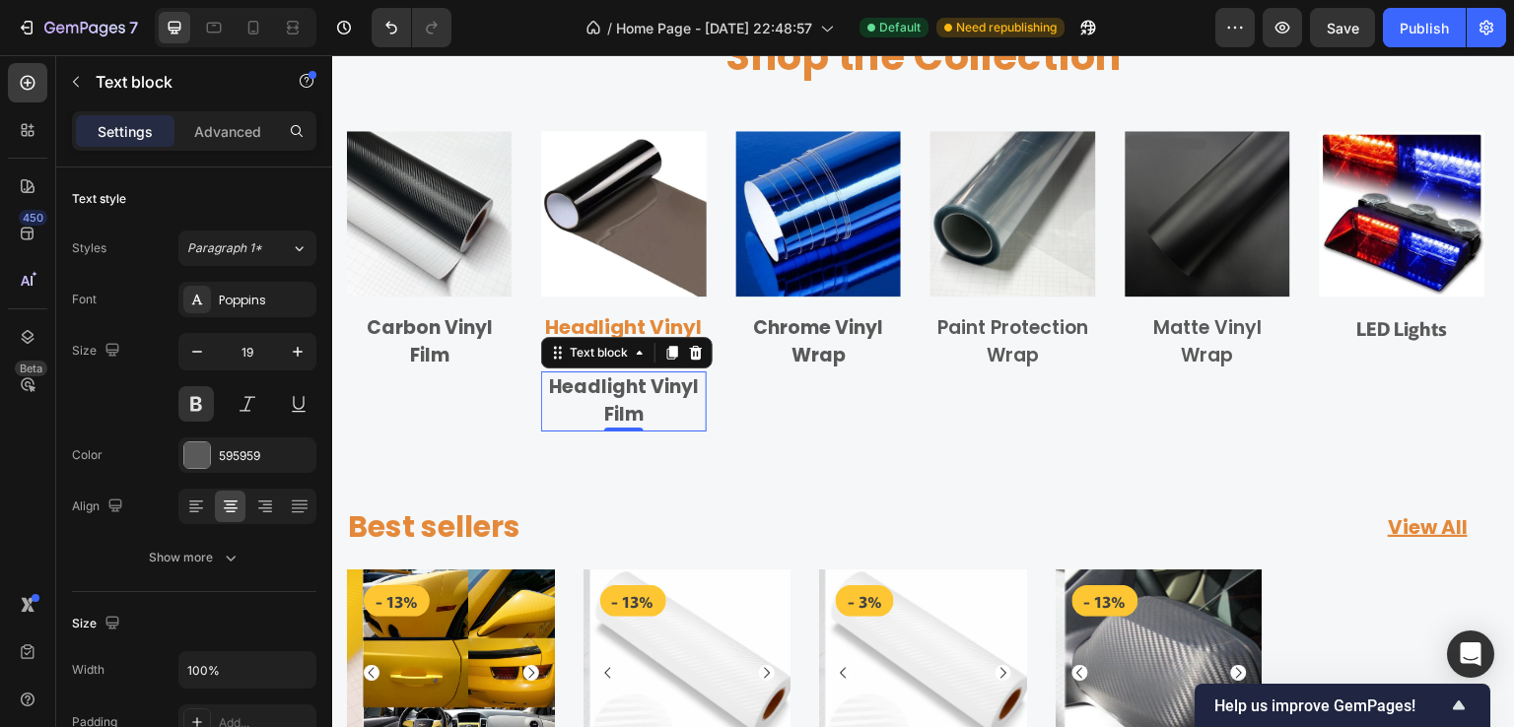
click at [654, 337] on div "Text block" at bounding box center [626, 353] width 171 height 32
click at [652, 325] on p "Headlight Vinyl Film" at bounding box center [623, 341] width 165 height 59
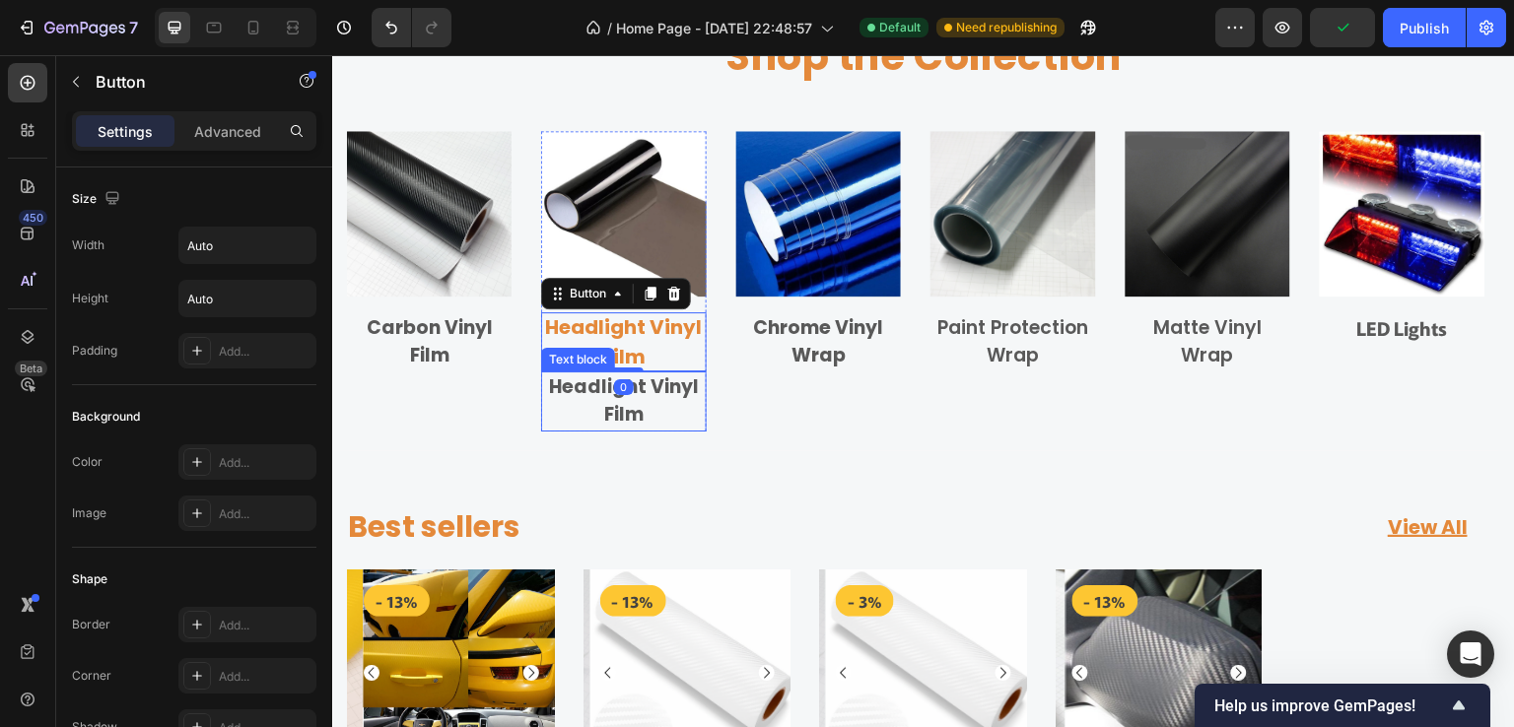
click at [641, 388] on p "Headlight Vinyl Film" at bounding box center [623, 402] width 161 height 56
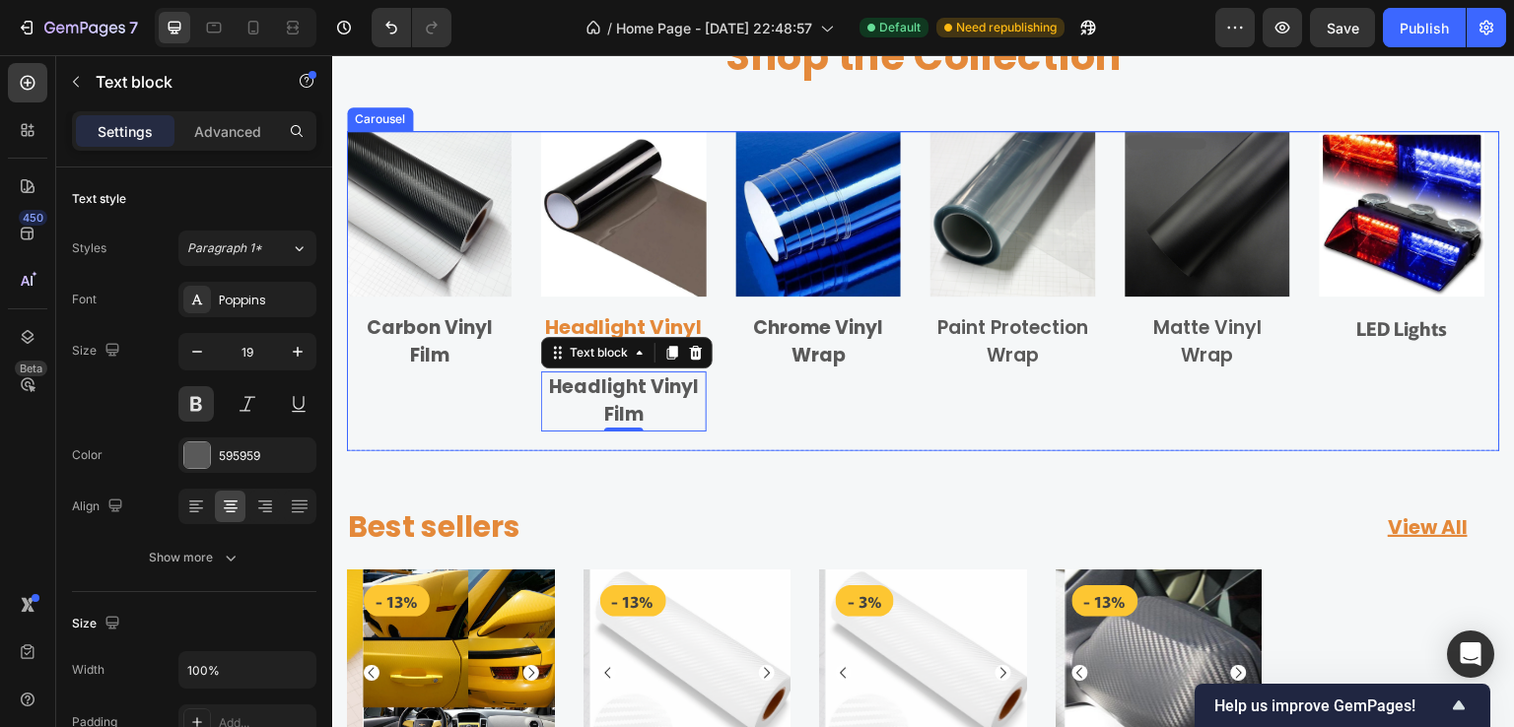
click at [737, 388] on div "Image Chrome Vinyl Wrap Text block Row" at bounding box center [818, 281] width 165 height 300
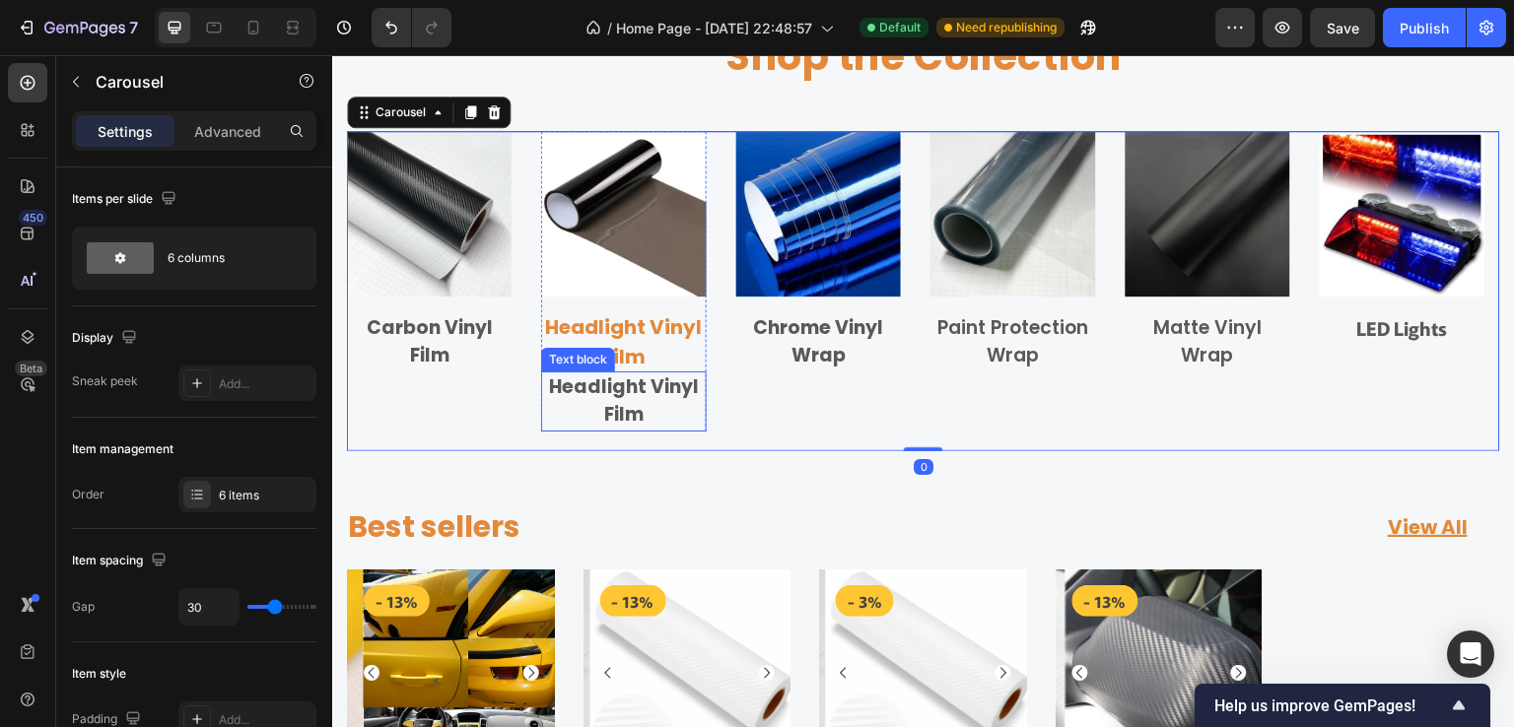
click at [648, 403] on p "Headlight Vinyl Film" at bounding box center [623, 402] width 161 height 56
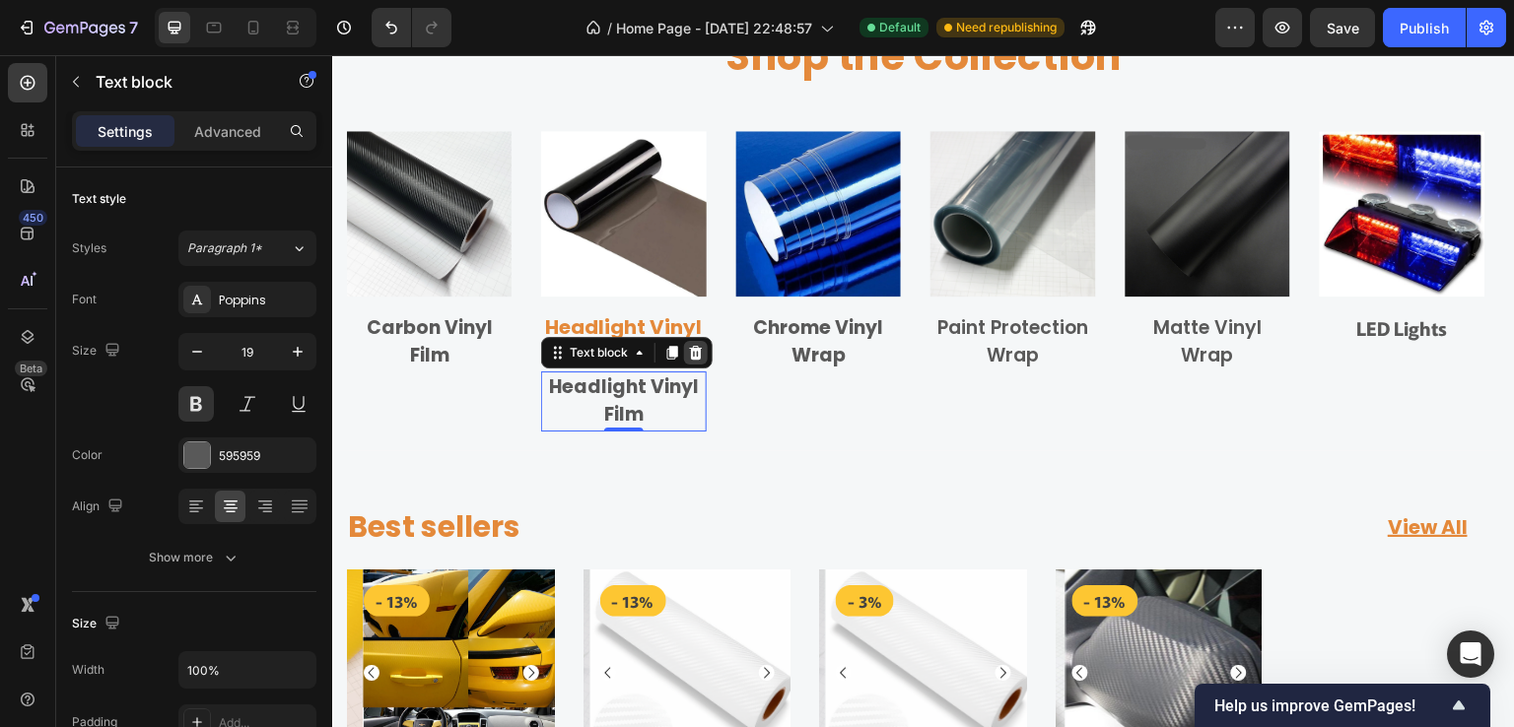
click at [695, 348] on icon at bounding box center [696, 353] width 13 height 14
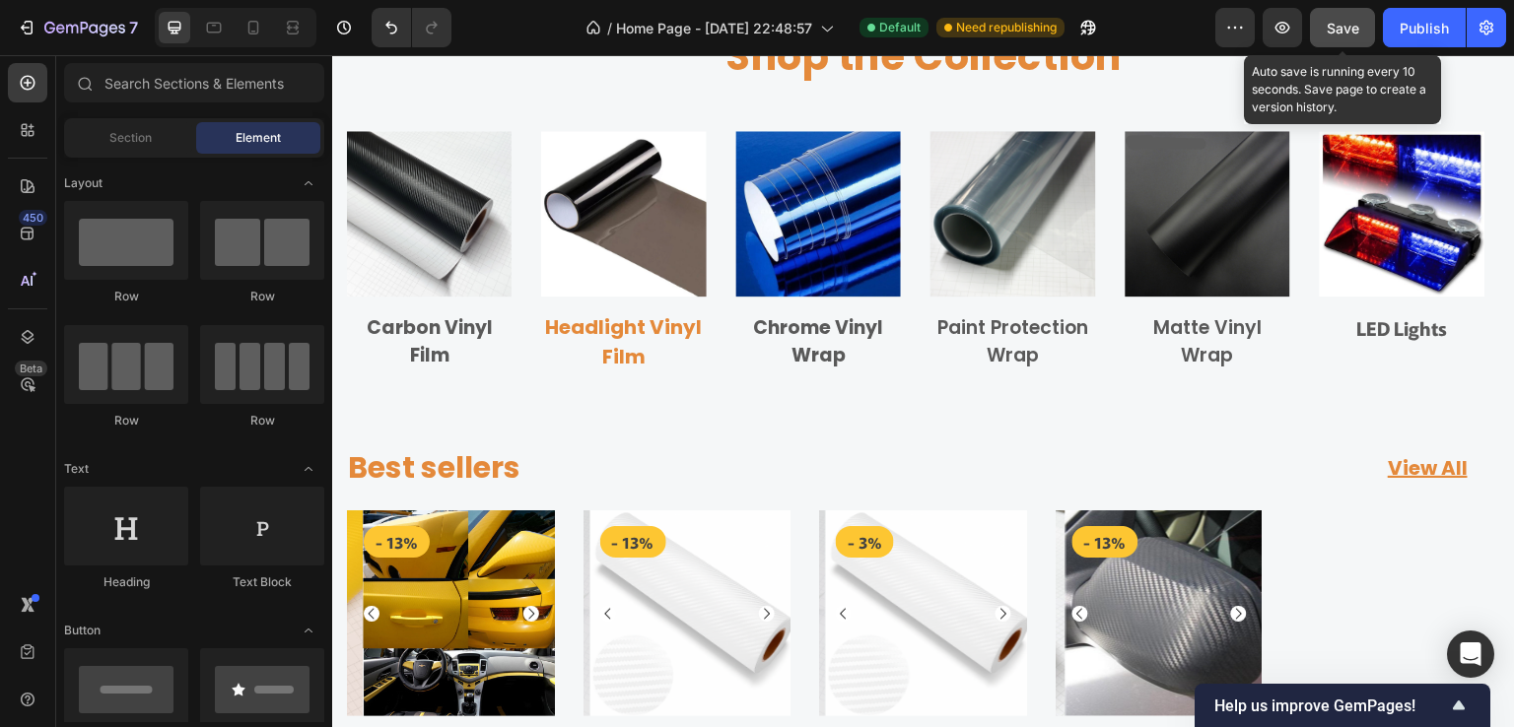
click at [1346, 35] on div "Save" at bounding box center [1343, 28] width 33 height 21
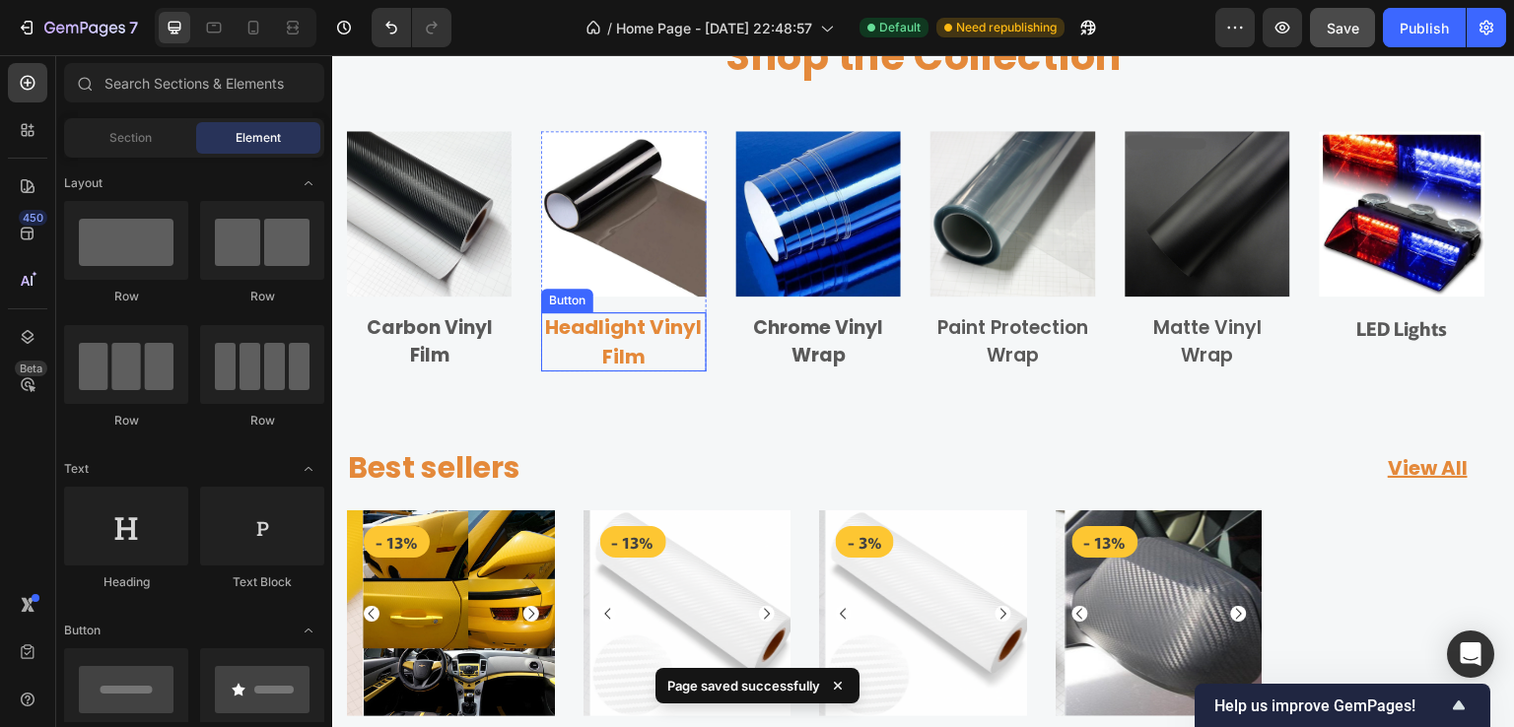
click at [659, 338] on p "Headlight Vinyl Film" at bounding box center [623, 341] width 165 height 59
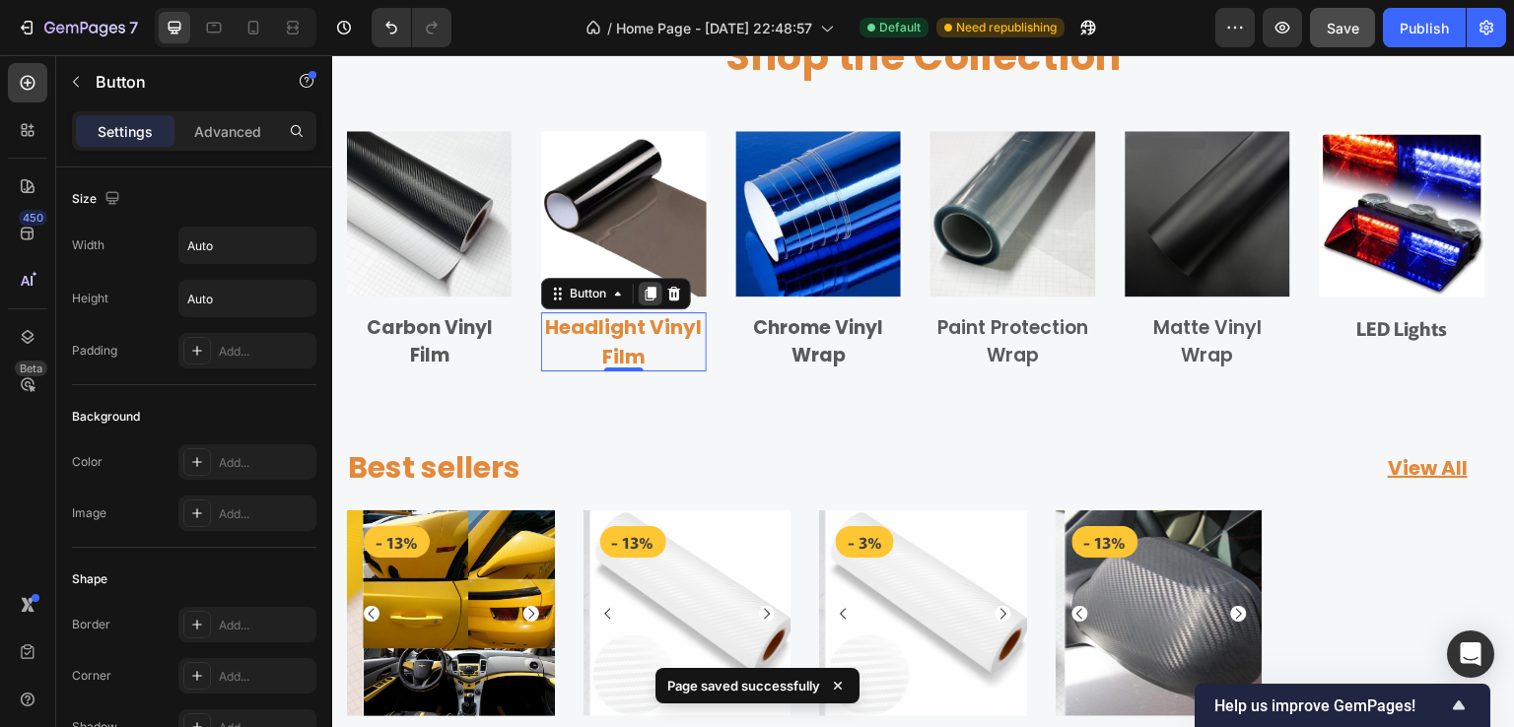
click at [649, 287] on icon at bounding box center [651, 294] width 11 height 14
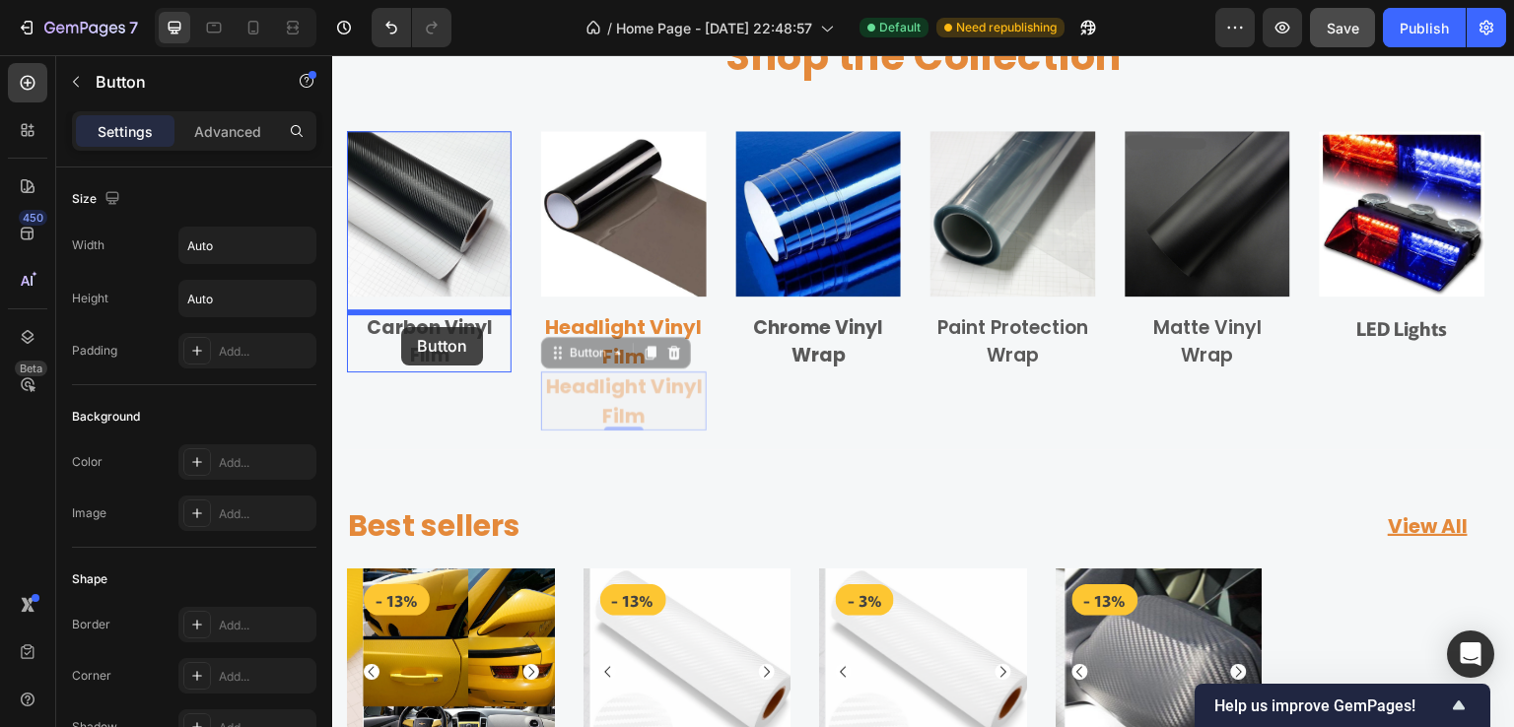
drag, startPoint x: 553, startPoint y: 352, endPoint x: 401, endPoint y: 327, distance: 153.8
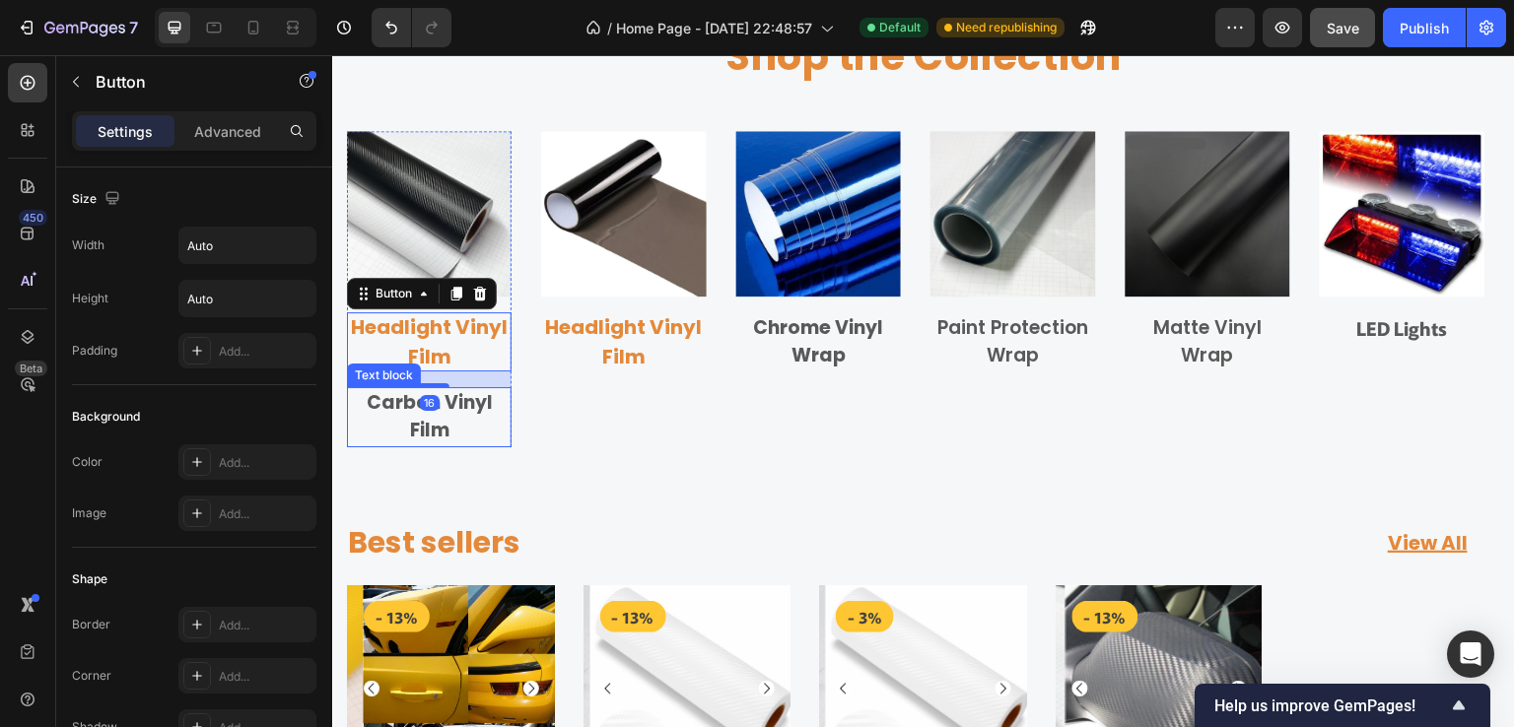
click at [469, 405] on p "Carbon Vinyl Film" at bounding box center [429, 417] width 161 height 56
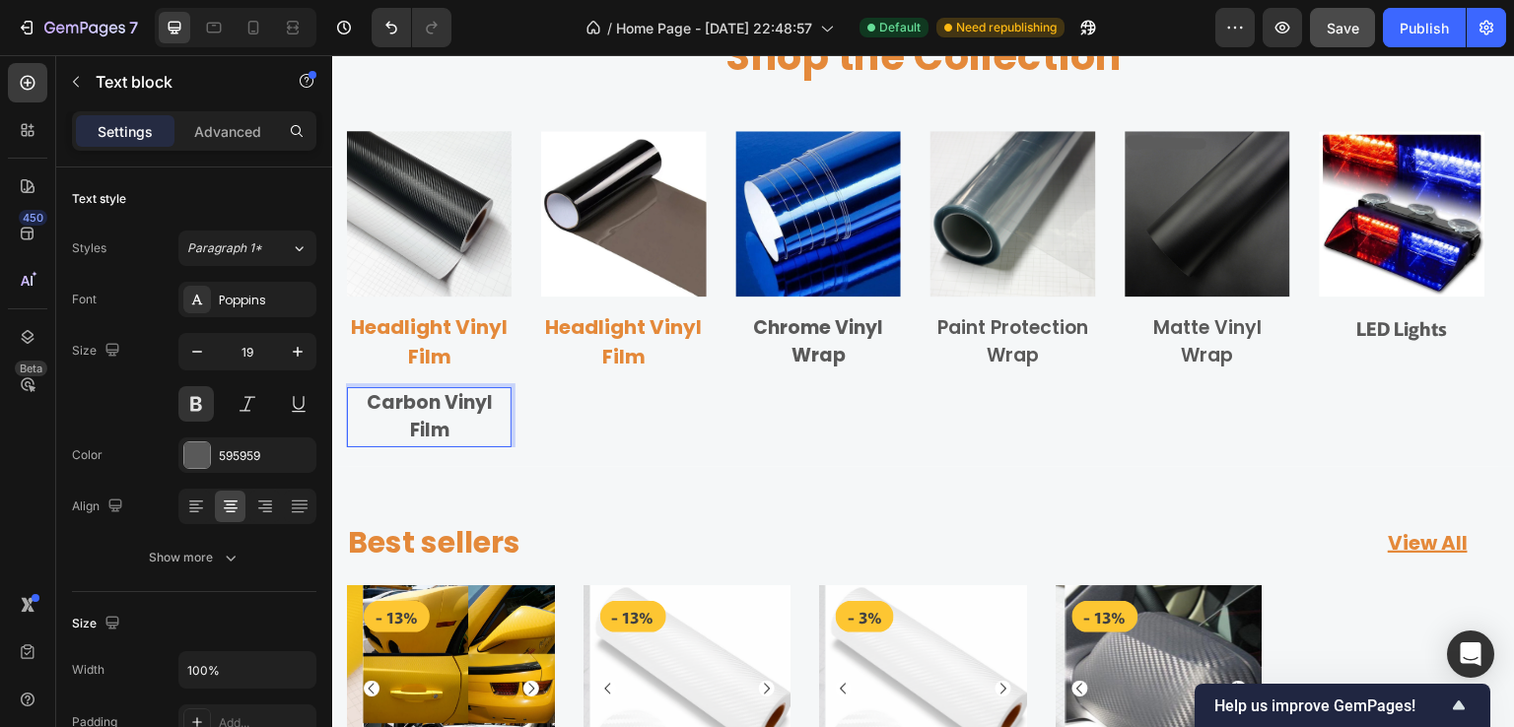
click at [458, 414] on p "Carbon Vinyl Film" at bounding box center [429, 417] width 161 height 56
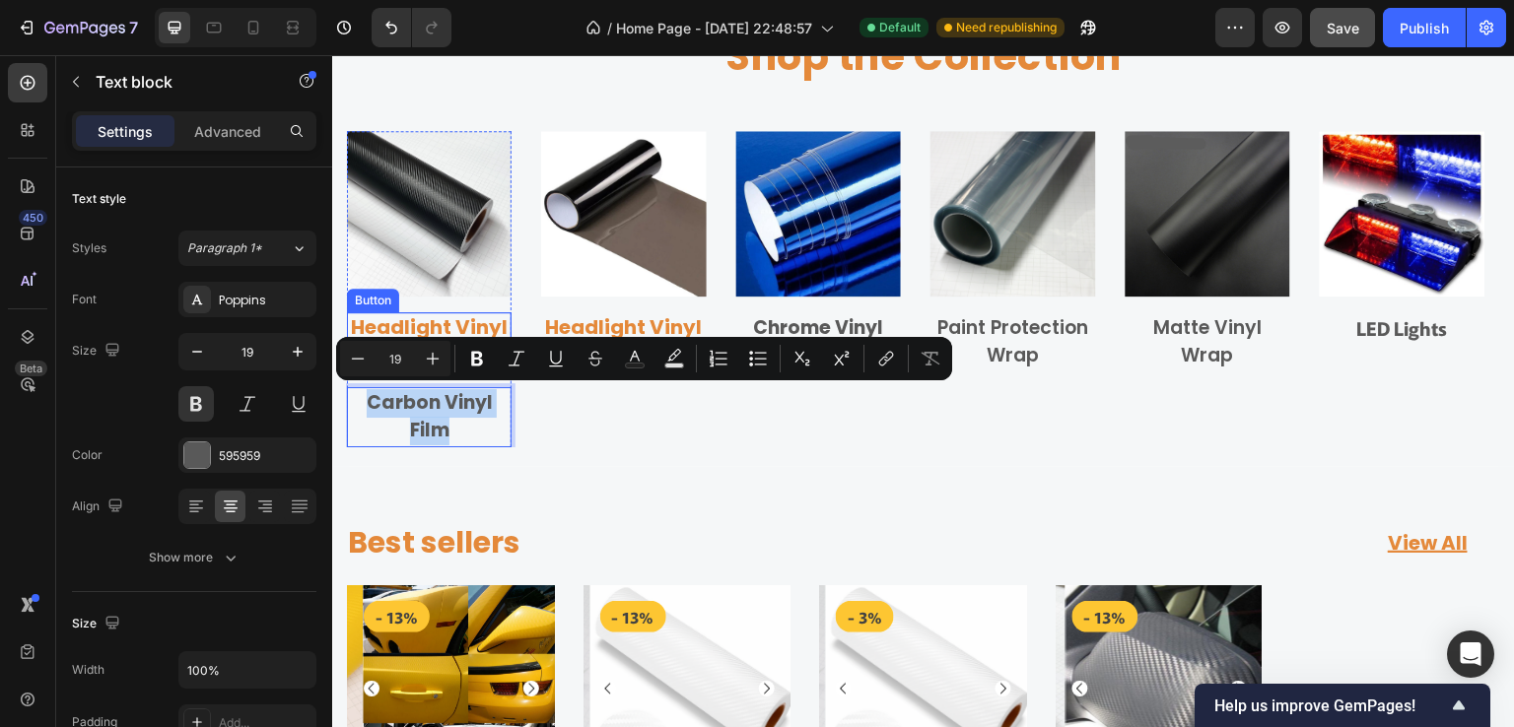
click at [449, 325] on p "Headlight Vinyl Film" at bounding box center [429, 341] width 165 height 59
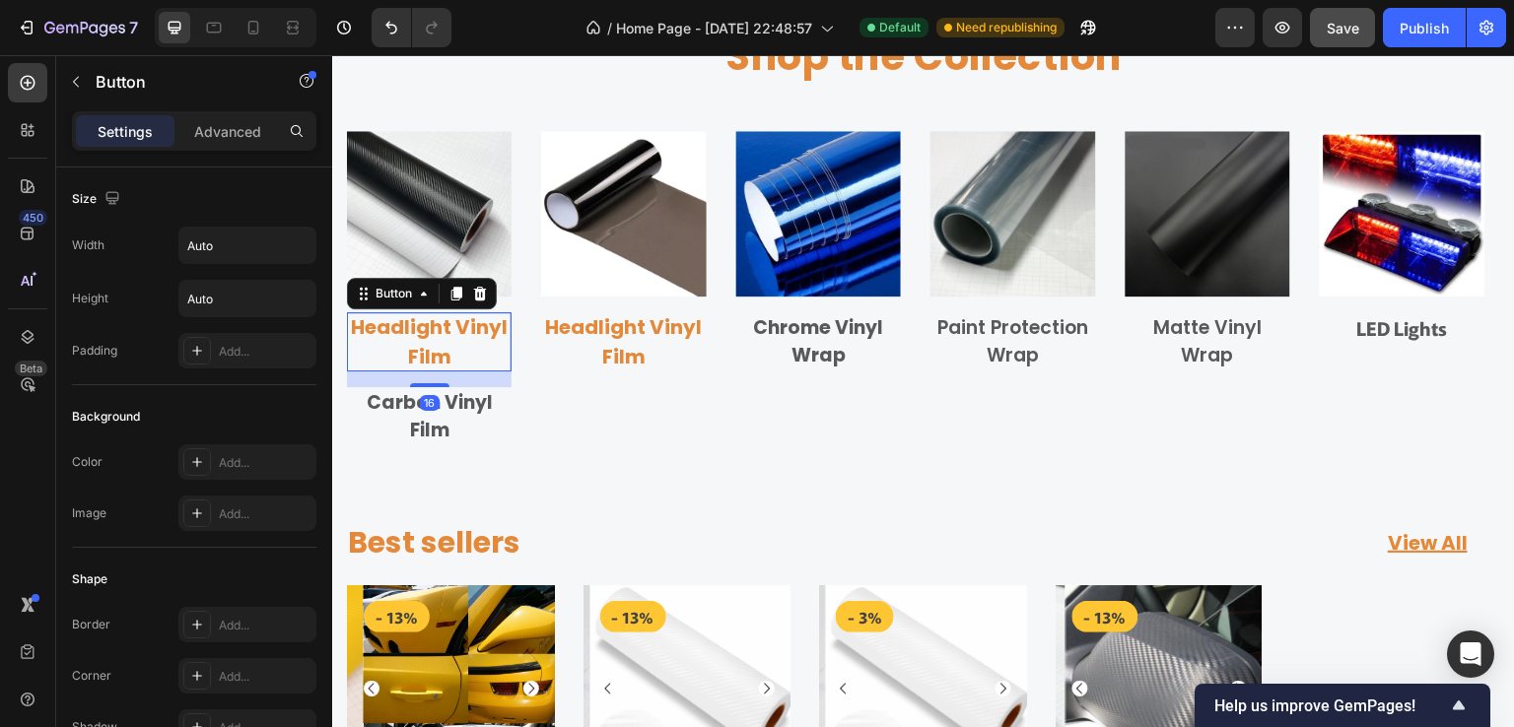
click at [449, 325] on p "Headlight Vinyl Film" at bounding box center [429, 341] width 165 height 59
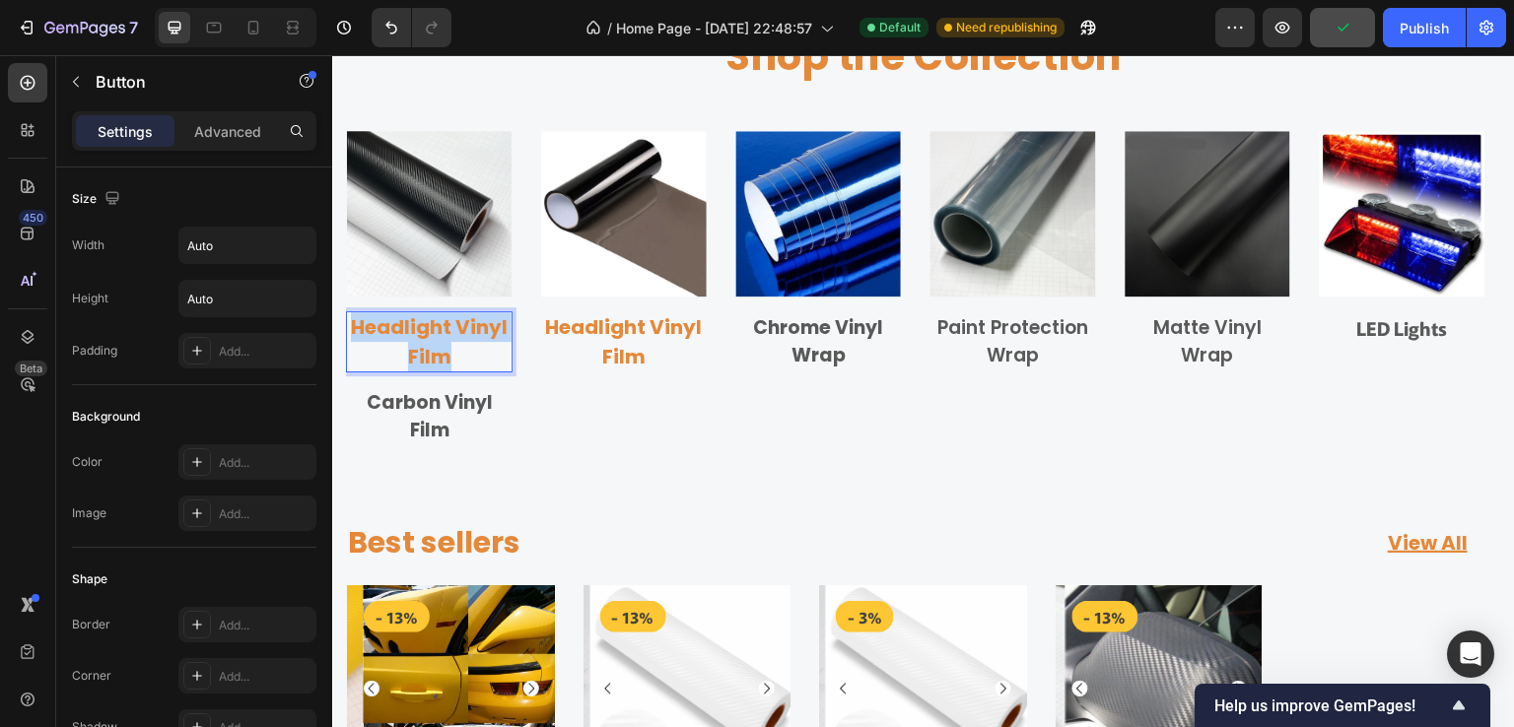
click at [449, 325] on p "Headlight Vinyl Film" at bounding box center [429, 341] width 165 height 59
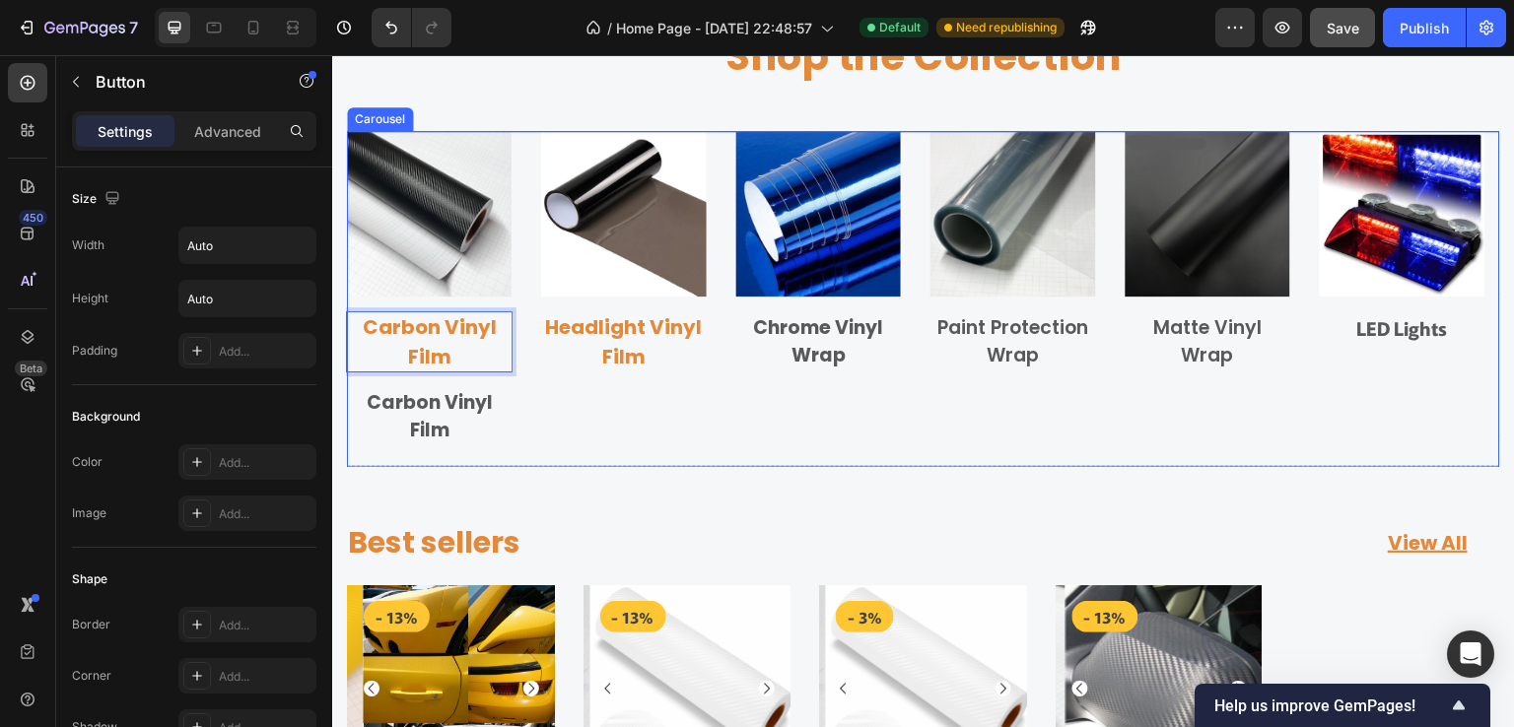
click at [536, 440] on div "Image Carbon Vinyl Film Button 16 Carbon Vinyl Film Text block Row Image Headli…" at bounding box center [923, 288] width 1153 height 315
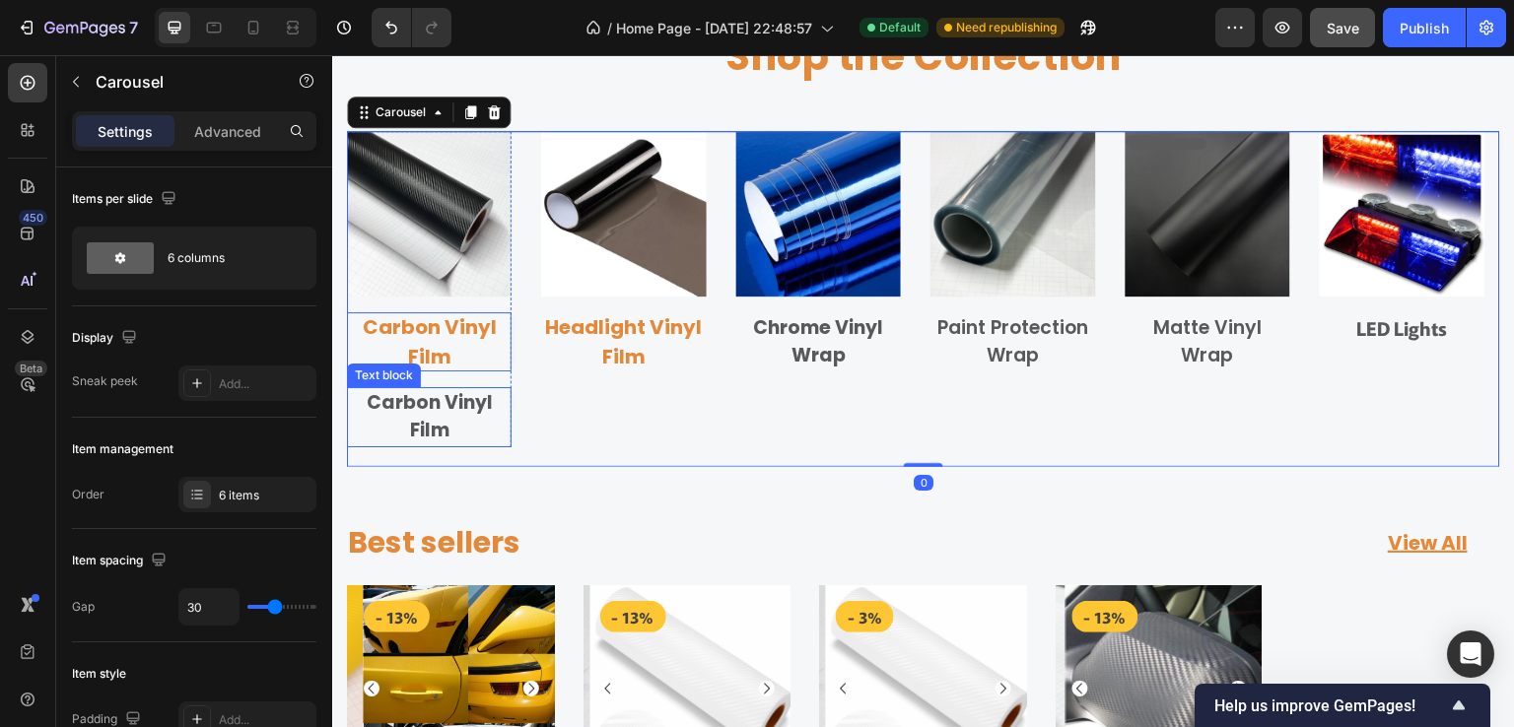
click at [469, 428] on p "Carbon Vinyl Film" at bounding box center [429, 417] width 161 height 56
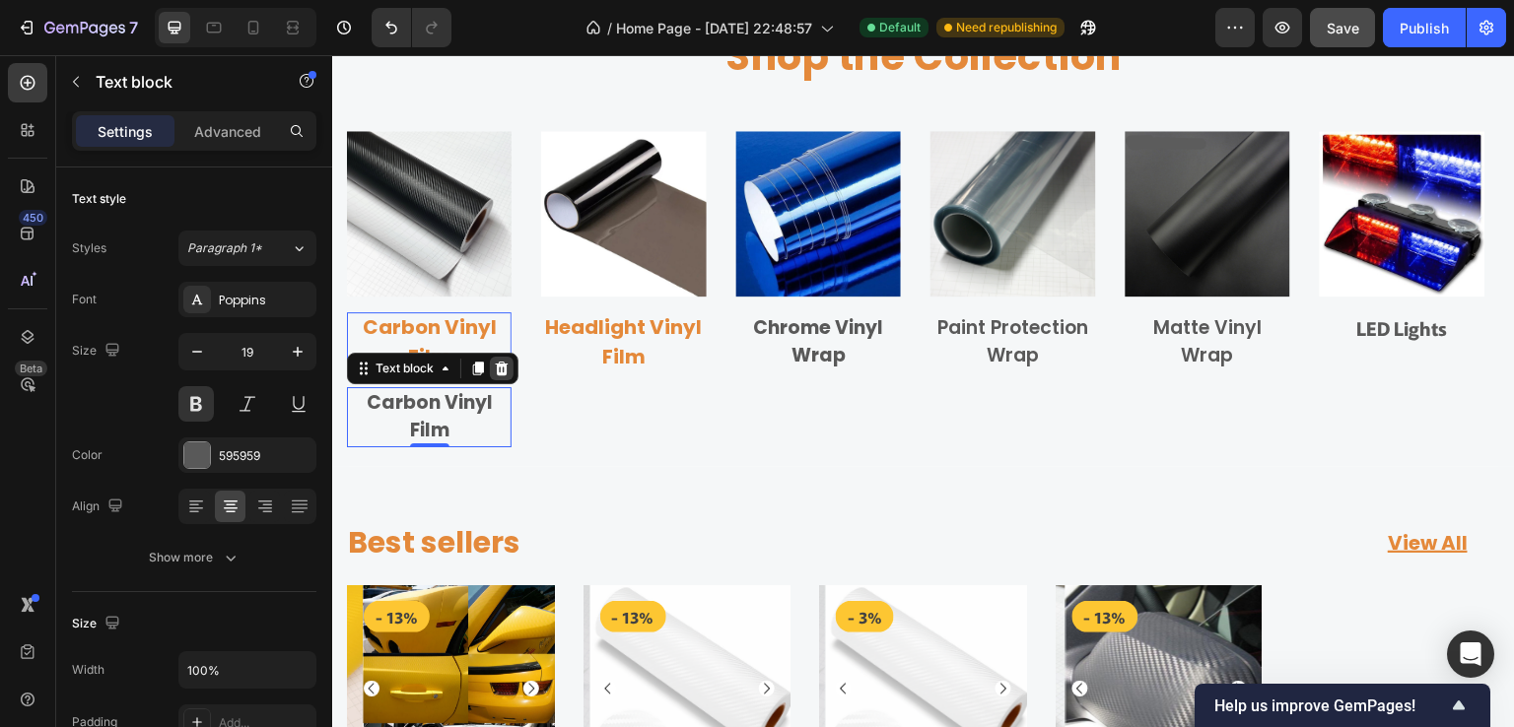
click at [504, 364] on icon at bounding box center [502, 369] width 13 height 14
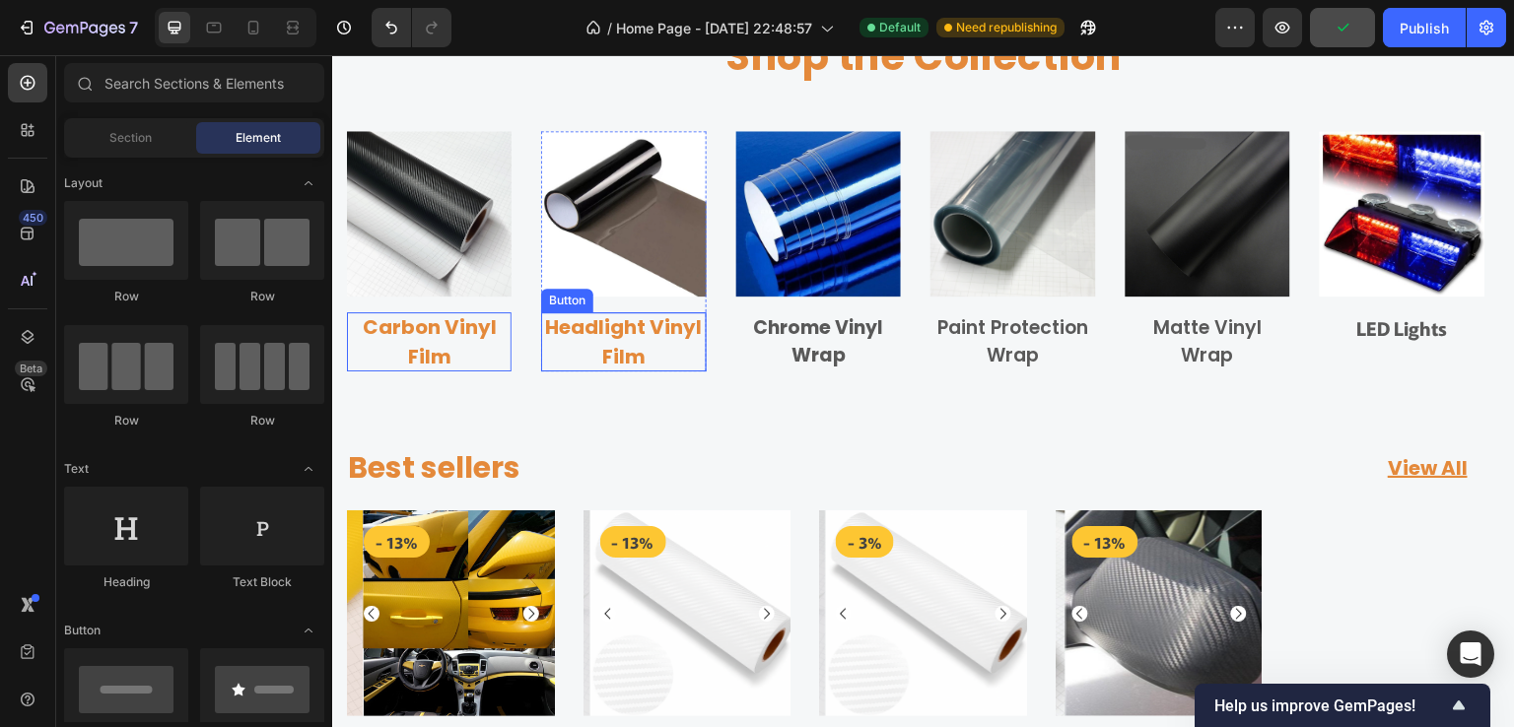
click at [668, 363] on p "Headlight Vinyl Film" at bounding box center [623, 341] width 165 height 59
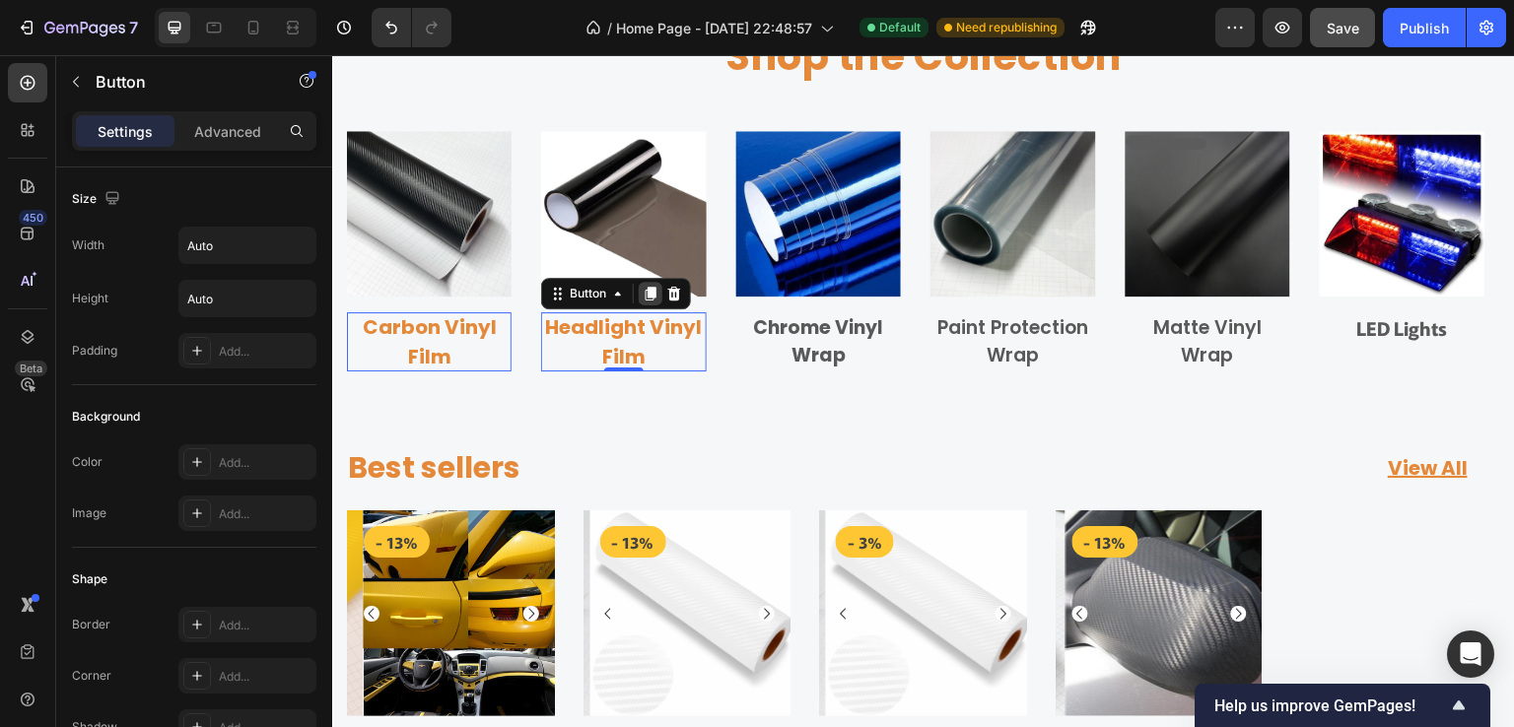
click at [651, 289] on icon at bounding box center [651, 294] width 11 height 14
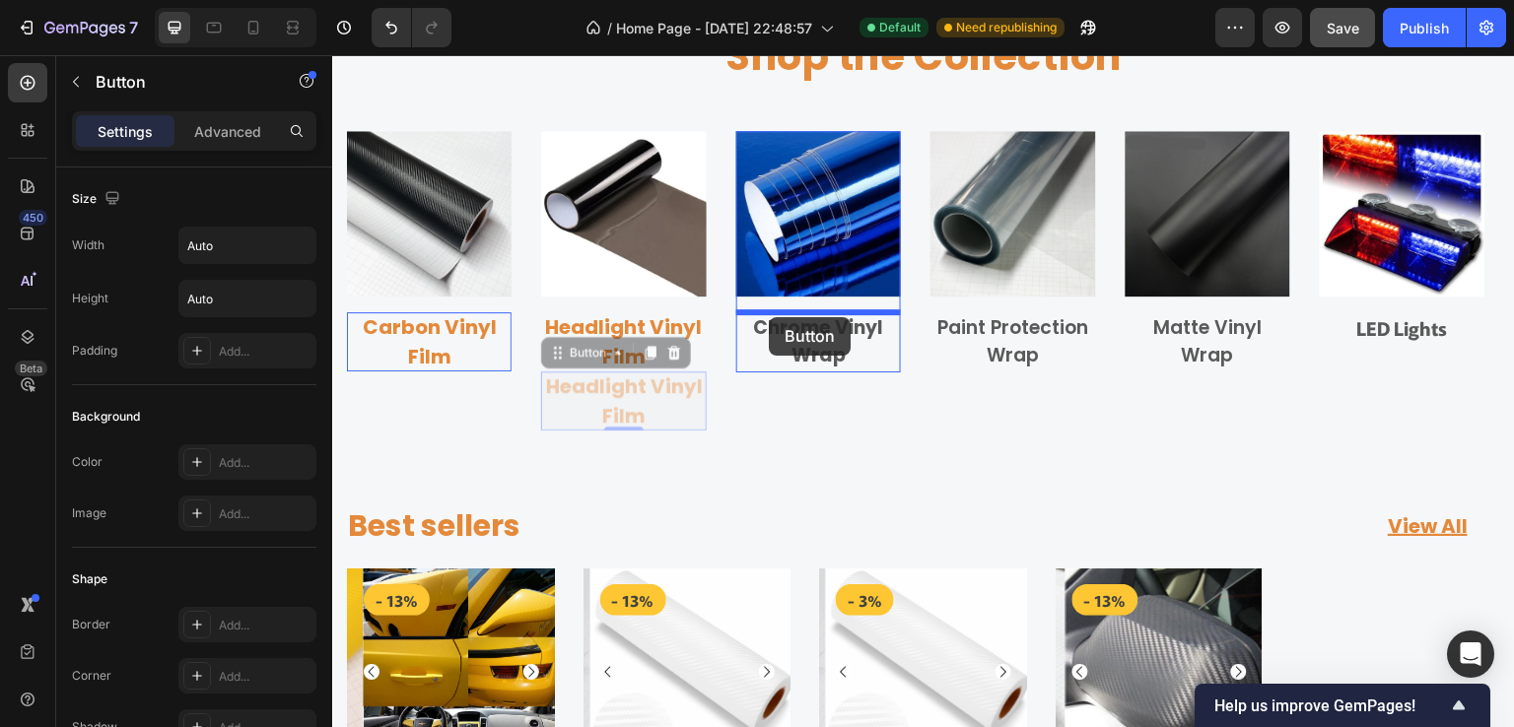
drag, startPoint x: 558, startPoint y: 356, endPoint x: 769, endPoint y: 317, distance: 214.4
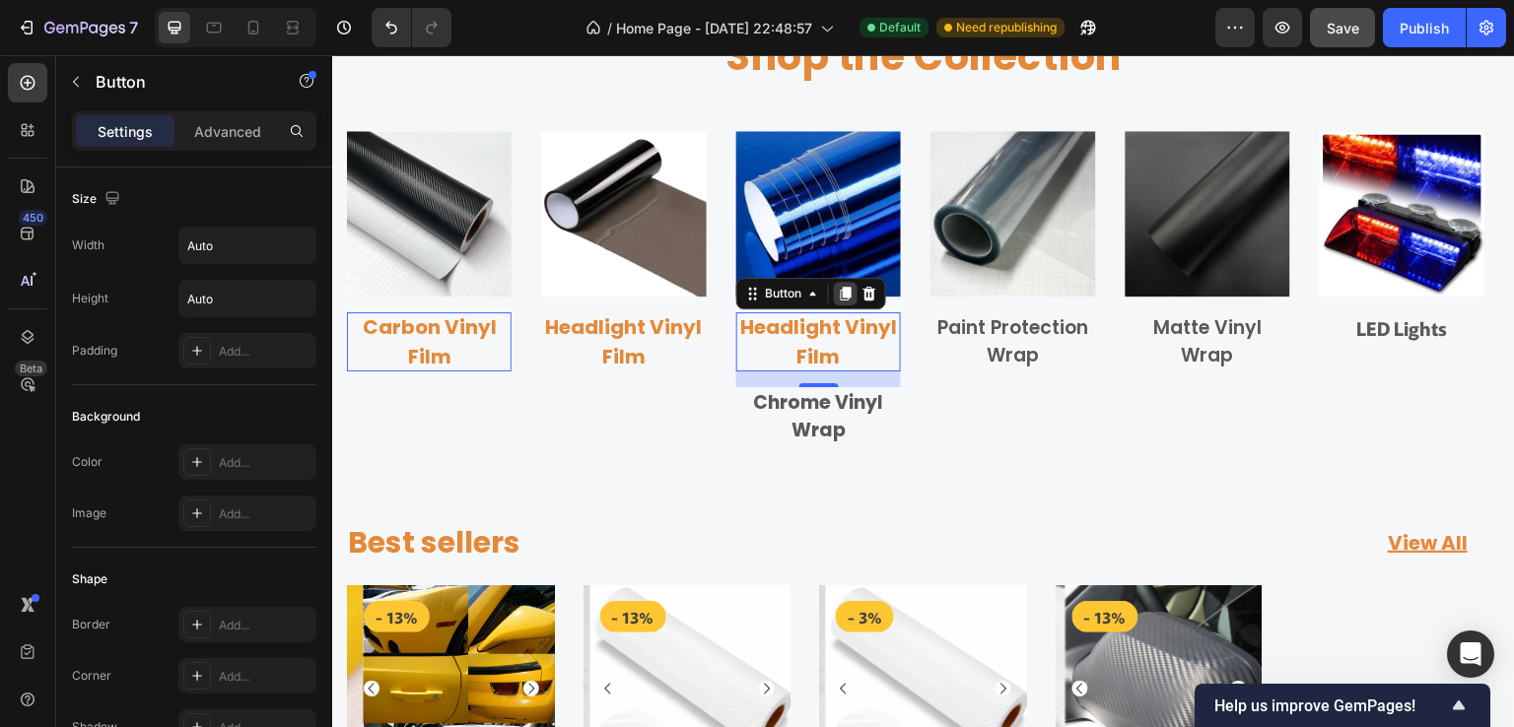
click at [844, 292] on icon at bounding box center [846, 294] width 11 height 14
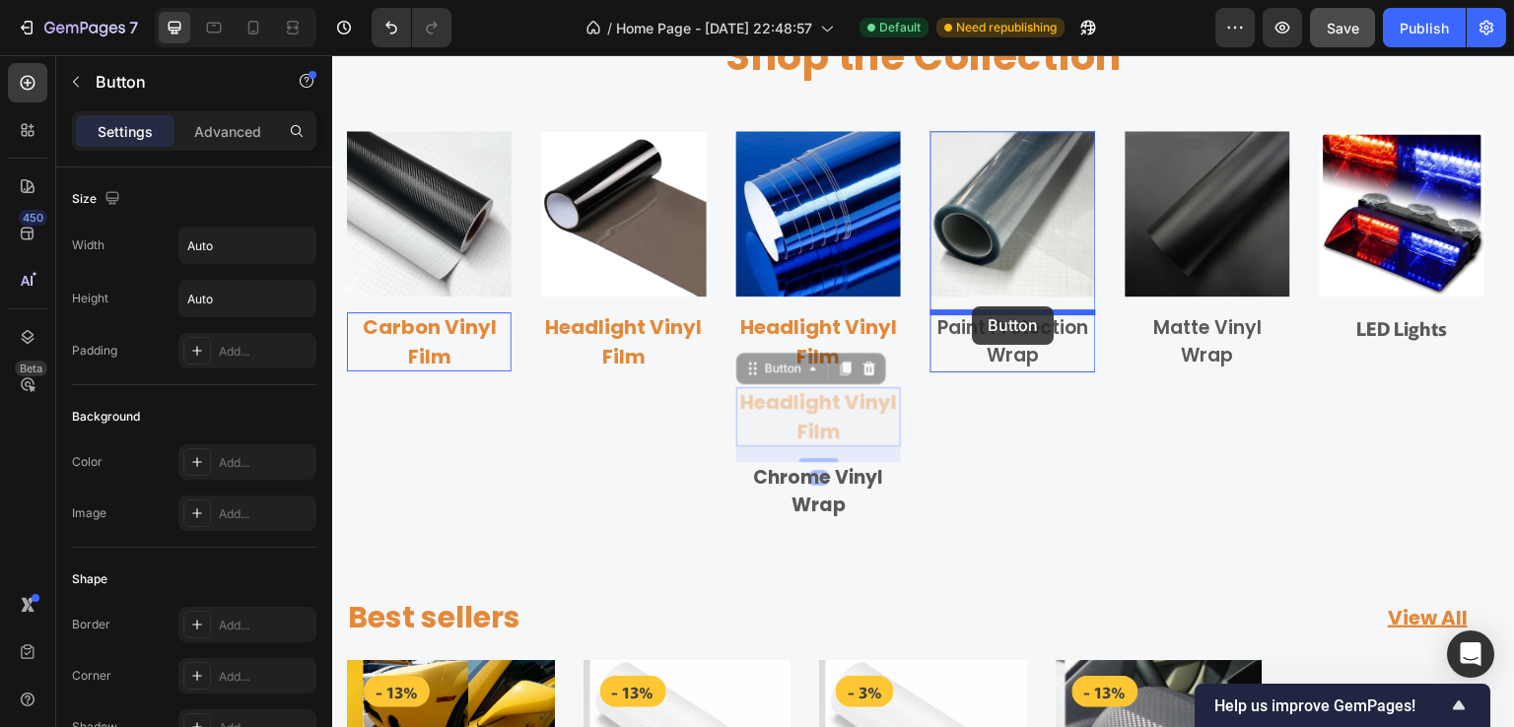
drag, startPoint x: 750, startPoint y: 370, endPoint x: 976, endPoint y: 308, distance: 233.8
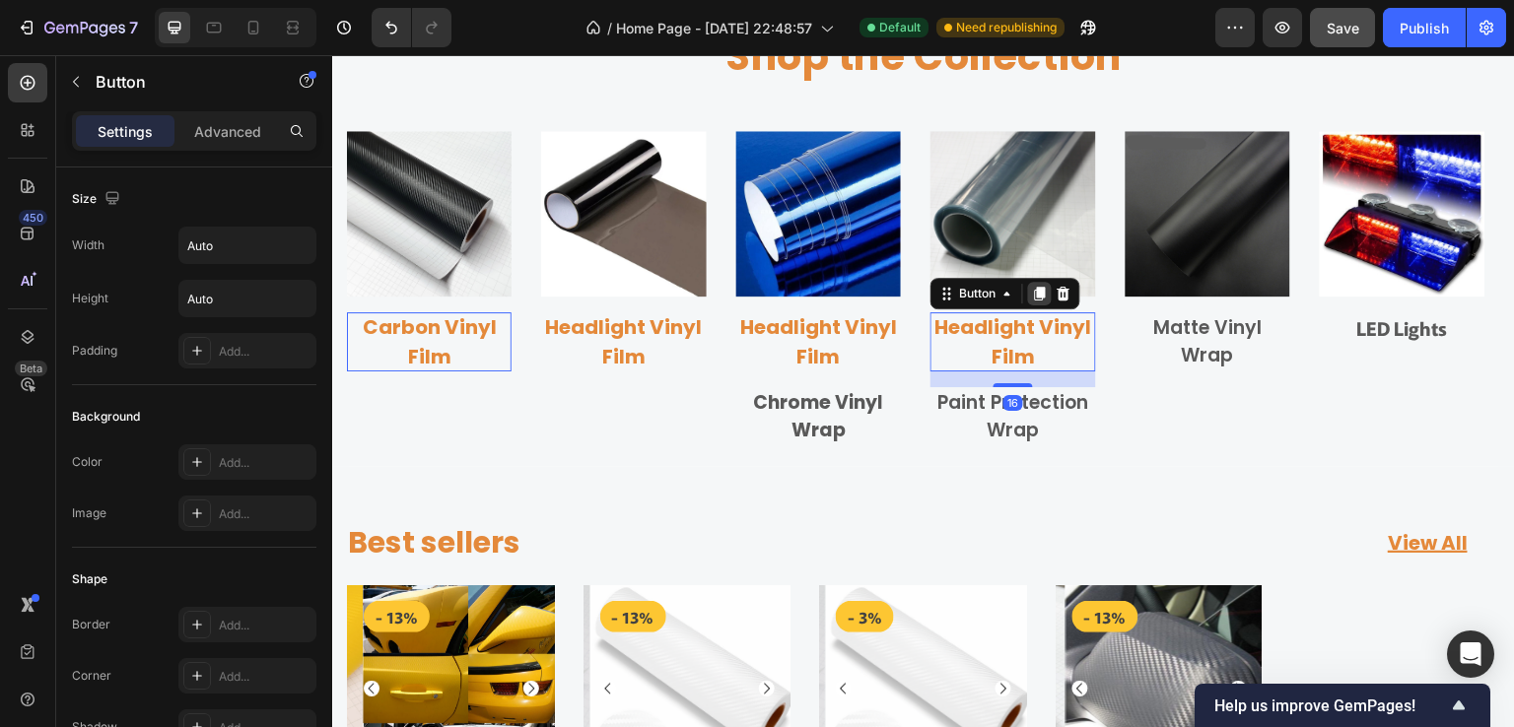
click at [1048, 289] on icon at bounding box center [1040, 294] width 16 height 16
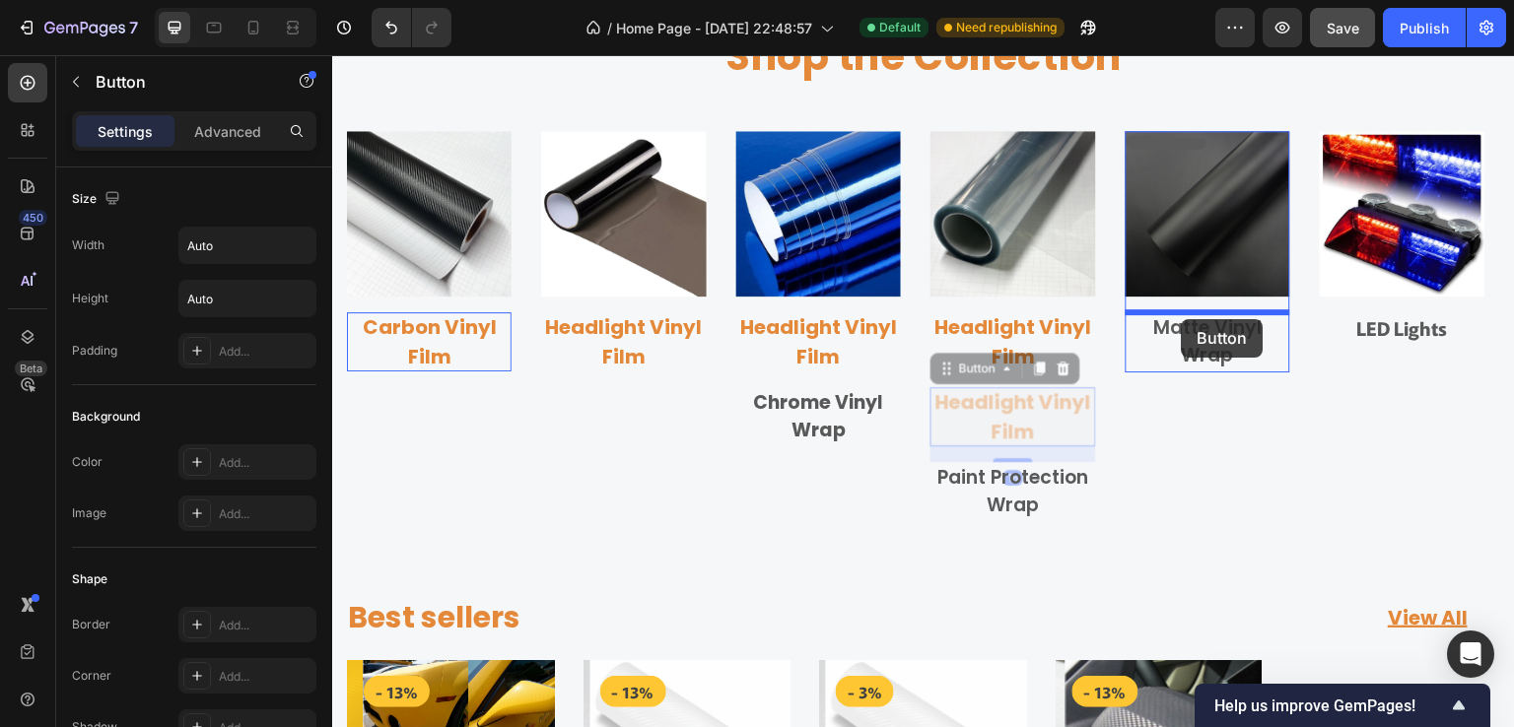
drag, startPoint x: 947, startPoint y: 375, endPoint x: 1182, endPoint y: 319, distance: 241.0
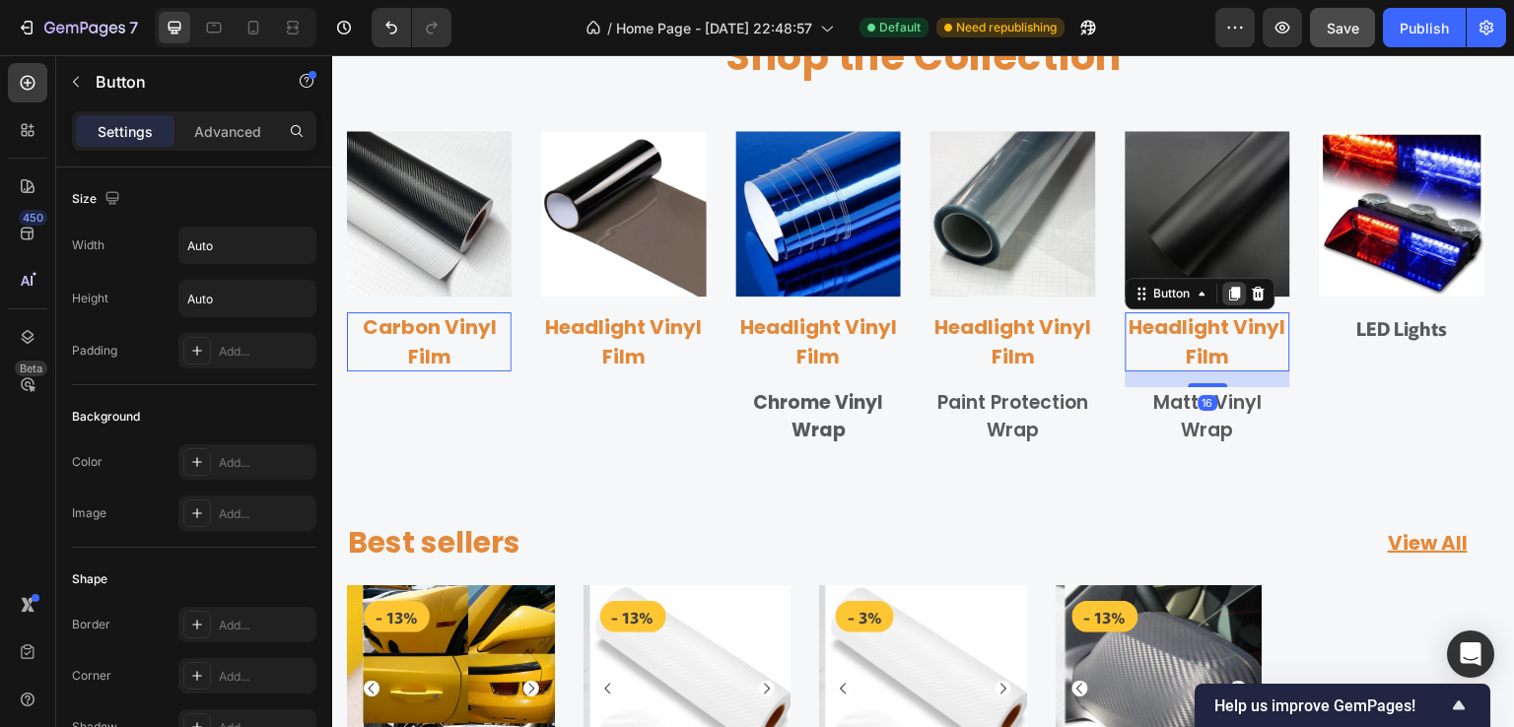
click at [1234, 291] on icon at bounding box center [1235, 294] width 11 height 14
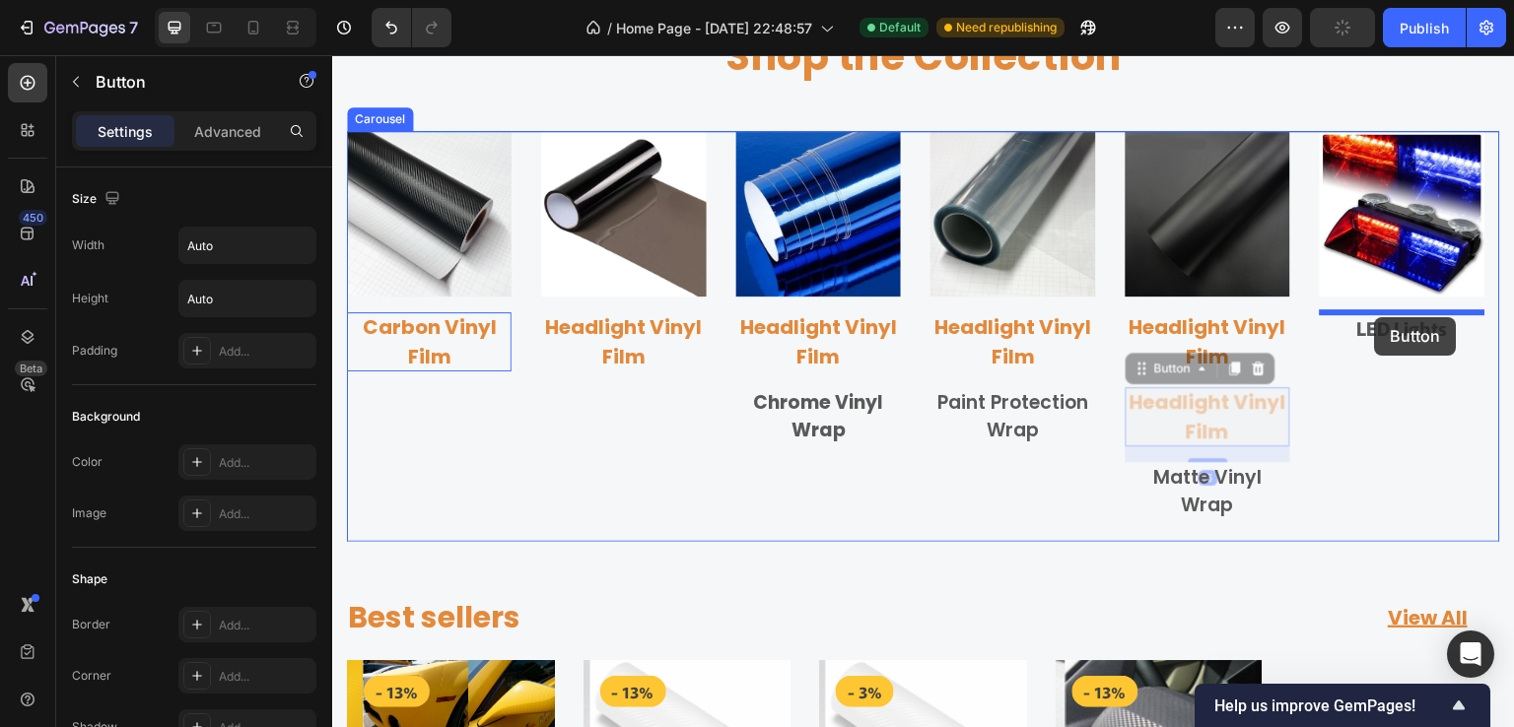
drag, startPoint x: 1142, startPoint y: 374, endPoint x: 1375, endPoint y: 317, distance: 239.3
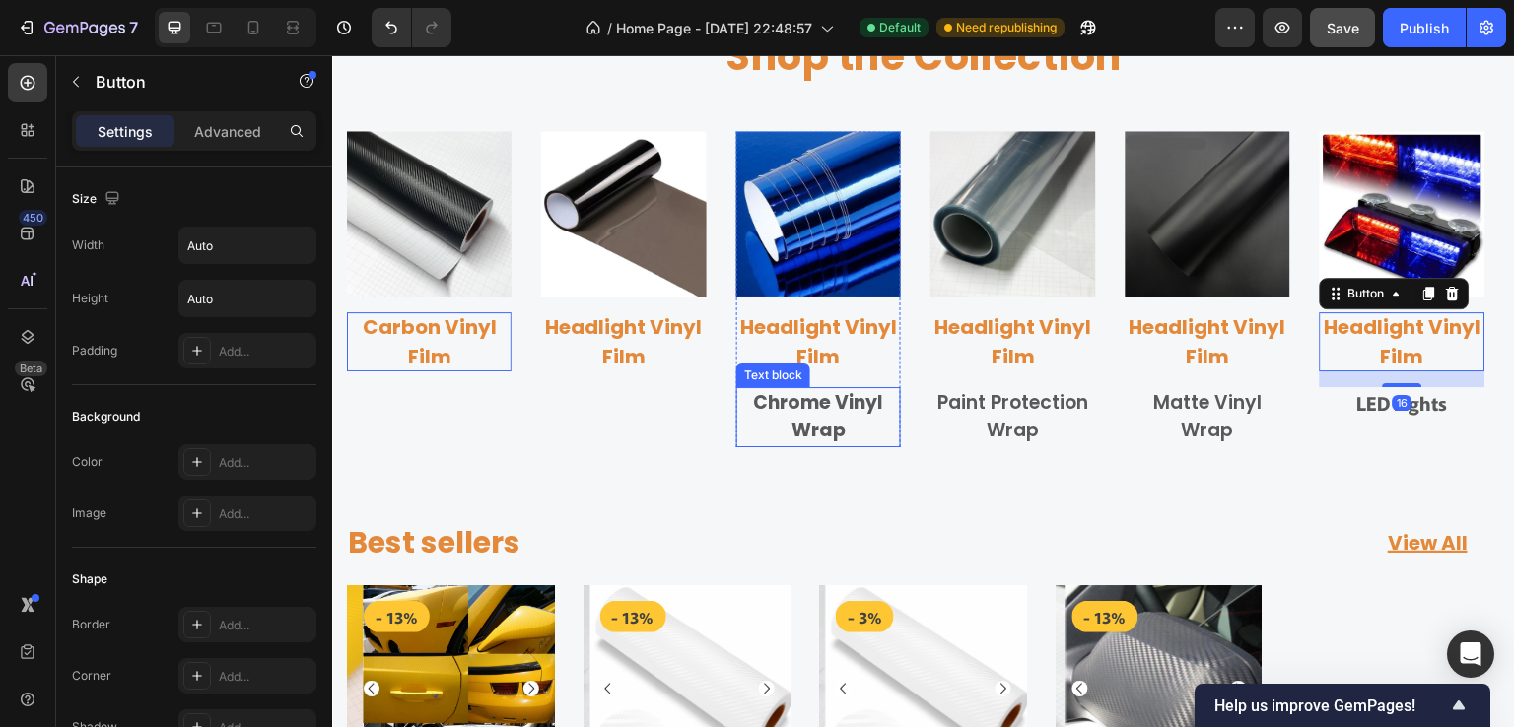
click at [838, 421] on p "Chrome Vinyl Wrap" at bounding box center [818, 417] width 161 height 56
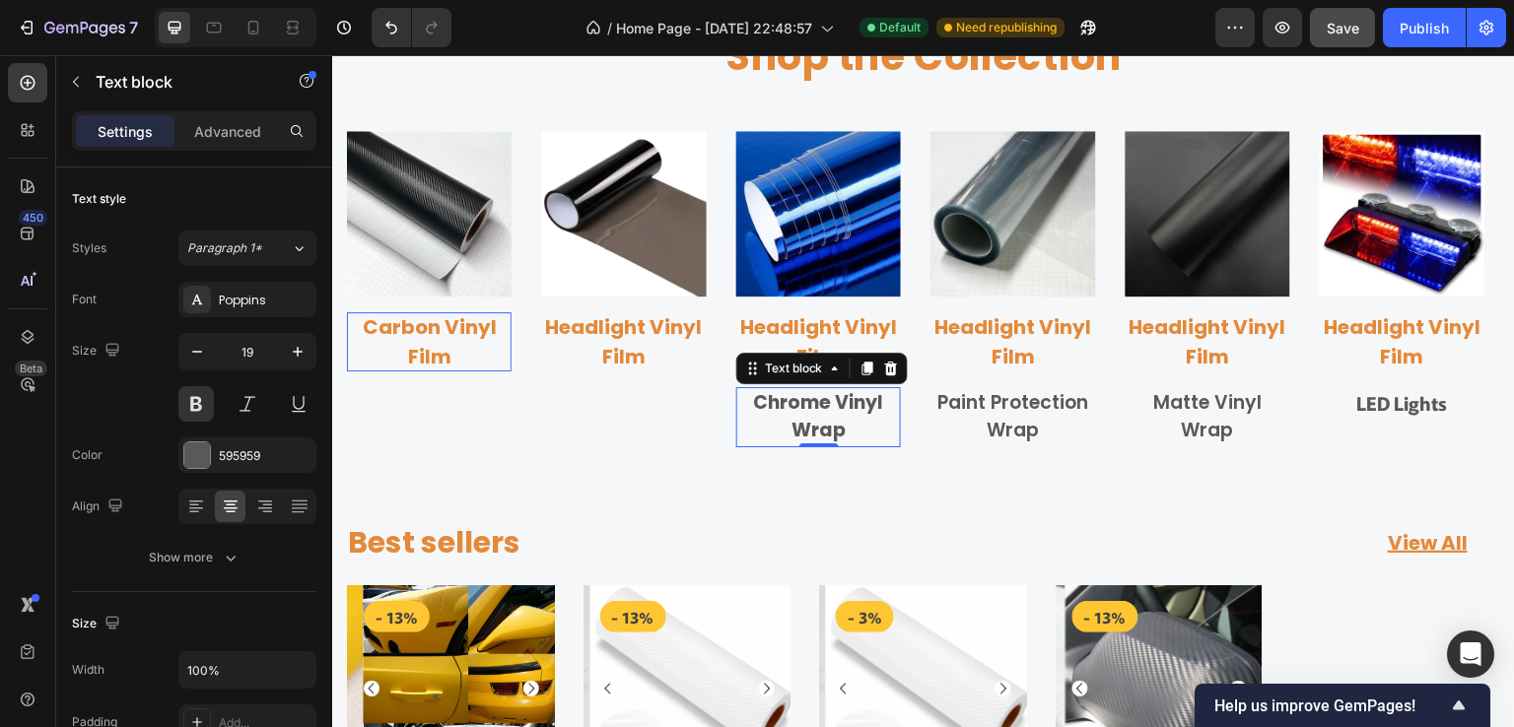
click at [838, 421] on p "Chrome Vinyl Wrap" at bounding box center [818, 417] width 161 height 56
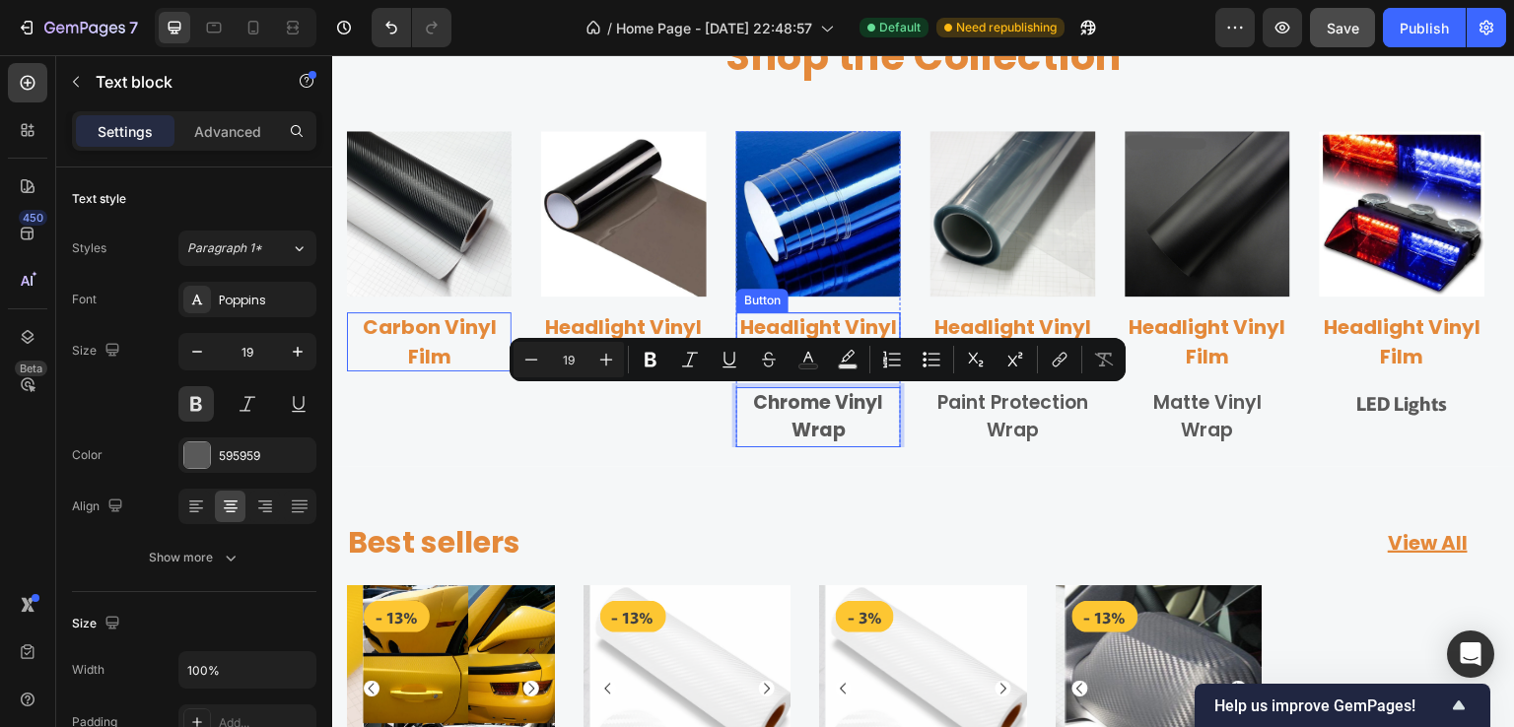
click at [836, 323] on p "Headlight Vinyl Film" at bounding box center [818, 341] width 165 height 59
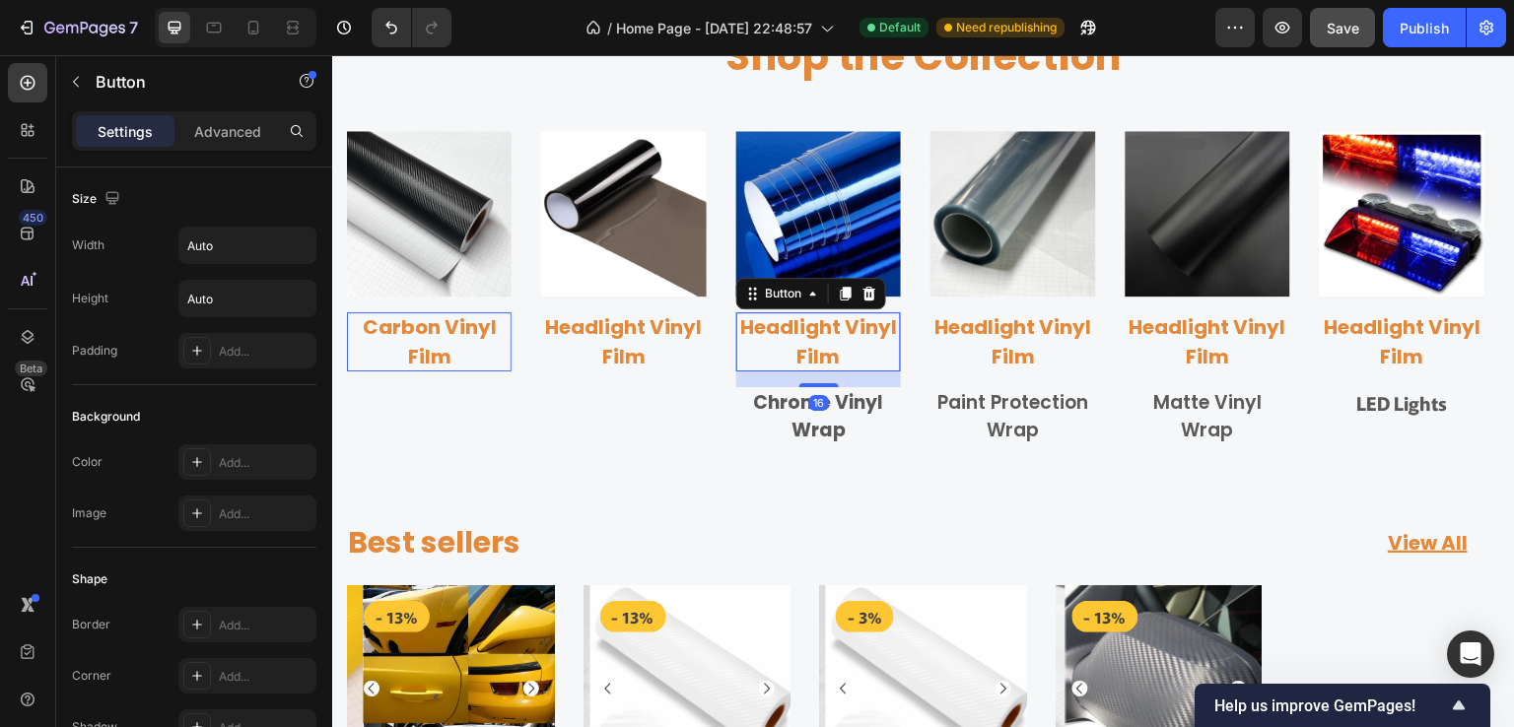
click at [836, 323] on p "Headlight Vinyl Film" at bounding box center [818, 341] width 165 height 59
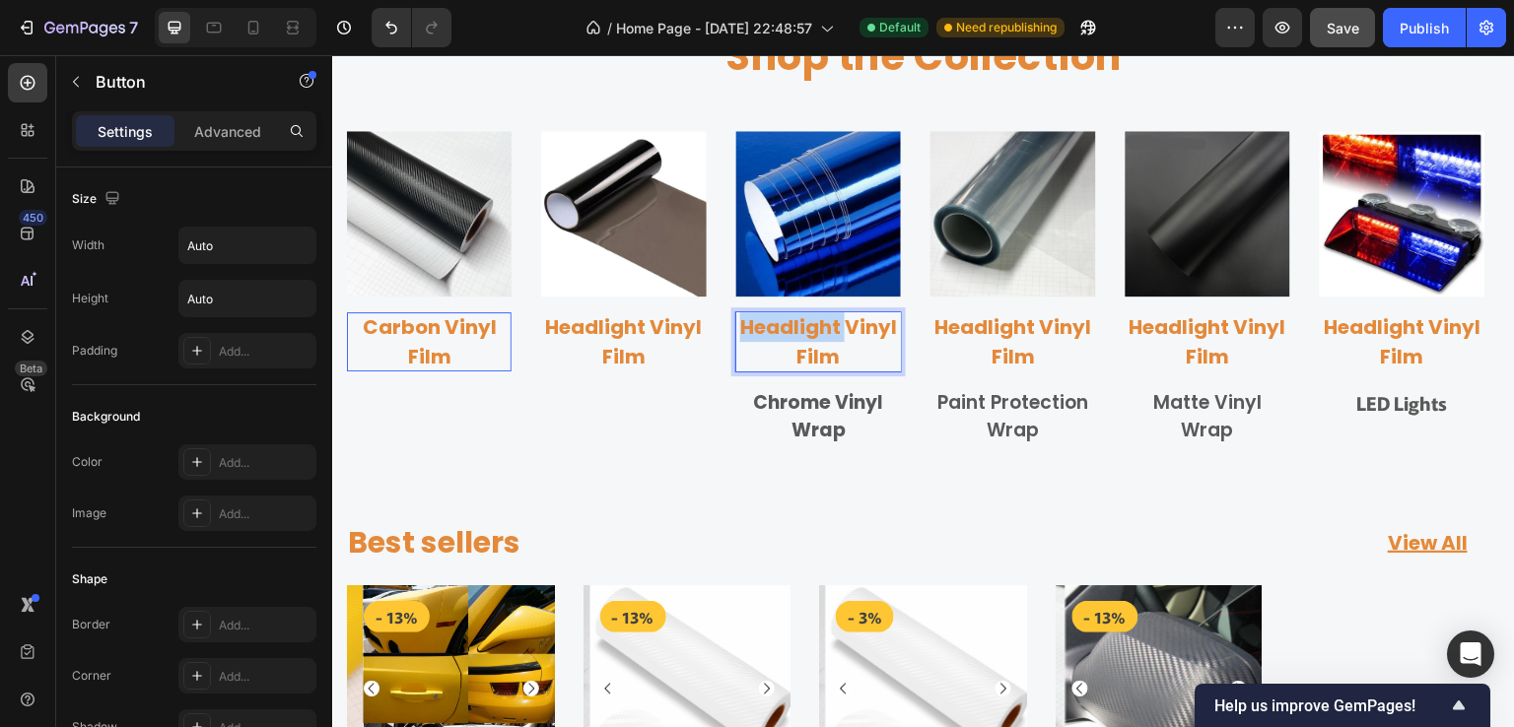
click at [836, 323] on p "Headlight Vinyl Film" at bounding box center [818, 341] width 165 height 59
click at [877, 435] on p "Chrome Vinyl Wrap" at bounding box center [818, 417] width 161 height 56
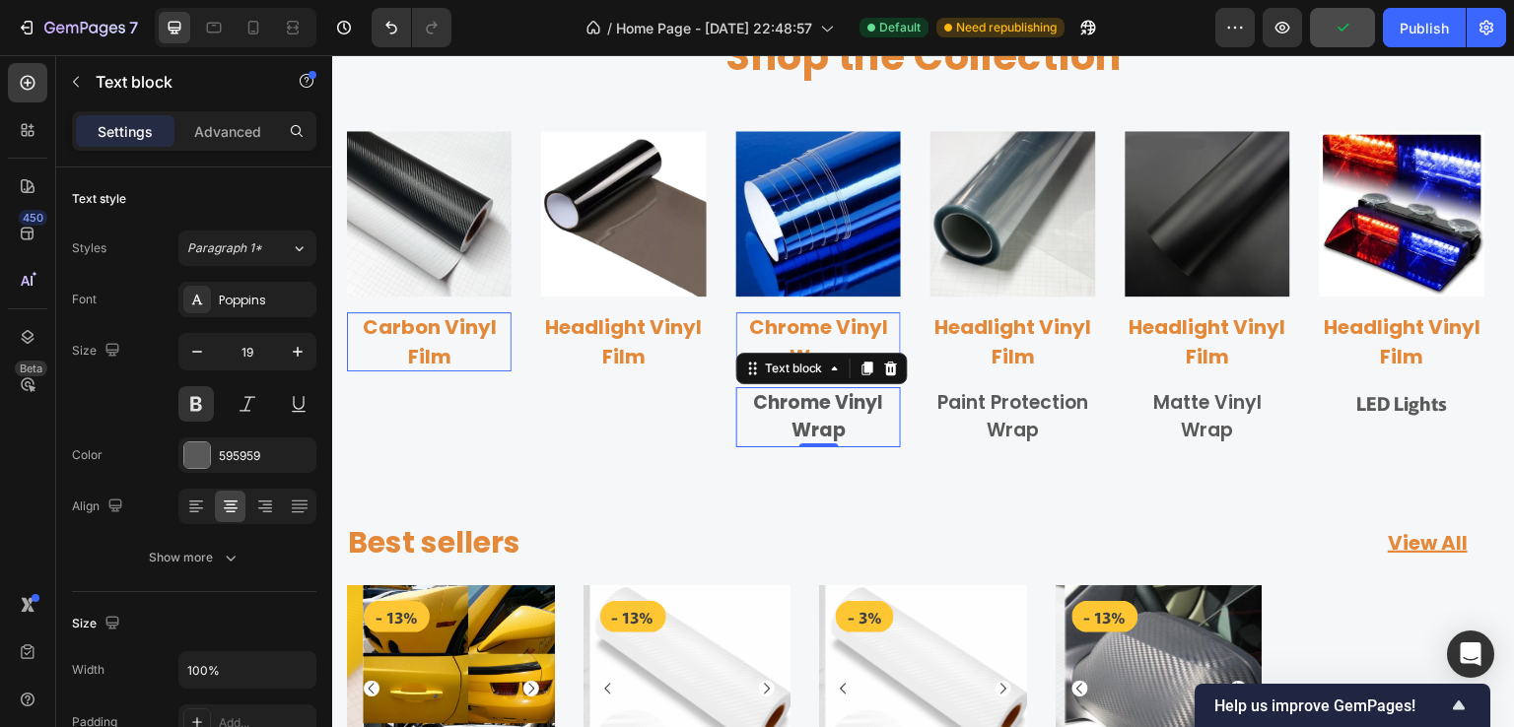
click at [895, 359] on div at bounding box center [891, 369] width 24 height 24
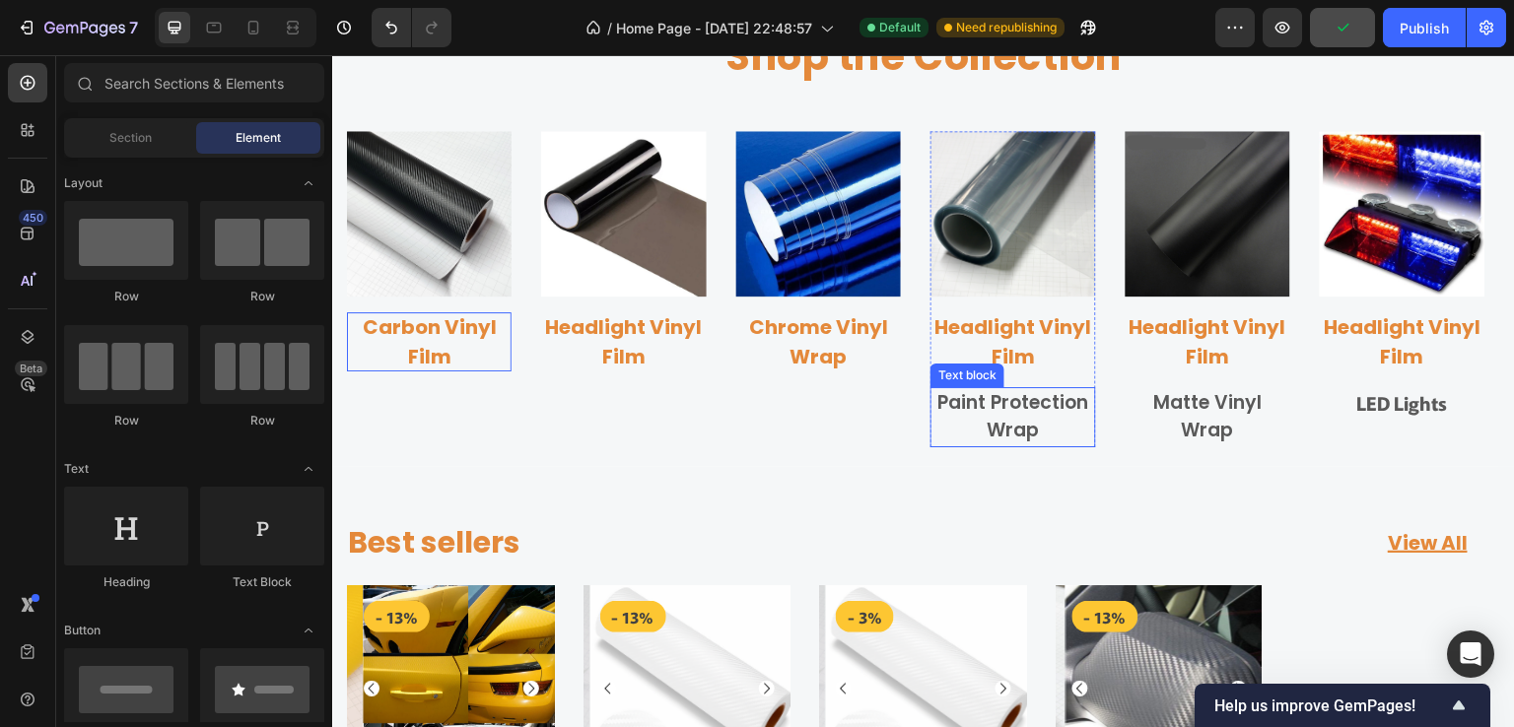
click at [1003, 408] on p "Paint Protection Wrap" at bounding box center [1012, 417] width 161 height 56
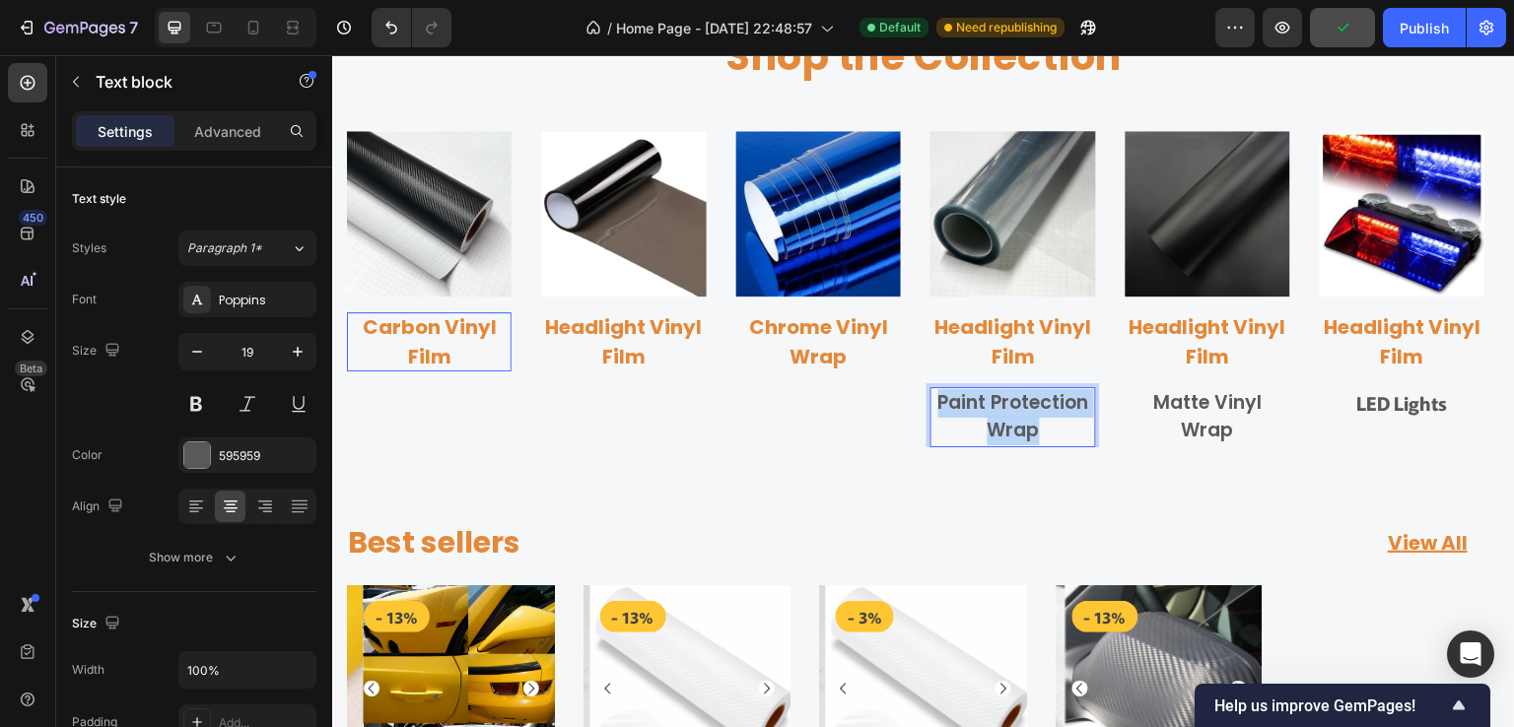
click at [1003, 408] on p "Paint Protection Wrap" at bounding box center [1012, 417] width 161 height 56
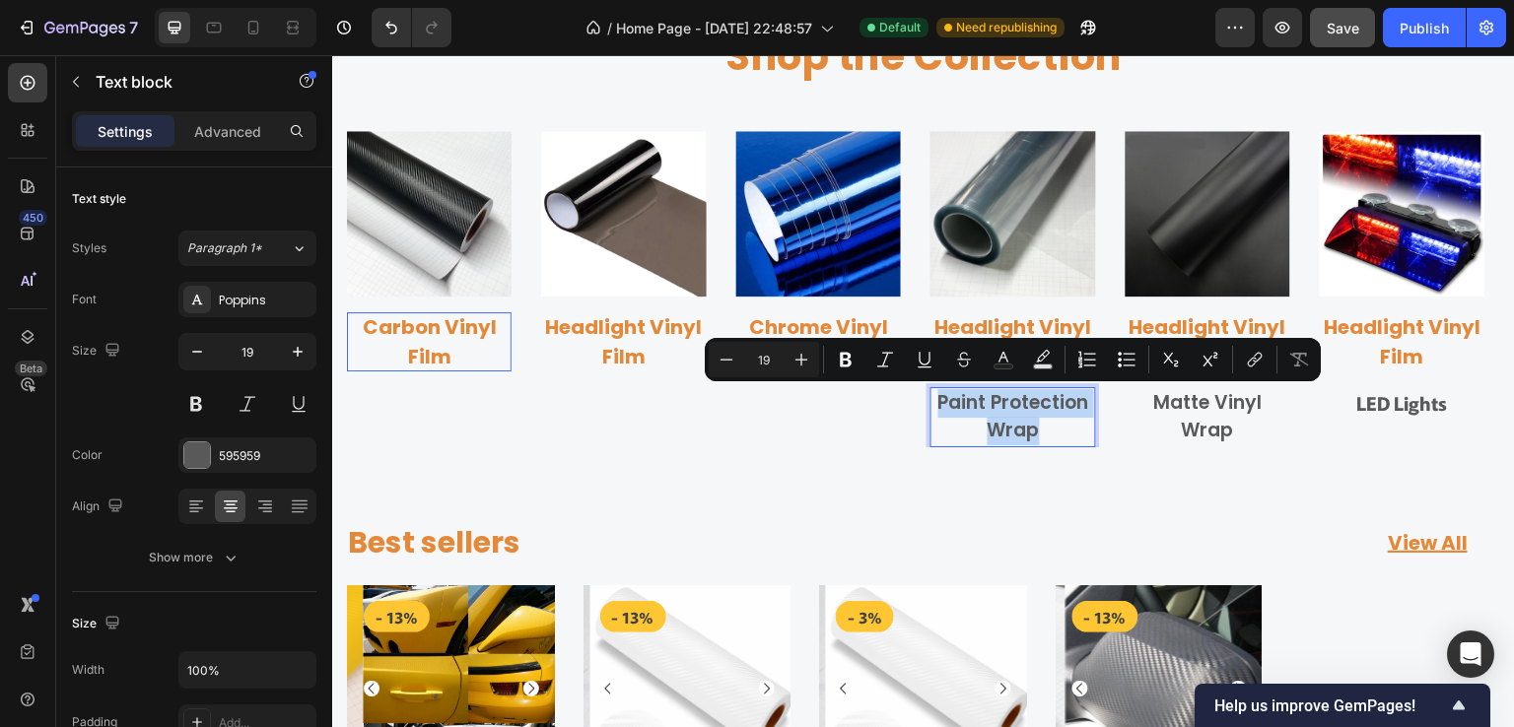
copy p "Paint Protection Wrap"
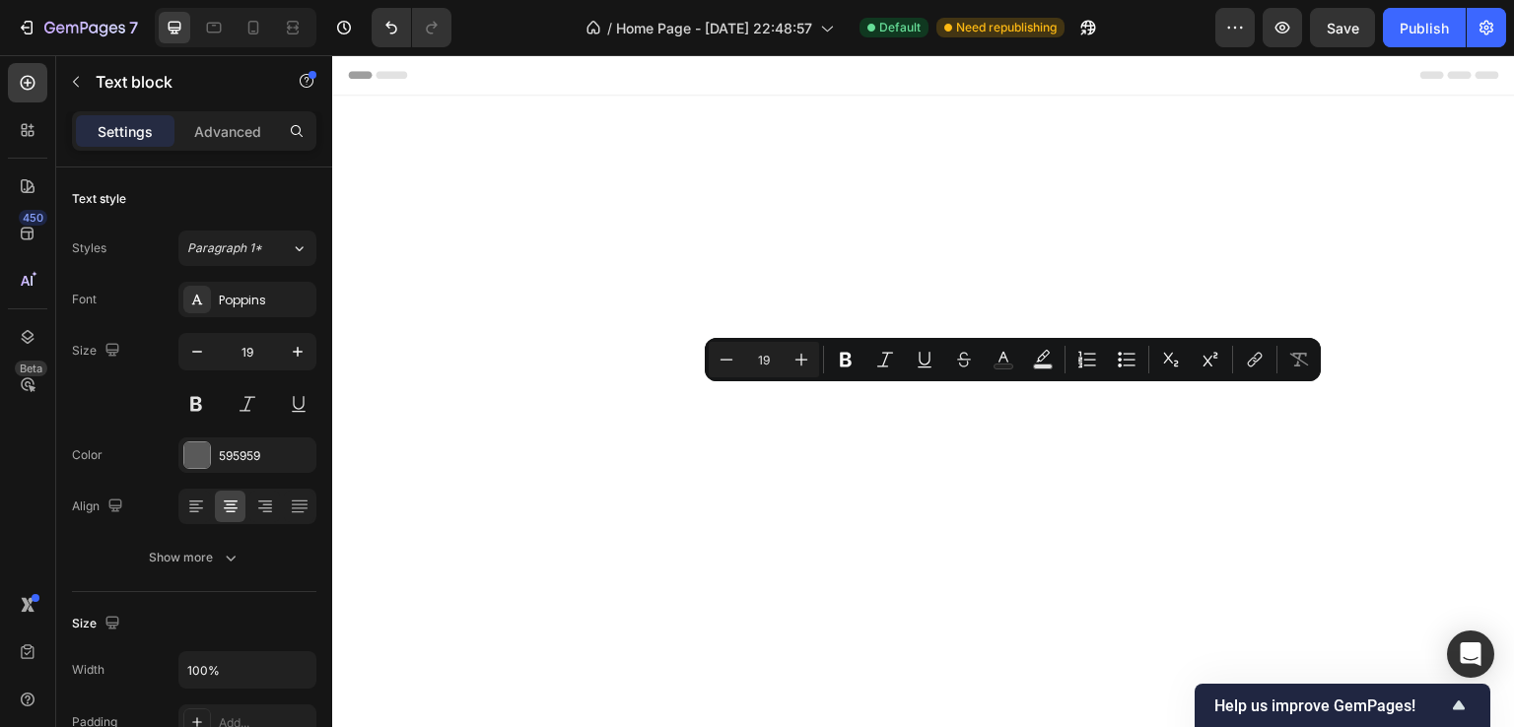
scroll to position [788, 0]
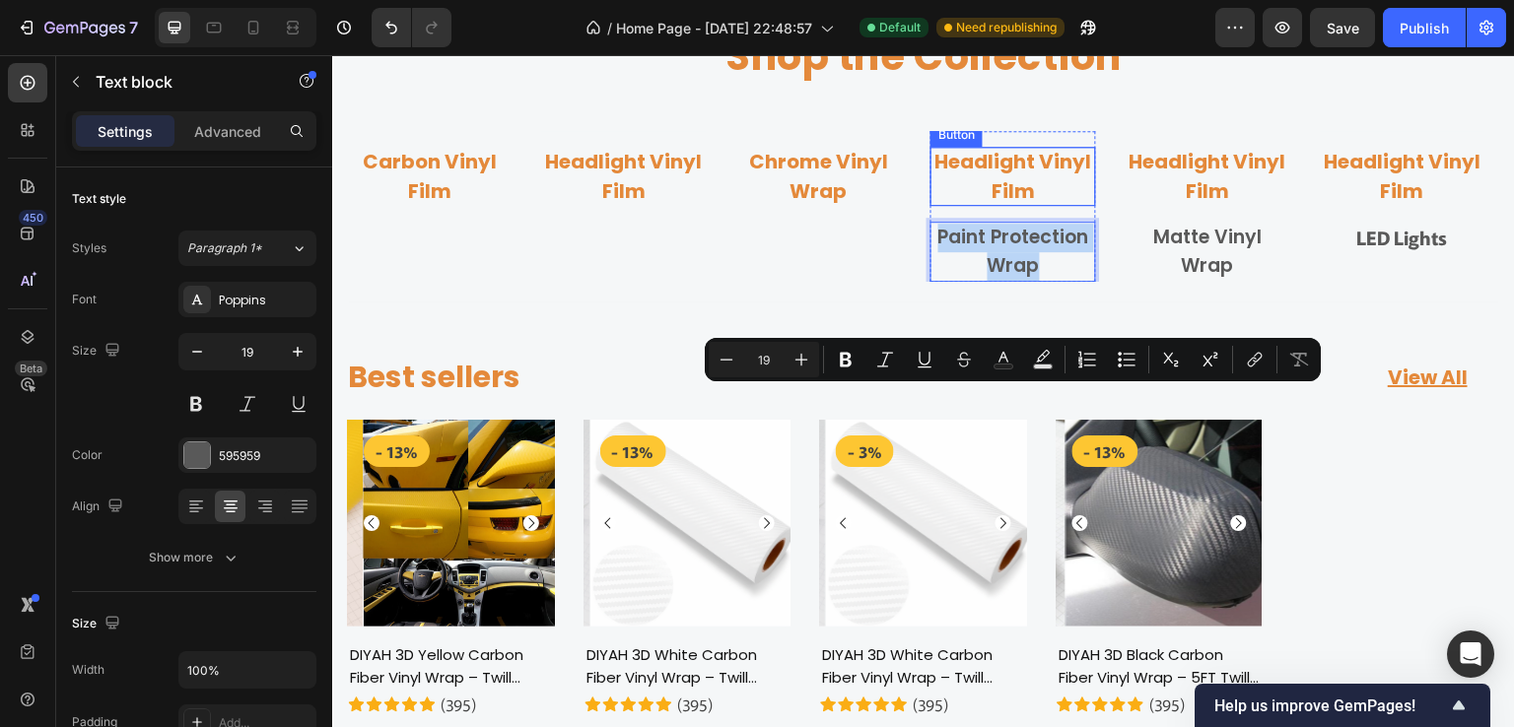
click at [999, 206] on p "Headlight Vinyl Film" at bounding box center [1012, 176] width 165 height 59
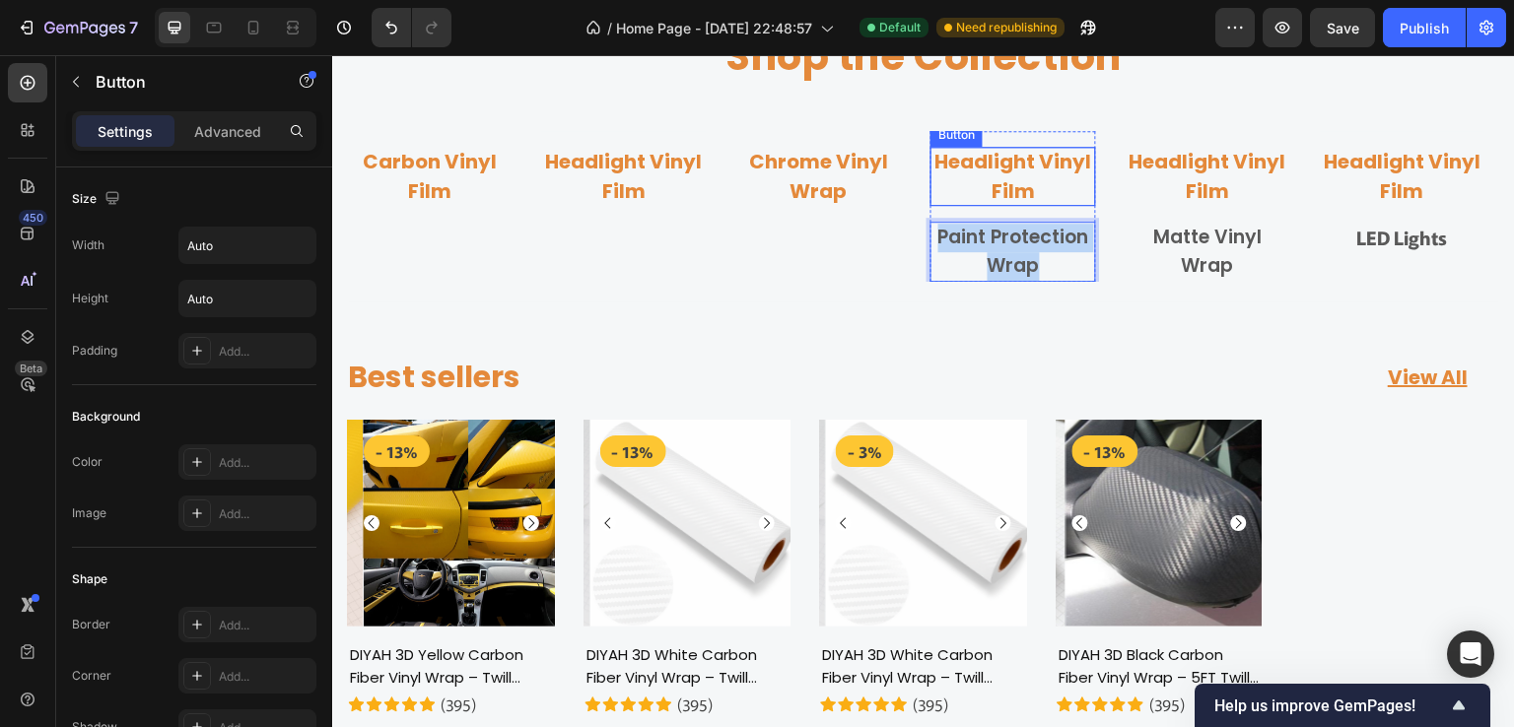
click at [999, 206] on p "Headlight Vinyl Film" at bounding box center [1012, 176] width 165 height 59
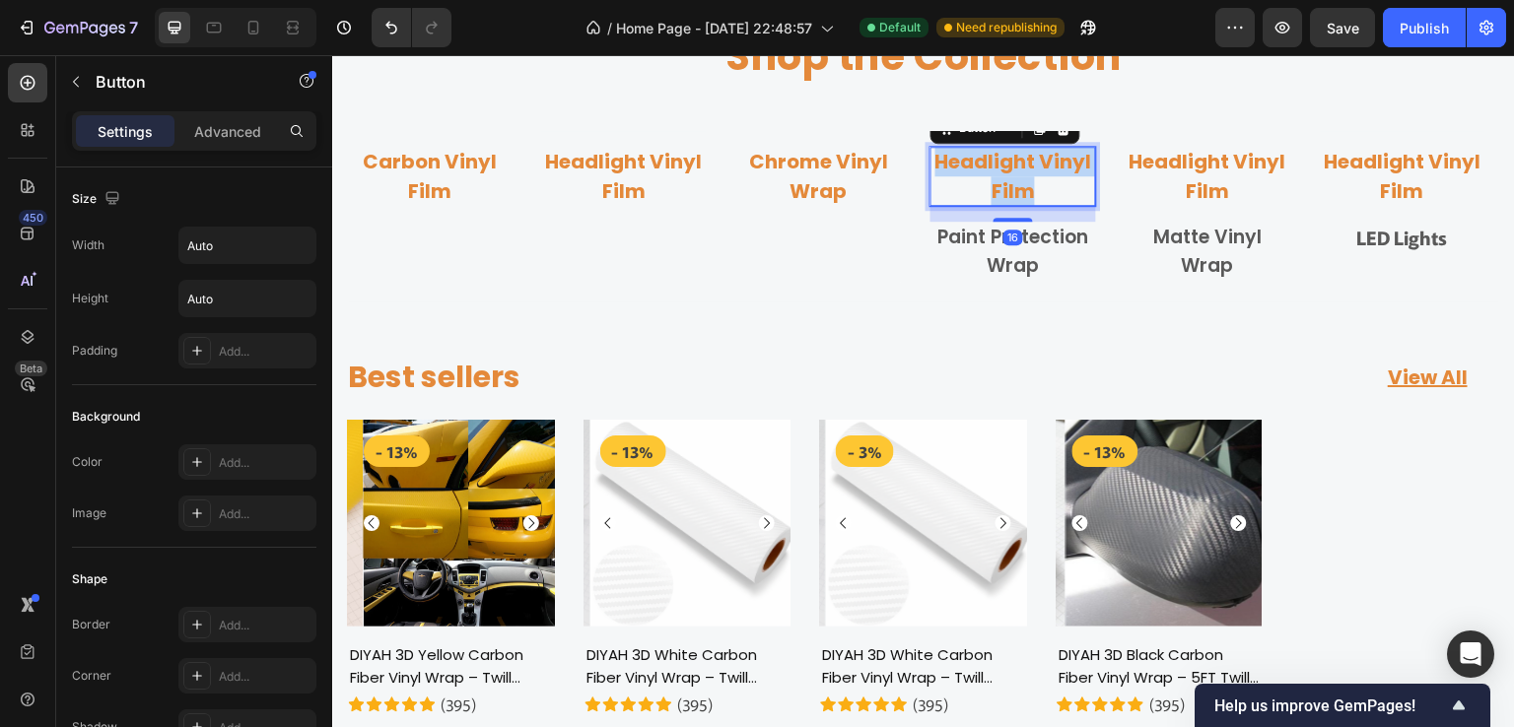
click at [999, 206] on p "Headlight Vinyl Film" at bounding box center [1012, 176] width 165 height 59
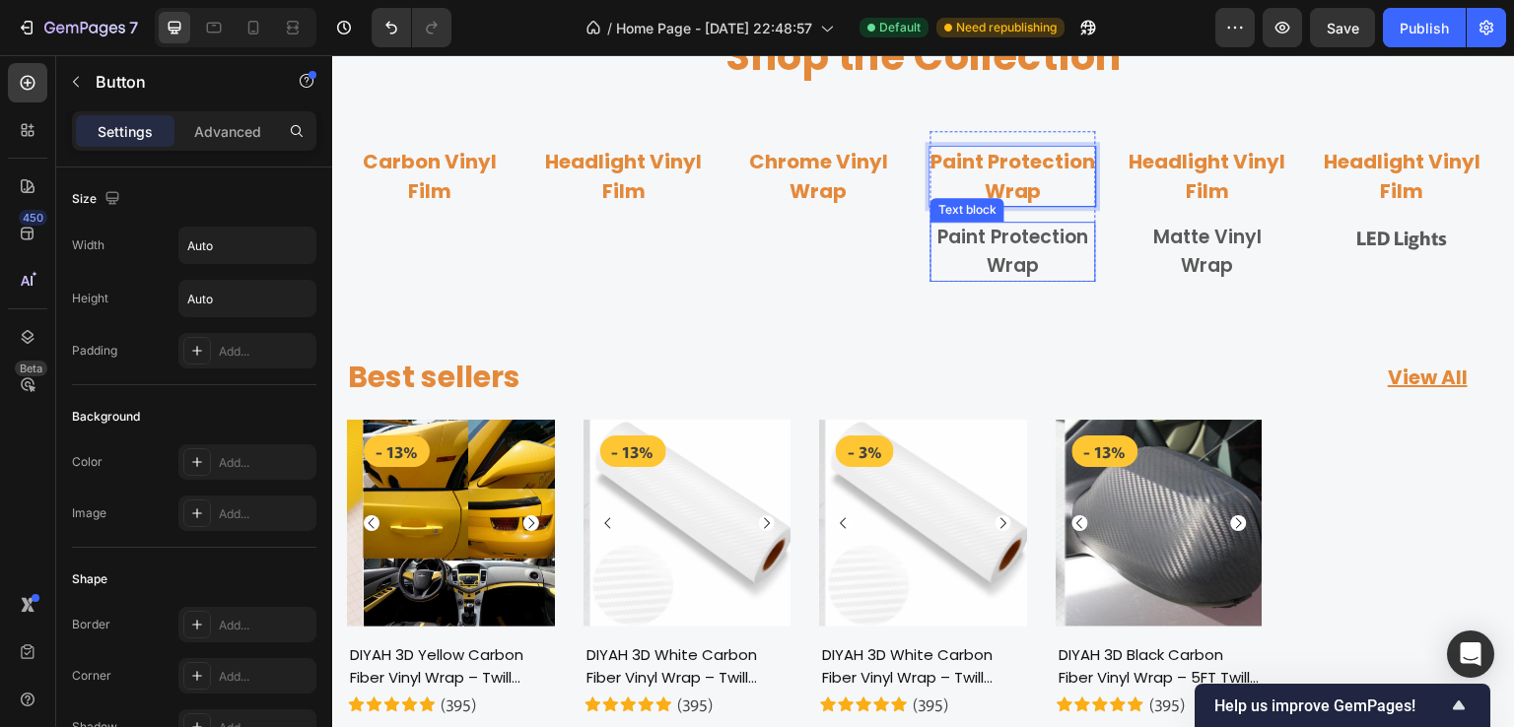
click at [1003, 280] on p "Paint Protection Wrap" at bounding box center [1012, 252] width 161 height 56
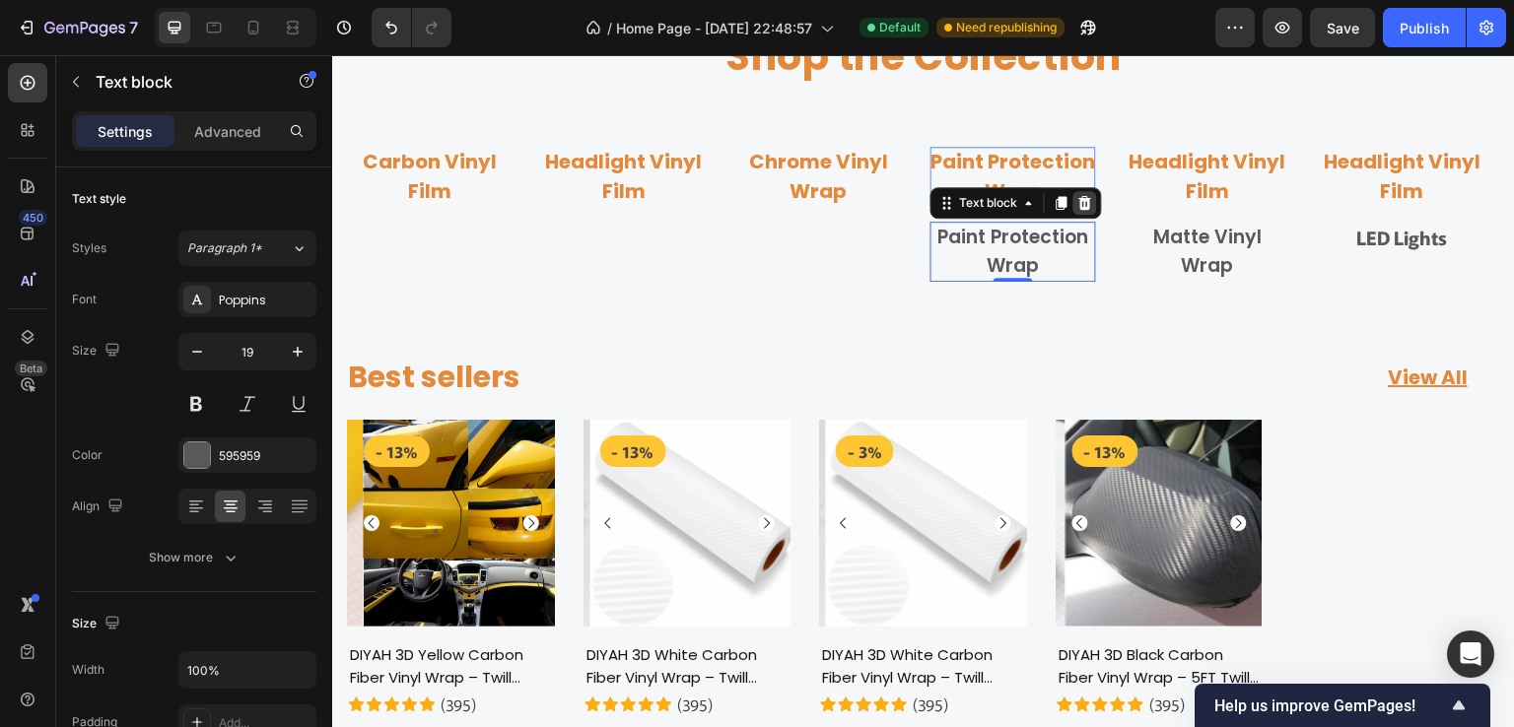
click at [1089, 210] on icon at bounding box center [1085, 203] width 13 height 14
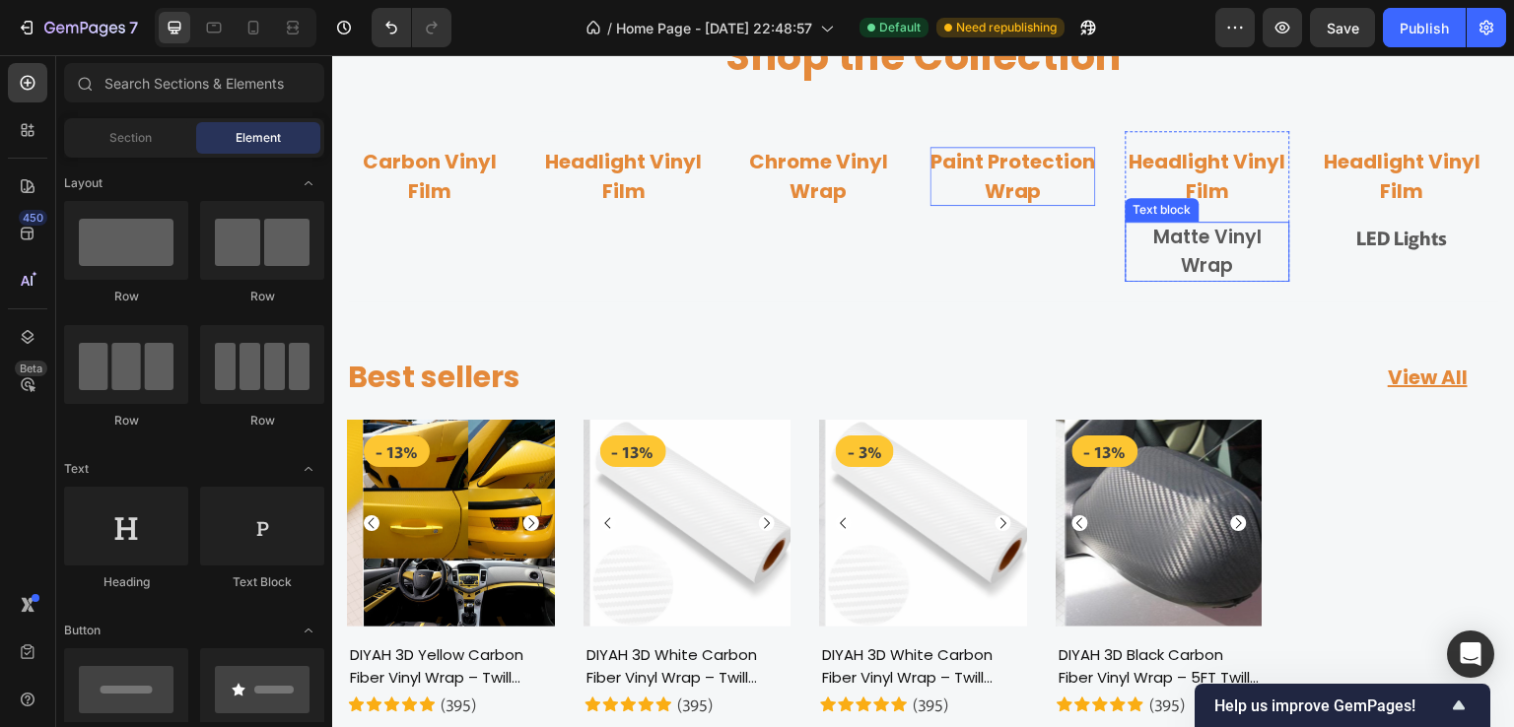
click at [1203, 280] on p "Matte Vinyl Wrap" at bounding box center [1208, 252] width 161 height 56
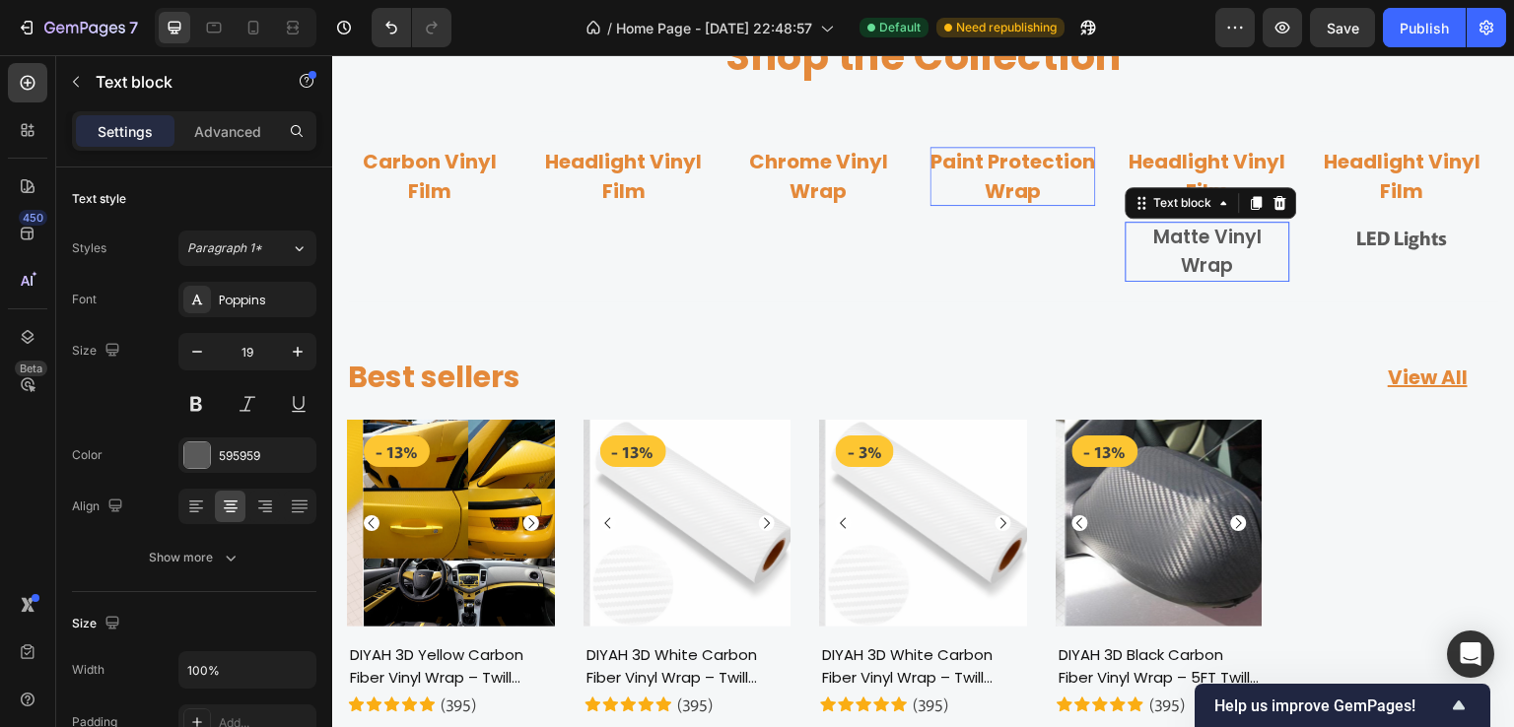
click at [1203, 280] on p "Matte Vinyl Wrap" at bounding box center [1208, 252] width 161 height 56
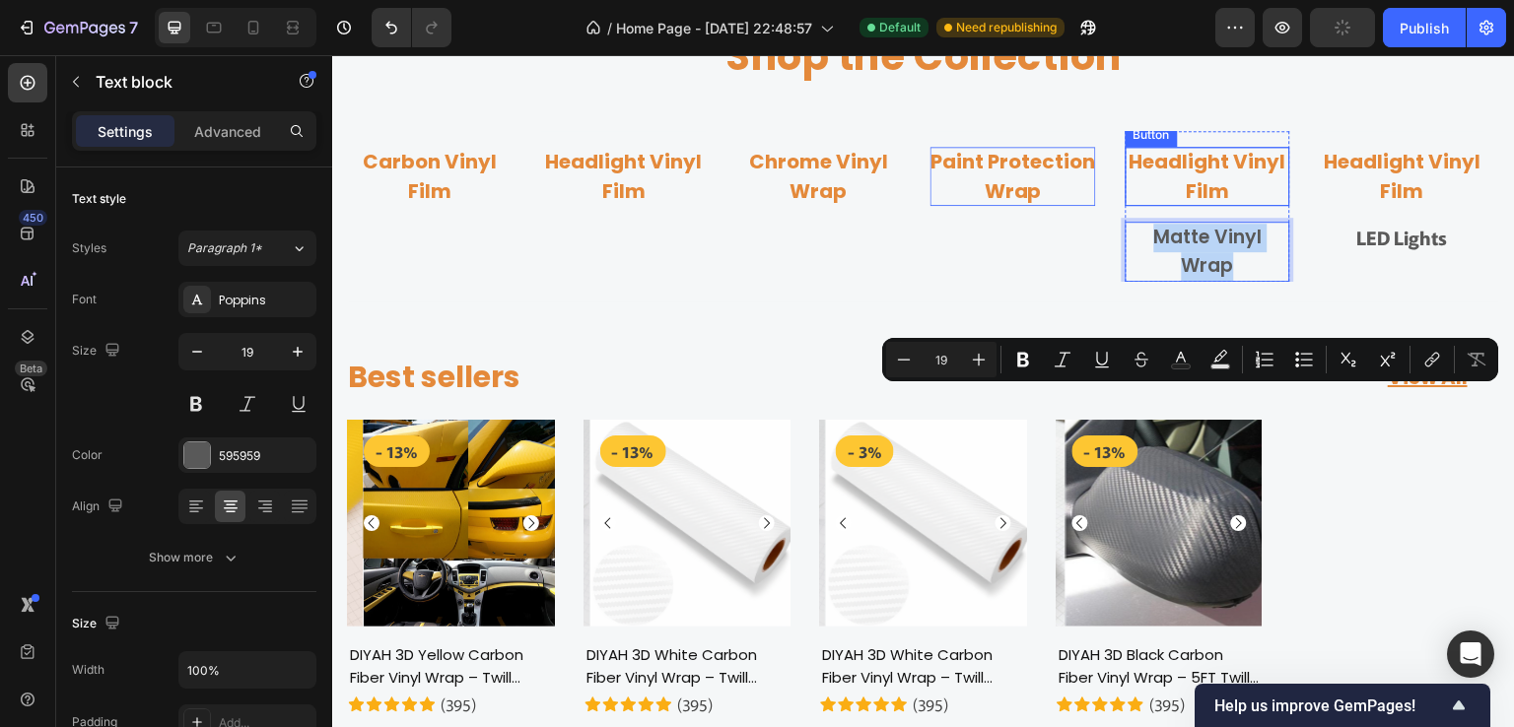
click at [1186, 206] on p "Headlight Vinyl Film" at bounding box center [1208, 176] width 165 height 59
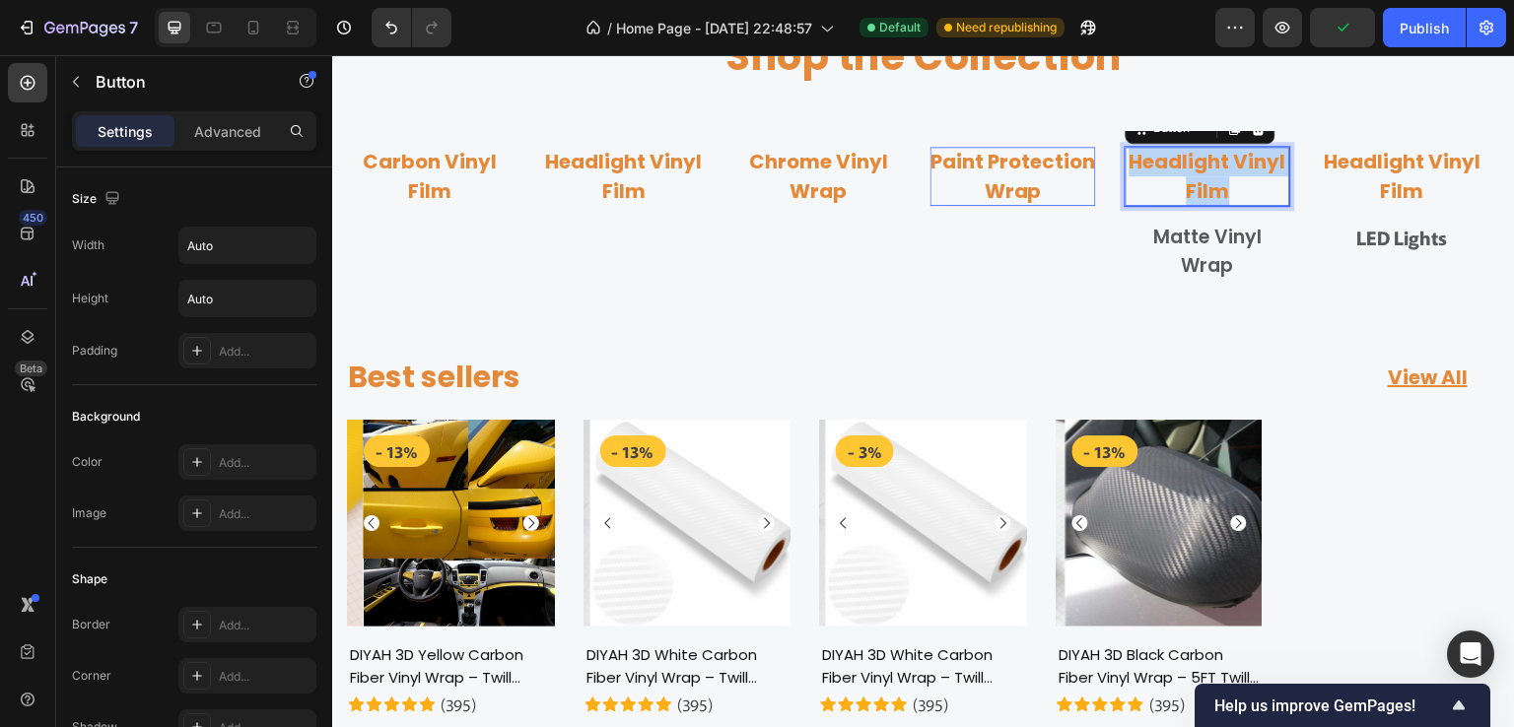
click at [1186, 206] on p "Headlight Vinyl Film" at bounding box center [1208, 176] width 165 height 59
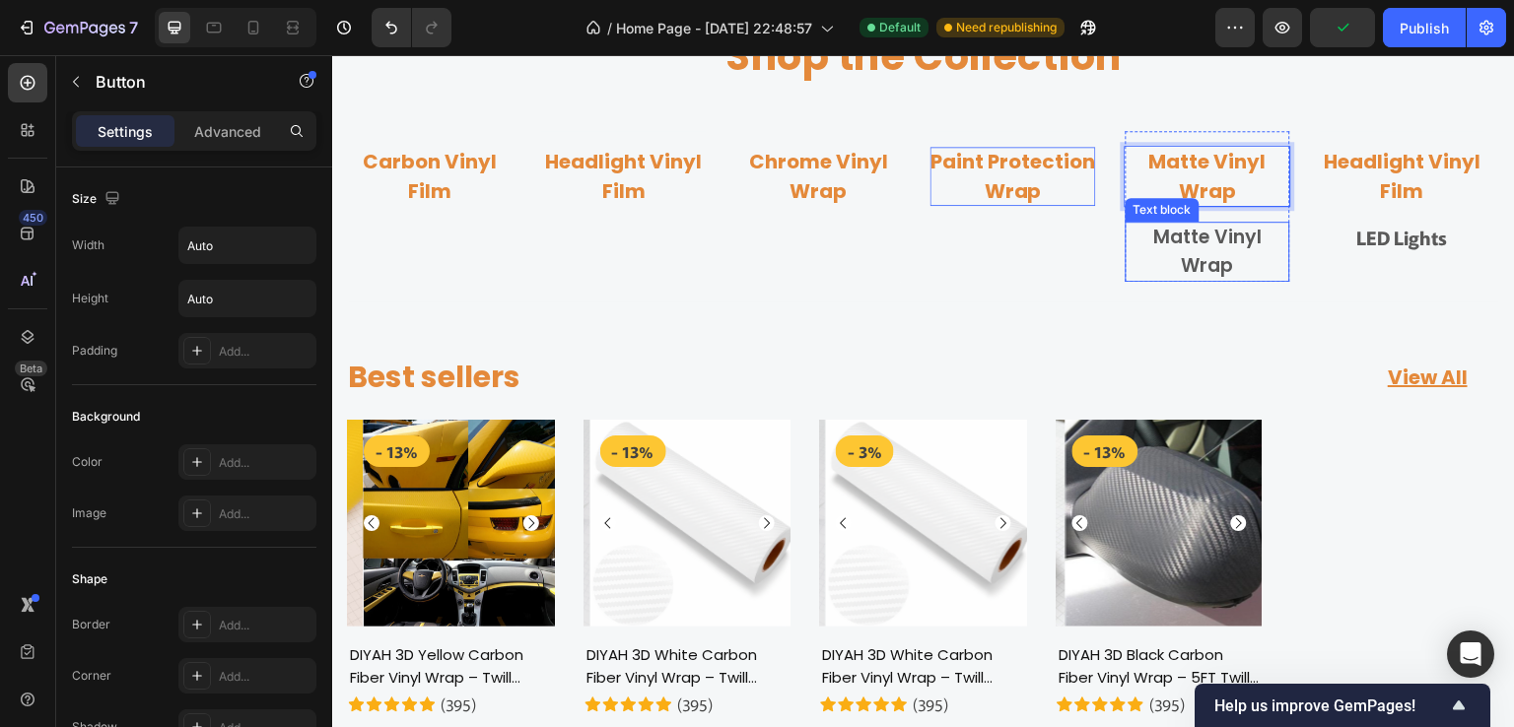
click at [1217, 280] on p "Matte Vinyl Wrap" at bounding box center [1208, 252] width 161 height 56
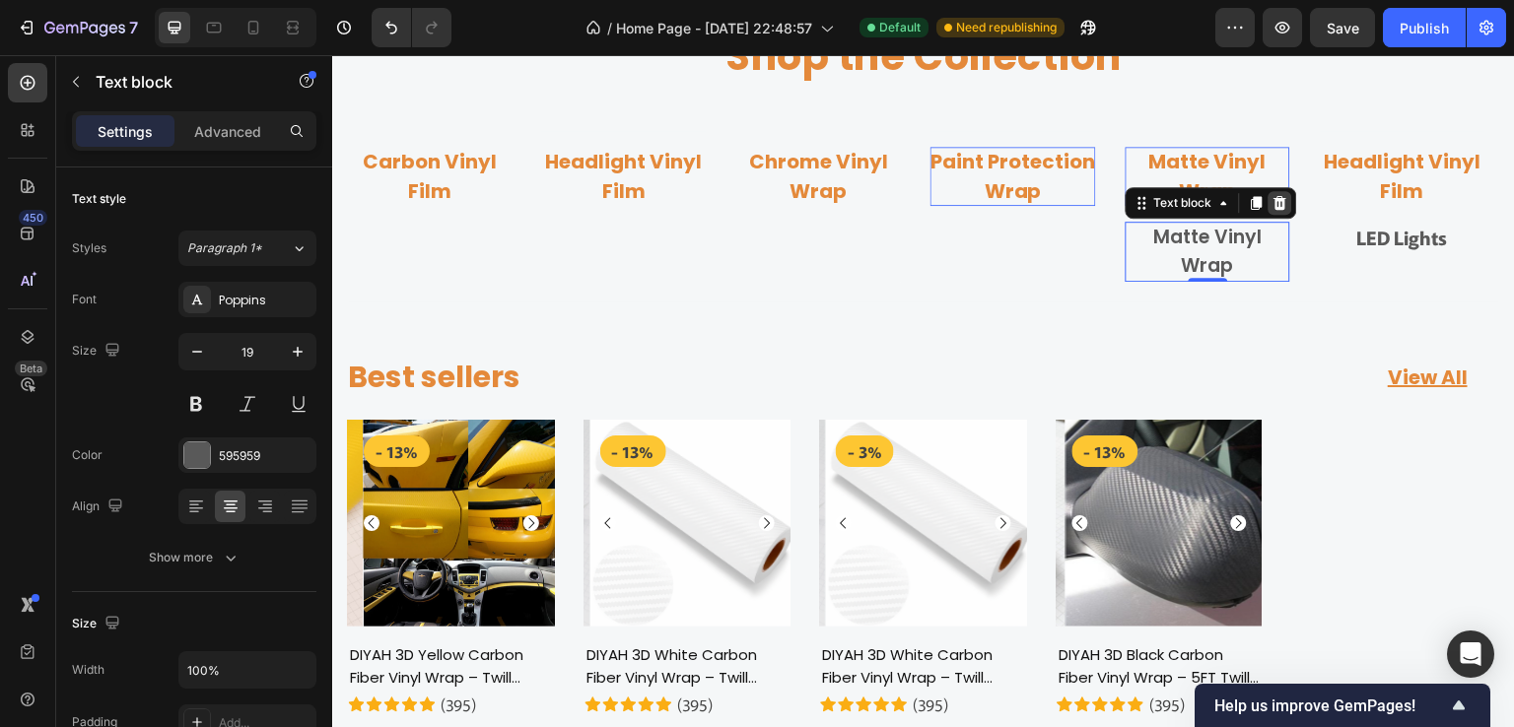
click at [1277, 210] on icon at bounding box center [1279, 203] width 13 height 14
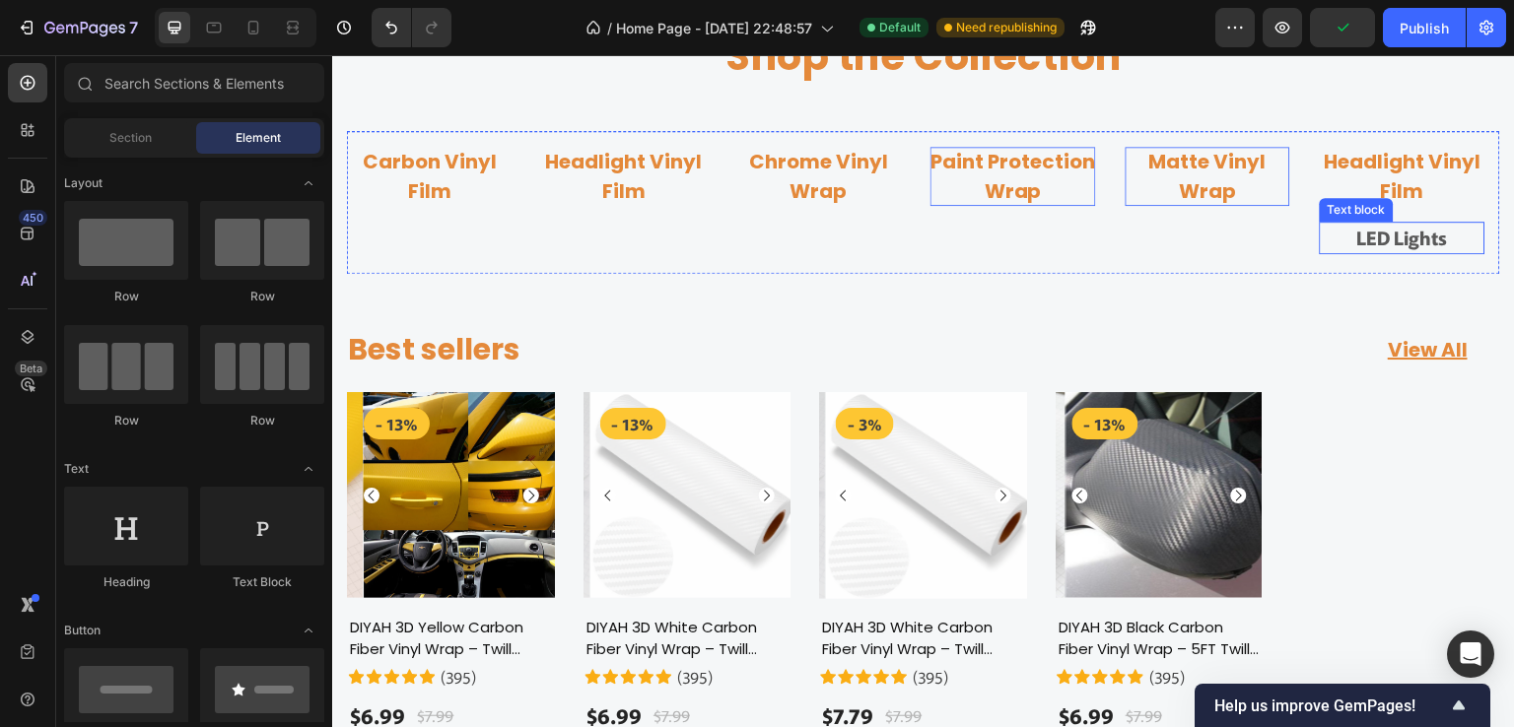
click at [1402, 252] on p "LED Lights" at bounding box center [1402, 238] width 161 height 29
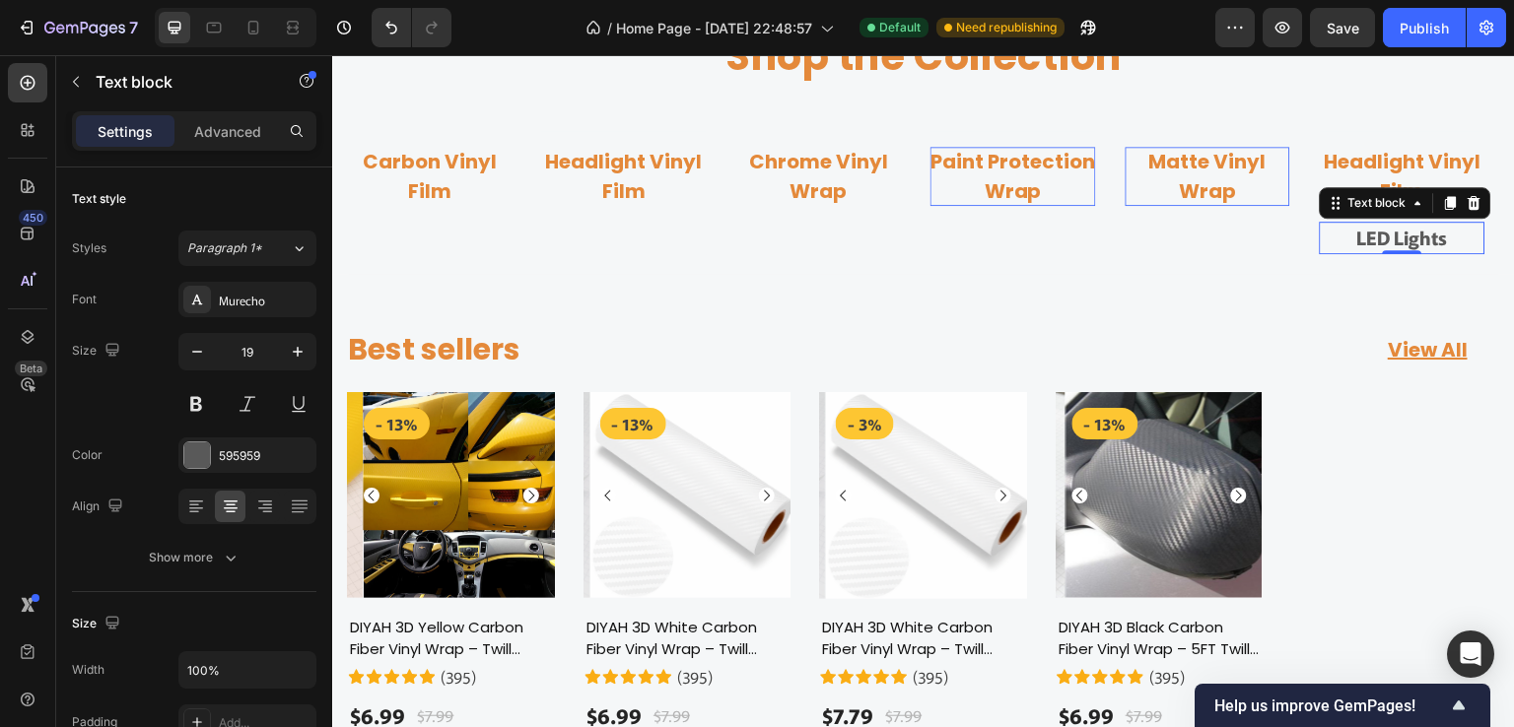
click at [1402, 254] on div "LED Lights Text block 0" at bounding box center [1402, 238] width 165 height 33
click at [1402, 254] on div at bounding box center [1402, 252] width 39 height 4
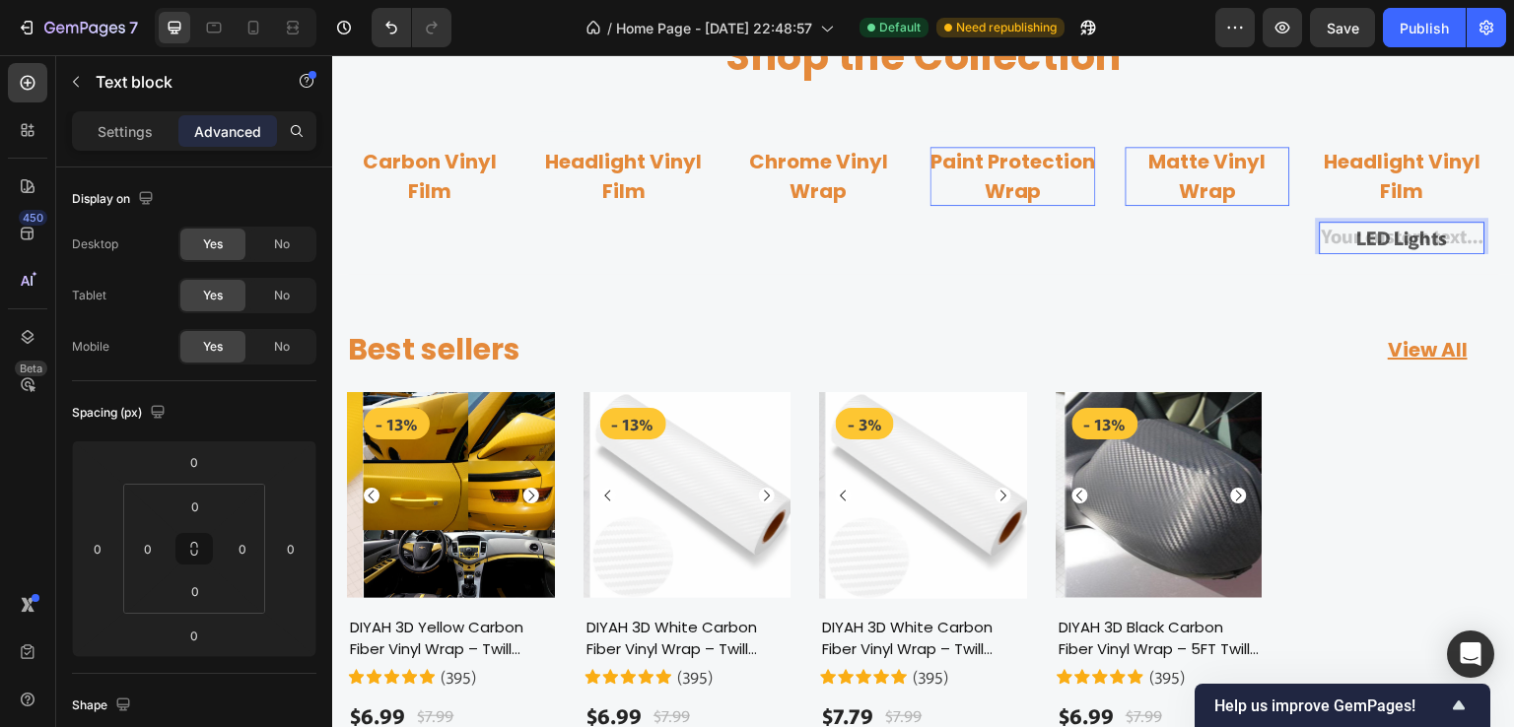
click at [1400, 254] on div "LED Lights" at bounding box center [1402, 238] width 165 height 33
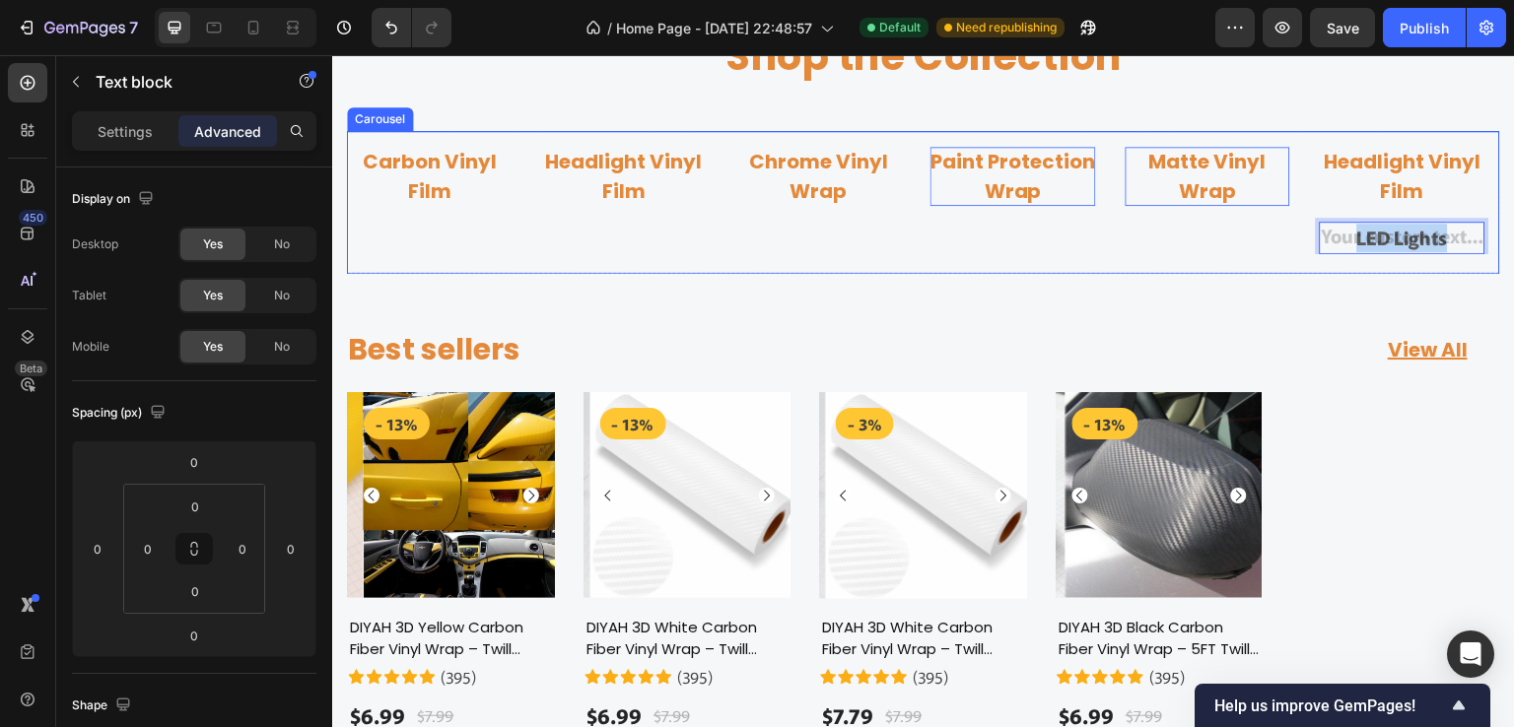
click at [1256, 254] on div "Image Matte Vinyl Wrap Button Row" at bounding box center [1208, 192] width 165 height 123
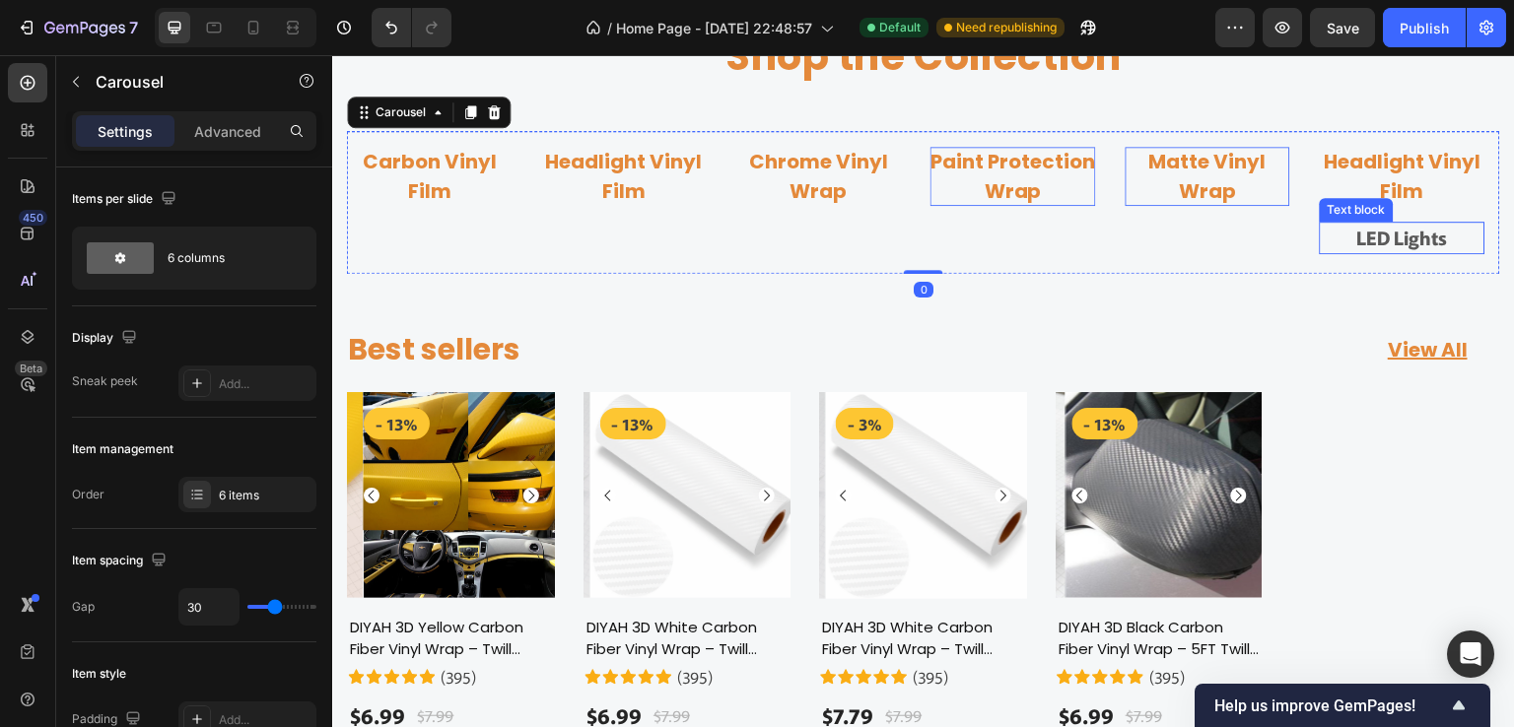
click at [1386, 252] on p "LED Lights" at bounding box center [1402, 238] width 161 height 29
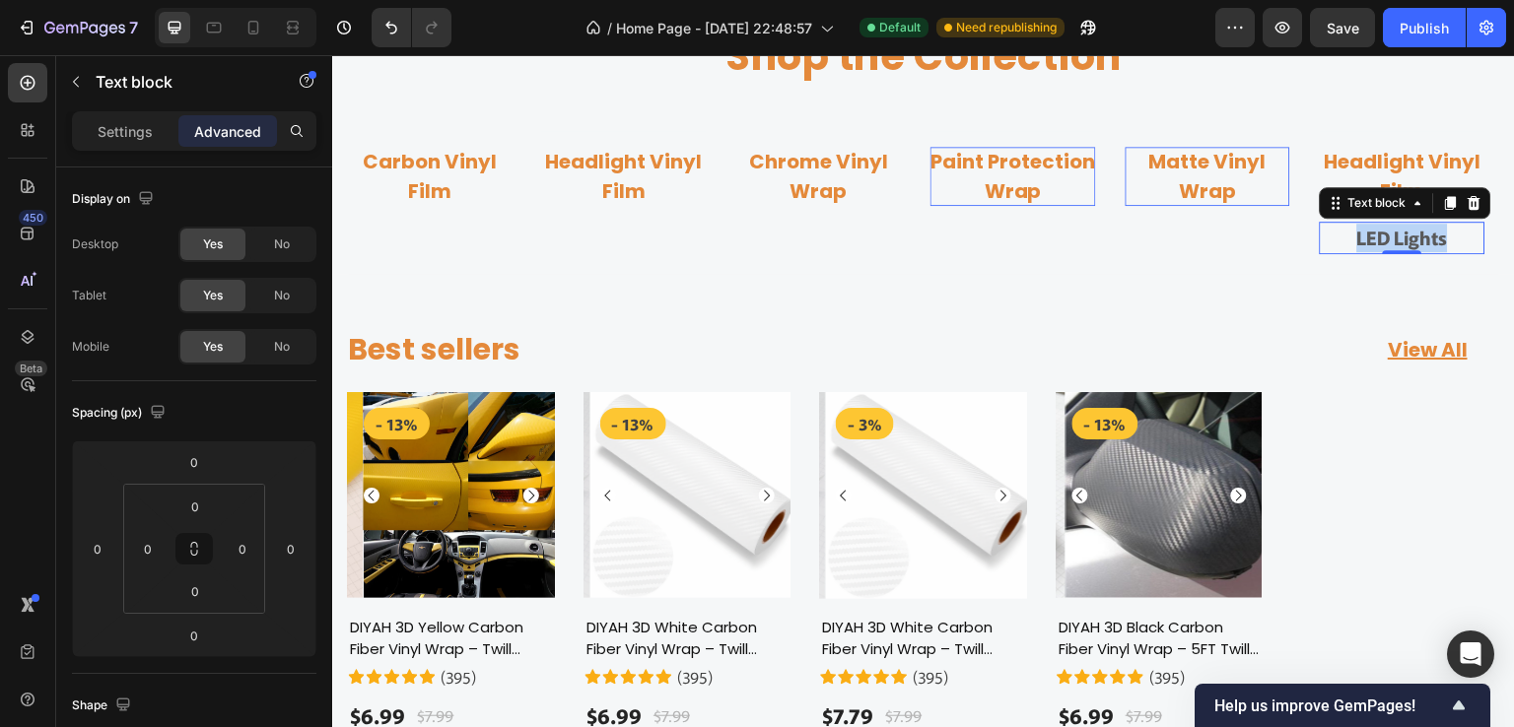
click at [1386, 252] on p "LED Lights" at bounding box center [1402, 238] width 161 height 29
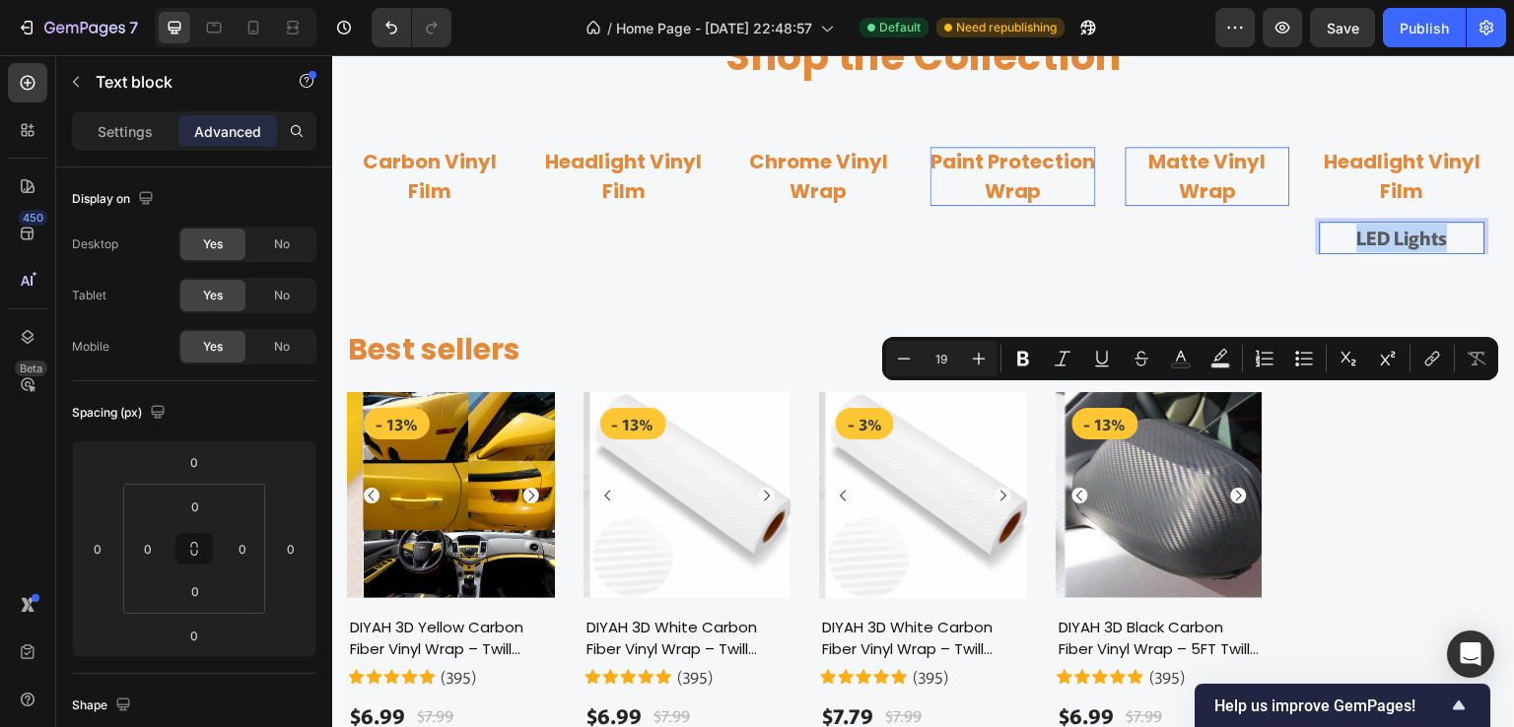
copy p "LED Lights"
click at [1389, 206] on p "Headlight Vinyl Film" at bounding box center [1402, 176] width 165 height 59
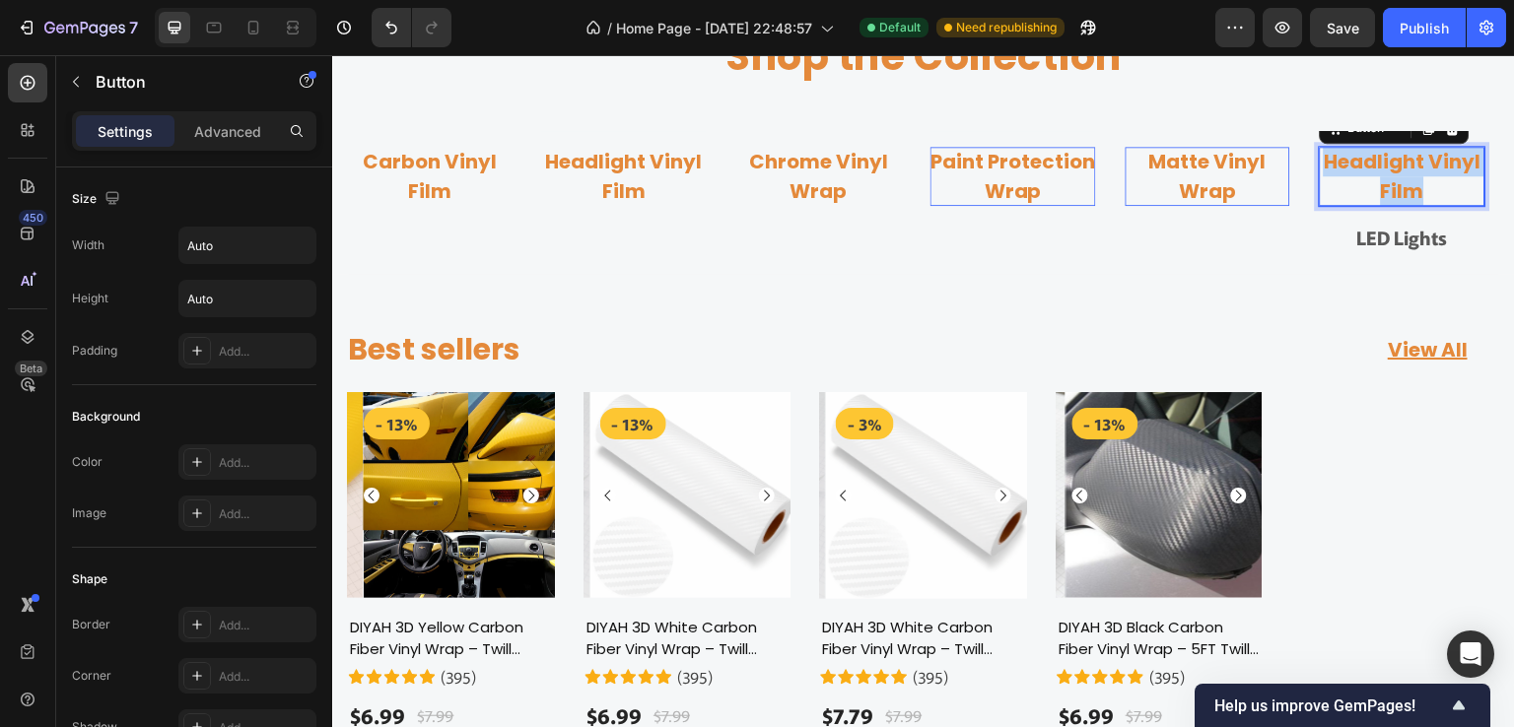
click at [1389, 206] on p "Headlight Vinyl Film" at bounding box center [1402, 176] width 165 height 59
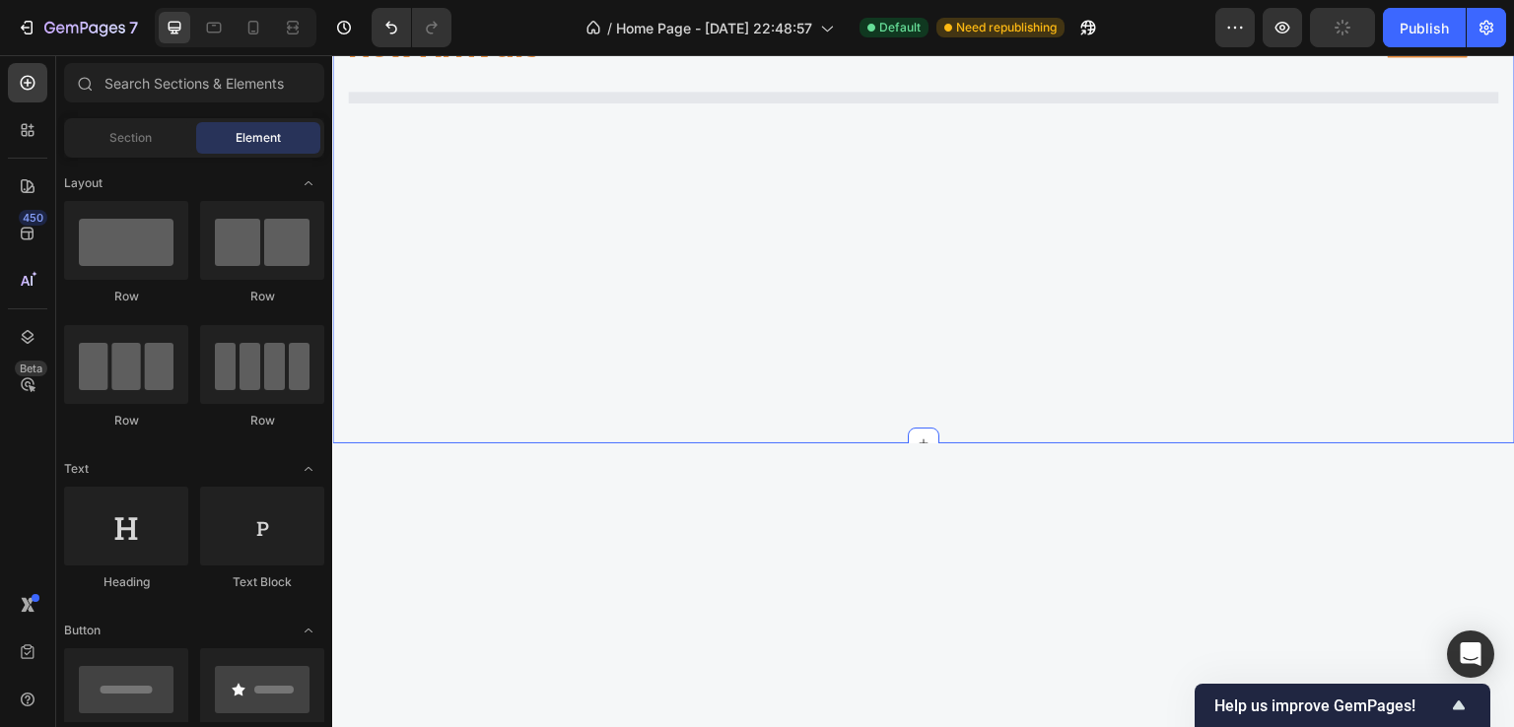
scroll to position [883, 0]
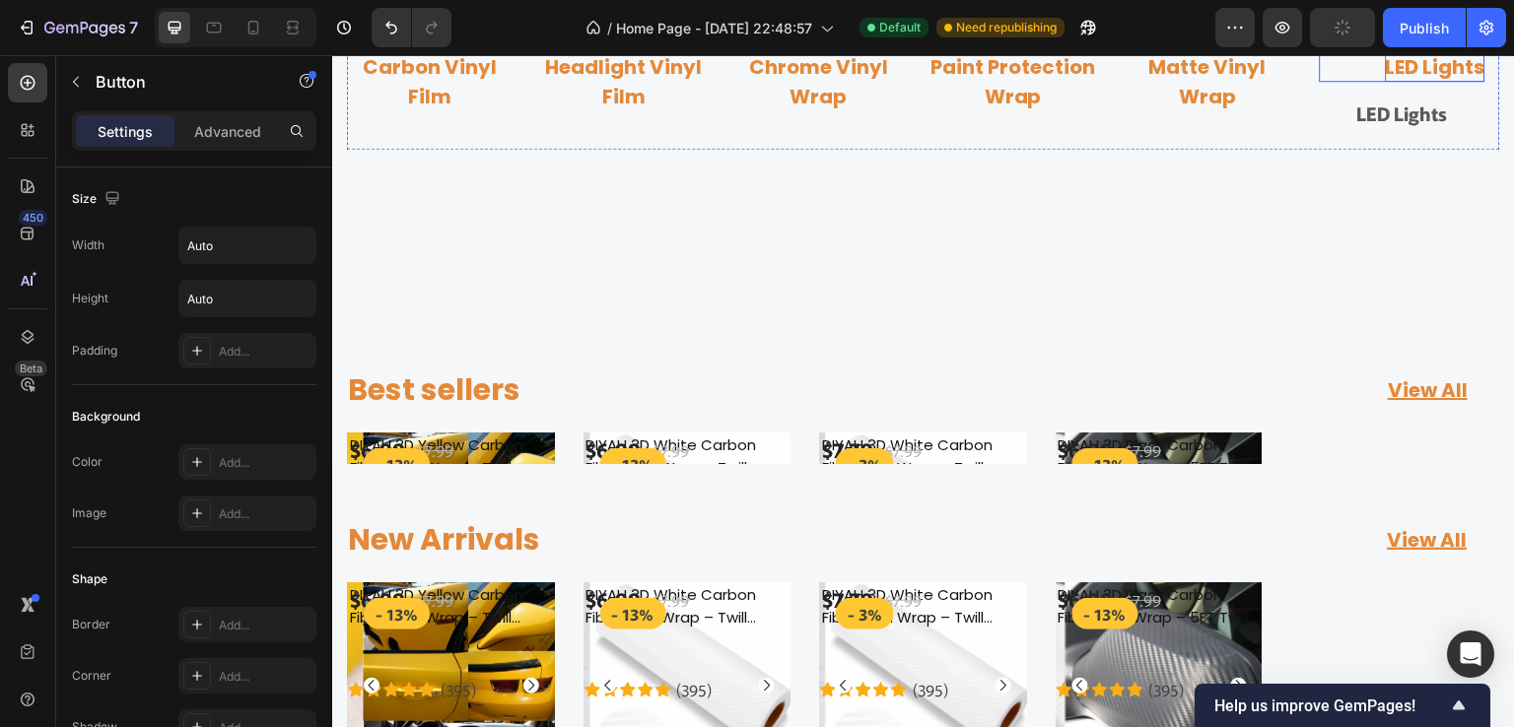
click at [1415, 82] on p "LED Lights" at bounding box center [1436, 67] width 100 height 30
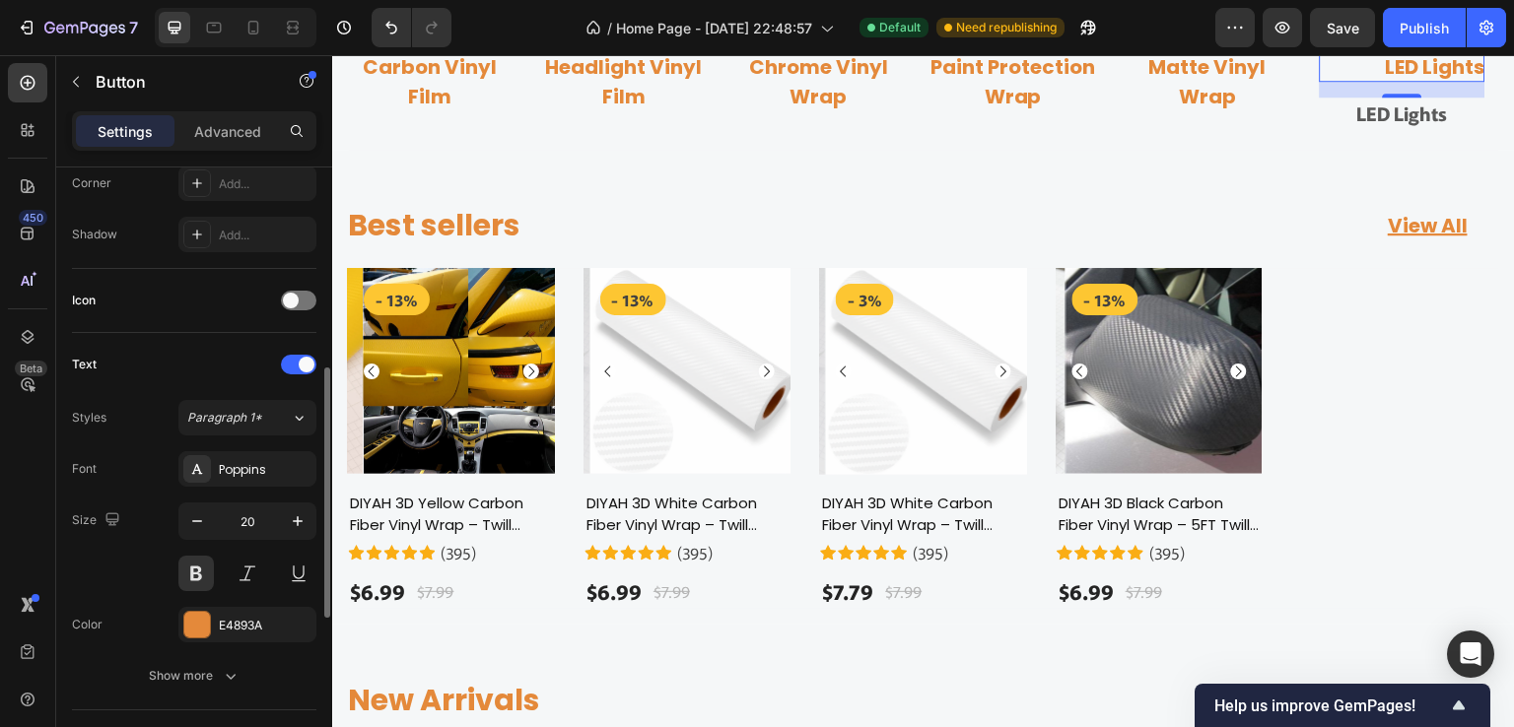
scroll to position [690, 0]
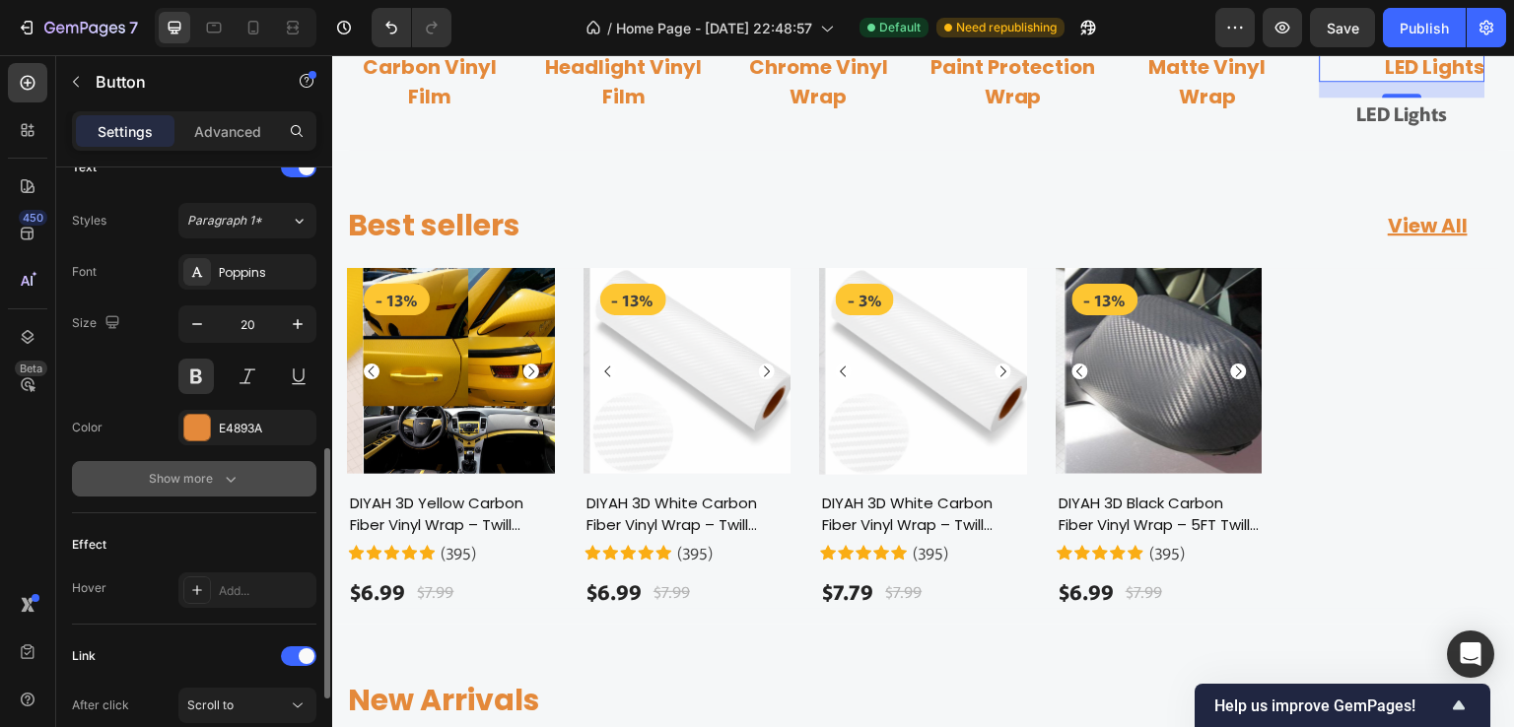
click at [216, 478] on div "Show more" at bounding box center [195, 479] width 92 height 20
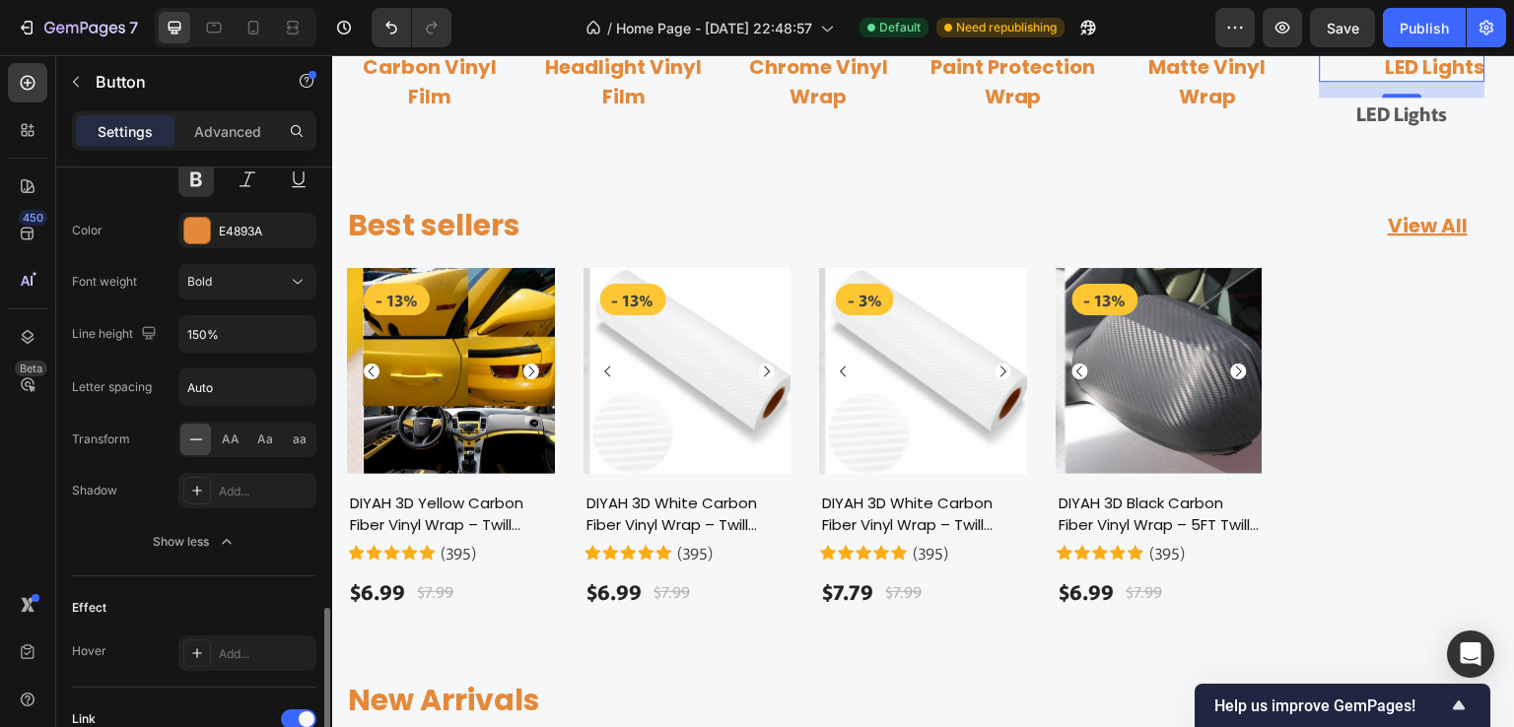
scroll to position [1156, 0]
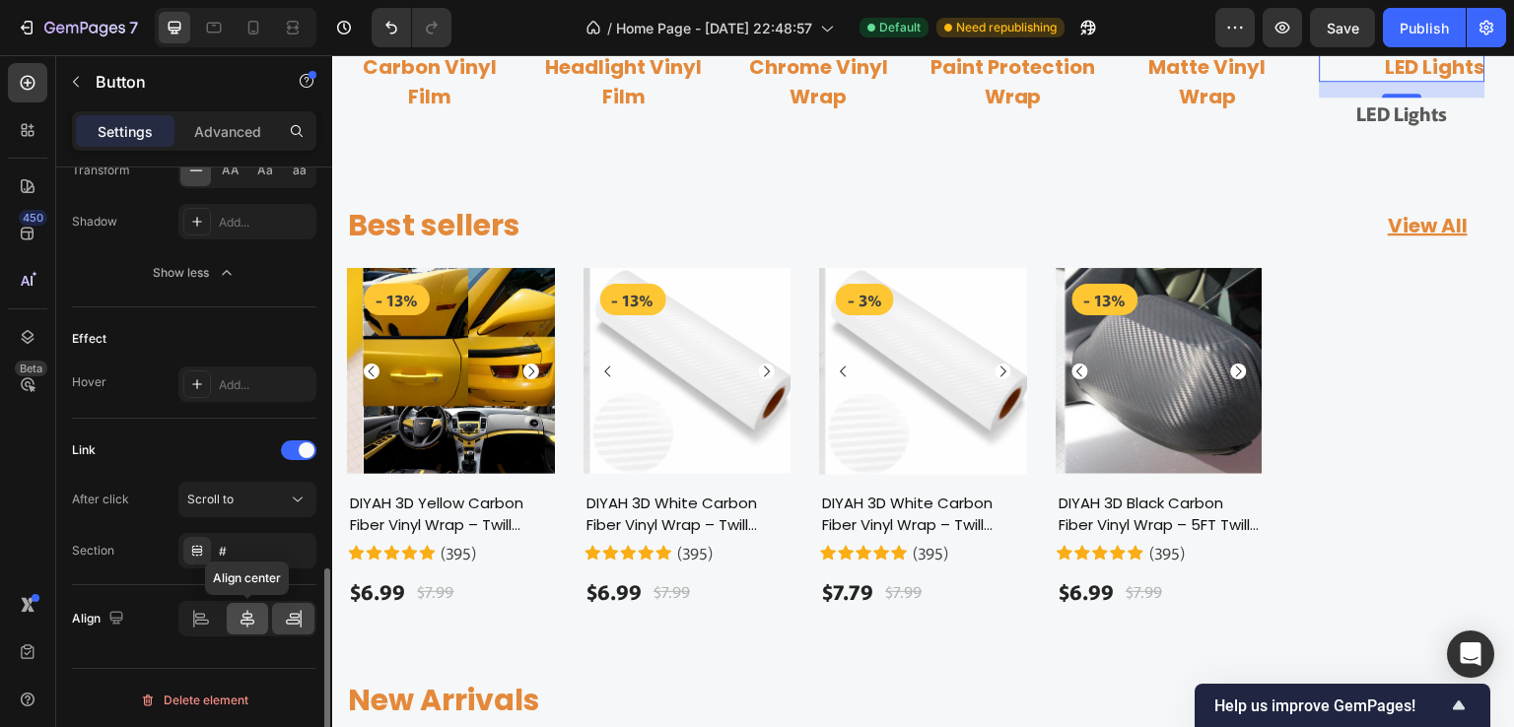
click at [251, 609] on icon at bounding box center [248, 619] width 20 height 20
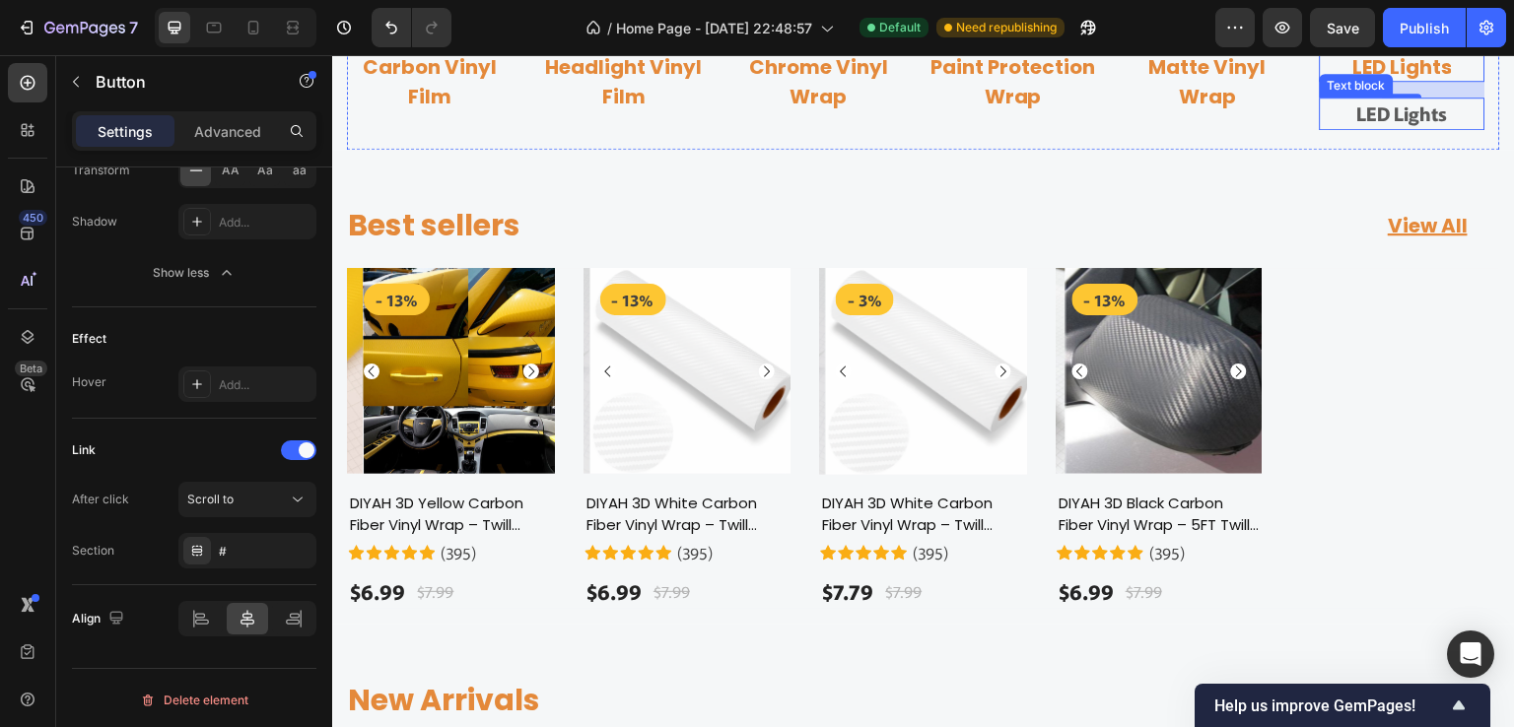
click at [1370, 128] on p "LED Lights" at bounding box center [1402, 114] width 161 height 29
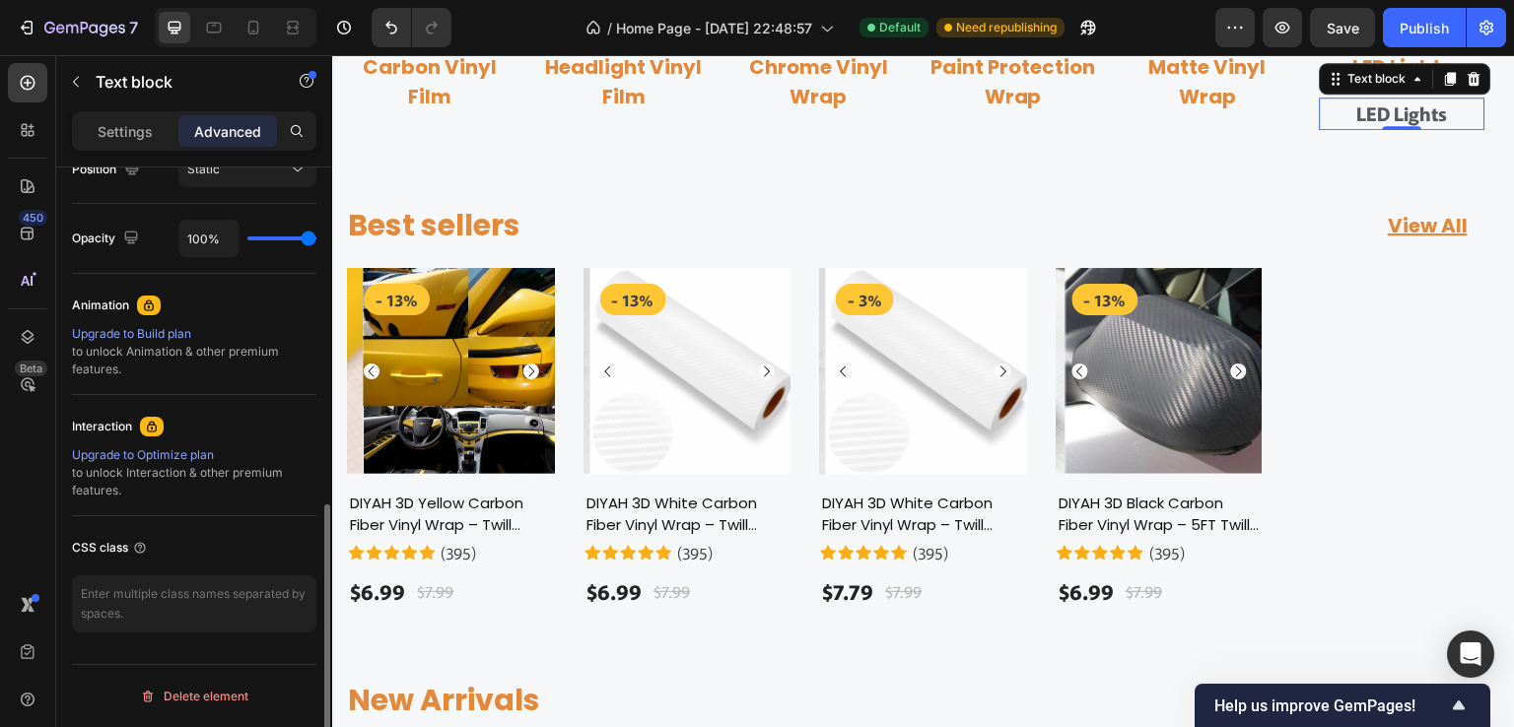
scroll to position [0, 0]
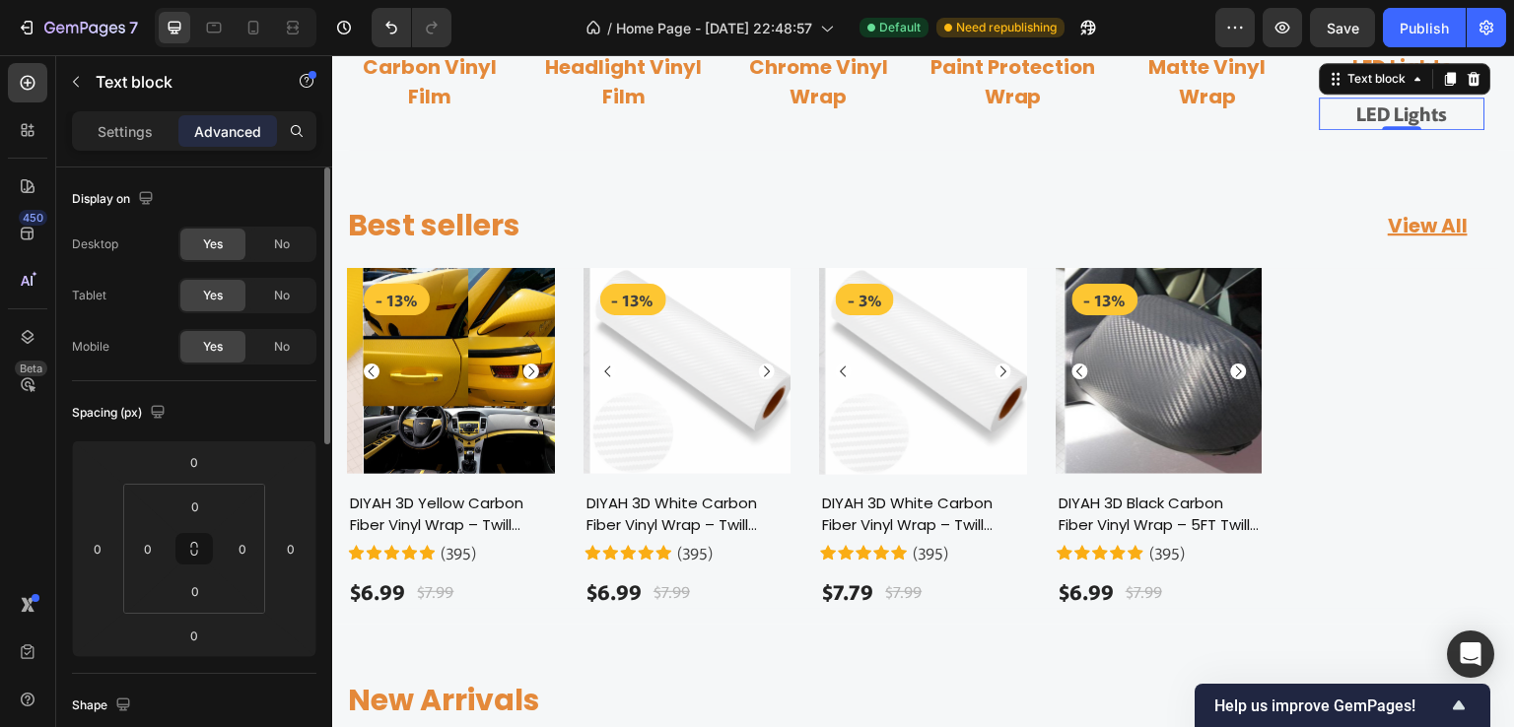
click at [1373, 128] on p "LED Lights" at bounding box center [1402, 114] width 161 height 29
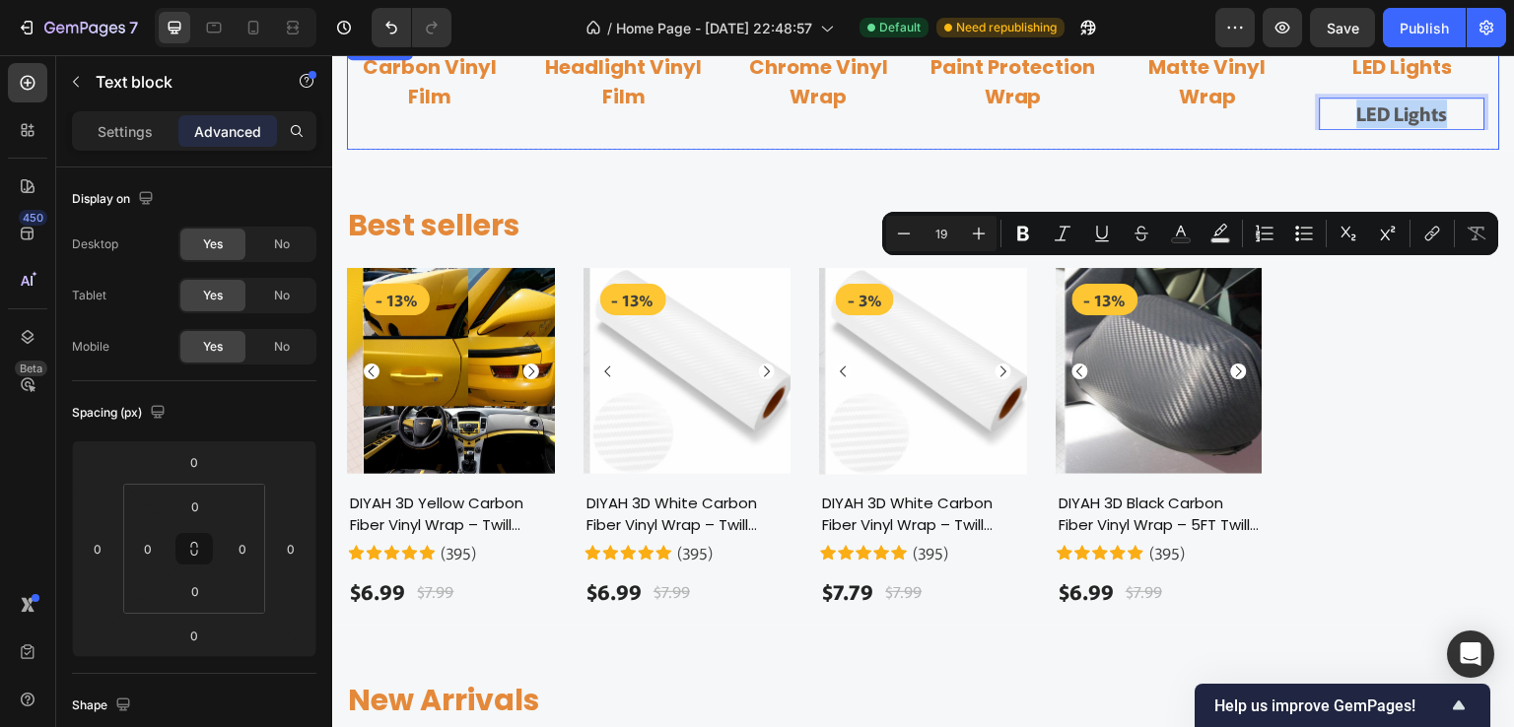
click at [1349, 150] on div "Image Carbon Vinyl Film Button Row Image Headlight Vinyl Film Button Row Image …" at bounding box center [923, 92] width 1153 height 113
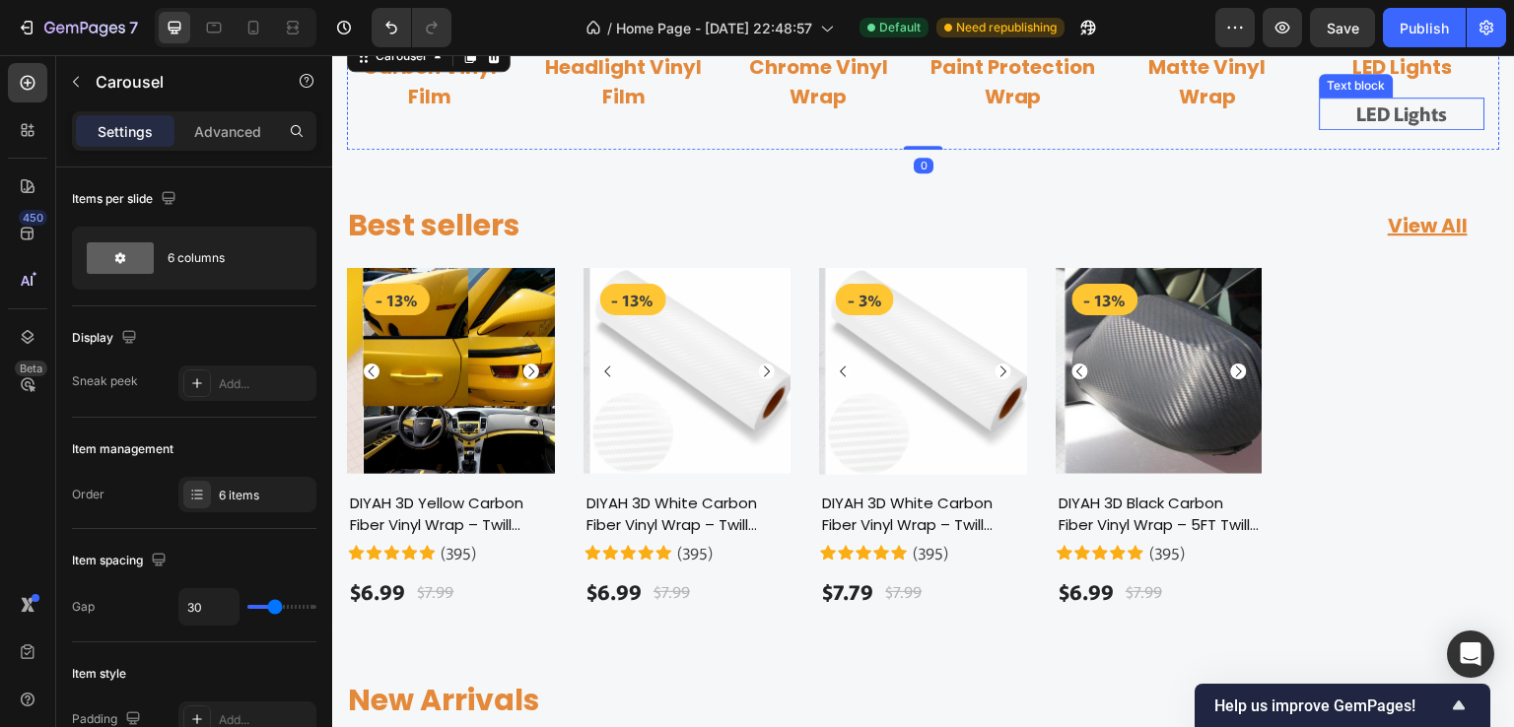
click at [1338, 128] on p "LED Lights" at bounding box center [1402, 114] width 161 height 29
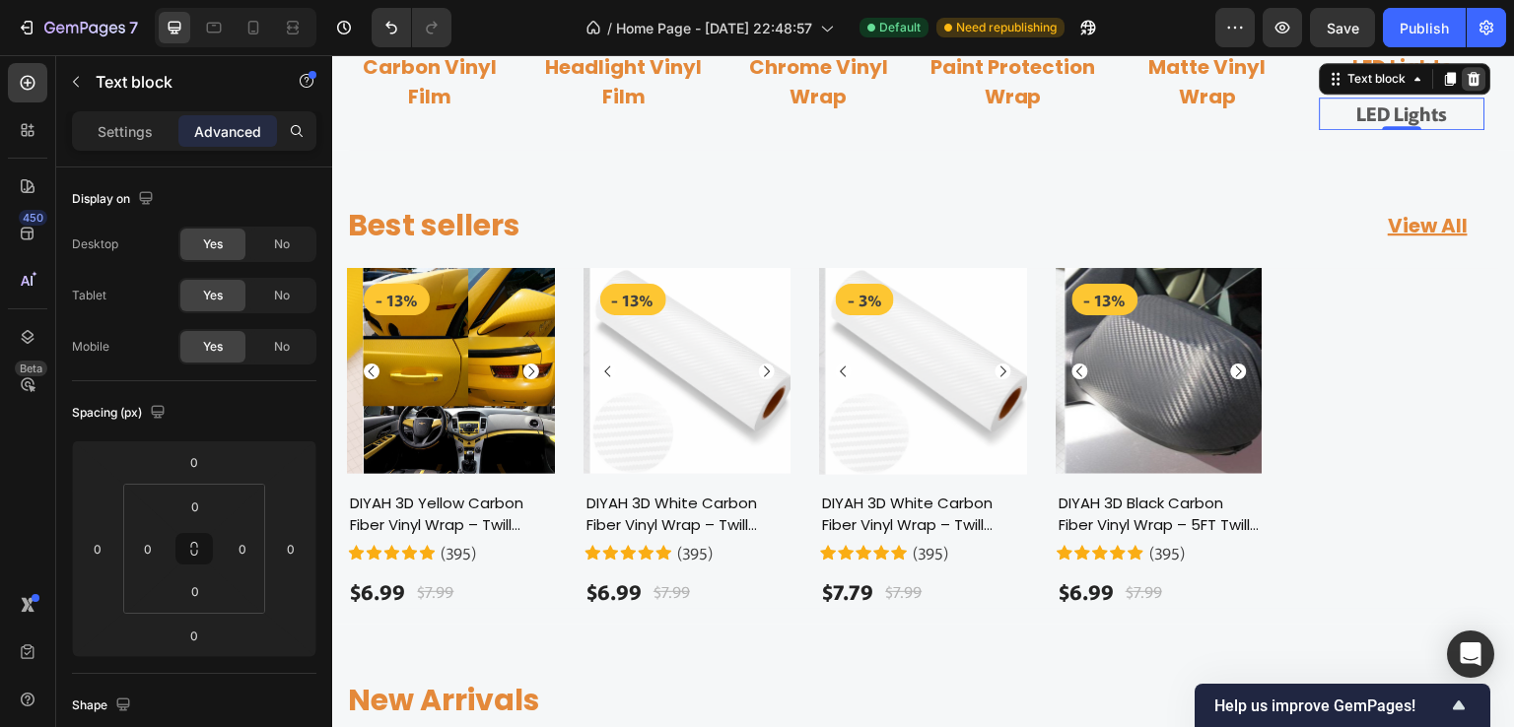
click at [1478, 86] on icon at bounding box center [1475, 79] width 13 height 14
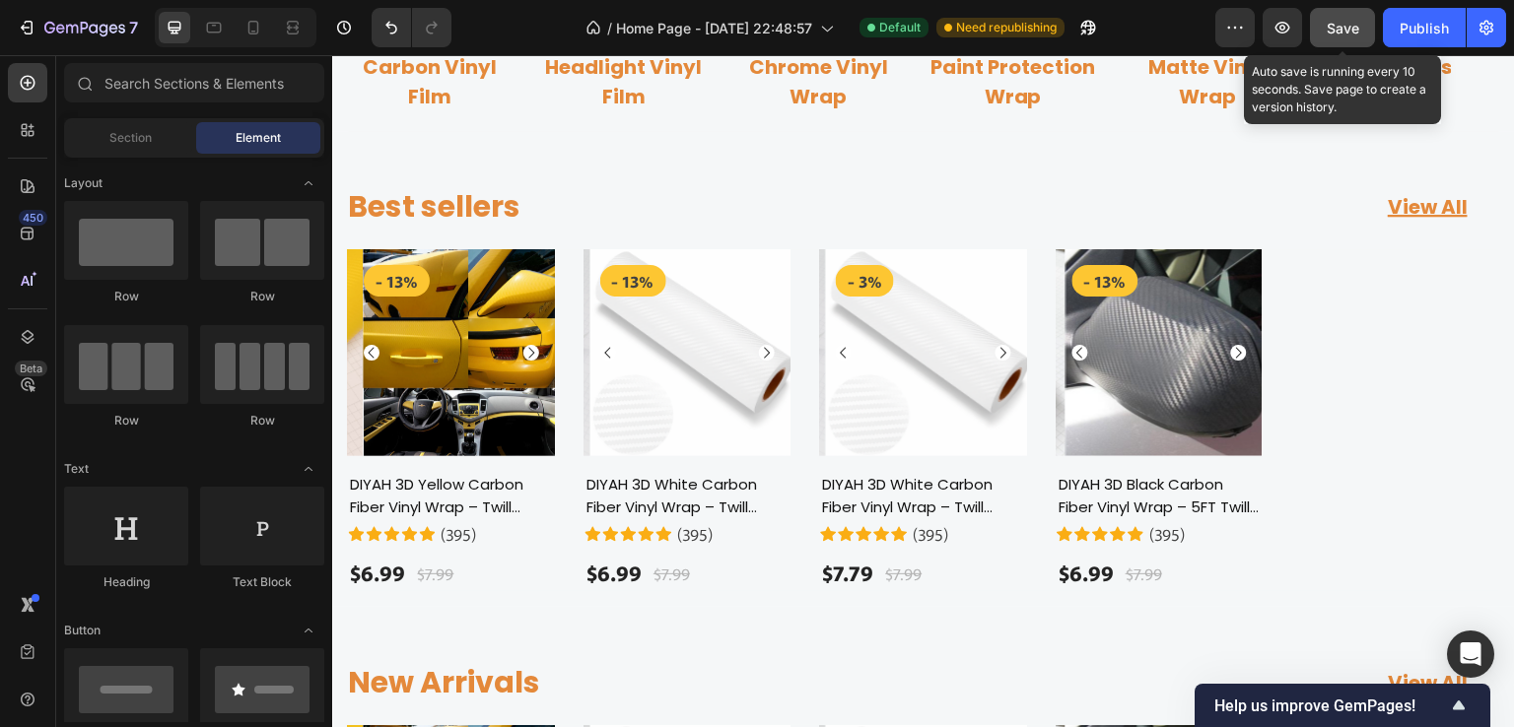
click at [1333, 26] on span "Save" at bounding box center [1343, 28] width 33 height 17
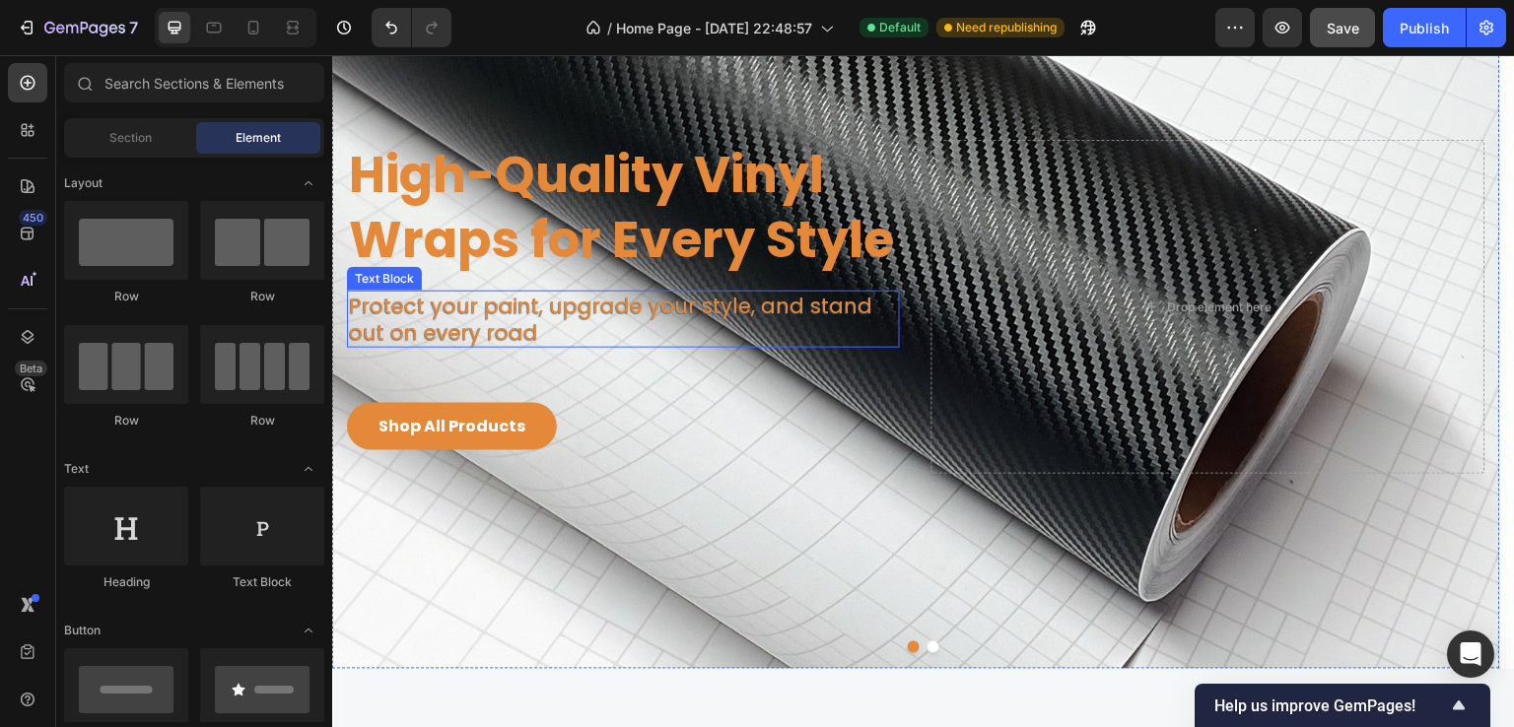
scroll to position [95, 0]
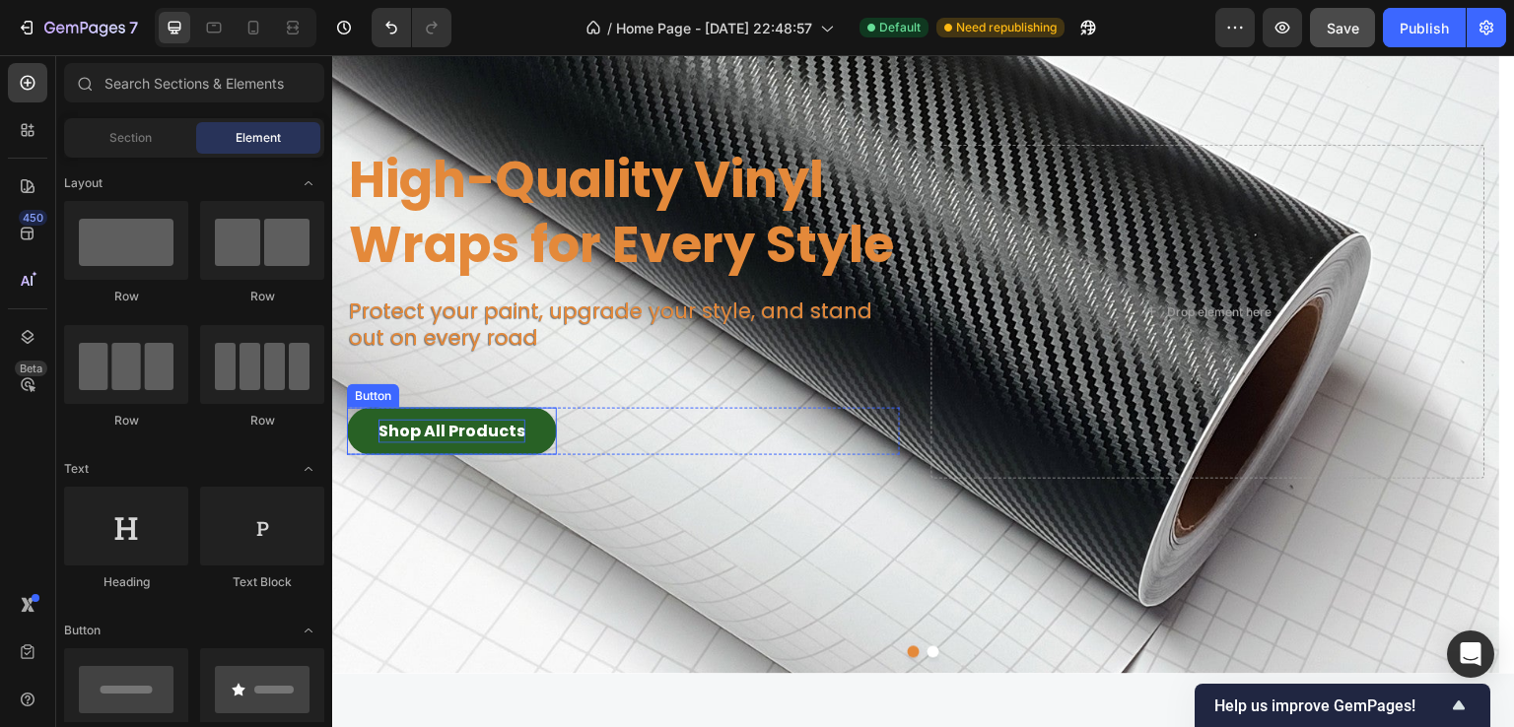
click at [442, 440] on p "Shop All Products" at bounding box center [451, 432] width 147 height 24
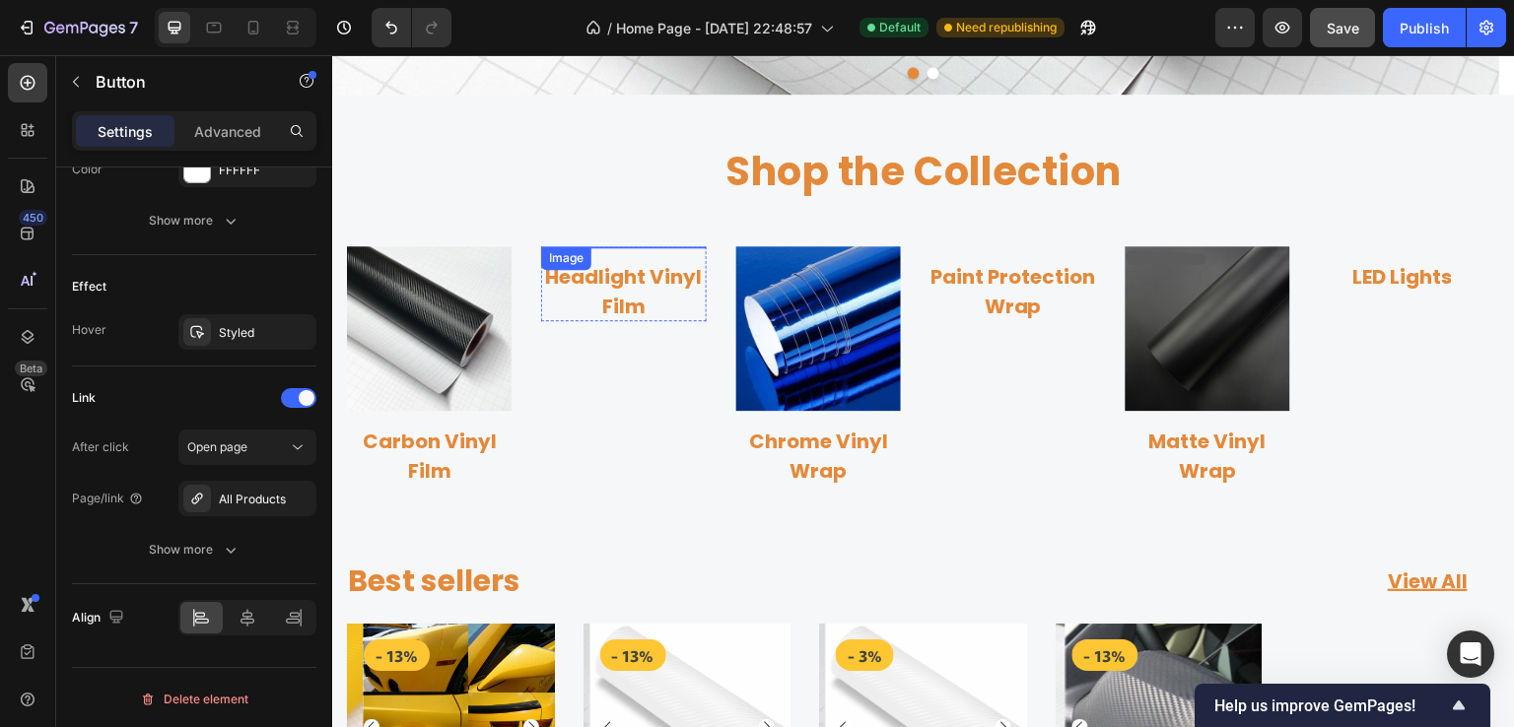
scroll to position [686, 0]
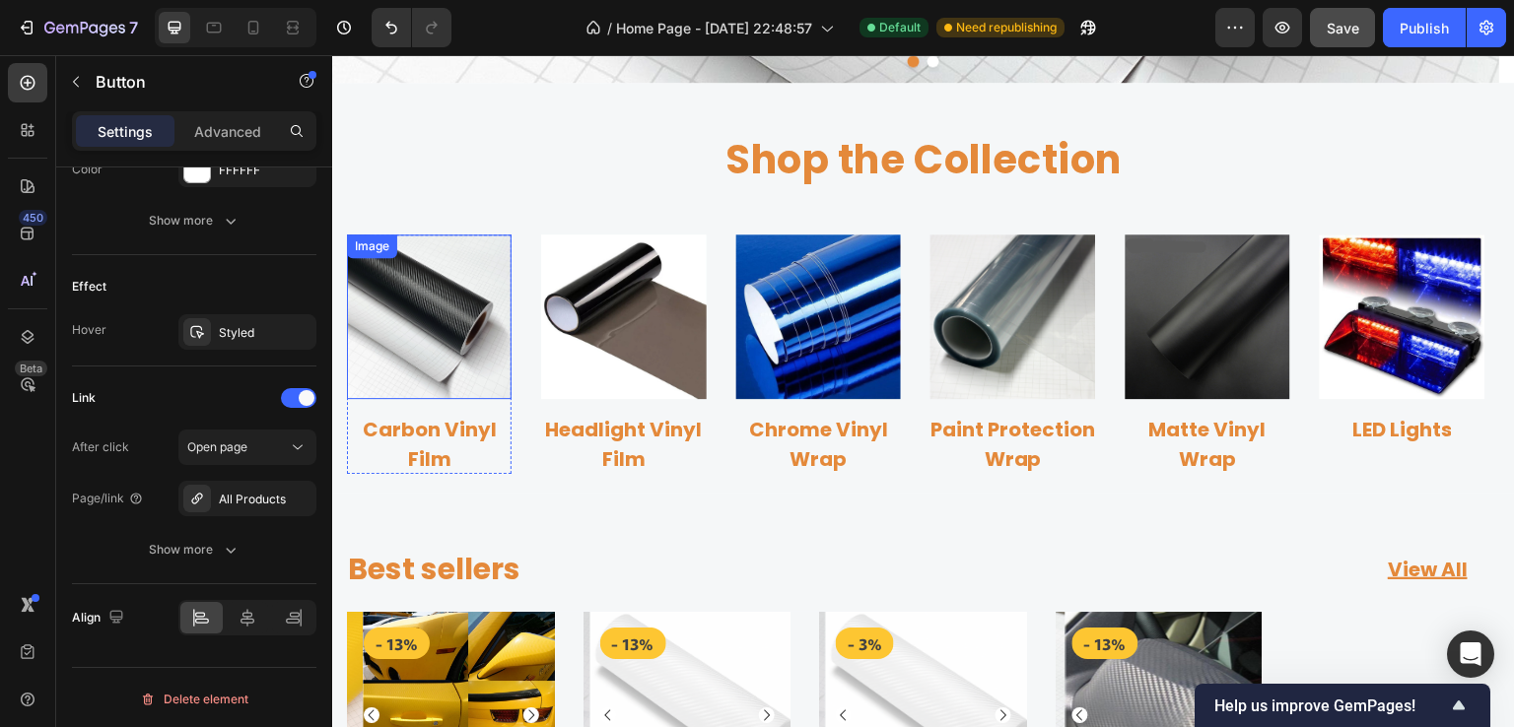
click at [444, 373] on img at bounding box center [429, 317] width 165 height 165
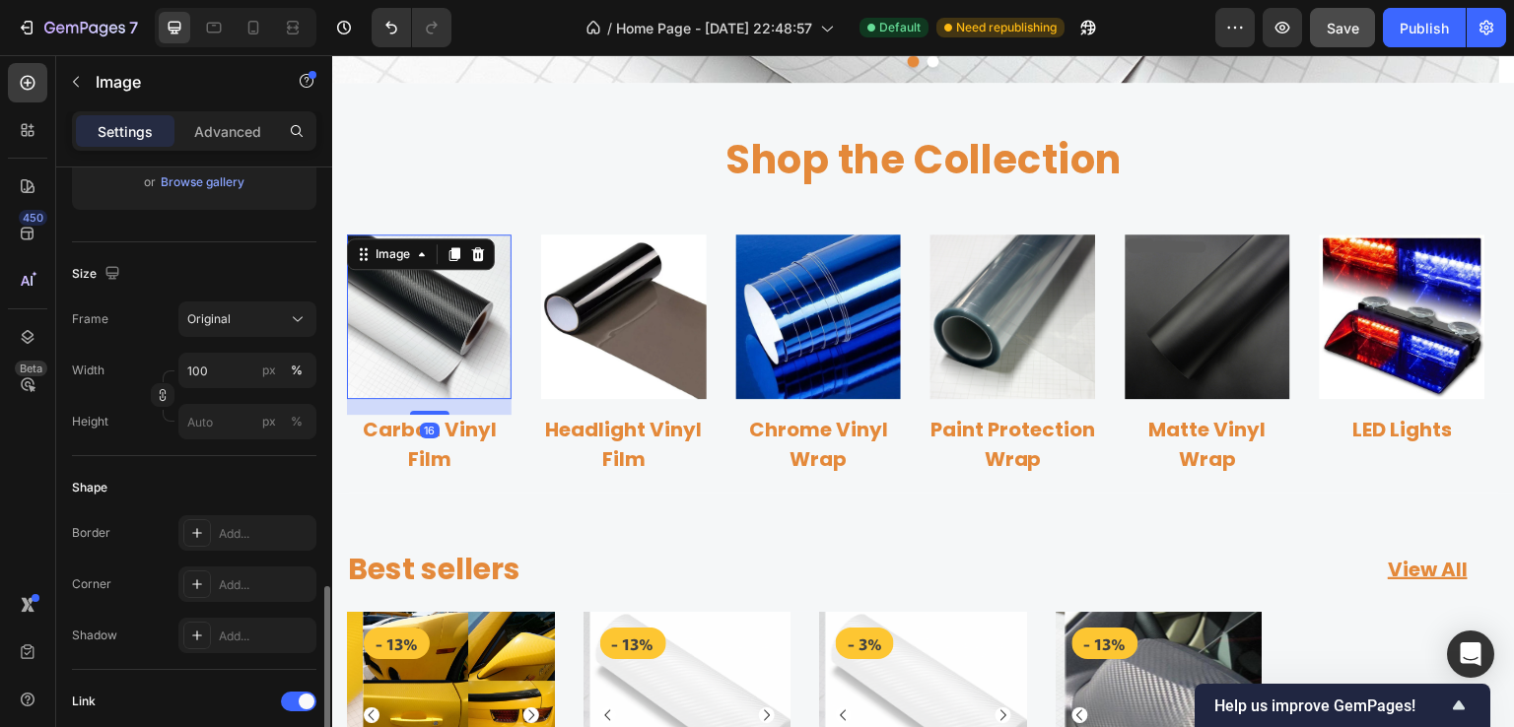
scroll to position [690, 0]
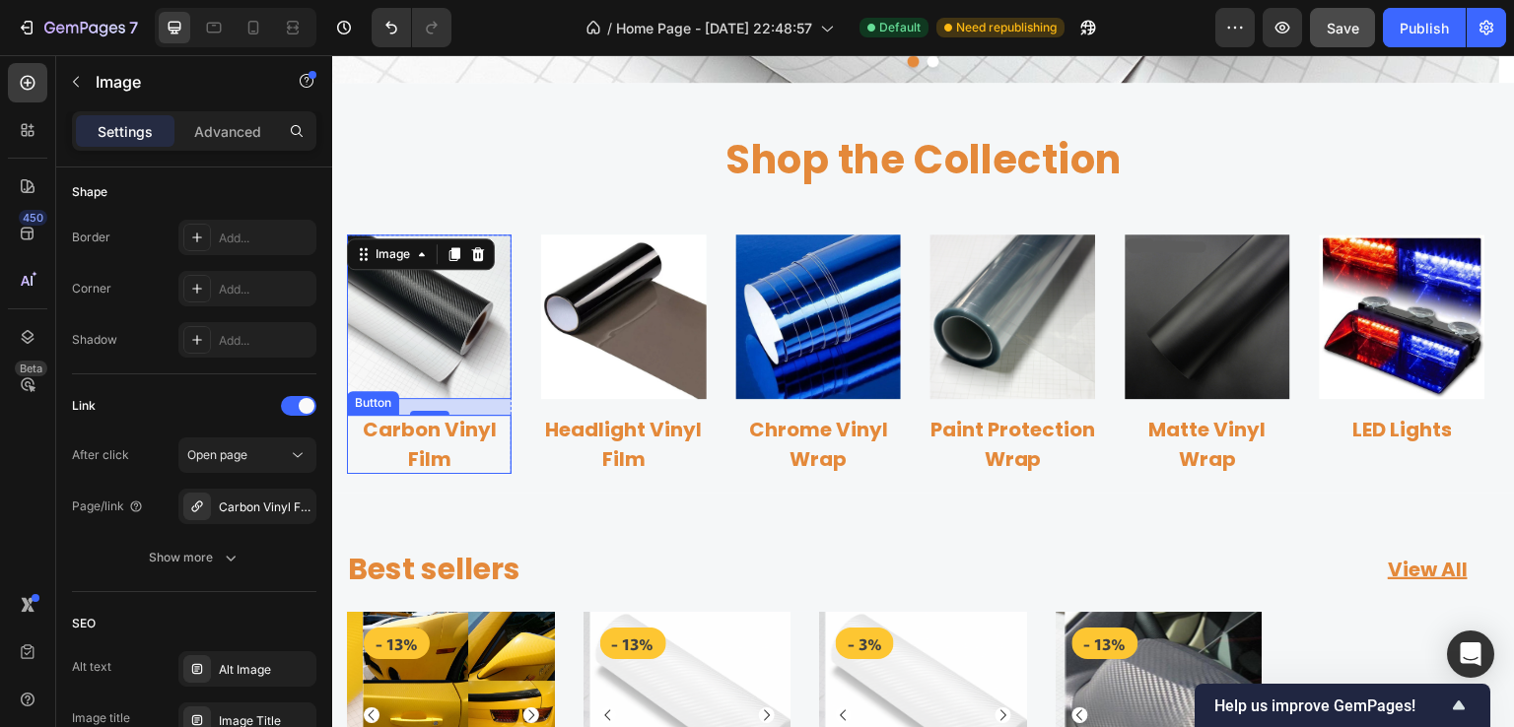
click at [442, 444] on p "Carbon Vinyl Film" at bounding box center [429, 444] width 165 height 59
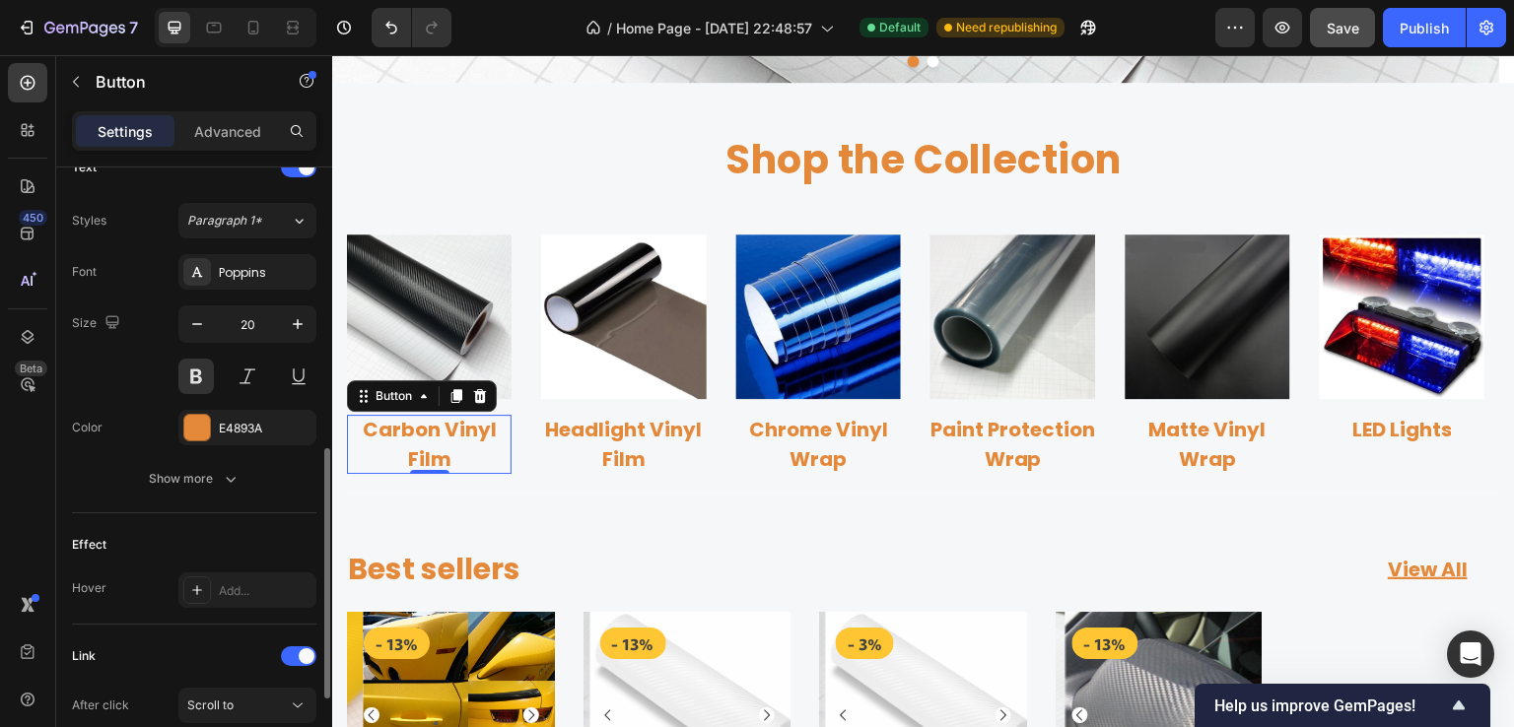
scroll to position [887, 0]
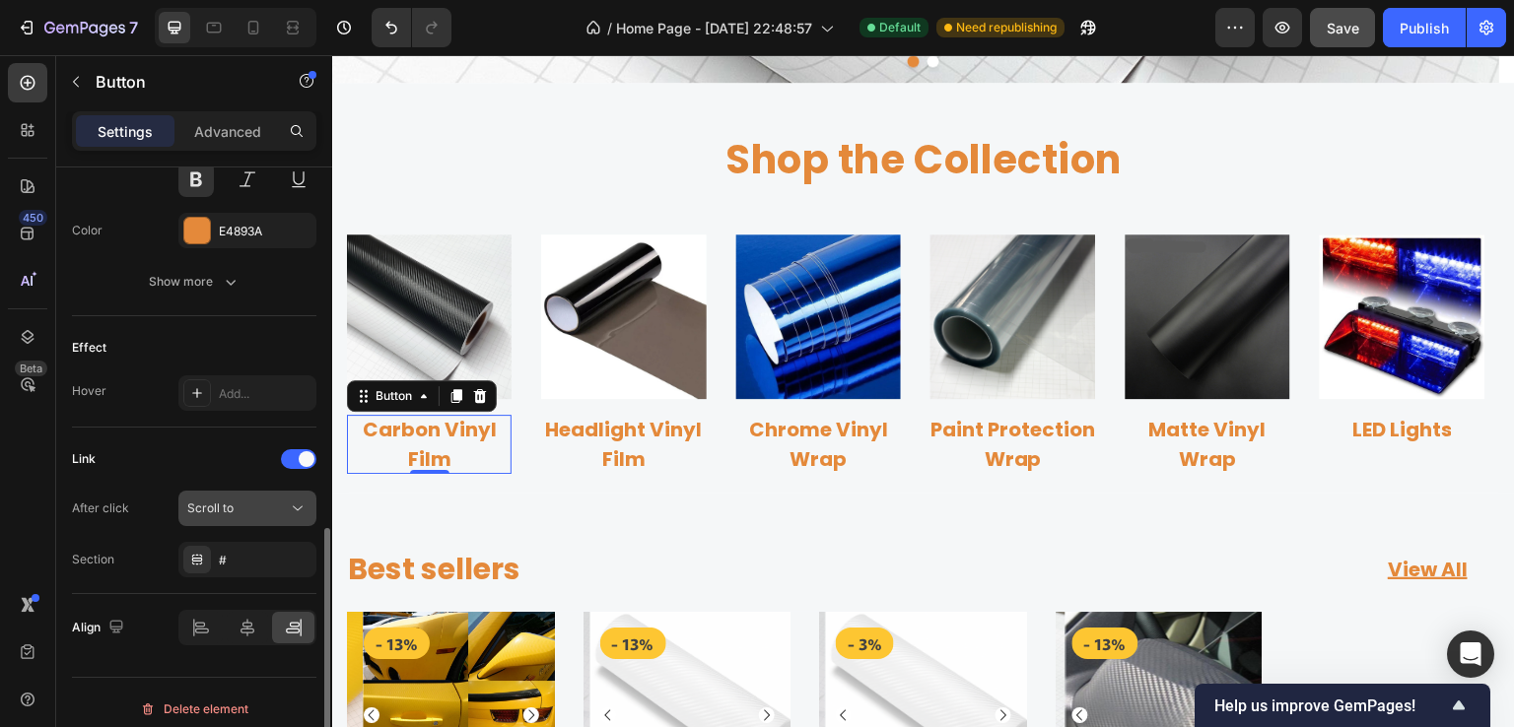
click at [244, 509] on div "Scroll to" at bounding box center [237, 509] width 101 height 18
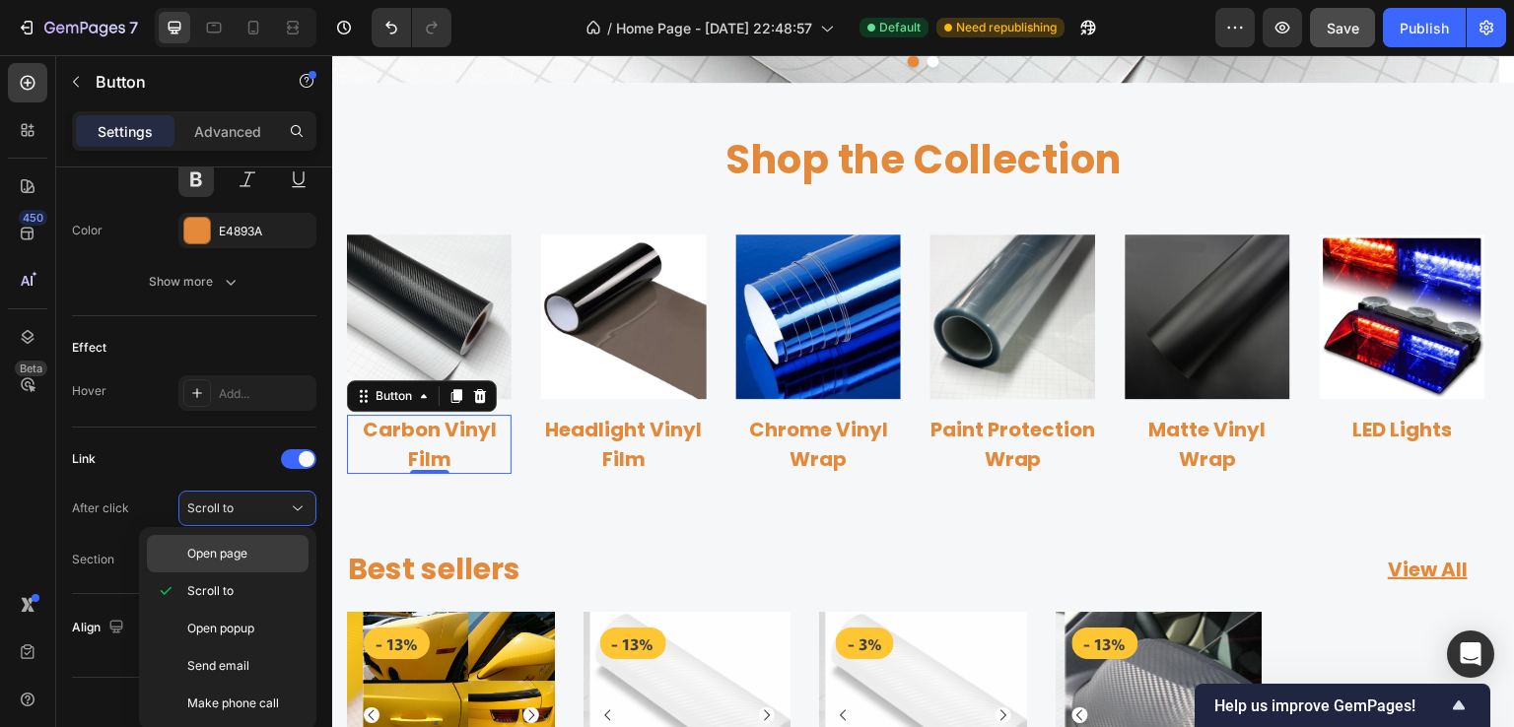
click at [234, 548] on span "Open page" at bounding box center [217, 554] width 60 height 18
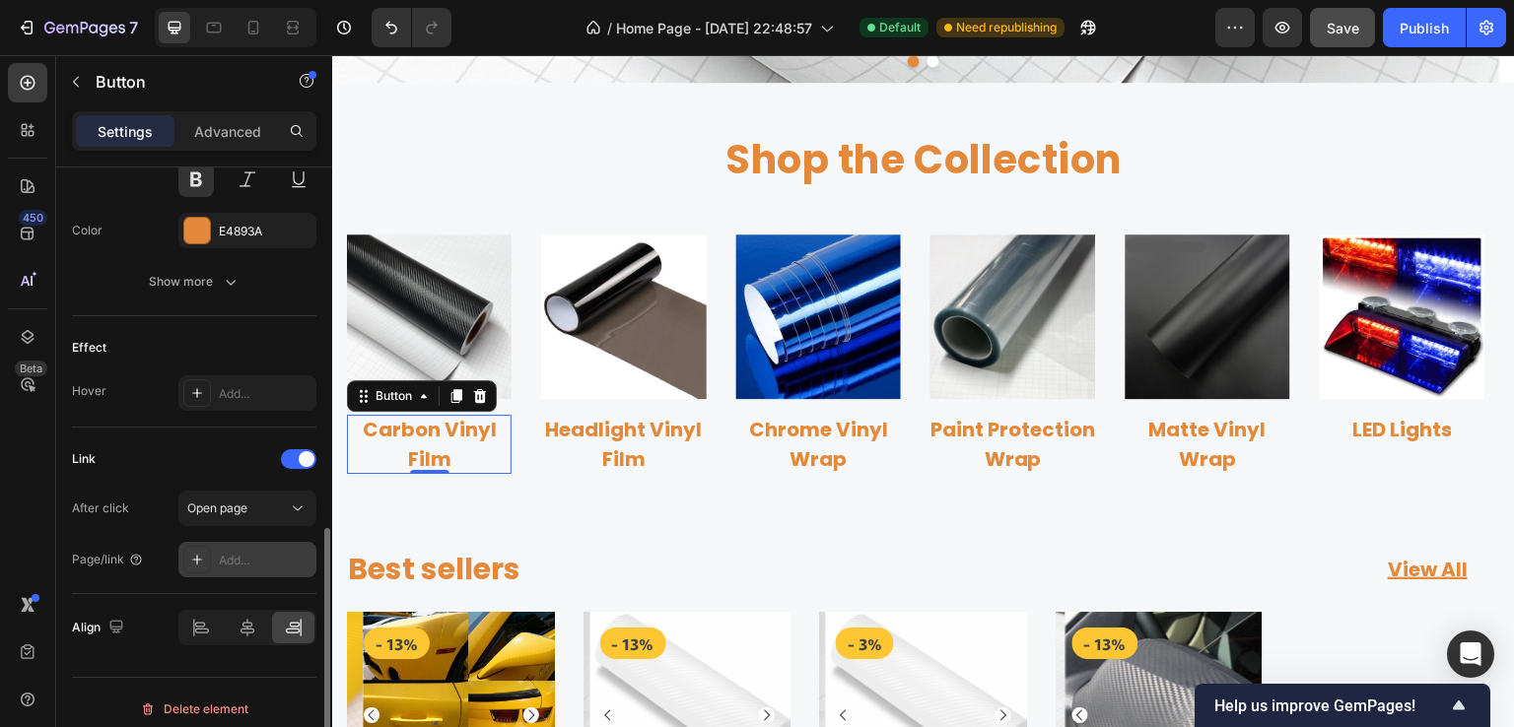
click at [232, 554] on div "Add..." at bounding box center [265, 561] width 93 height 18
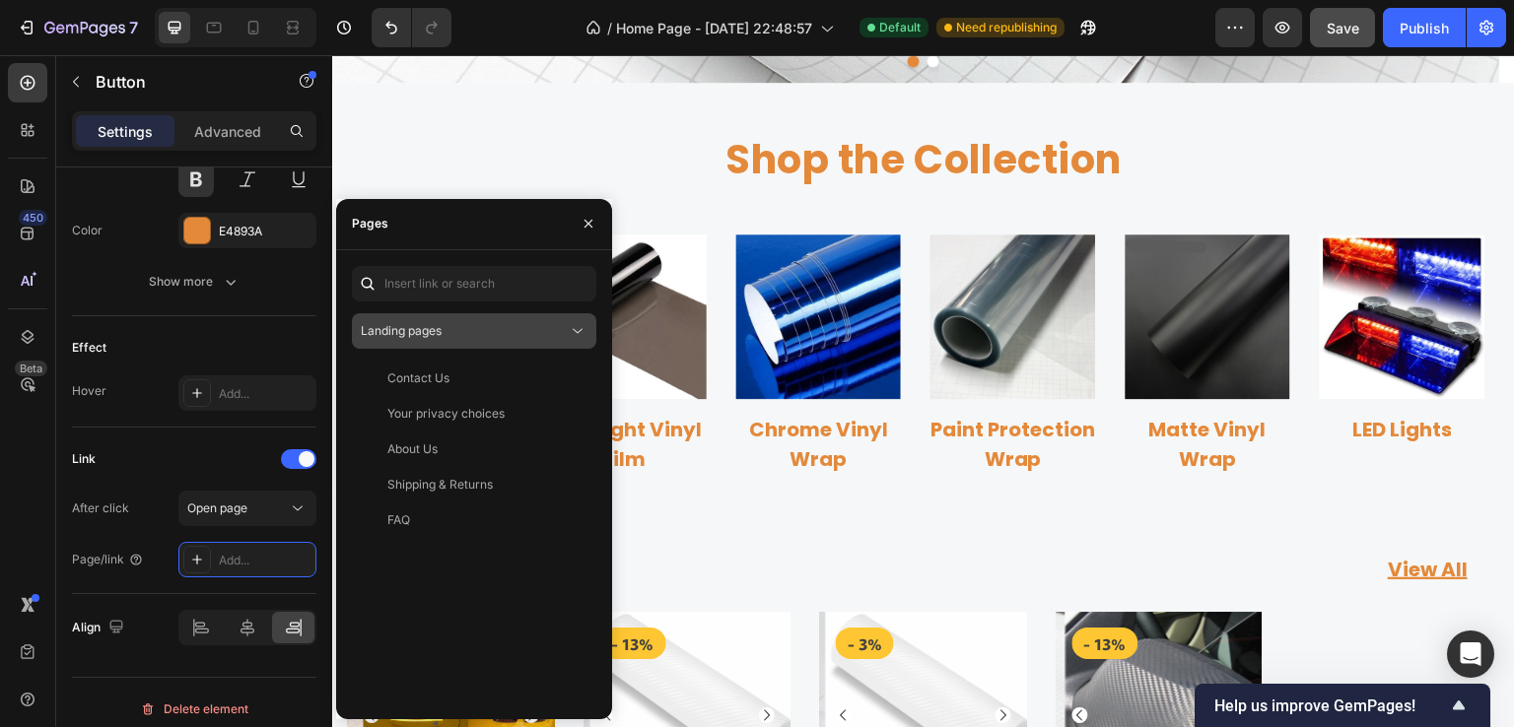
click at [494, 322] on div "Landing pages" at bounding box center [464, 331] width 207 height 18
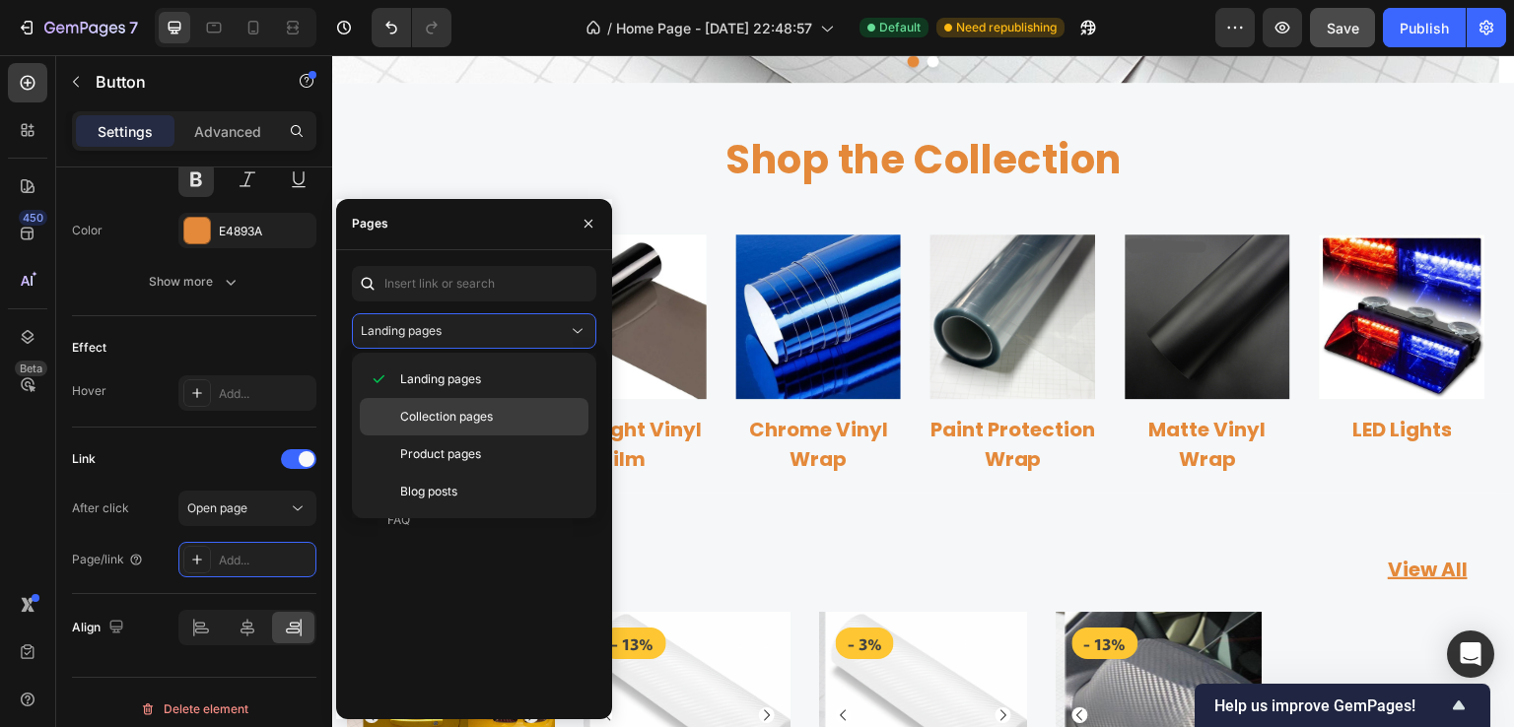
click at [444, 415] on span "Collection pages" at bounding box center [446, 417] width 93 height 18
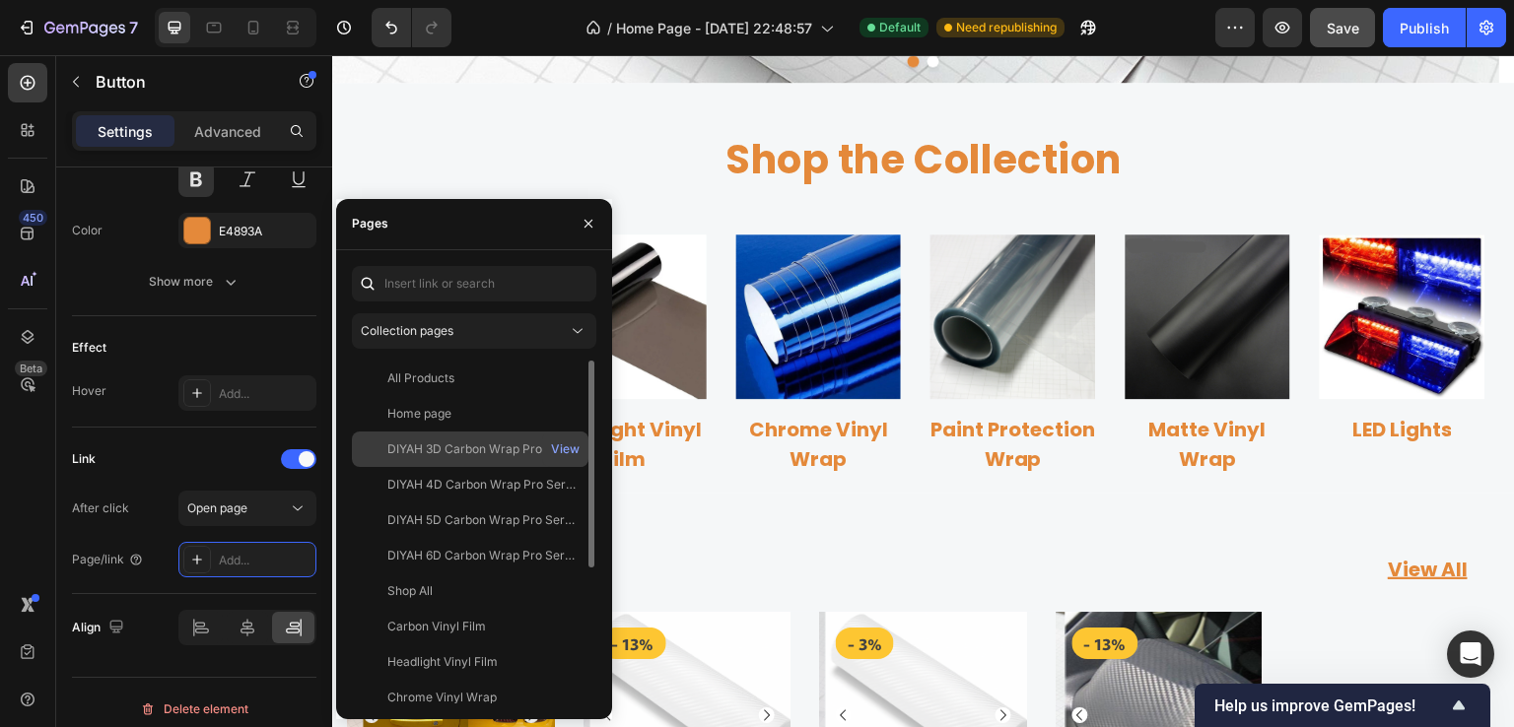
click at [457, 450] on div "DIYAH 3D Carbon Wrap Pro Series" at bounding box center [481, 450] width 189 height 18
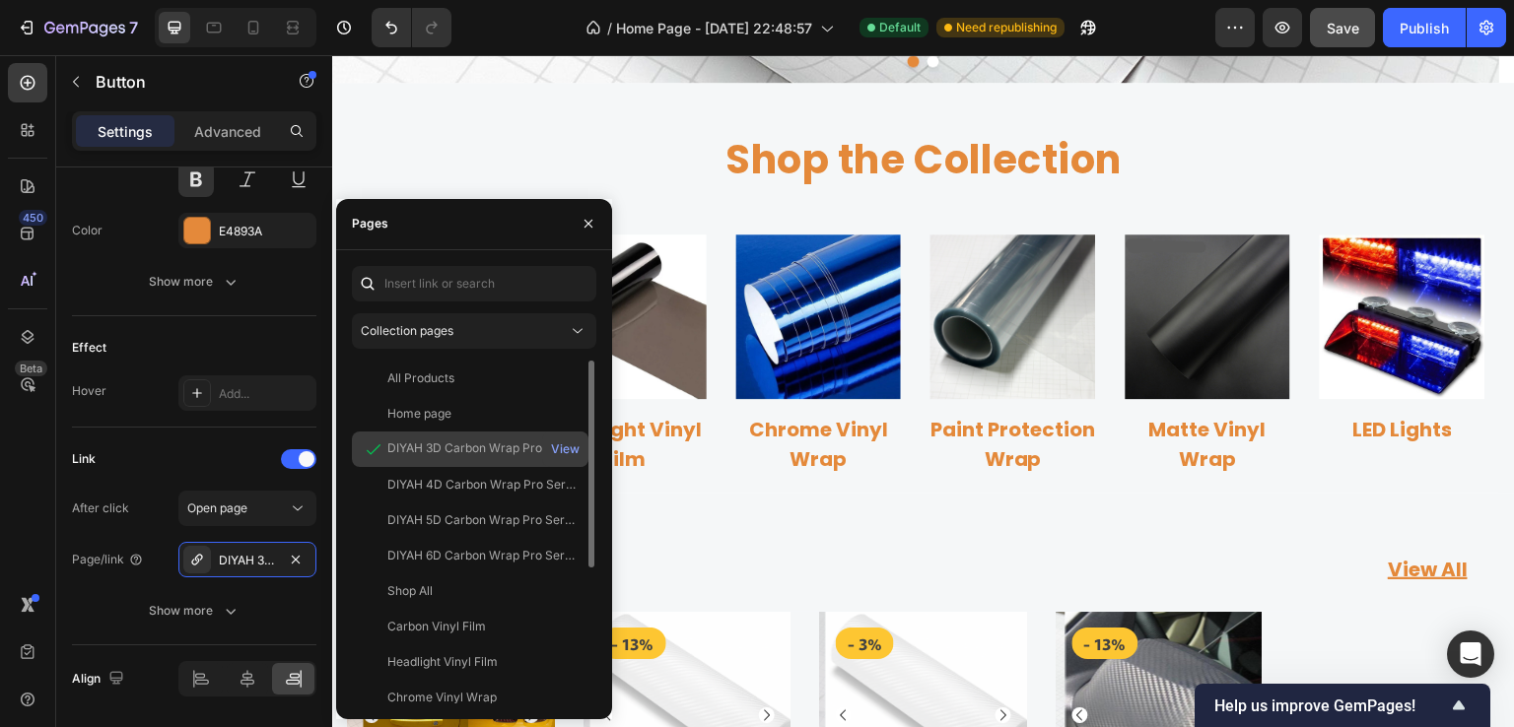
click at [457, 450] on div "DIYAH 3D Carbon Wrap Pro Series" at bounding box center [481, 449] width 189 height 18
click at [586, 226] on icon "button" at bounding box center [588, 224] width 8 height 8
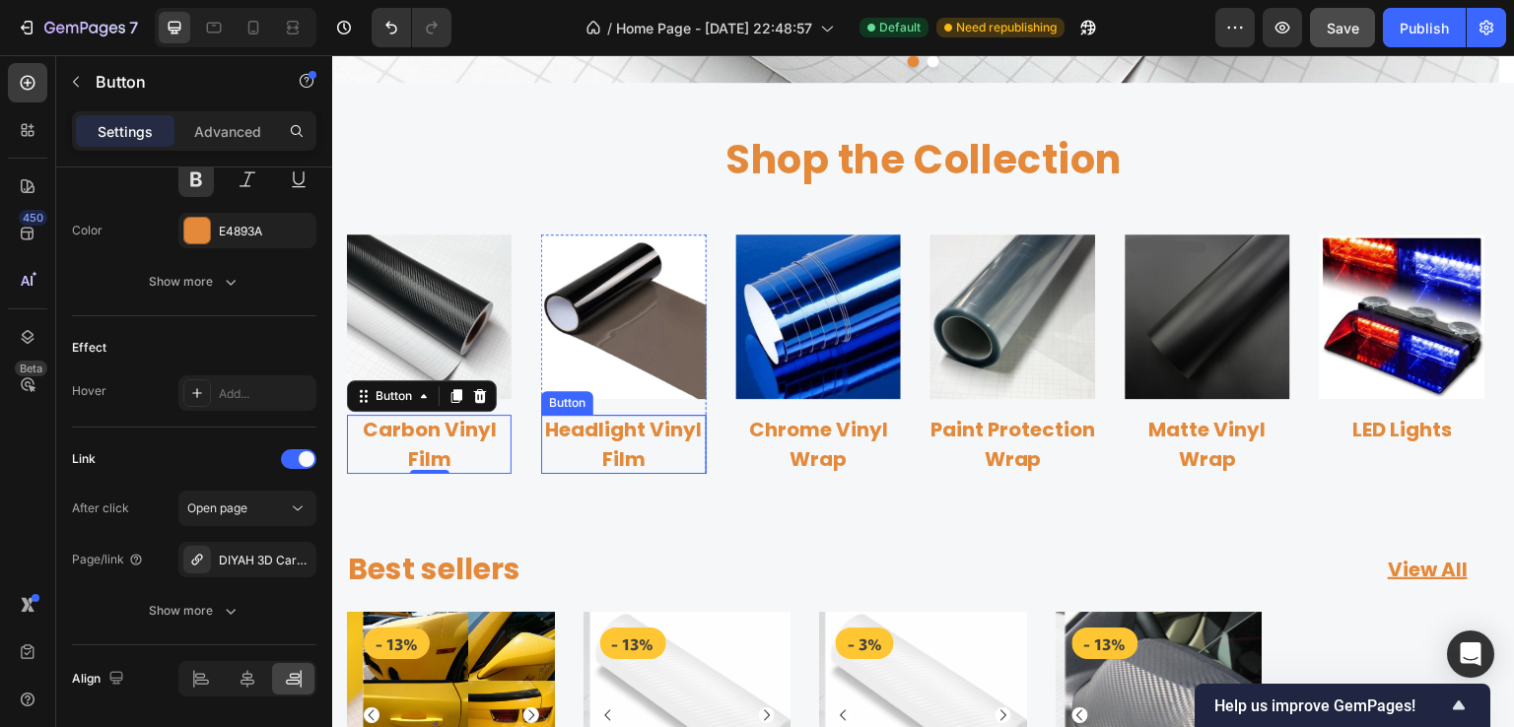
click at [610, 444] on p "Headlight Vinyl Film" at bounding box center [623, 444] width 165 height 59
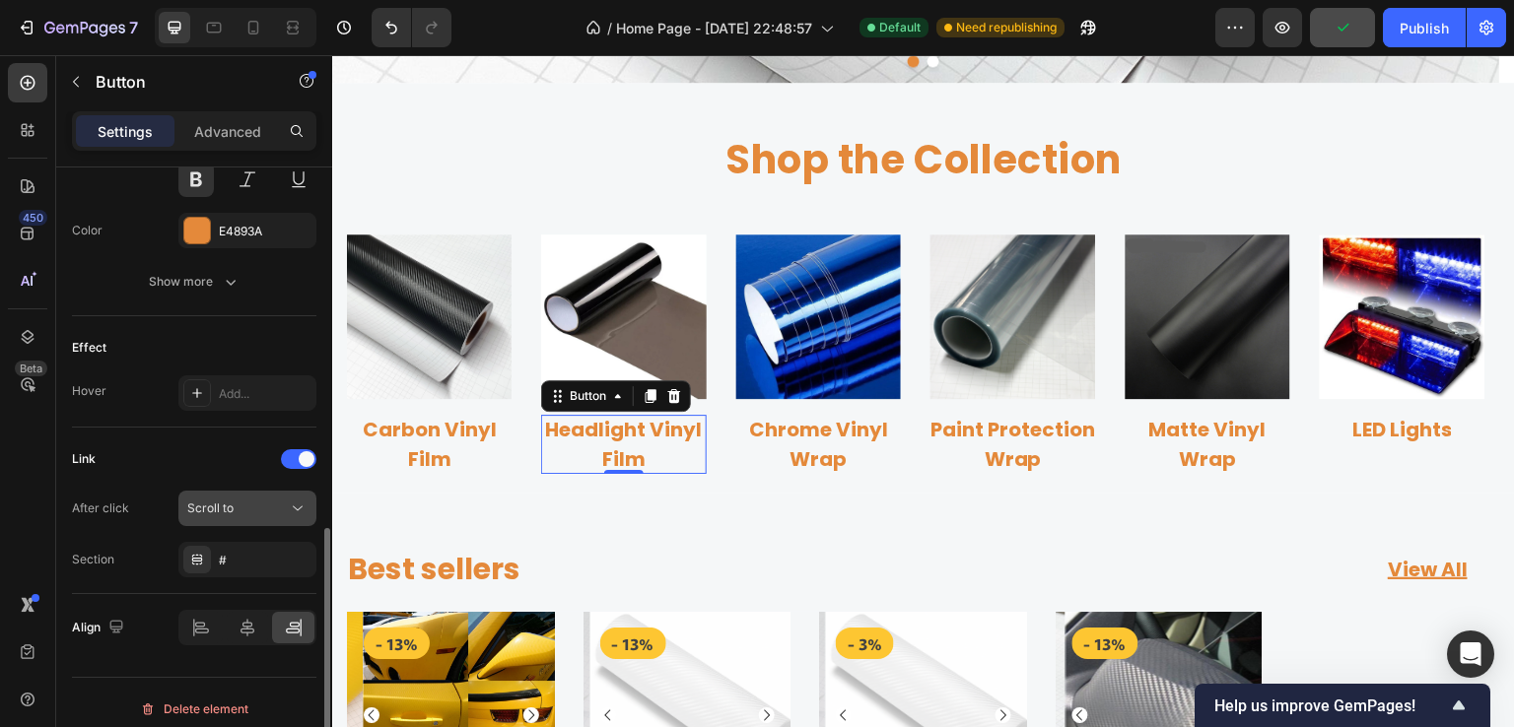
click at [226, 504] on span "Scroll to" at bounding box center [210, 508] width 46 height 15
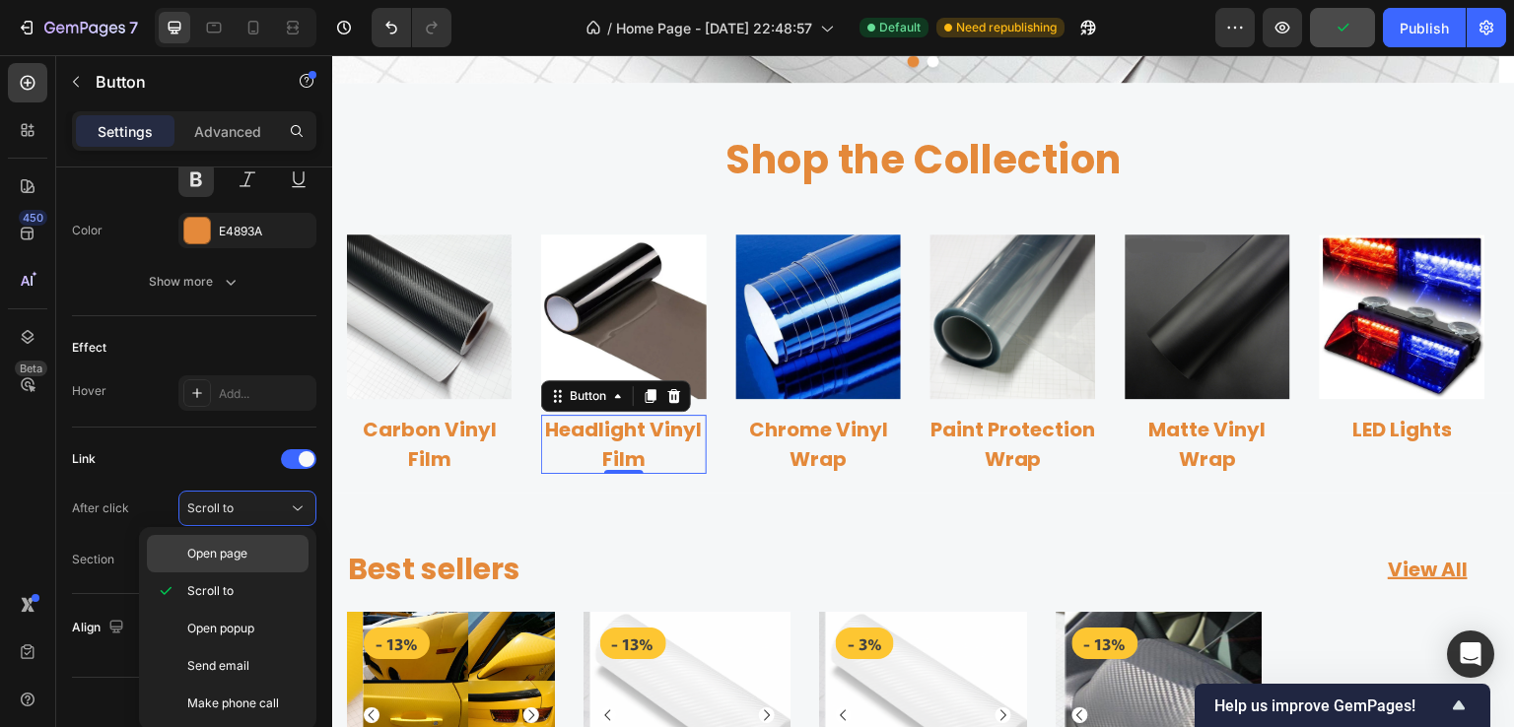
click at [223, 550] on span "Open page" at bounding box center [217, 554] width 60 height 18
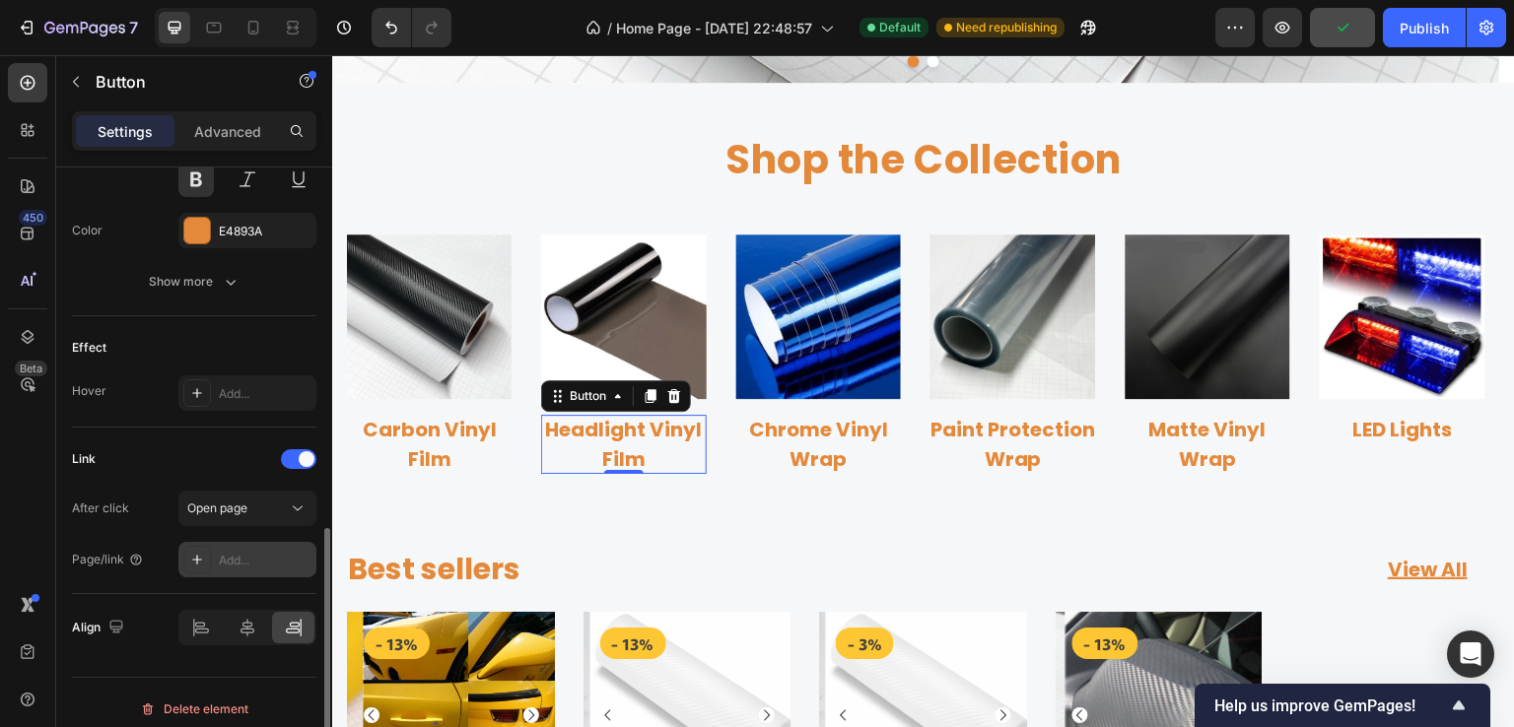
click at [236, 559] on div "Add..." at bounding box center [265, 561] width 93 height 18
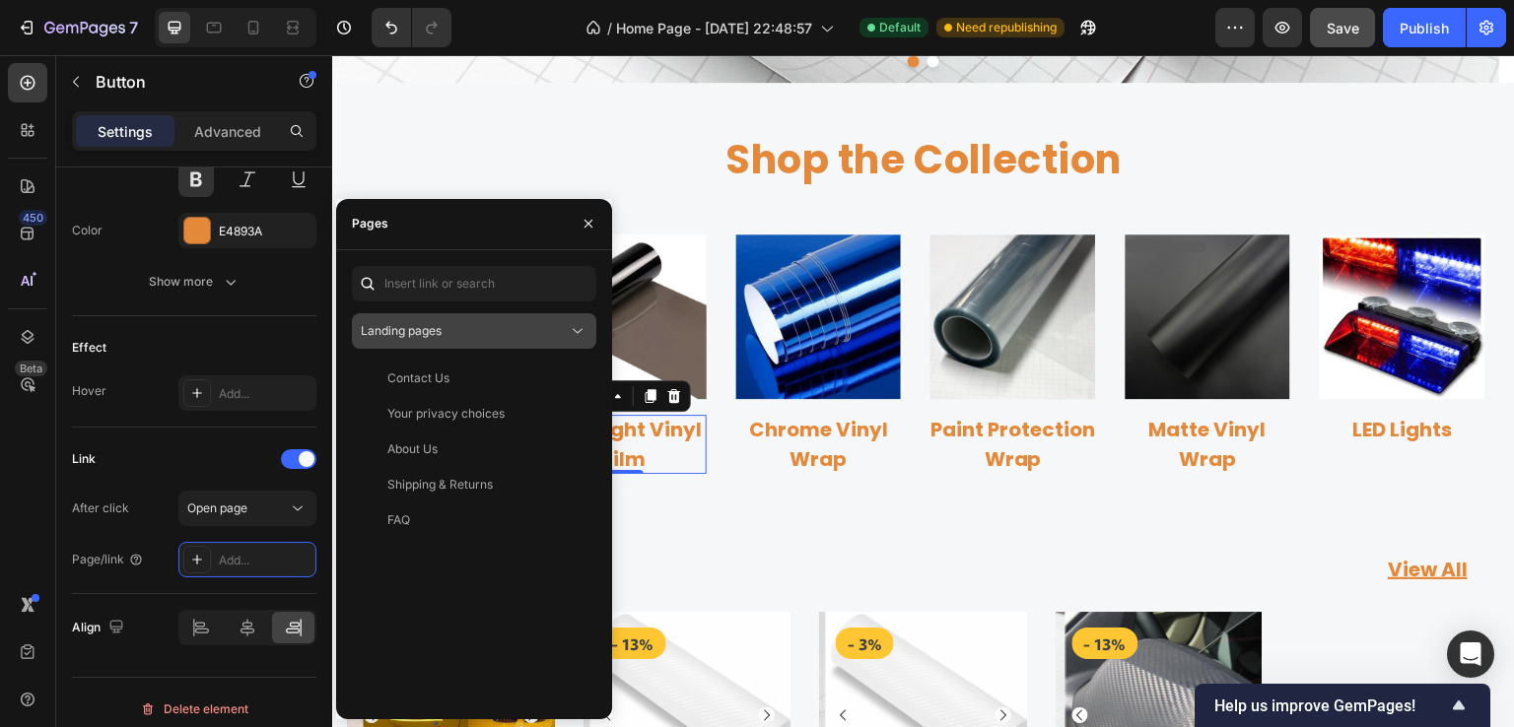
click at [474, 330] on div "Landing pages" at bounding box center [464, 331] width 207 height 18
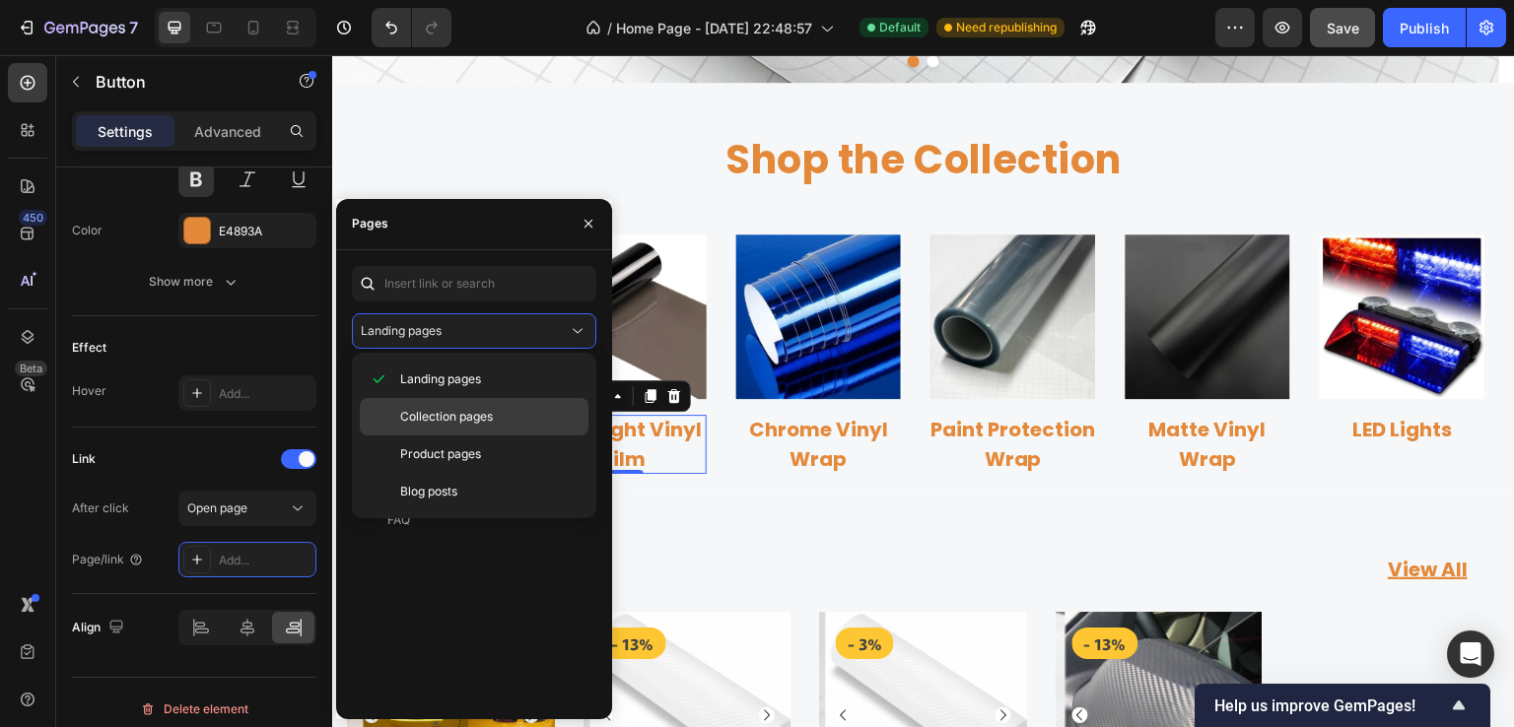
click at [455, 425] on div "Collection pages" at bounding box center [474, 416] width 229 height 37
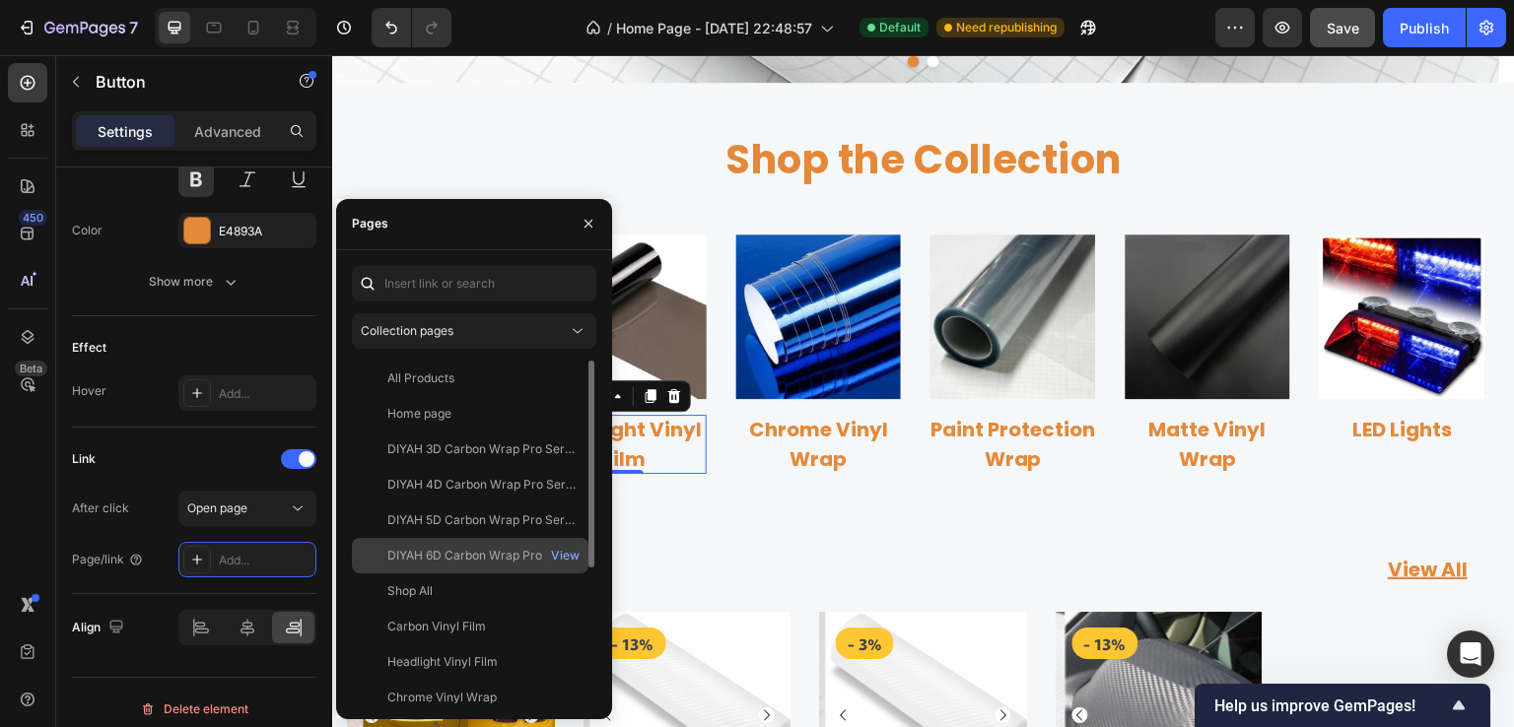
scroll to position [99, 0]
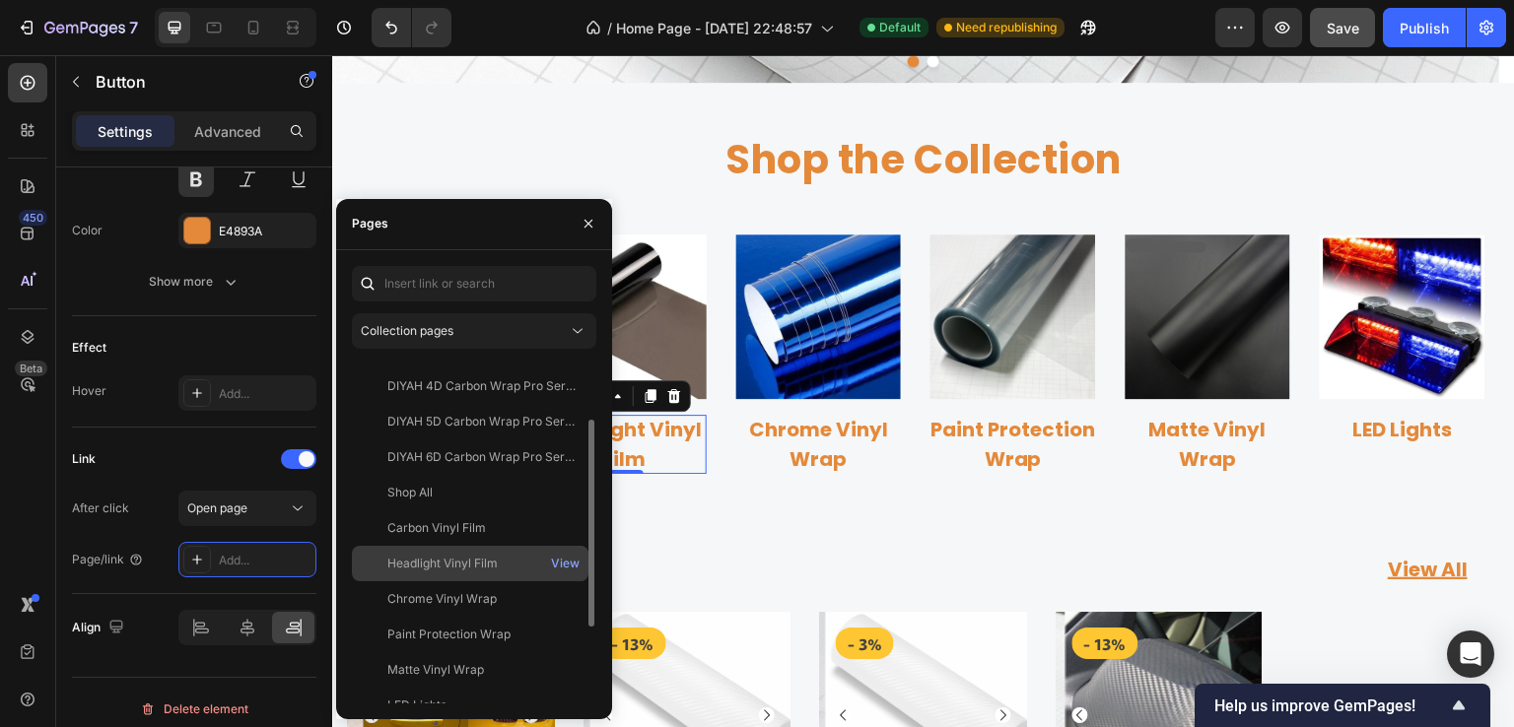
click at [440, 564] on div "Headlight Vinyl Film" at bounding box center [442, 564] width 110 height 18
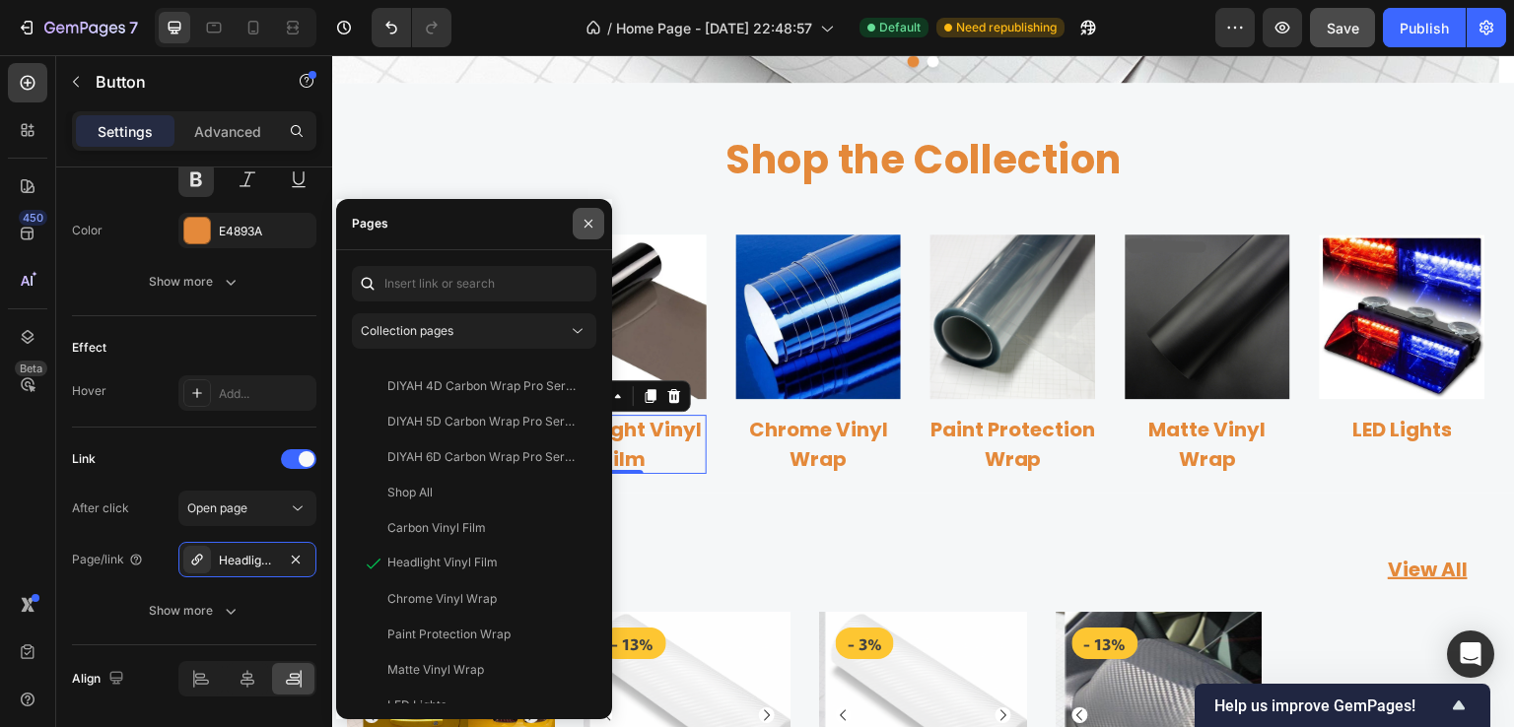
click at [586, 230] on icon "button" at bounding box center [589, 224] width 16 height 16
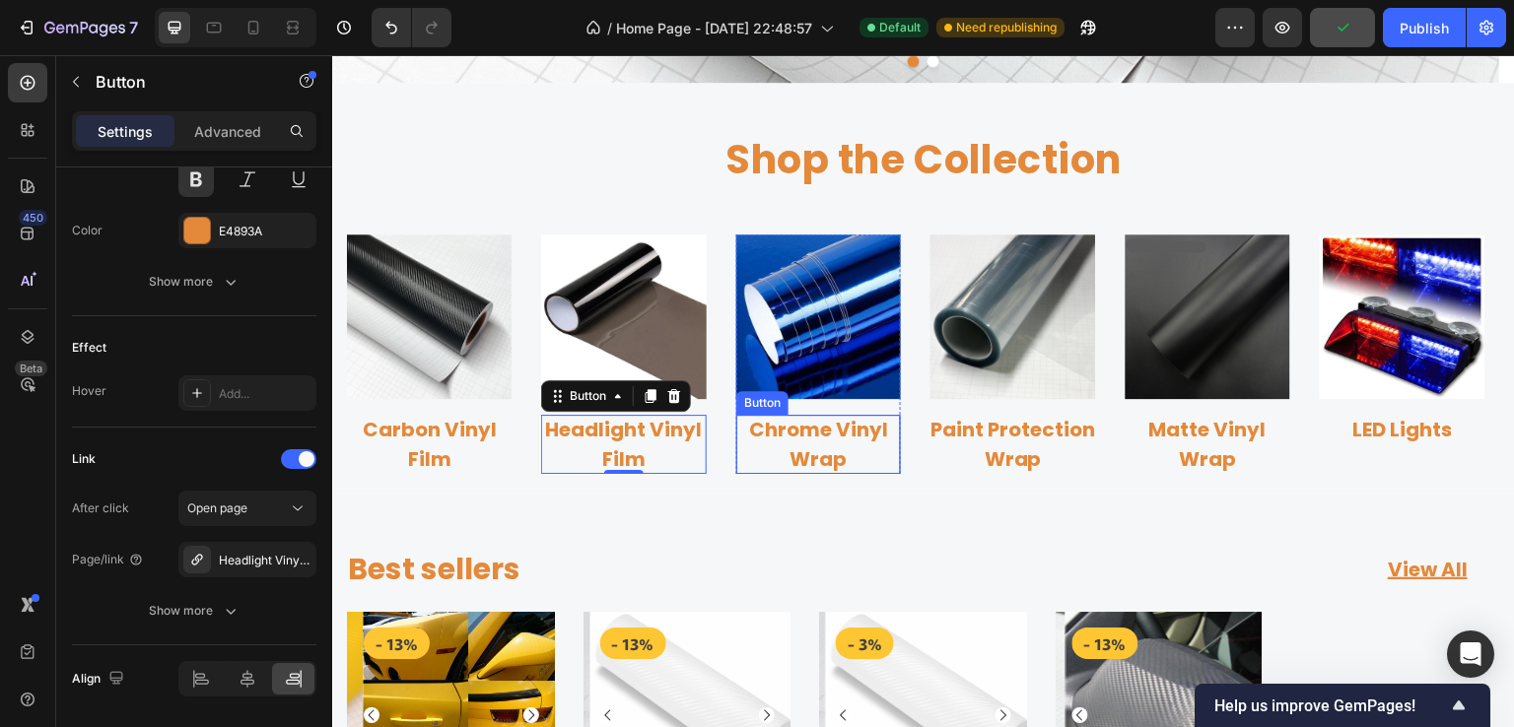
click at [798, 431] on p "Chrome Vinyl Wrap" at bounding box center [818, 444] width 165 height 59
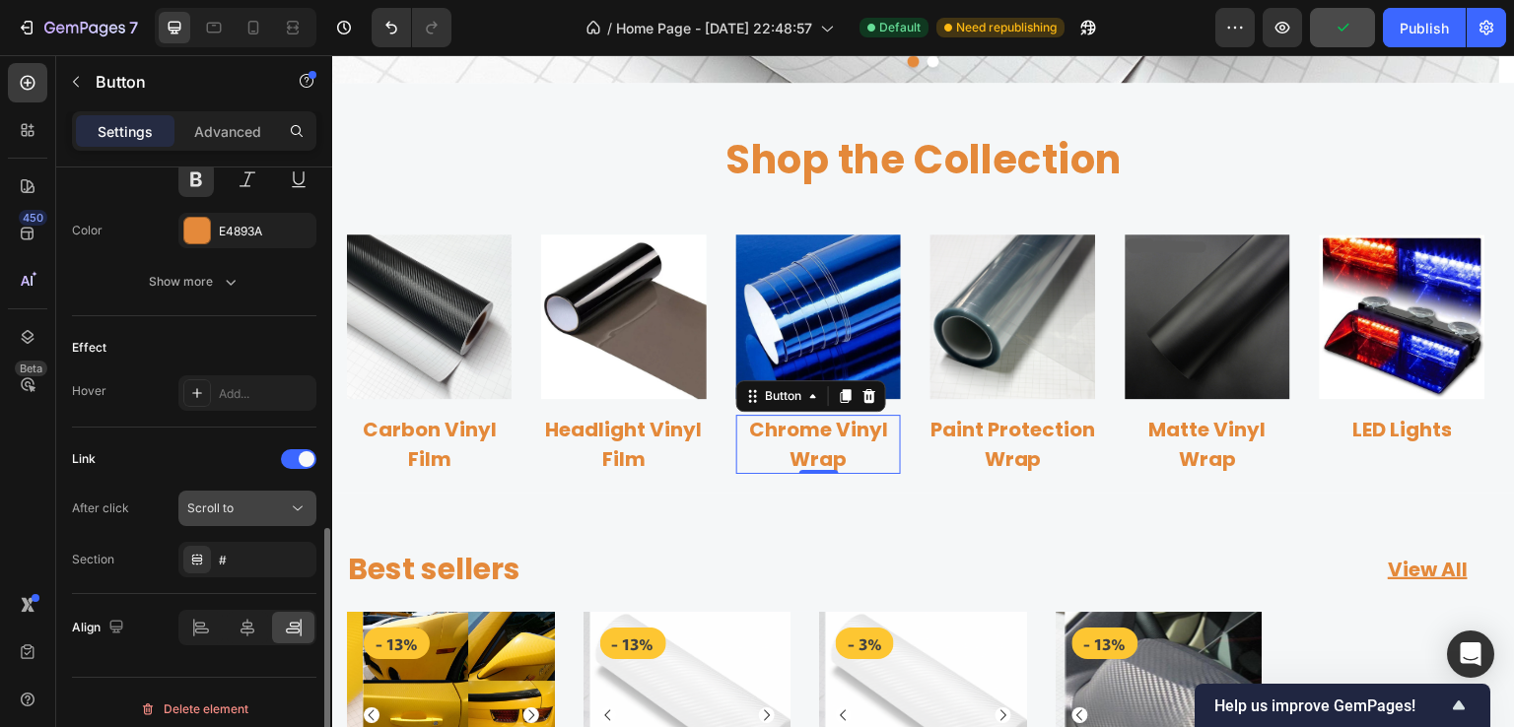
click at [263, 510] on div "Scroll to" at bounding box center [237, 509] width 101 height 18
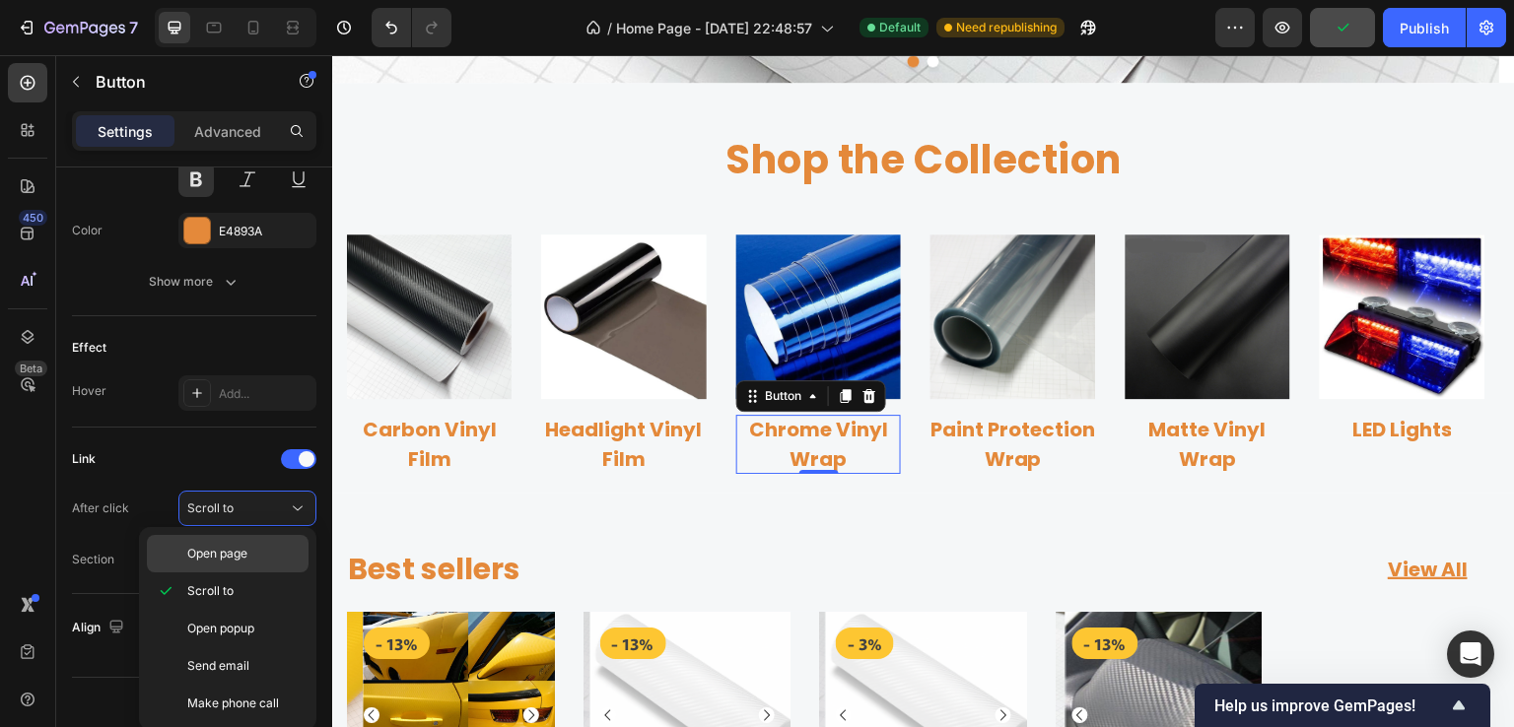
click at [222, 556] on span "Open page" at bounding box center [217, 554] width 60 height 18
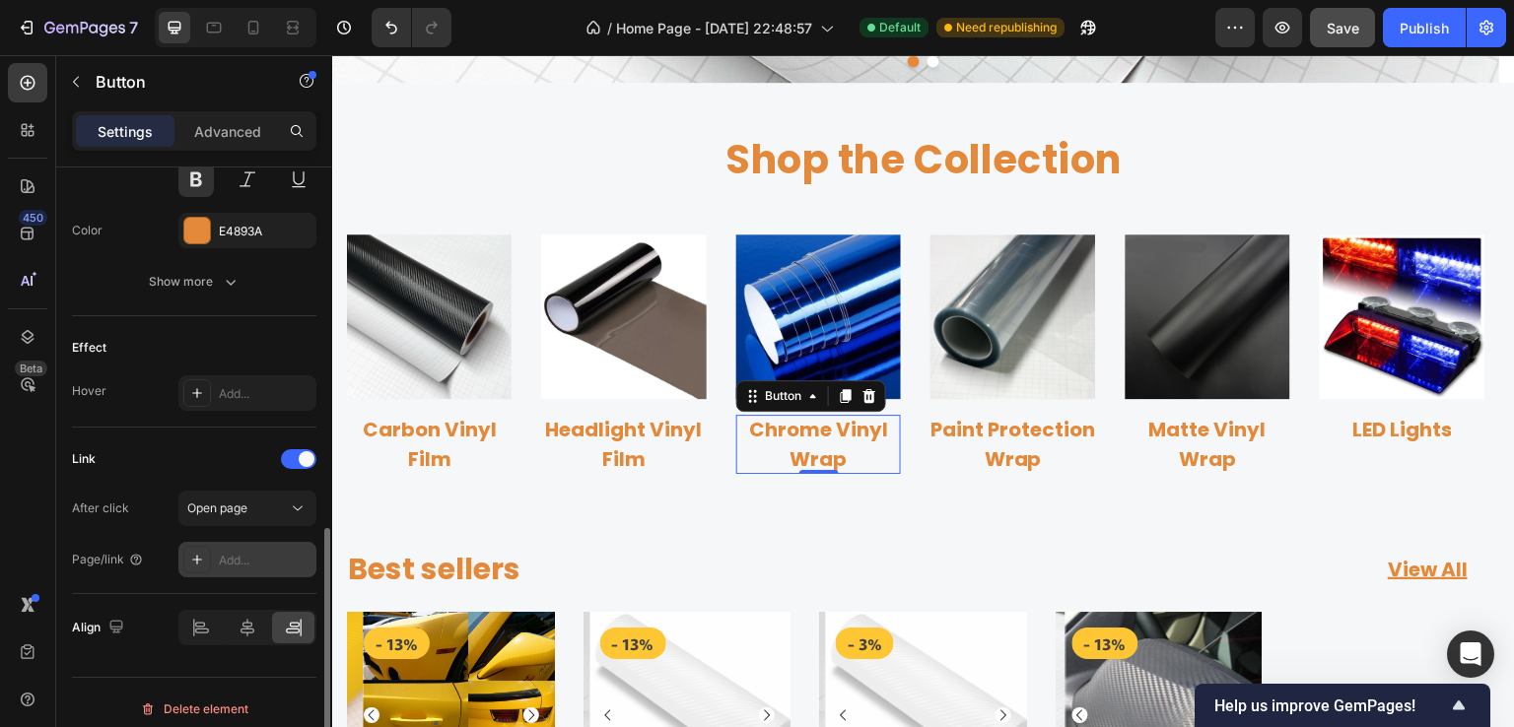
click at [250, 557] on div "Add..." at bounding box center [265, 561] width 93 height 18
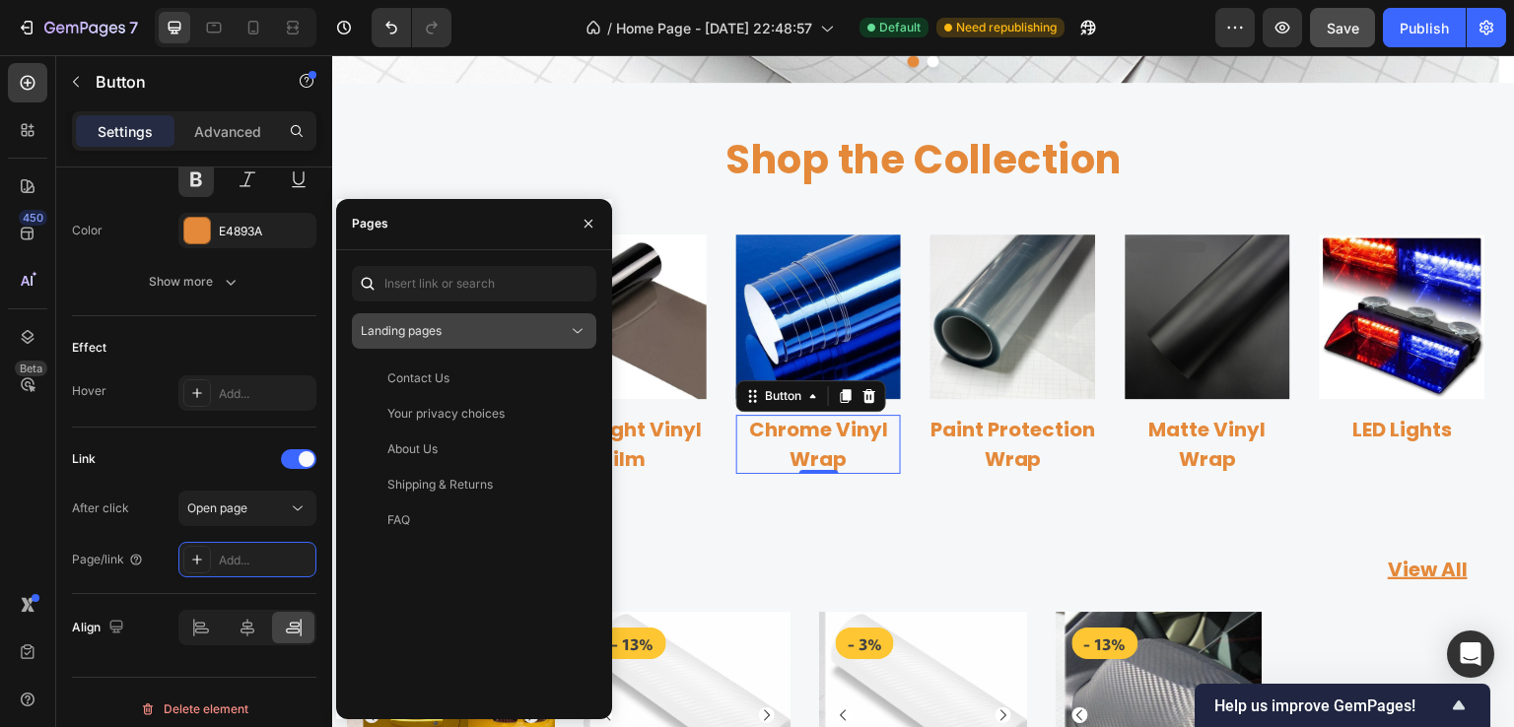
click at [457, 317] on button "Landing pages" at bounding box center [474, 330] width 244 height 35
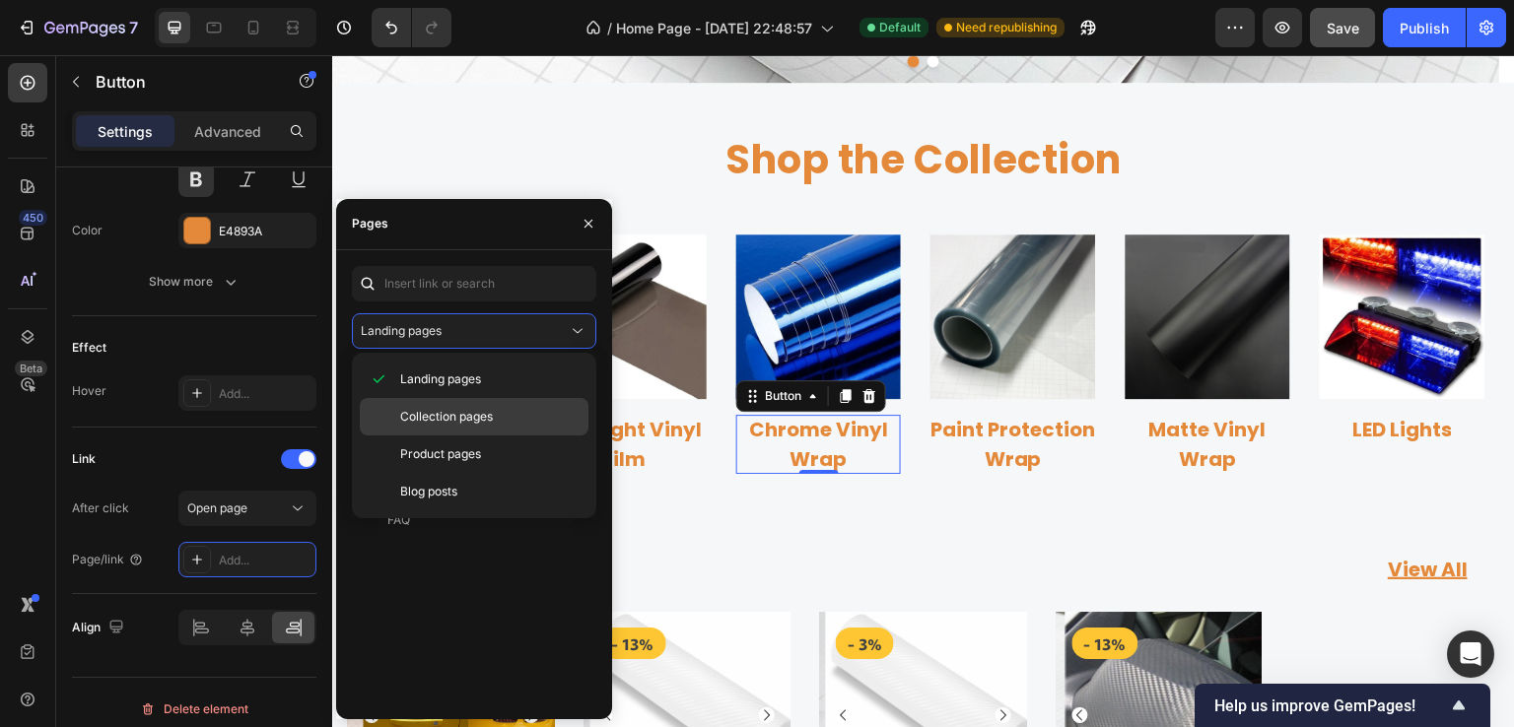
click at [440, 420] on span "Collection pages" at bounding box center [446, 417] width 93 height 18
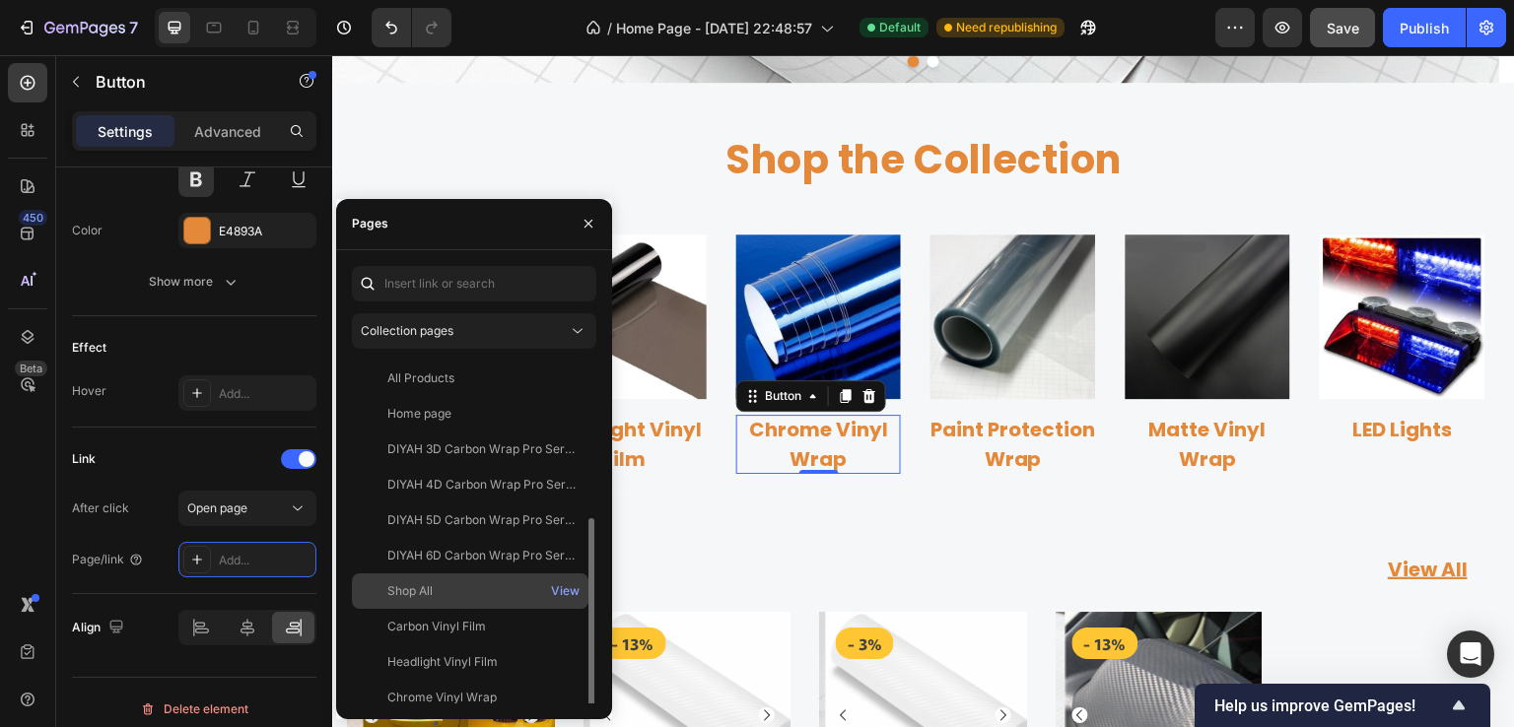
scroll to position [197, 0]
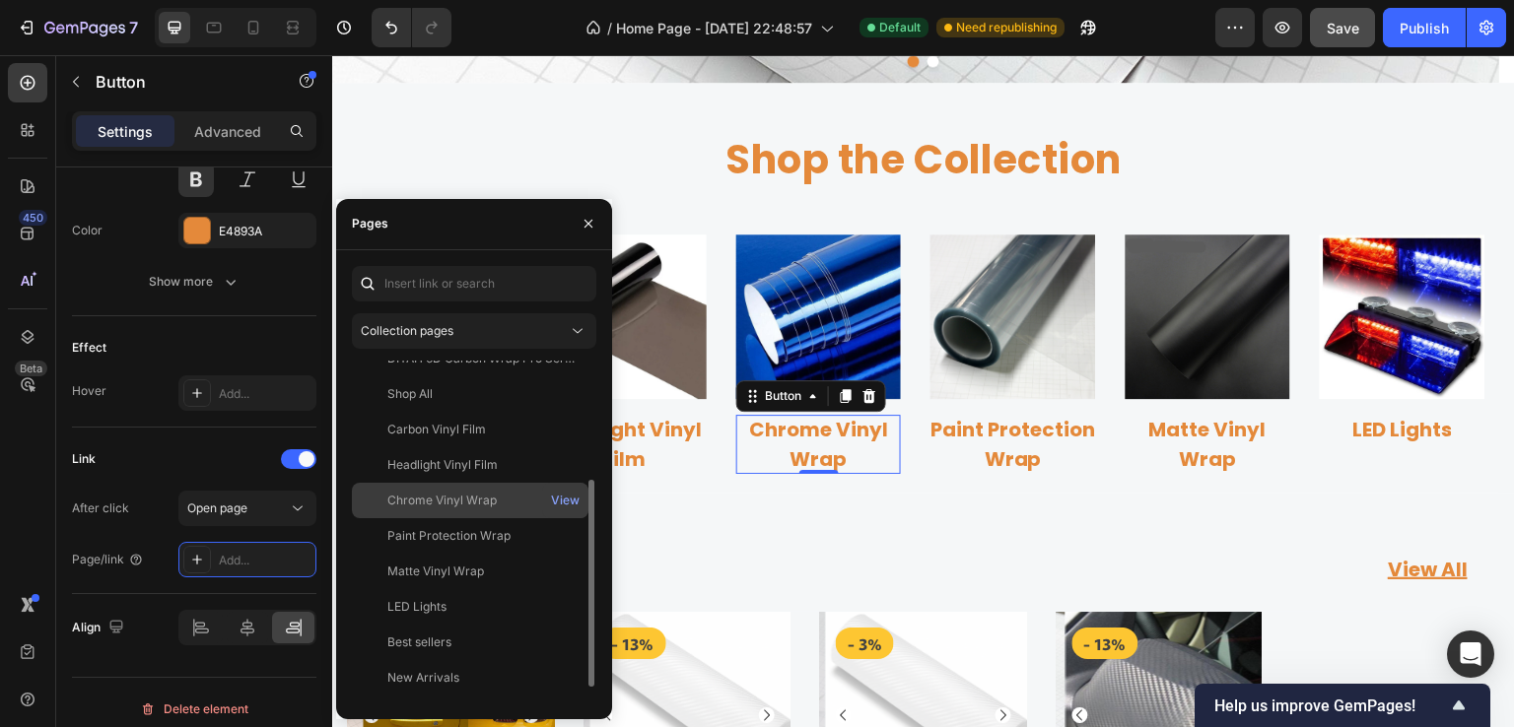
click at [453, 506] on div "Chrome Vinyl Wrap" at bounding box center [441, 501] width 109 height 18
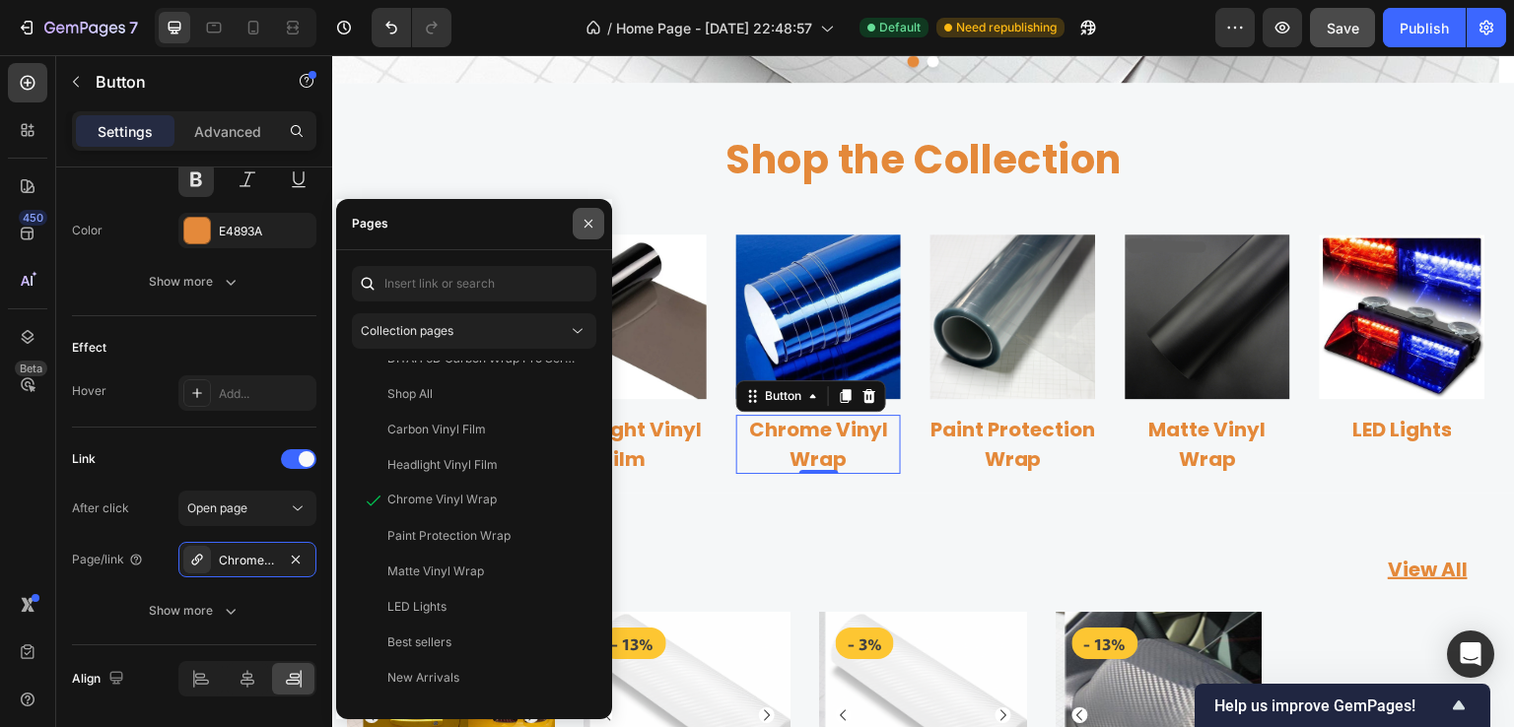
click at [583, 225] on icon "button" at bounding box center [589, 224] width 16 height 16
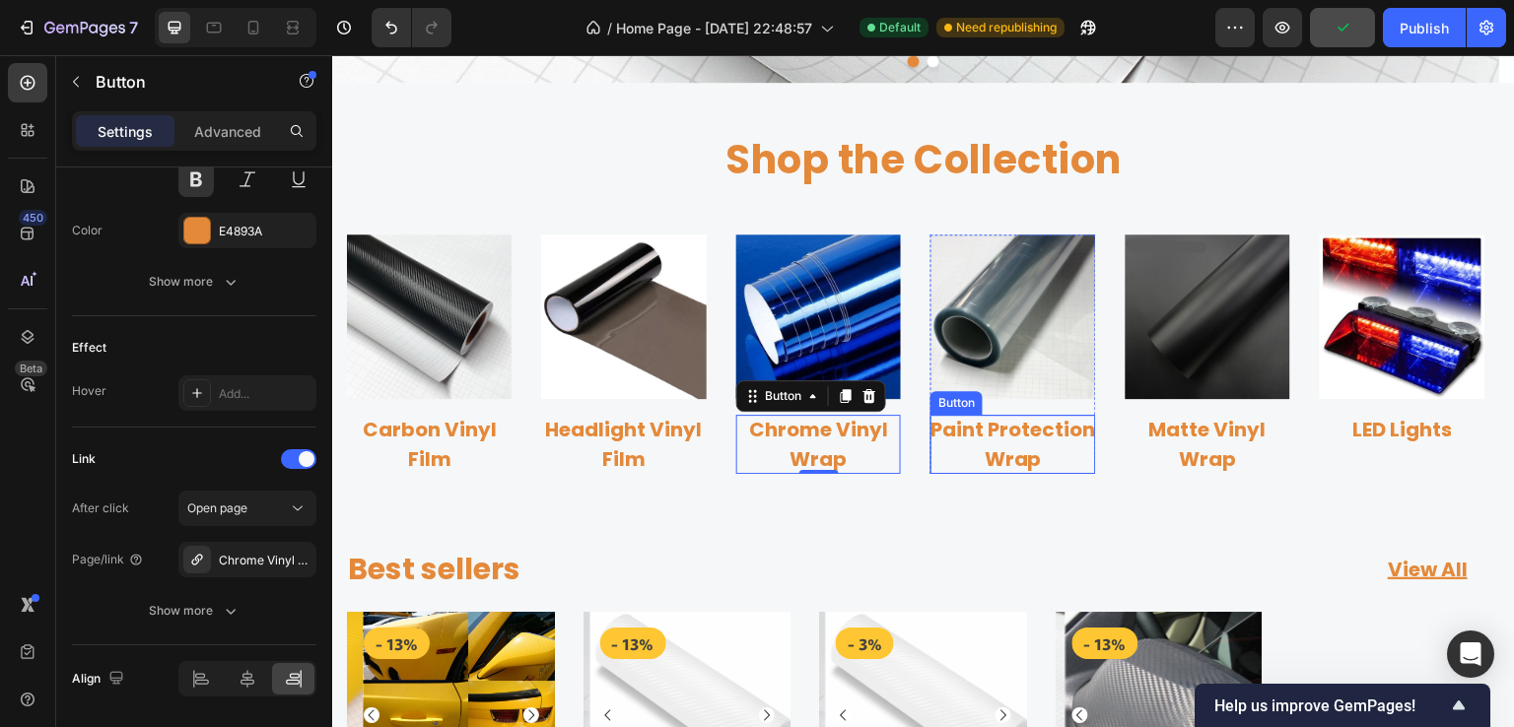
click at [969, 430] on p "Paint Protection Wrap" at bounding box center [1012, 444] width 165 height 59
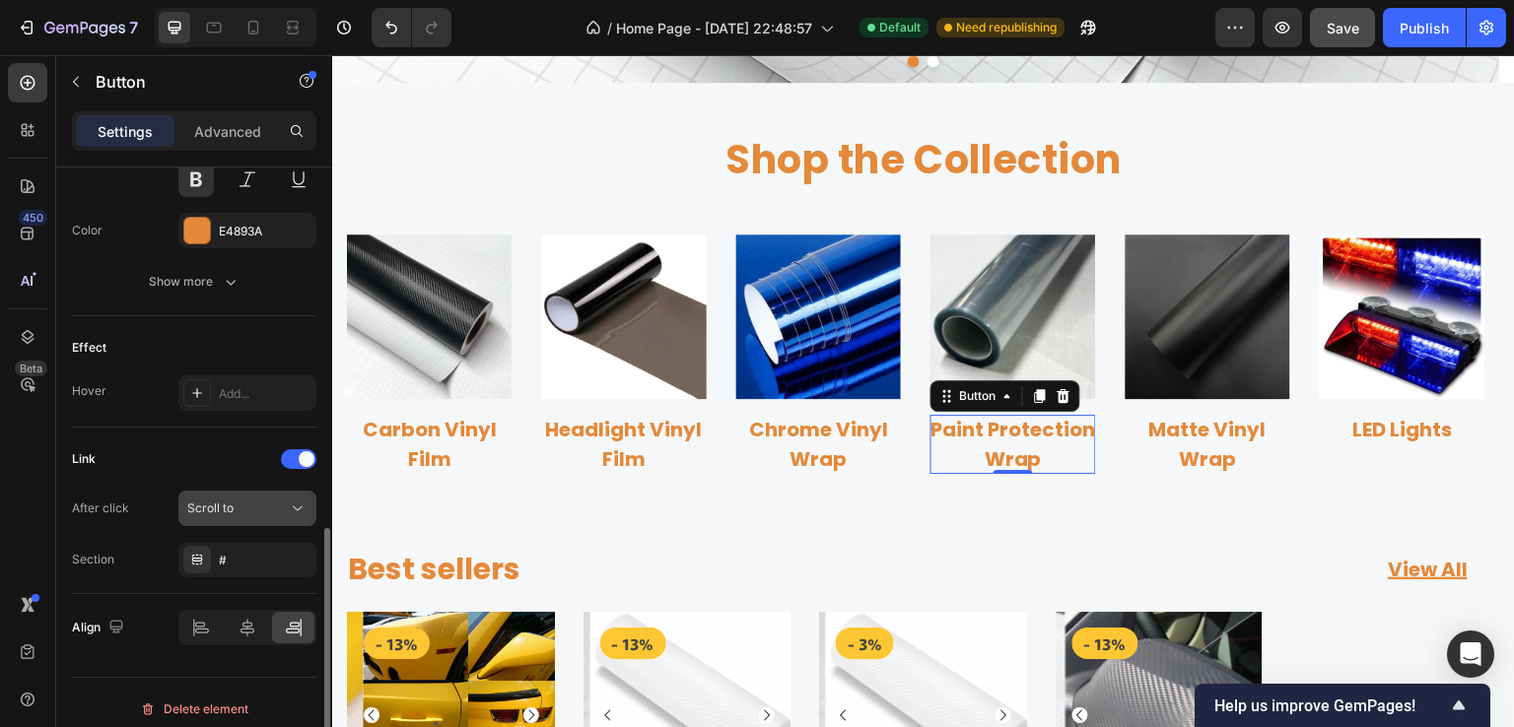
click at [240, 510] on div "Scroll to" at bounding box center [237, 509] width 101 height 18
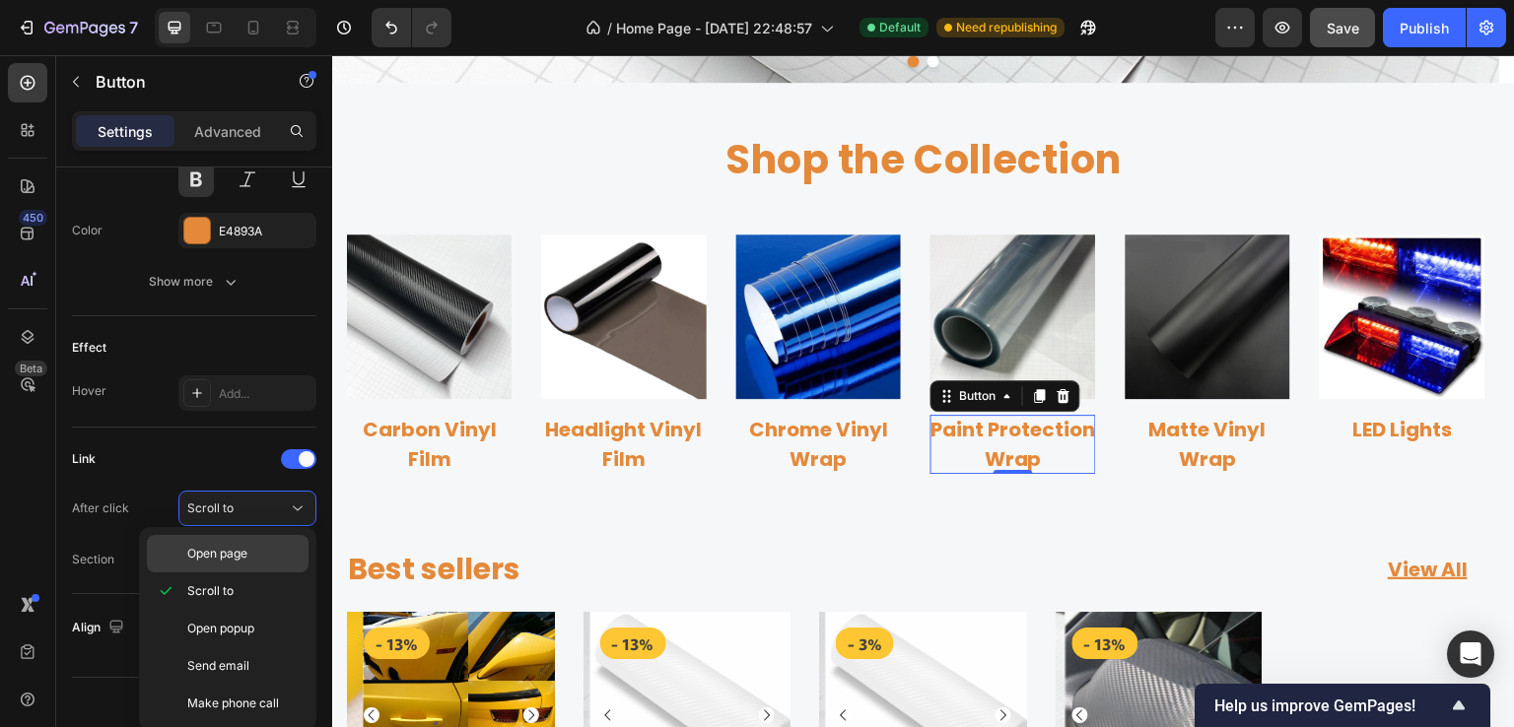
drag, startPoint x: 228, startPoint y: 557, endPoint x: 236, endPoint y: 569, distance: 14.2
click at [228, 557] on span "Open page" at bounding box center [217, 554] width 60 height 18
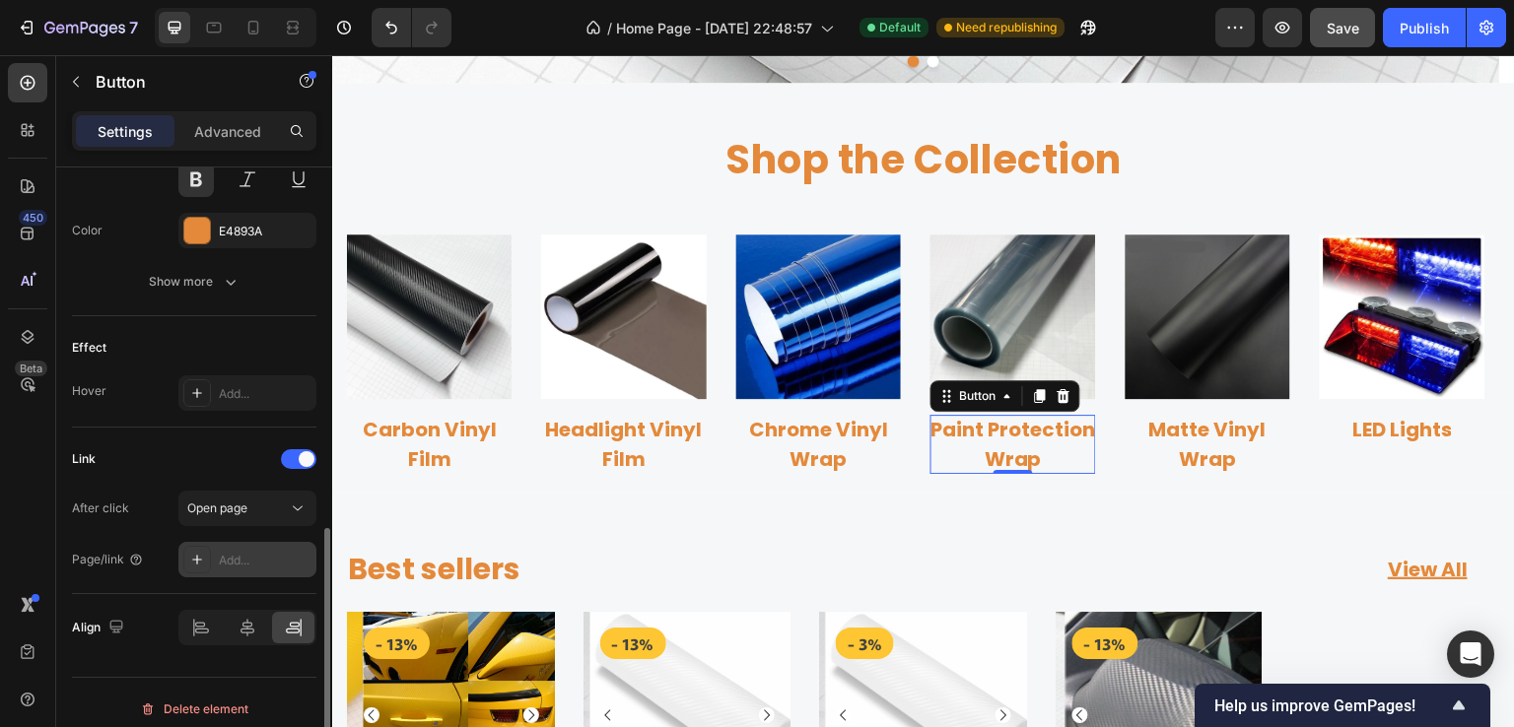
click at [251, 557] on div "Add..." at bounding box center [265, 561] width 93 height 18
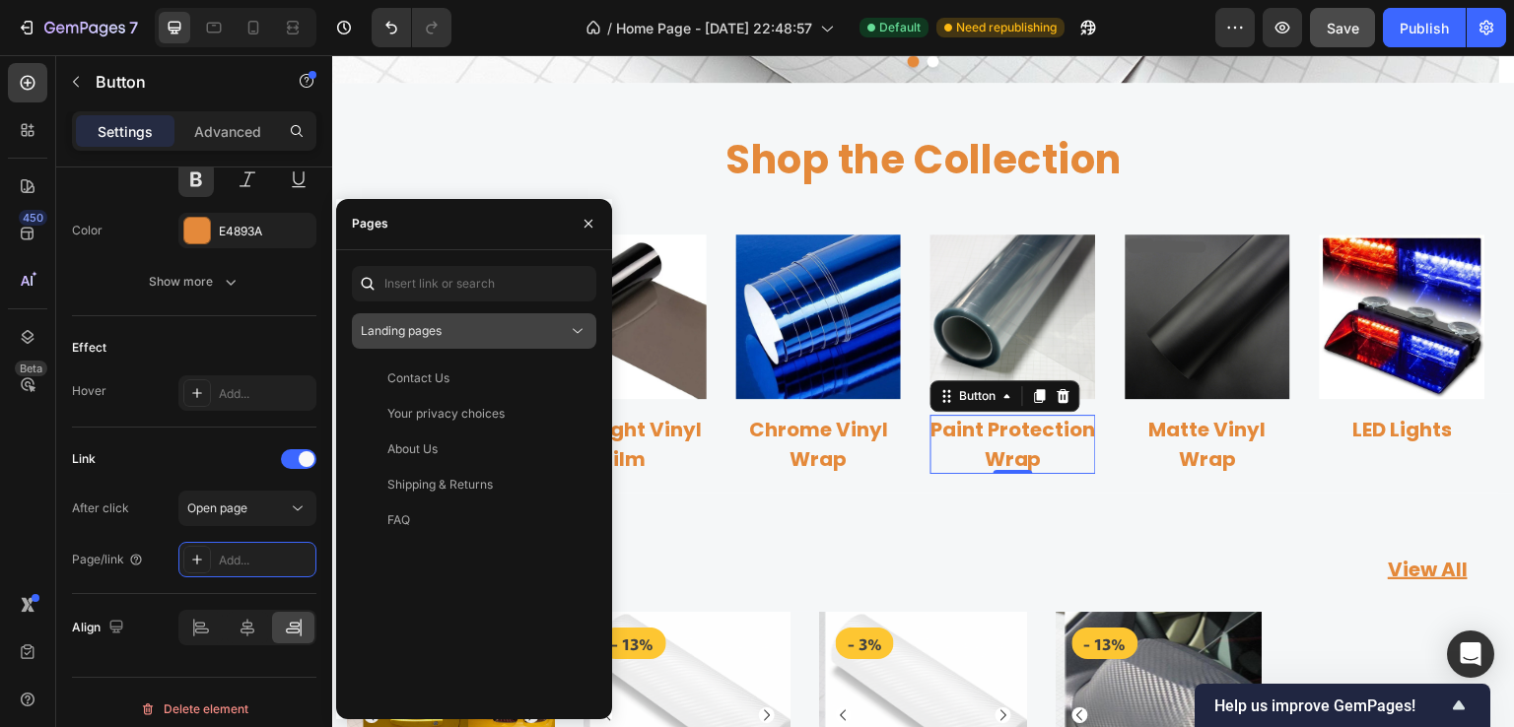
click at [473, 328] on div "Landing pages" at bounding box center [464, 331] width 207 height 18
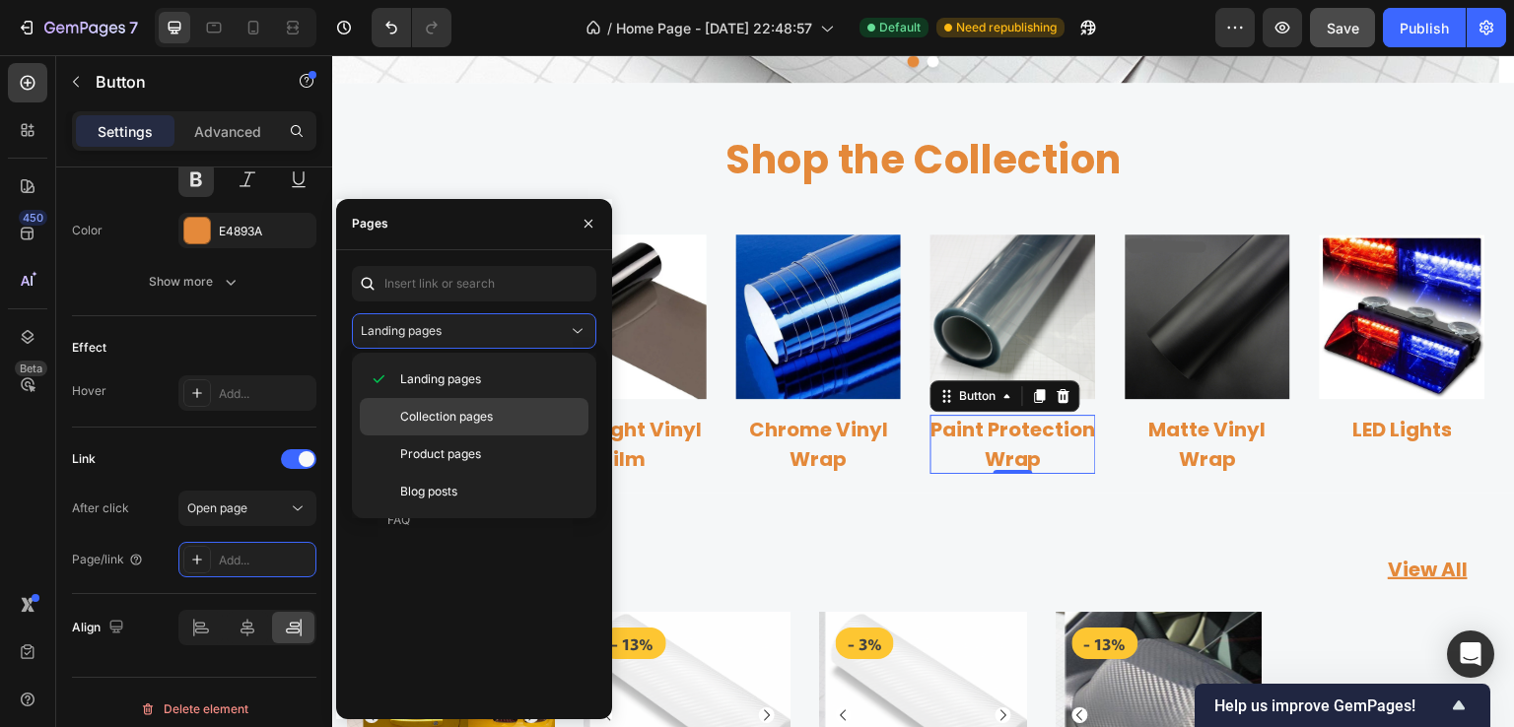
click at [468, 412] on span "Collection pages" at bounding box center [446, 417] width 93 height 18
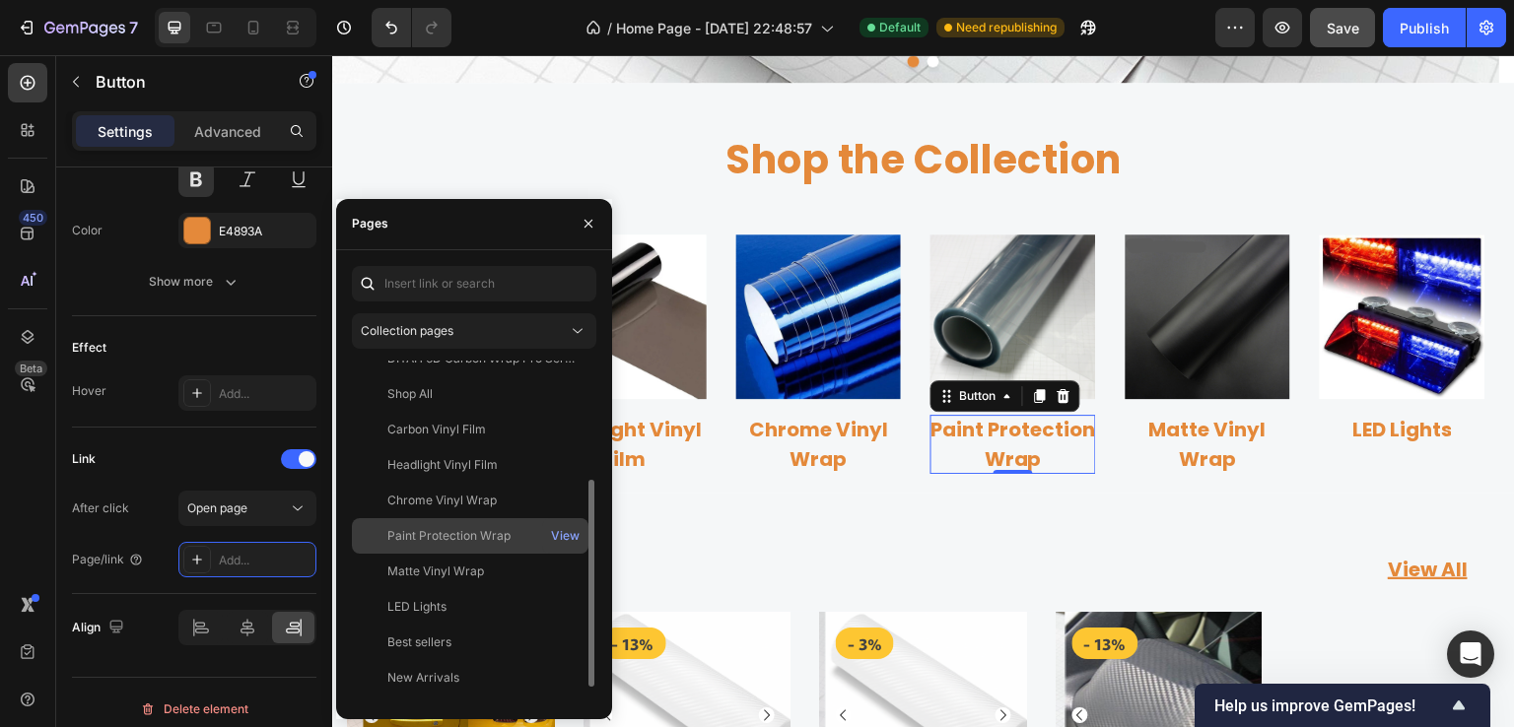
click at [457, 539] on div "Paint Protection Wrap" at bounding box center [448, 536] width 123 height 18
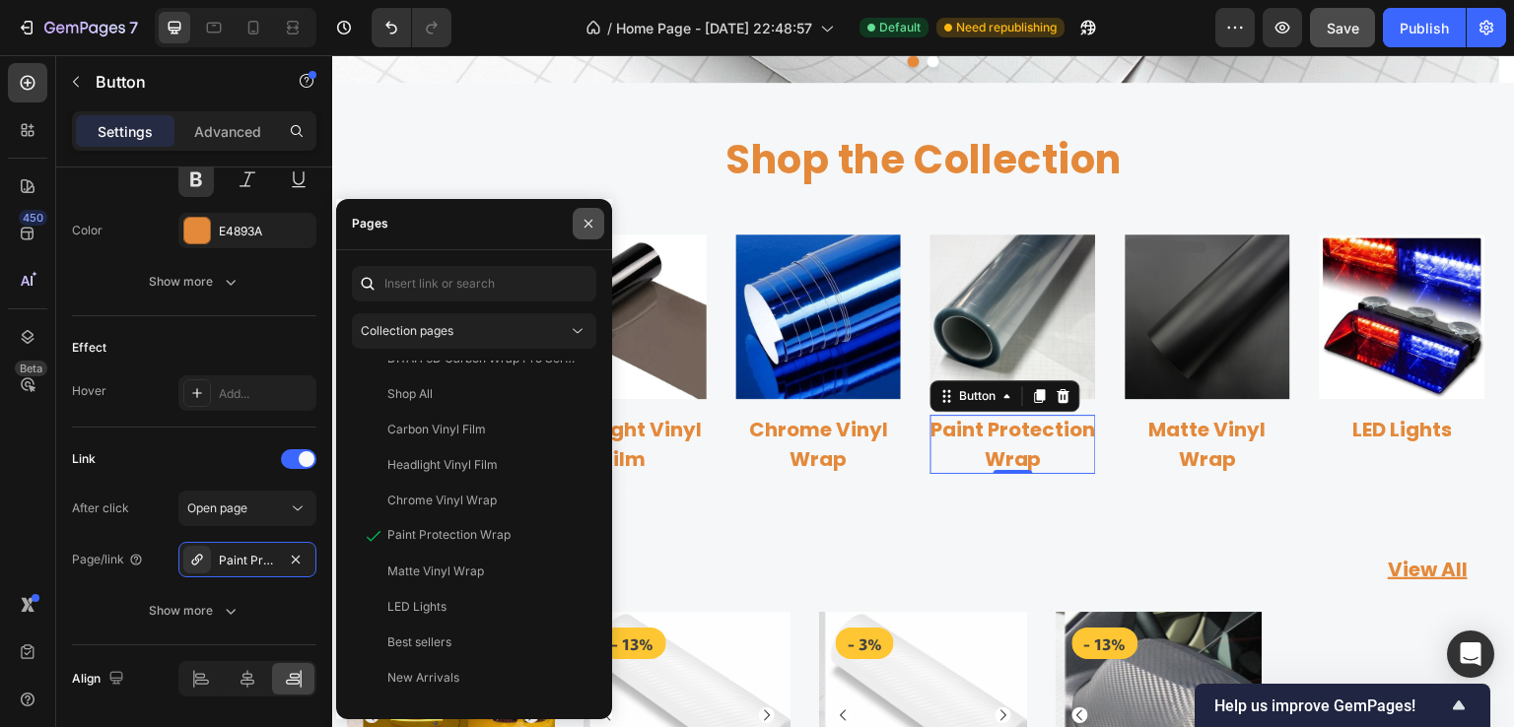
click at [587, 224] on icon "button" at bounding box center [588, 224] width 8 height 8
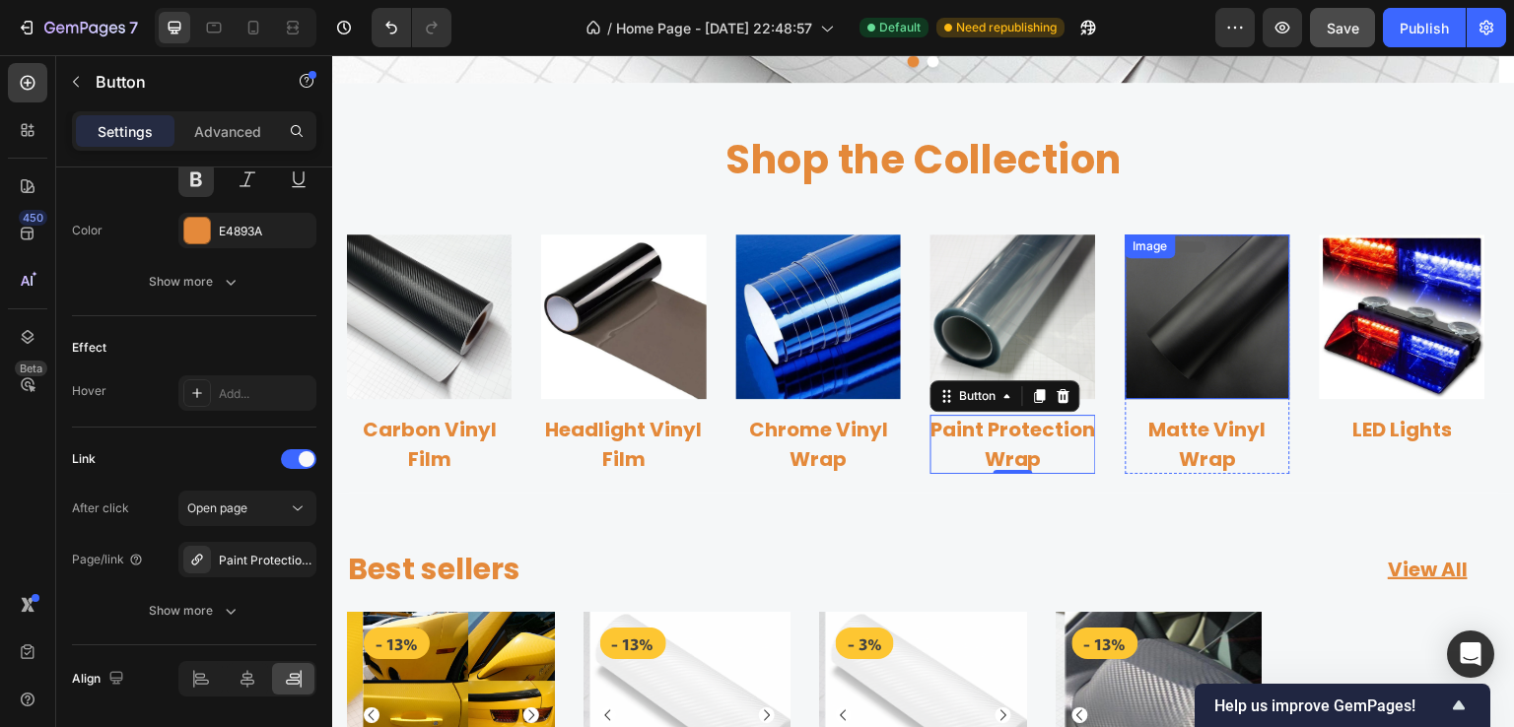
click at [1183, 362] on img at bounding box center [1208, 317] width 165 height 165
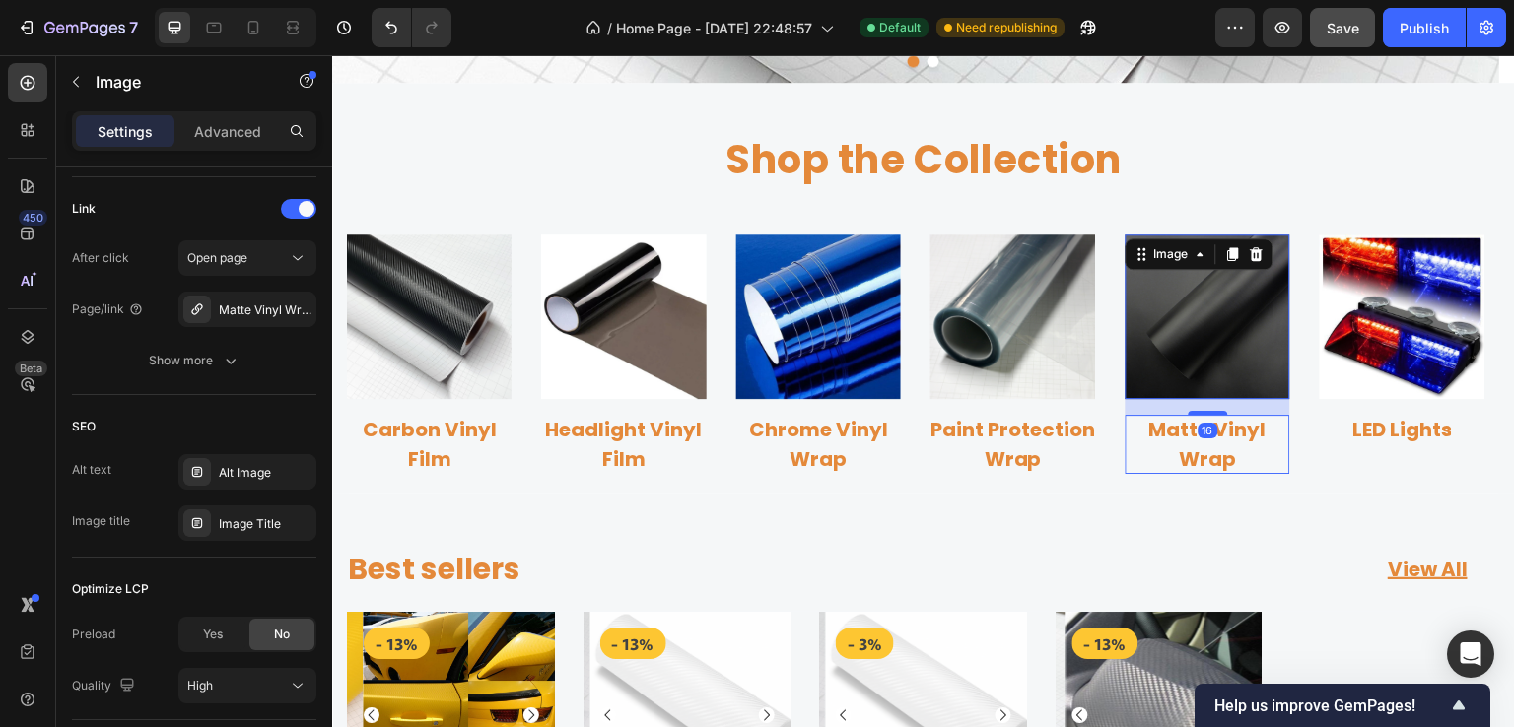
scroll to position [0, 0]
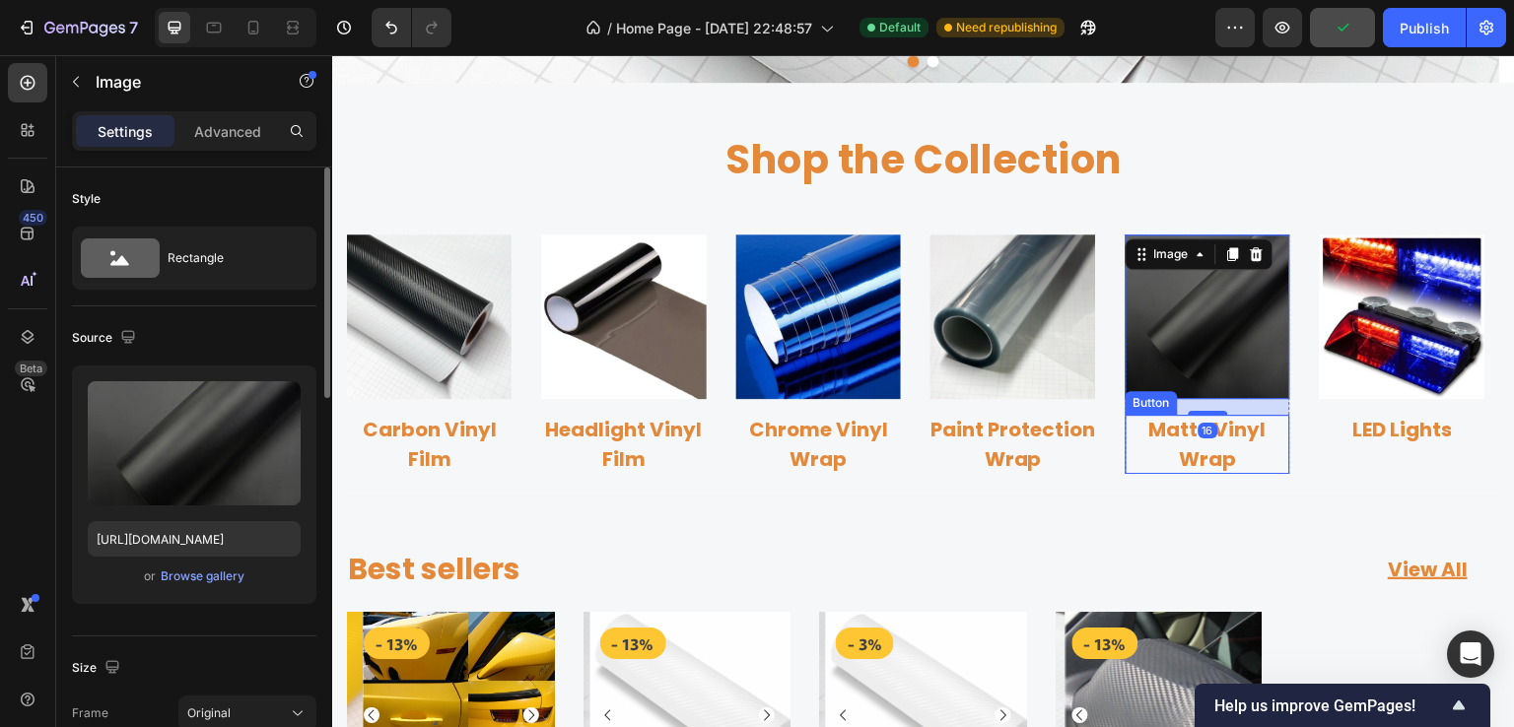
click at [1197, 441] on p "Matte Vinyl Wrap" at bounding box center [1208, 444] width 165 height 59
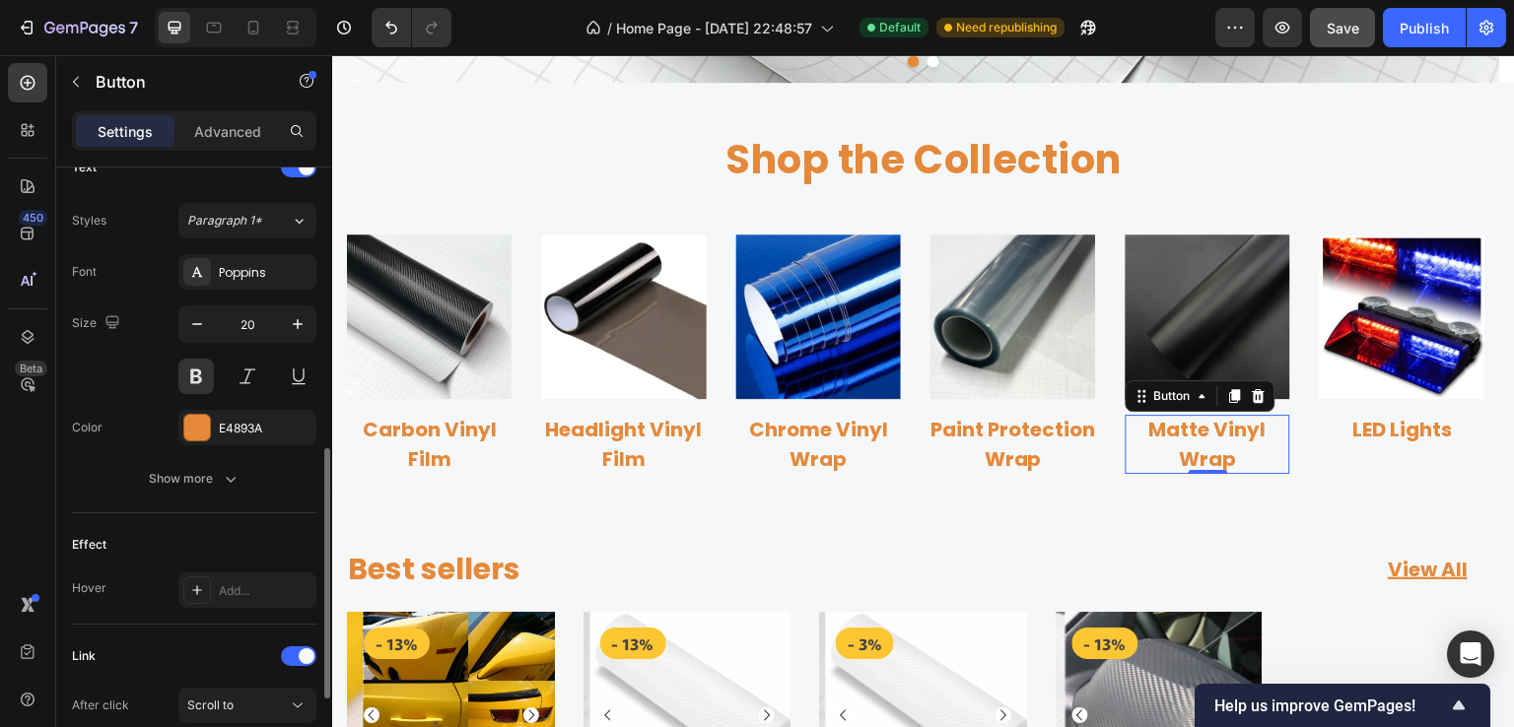
scroll to position [897, 0]
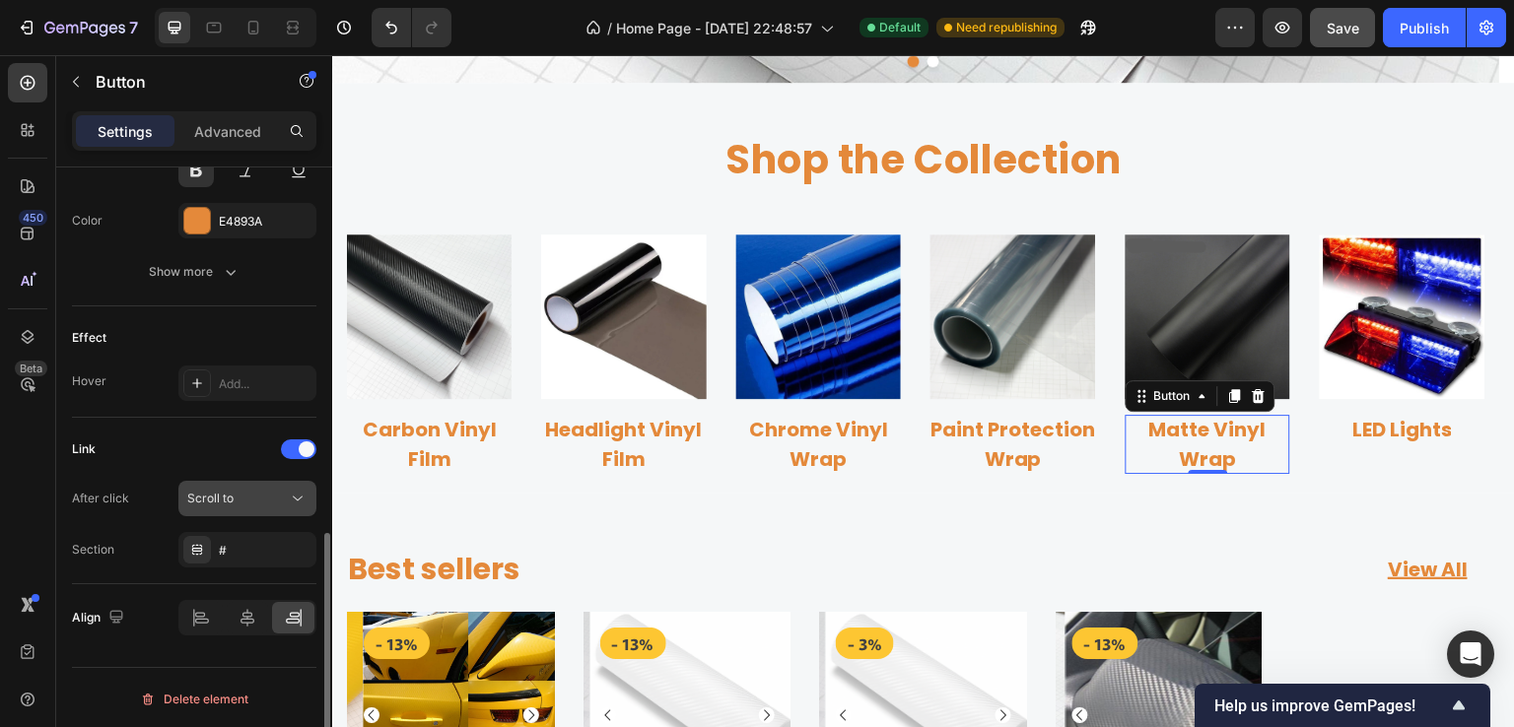
click at [243, 494] on div "Scroll to" at bounding box center [237, 499] width 101 height 18
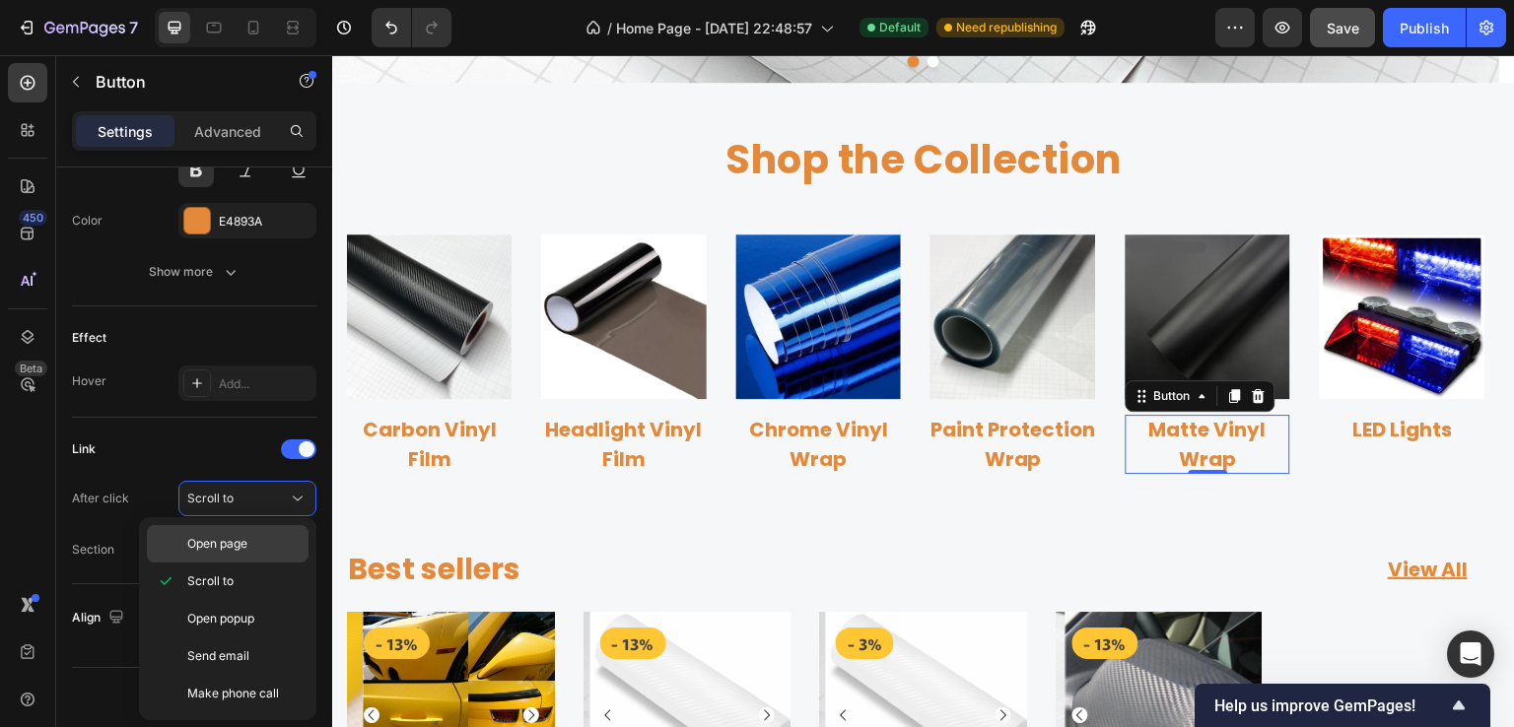
click at [235, 541] on span "Open page" at bounding box center [217, 544] width 60 height 18
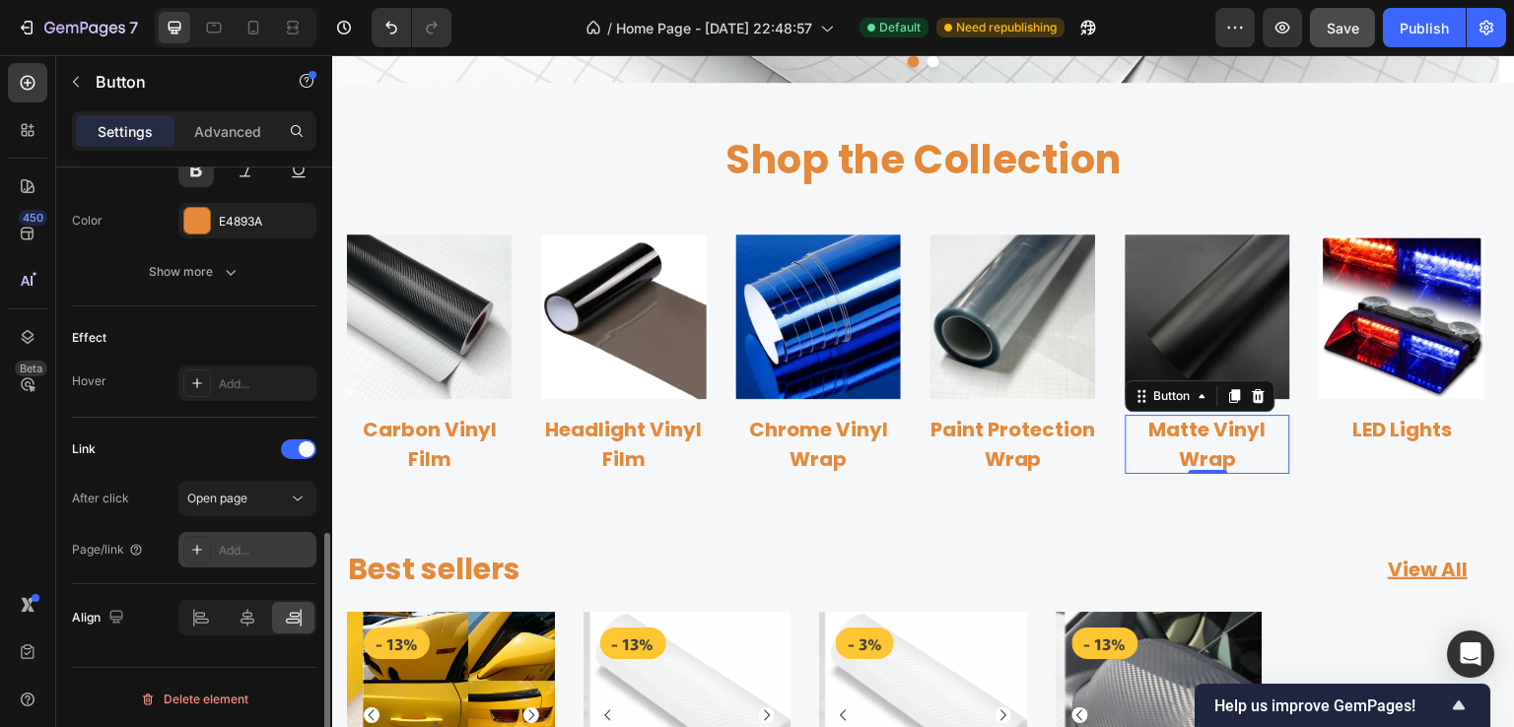
click at [235, 542] on div "Add..." at bounding box center [265, 551] width 93 height 18
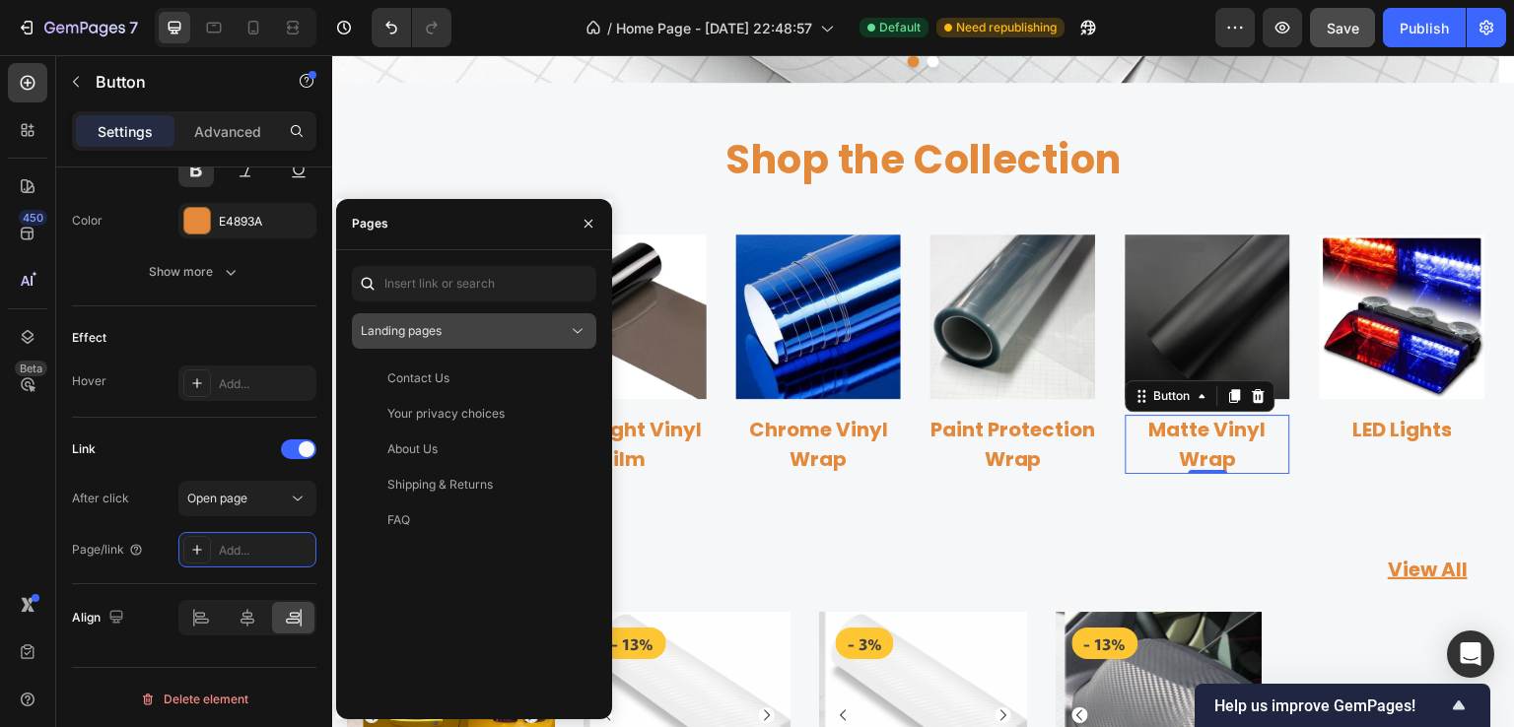
click at [516, 332] on div "Landing pages" at bounding box center [464, 331] width 207 height 18
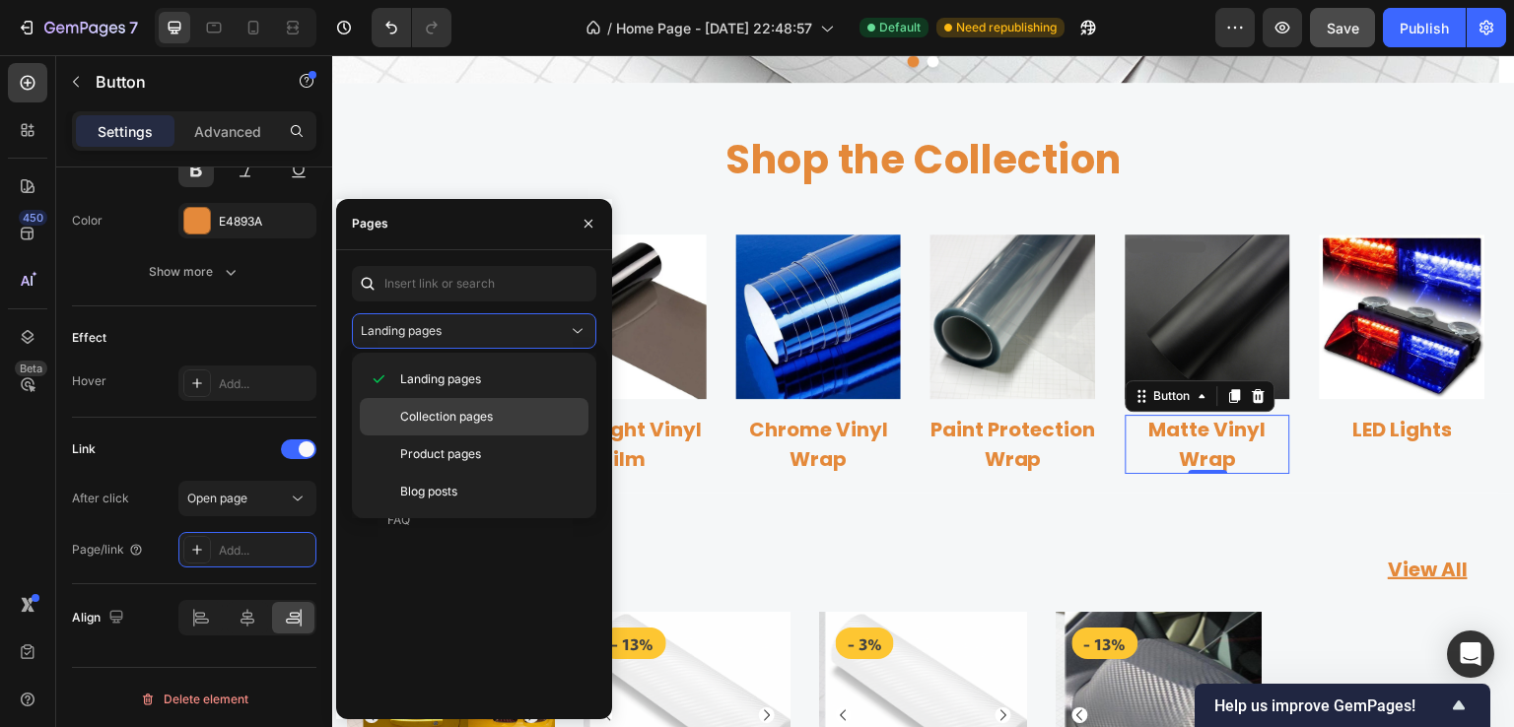
click at [472, 412] on span "Collection pages" at bounding box center [446, 417] width 93 height 18
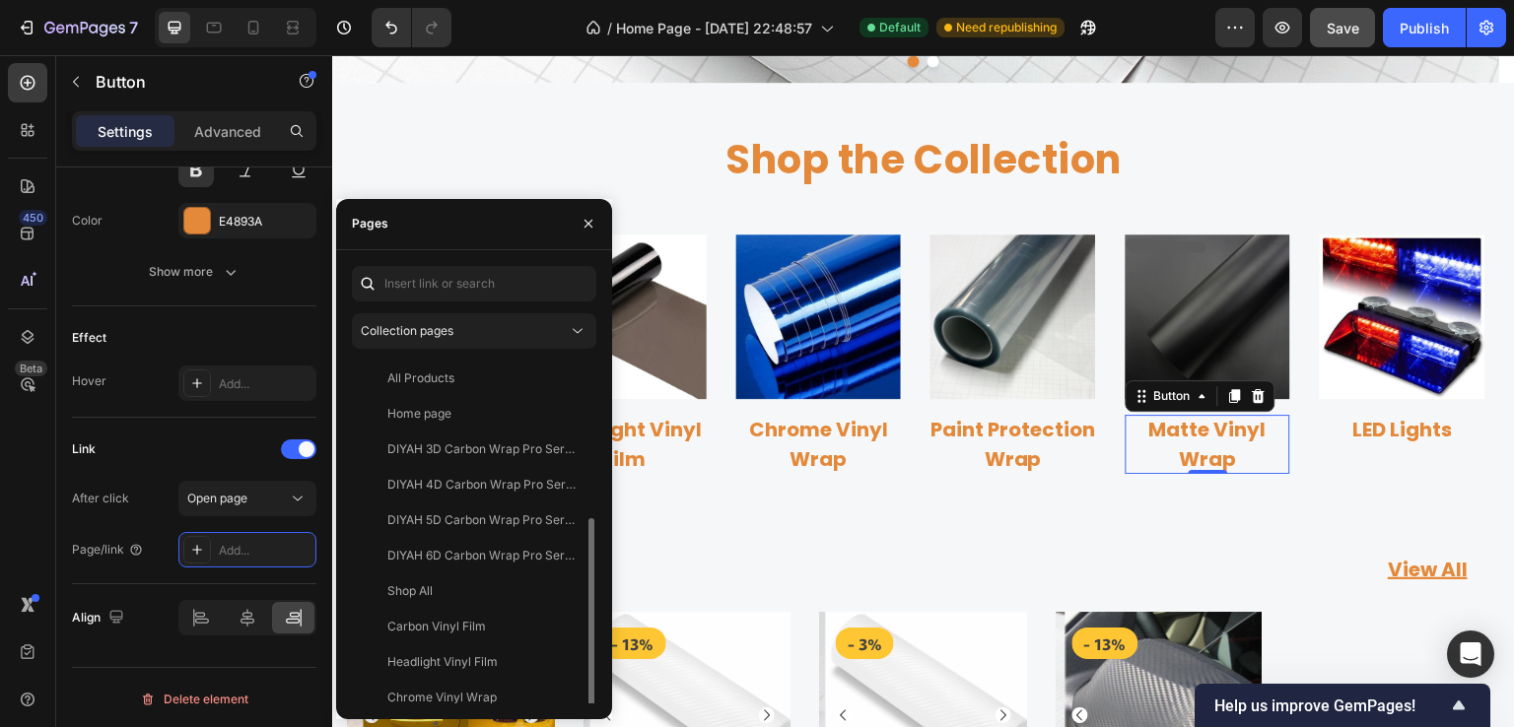
scroll to position [225, 0]
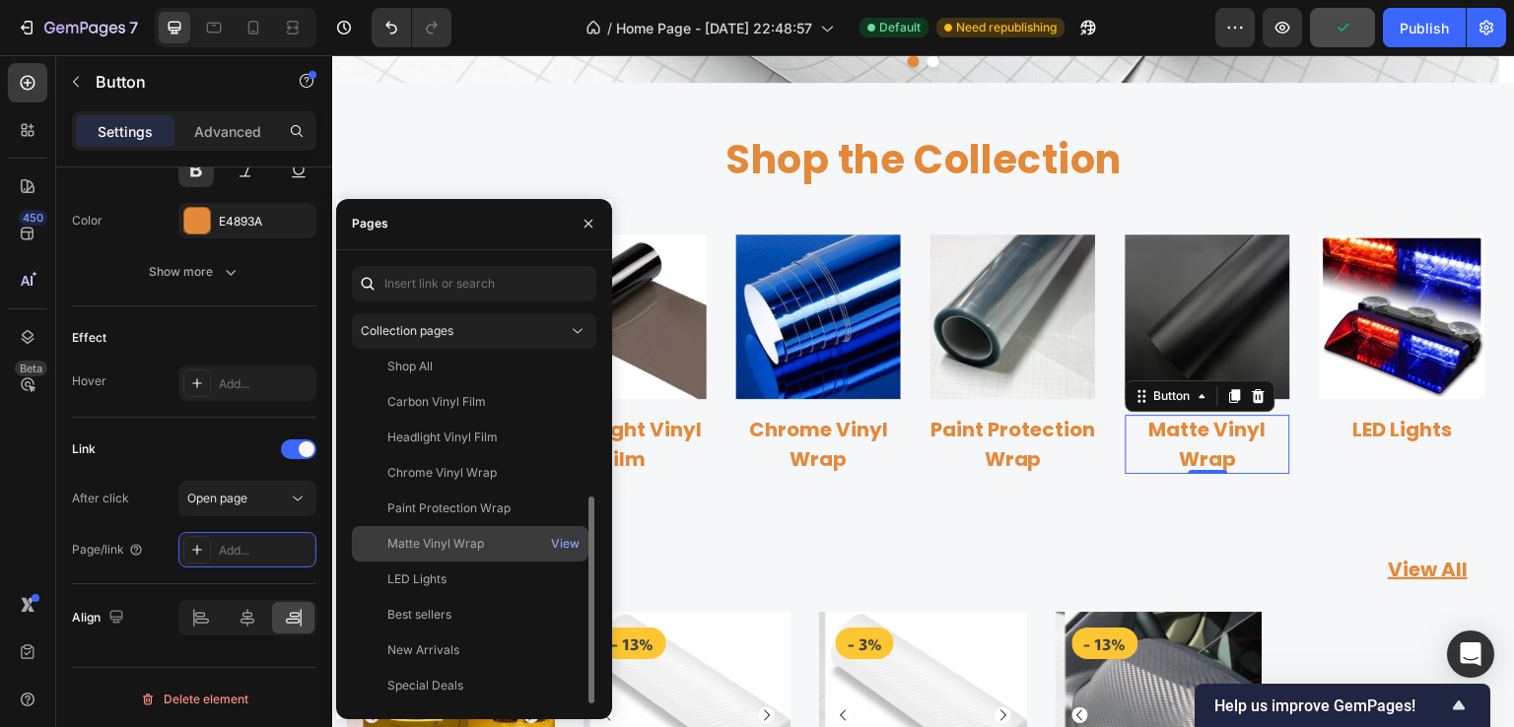
click at [444, 537] on div "Matte Vinyl Wrap" at bounding box center [435, 544] width 97 height 18
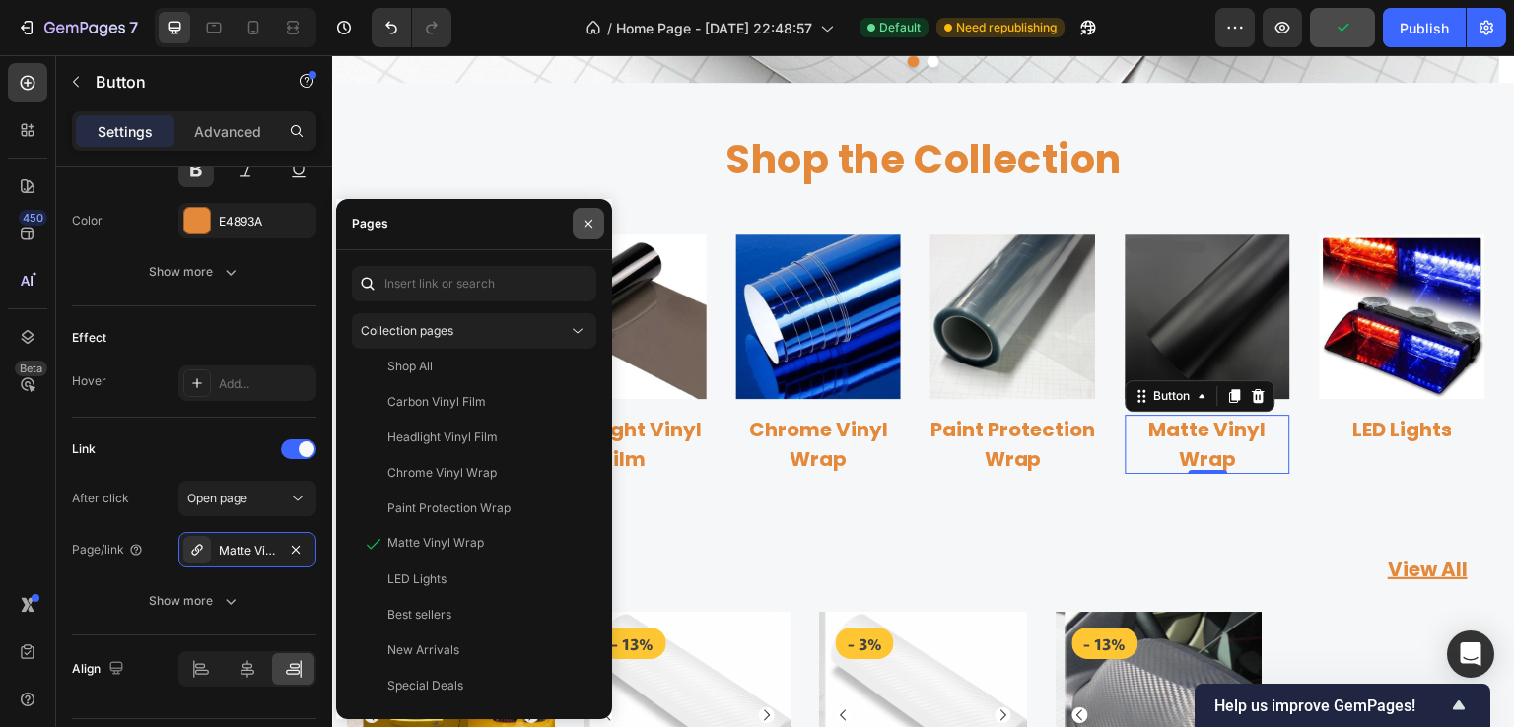
click at [584, 222] on icon "button" at bounding box center [589, 224] width 16 height 16
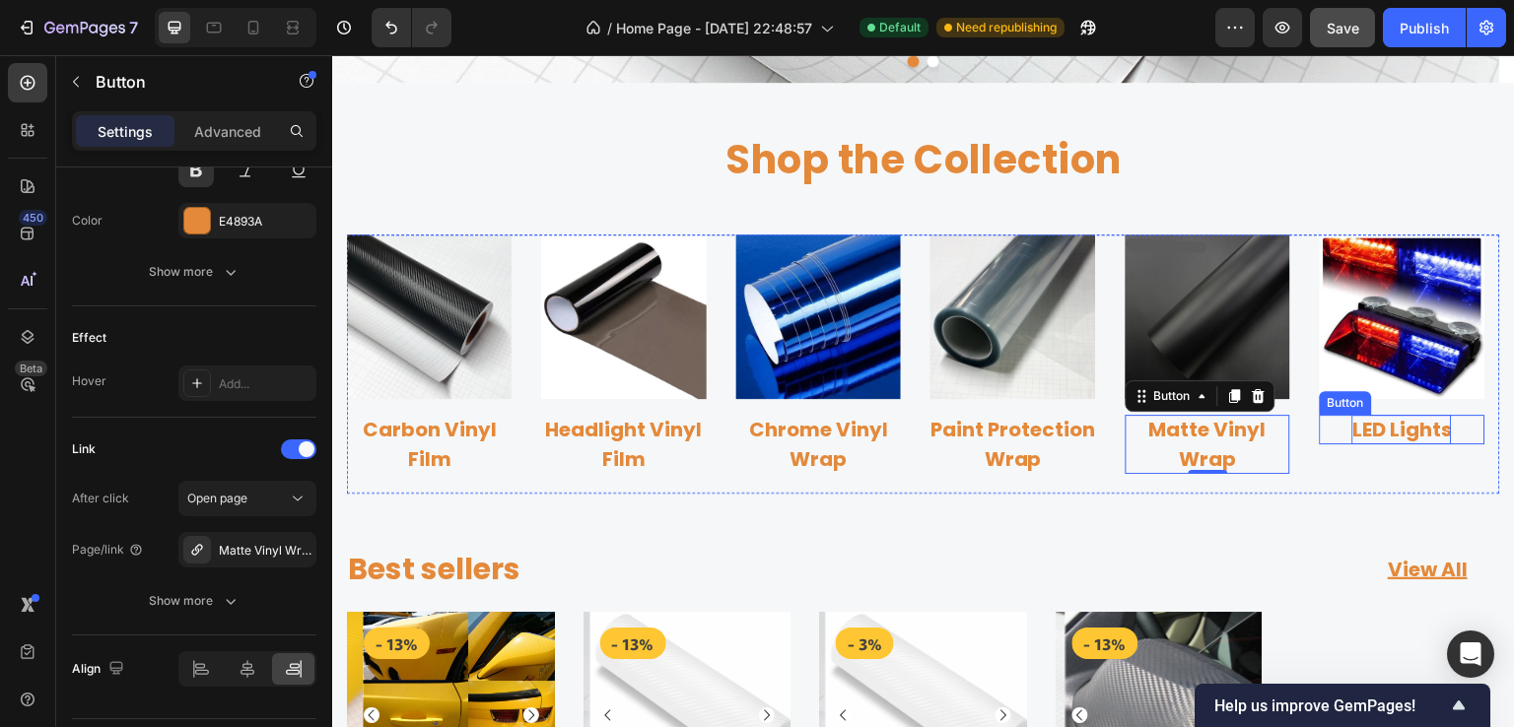
click at [1398, 436] on p "LED Lights" at bounding box center [1402, 430] width 100 height 30
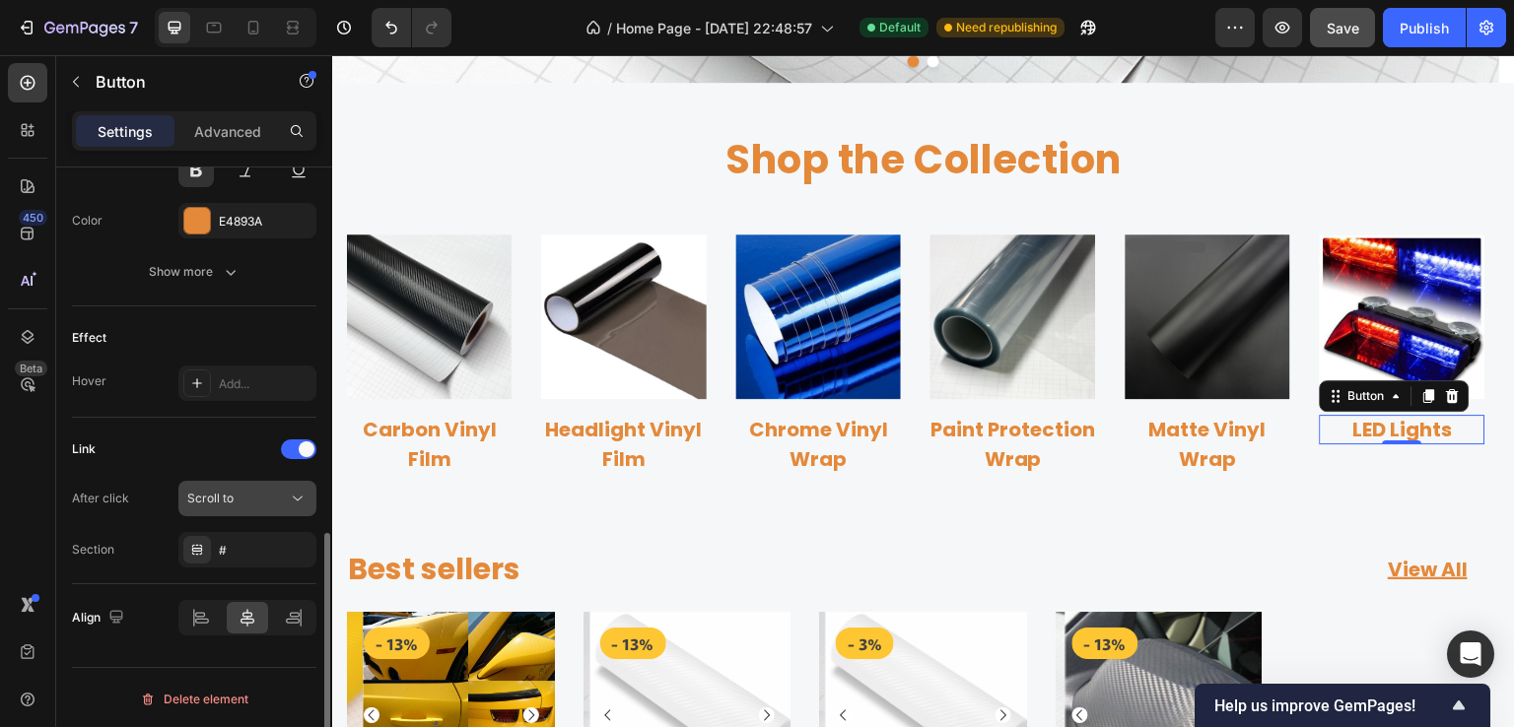
click at [233, 505] on div "Scroll to" at bounding box center [247, 499] width 120 height 20
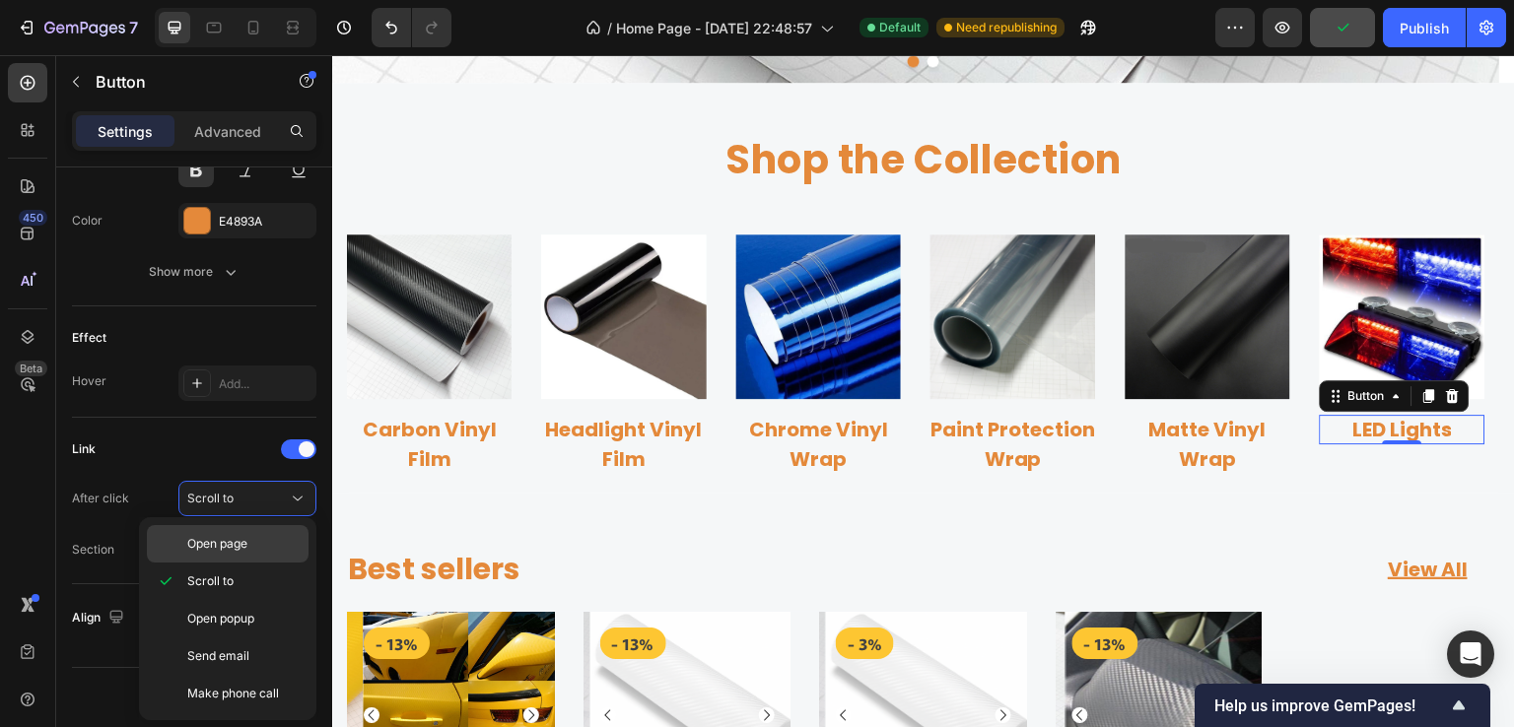
click at [234, 541] on span "Open page" at bounding box center [217, 544] width 60 height 18
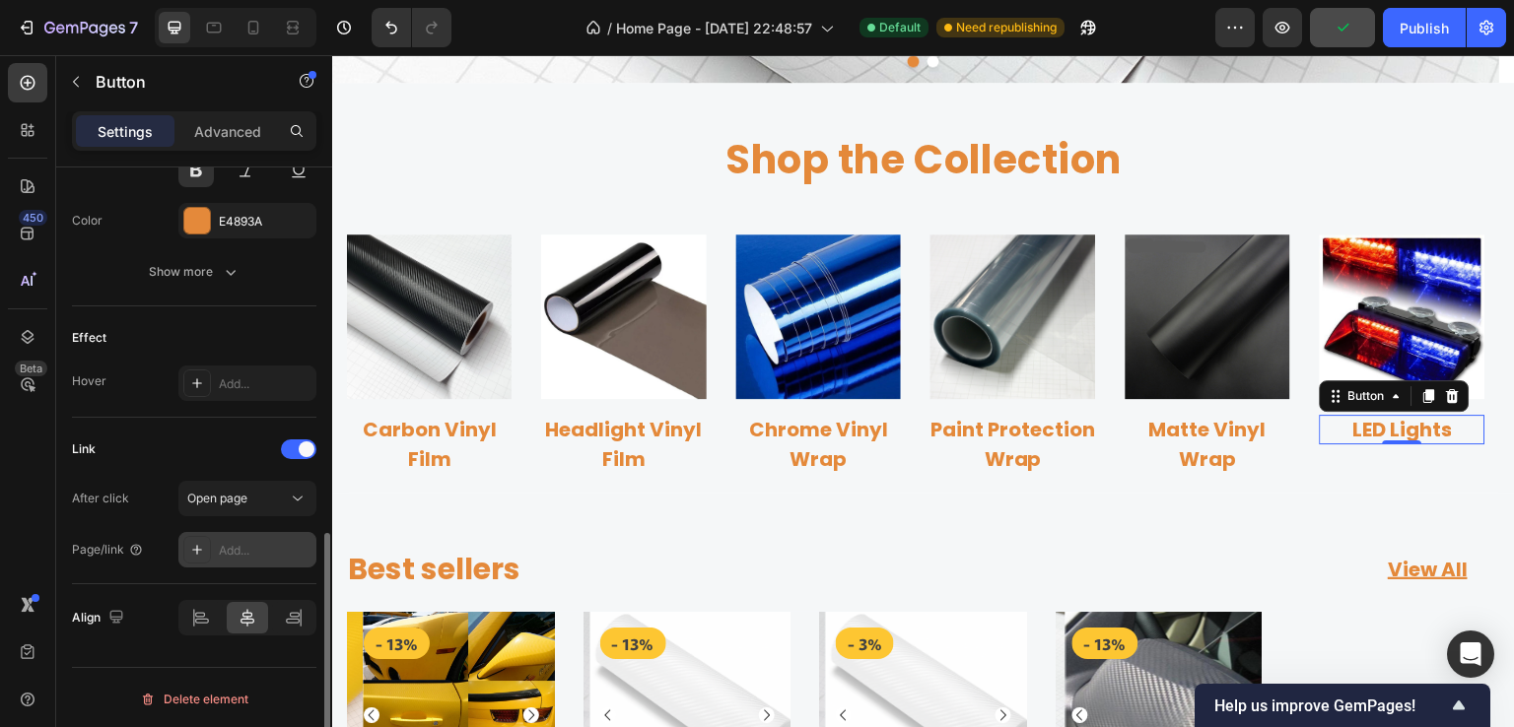
click at [240, 546] on div "Add..." at bounding box center [265, 551] width 93 height 18
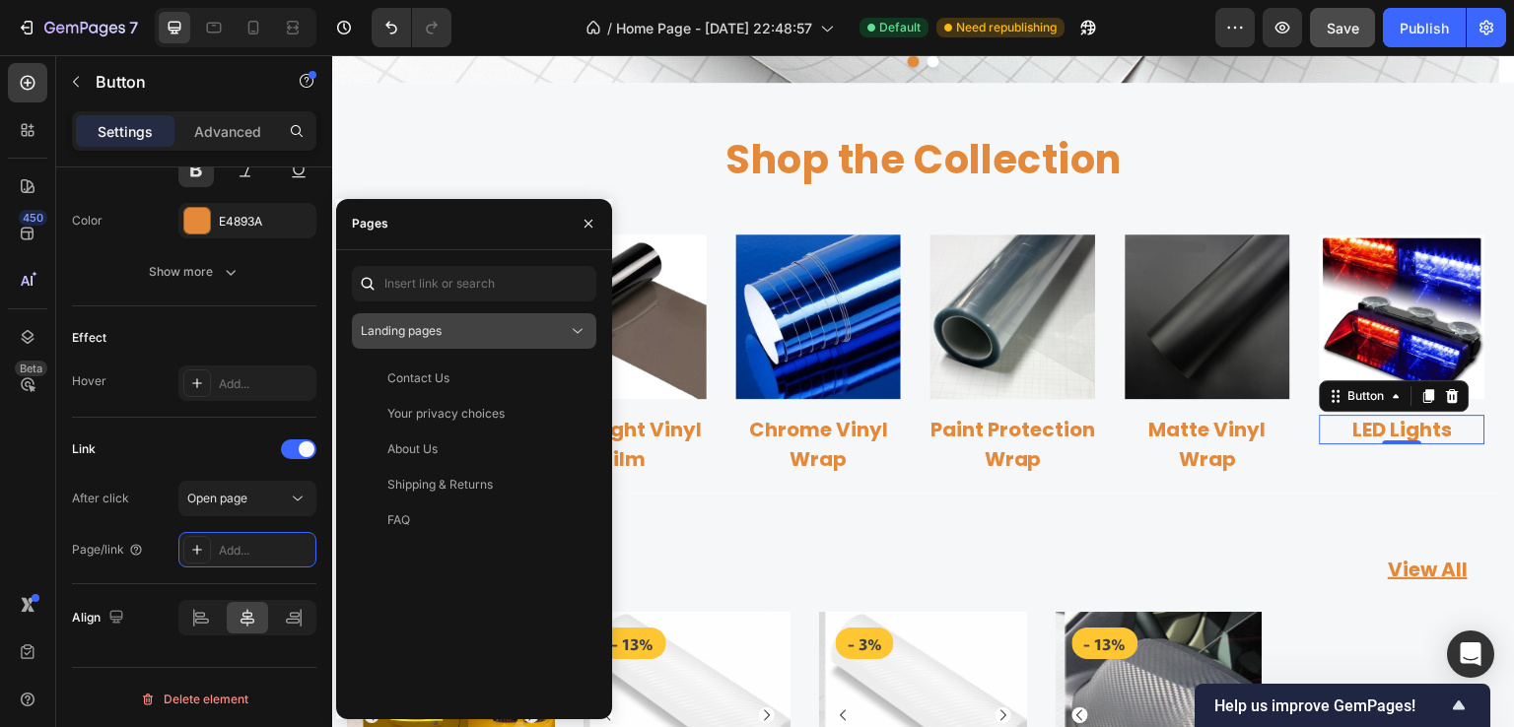
click at [464, 328] on div "Landing pages" at bounding box center [464, 331] width 207 height 18
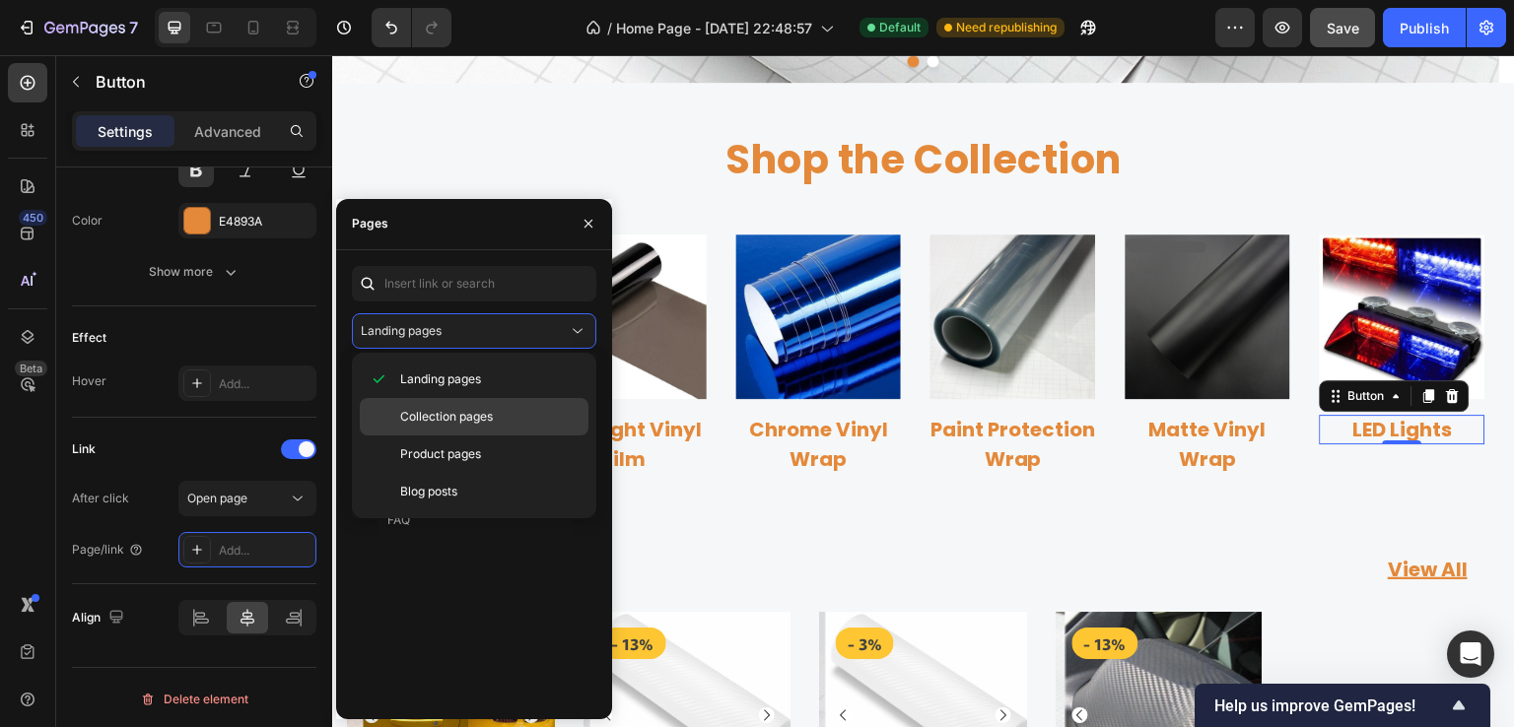
click at [444, 419] on span "Collection pages" at bounding box center [446, 417] width 93 height 18
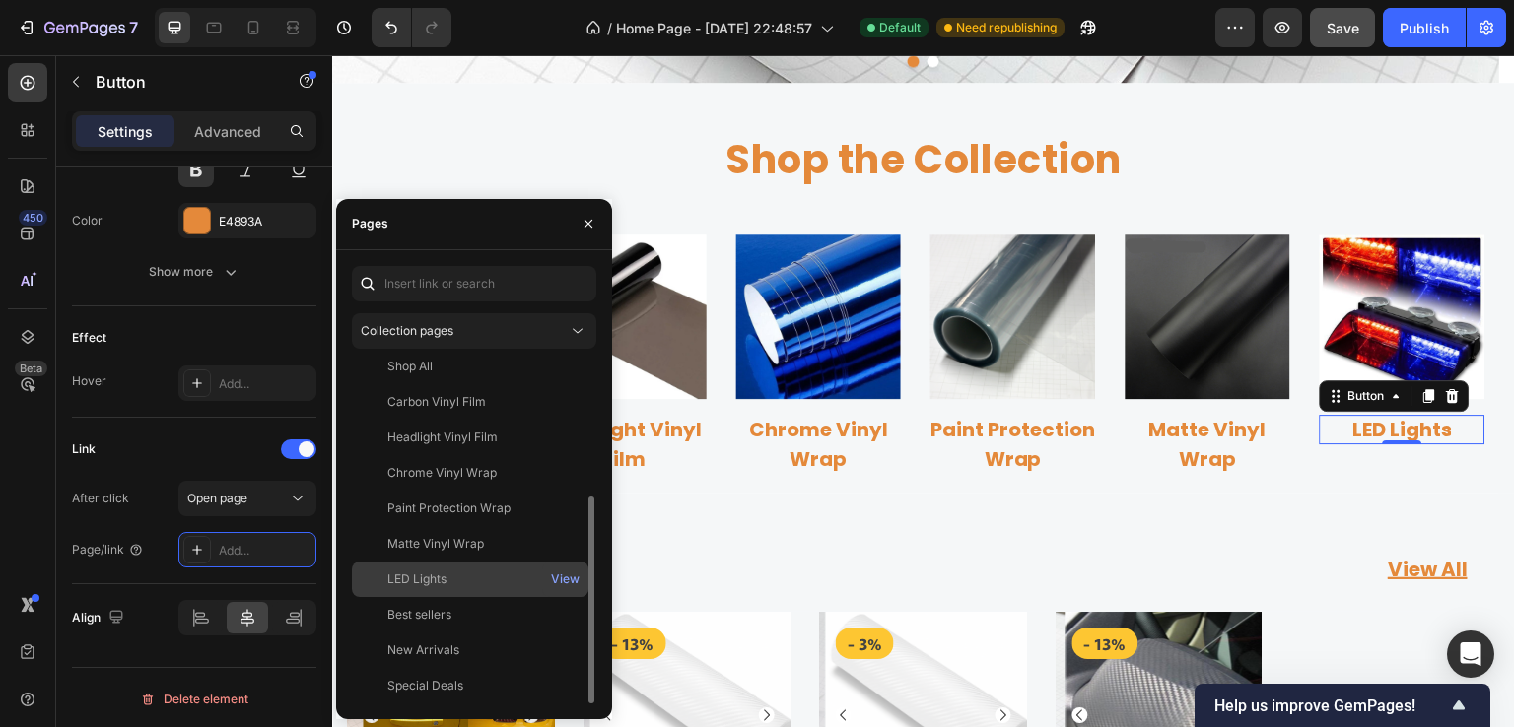
click at [440, 580] on div "LED Lights" at bounding box center [416, 580] width 59 height 18
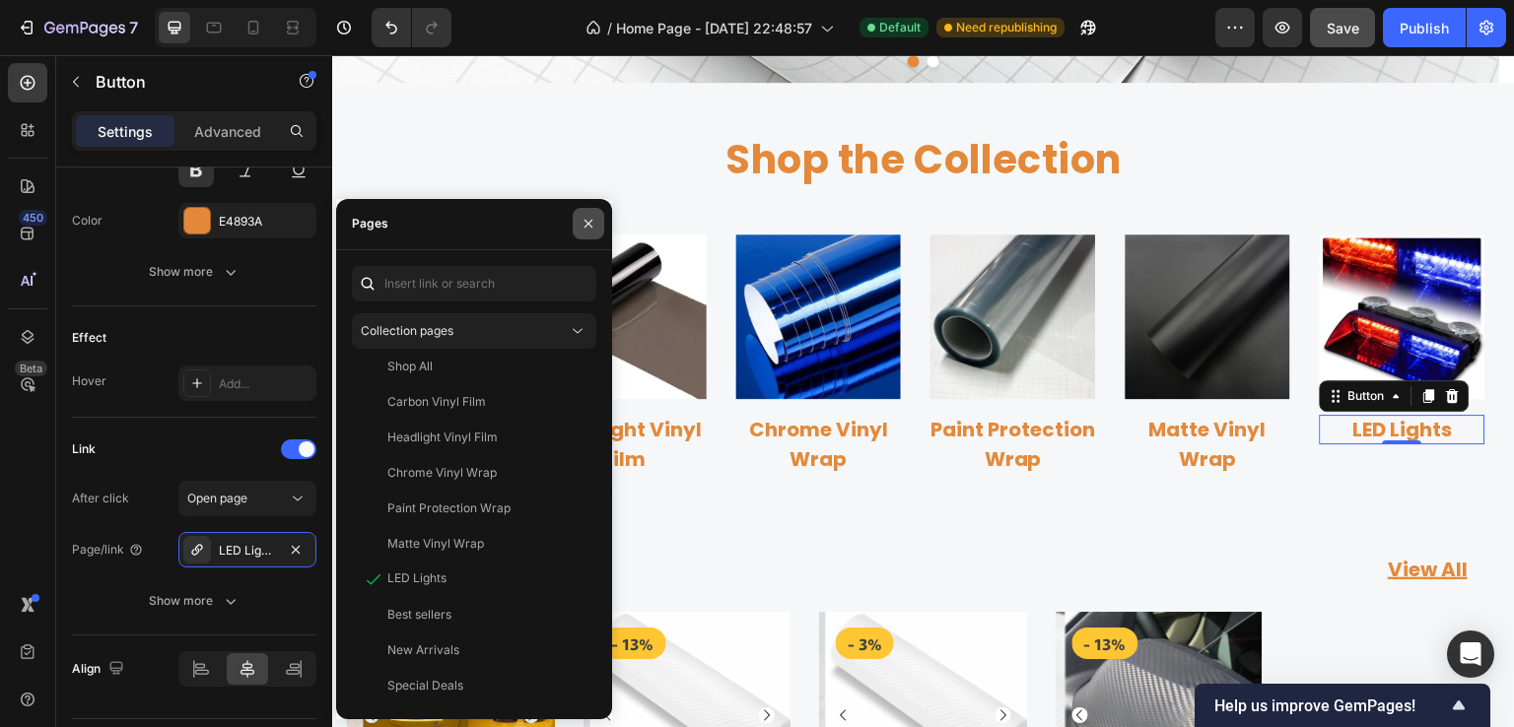
click at [584, 221] on icon "button" at bounding box center [588, 224] width 8 height 8
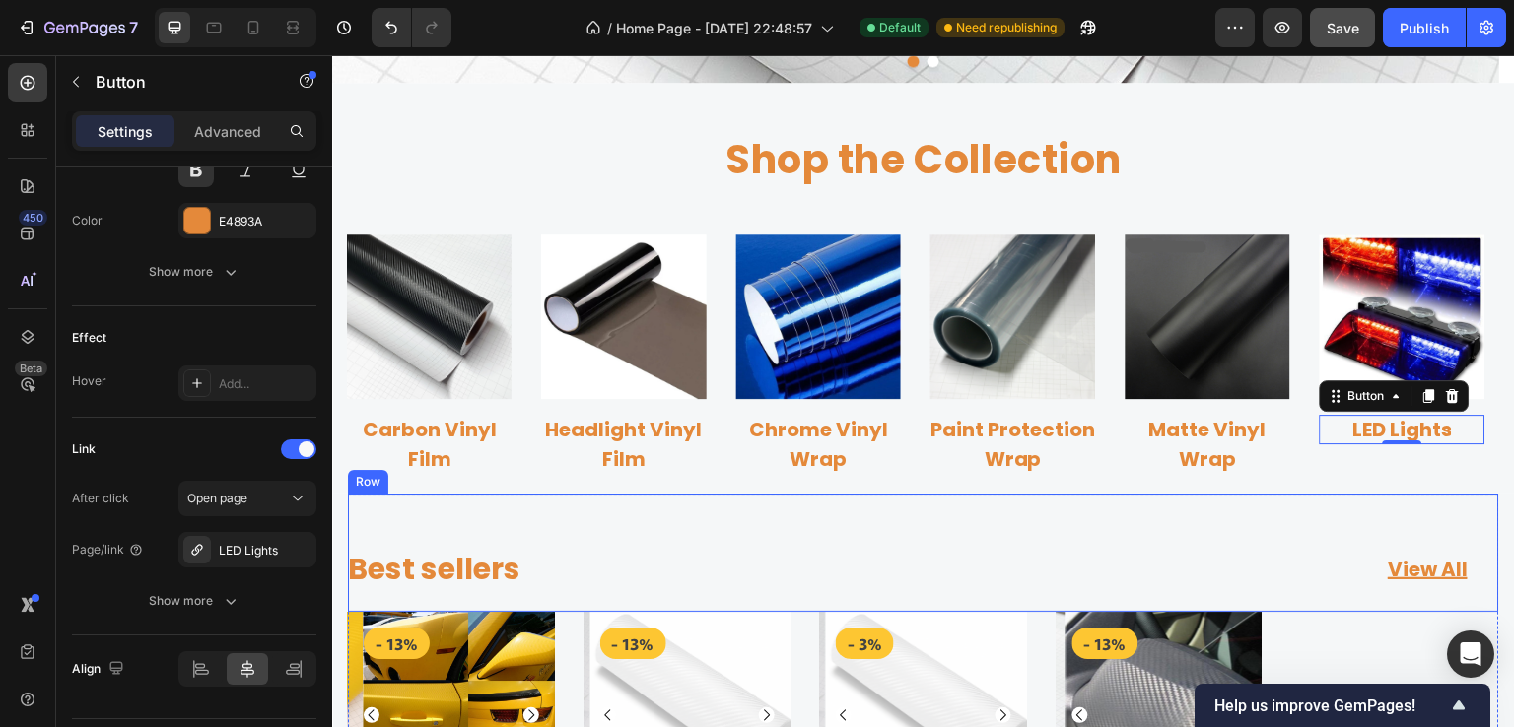
scroll to position [982, 0]
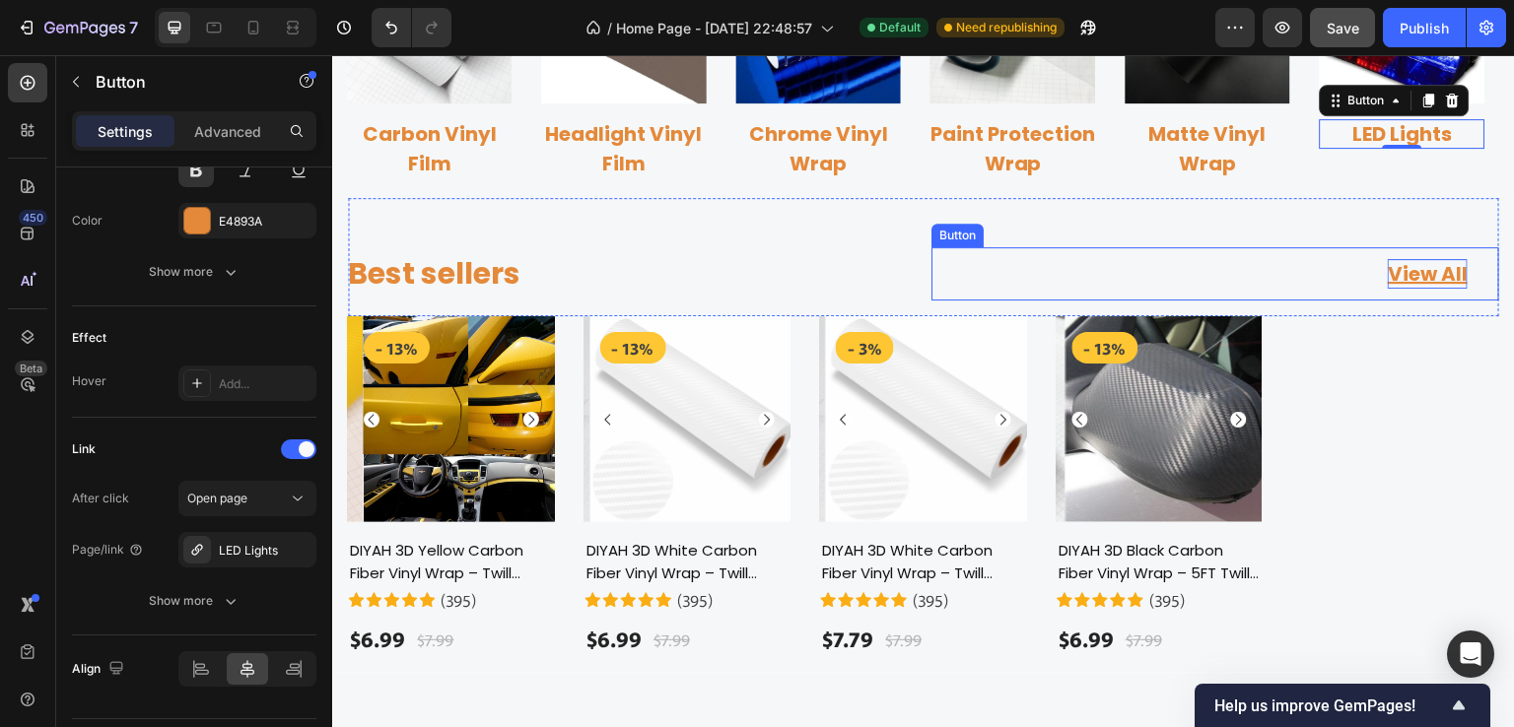
click at [1403, 280] on div "View All" at bounding box center [1428, 274] width 80 height 30
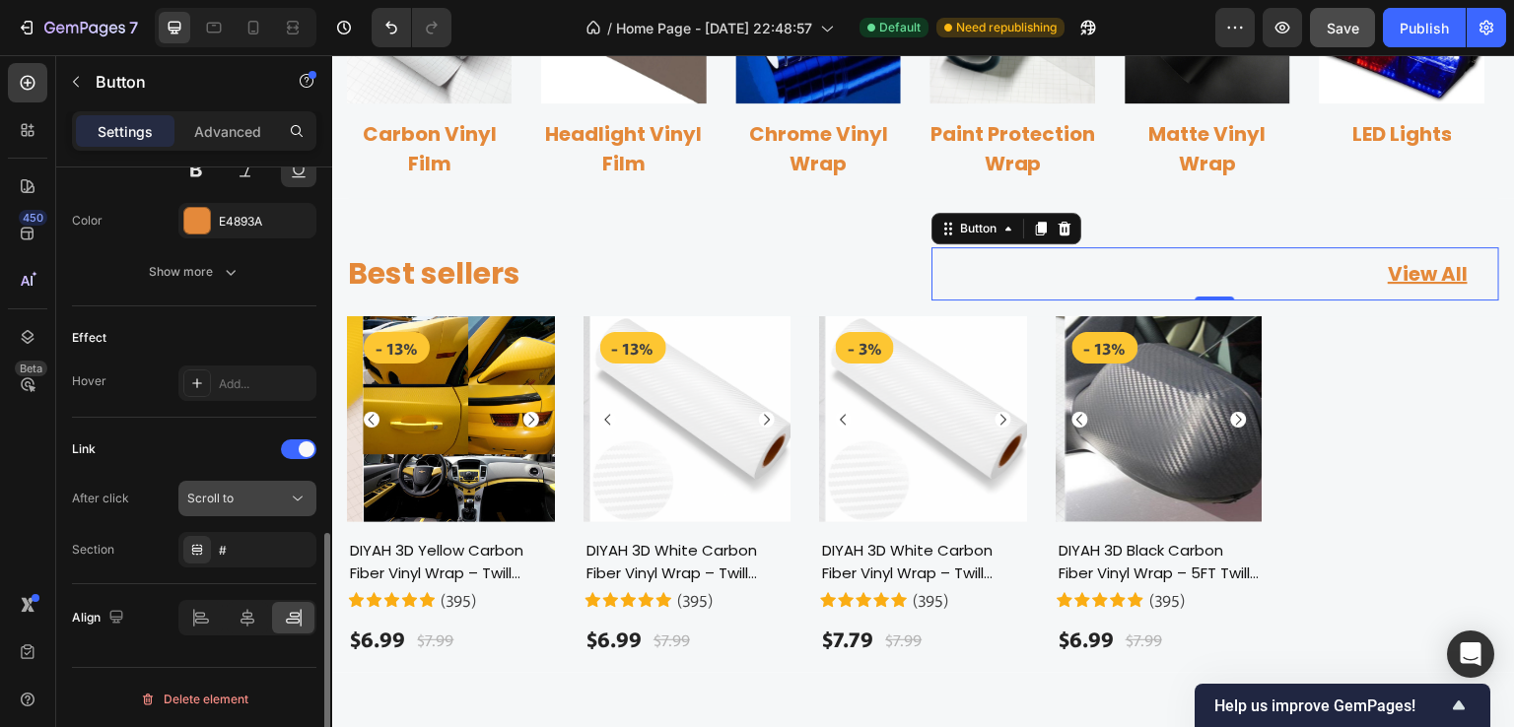
click at [237, 494] on div "Scroll to" at bounding box center [237, 499] width 101 height 18
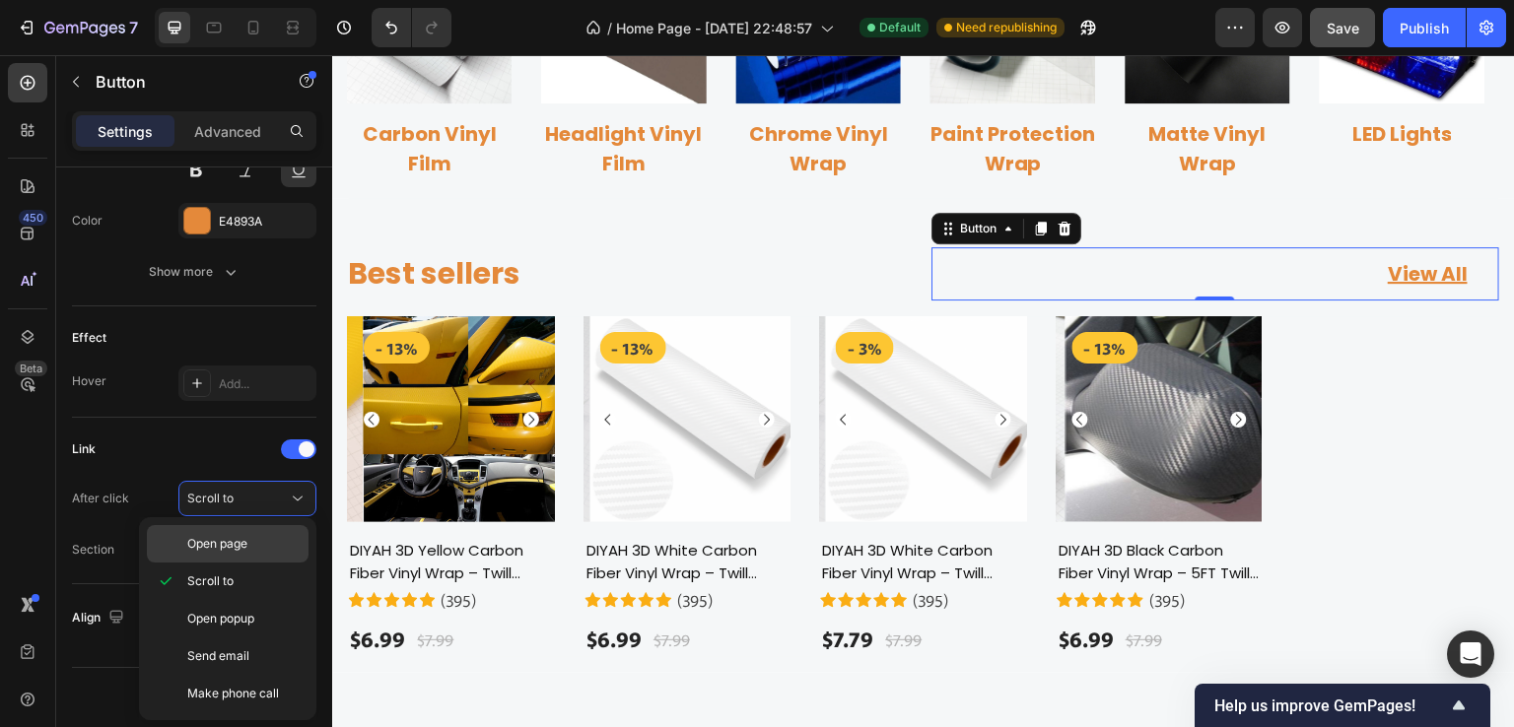
click at [221, 542] on span "Open page" at bounding box center [217, 544] width 60 height 18
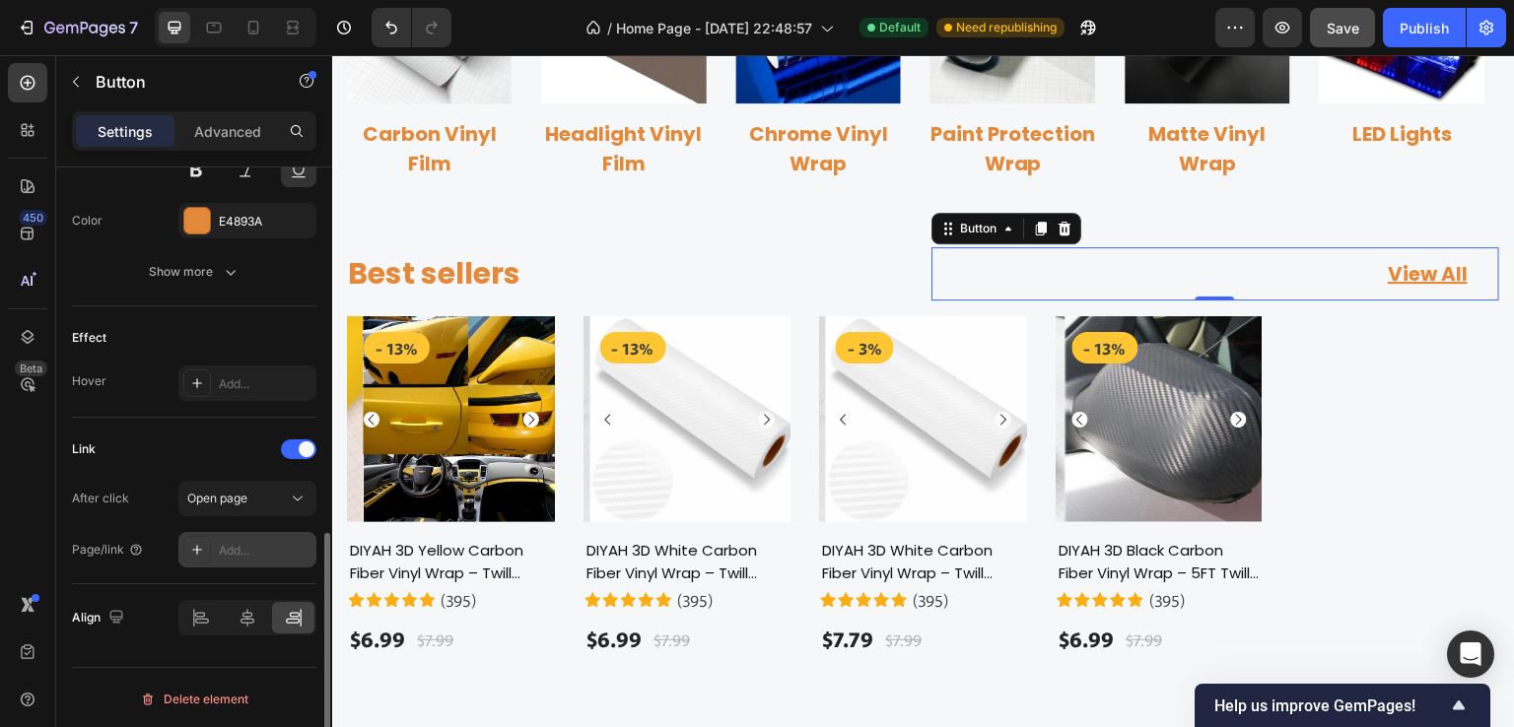
click at [236, 549] on div "Add..." at bounding box center [265, 551] width 93 height 18
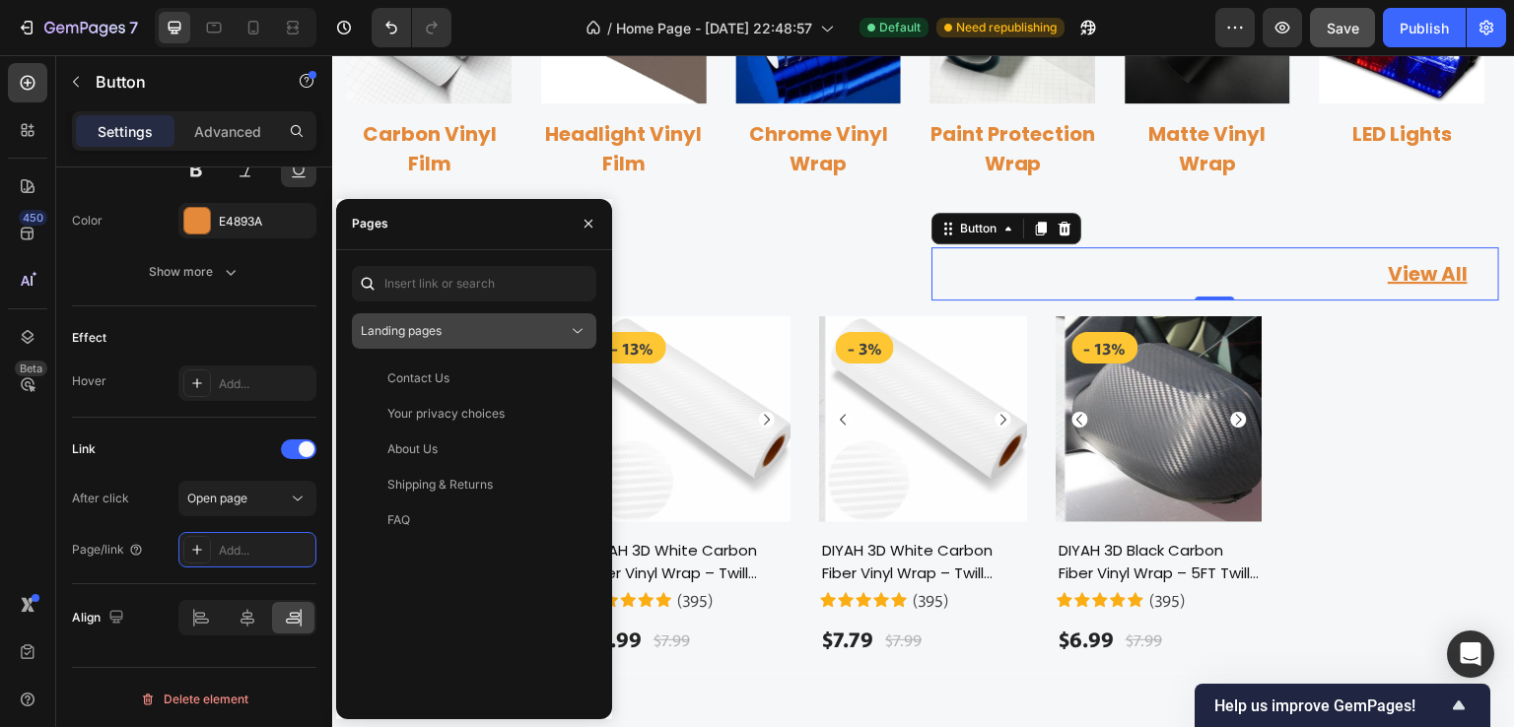
click at [481, 323] on div "Landing pages" at bounding box center [464, 331] width 207 height 18
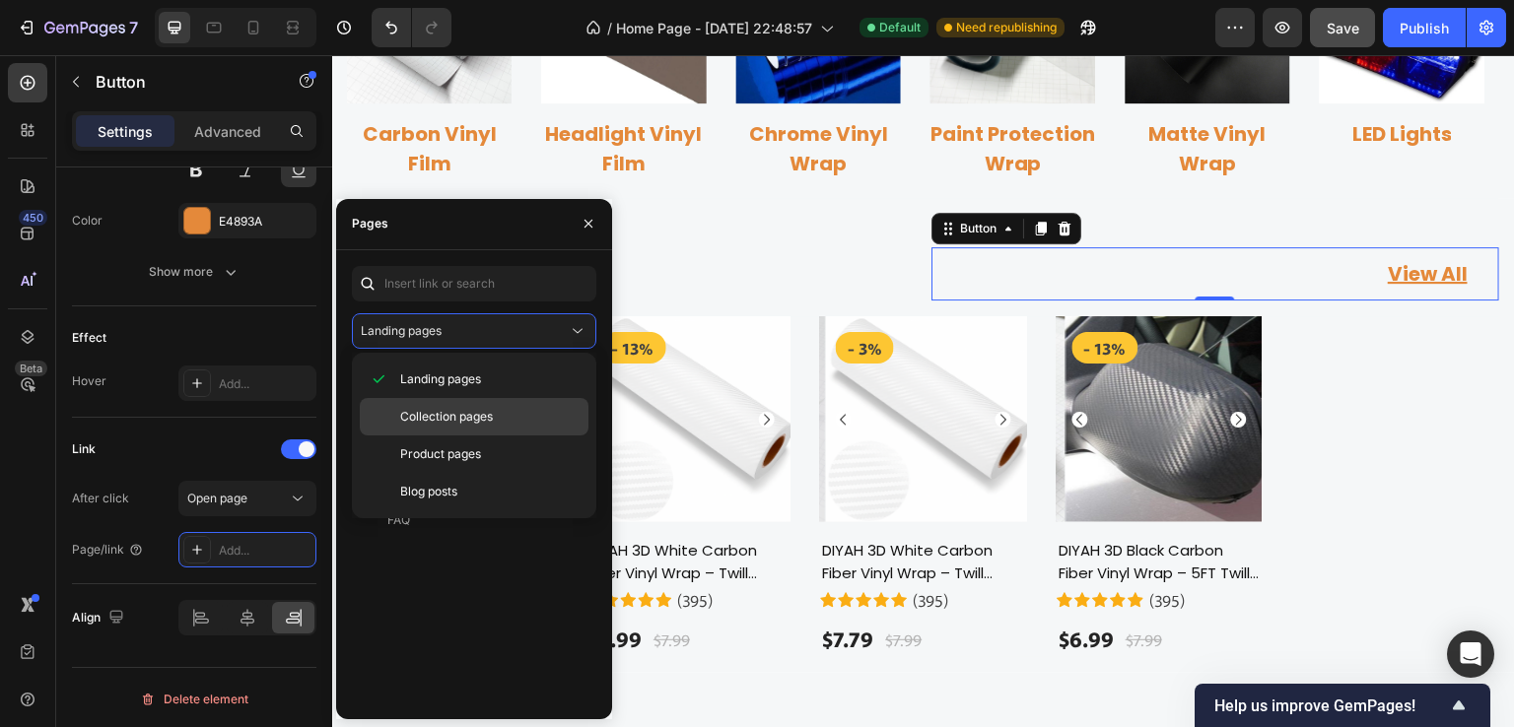
click at [439, 419] on span "Collection pages" at bounding box center [446, 417] width 93 height 18
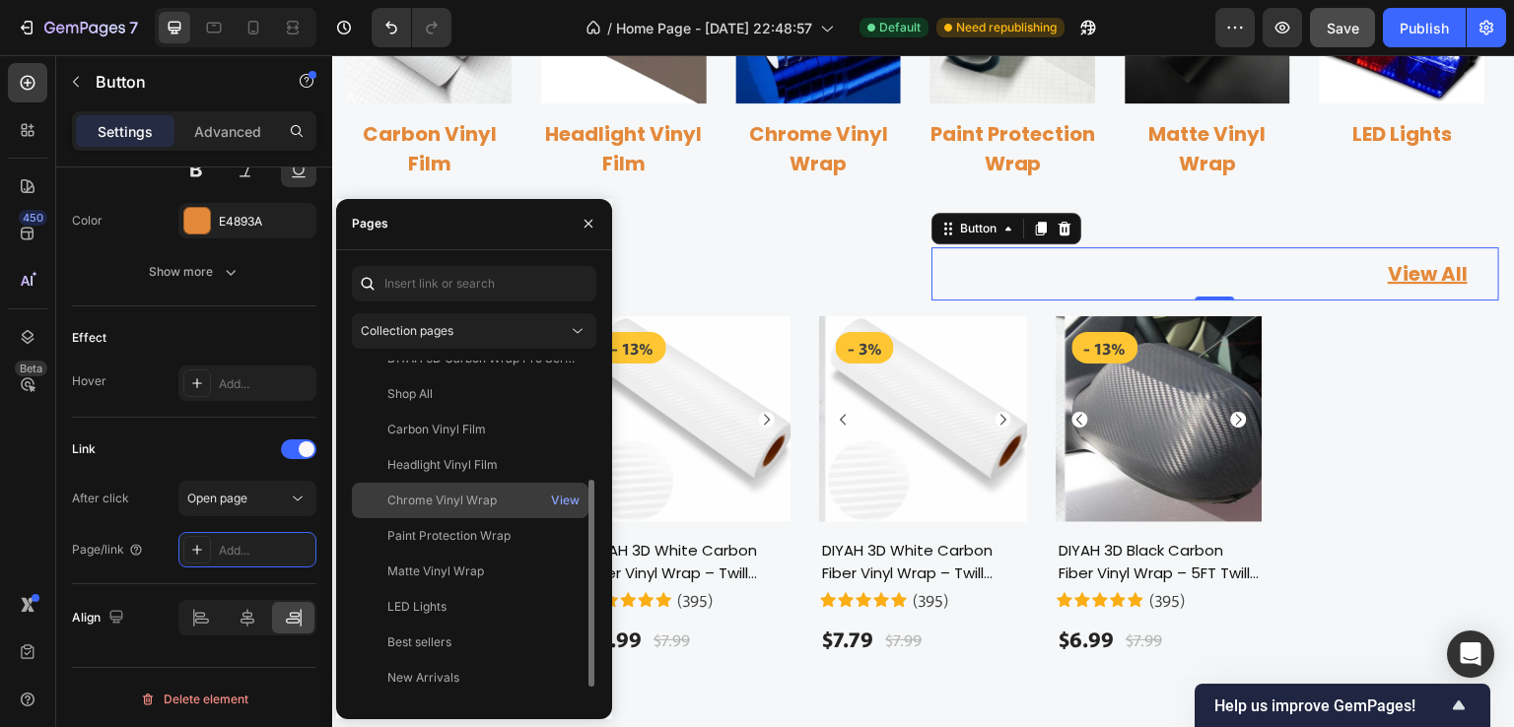
scroll to position [225, 0]
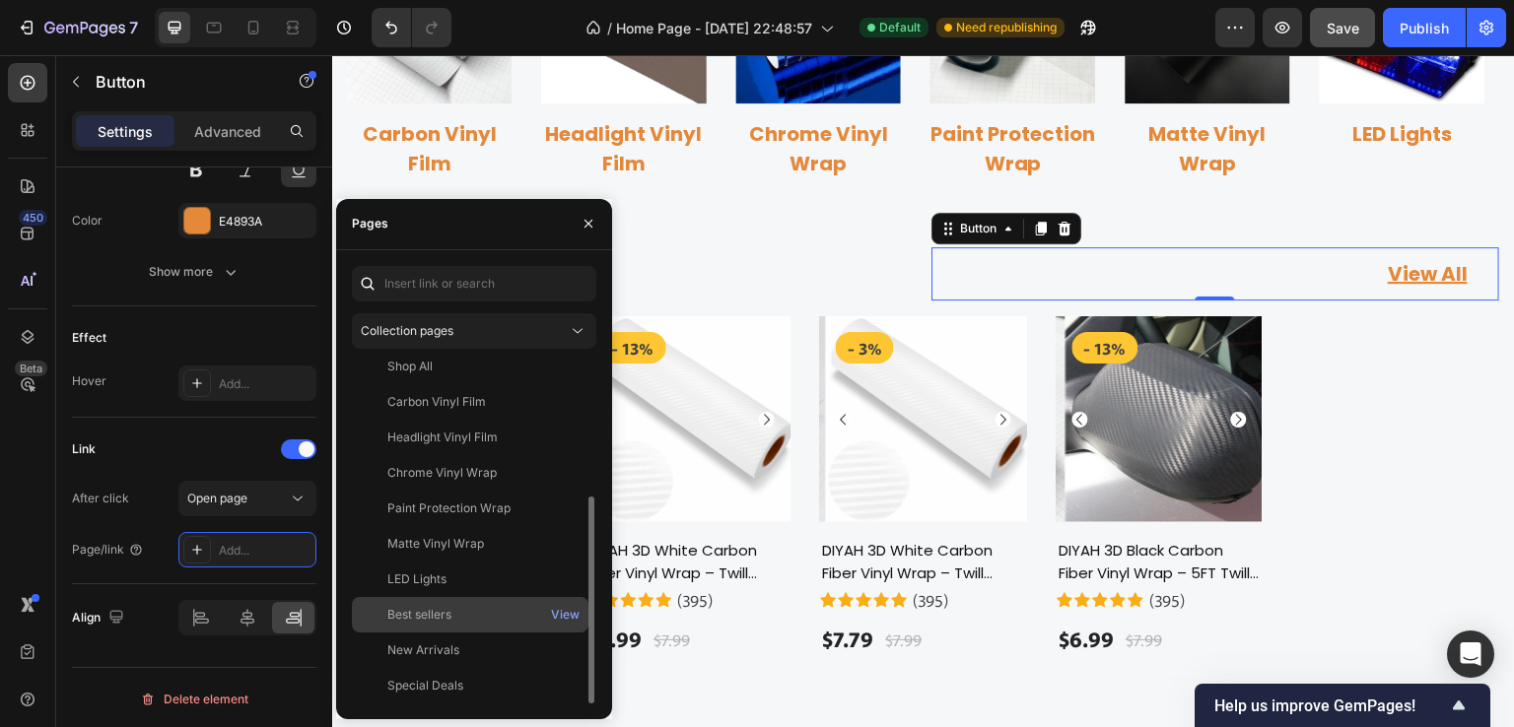
click at [428, 612] on div "Best sellers" at bounding box center [419, 615] width 64 height 18
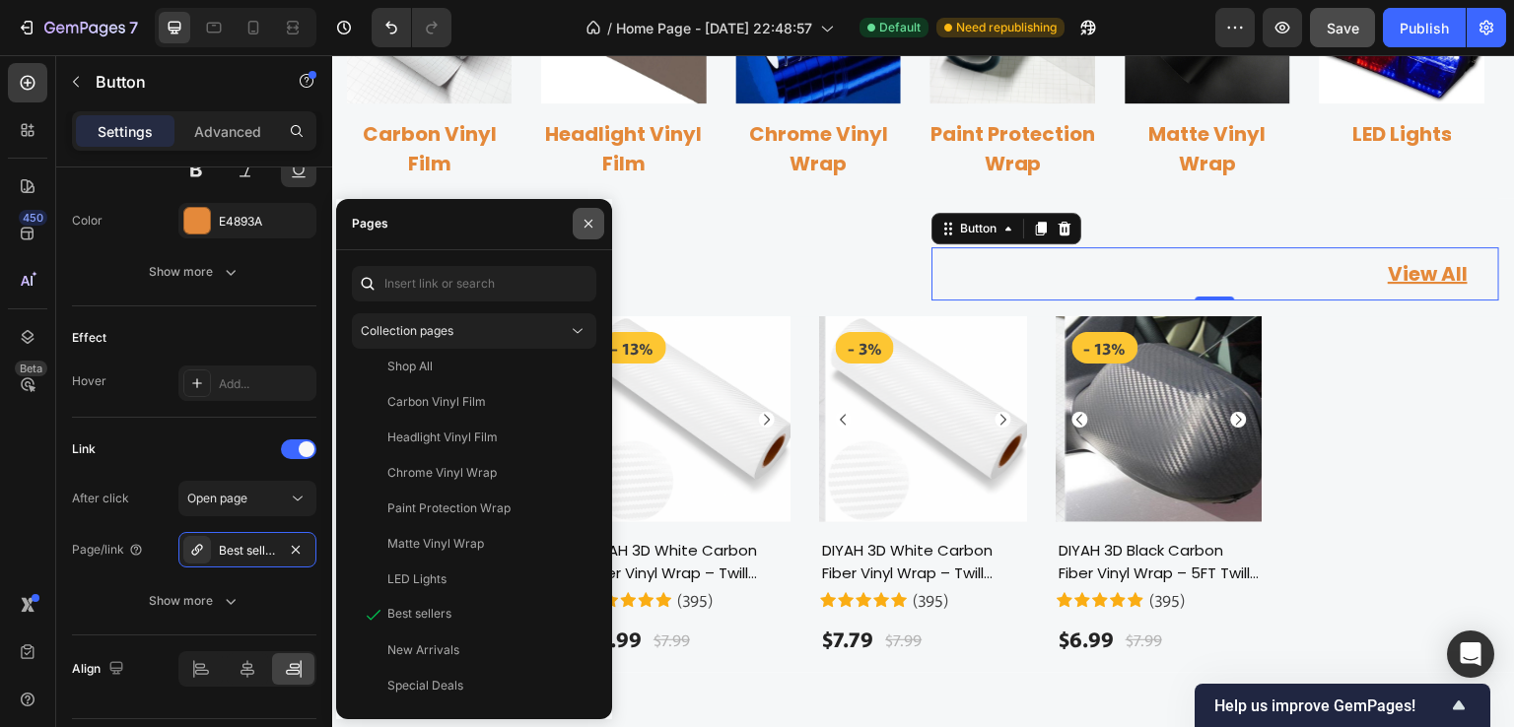
click at [581, 226] on icon "button" at bounding box center [589, 224] width 16 height 16
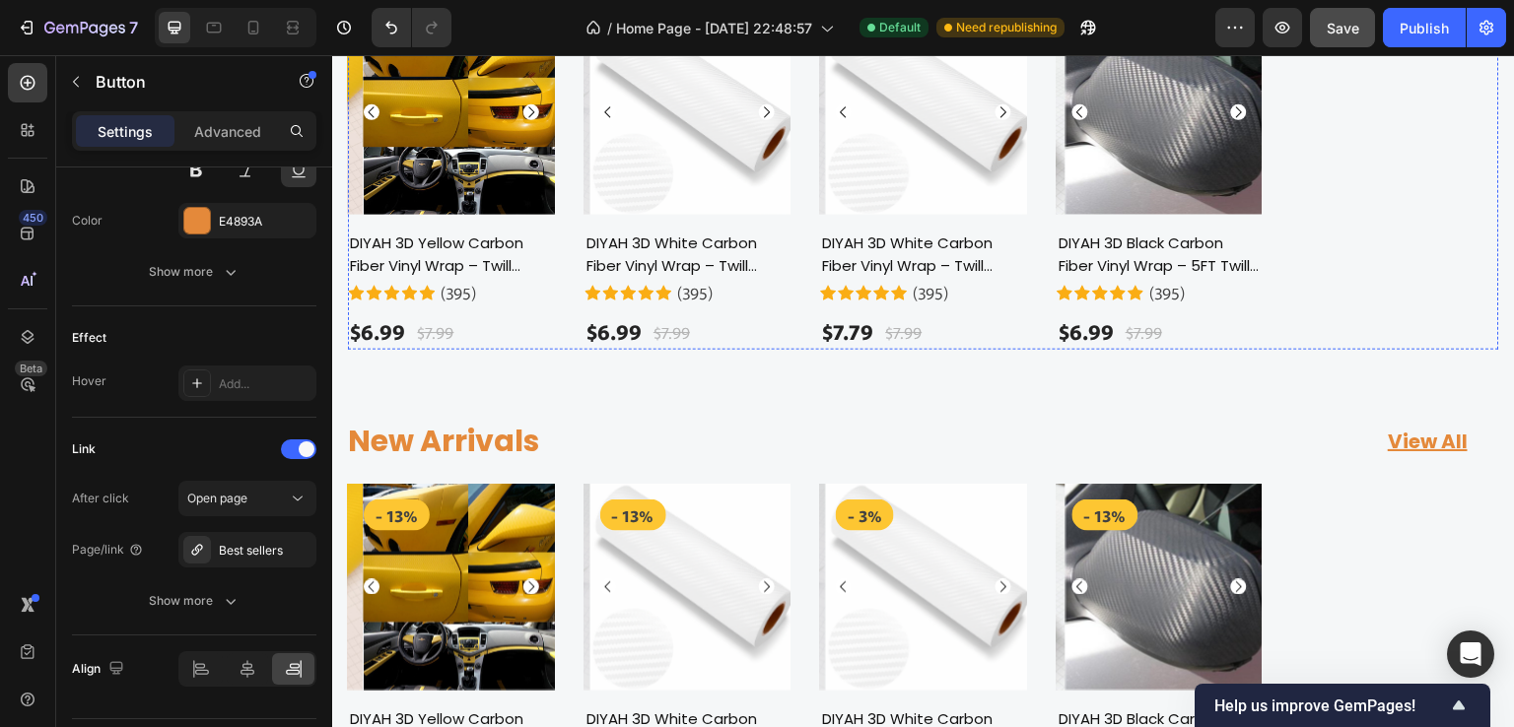
scroll to position [1376, 0]
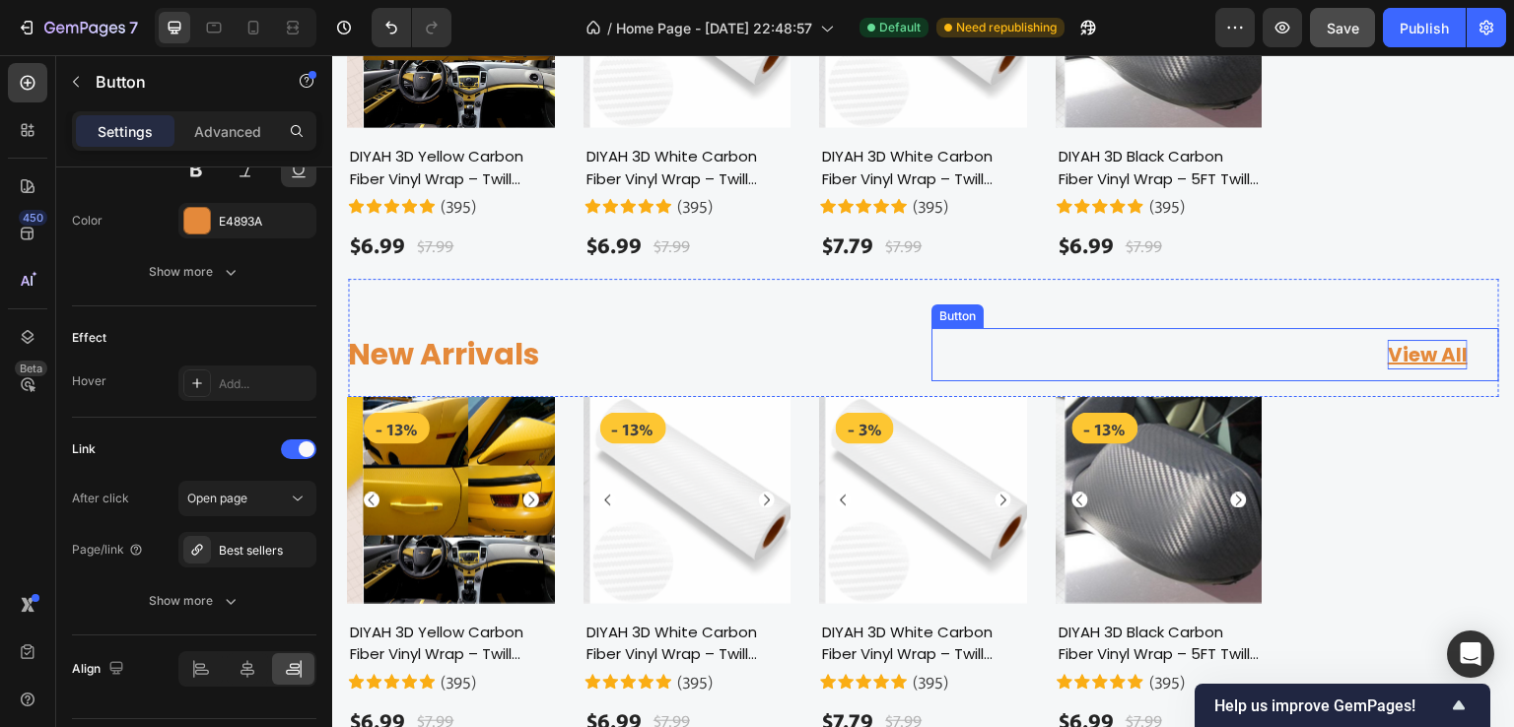
click at [1397, 349] on div "View All" at bounding box center [1428, 355] width 80 height 30
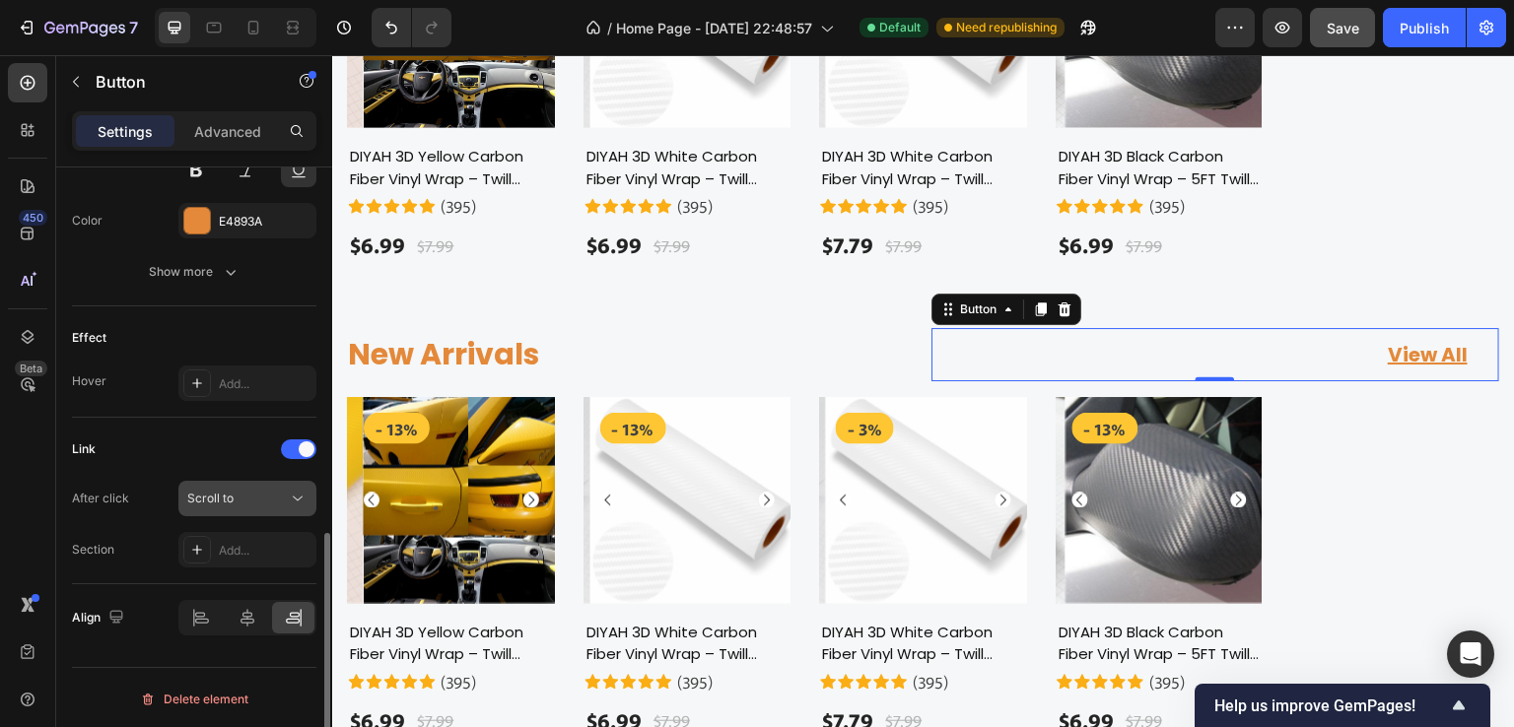
click at [275, 490] on div "Scroll to" at bounding box center [237, 499] width 101 height 18
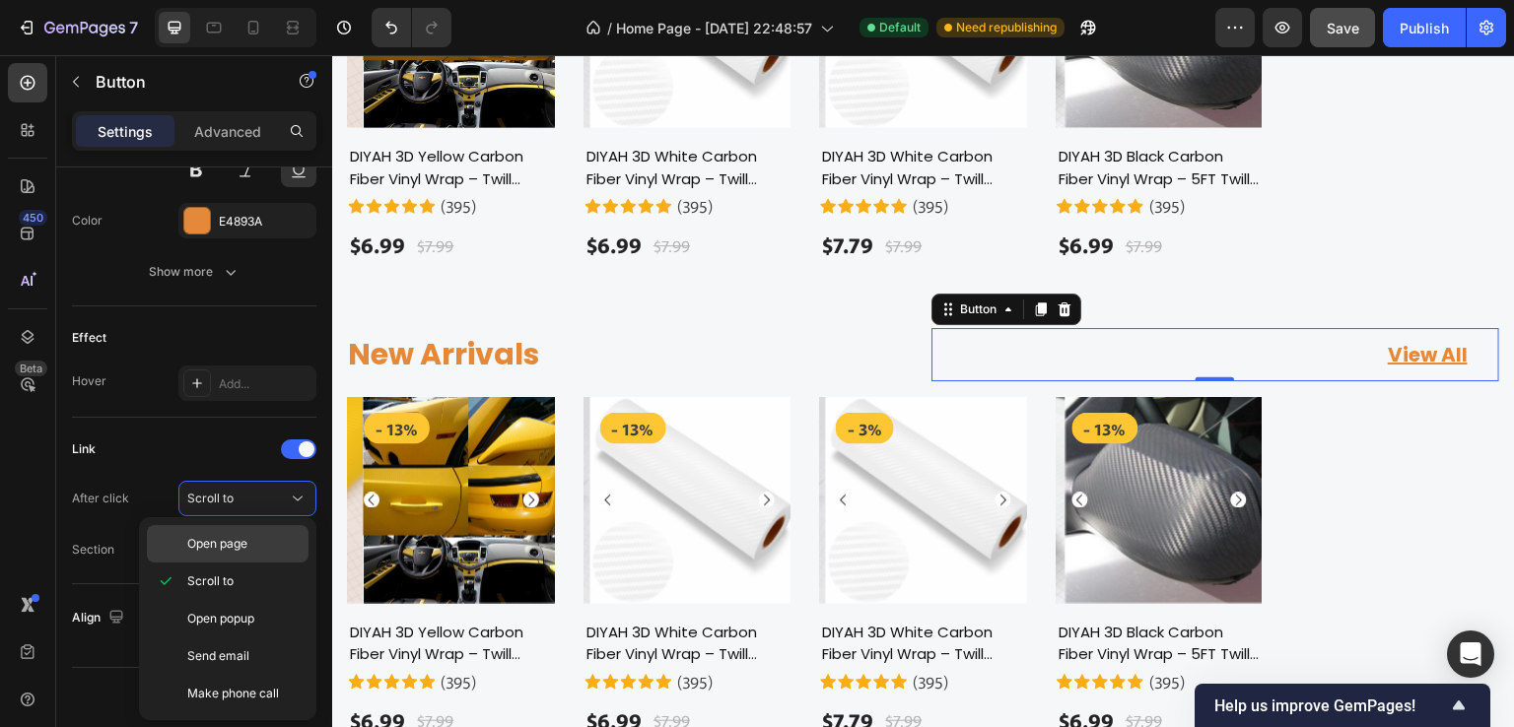
click at [205, 549] on span "Open page" at bounding box center [217, 544] width 60 height 18
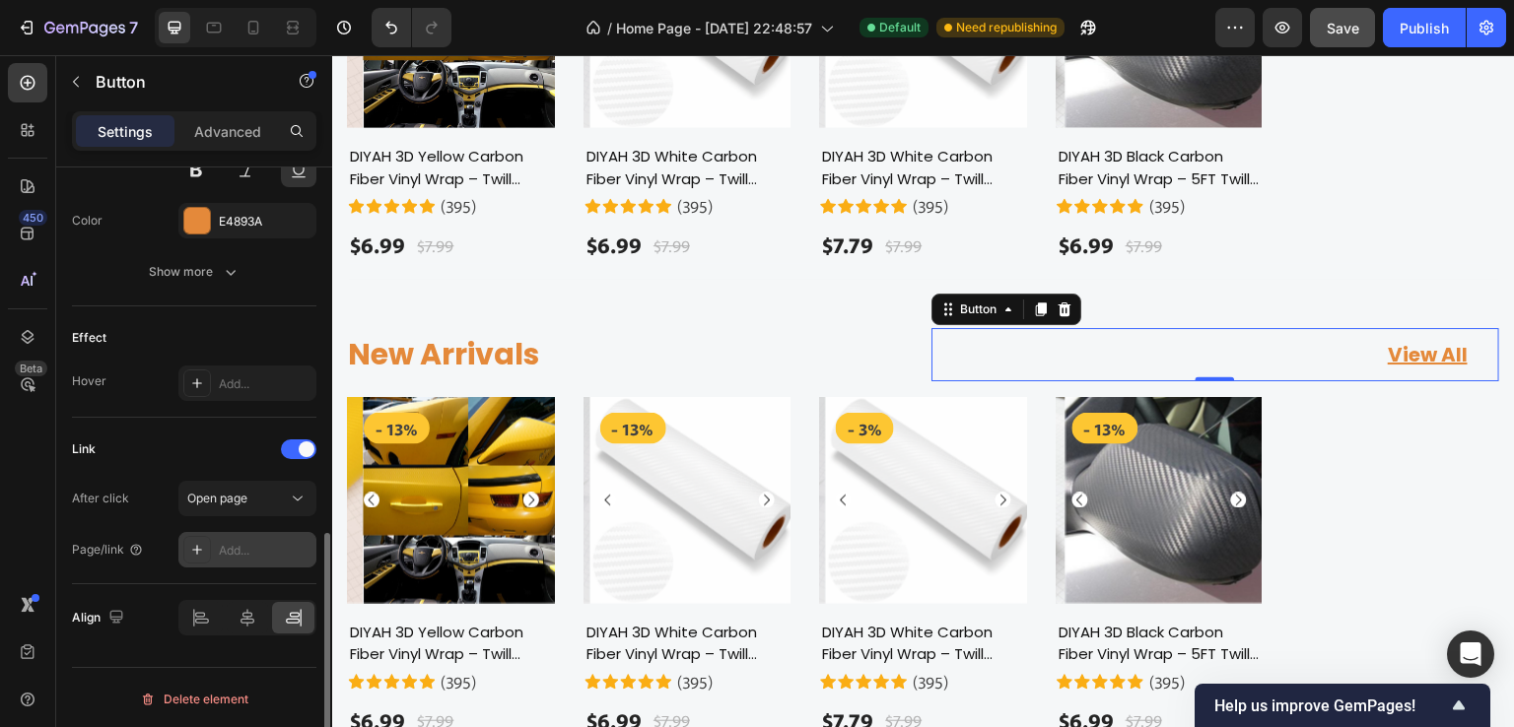
click at [239, 545] on div "Add..." at bounding box center [265, 551] width 93 height 18
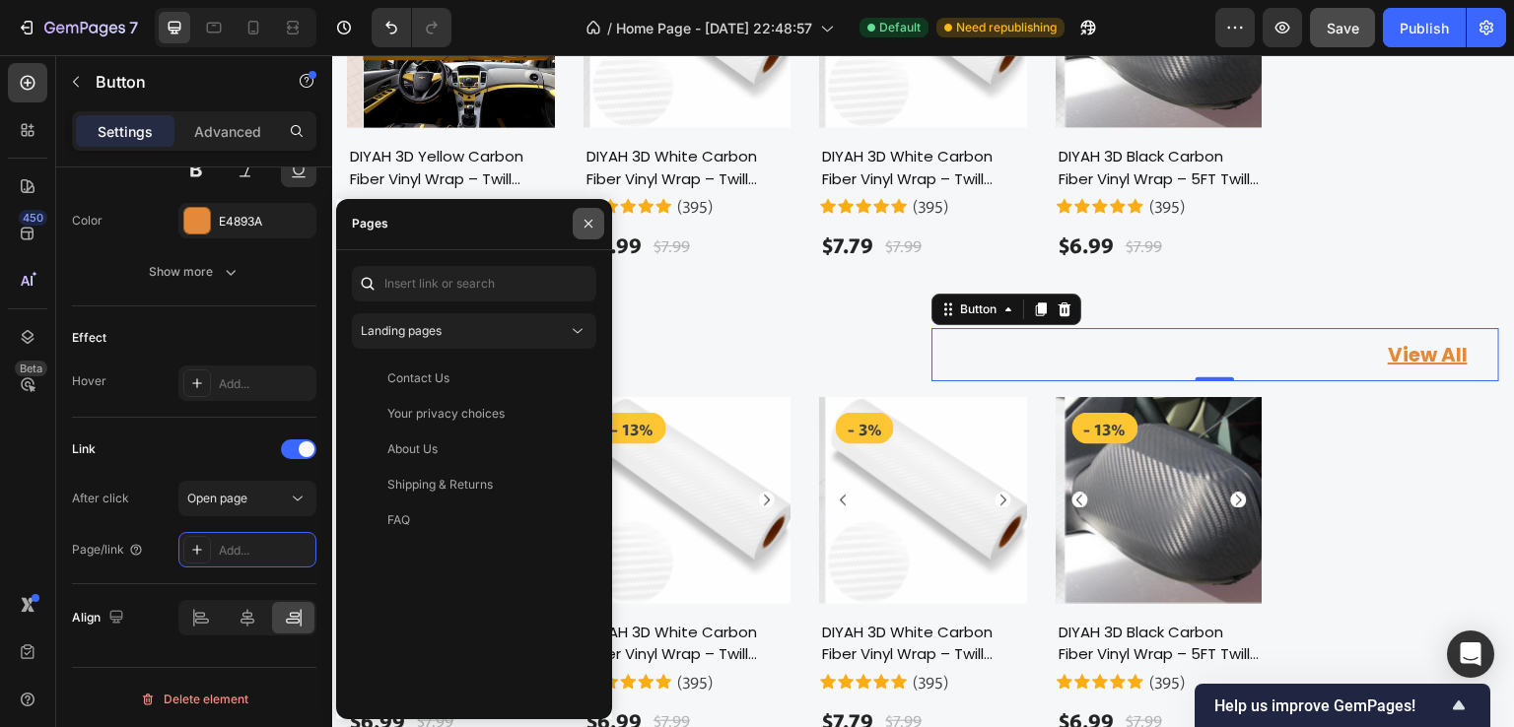
click at [583, 223] on icon "button" at bounding box center [589, 224] width 16 height 16
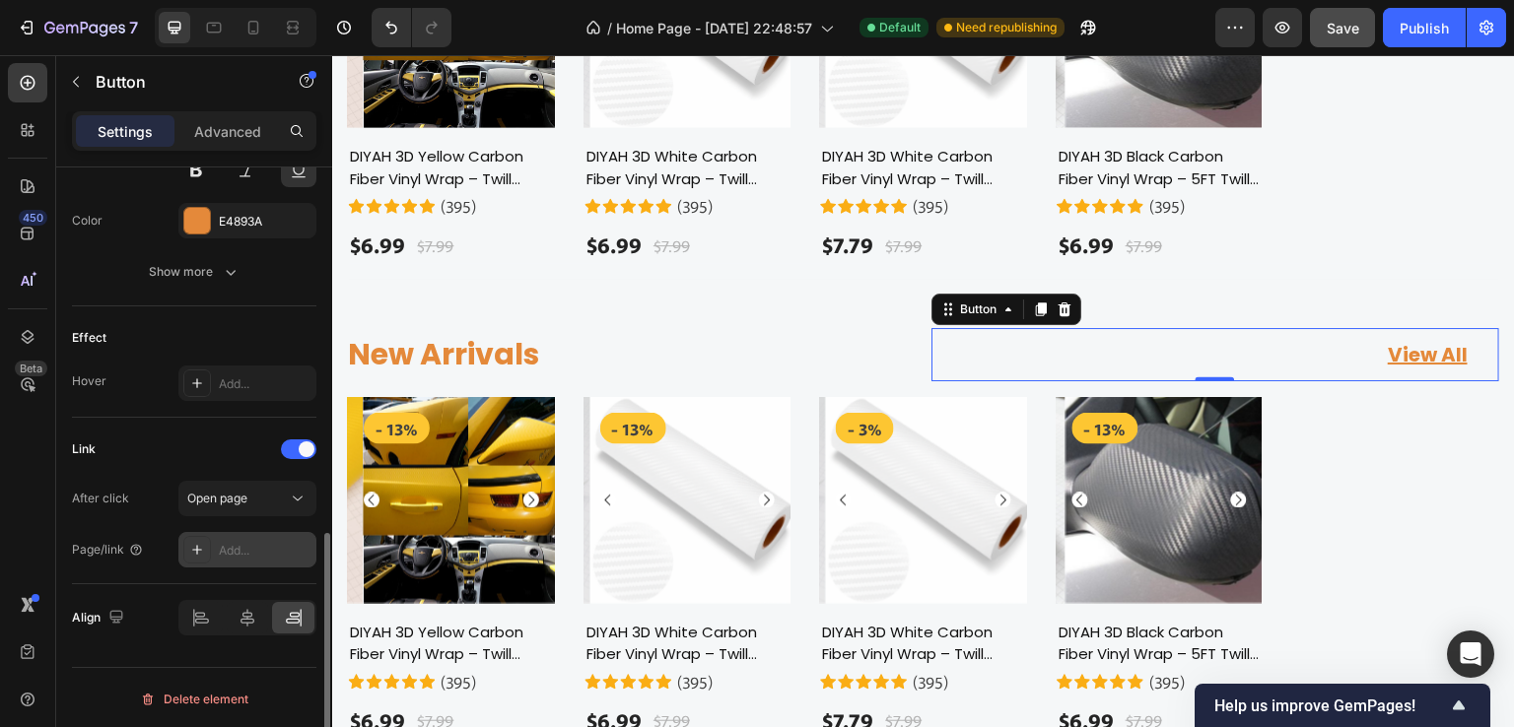
click at [257, 546] on div "Add..." at bounding box center [265, 551] width 93 height 18
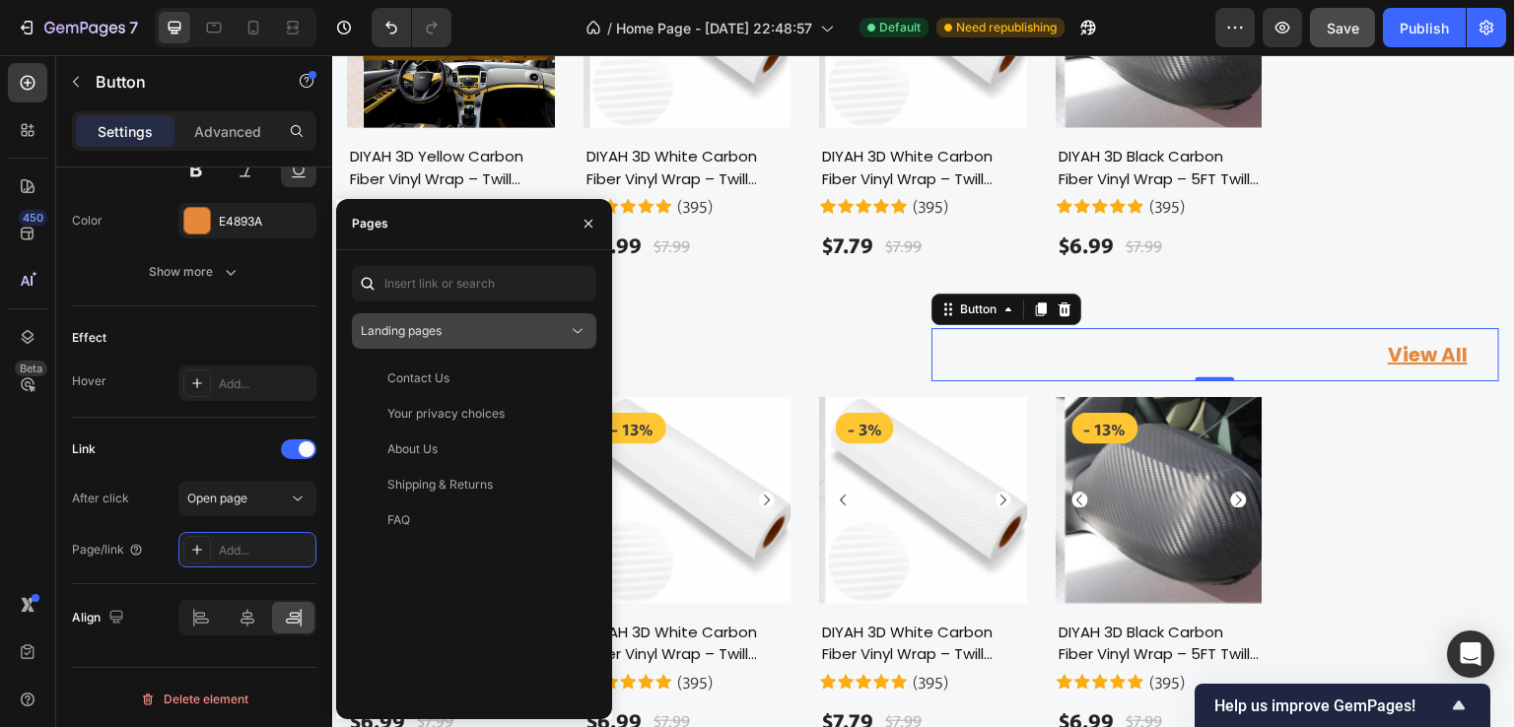
click at [492, 324] on div "Landing pages" at bounding box center [464, 331] width 207 height 18
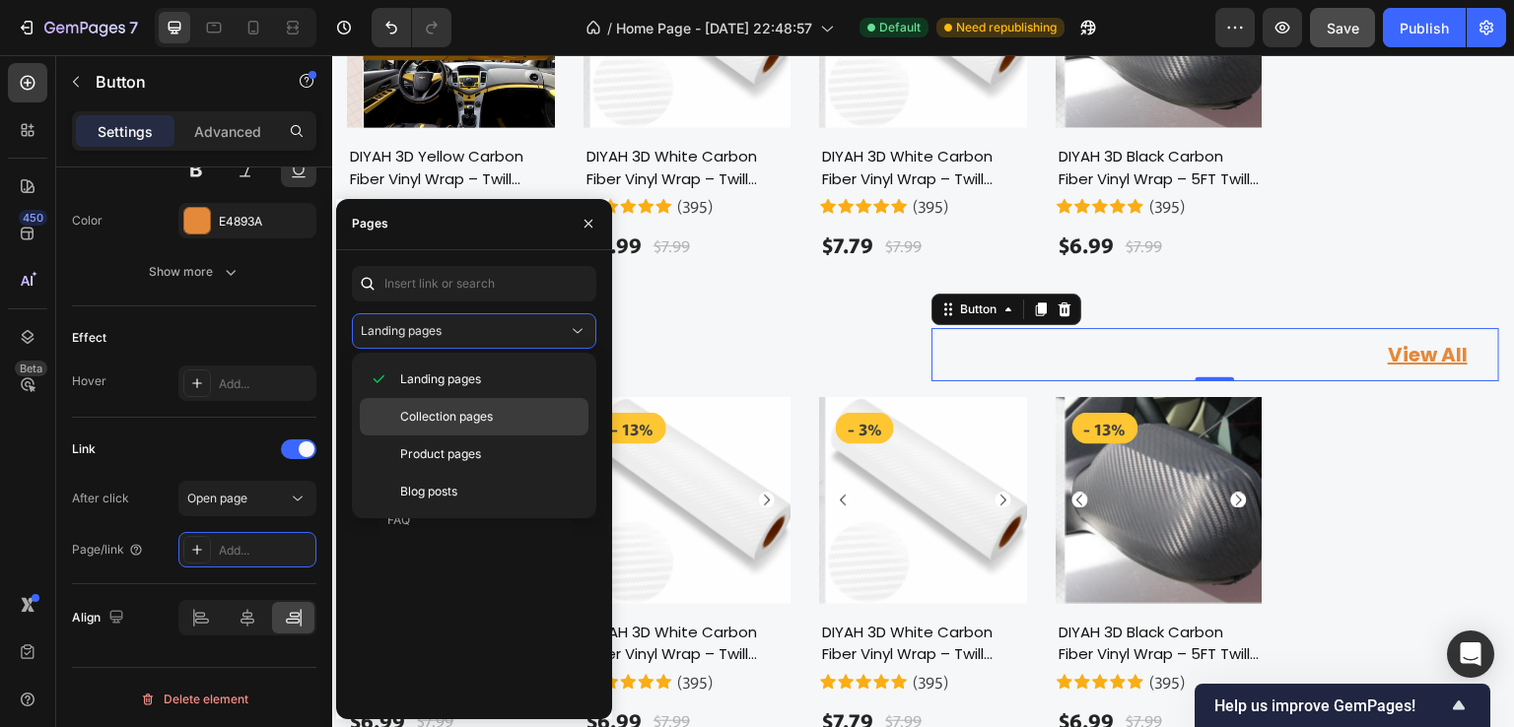
click at [461, 408] on span "Collection pages" at bounding box center [446, 417] width 93 height 18
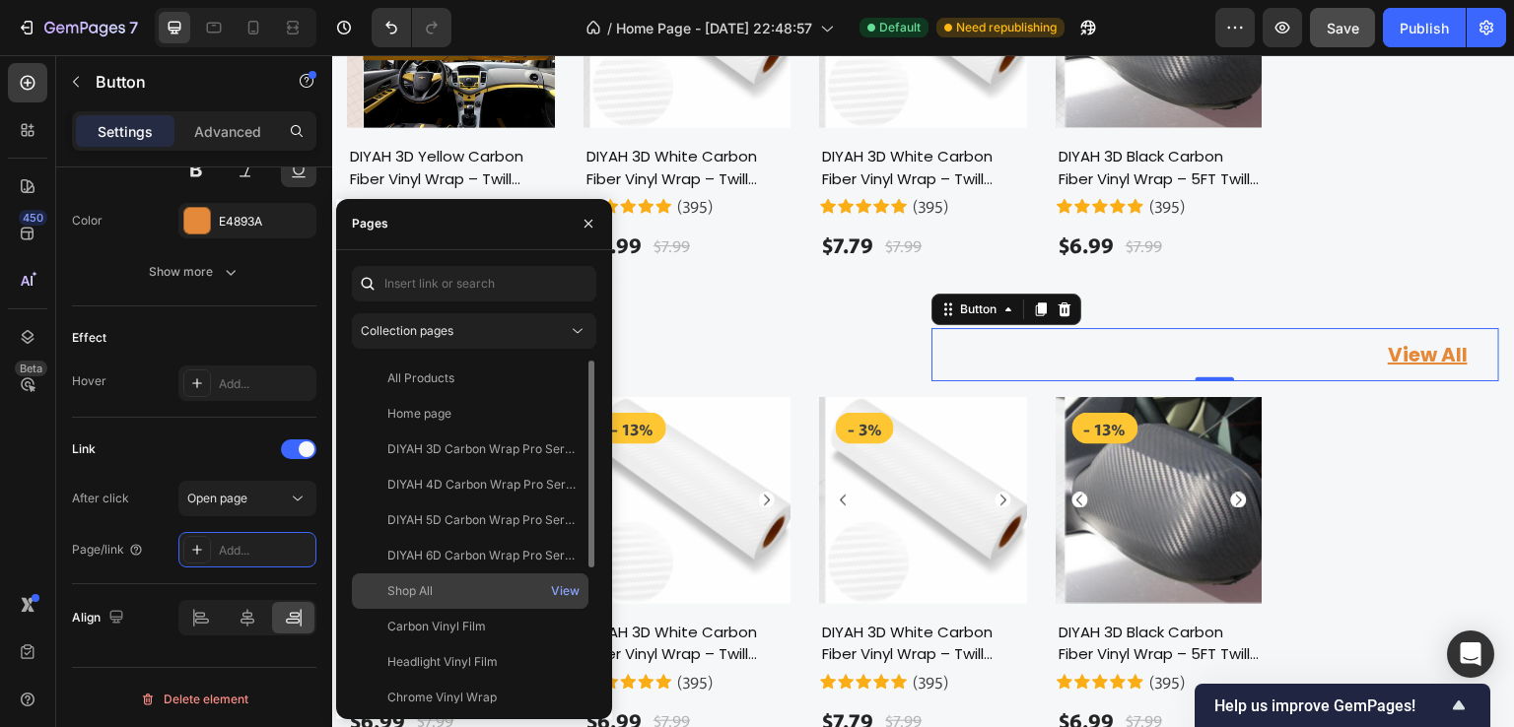
scroll to position [225, 0]
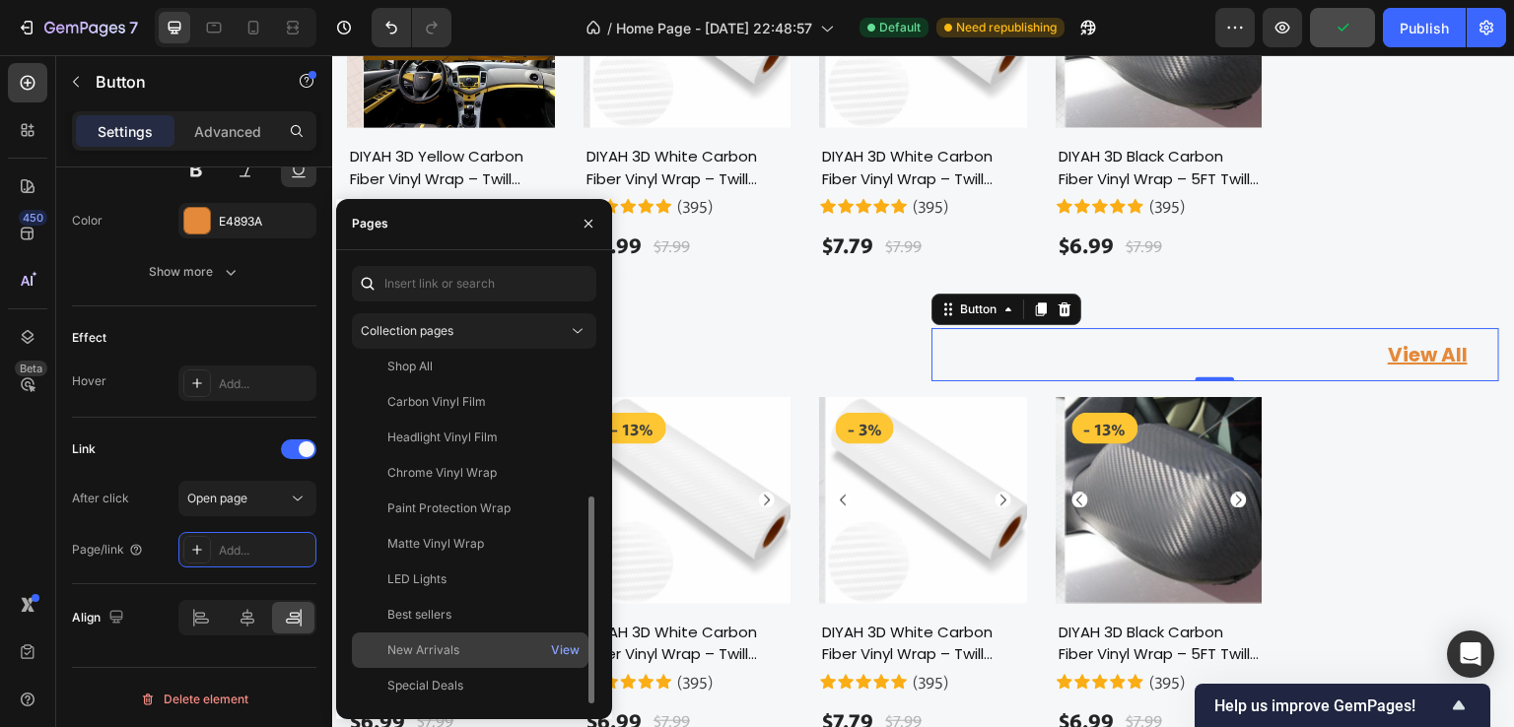
click at [432, 653] on div "New Arrivals" at bounding box center [423, 651] width 72 height 18
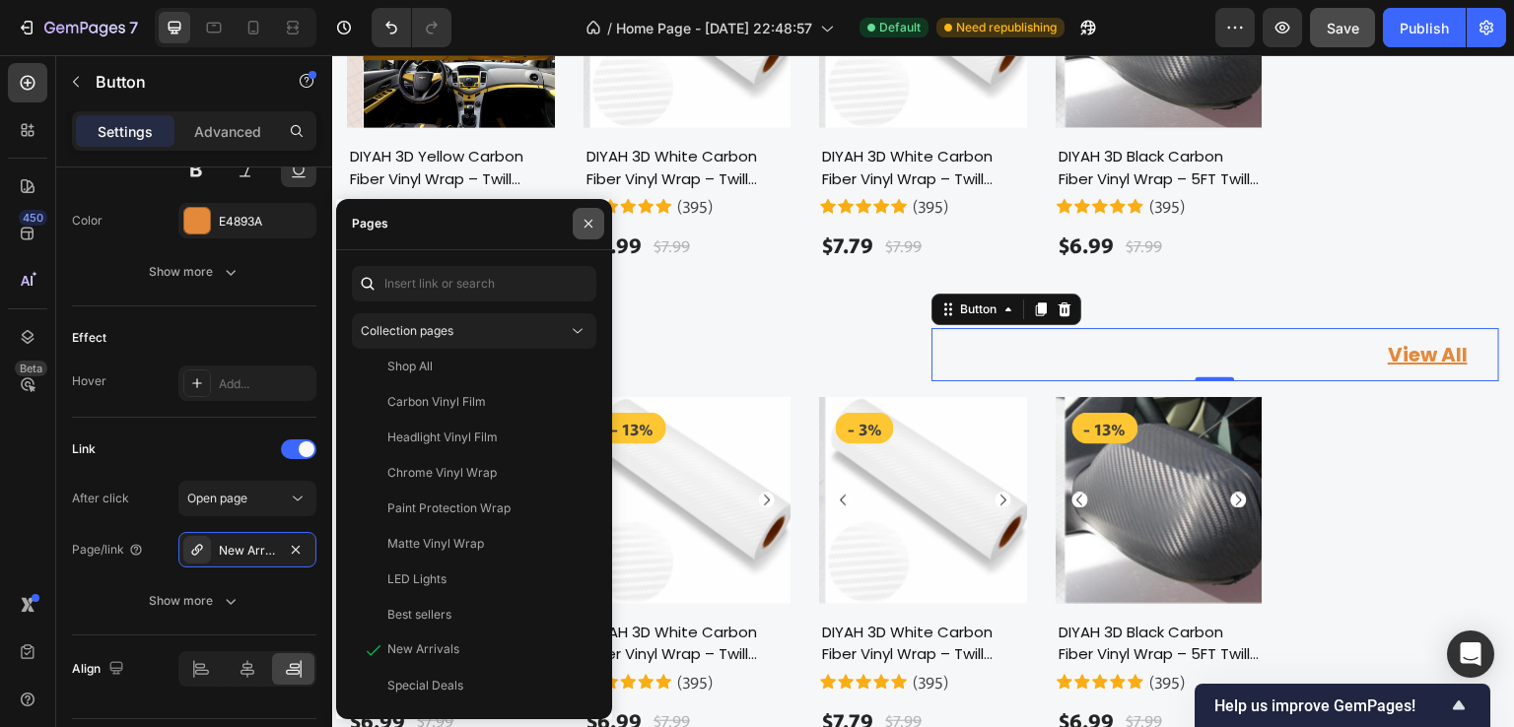
click at [588, 220] on icon "button" at bounding box center [589, 224] width 16 height 16
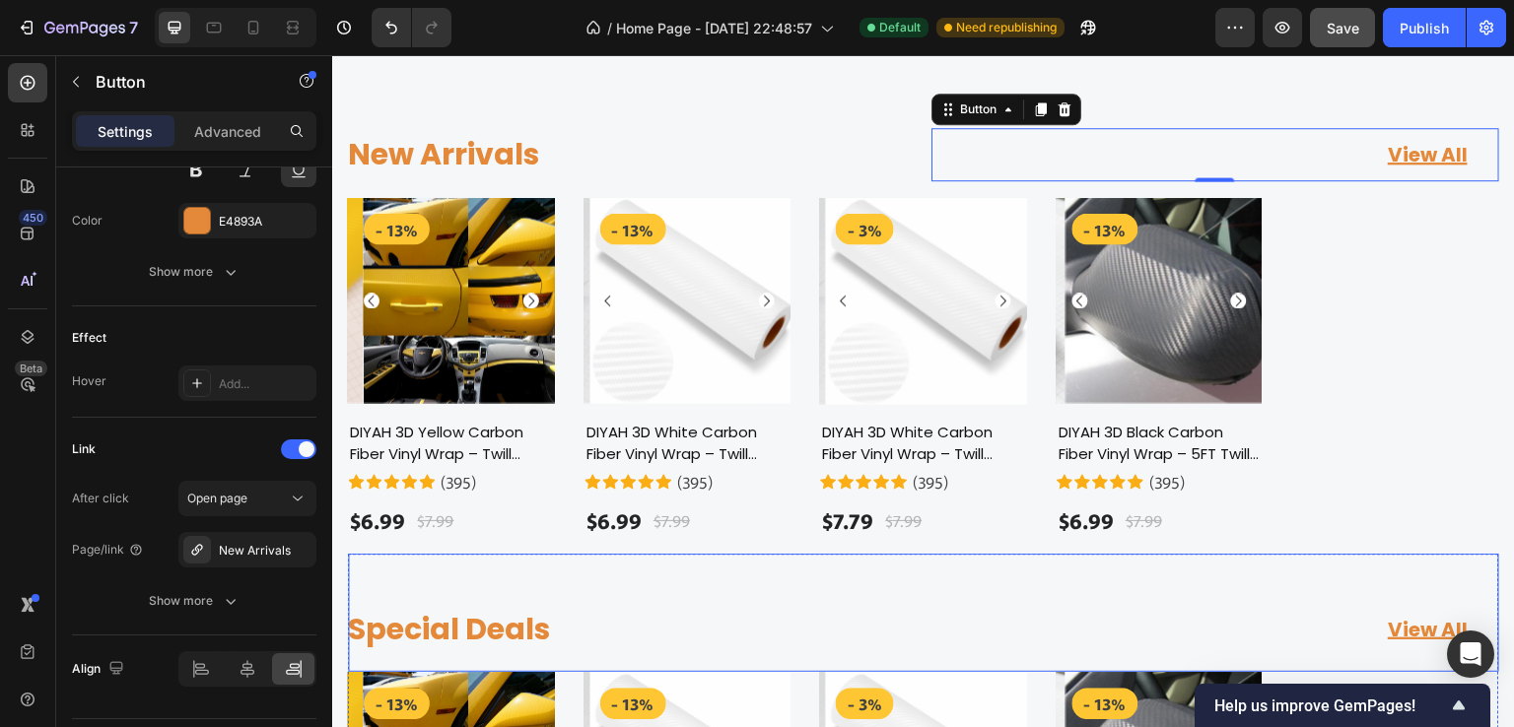
scroll to position [1672, 0]
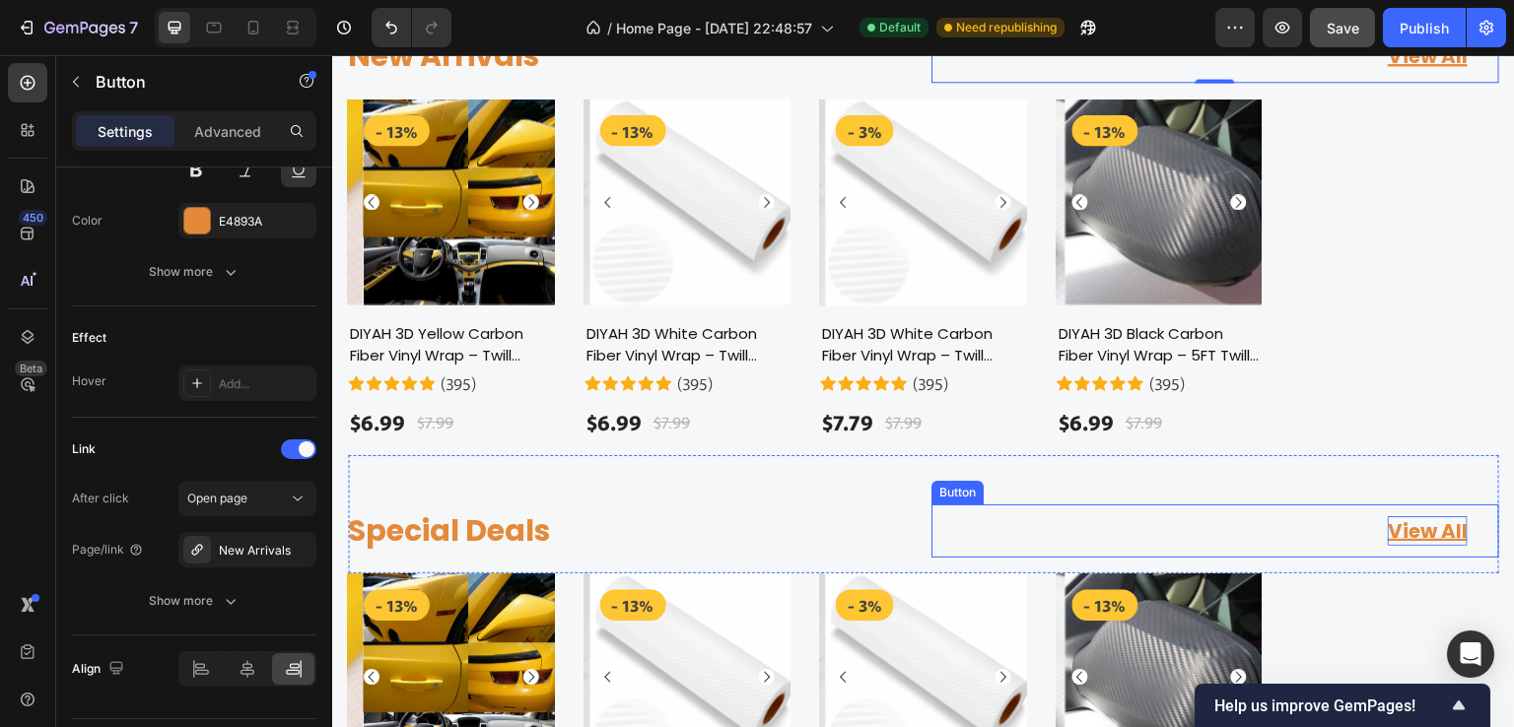
click at [1411, 532] on div "View All" at bounding box center [1428, 531] width 80 height 30
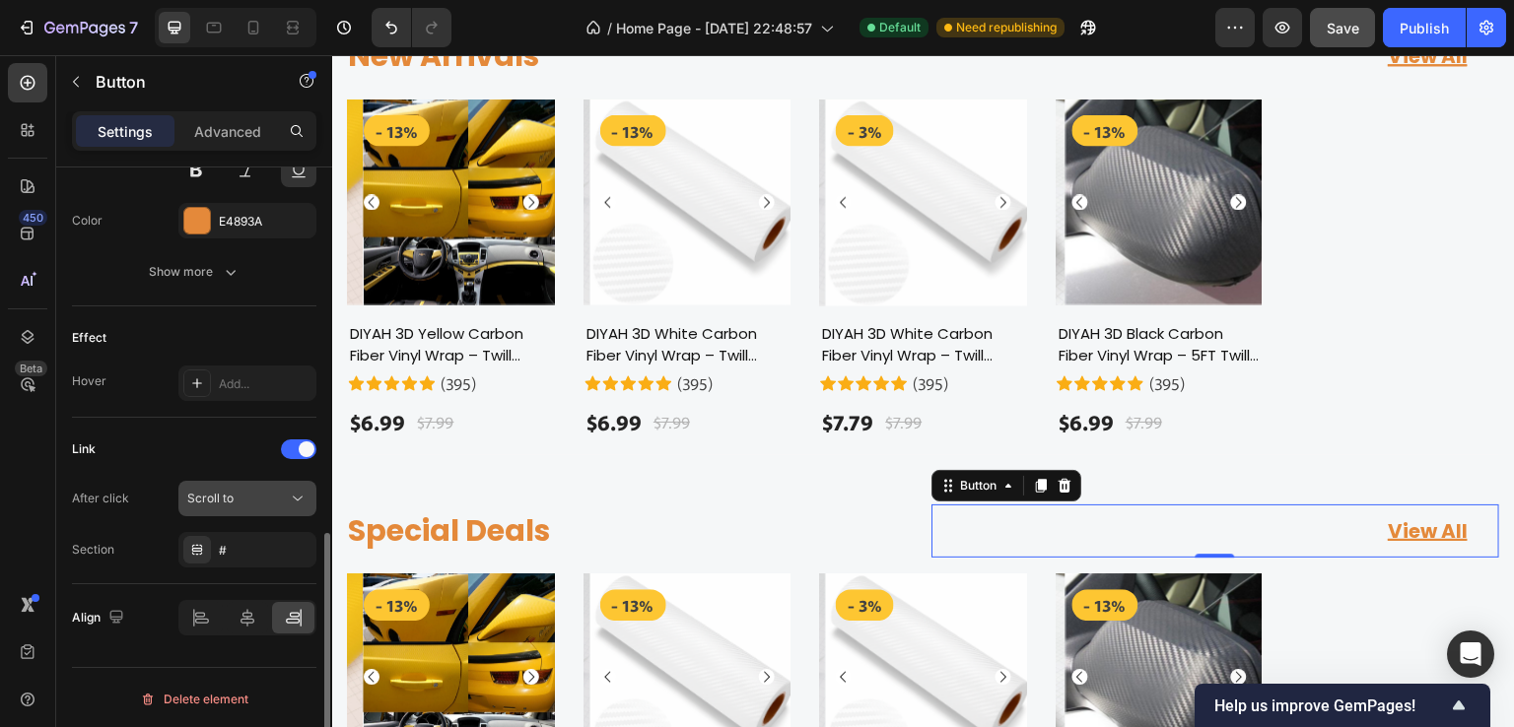
click at [222, 492] on span "Scroll to" at bounding box center [210, 498] width 46 height 15
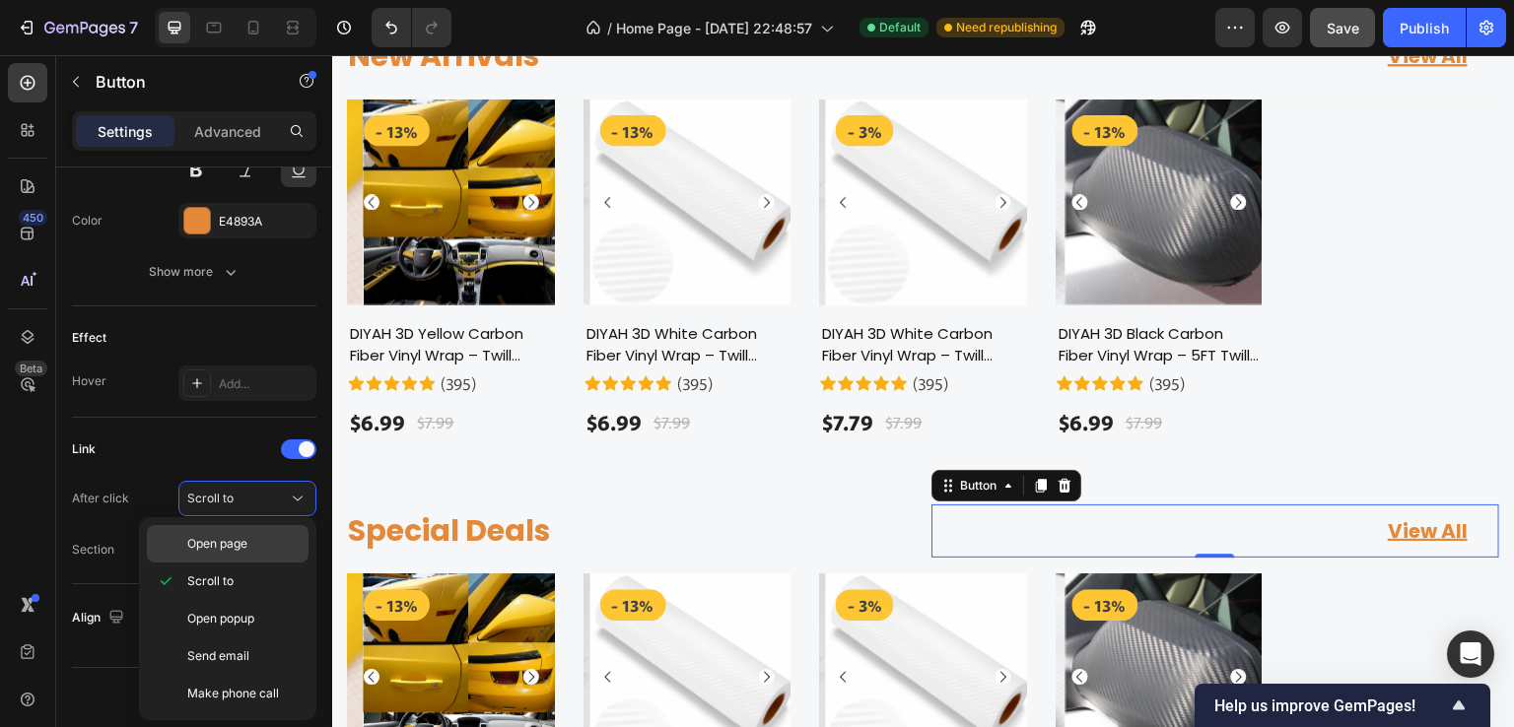
click at [236, 538] on span "Open page" at bounding box center [217, 544] width 60 height 18
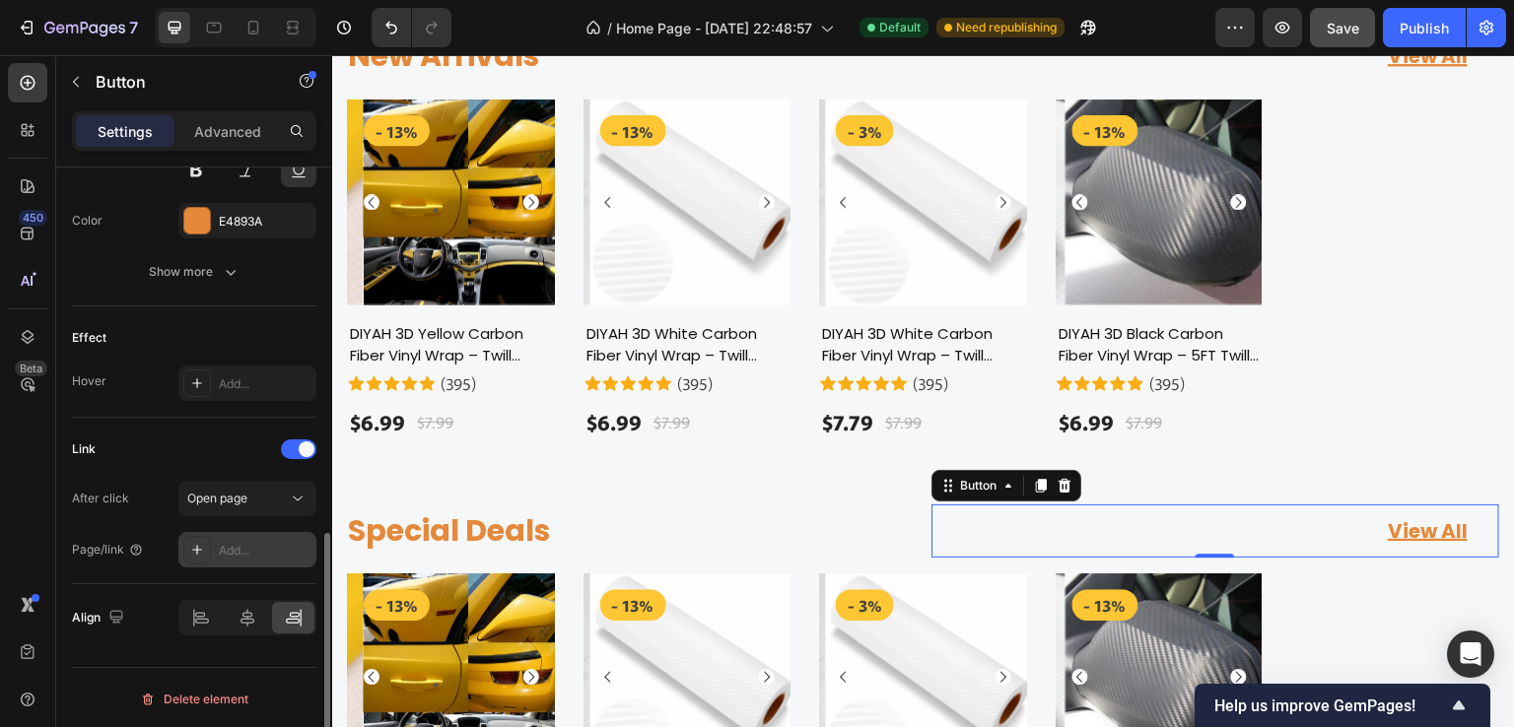
click at [233, 545] on div "Add..." at bounding box center [265, 551] width 93 height 18
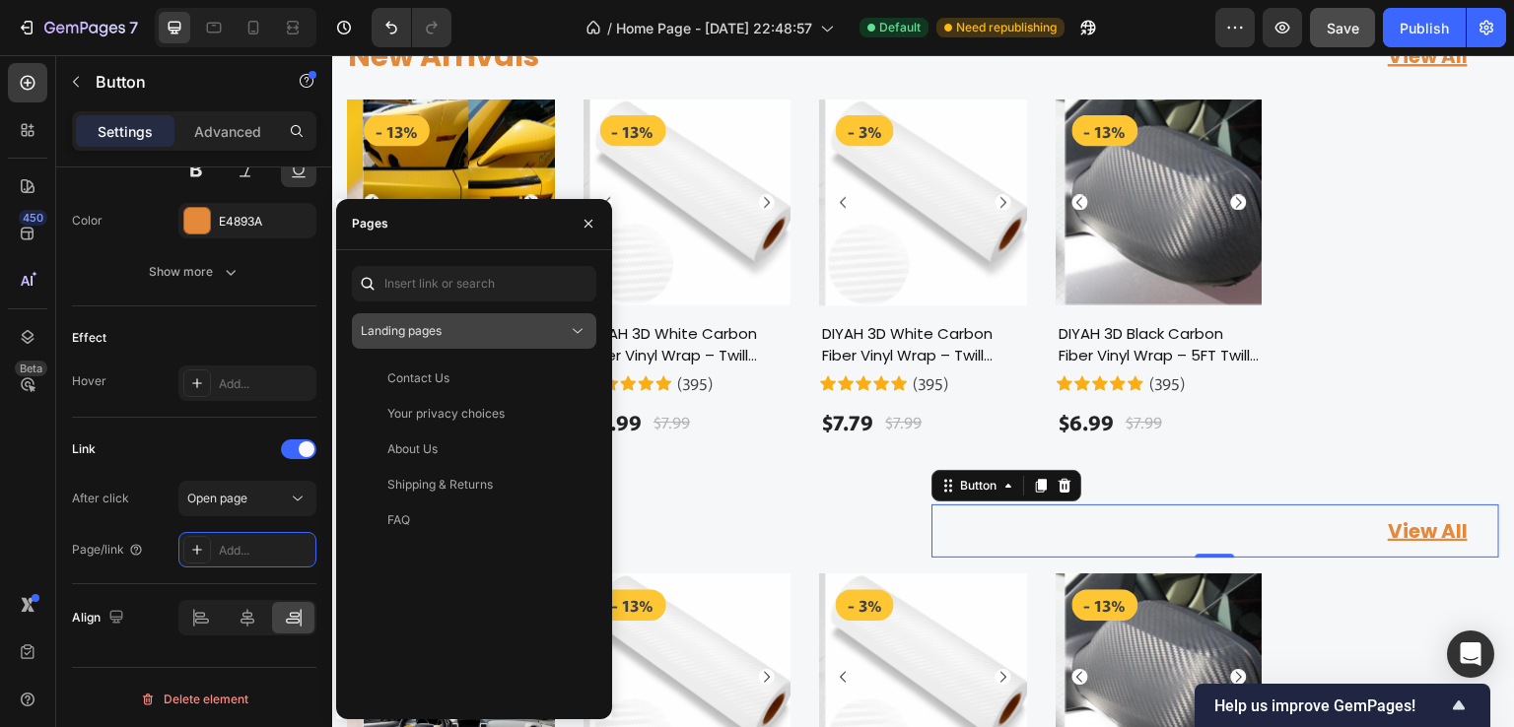
click at [459, 334] on div "Landing pages" at bounding box center [464, 331] width 207 height 18
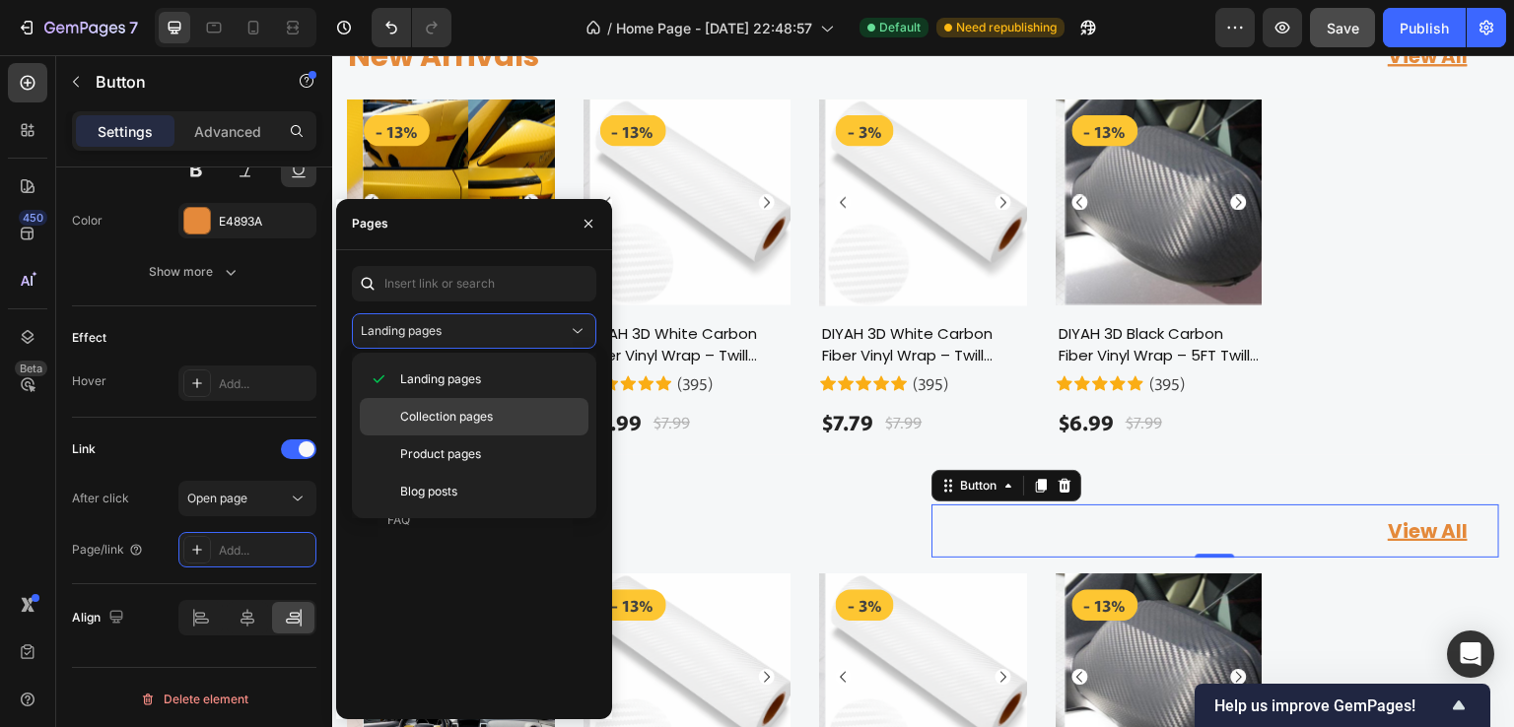
click at [462, 419] on span "Collection pages" at bounding box center [446, 417] width 93 height 18
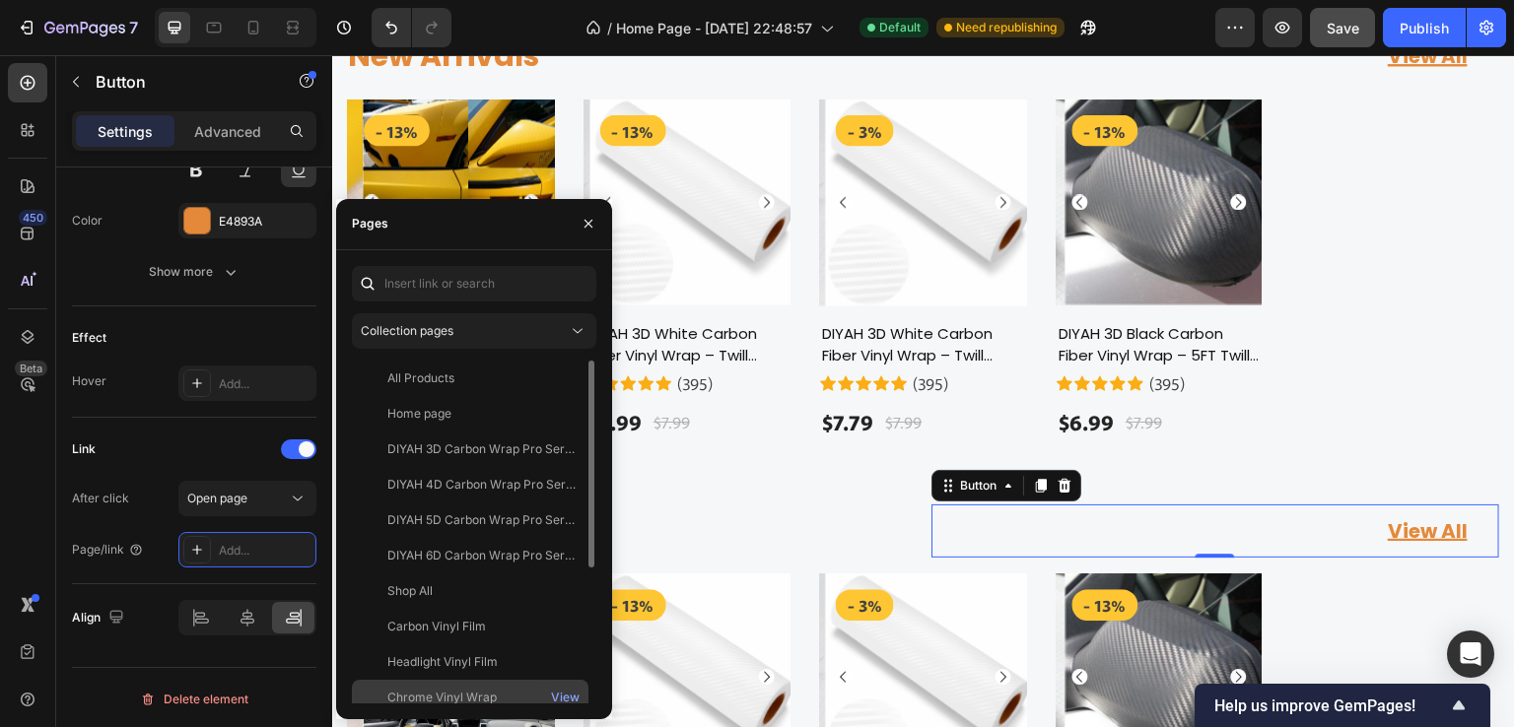
scroll to position [225, 0]
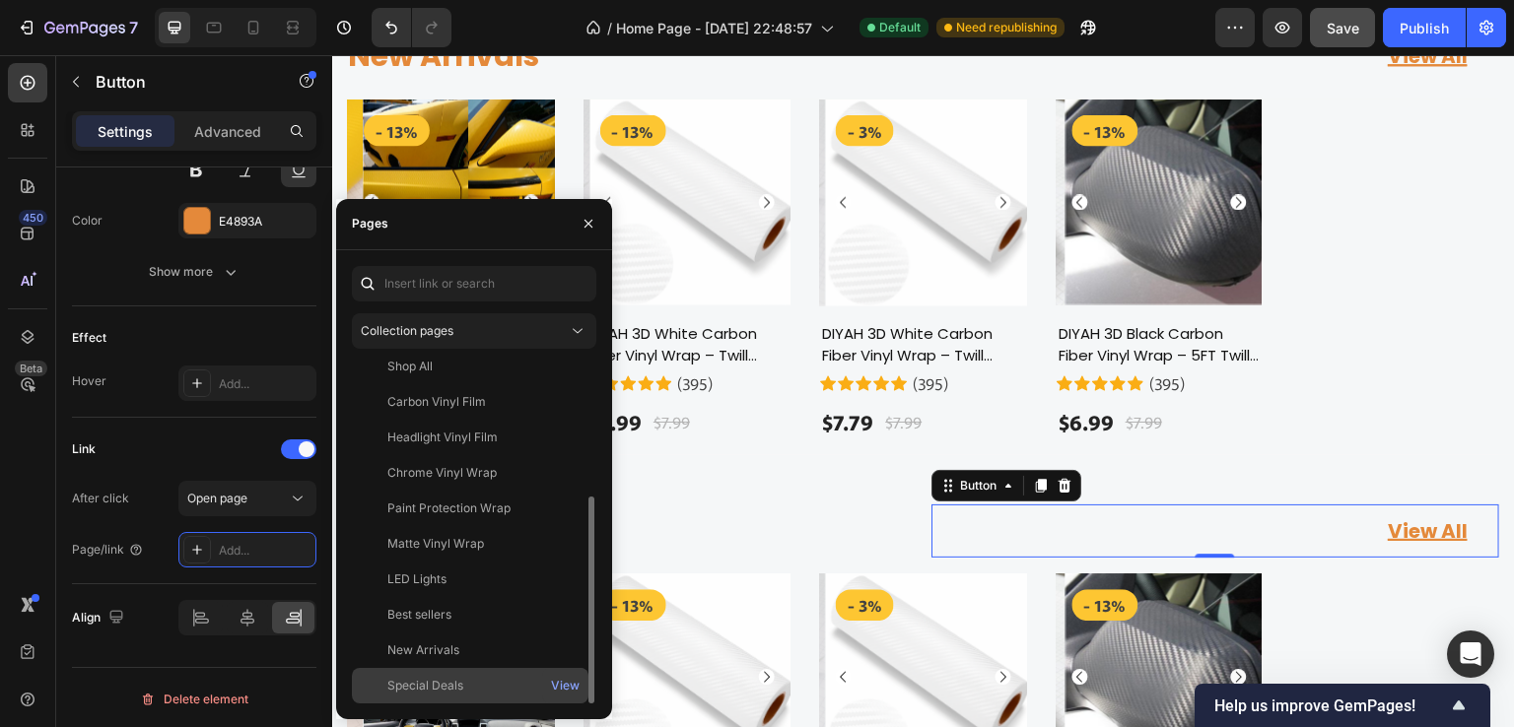
click at [434, 686] on div "Special Deals" at bounding box center [425, 686] width 76 height 18
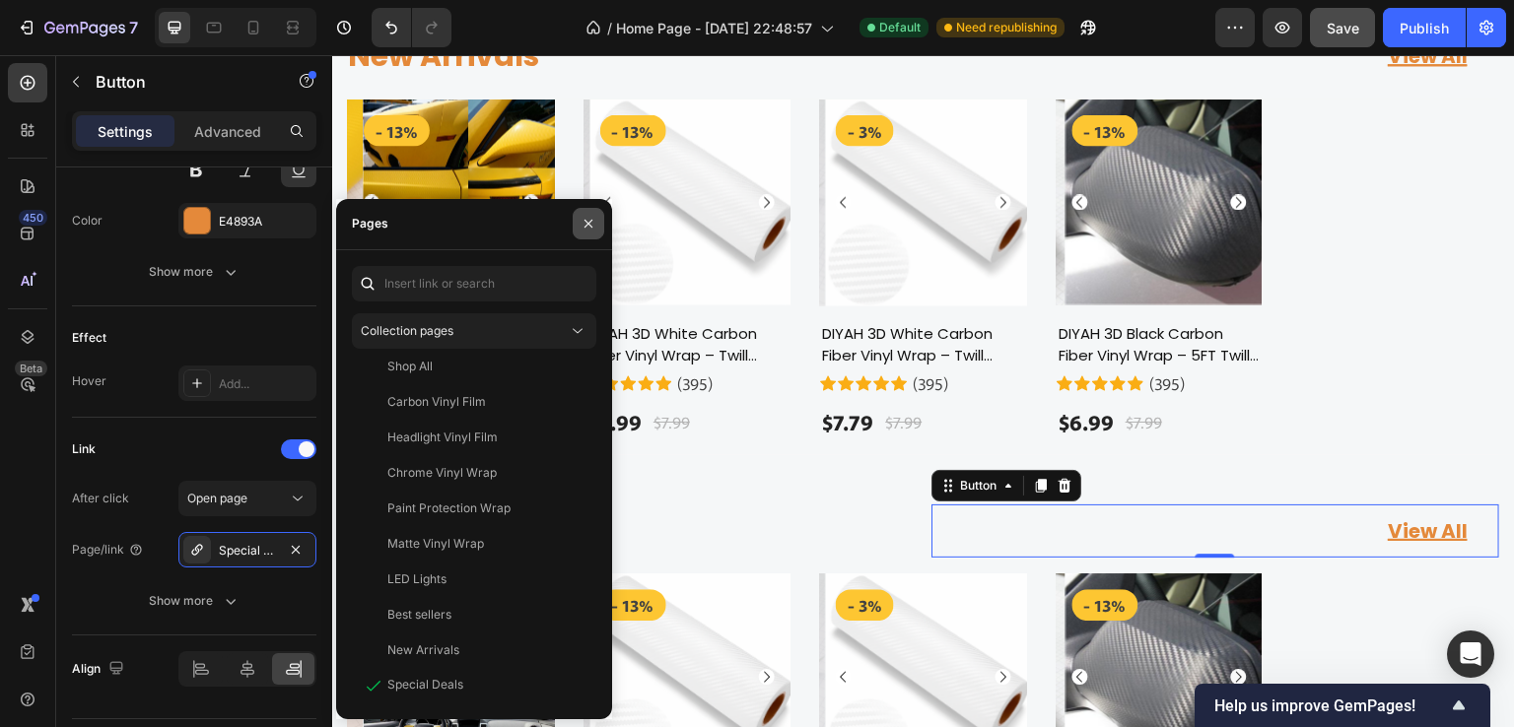
click at [586, 219] on icon "button" at bounding box center [589, 224] width 16 height 16
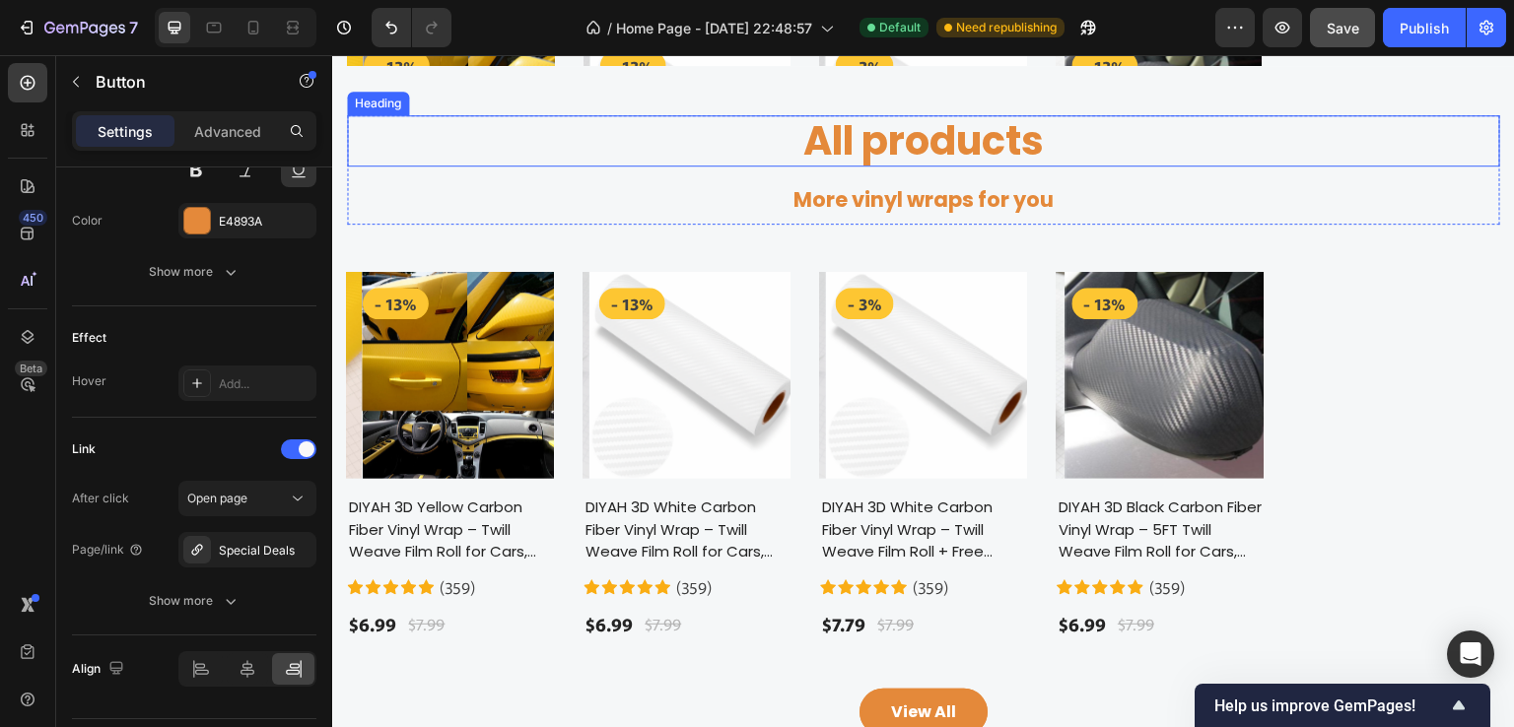
scroll to position [1800, 0]
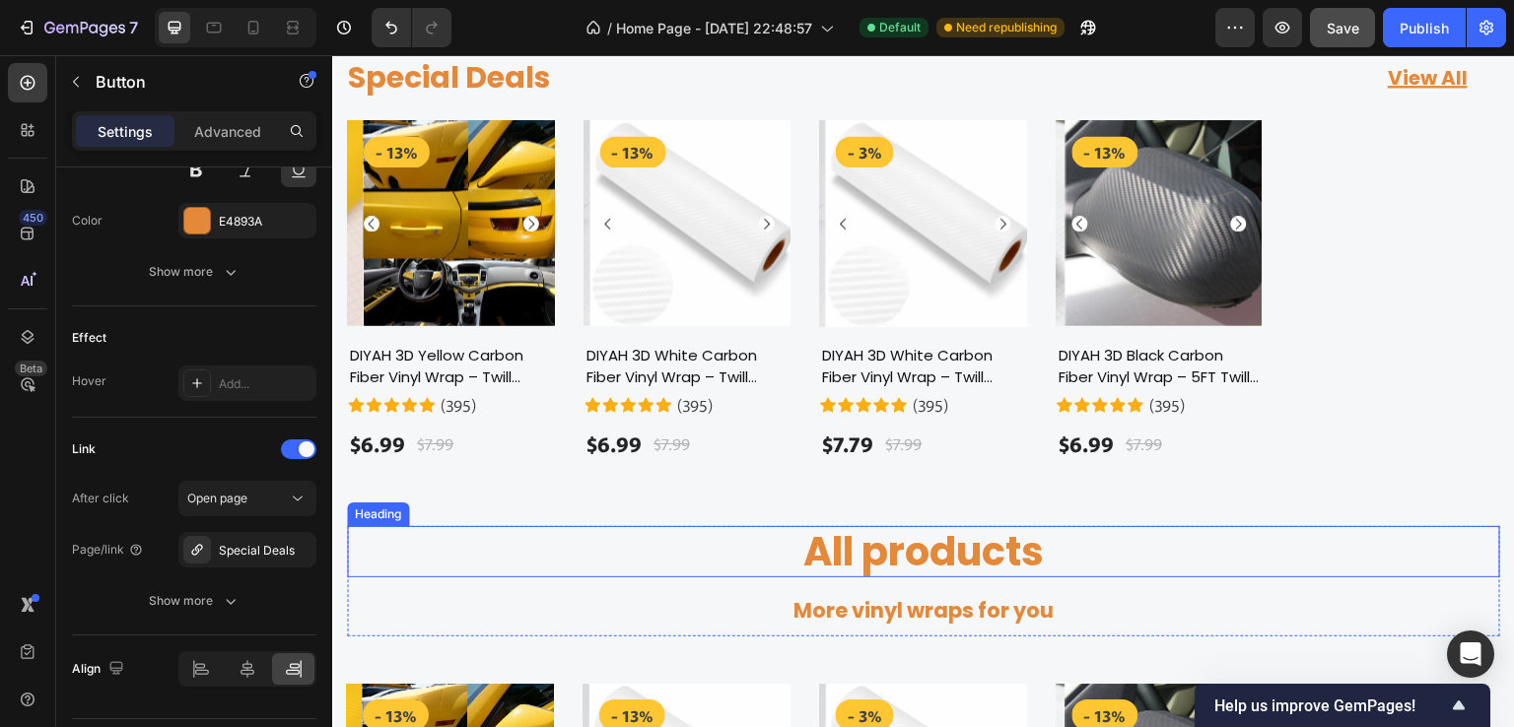
click at [879, 562] on h2 "All products" at bounding box center [923, 551] width 1153 height 51
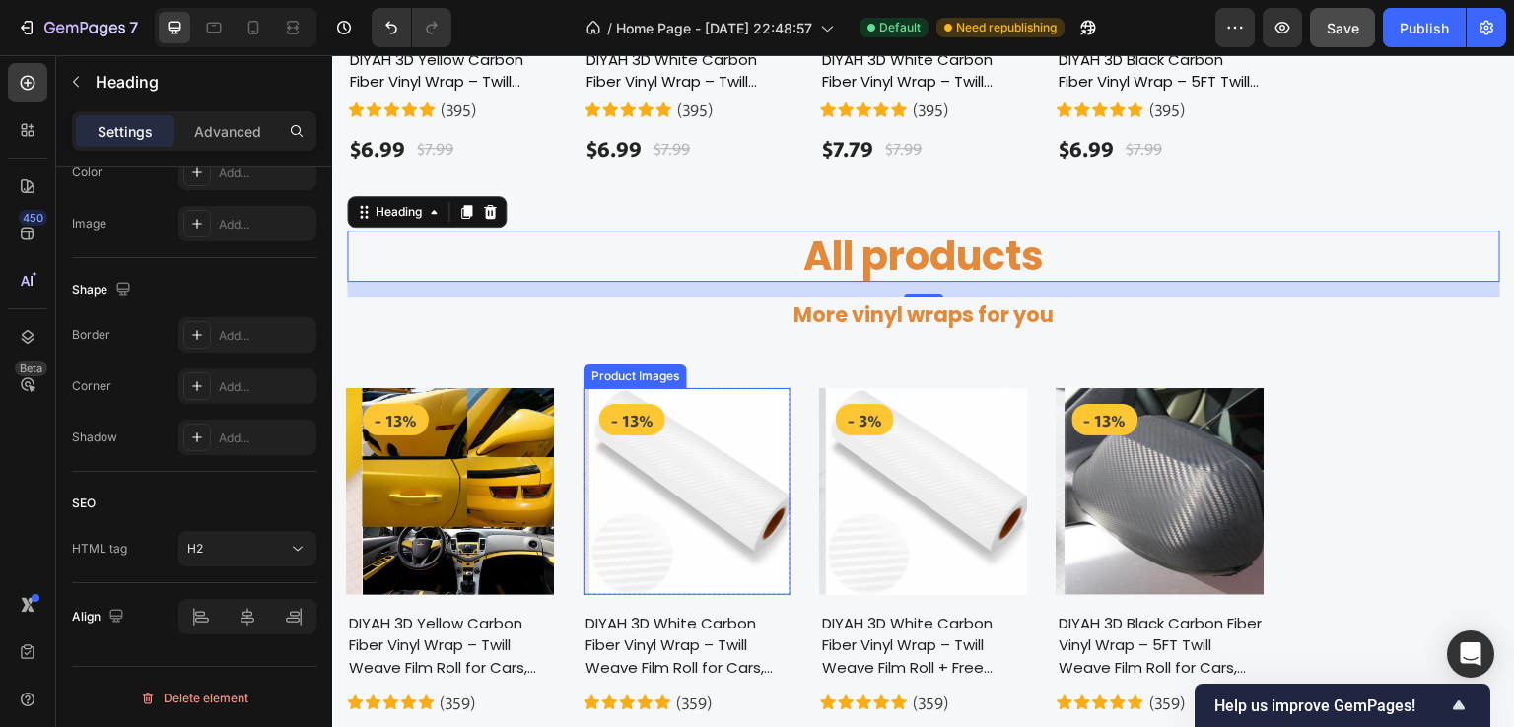
scroll to position [2391, 0]
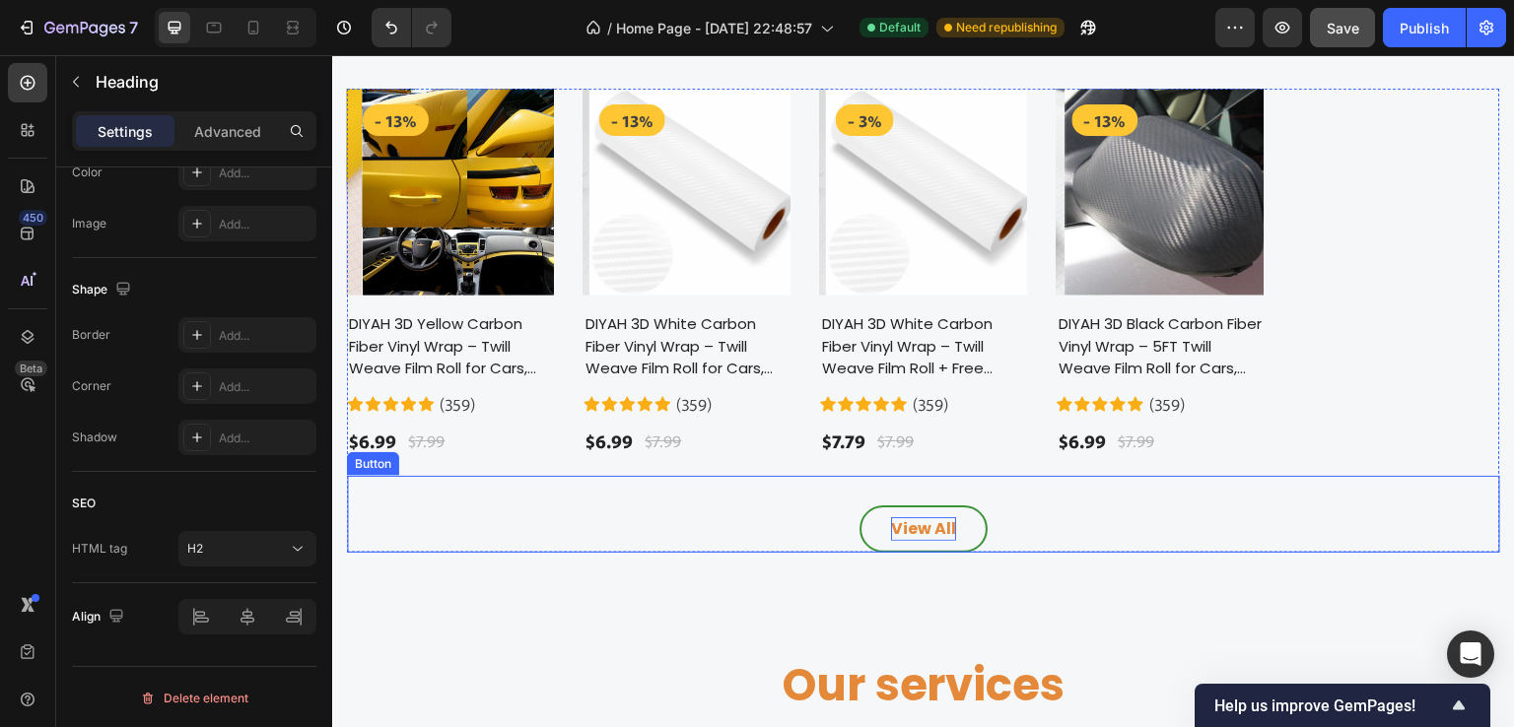
click at [909, 526] on div "View All" at bounding box center [923, 529] width 65 height 24
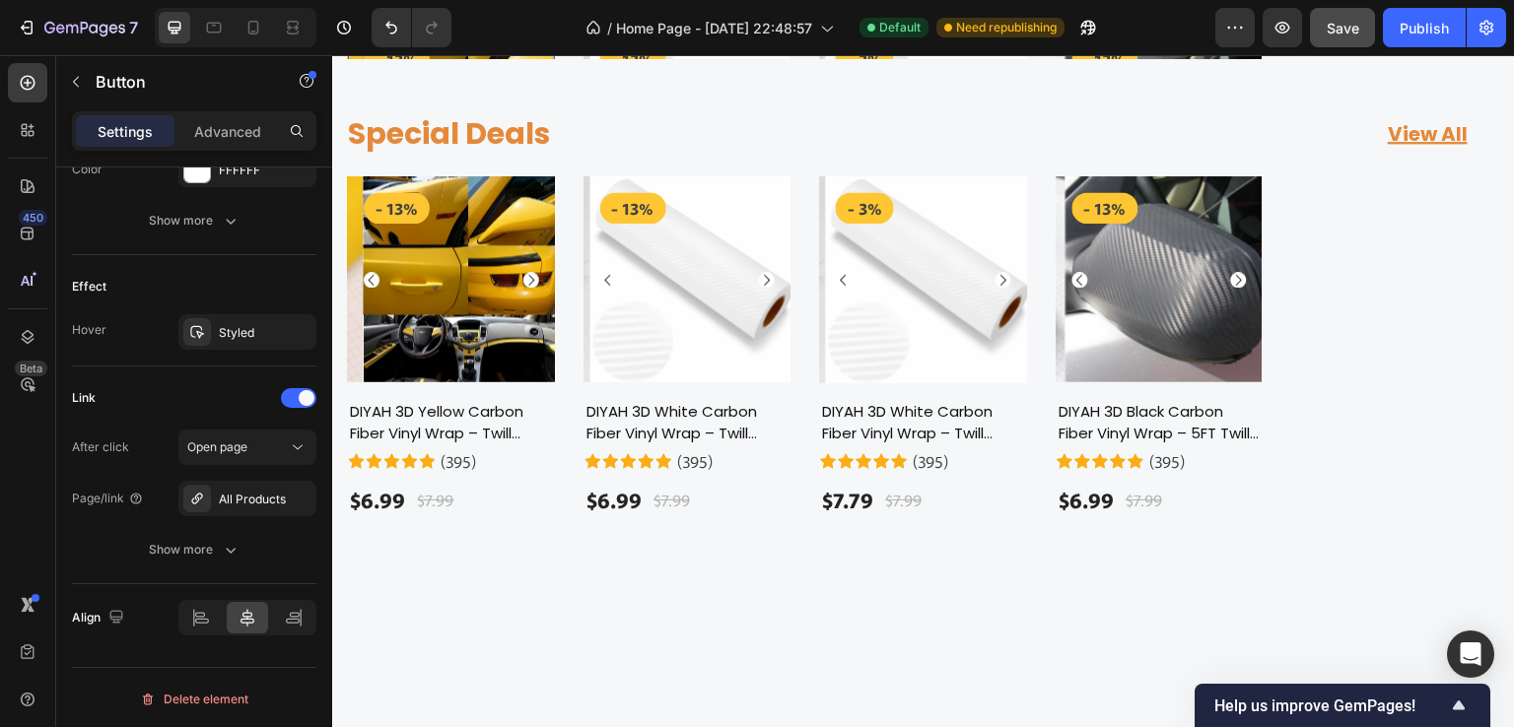
scroll to position [1405, 0]
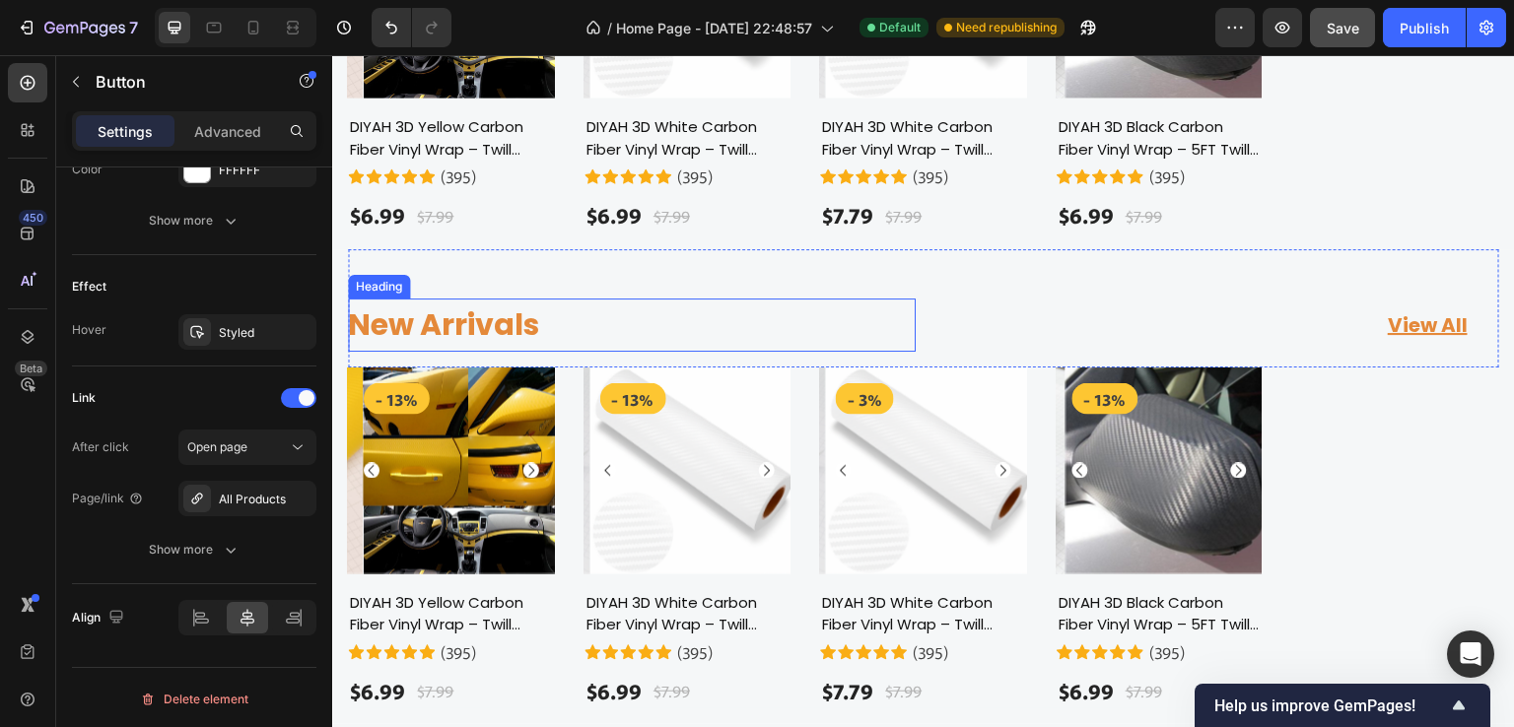
click at [464, 329] on h2 "New Arrivals" at bounding box center [632, 325] width 568 height 53
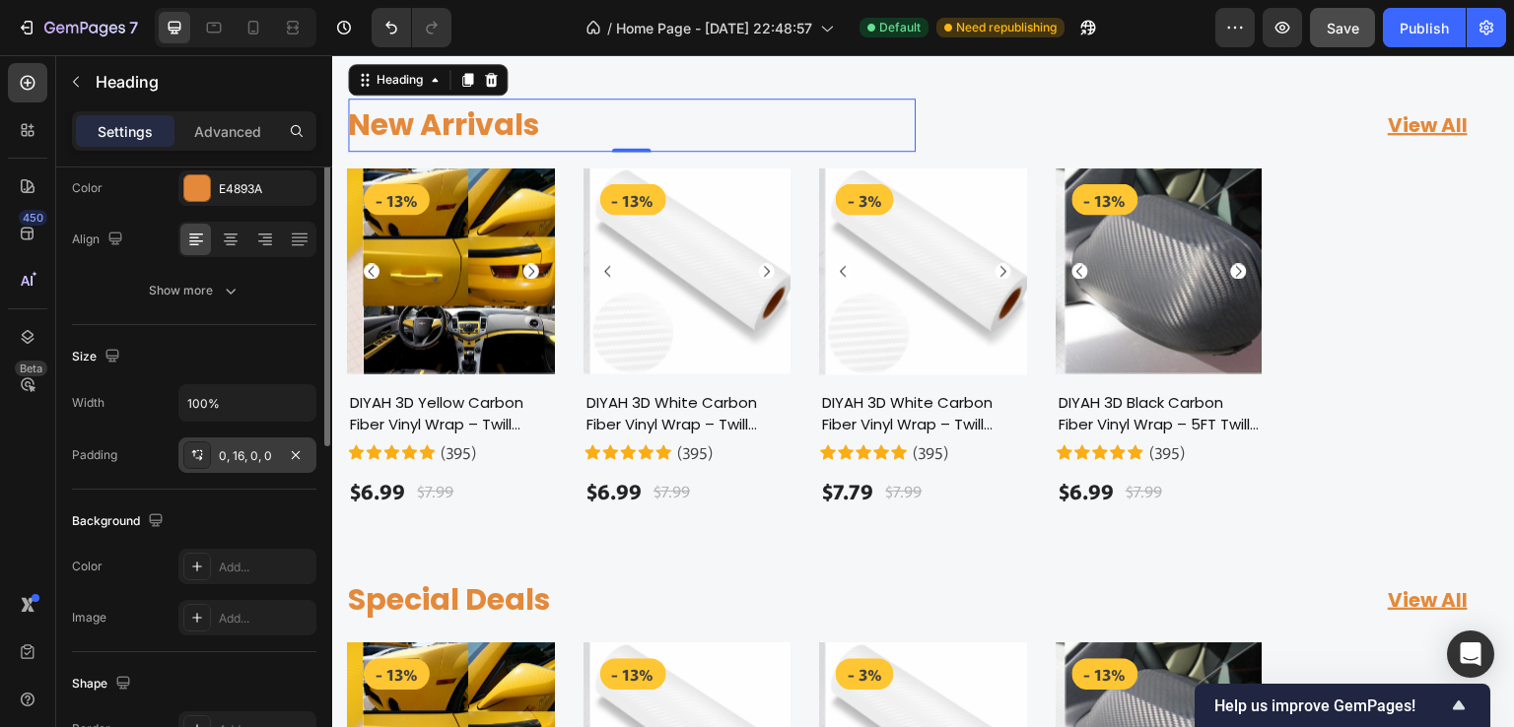
scroll to position [0, 0]
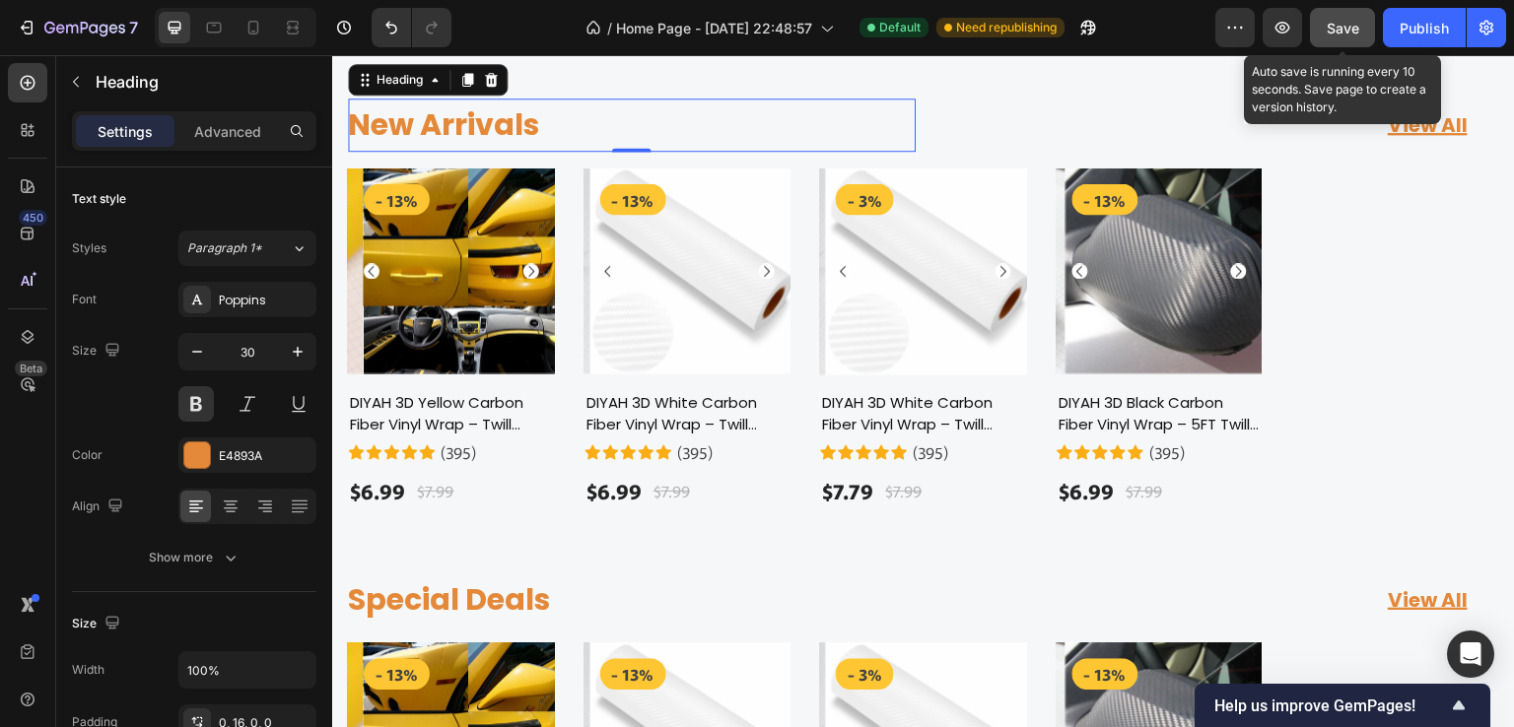
click at [1333, 21] on span "Save" at bounding box center [1343, 28] width 33 height 17
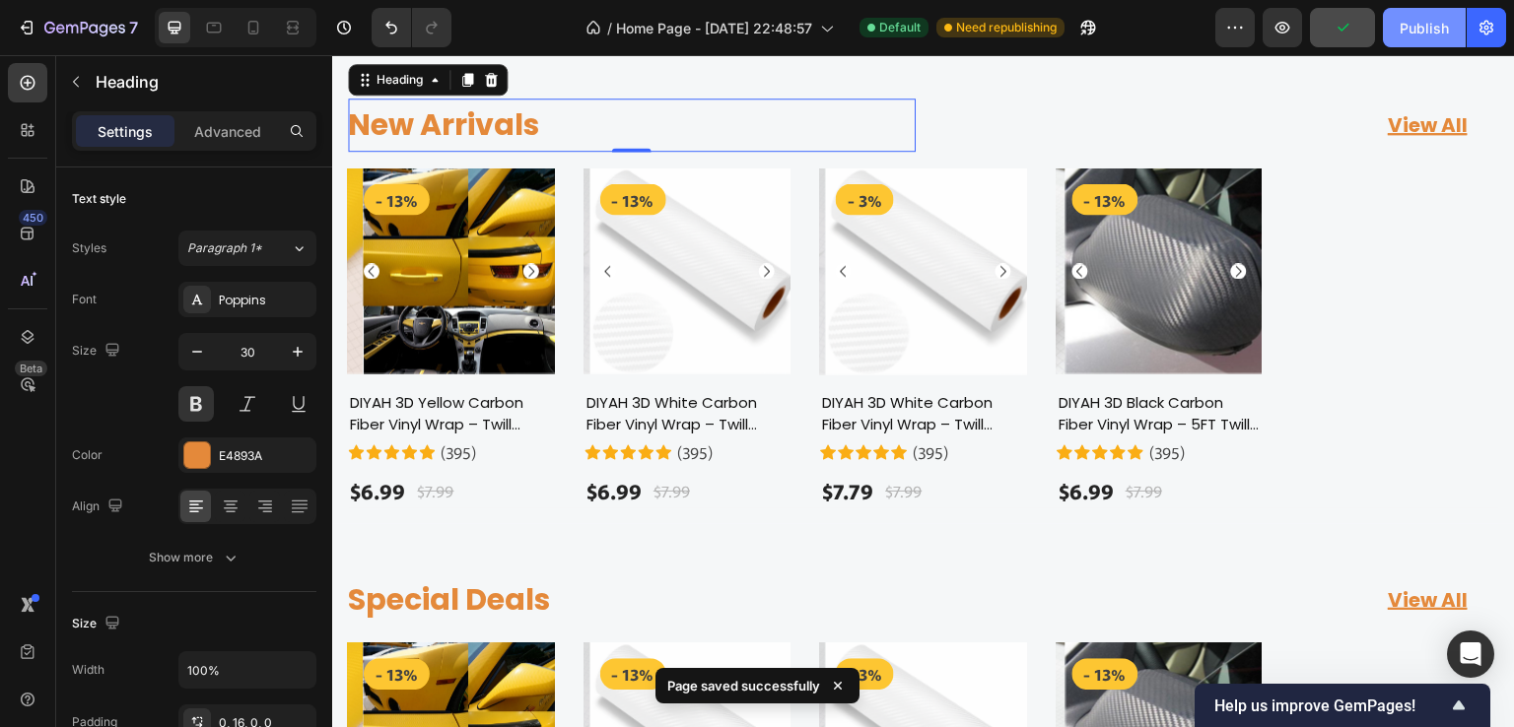
click at [1418, 31] on div "Publish" at bounding box center [1424, 28] width 49 height 21
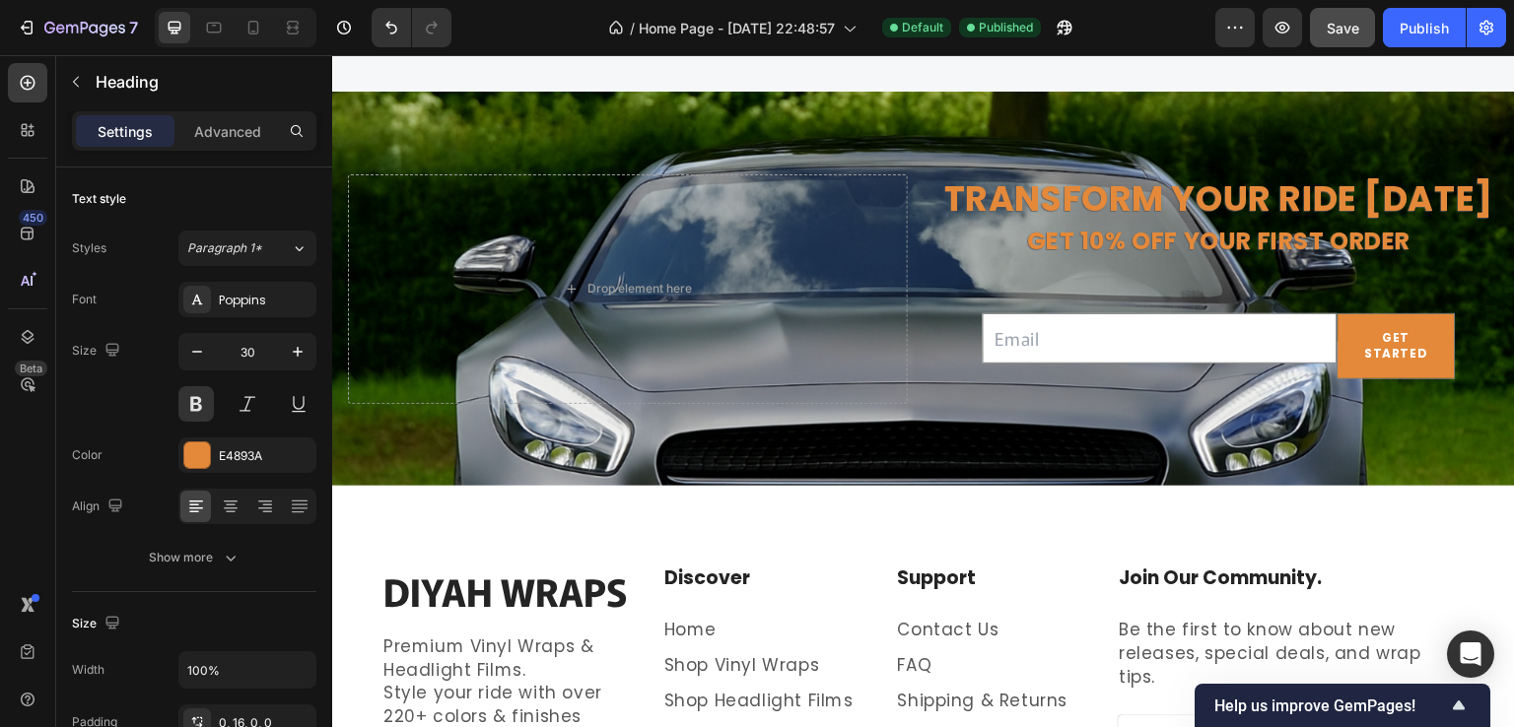
scroll to position [4855, 0]
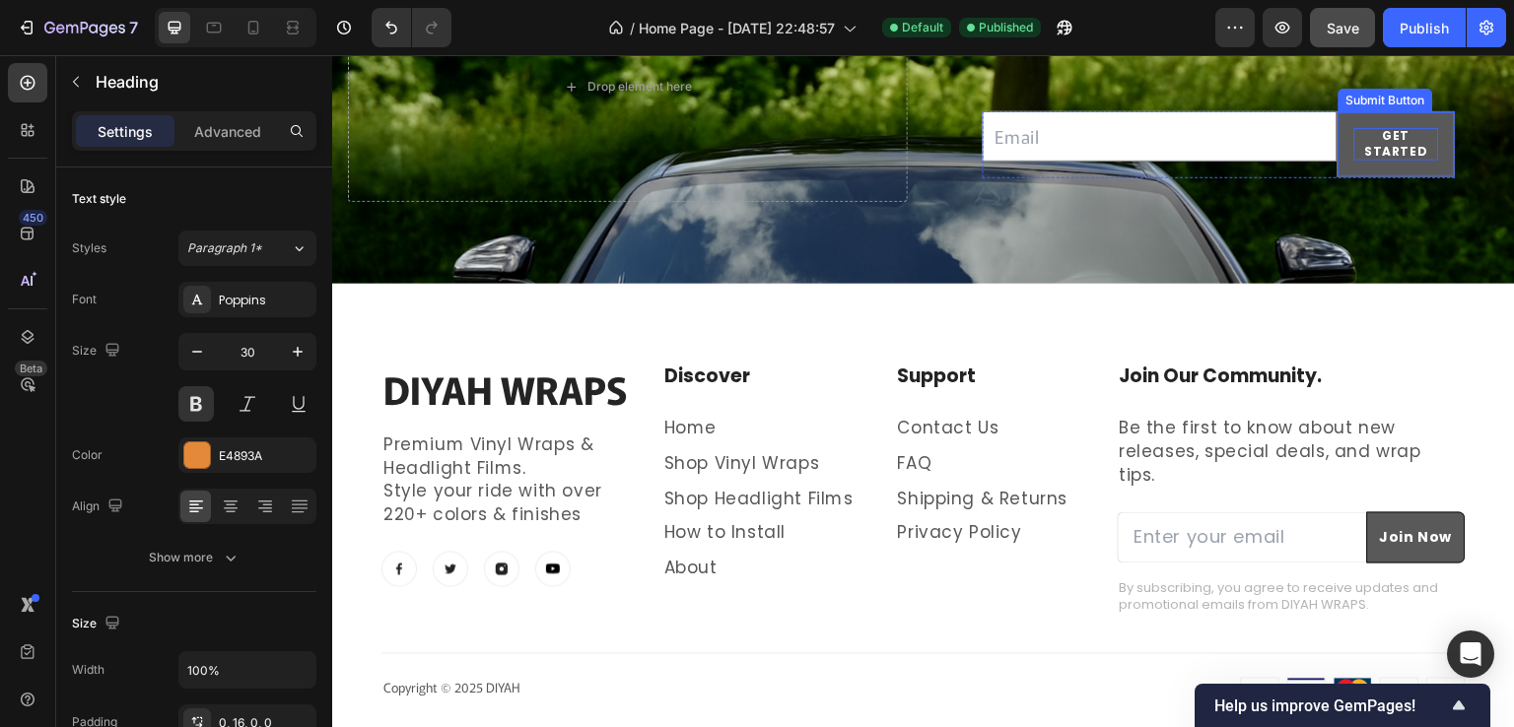
click at [1379, 162] on div "GET STARTED" at bounding box center [1396, 145] width 85 height 34
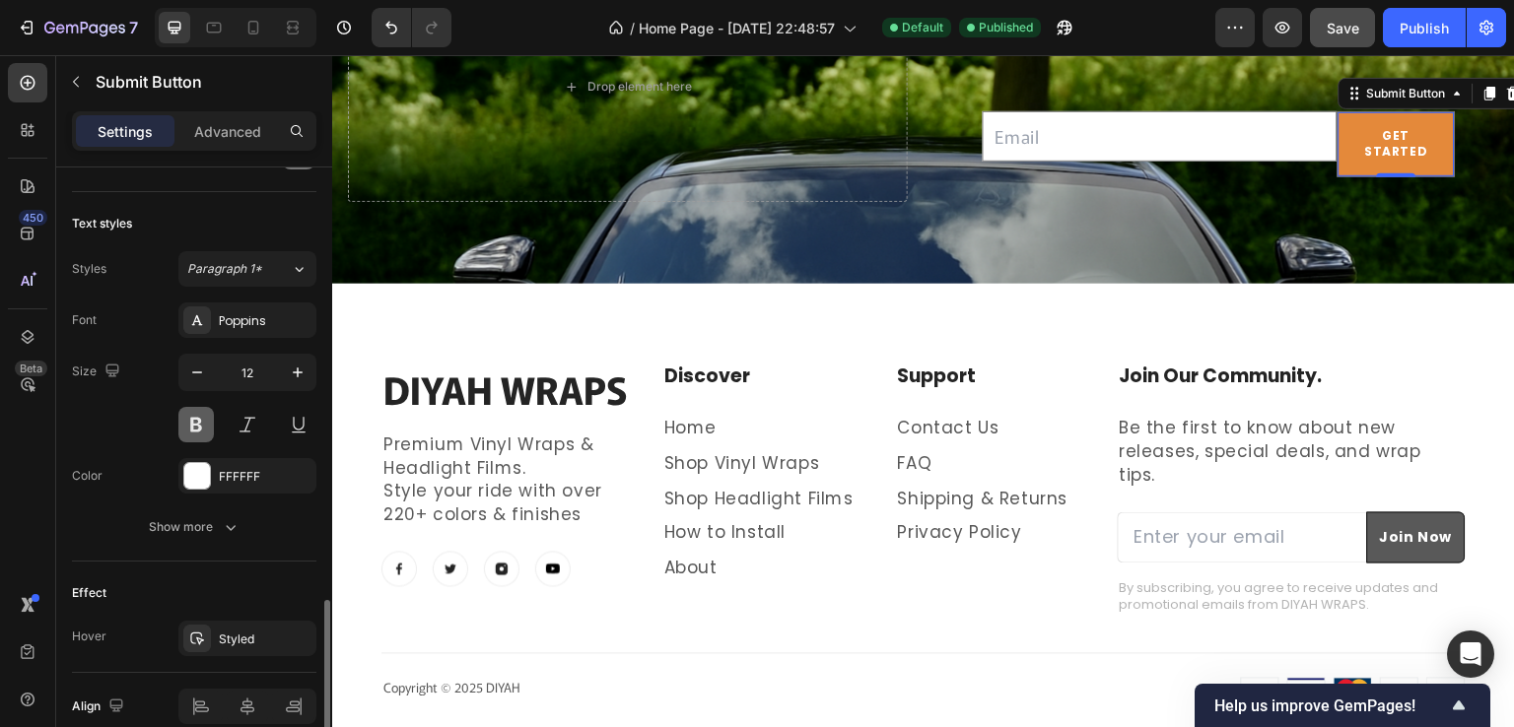
scroll to position [779, 0]
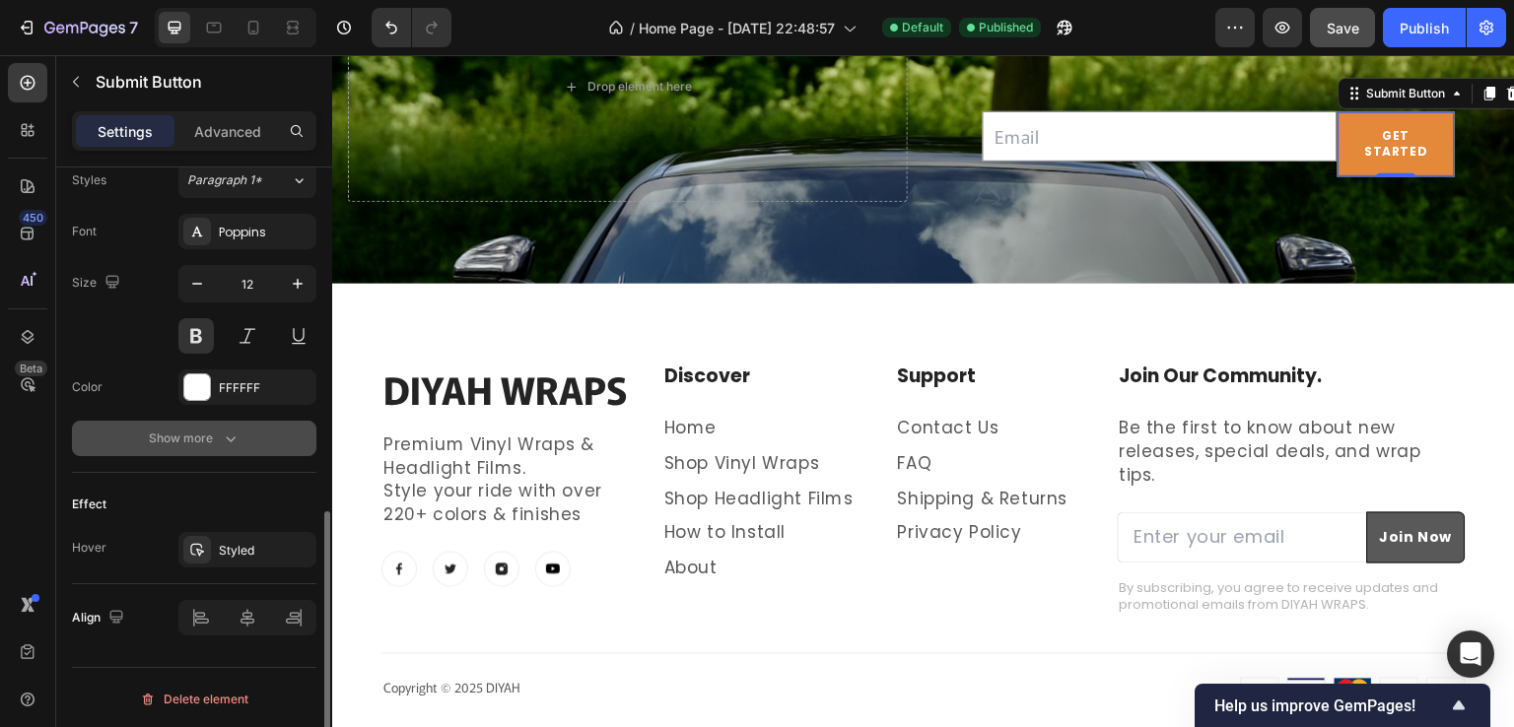
click at [179, 430] on div "Show more" at bounding box center [195, 439] width 92 height 20
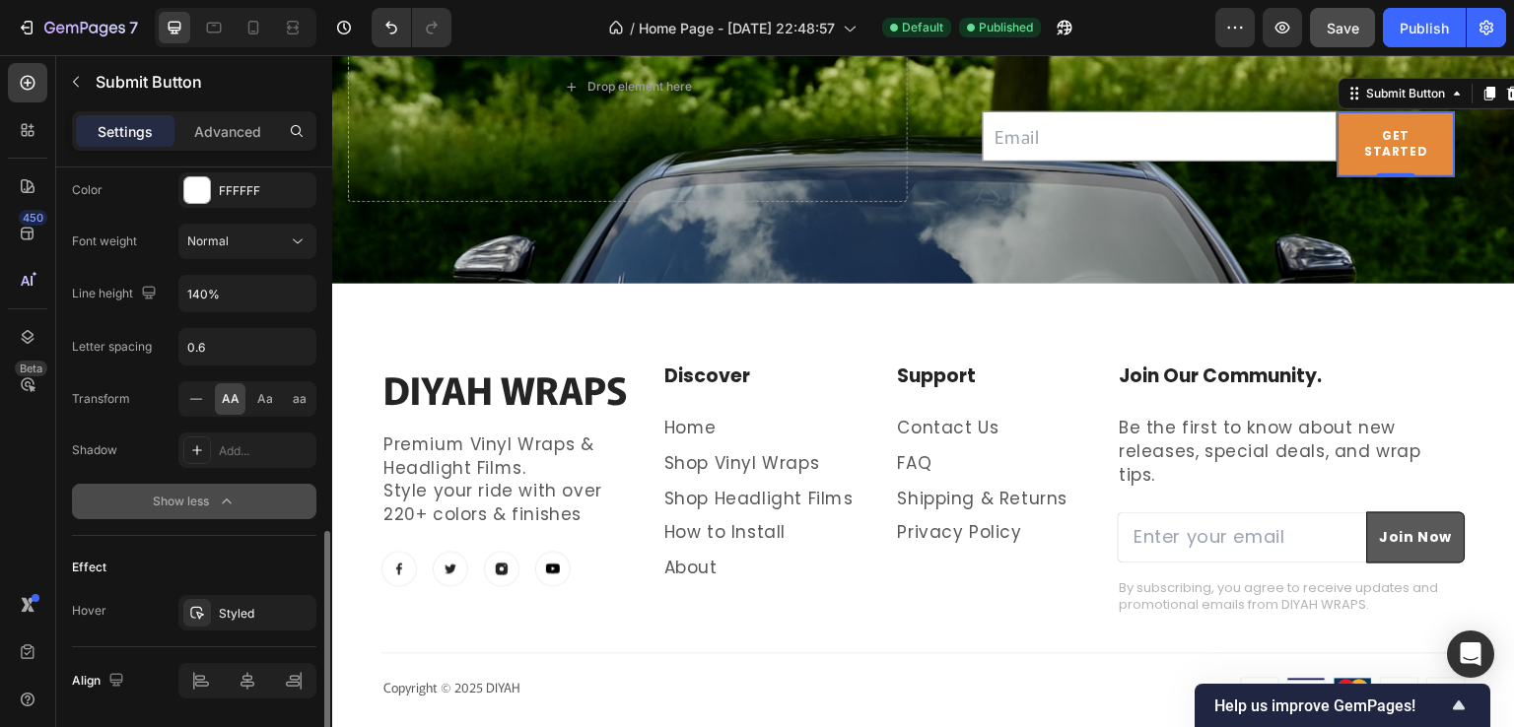
scroll to position [1038, 0]
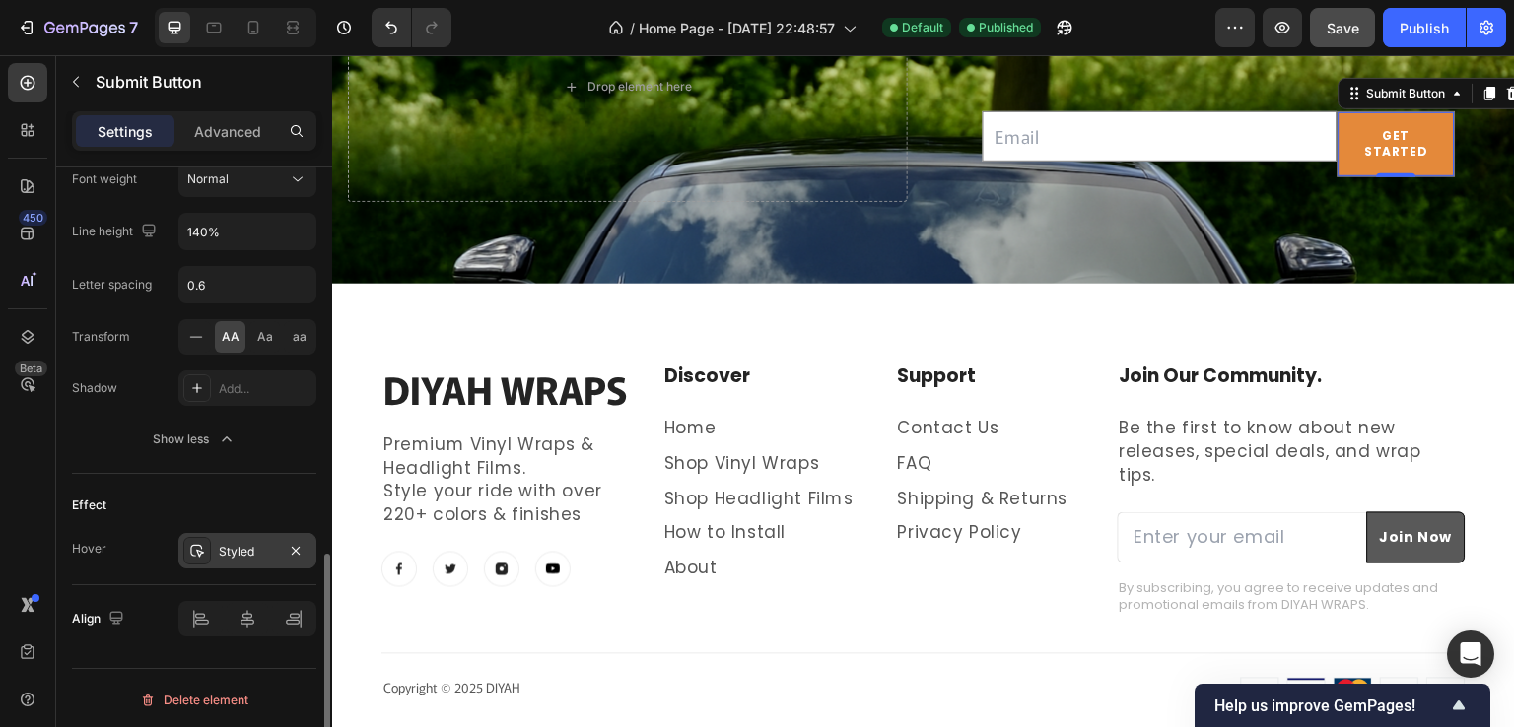
click at [237, 543] on div "Styled" at bounding box center [247, 552] width 57 height 18
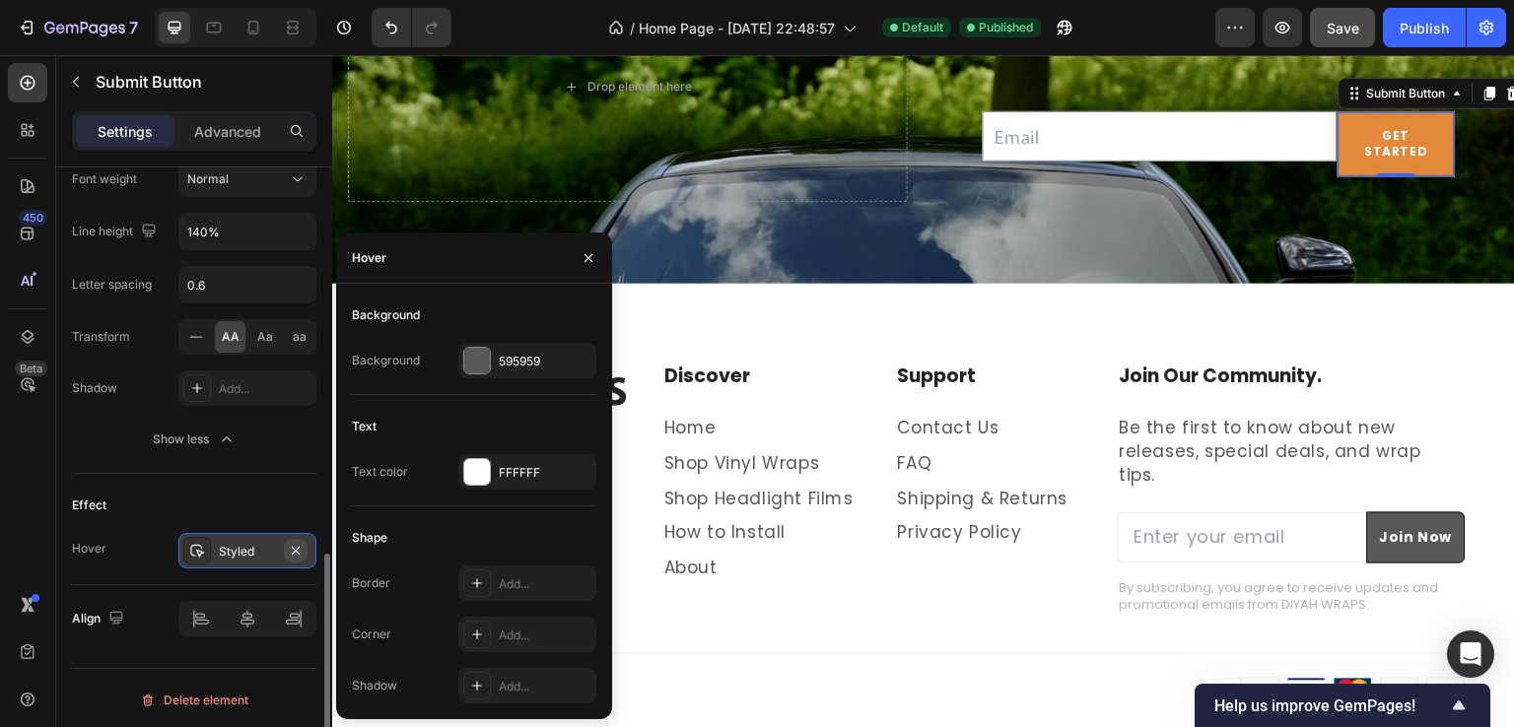
click at [302, 544] on icon "button" at bounding box center [296, 551] width 16 height 16
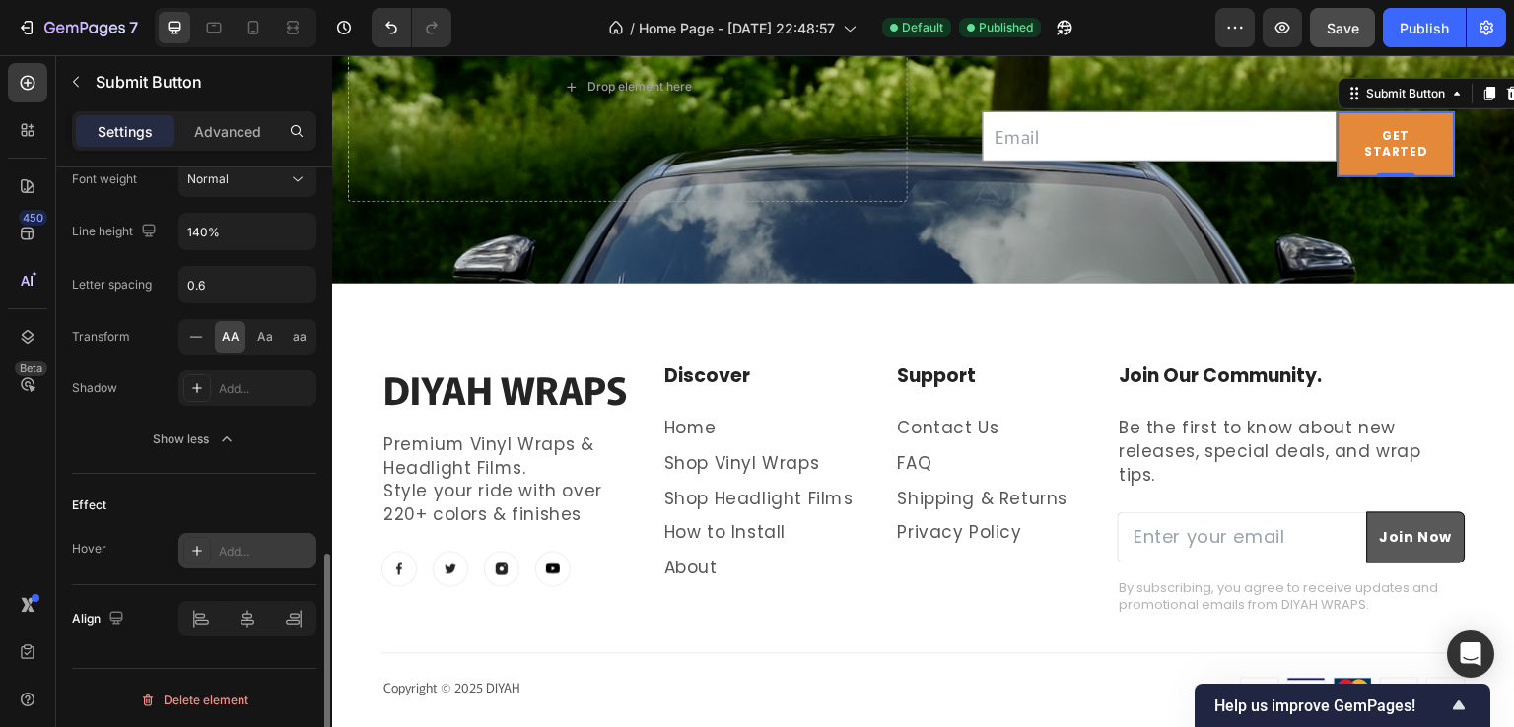
click at [269, 551] on div "Add..." at bounding box center [265, 552] width 93 height 18
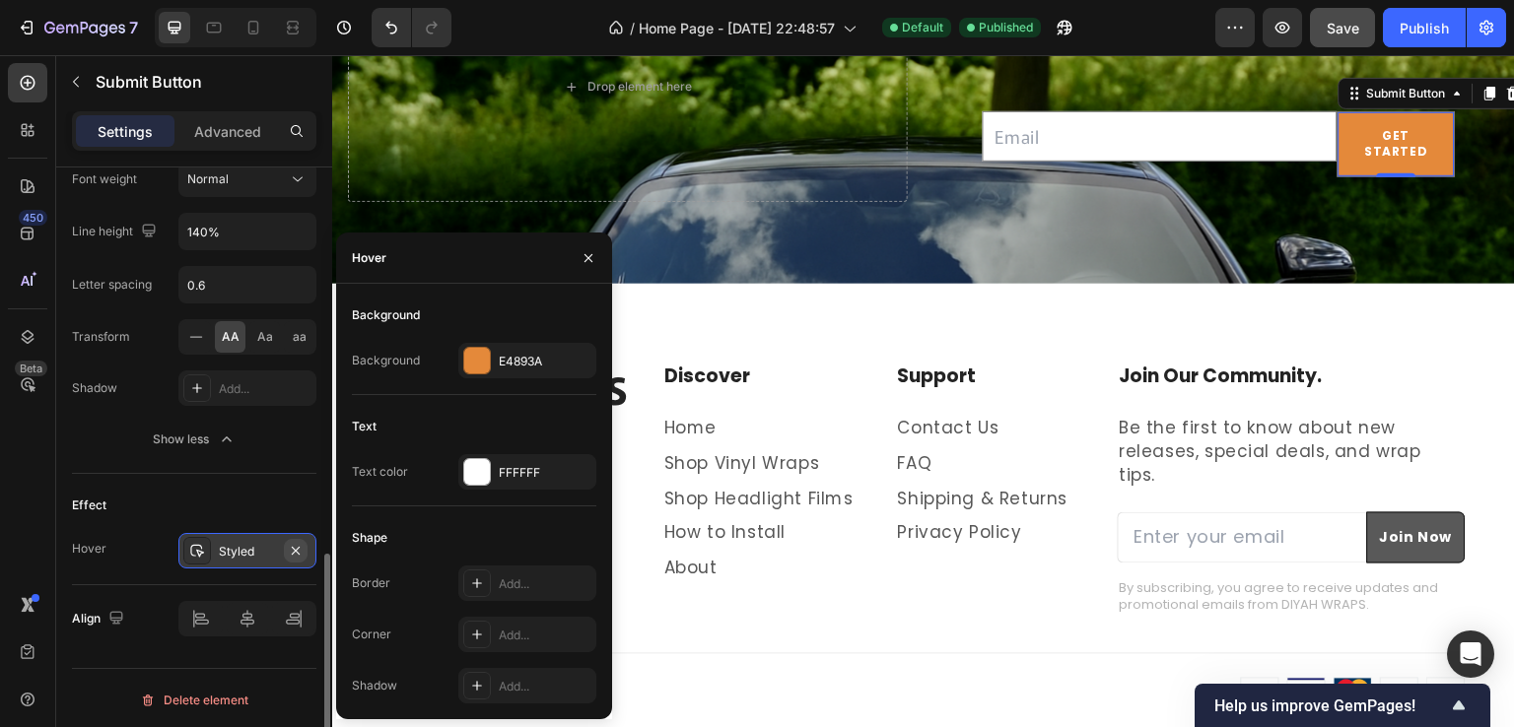
click at [299, 543] on icon "button" at bounding box center [296, 551] width 16 height 16
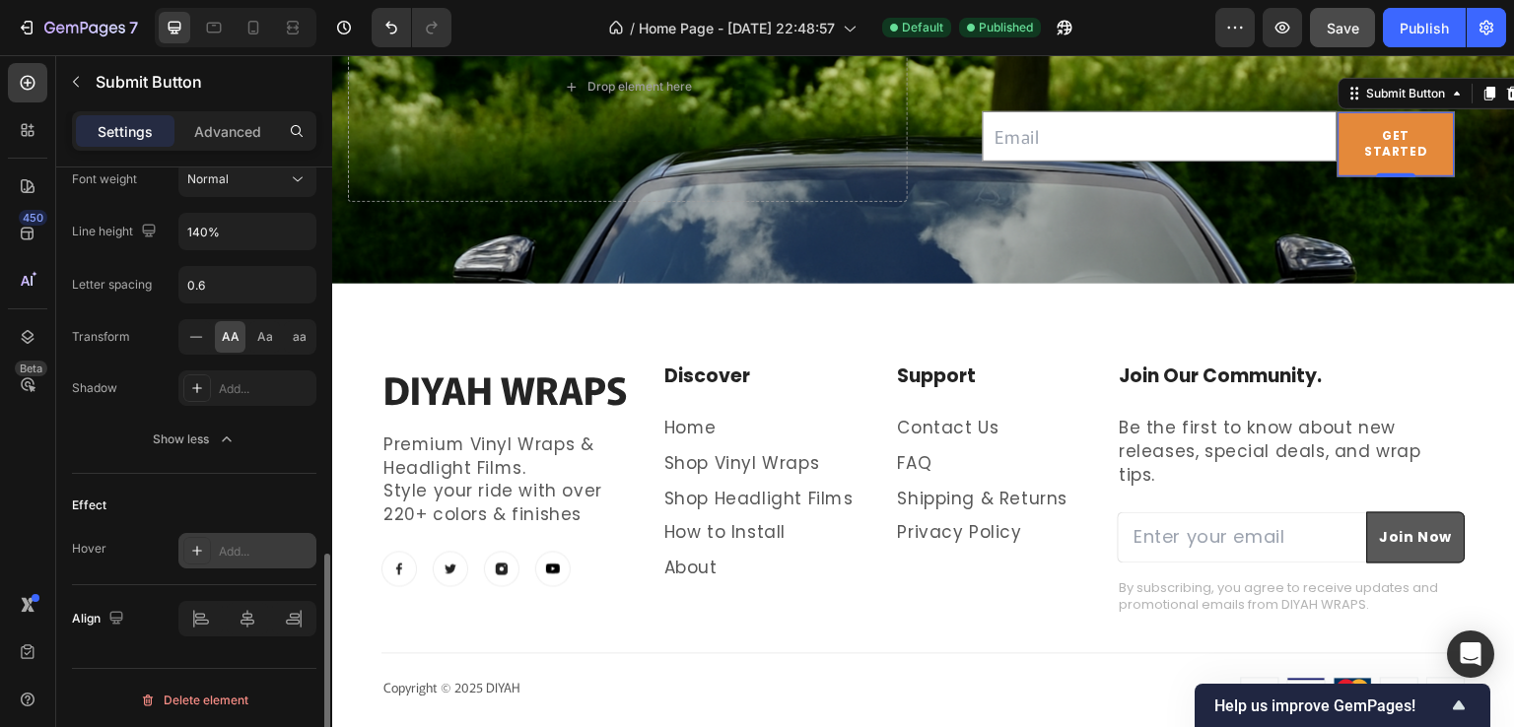
click at [243, 549] on div "Add..." at bounding box center [265, 552] width 93 height 18
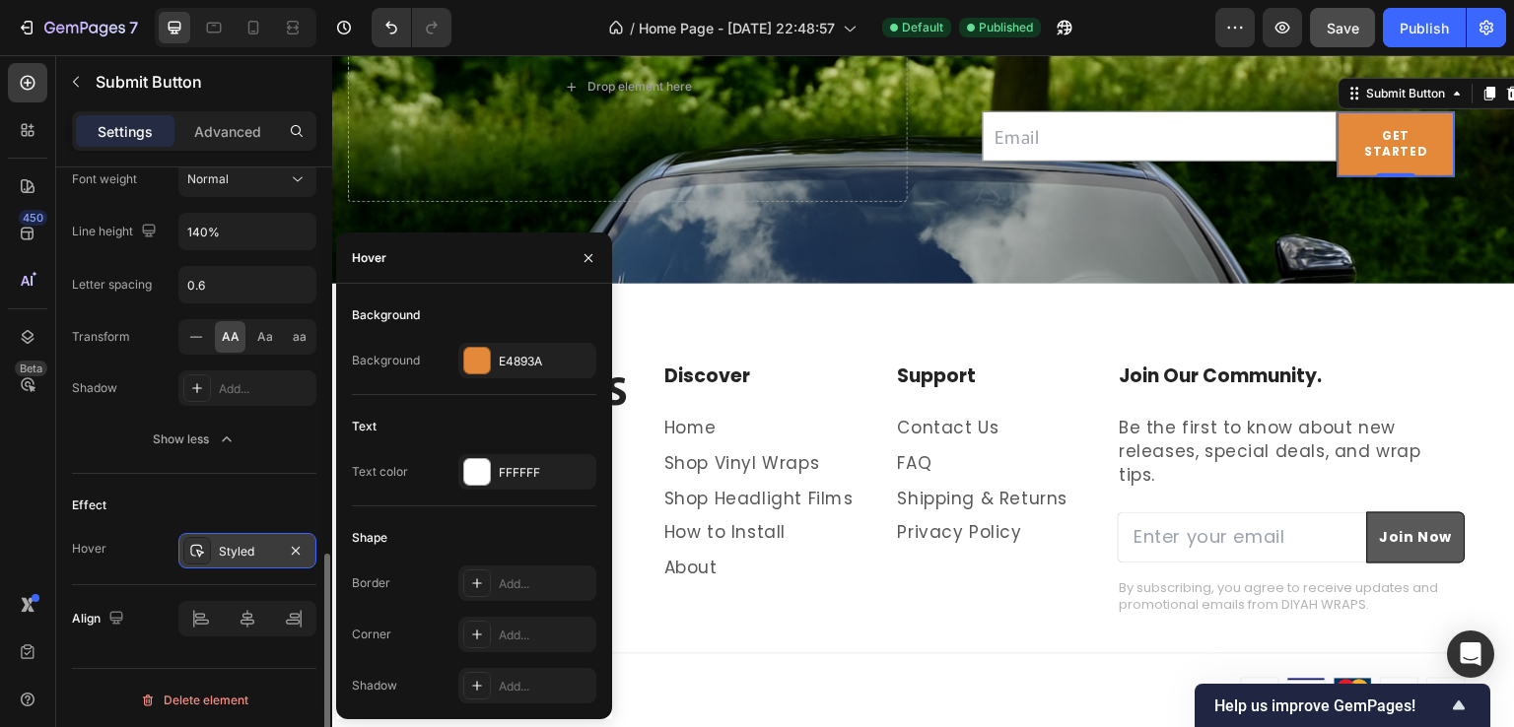
click at [243, 498] on div "Effect" at bounding box center [194, 506] width 244 height 32
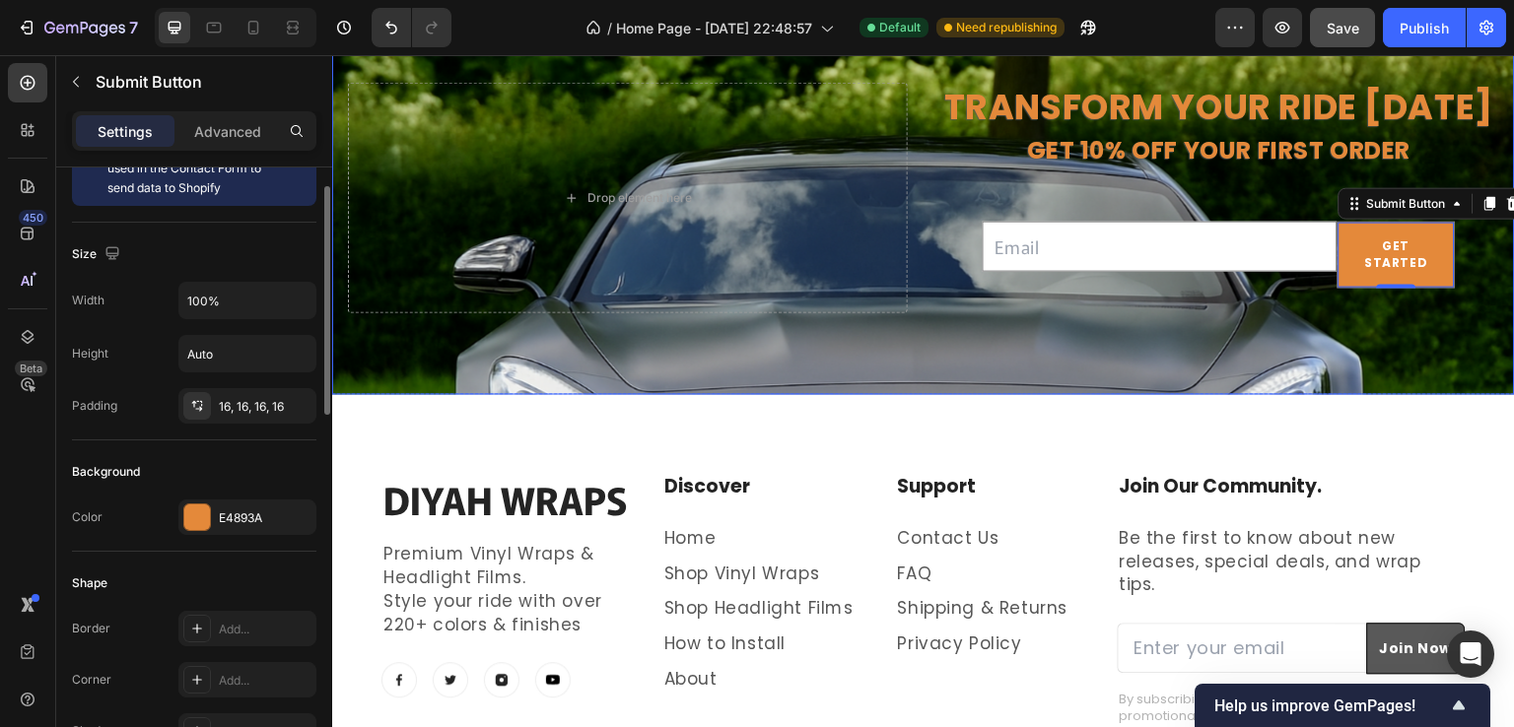
scroll to position [4954, 0]
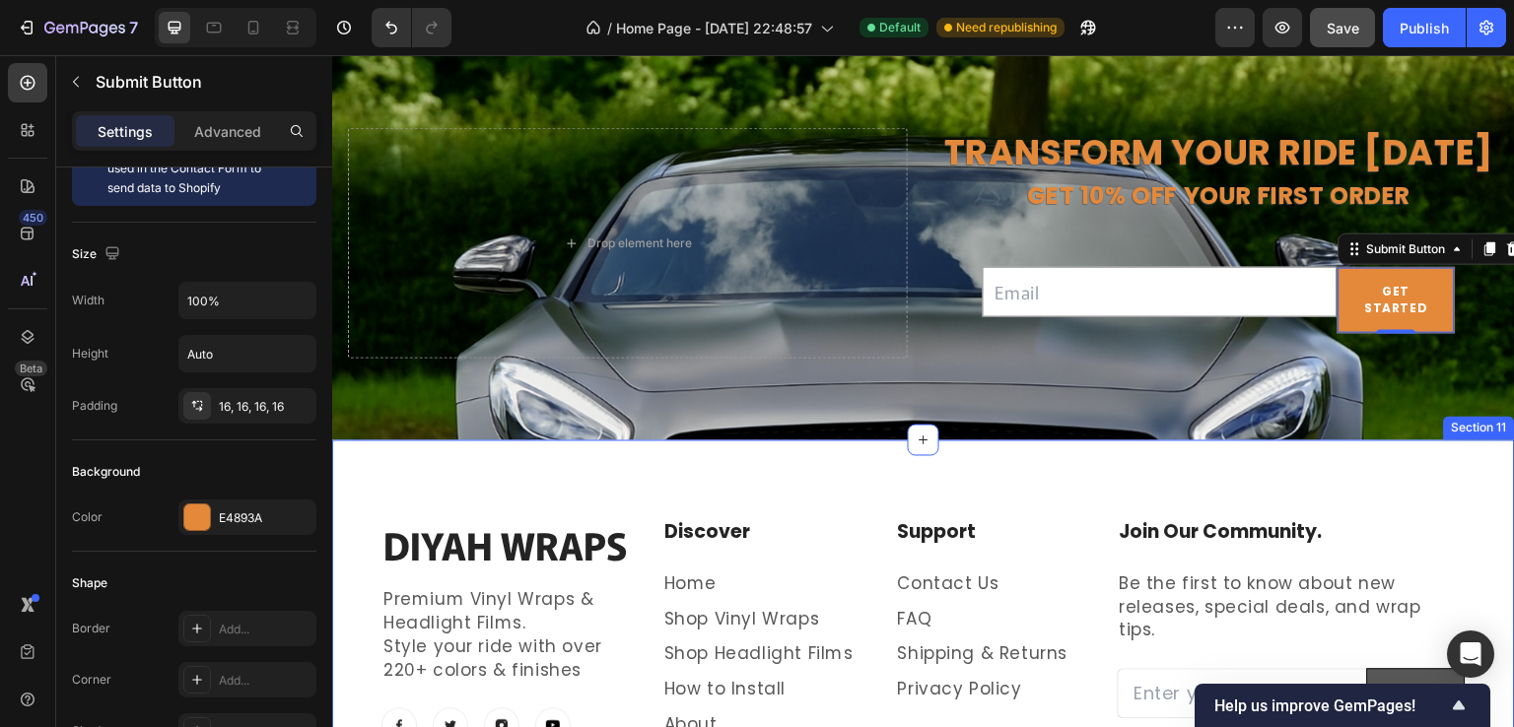
click at [694, 454] on div "DIYAH WRAPS Heading Premium Vinyl Wraps & Headlight Films. Style your ride with…" at bounding box center [923, 650] width 1183 height 418
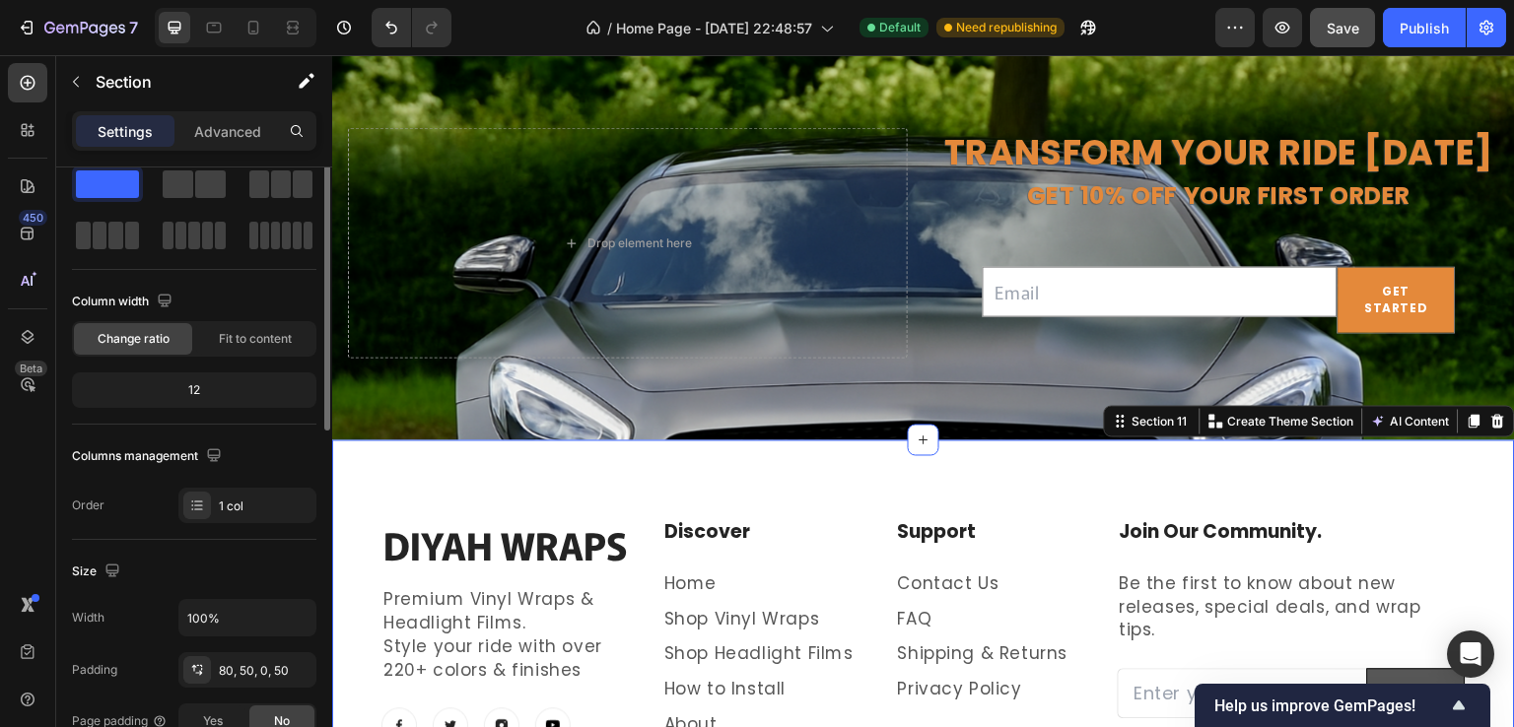
scroll to position [0, 0]
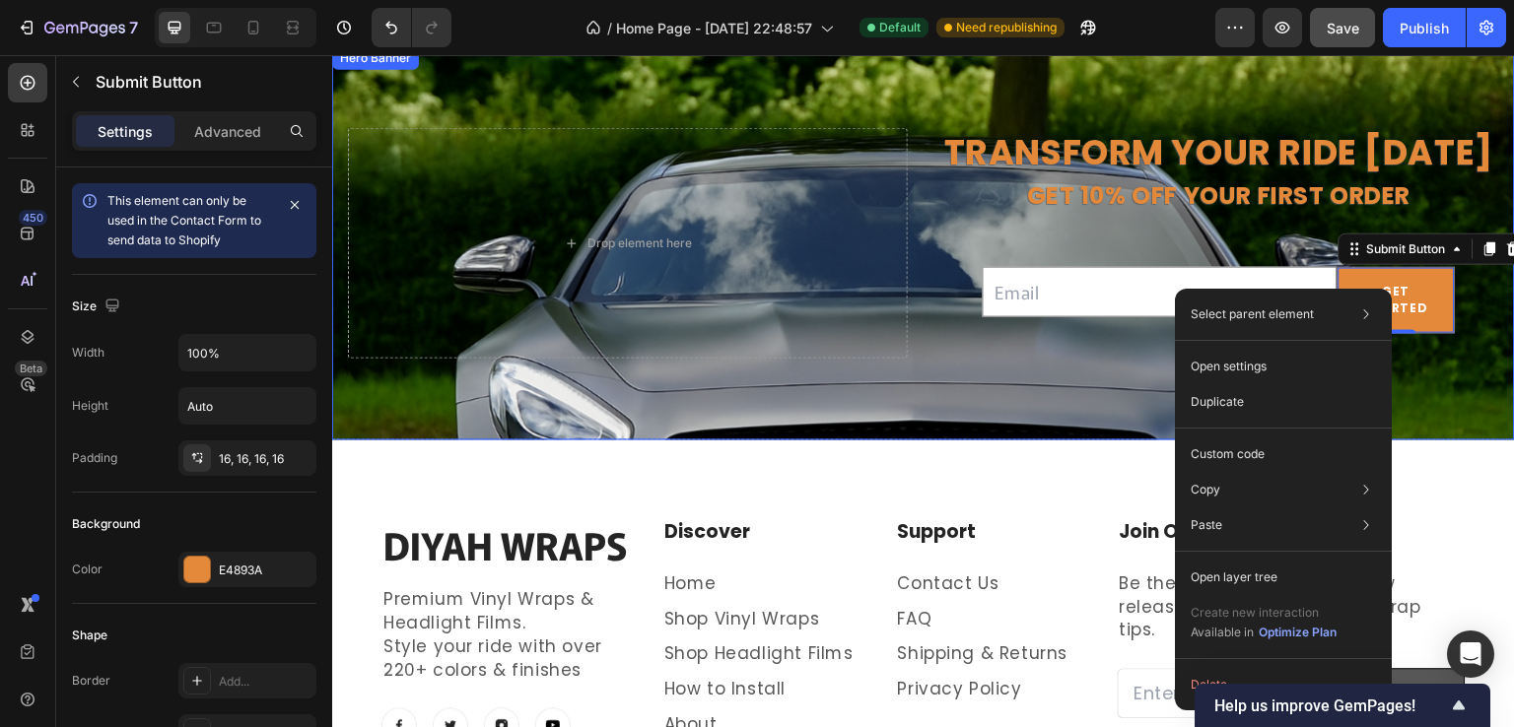
click at [852, 353] on div "TRANSFORM YOUR RIDE TODAY Heading get 10% off your first order Text Block Email…" at bounding box center [923, 243] width 1183 height 239
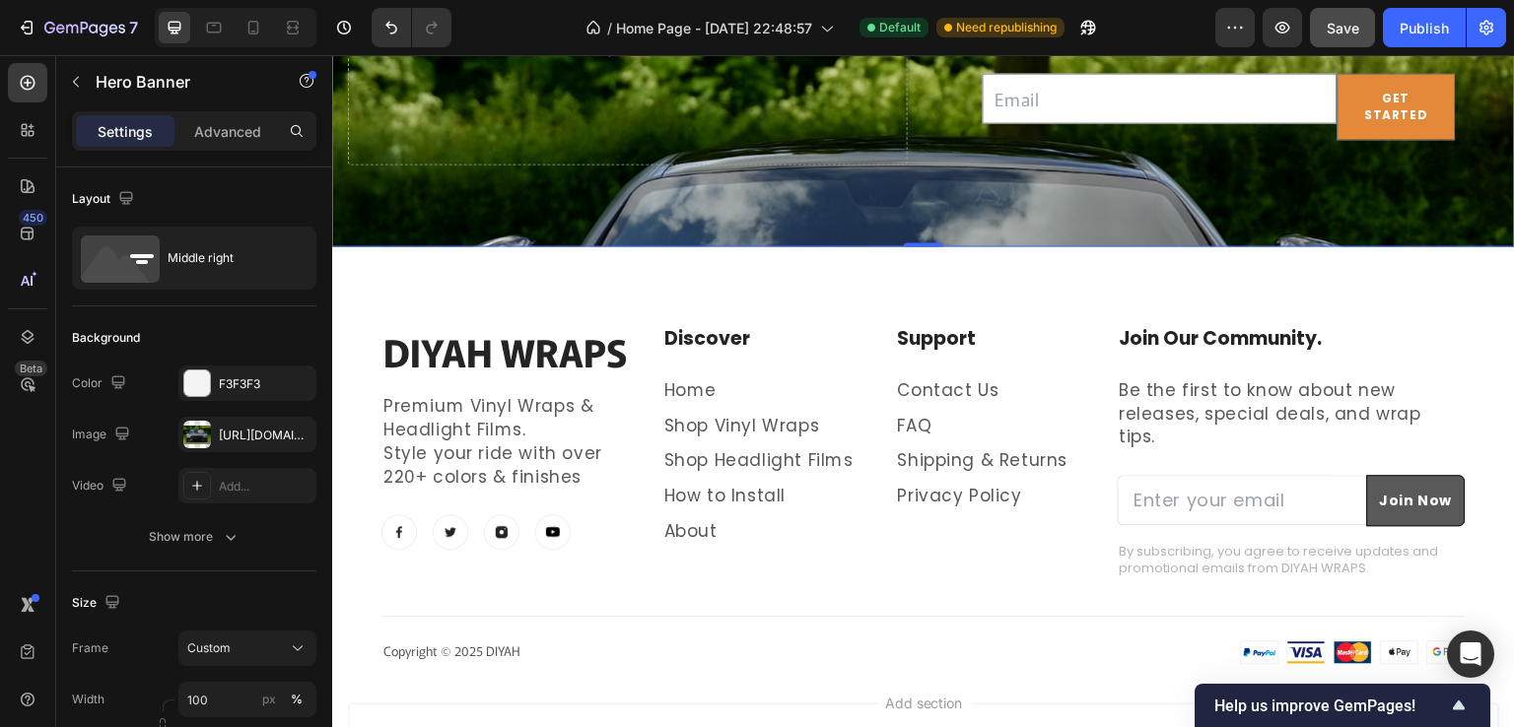
scroll to position [5151, 0]
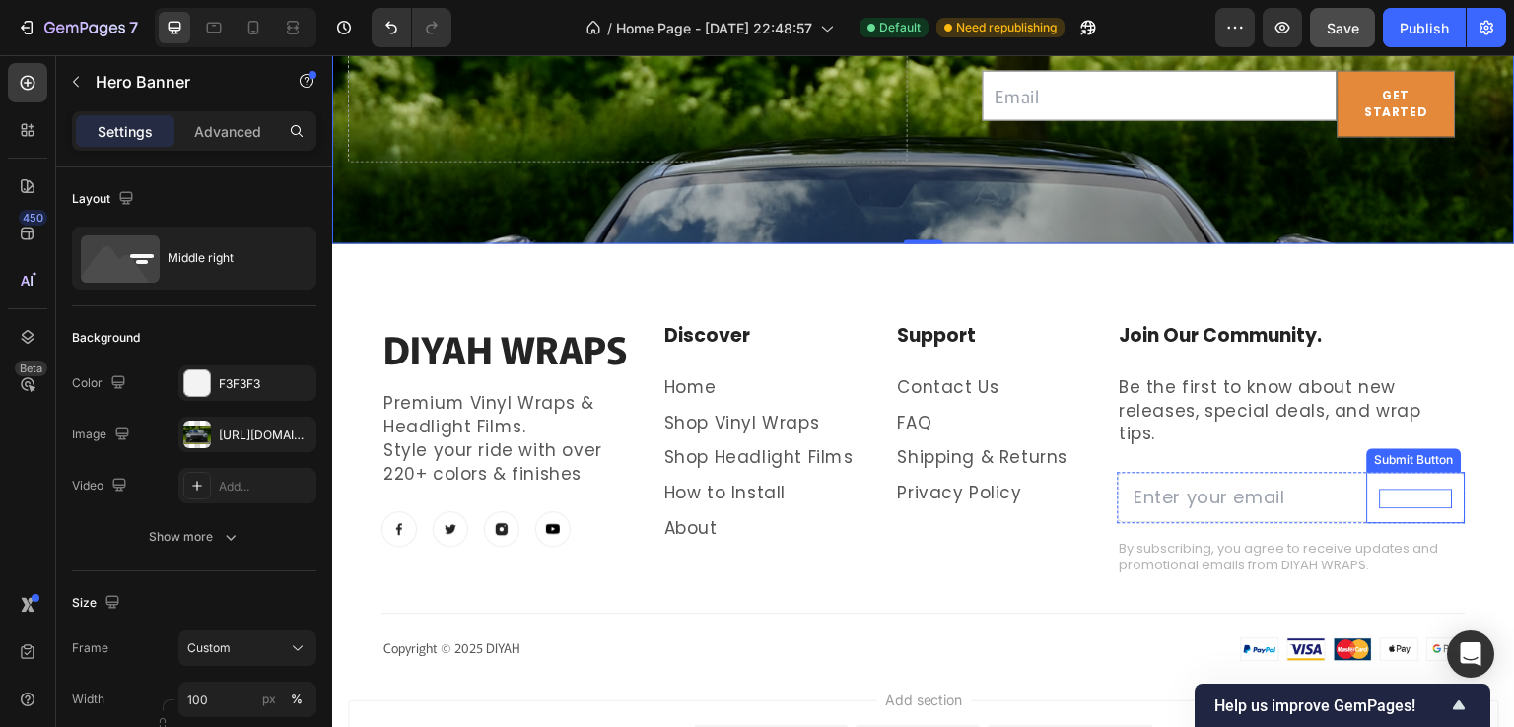
click at [1380, 489] on strong "Join Now" at bounding box center [1416, 499] width 73 height 20
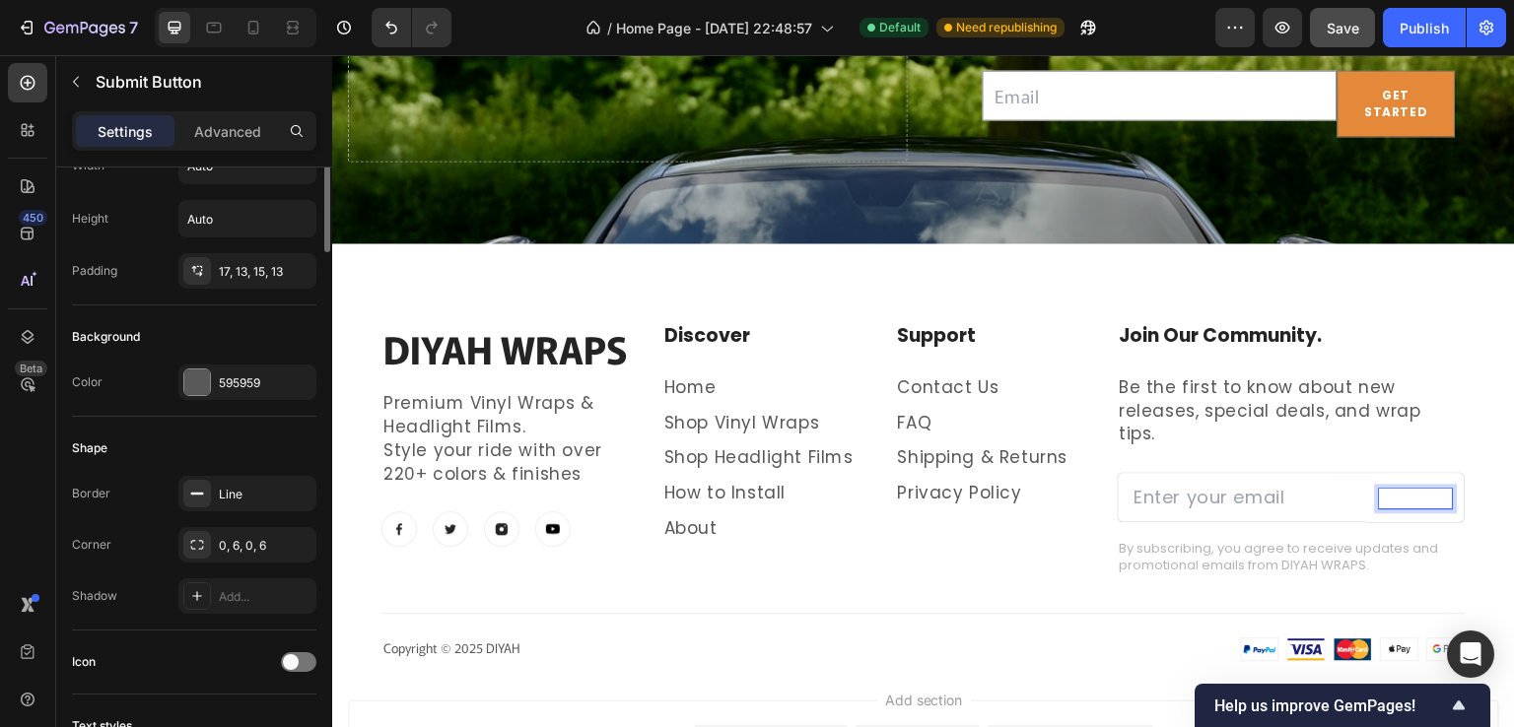
scroll to position [0, 0]
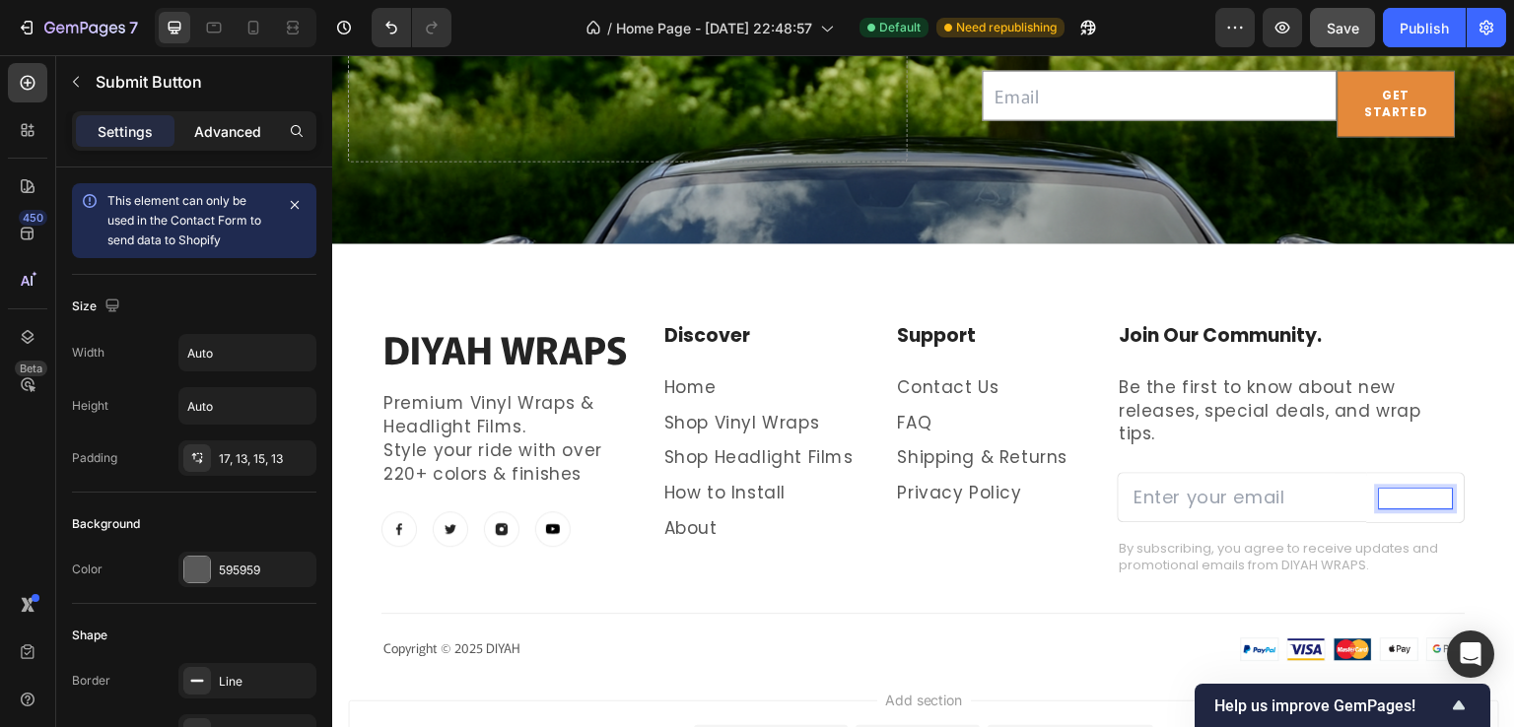
click at [217, 131] on p "Advanced" at bounding box center [227, 131] width 67 height 21
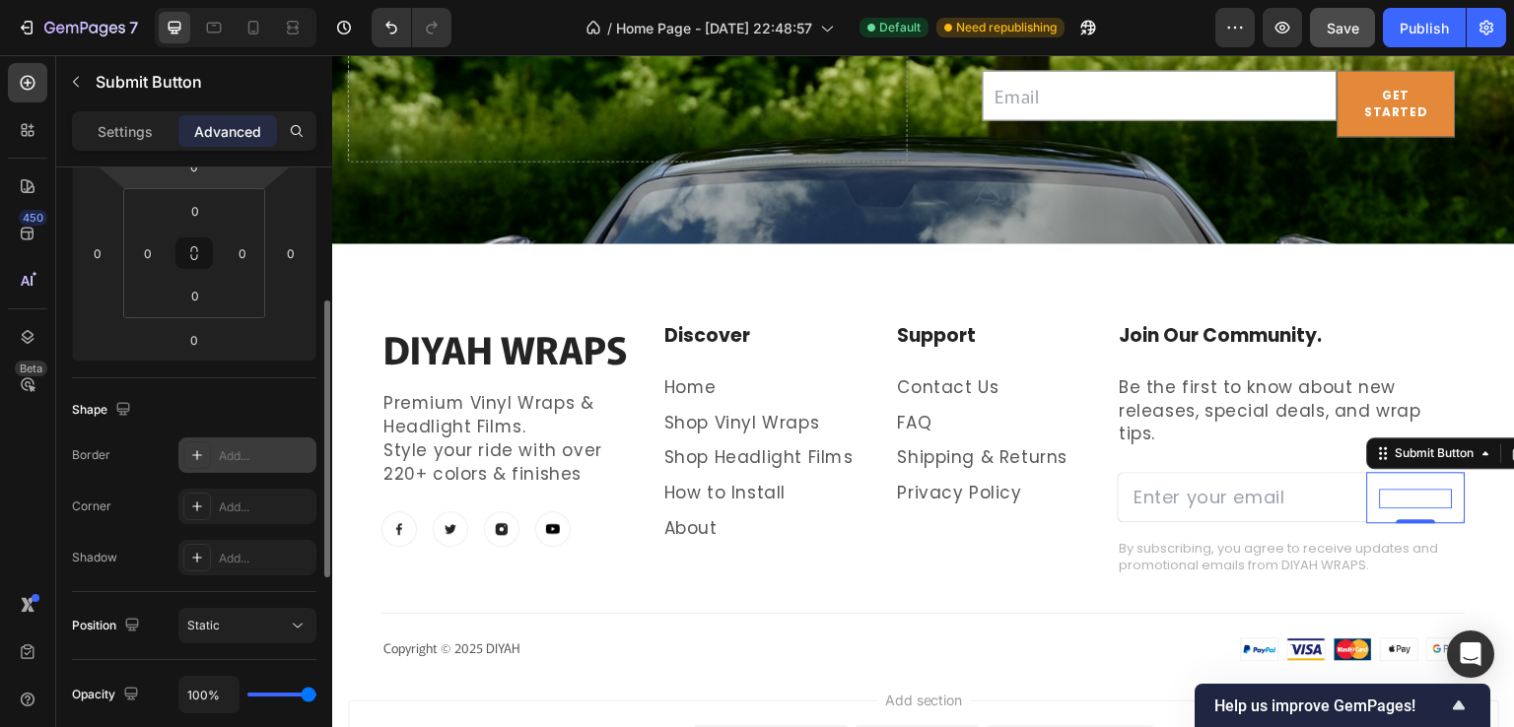
scroll to position [591, 0]
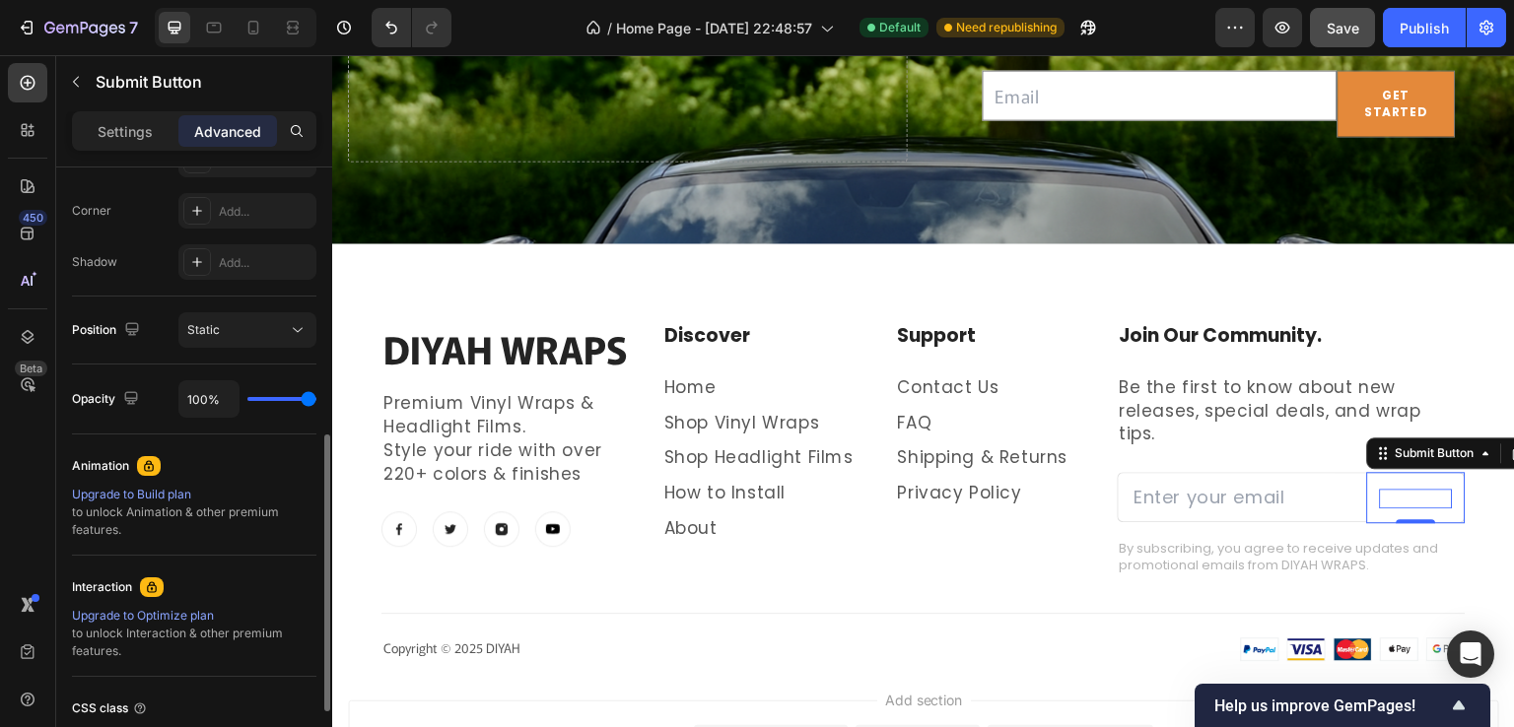
click at [125, 139] on p "Settings" at bounding box center [125, 131] width 55 height 21
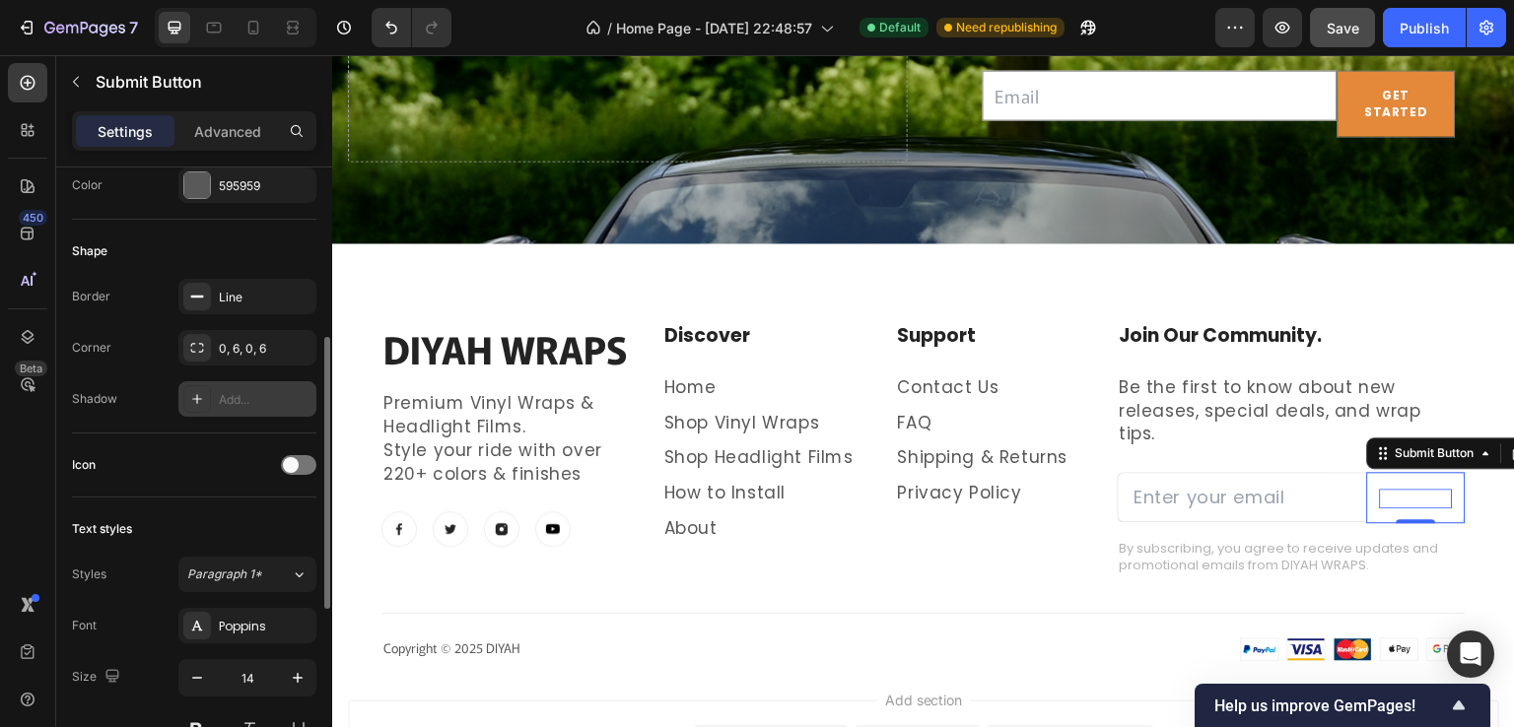
scroll to position [286, 0]
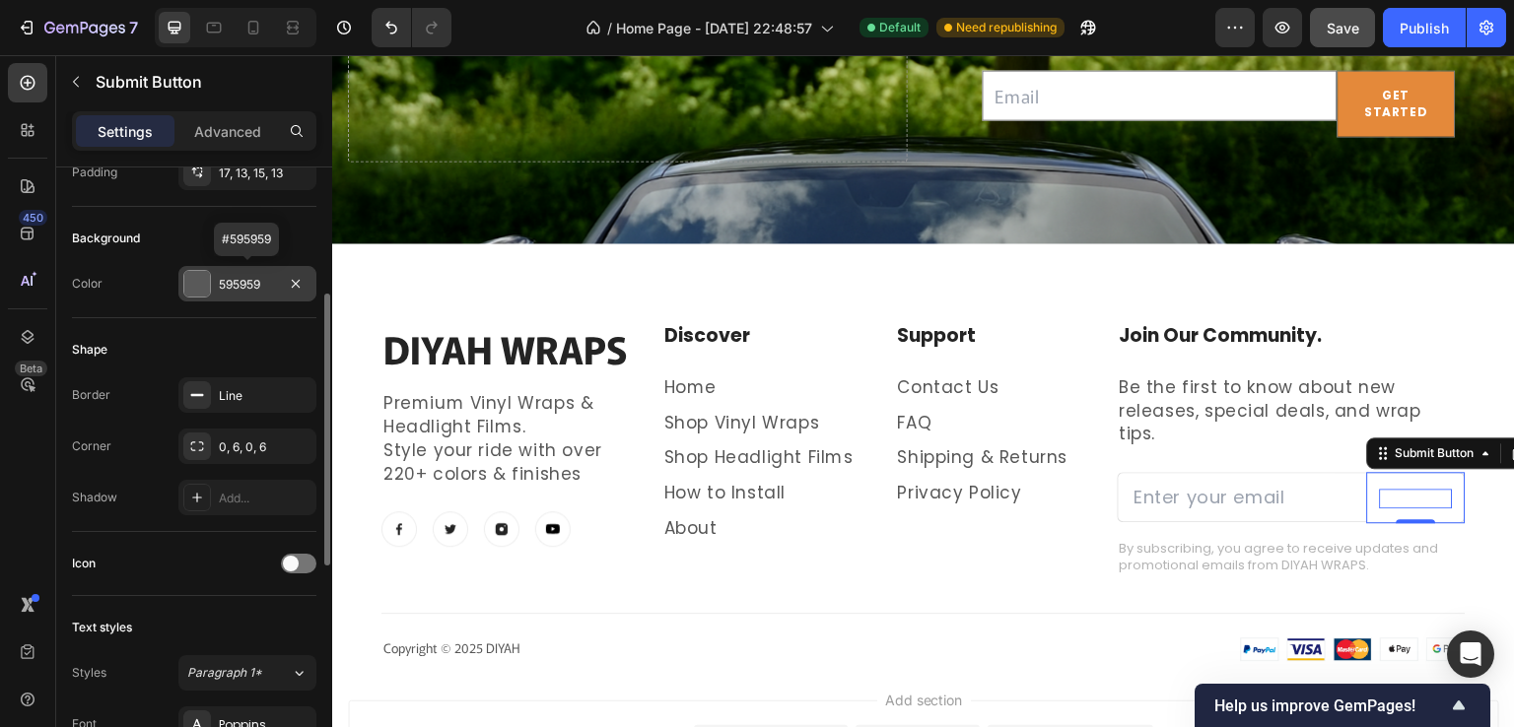
click at [233, 285] on div "595959" at bounding box center [247, 285] width 57 height 18
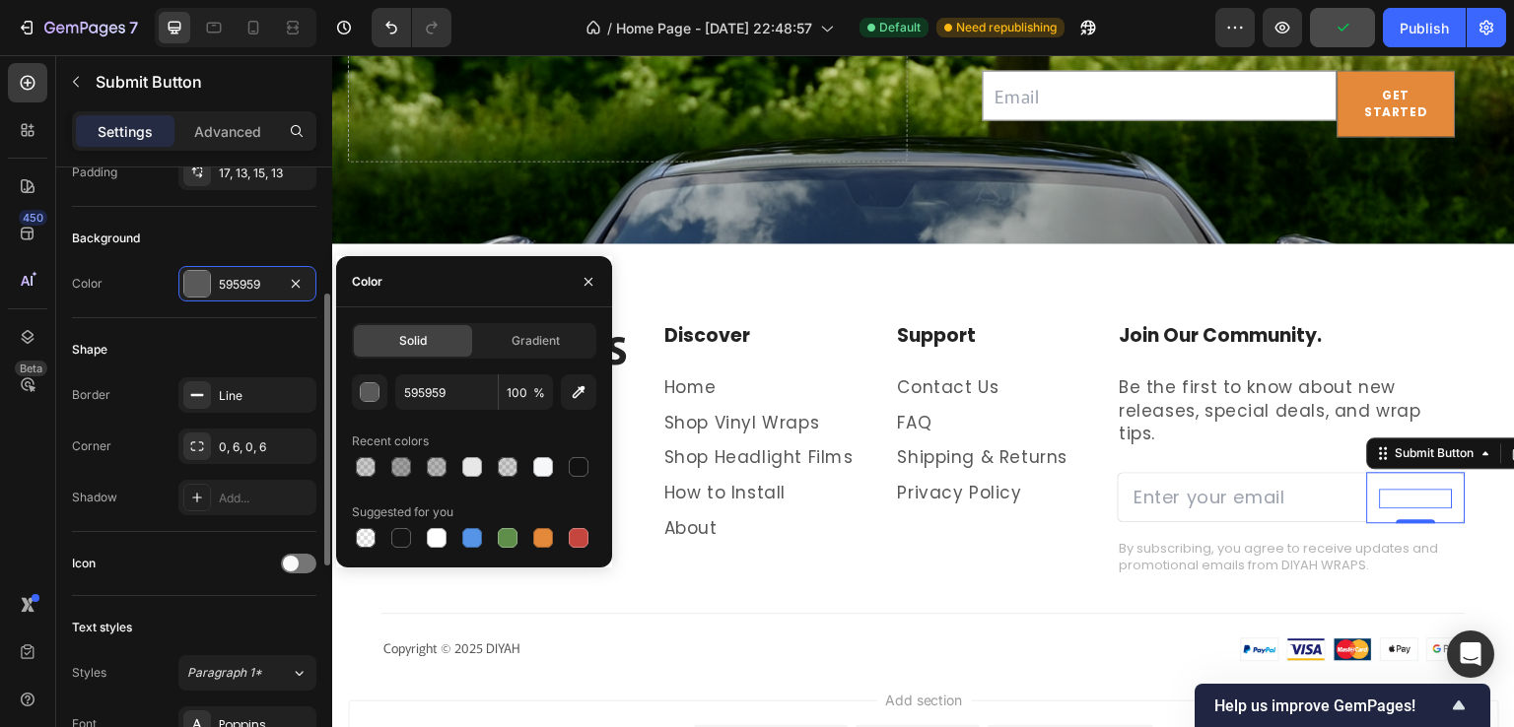
click at [239, 338] on div "Shape" at bounding box center [194, 350] width 244 height 32
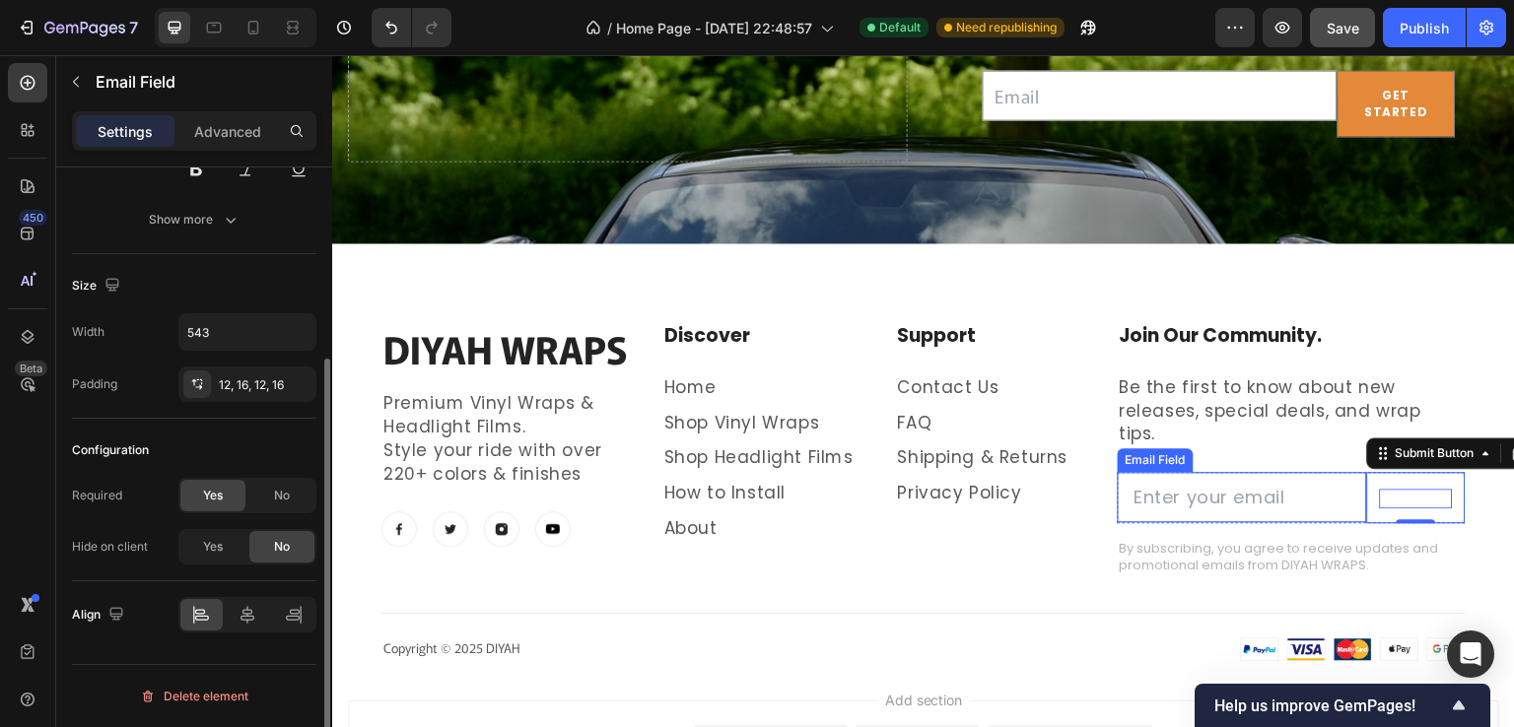
click at [1184, 477] on input "email" at bounding box center [1243, 497] width 250 height 50
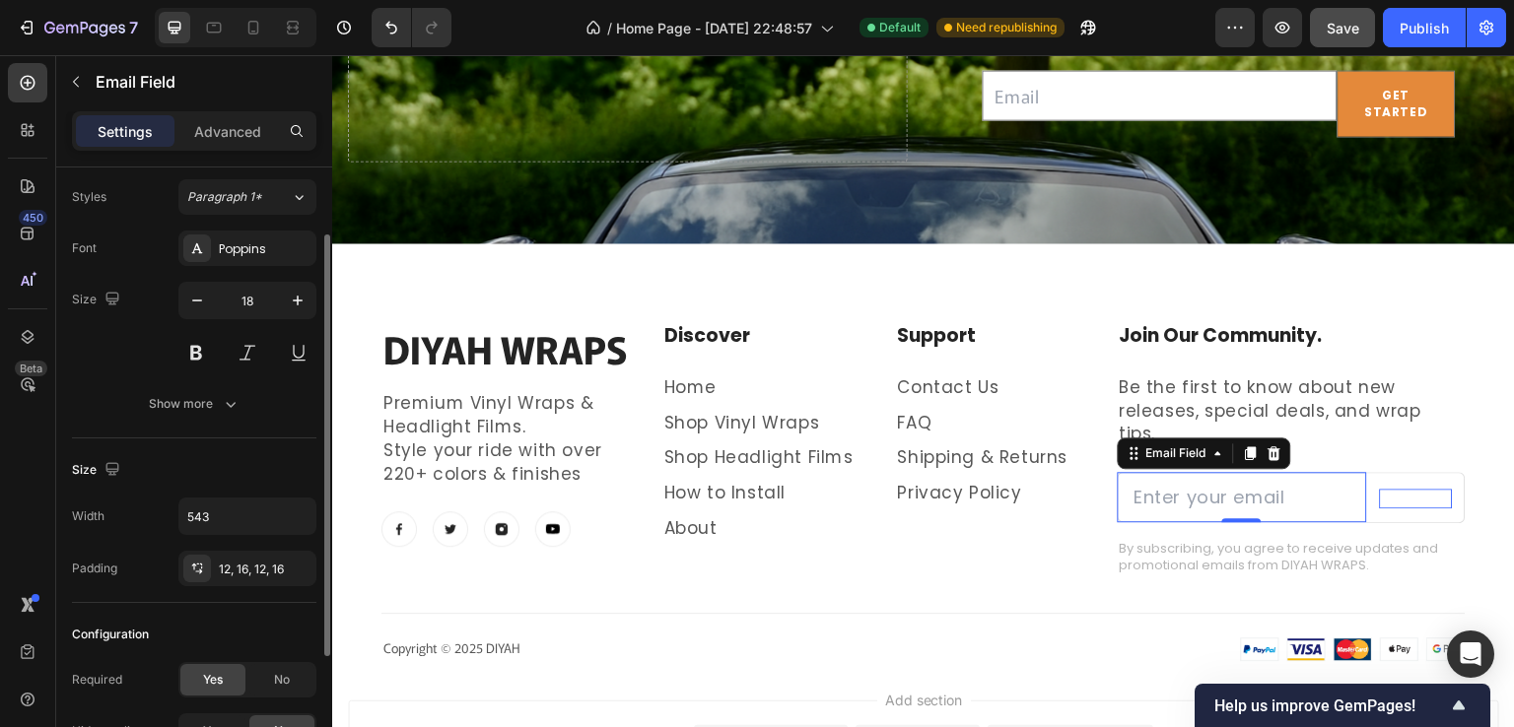
scroll to position [281, 0]
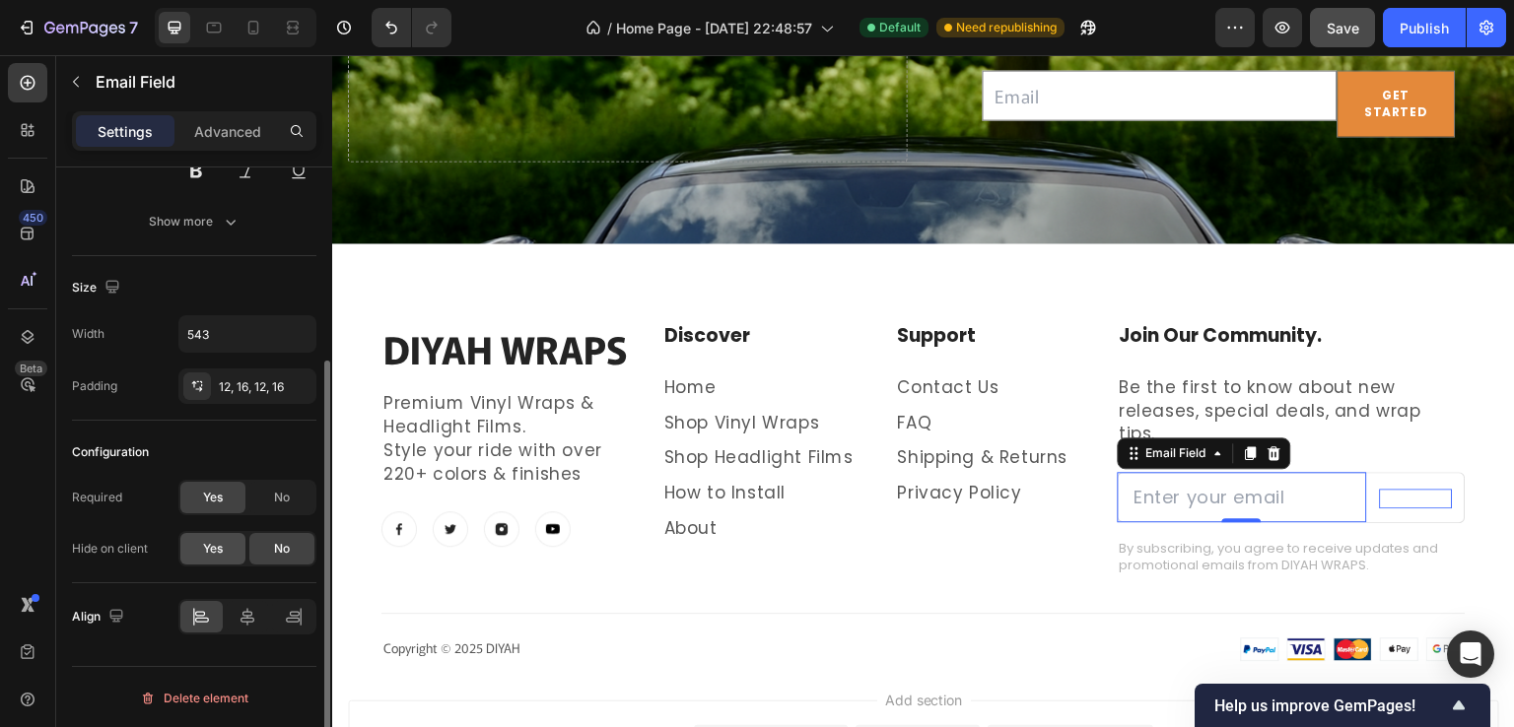
click at [215, 542] on span "Yes" at bounding box center [213, 549] width 20 height 18
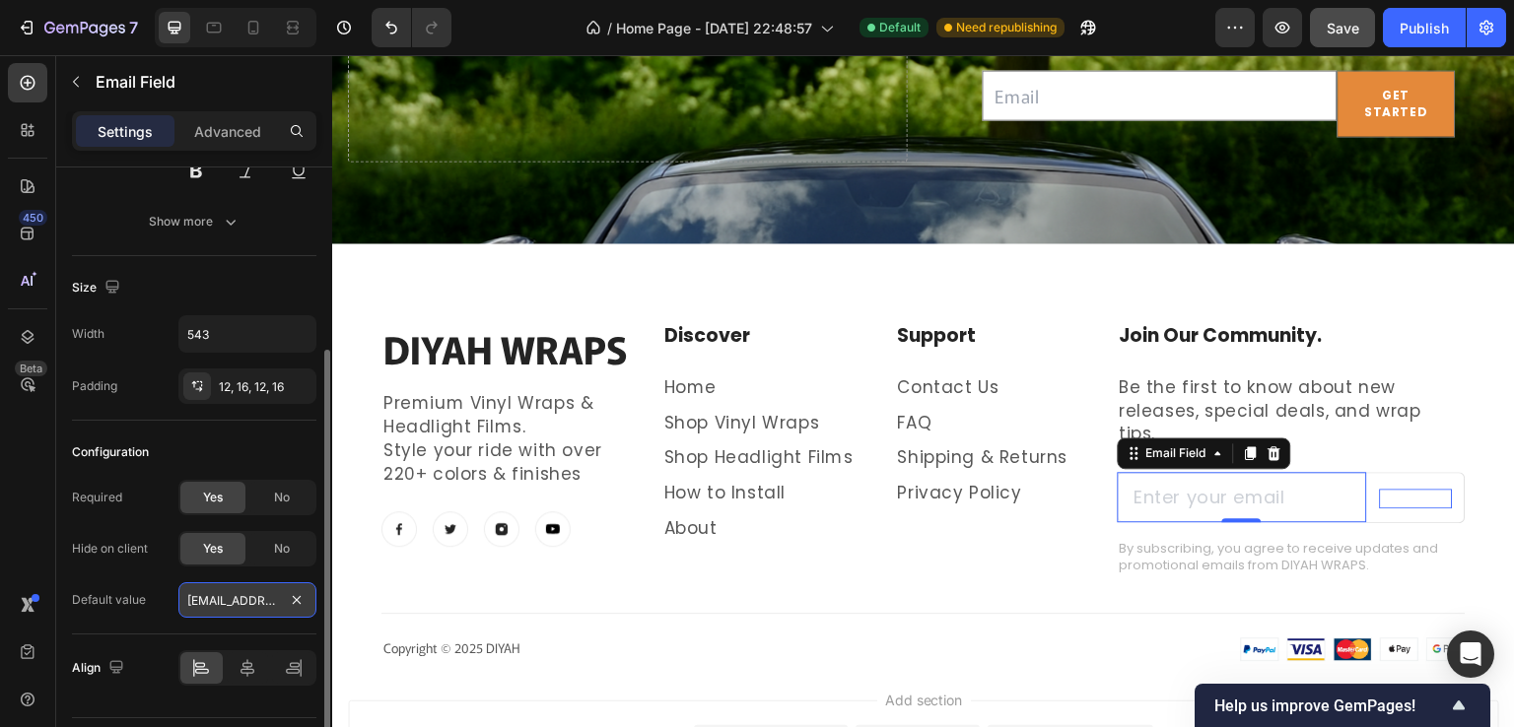
click at [244, 604] on input "default@gempages.help" at bounding box center [247, 599] width 138 height 35
click at [264, 546] on div "No" at bounding box center [281, 549] width 65 height 32
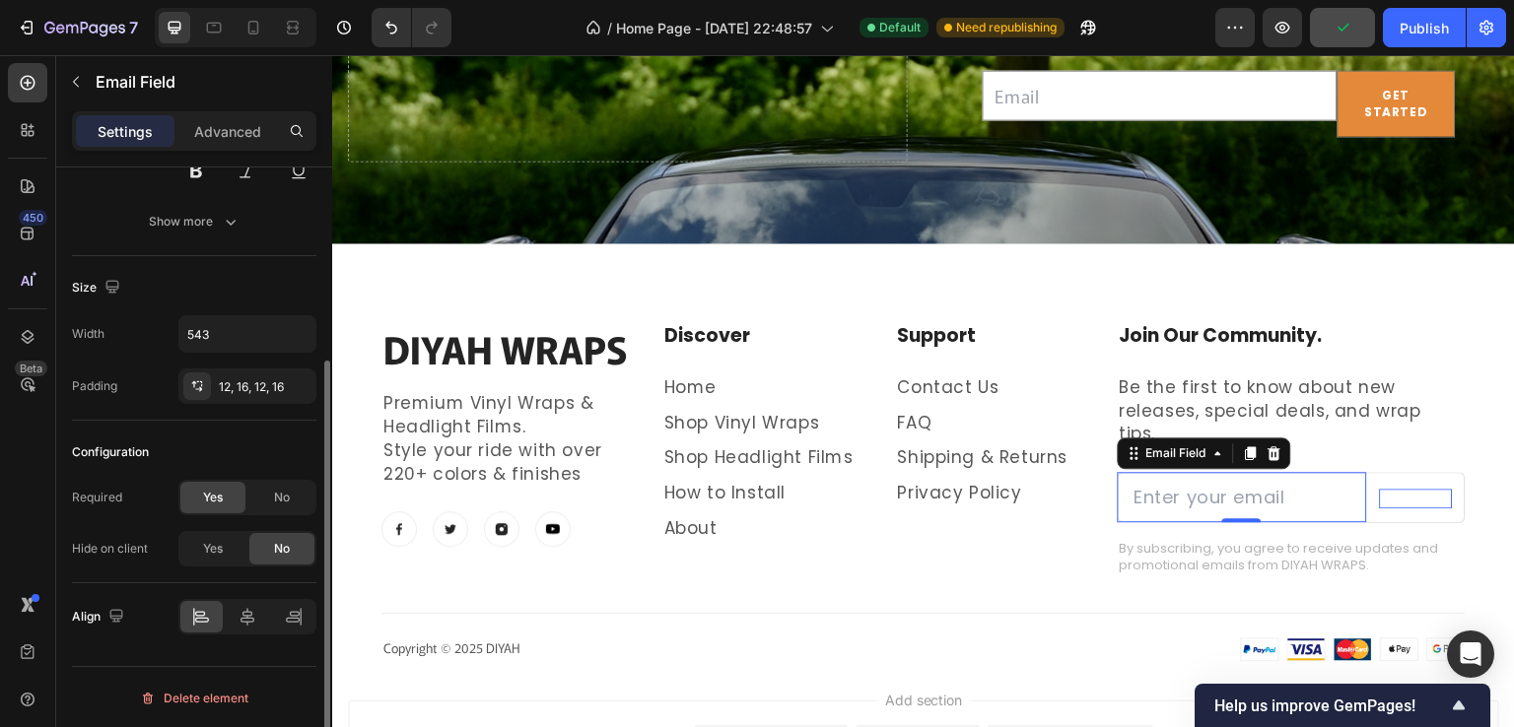
click at [99, 494] on div "Required" at bounding box center [97, 498] width 50 height 18
click at [284, 496] on span "No" at bounding box center [282, 498] width 16 height 18
click at [236, 498] on div "Yes" at bounding box center [212, 498] width 65 height 32
drag, startPoint x: 65, startPoint y: 488, endPoint x: 146, endPoint y: 510, distance: 83.7
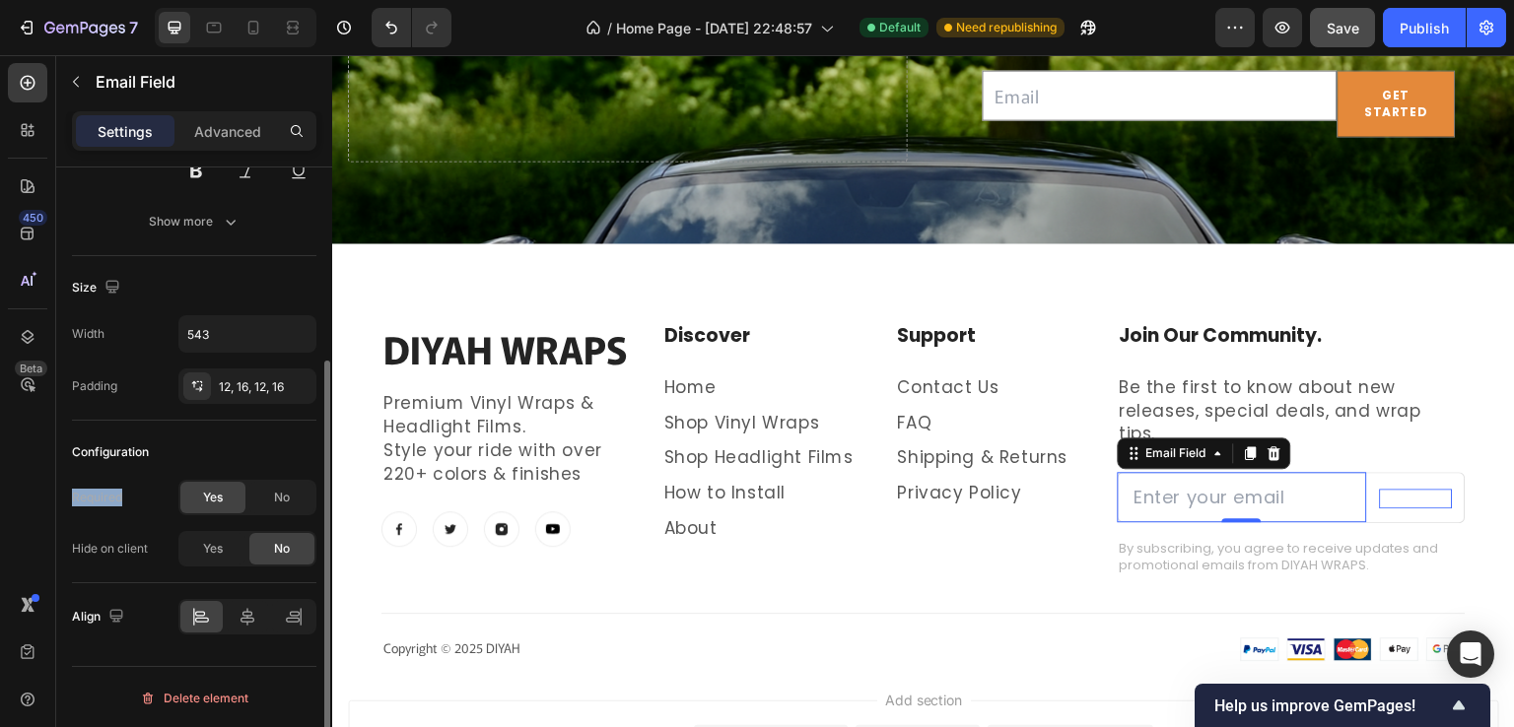
click at [146, 510] on div "Text style Placeholder Enter your email Styles Paragraph 1* Font Poppins Size 1…" at bounding box center [194, 336] width 276 height 899
drag, startPoint x: 71, startPoint y: 444, endPoint x: 158, endPoint y: 561, distance: 145.1
click at [158, 561] on div "Text style Placeholder Enter your email Styles Paragraph 1* Font Poppins Size 1…" at bounding box center [194, 336] width 276 height 899
copy div "Configuration Required Yes No Hide on client"
click at [255, 433] on div "Configuration Required Yes No Hide on client Yes No" at bounding box center [194, 502] width 244 height 163
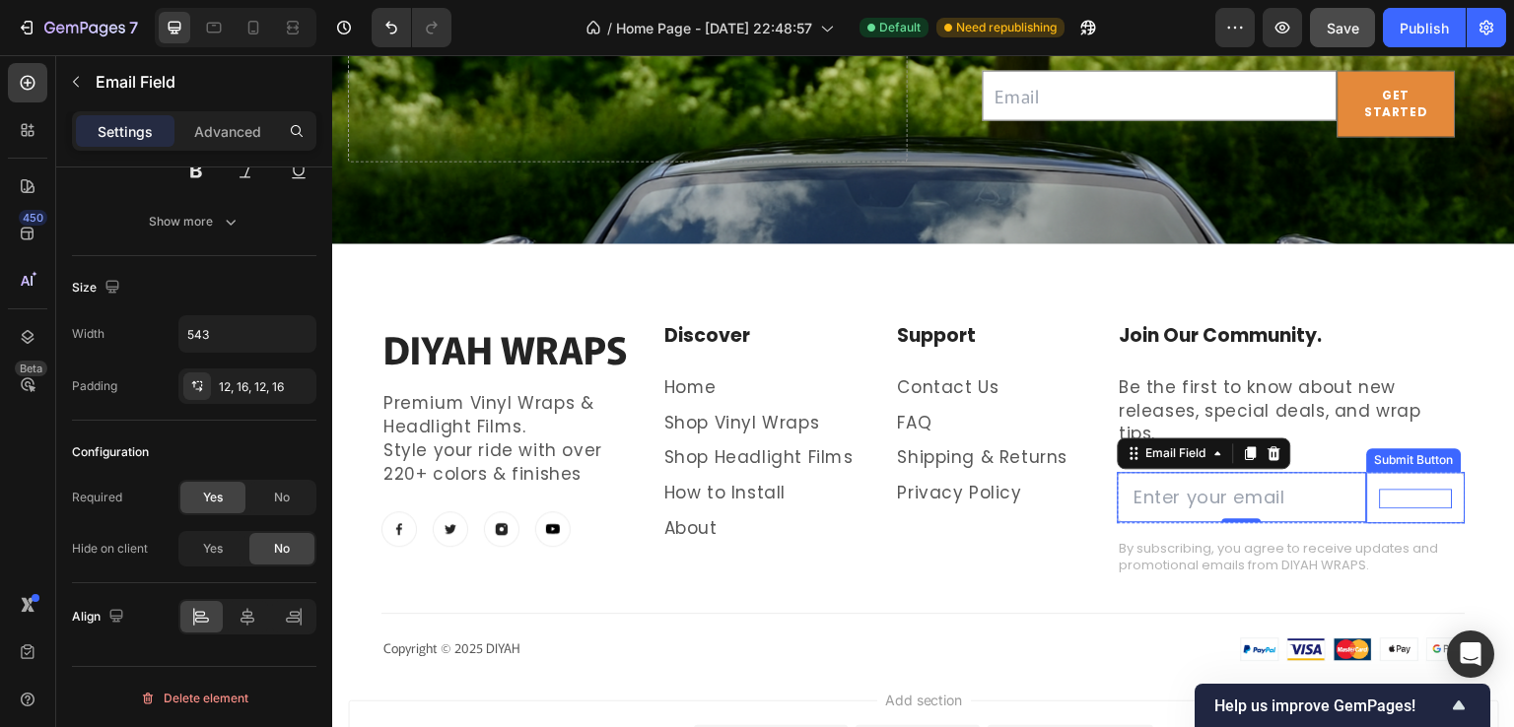
click at [1388, 488] on strong "Join Now" at bounding box center [1416, 498] width 73 height 20
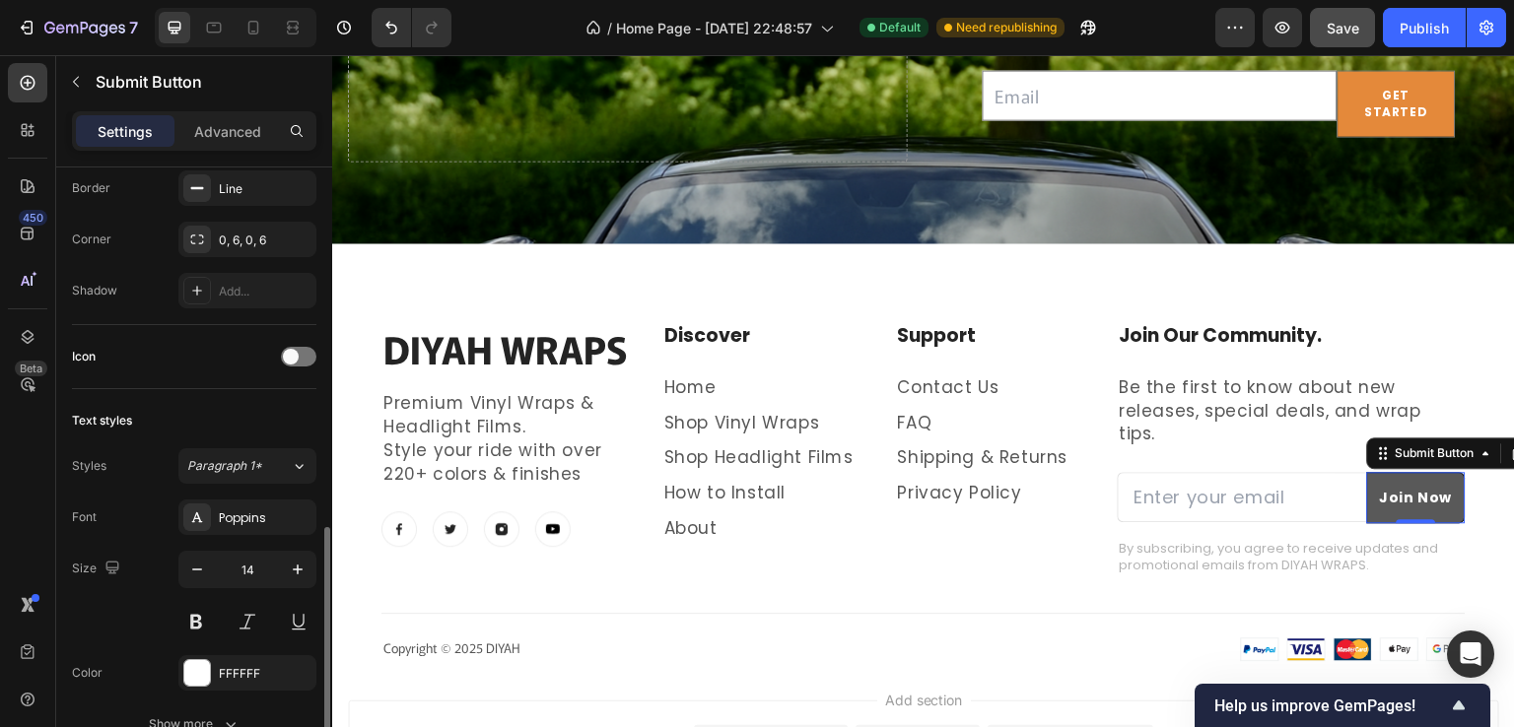
scroll to position [690, 0]
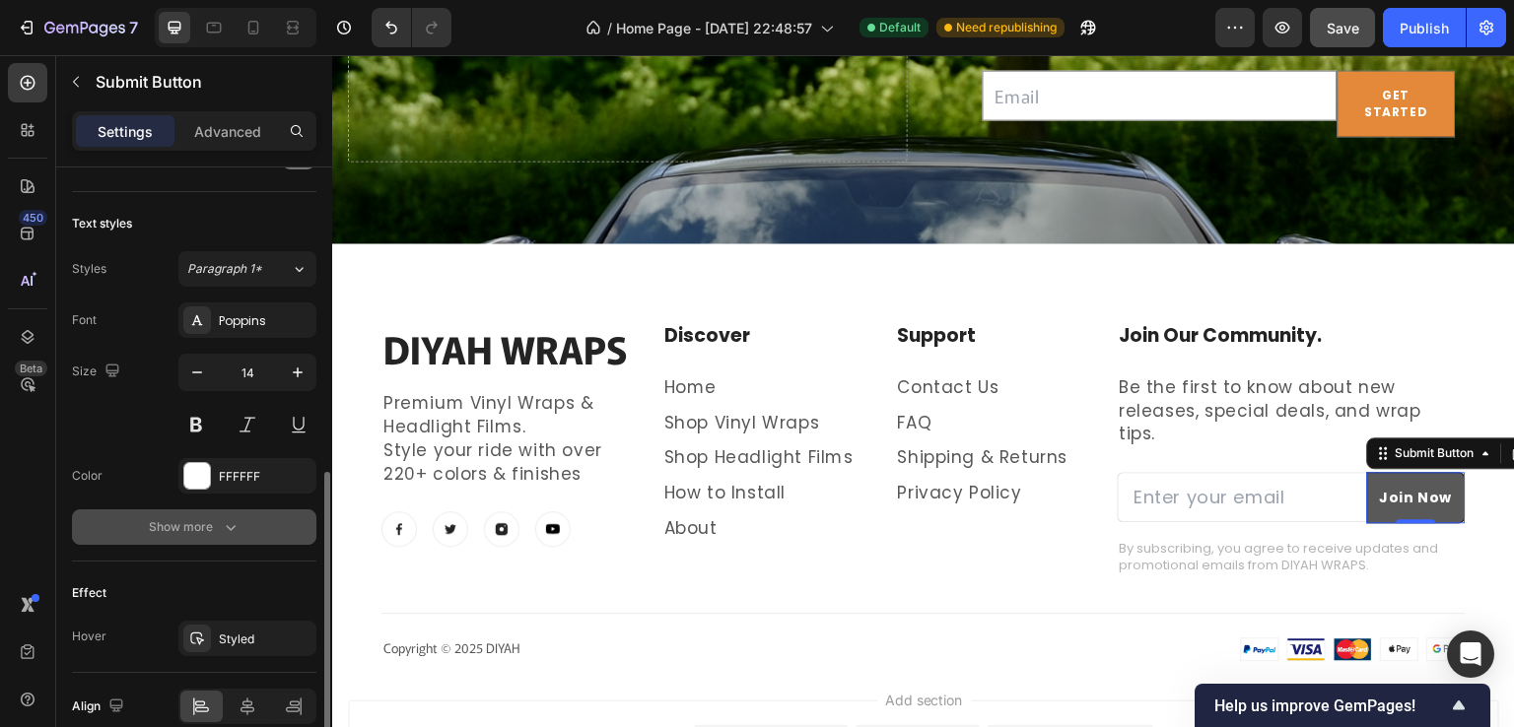
click at [237, 527] on icon "button" at bounding box center [231, 527] width 20 height 20
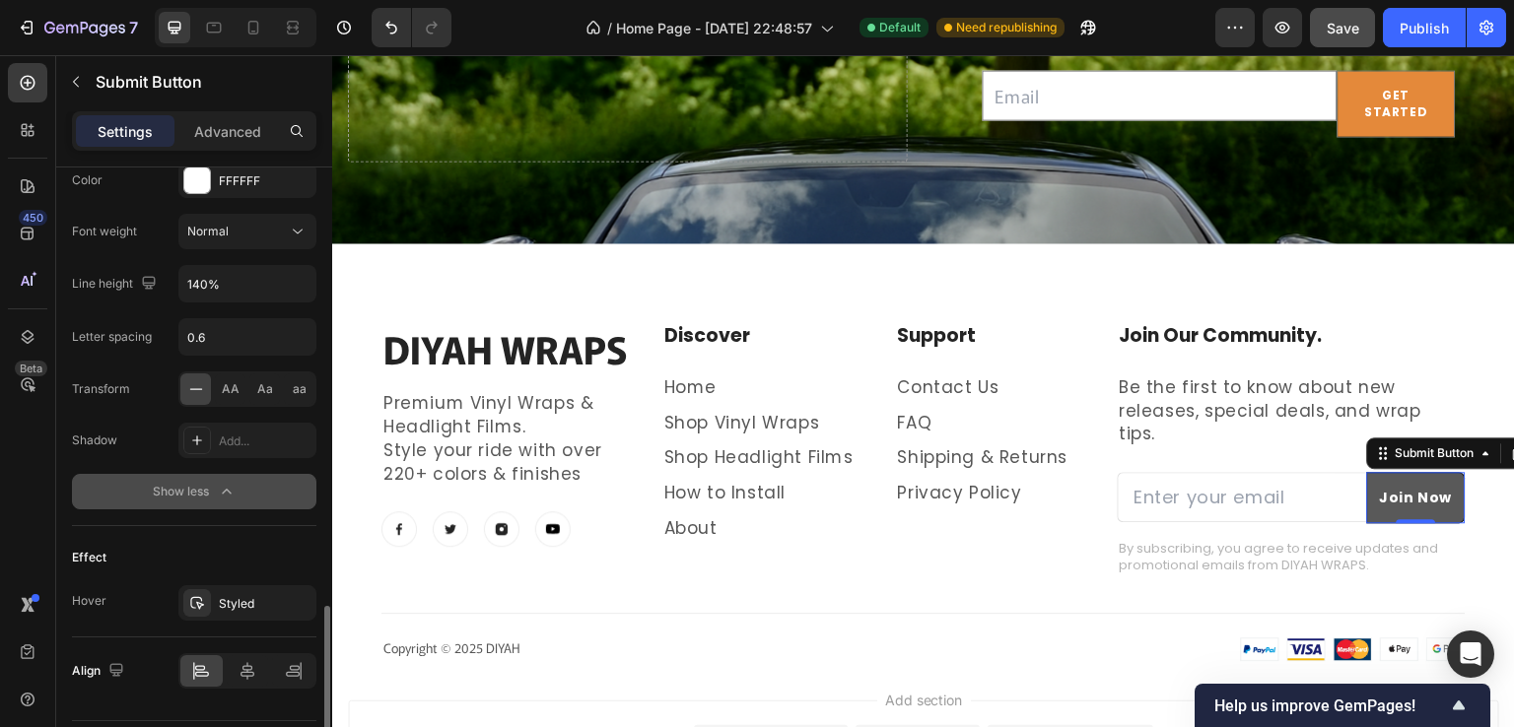
scroll to position [1038, 0]
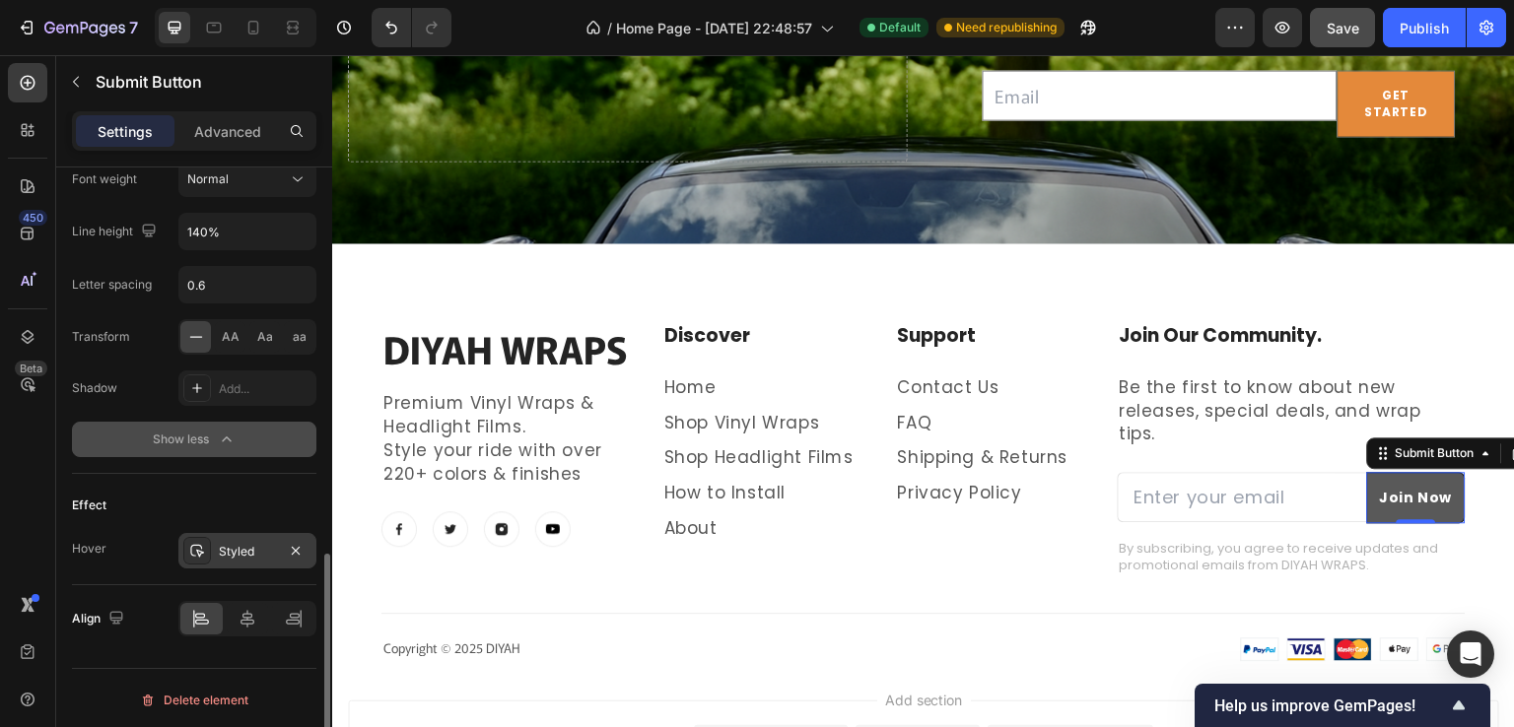
click at [243, 548] on div "Styled" at bounding box center [247, 552] width 57 height 18
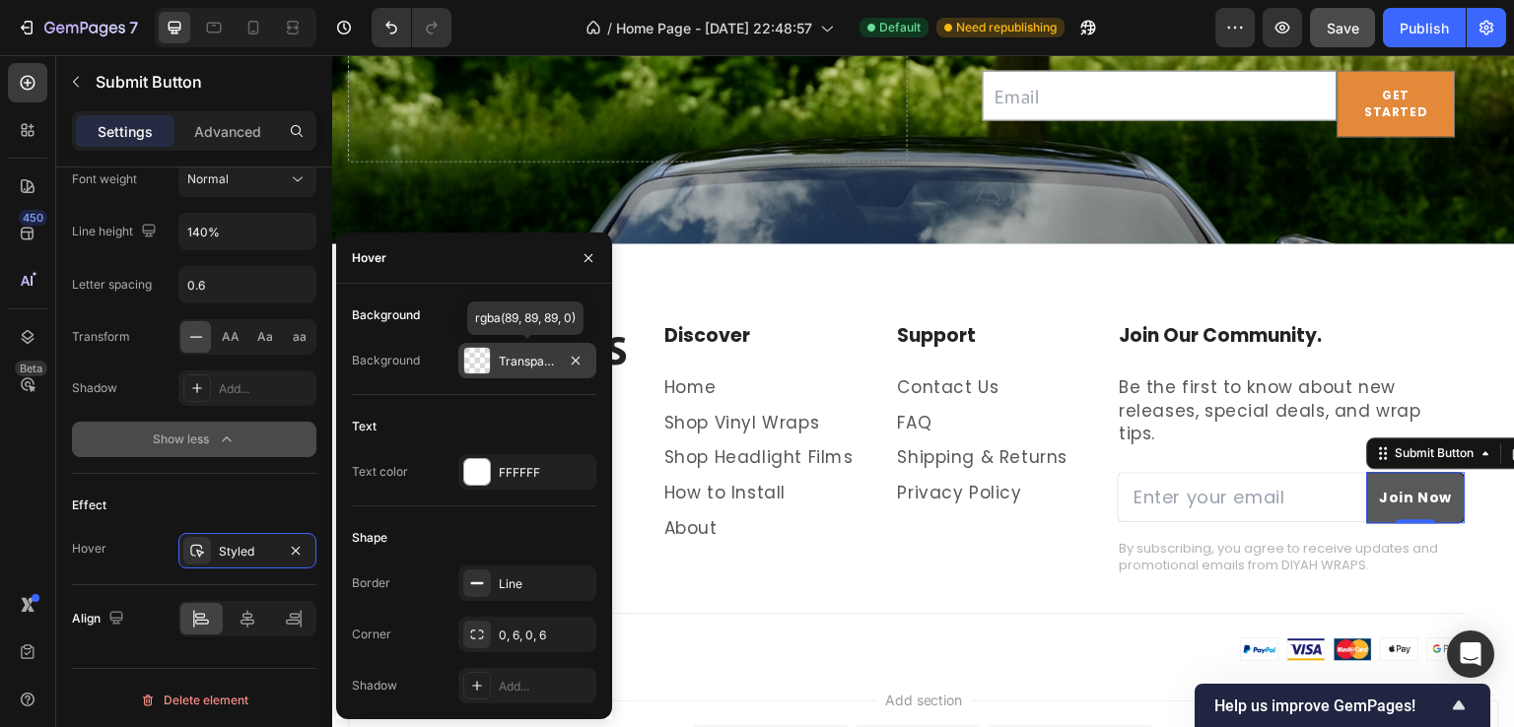
click at [481, 364] on div at bounding box center [477, 361] width 26 height 26
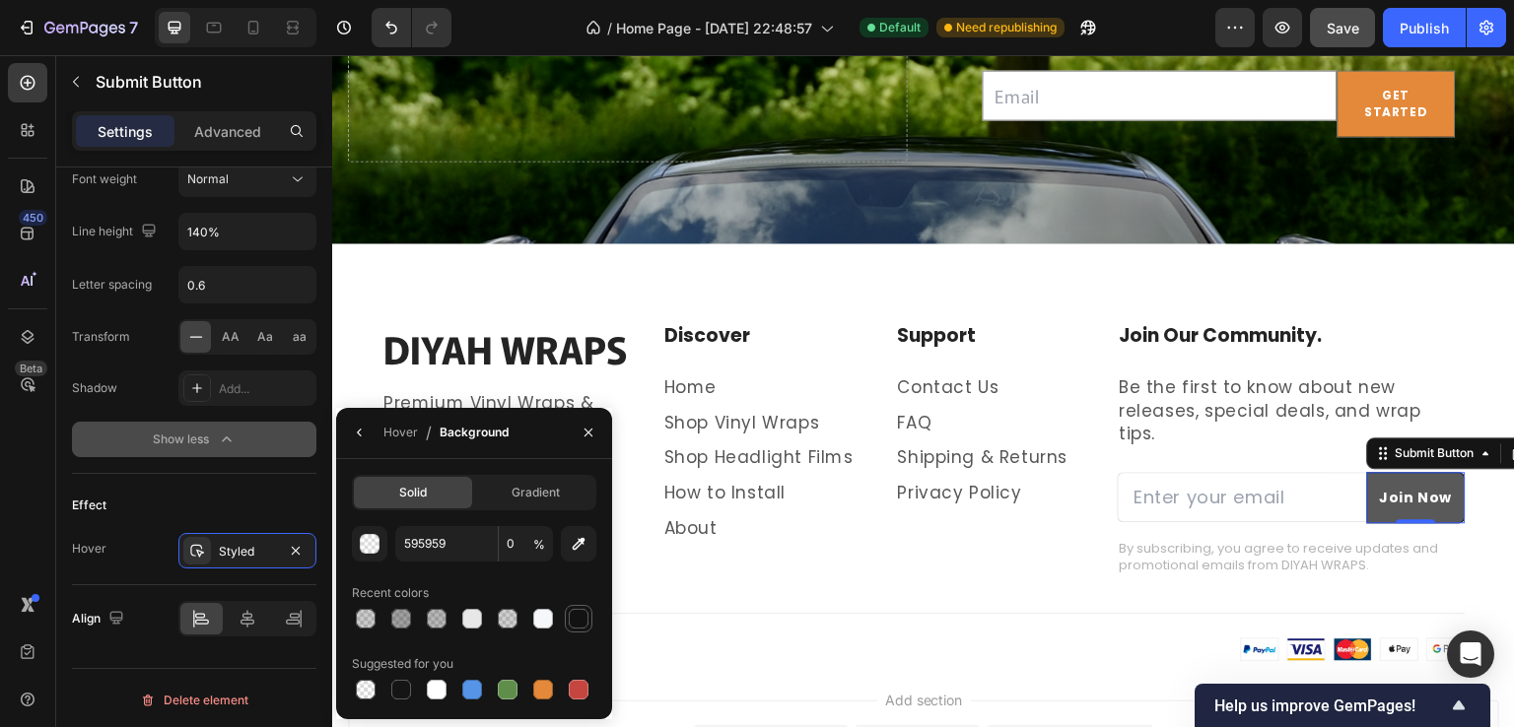
click at [582, 611] on div at bounding box center [579, 619] width 20 height 20
type input "121212"
type input "100"
click at [536, 685] on div at bounding box center [543, 690] width 20 height 20
type input "E4893A"
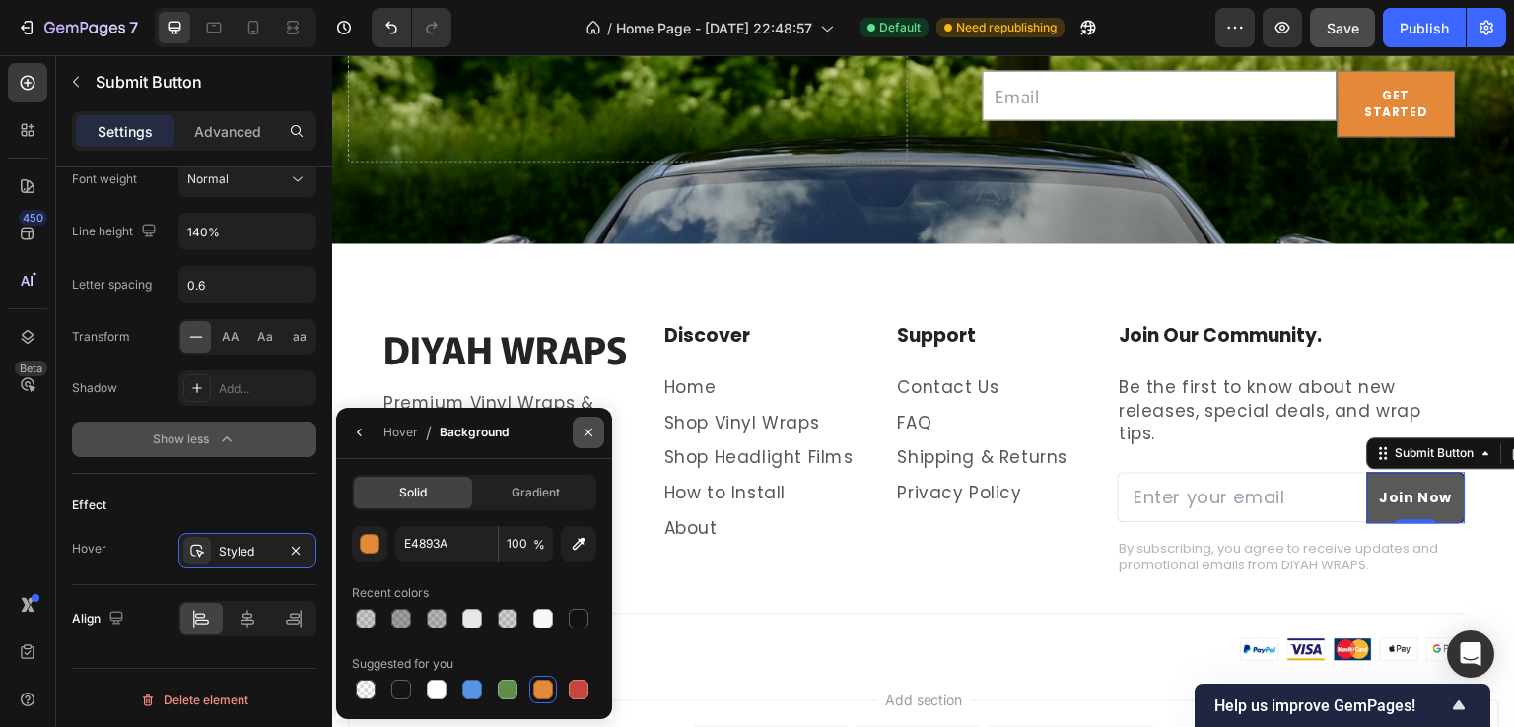
click at [588, 431] on icon "button" at bounding box center [588, 433] width 8 height 8
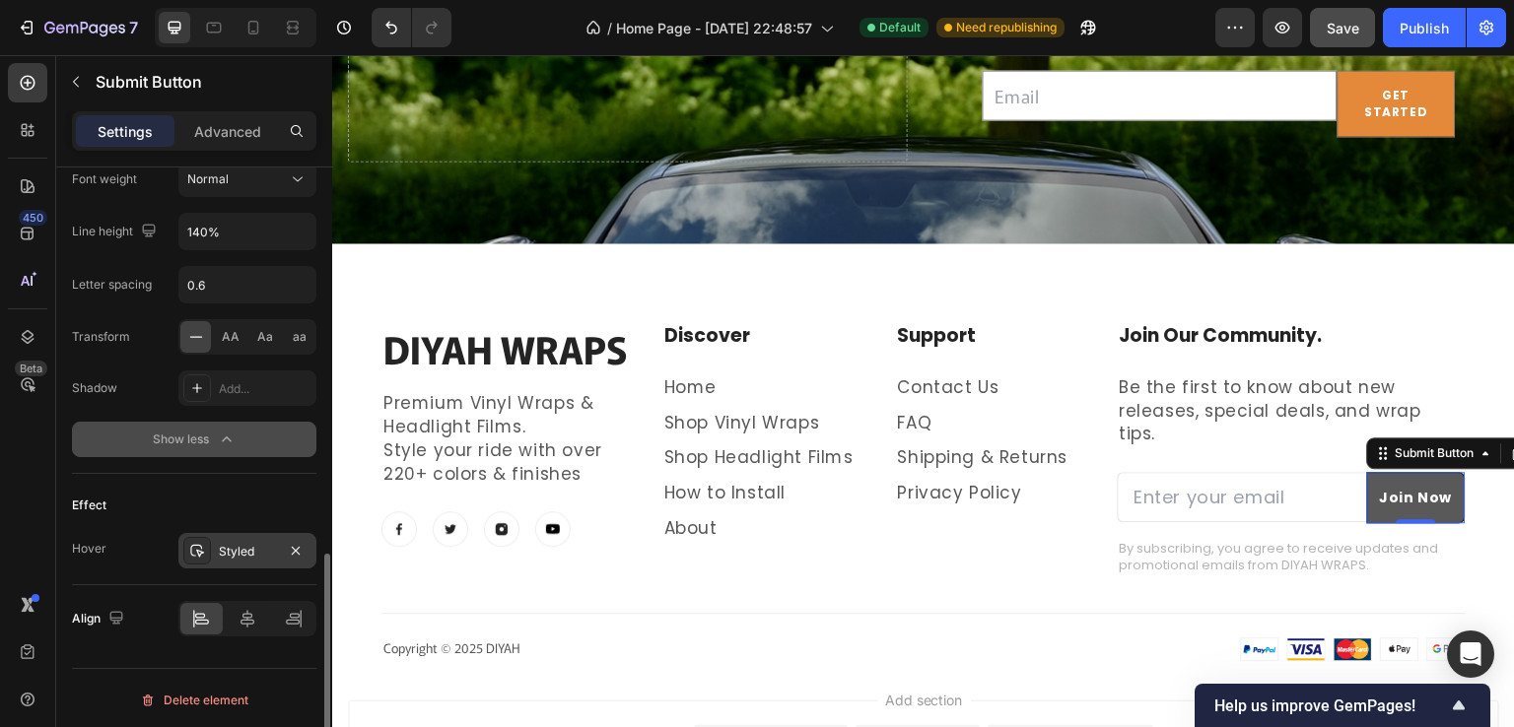
click at [237, 545] on div "Styled" at bounding box center [247, 552] width 57 height 18
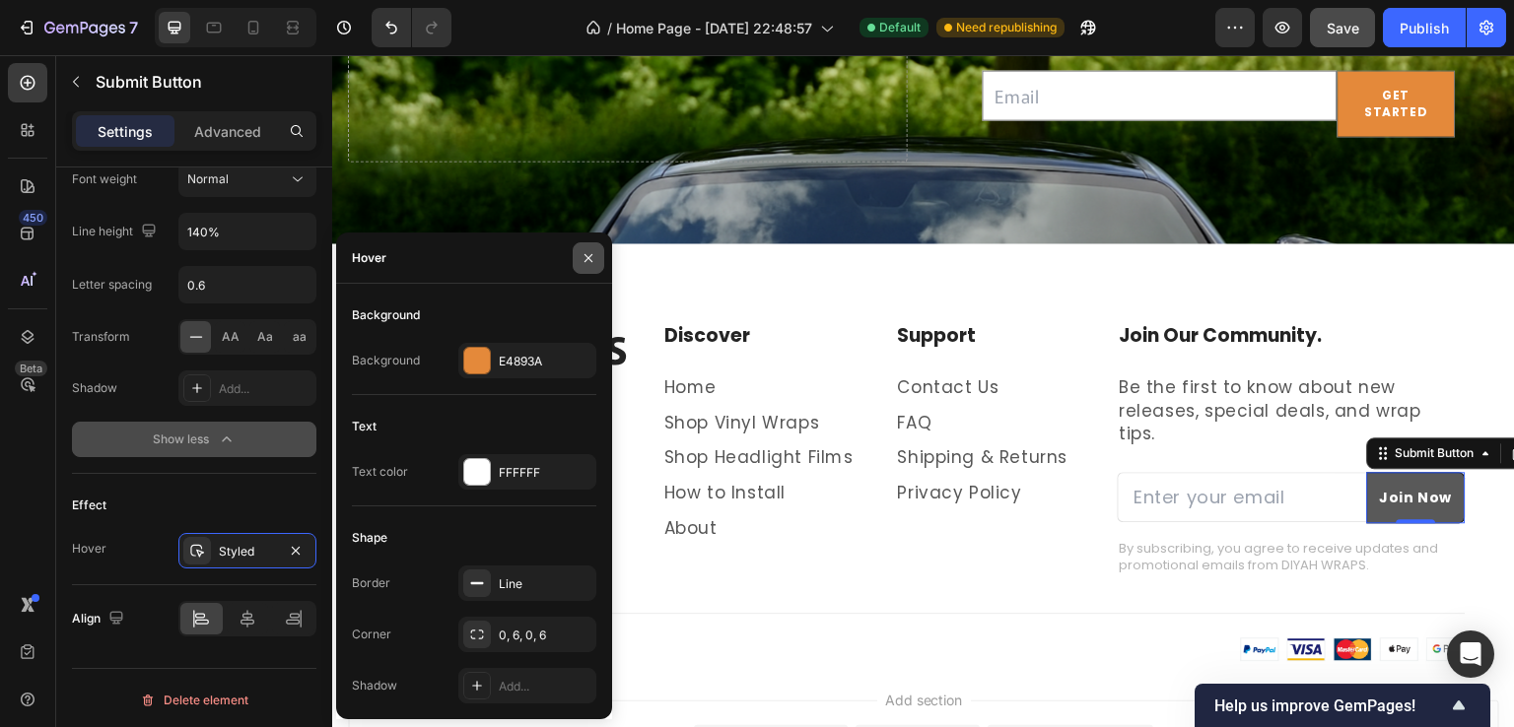
click at [591, 257] on icon "button" at bounding box center [589, 258] width 16 height 16
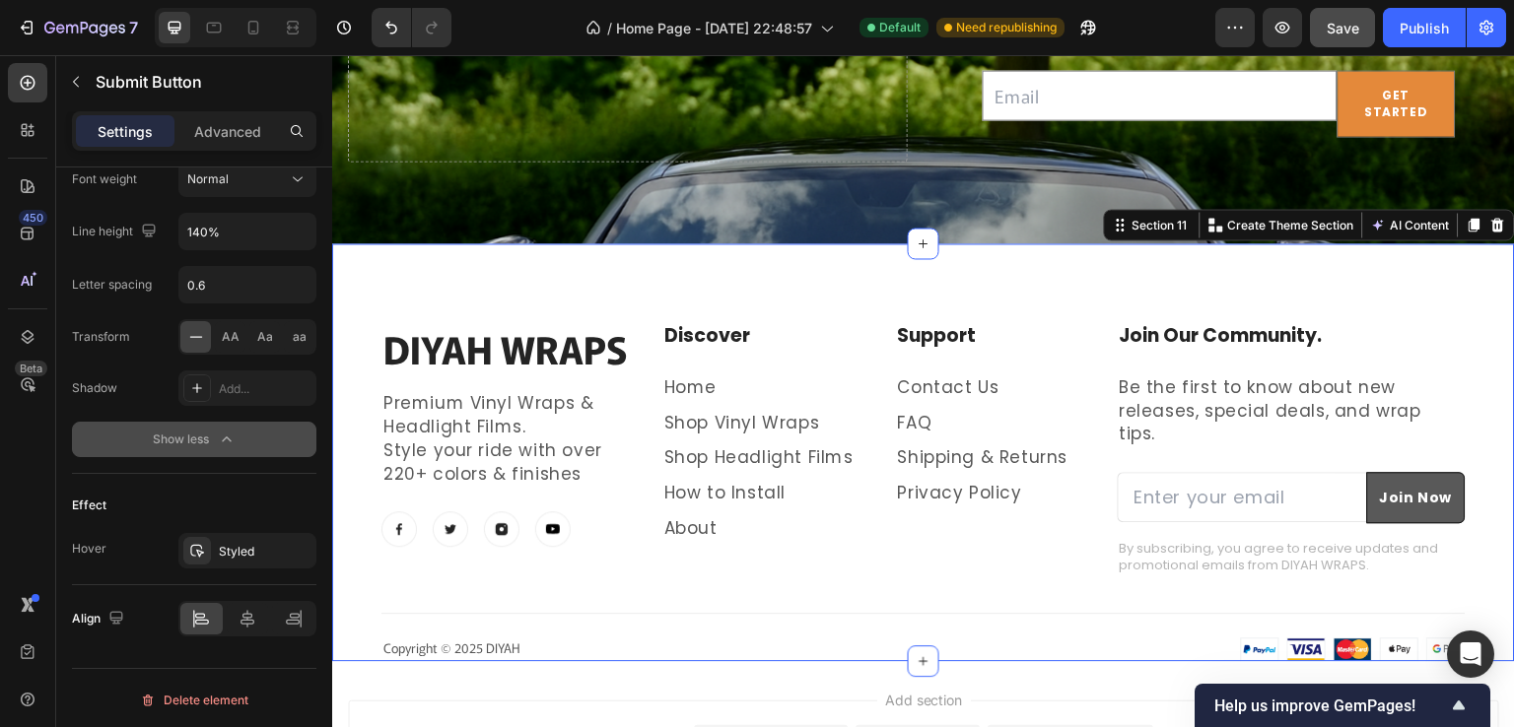
click at [1474, 342] on div "DIYAH WRAPS Heading Premium Vinyl Wraps & Headlight Films. Style your ride with…" at bounding box center [923, 452] width 1183 height 418
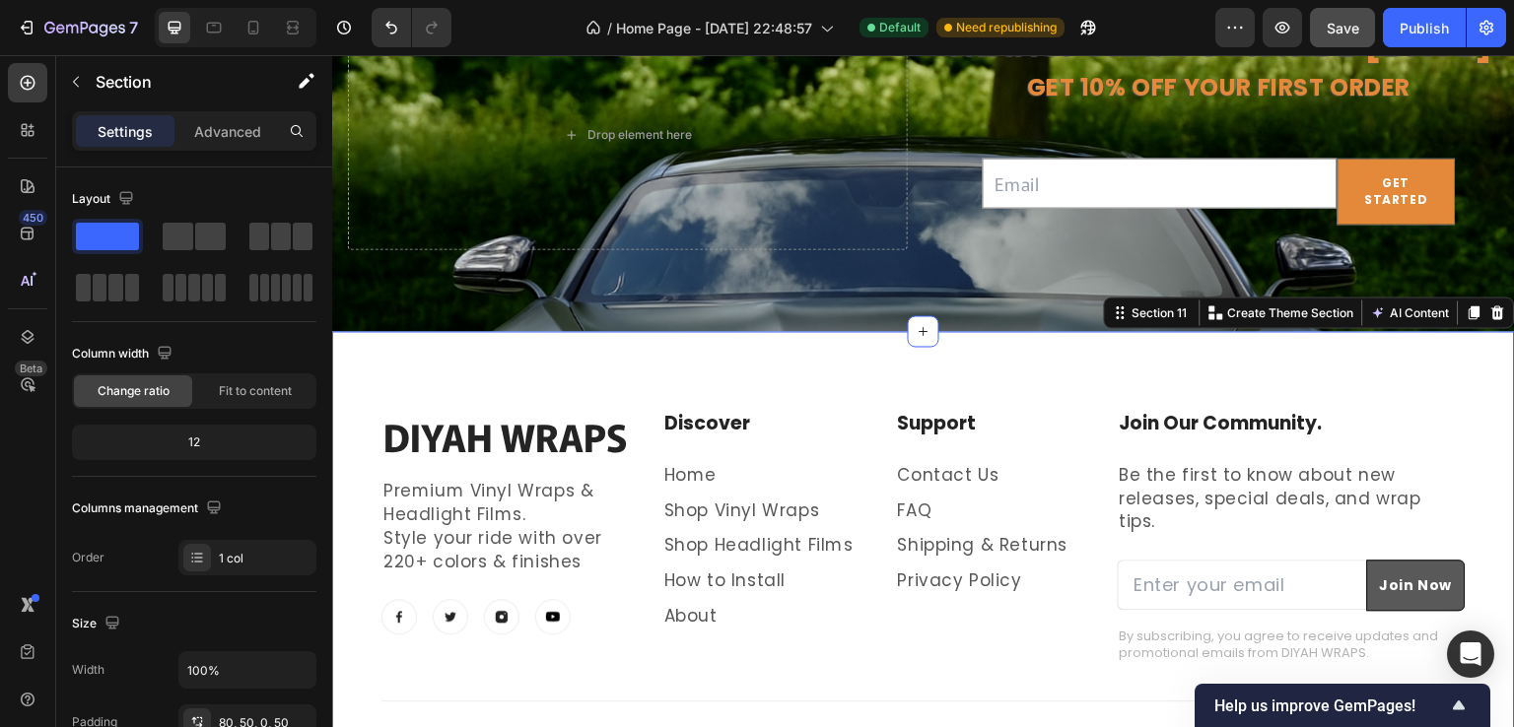
scroll to position [5052, 0]
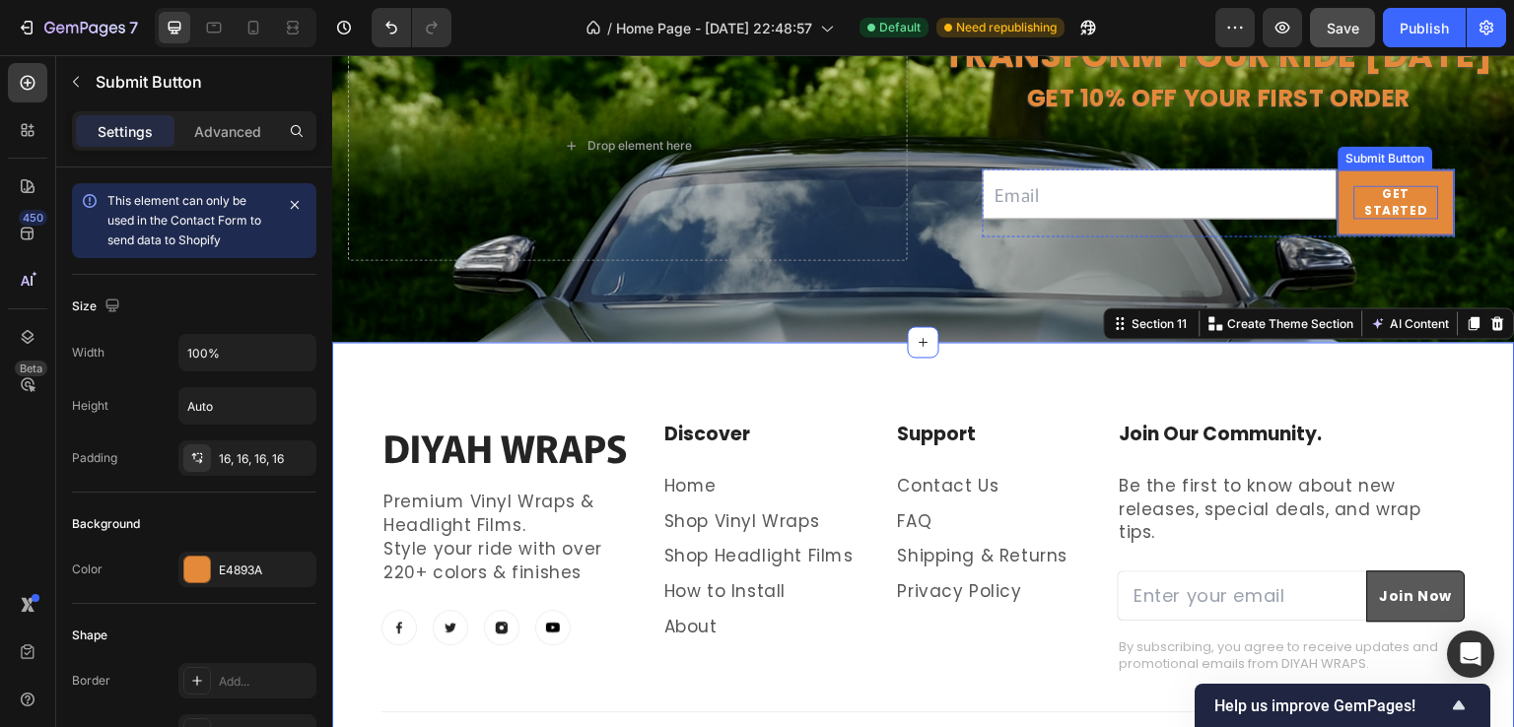
click at [1372, 204] on div "GET STARTED" at bounding box center [1396, 202] width 85 height 34
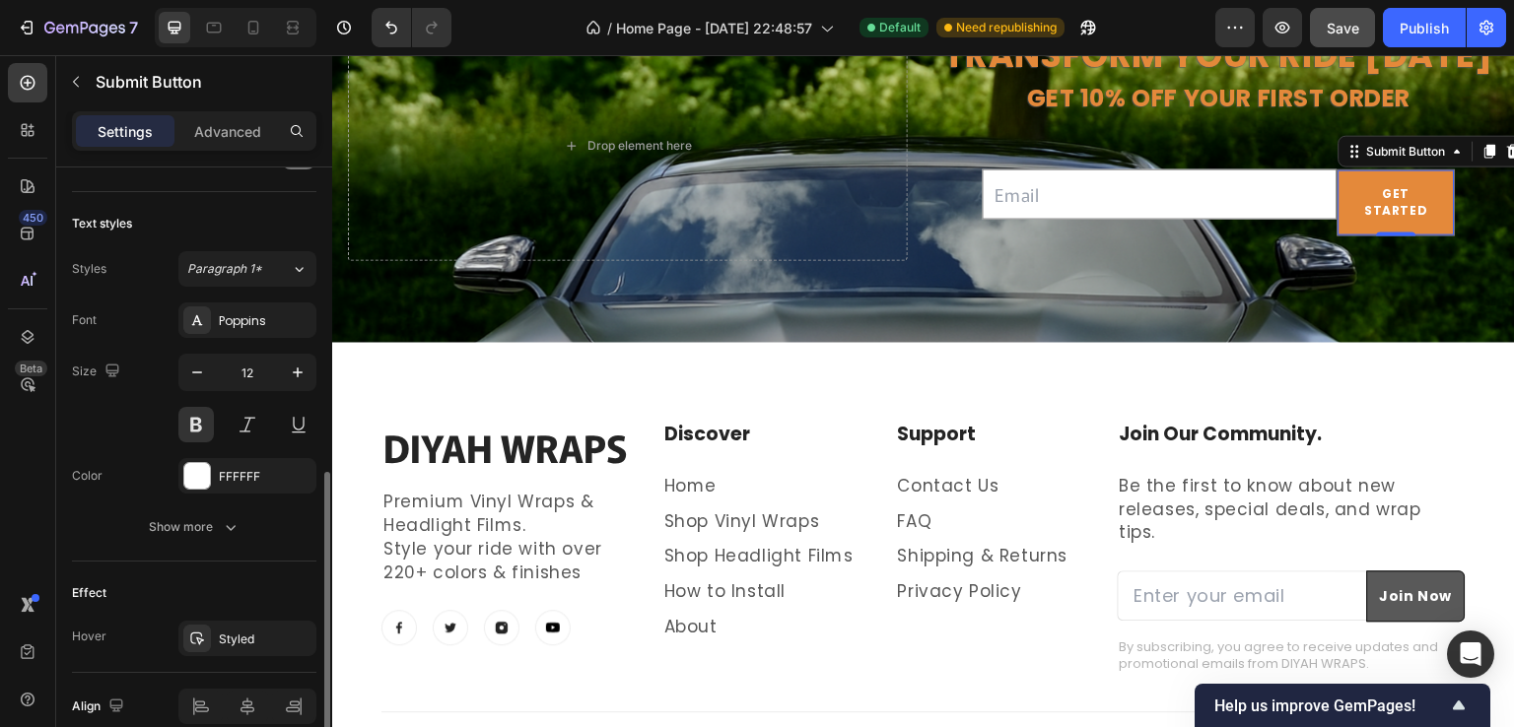
scroll to position [779, 0]
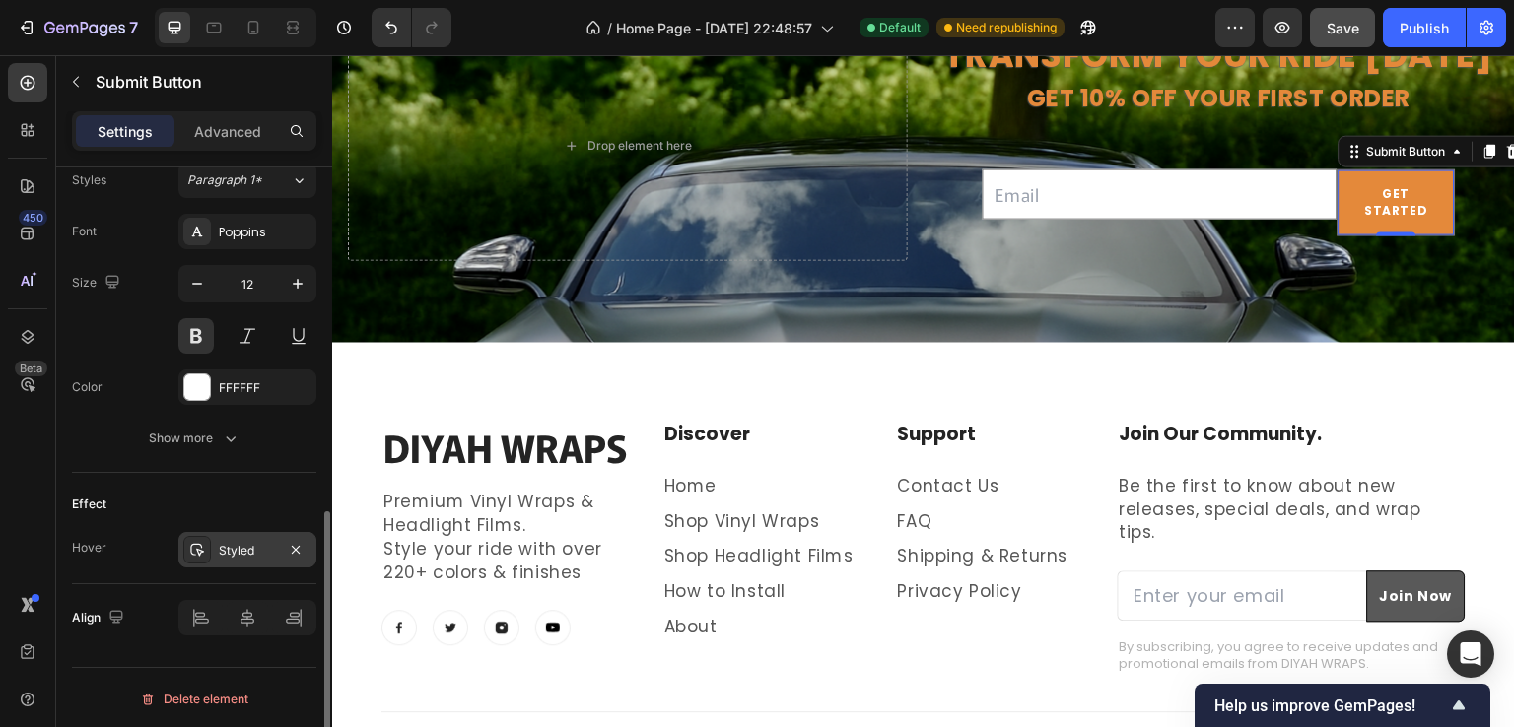
click at [252, 543] on div "Styled" at bounding box center [247, 551] width 57 height 18
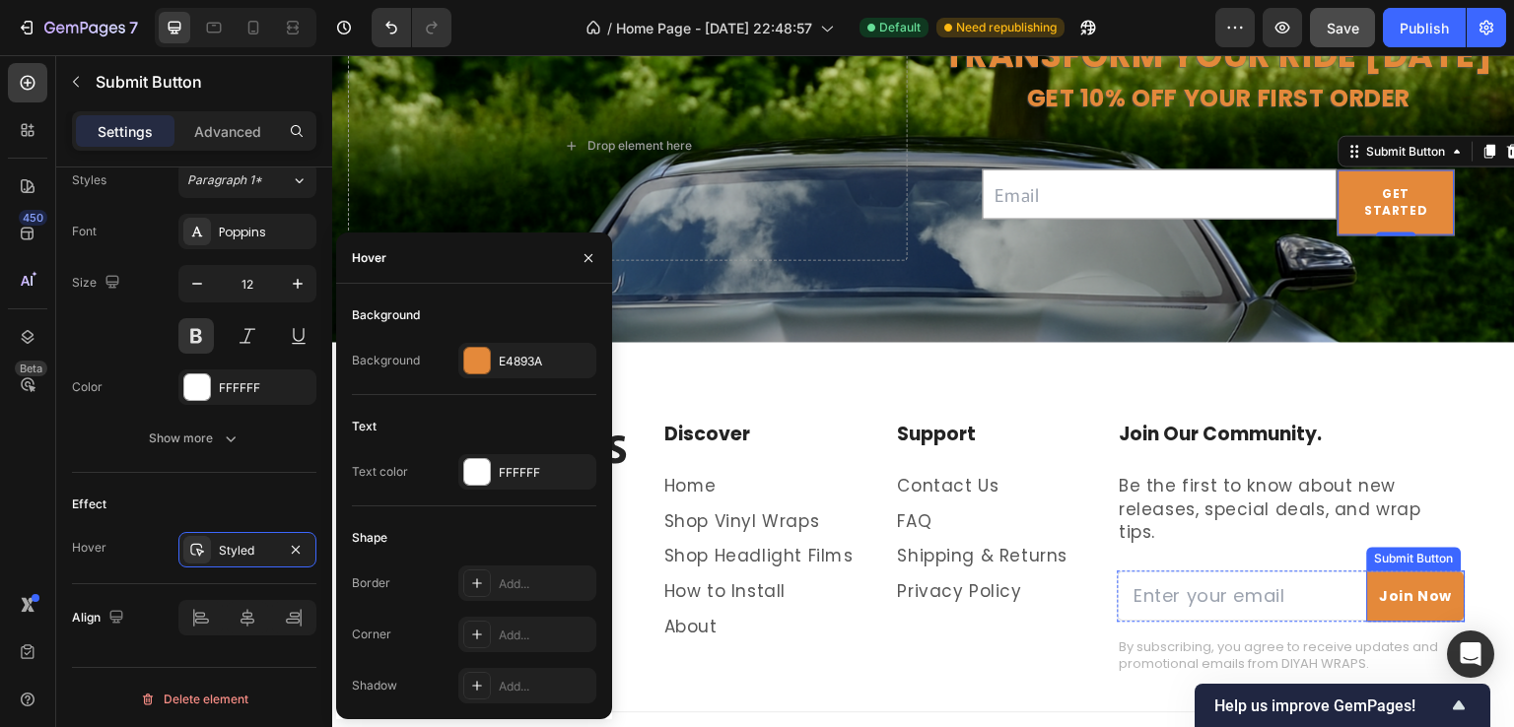
click at [1389, 571] on button "Join Now" at bounding box center [1416, 596] width 99 height 51
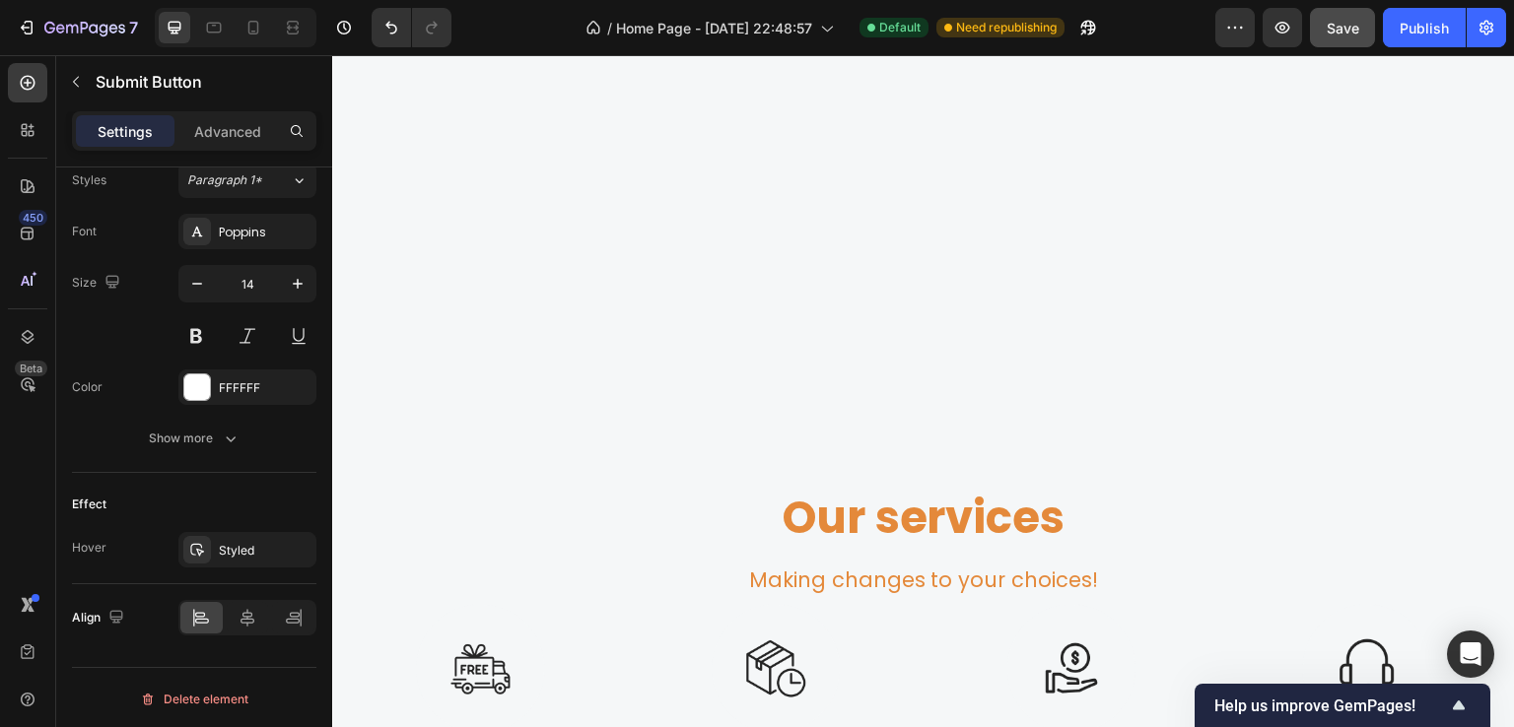
scroll to position [2618, 0]
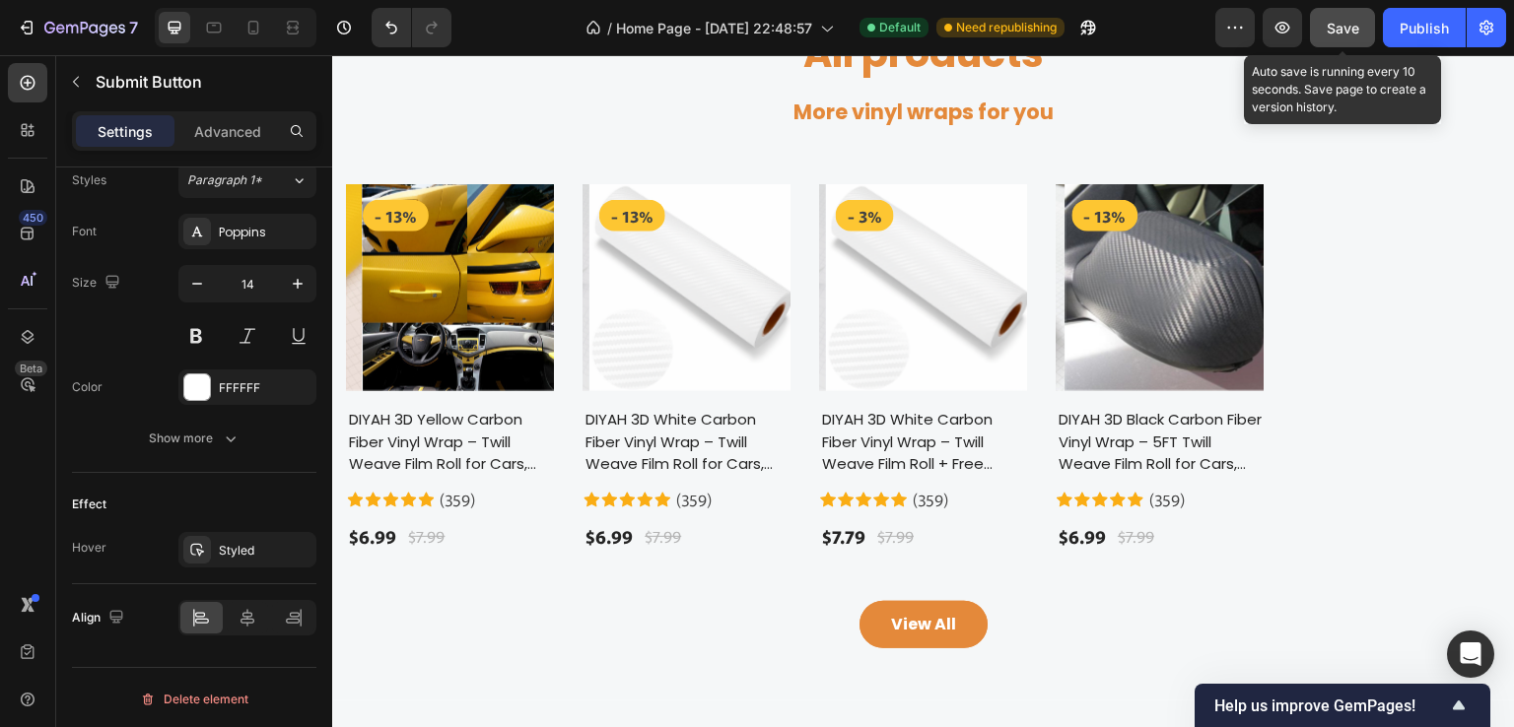
click at [1345, 34] on span "Save" at bounding box center [1343, 28] width 33 height 17
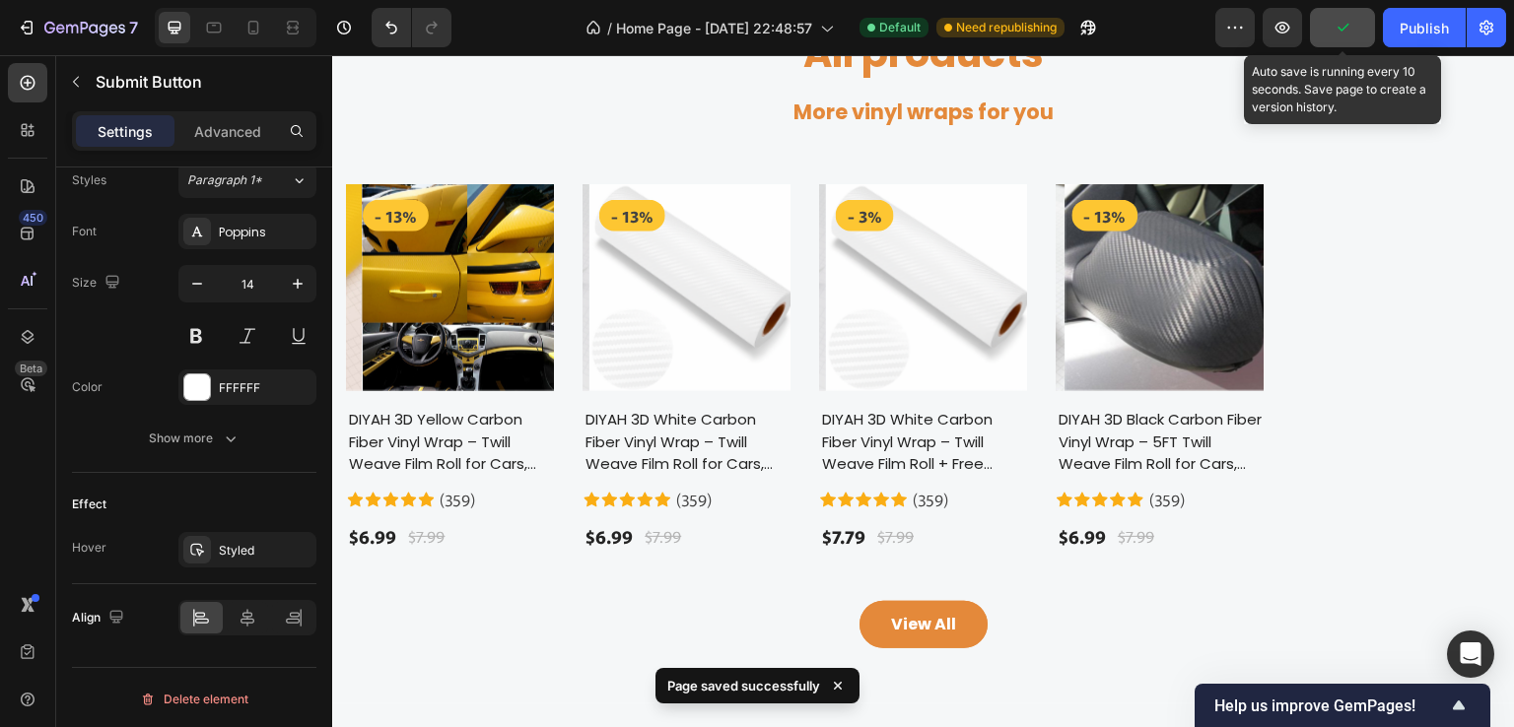
click at [1342, 33] on icon "button" at bounding box center [1343, 28] width 20 height 20
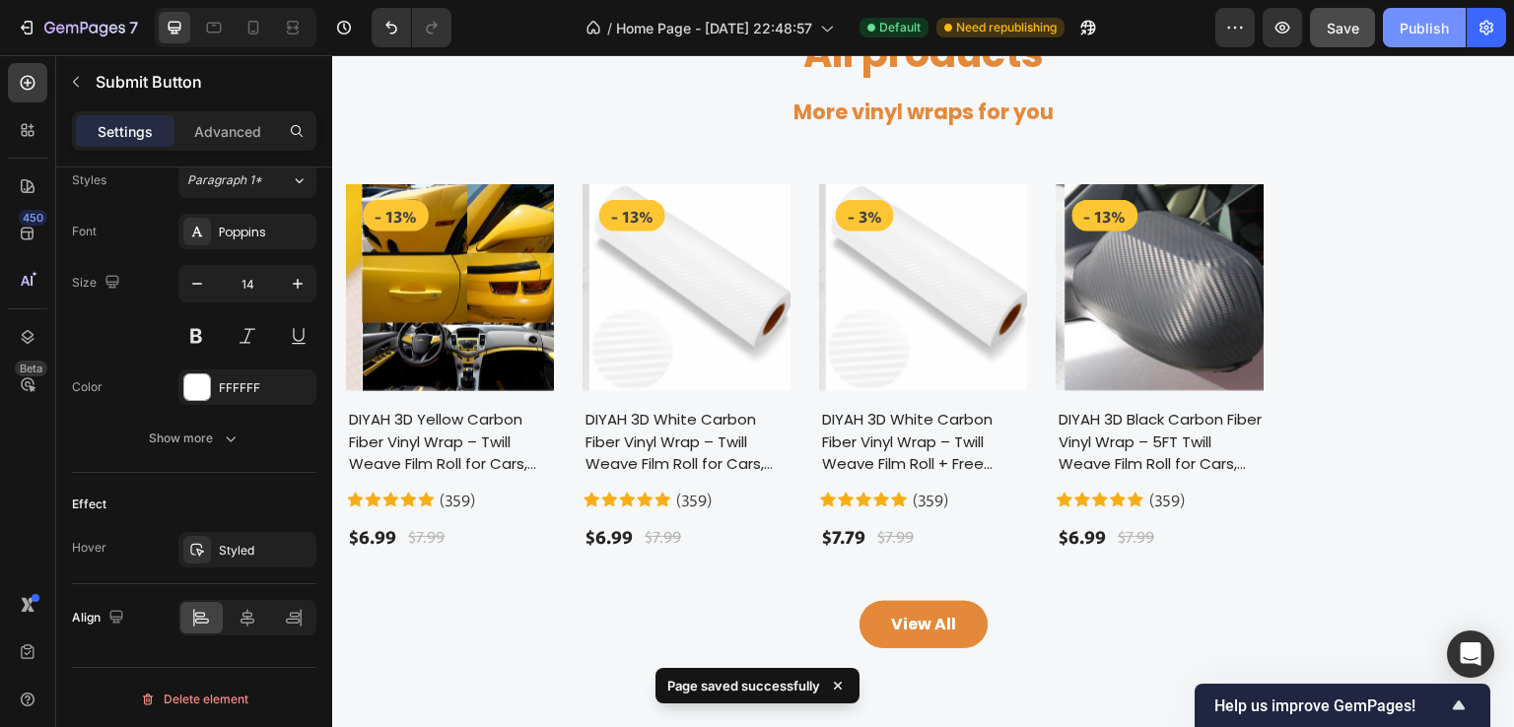
click at [1427, 29] on div "Publish" at bounding box center [1424, 28] width 49 height 21
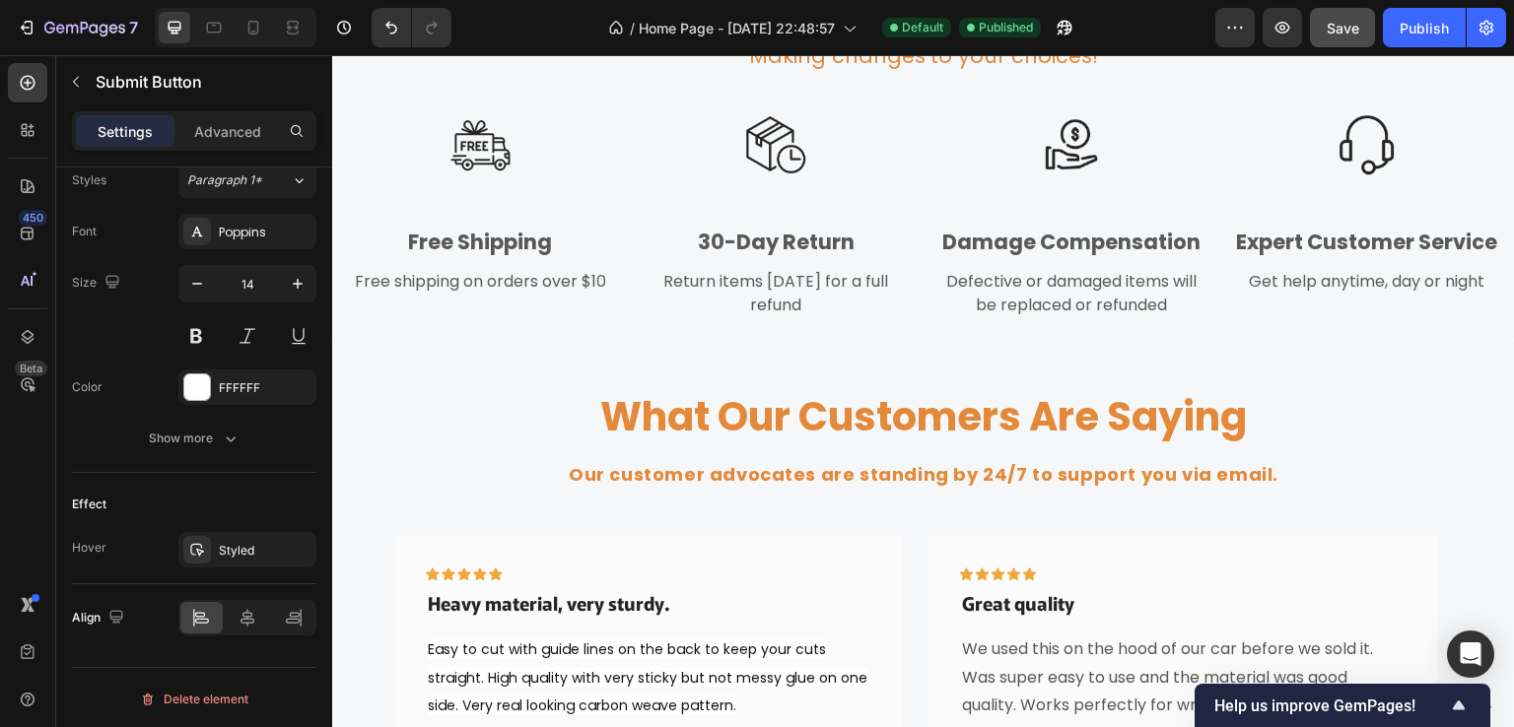
scroll to position [2815, 0]
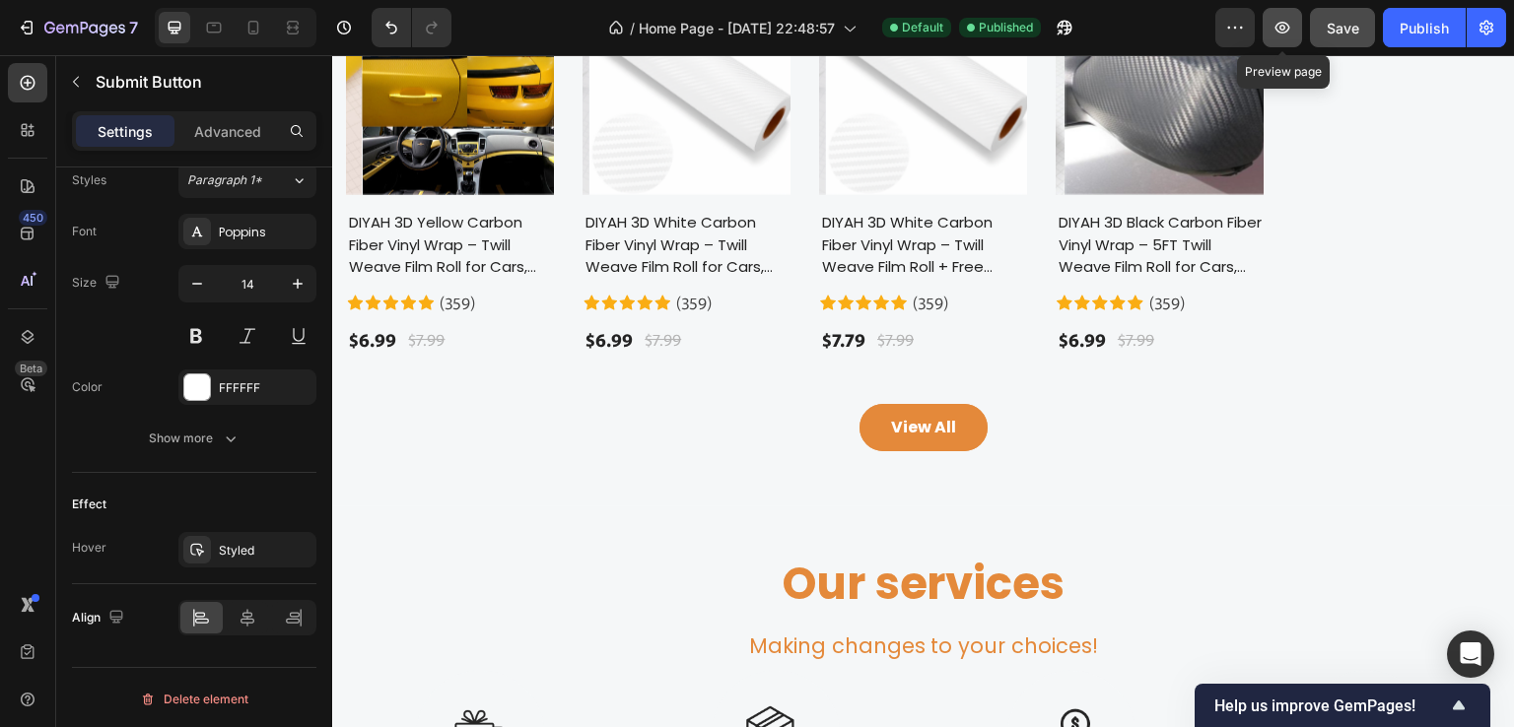
click at [1276, 28] on icon "button" at bounding box center [1282, 28] width 15 height 12
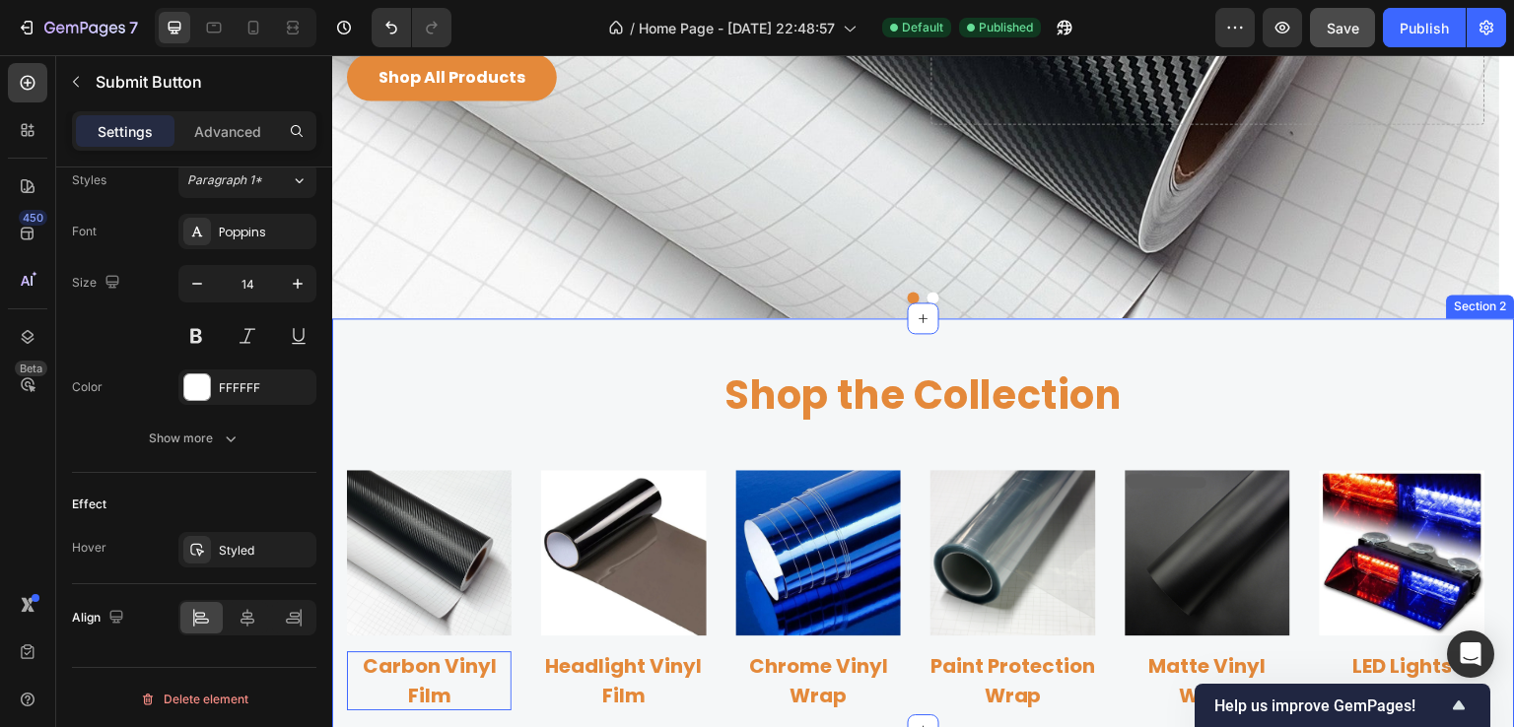
scroll to position [745, 0]
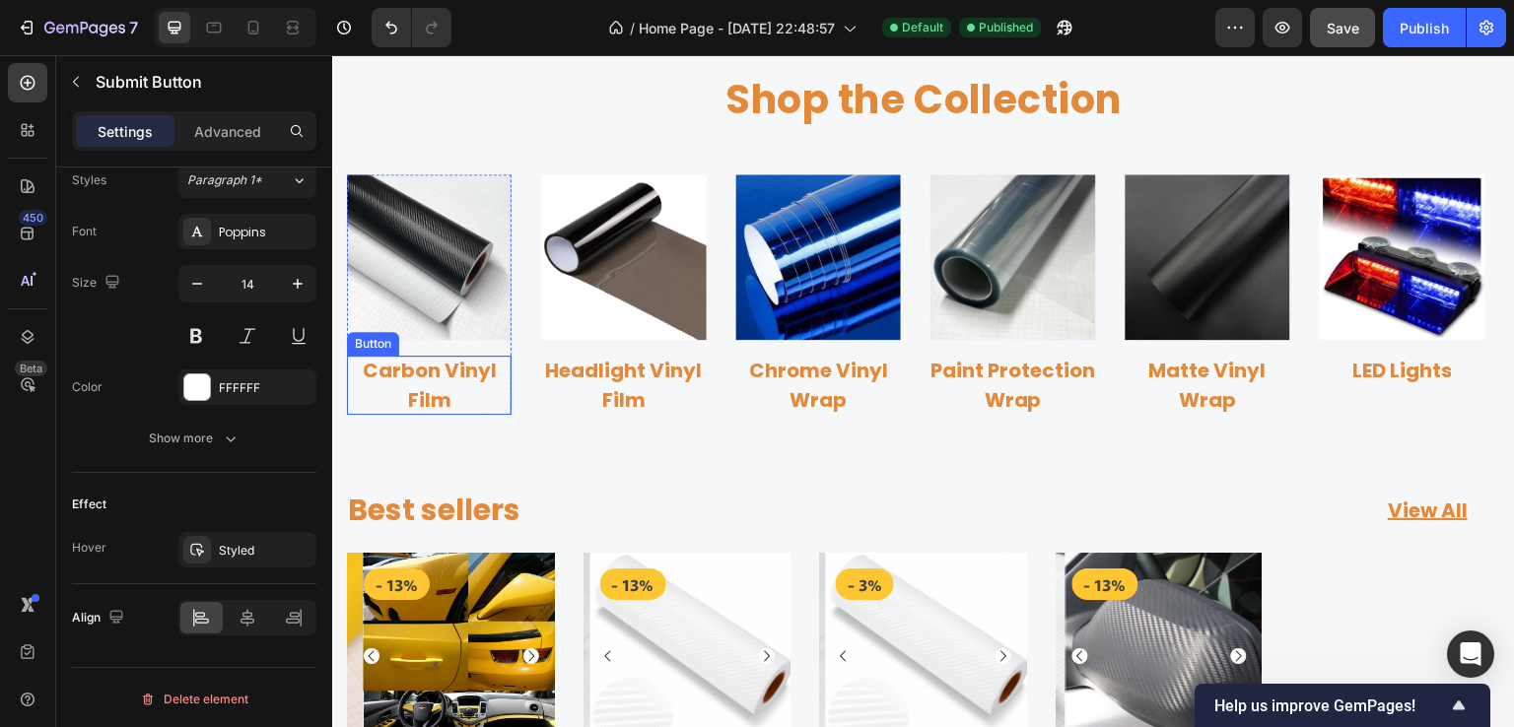
click at [427, 382] on p "Carbon Vinyl Film" at bounding box center [429, 385] width 165 height 59
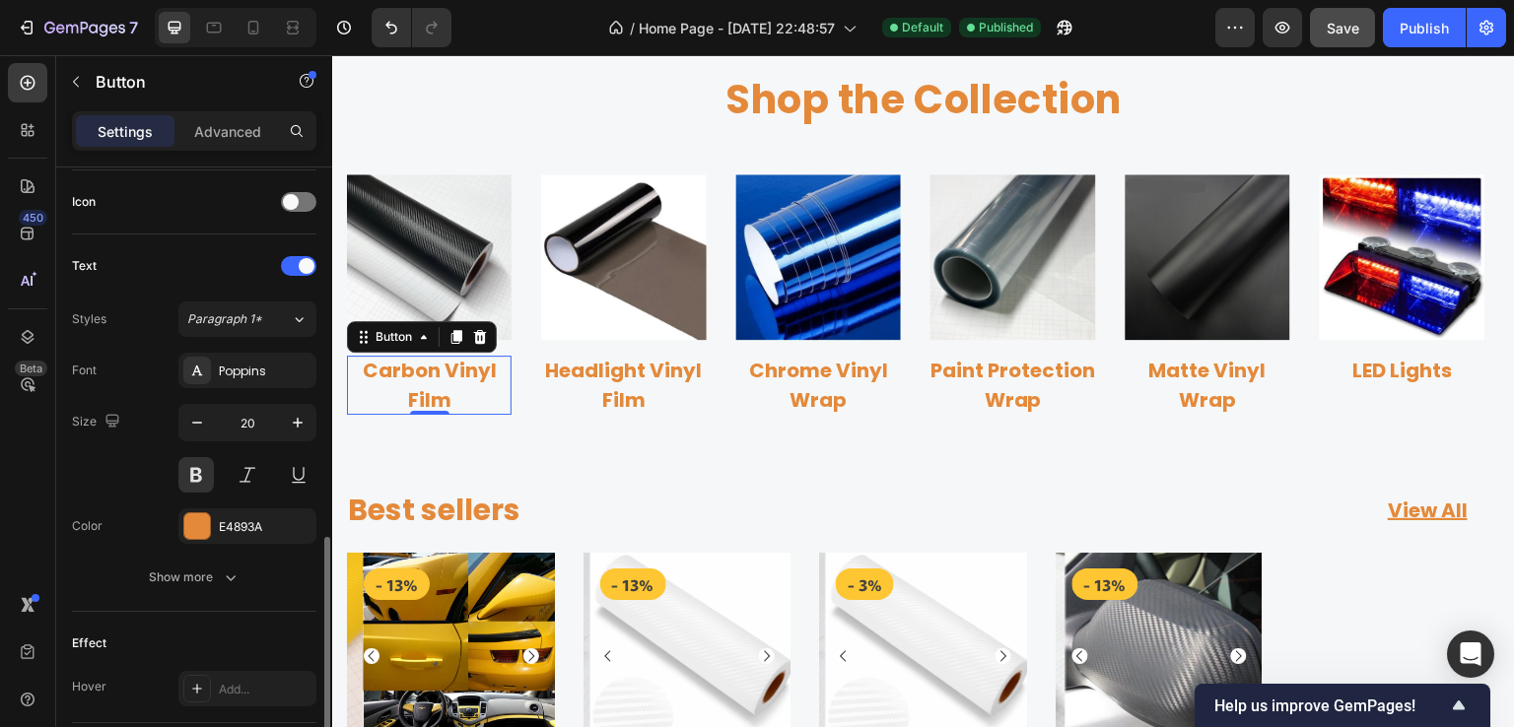
scroll to position [948, 0]
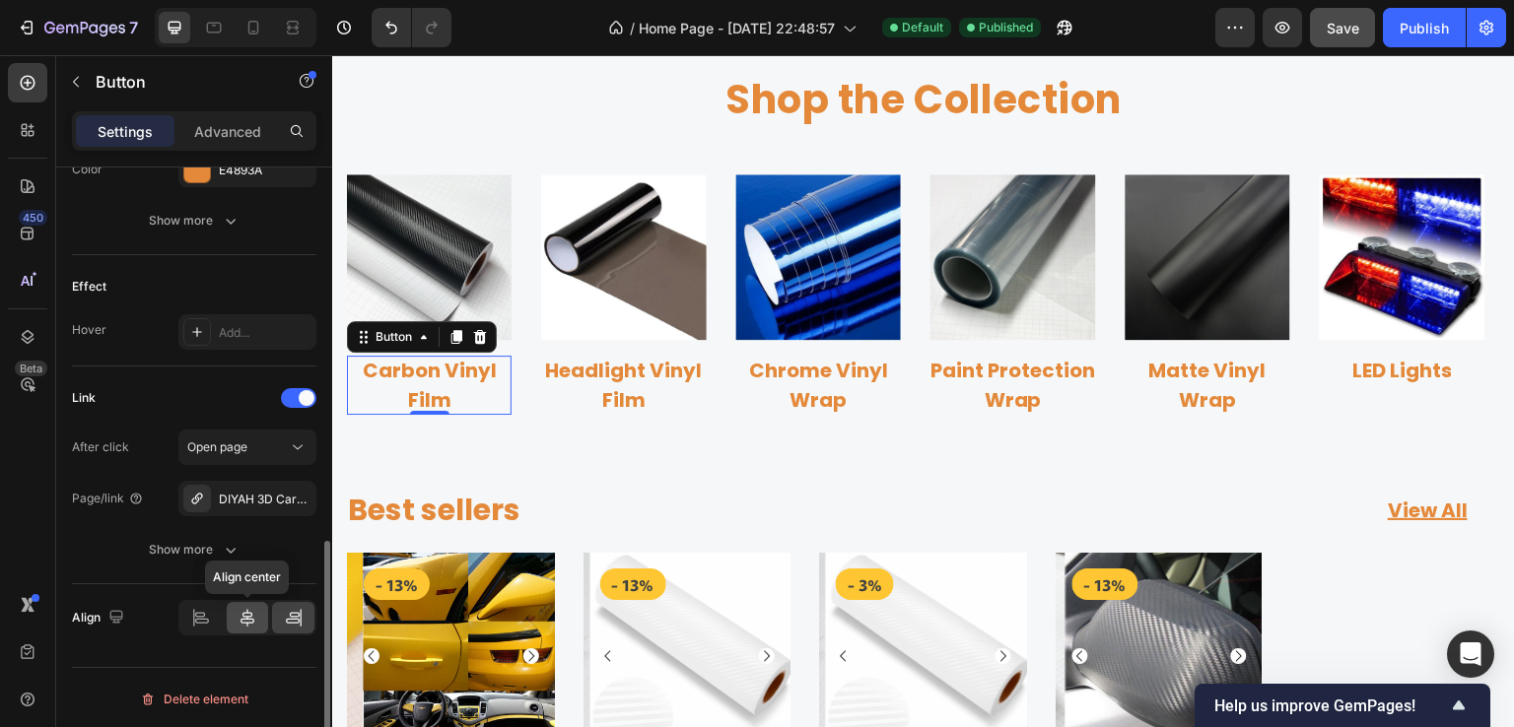
click at [242, 615] on icon at bounding box center [248, 618] width 20 height 20
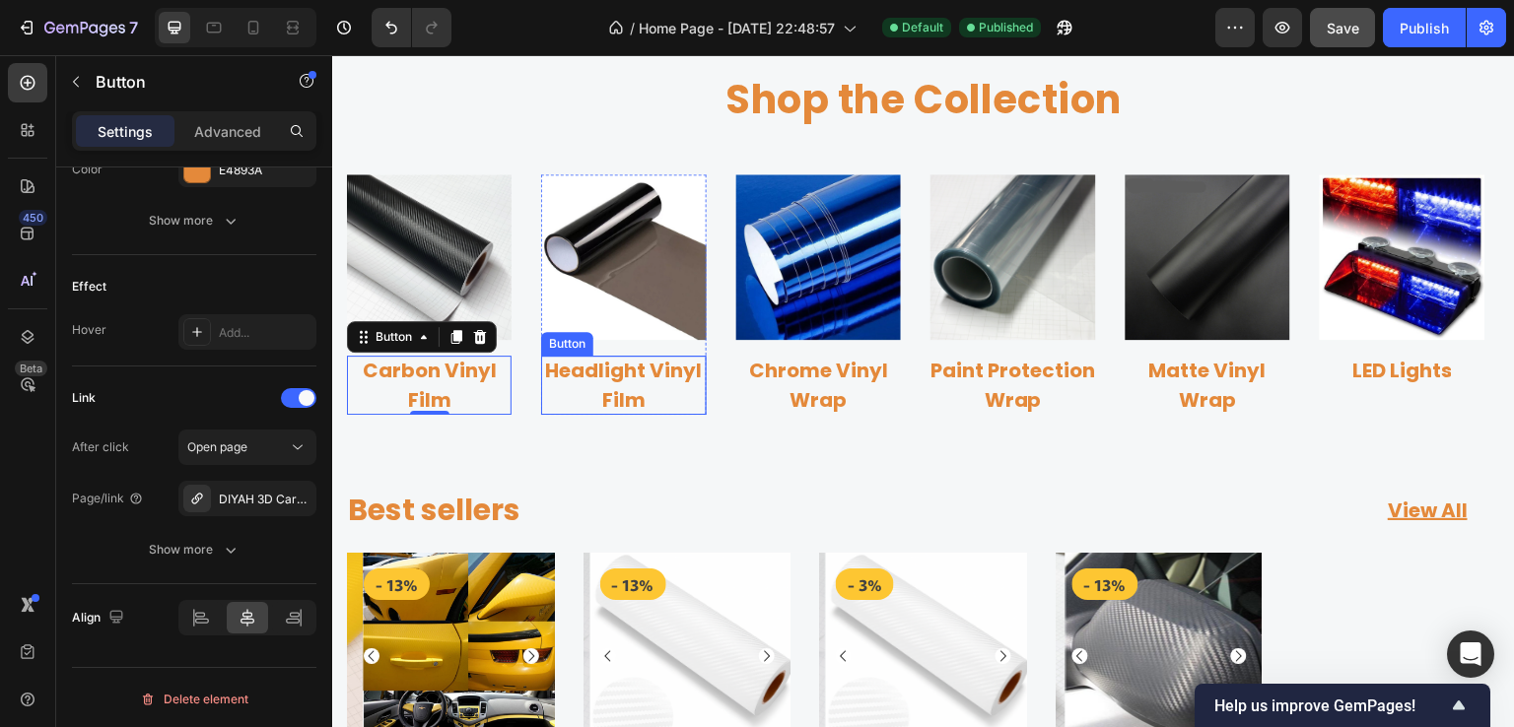
click at [593, 381] on p "Headlight Vinyl Film" at bounding box center [623, 385] width 165 height 59
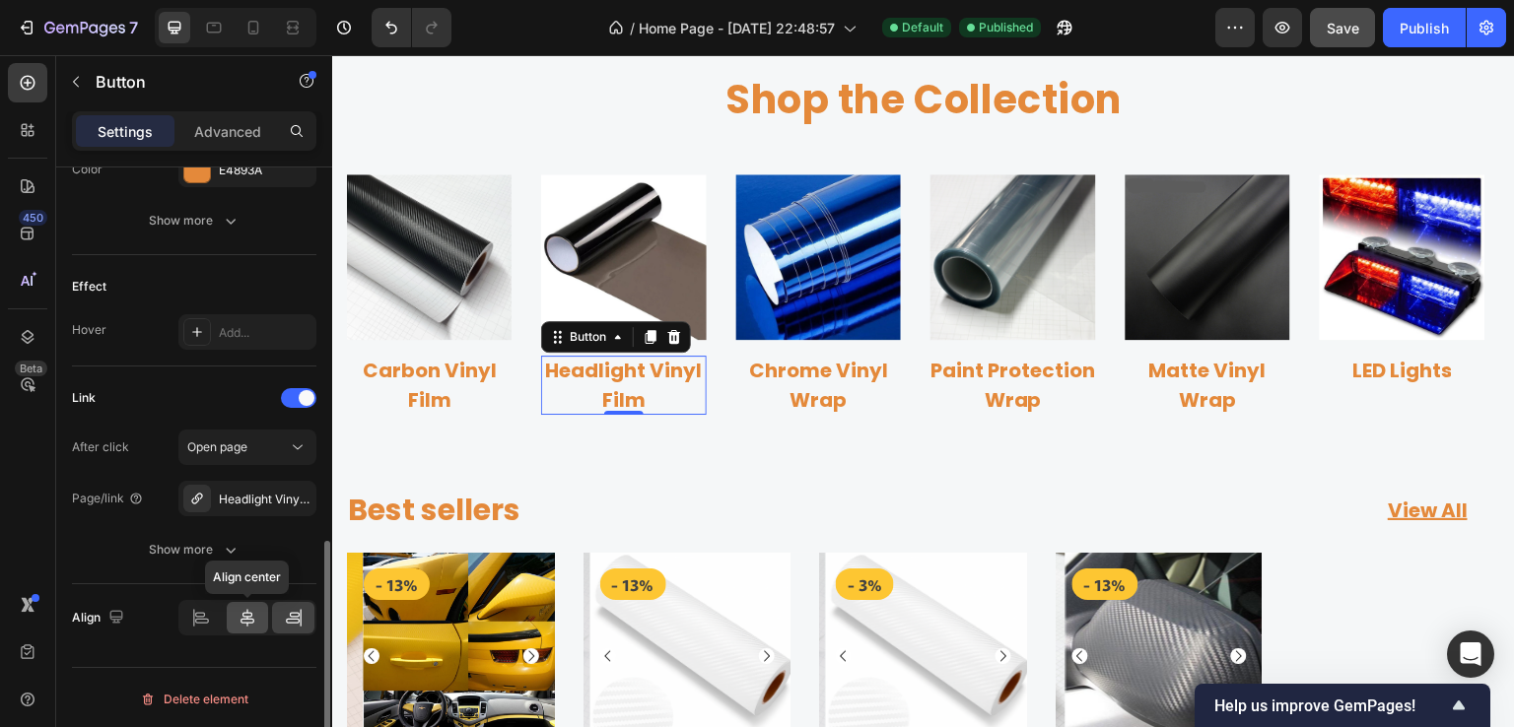
click at [241, 617] on icon at bounding box center [248, 618] width 20 height 20
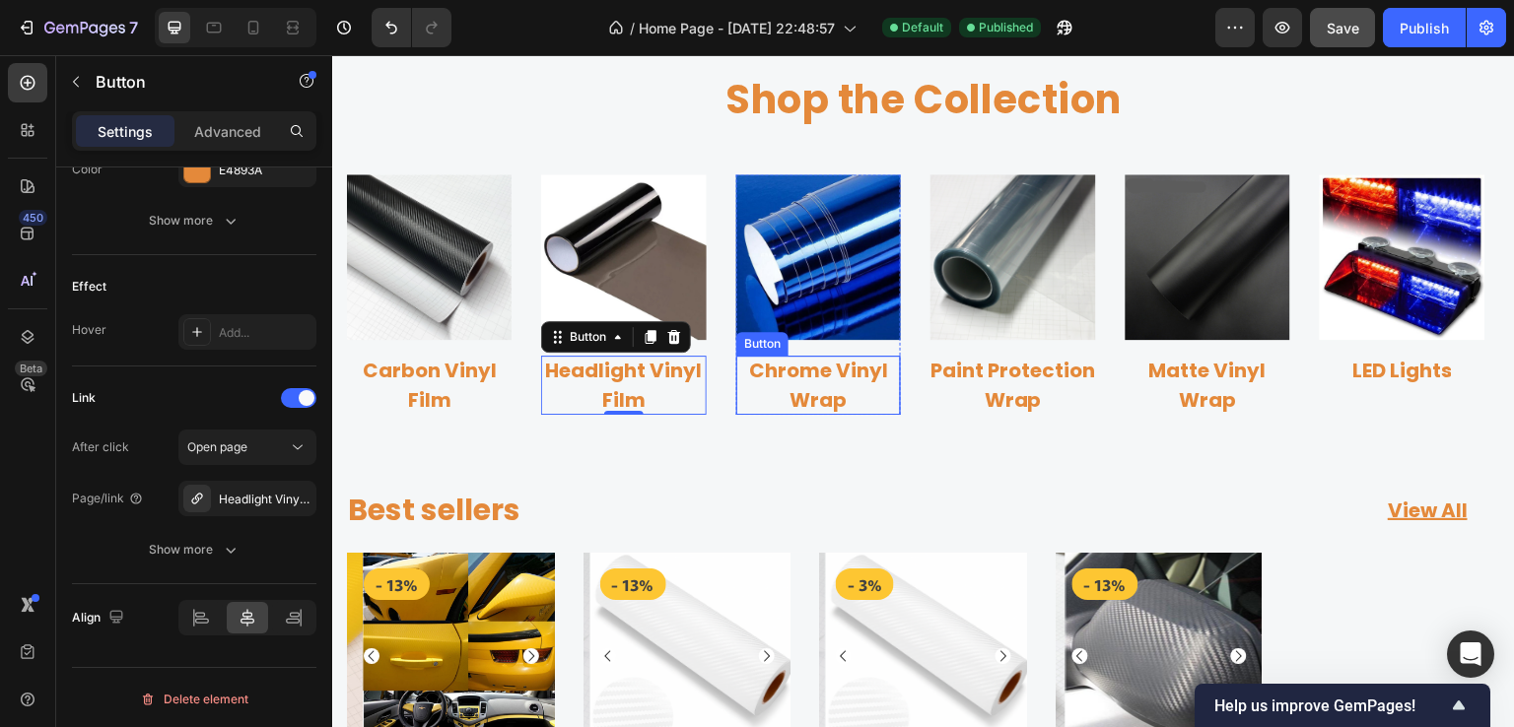
click at [817, 373] on p "Chrome Vinyl Wrap" at bounding box center [818, 385] width 165 height 59
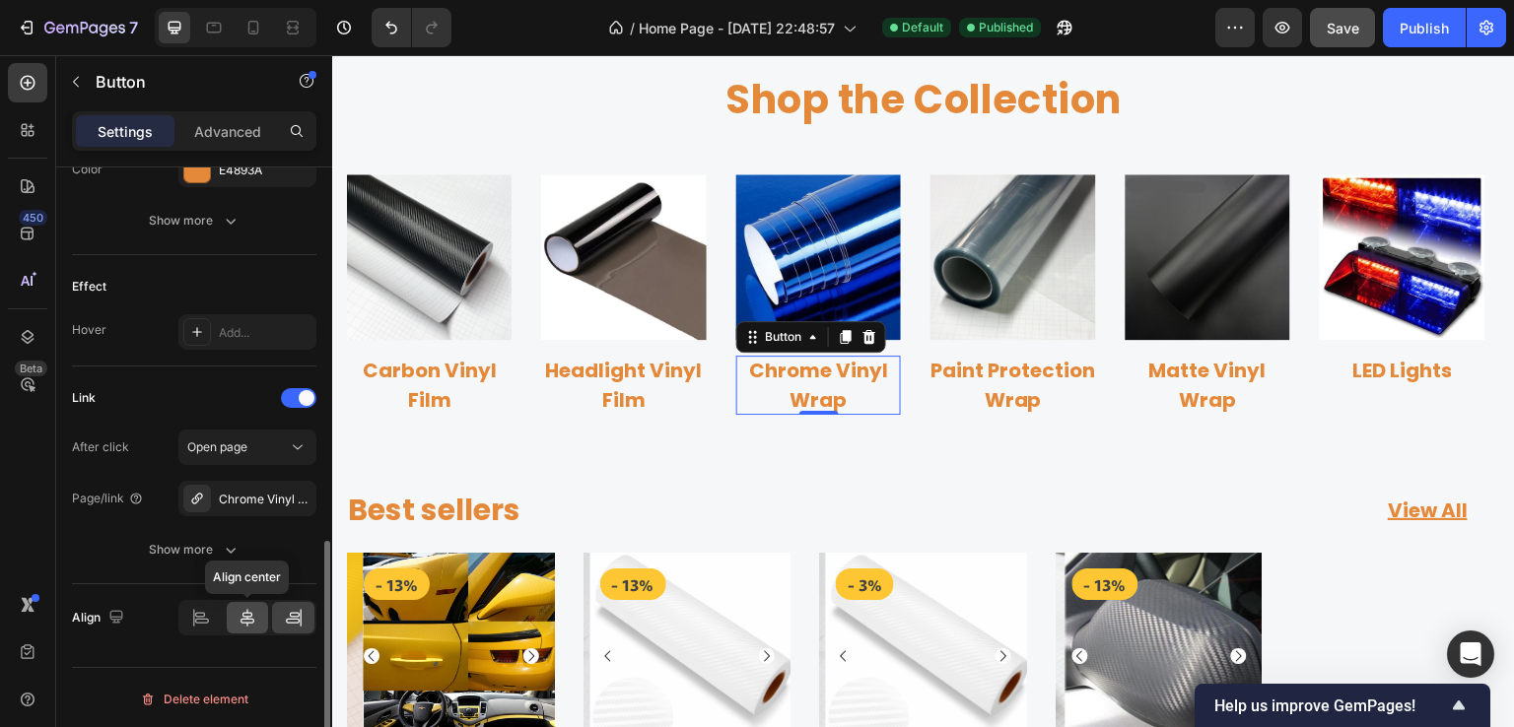
click at [244, 613] on icon at bounding box center [247, 618] width 14 height 18
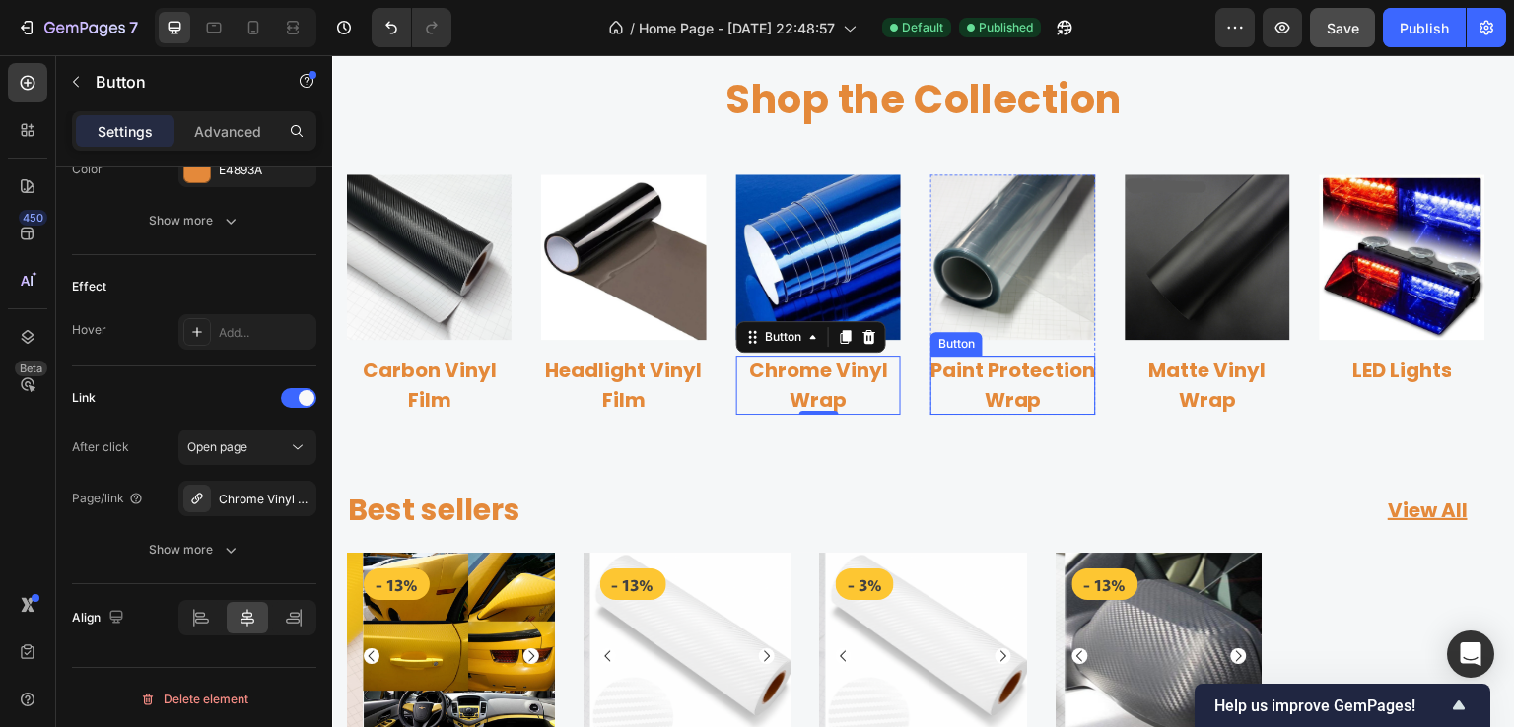
click at [974, 376] on p "Paint Protection Wrap" at bounding box center [1012, 385] width 165 height 59
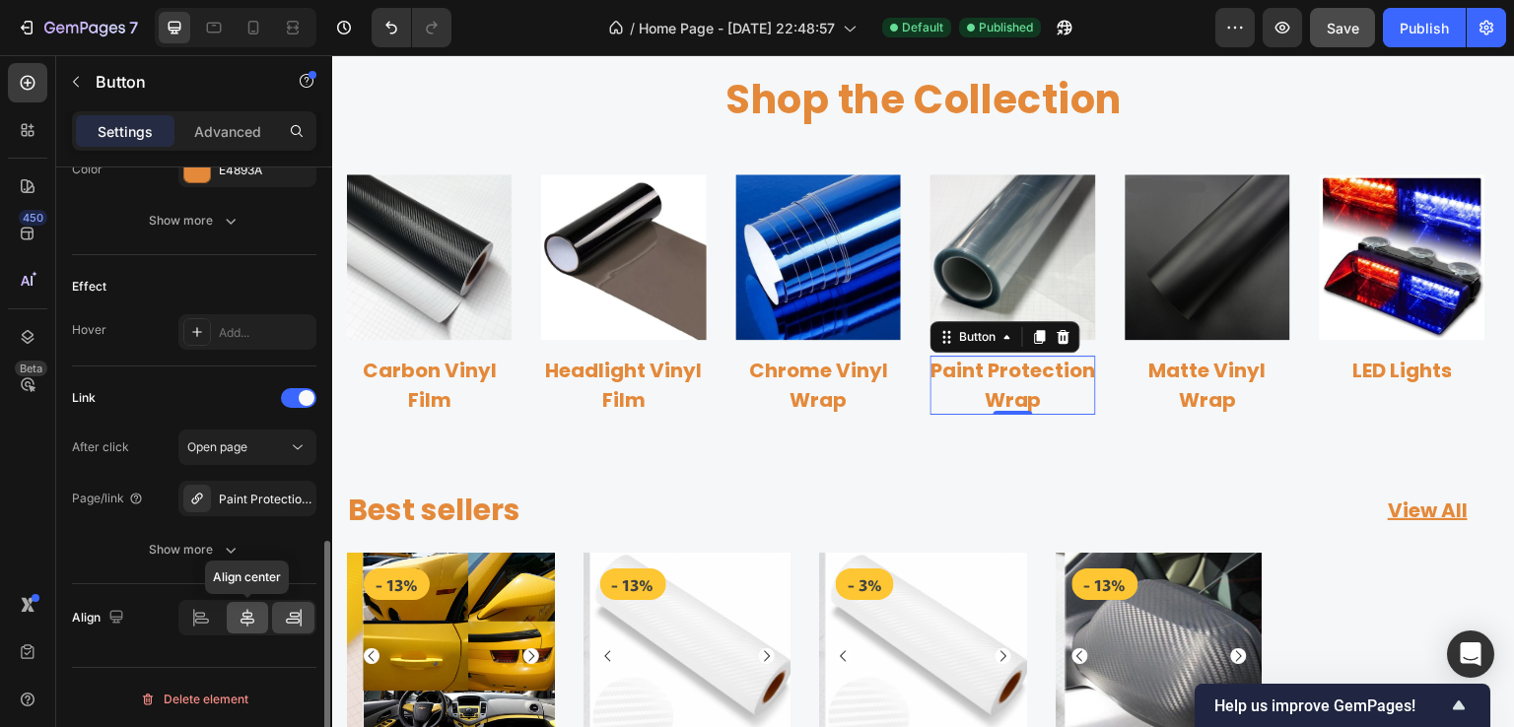
click at [240, 613] on icon at bounding box center [248, 618] width 20 height 20
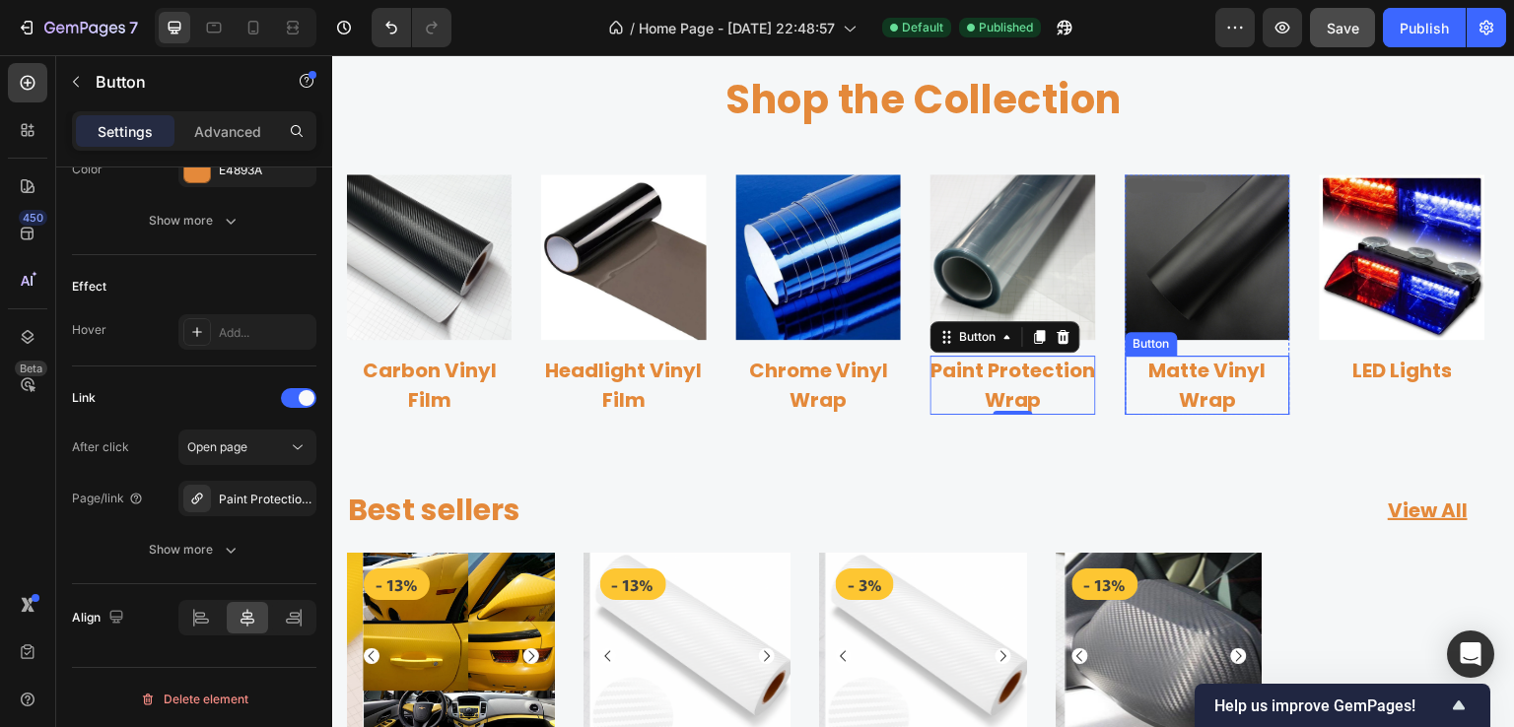
click at [1190, 383] on p "Matte Vinyl Wrap" at bounding box center [1208, 385] width 165 height 59
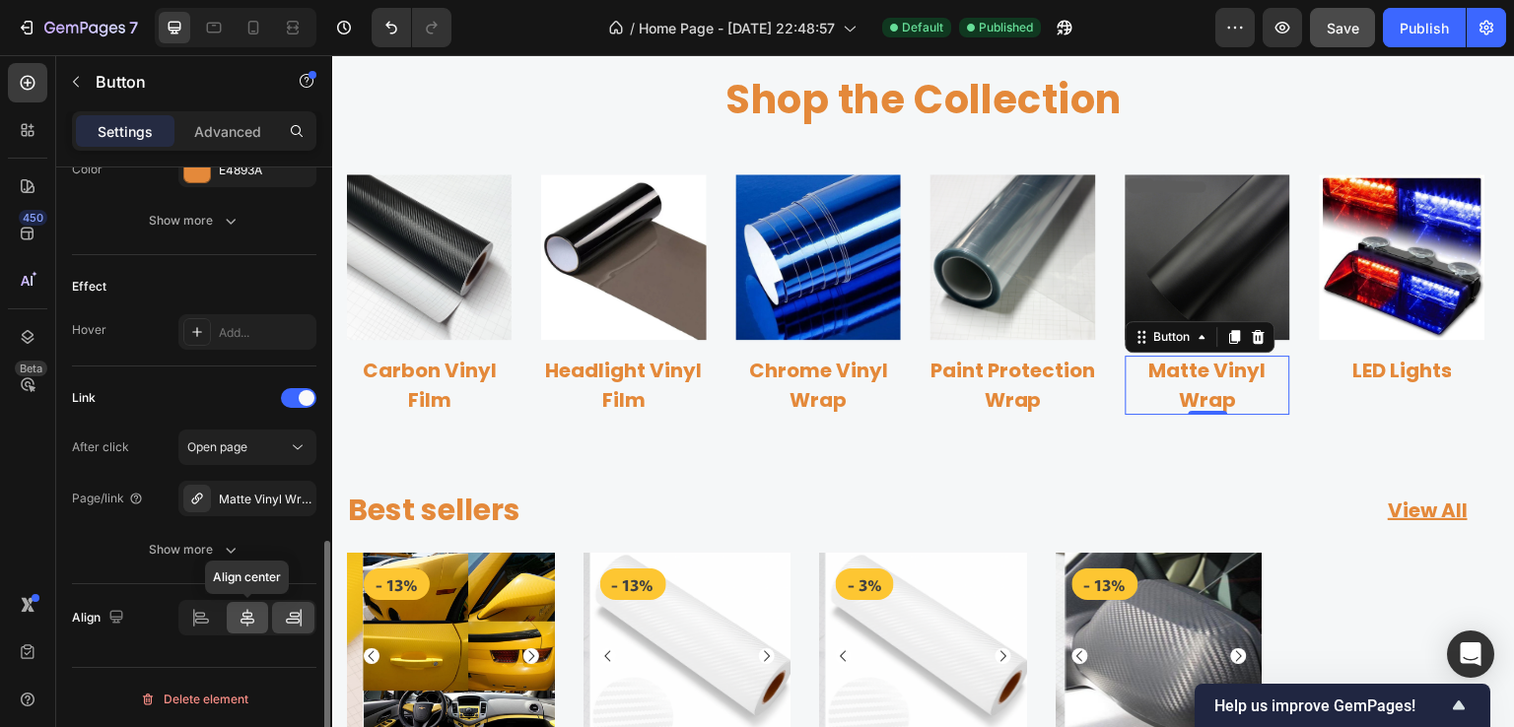
click at [242, 608] on icon at bounding box center [248, 618] width 20 height 20
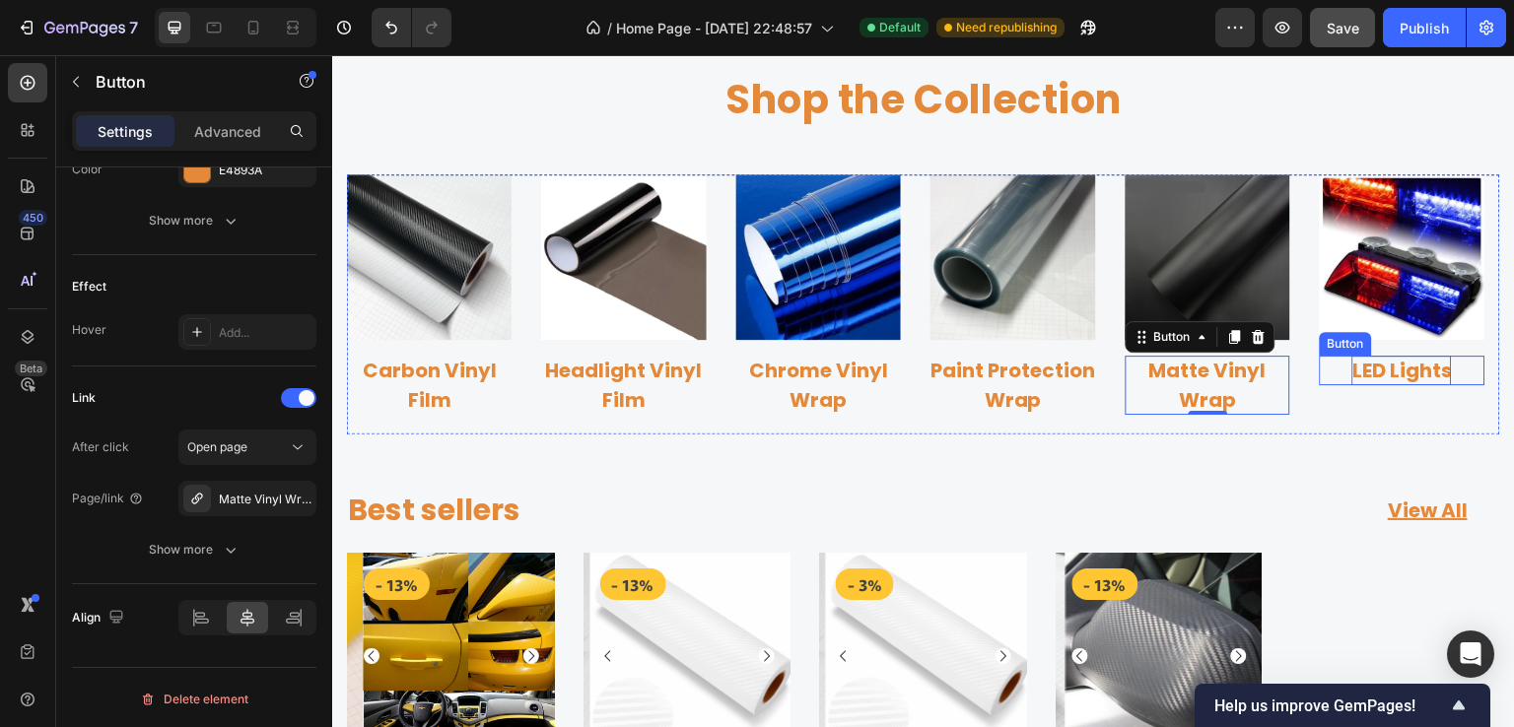
click at [1416, 375] on p "LED Lights" at bounding box center [1402, 371] width 100 height 30
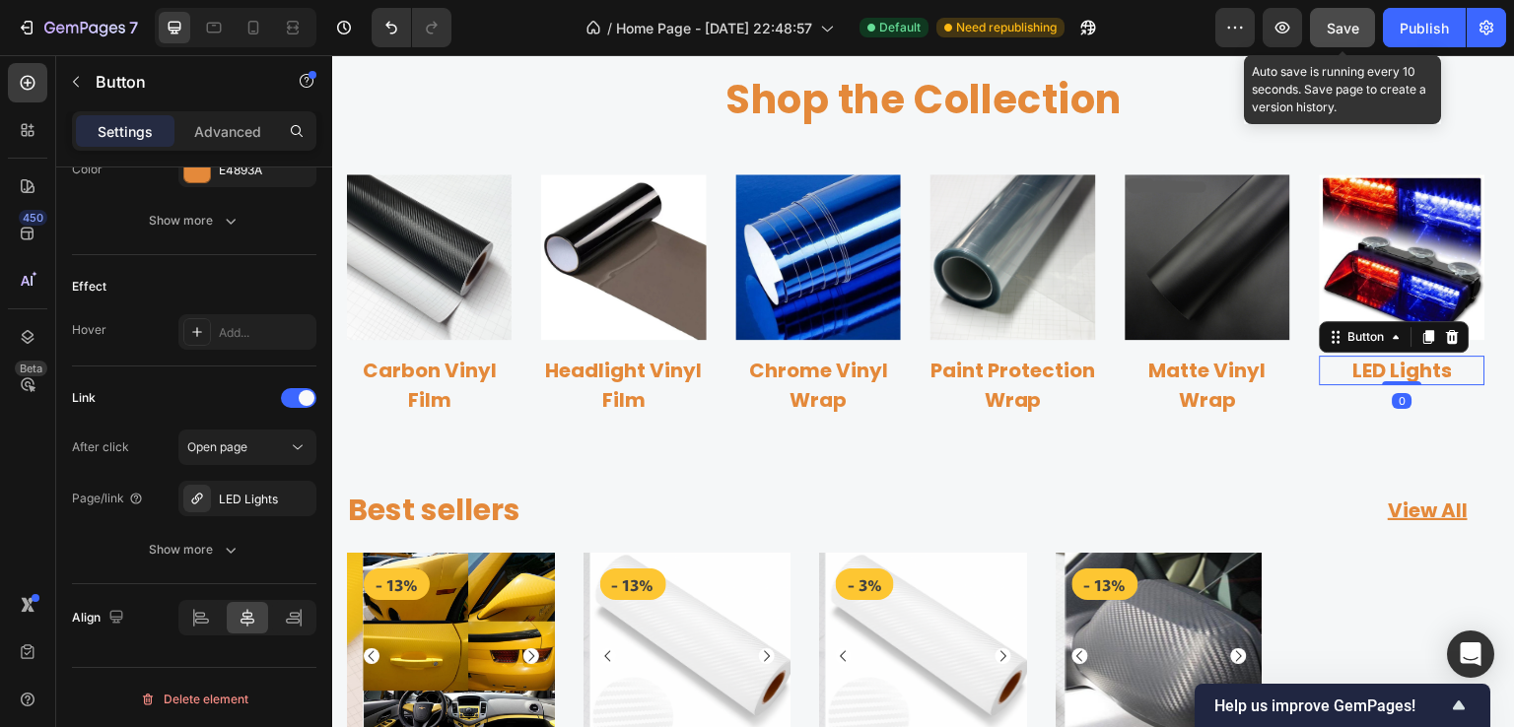
click at [1345, 23] on span "Save" at bounding box center [1343, 28] width 33 height 17
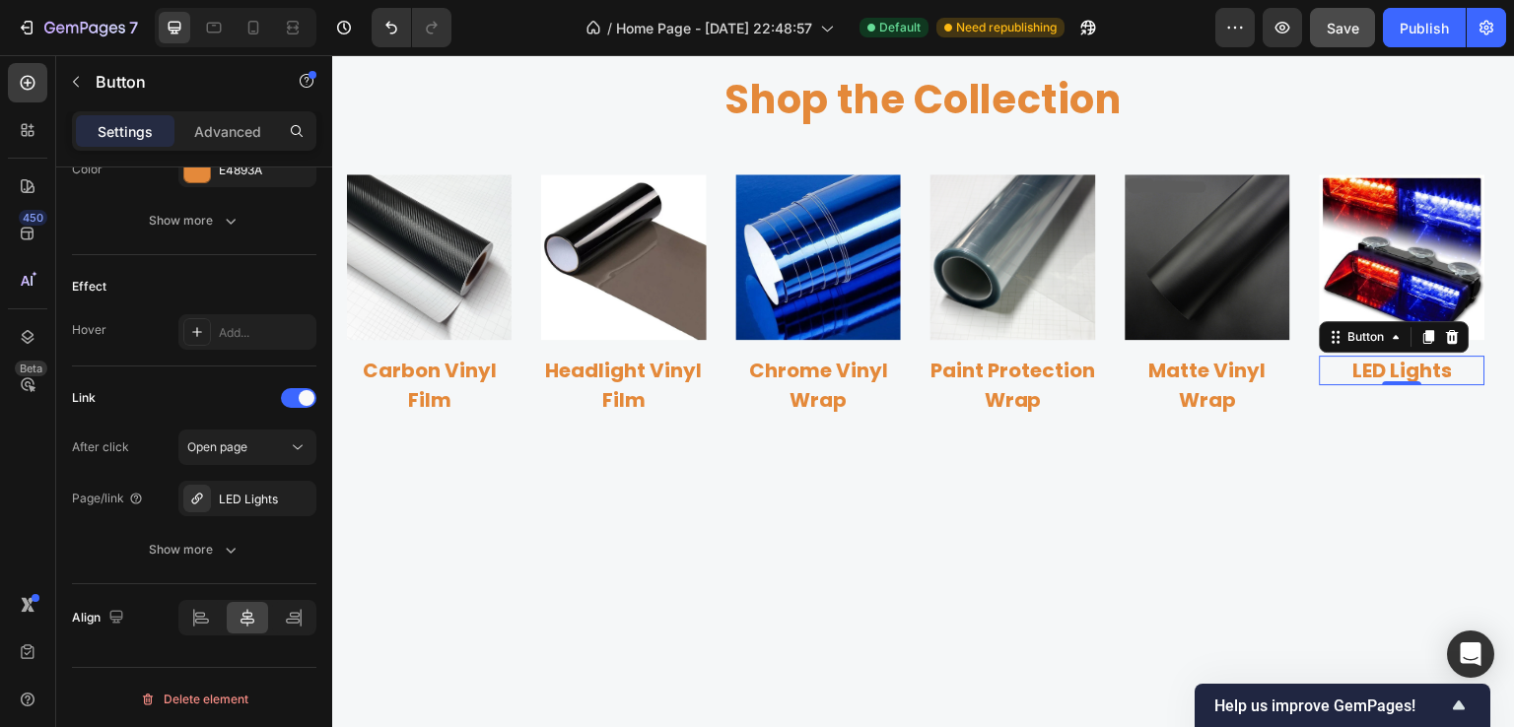
scroll to position [351, 0]
